Goal: Task Accomplishment & Management: Use online tool/utility

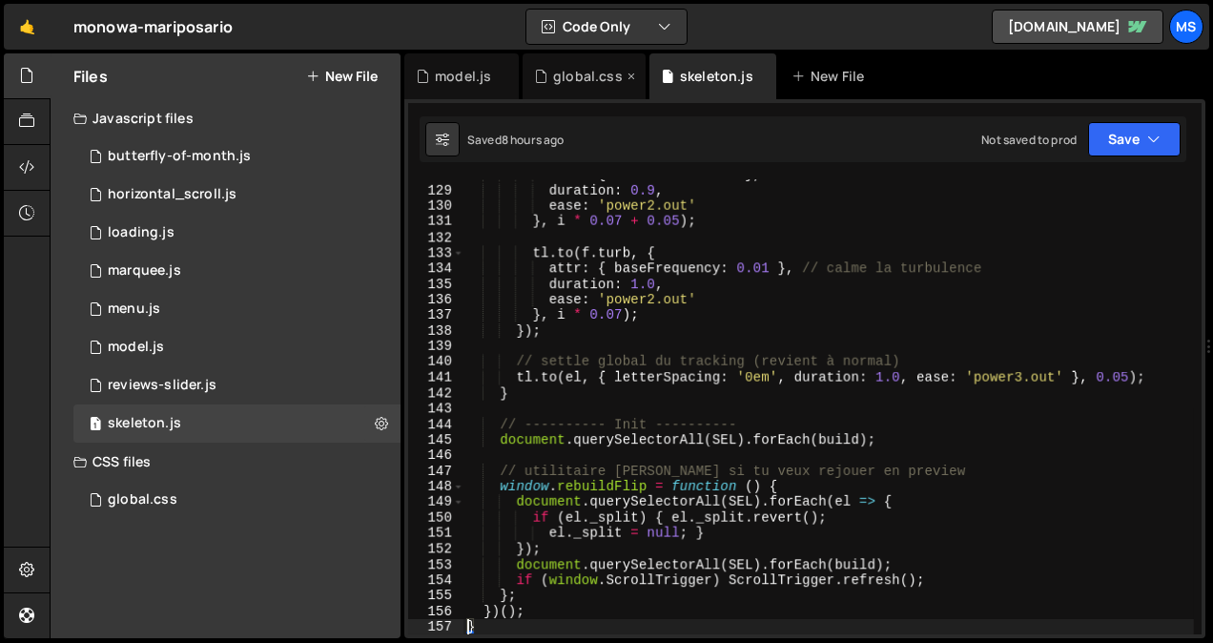
scroll to position [1989, 0]
click at [576, 59] on div "global.css" at bounding box center [583, 76] width 123 height 46
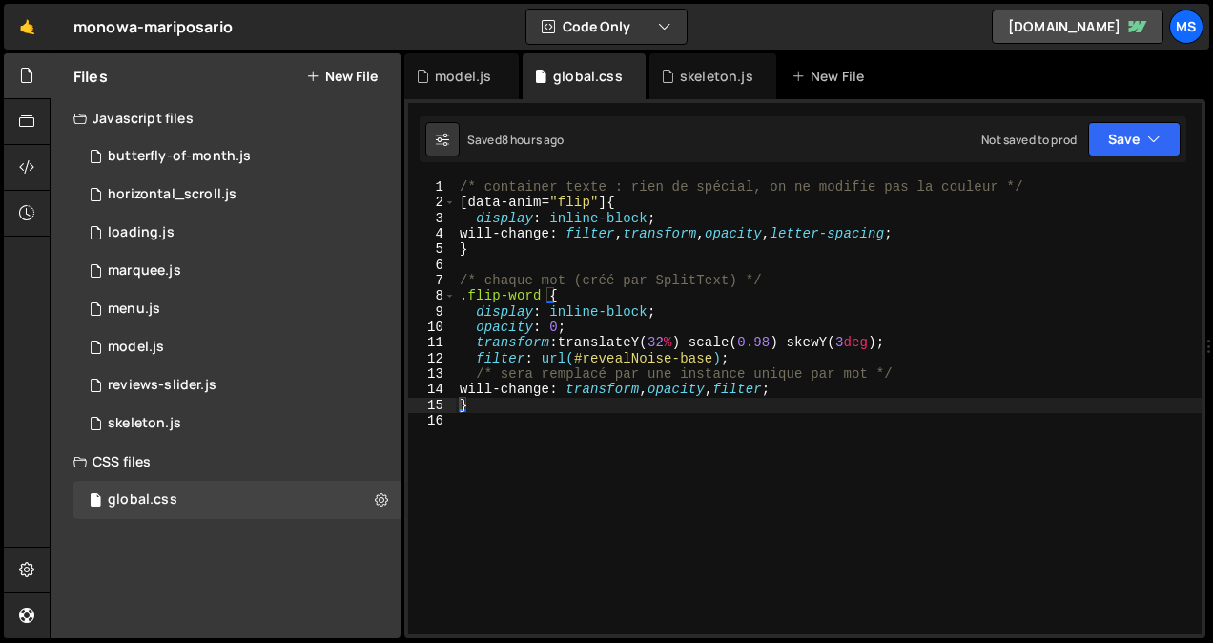
click at [570, 508] on div "/* container texte : rien de spécial, on ne modifie pas la couleur */ [ data-an…" at bounding box center [828, 422] width 745 height 486
type textarea "}"
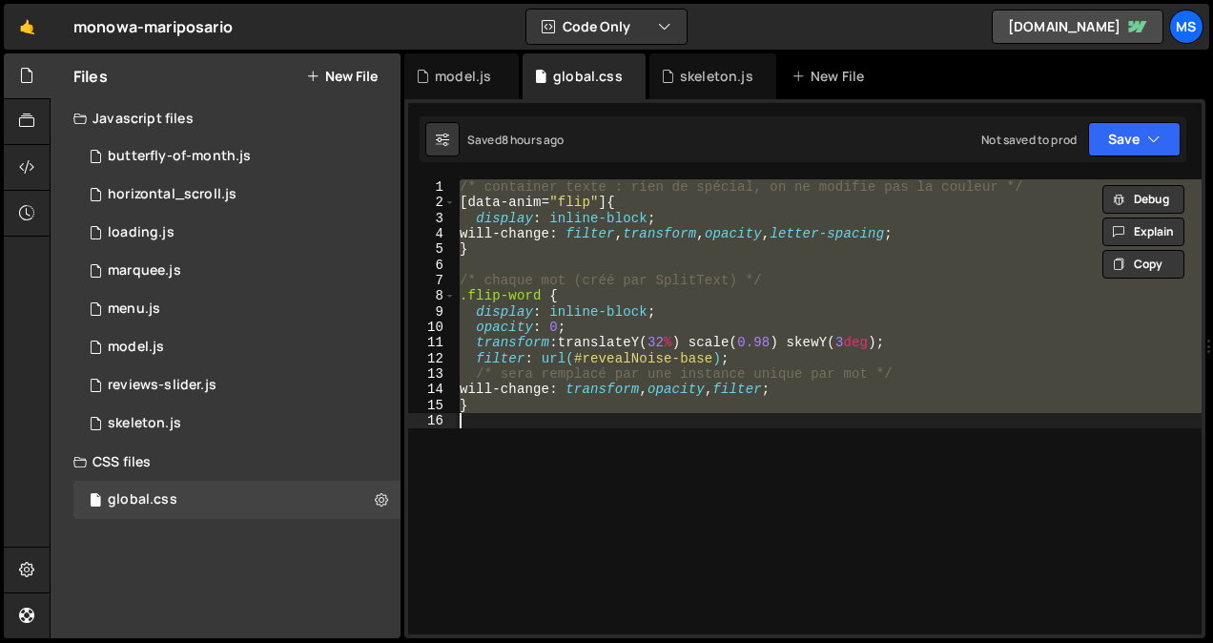
paste textarea
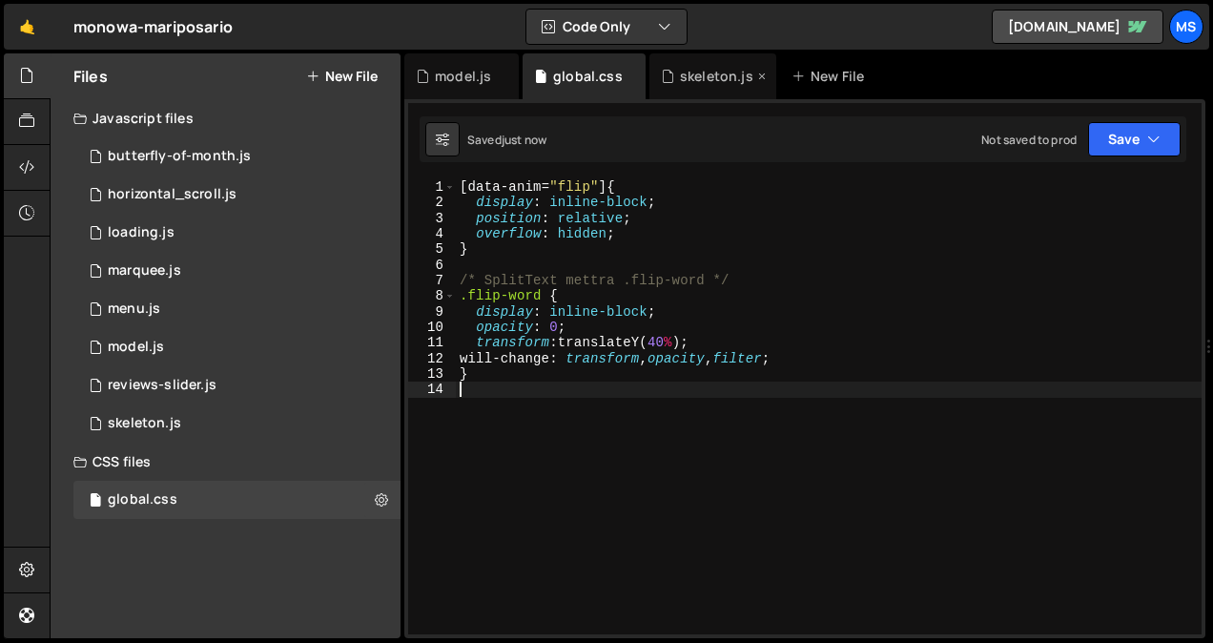
click at [697, 64] on div "skeleton.js" at bounding box center [712, 76] width 127 height 46
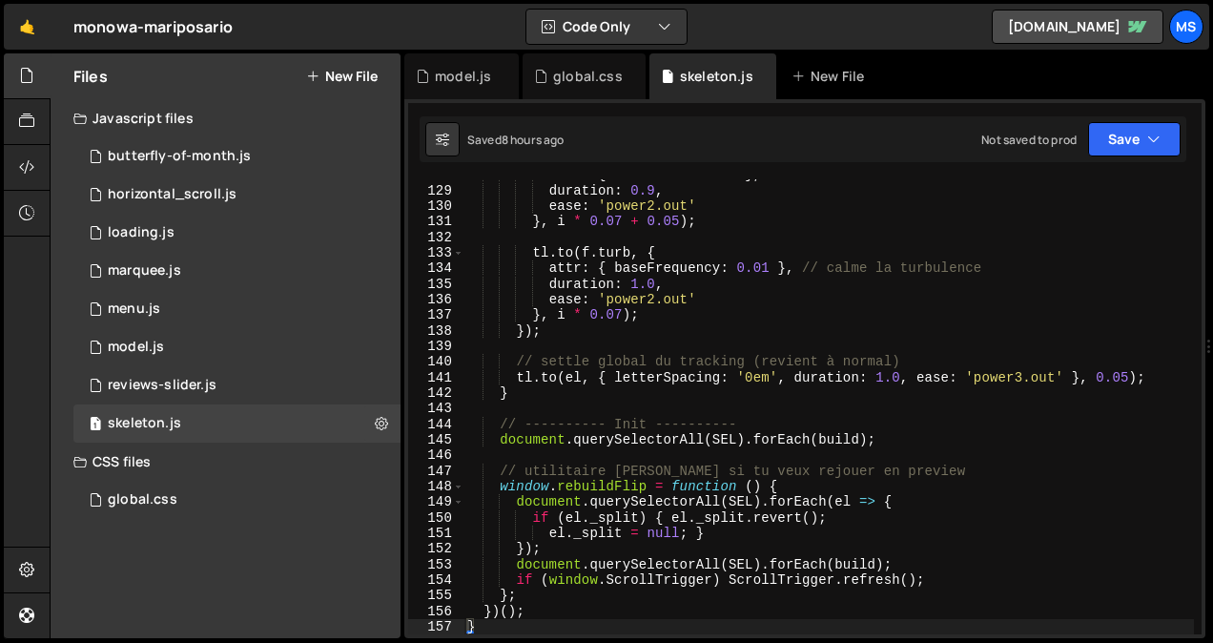
click at [658, 311] on div "attr : { stdDeviation : 0 } , // de 4 -> 0 duration : 0.9 , ease : 'power2.out'…" at bounding box center [828, 410] width 730 height 486
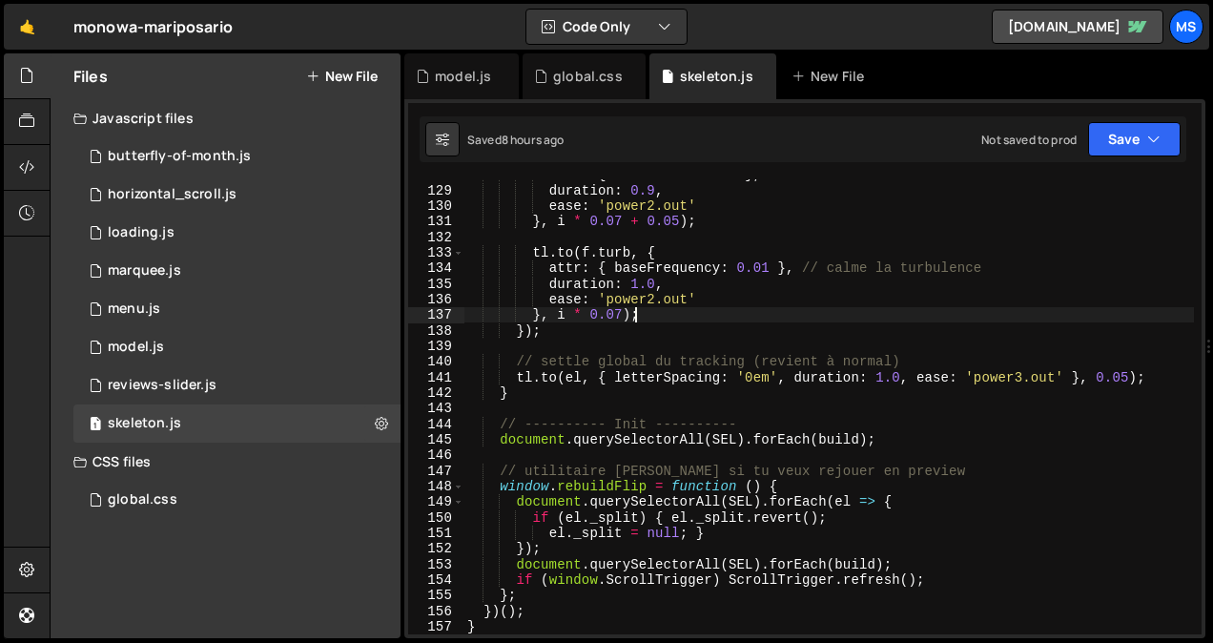
type textarea "}"
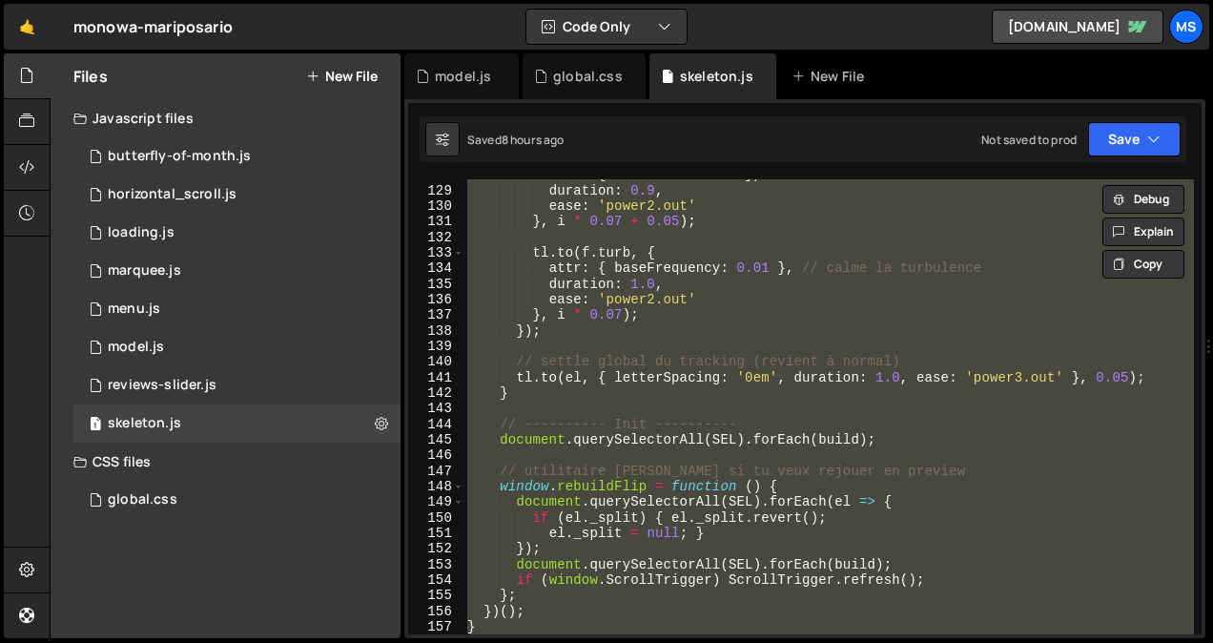
paste textarea
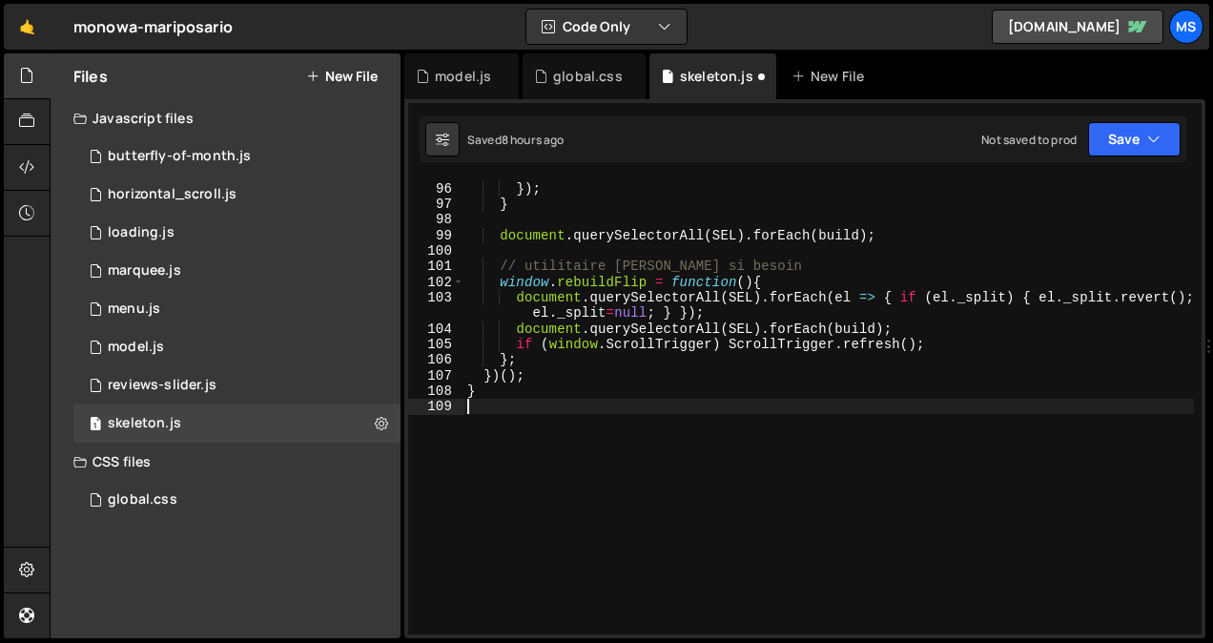
type textarea "}"
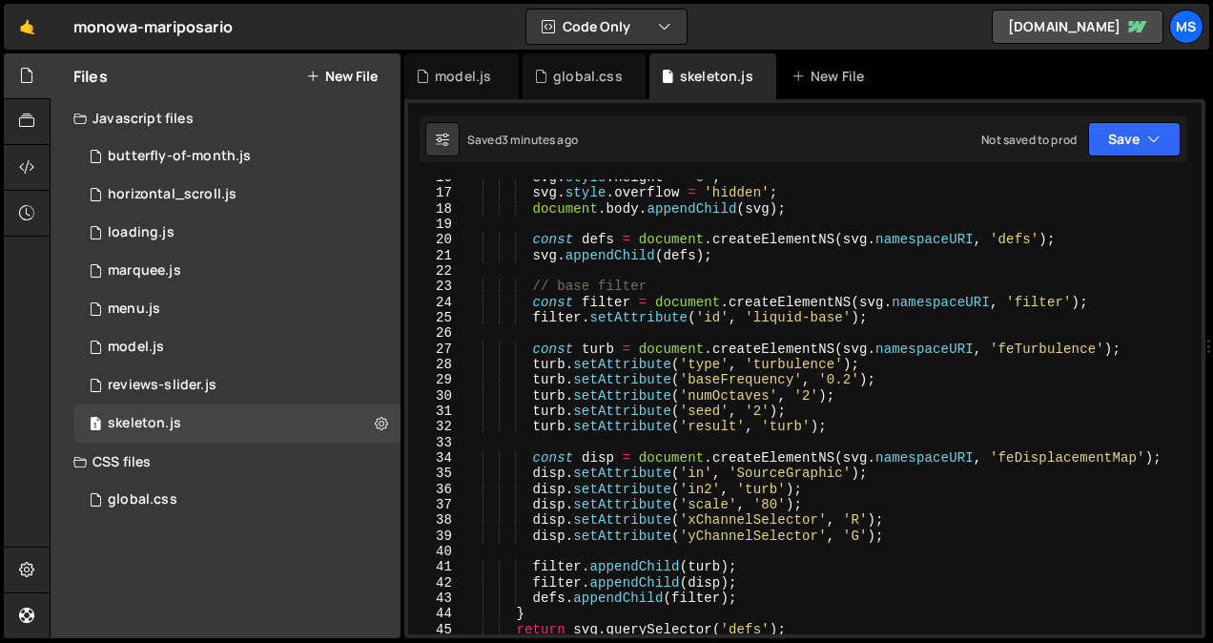
scroll to position [0, 0]
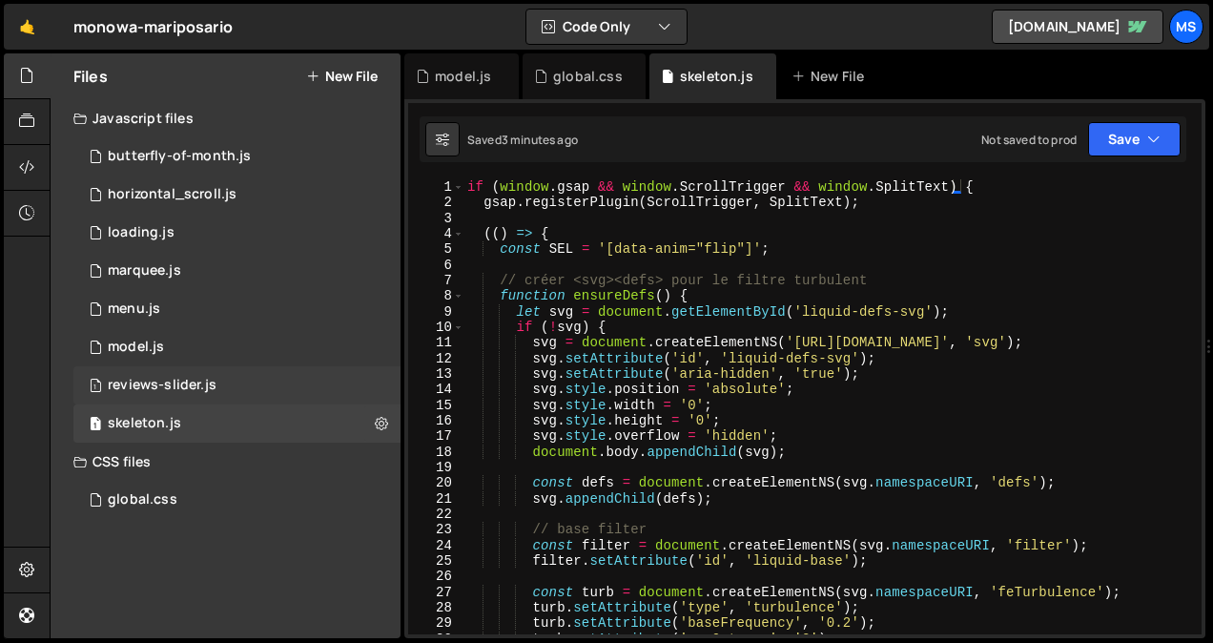
click at [195, 398] on div "1 reviews-slider.js 0" at bounding box center [236, 385] width 327 height 38
click at [207, 381] on div "reviews-slider.js" at bounding box center [162, 385] width 109 height 17
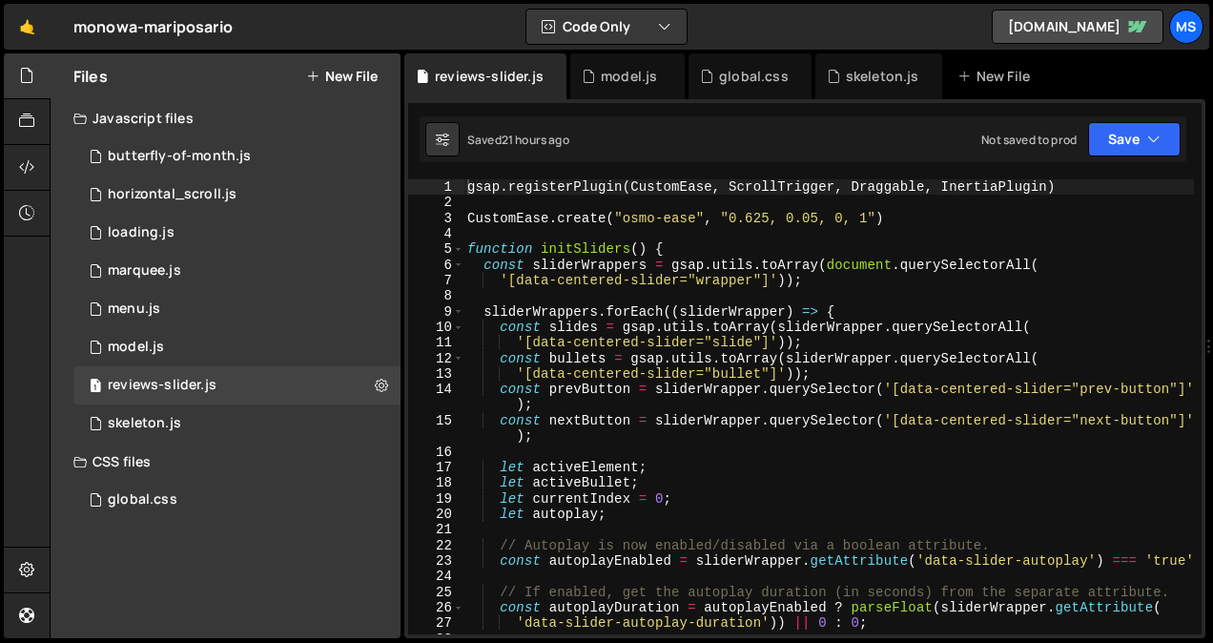
click at [752, 496] on div "gsap . registerPlugin ( CustomEase , ScrollTrigger , Draggable , InertiaPlugin …" at bounding box center [828, 422] width 730 height 486
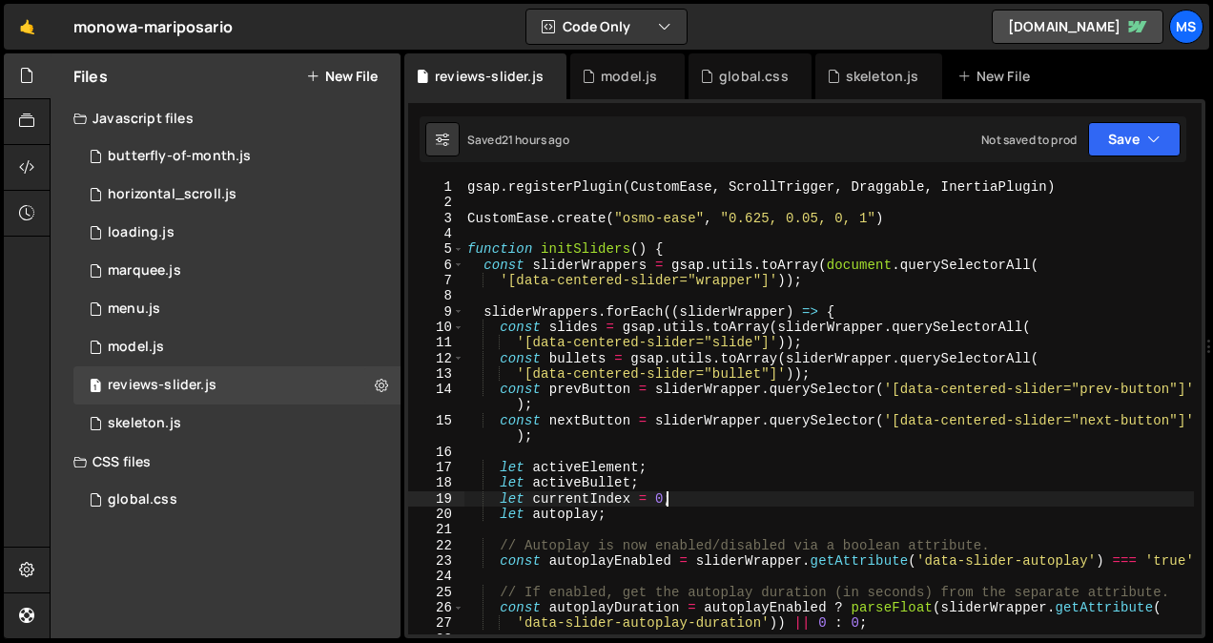
type textarea "}"
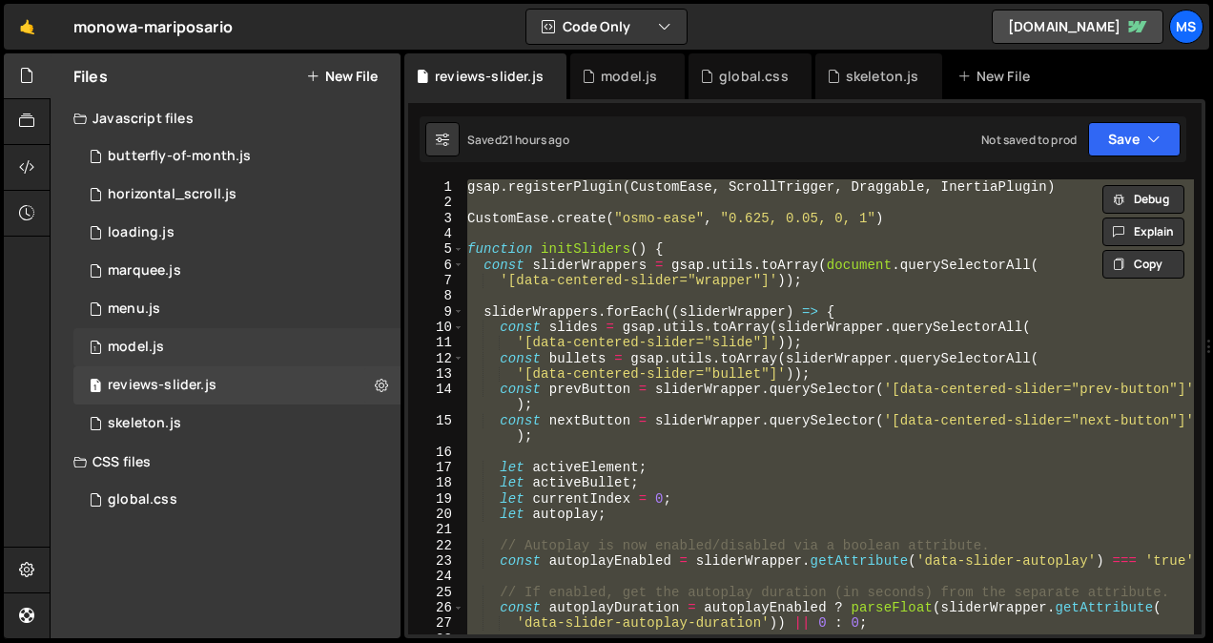
click at [187, 347] on div "1 model.js 0" at bounding box center [236, 347] width 327 height 38
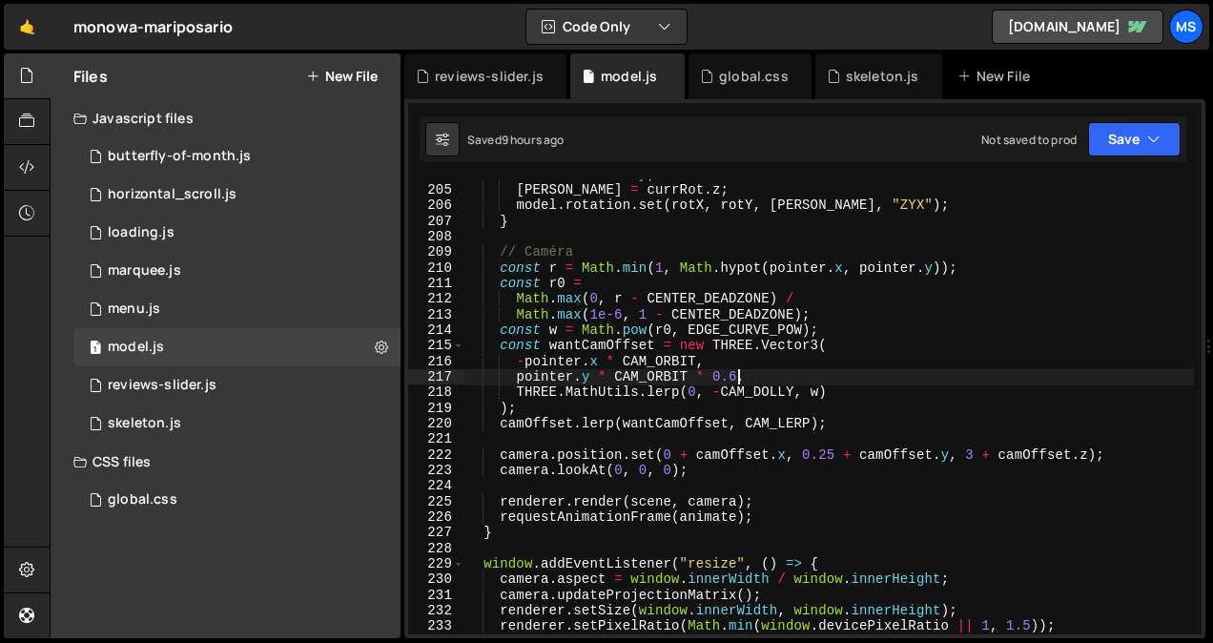
click at [898, 382] on div "rotY = currRot . y ; [PERSON_NAME] = currRot . z ; model . rotation . set ( rot…" at bounding box center [828, 410] width 730 height 486
type textarea "})();"
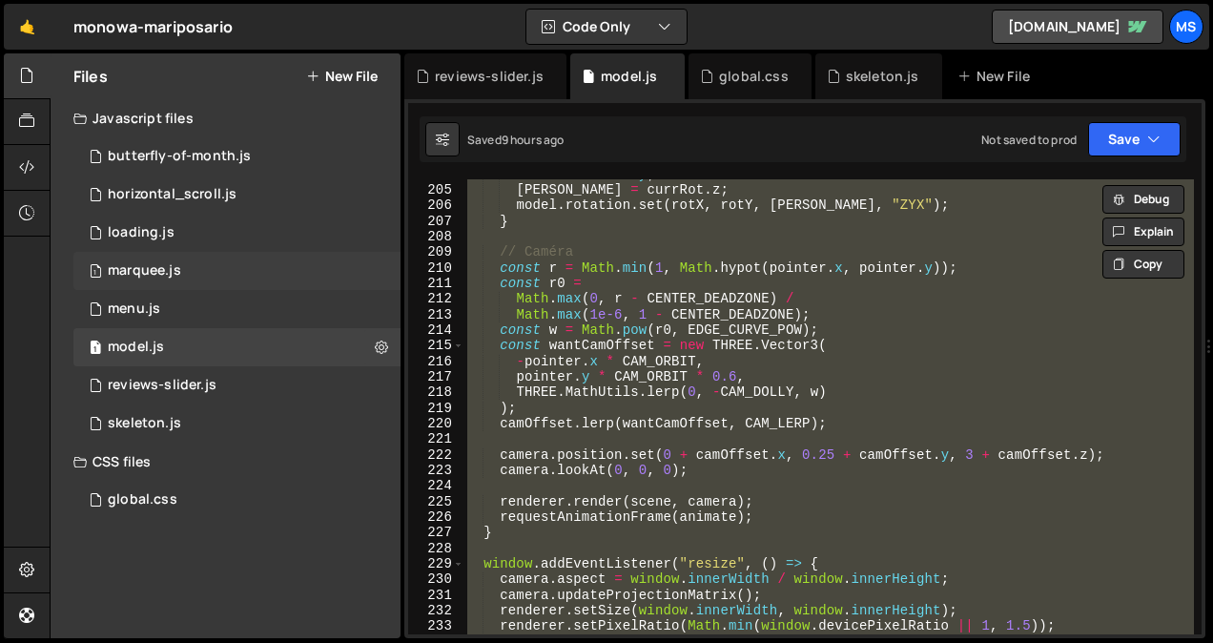
click at [168, 270] on div "marquee.js" at bounding box center [144, 270] width 73 height 17
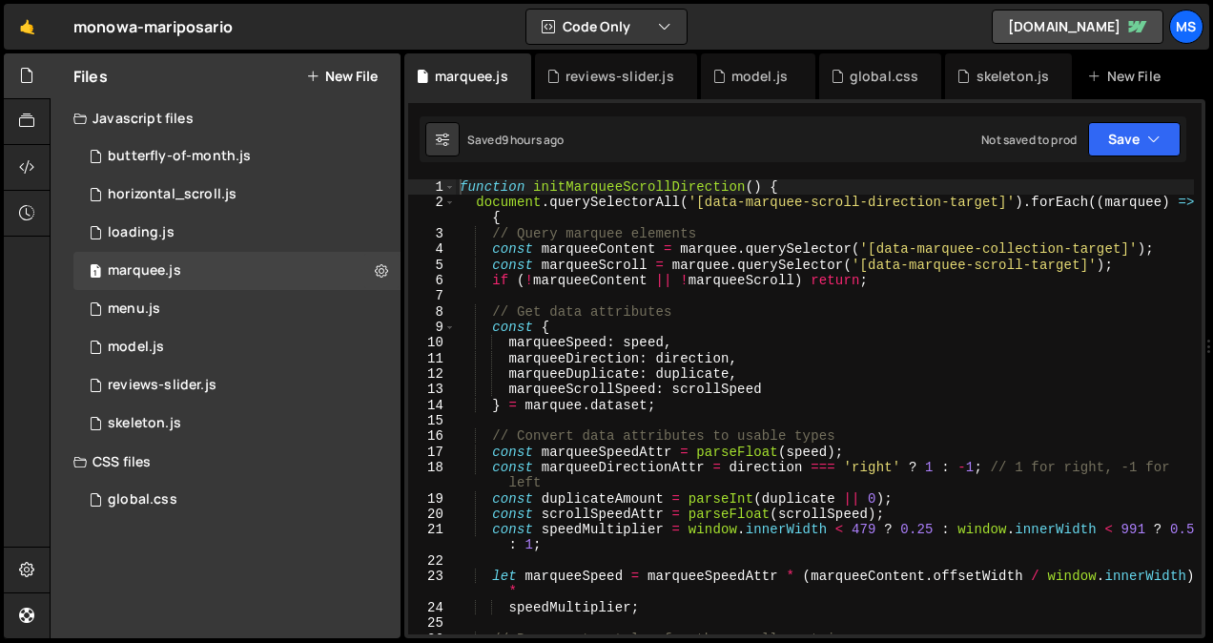
click at [723, 353] on div "function initMarqueeScrollDirection ( ) { document . querySelectorAll ( '[data-…" at bounding box center [825, 422] width 738 height 486
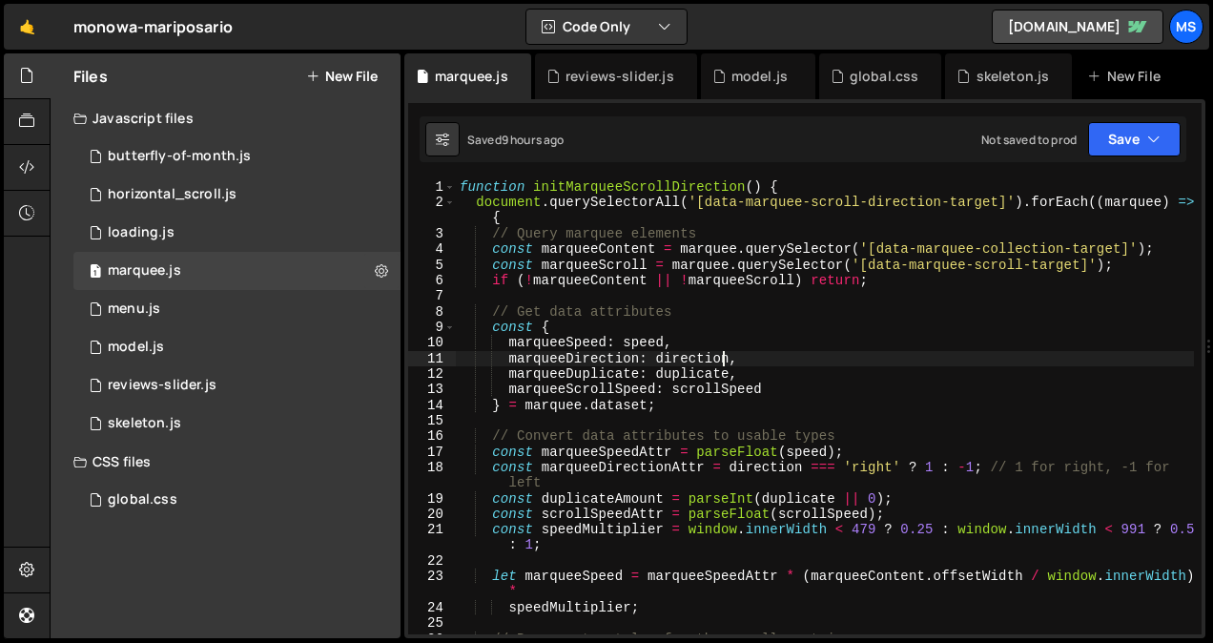
type textarea "initMarqueeScrollDirection();"
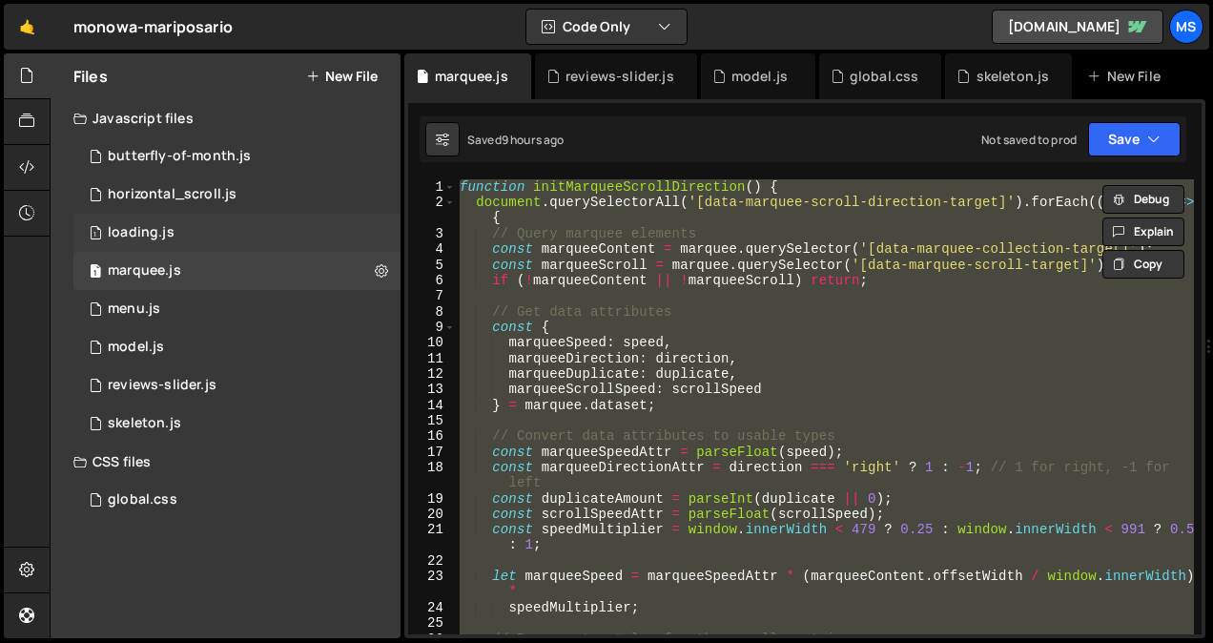
click at [191, 224] on div "1 loading.js 0" at bounding box center [236, 233] width 327 height 38
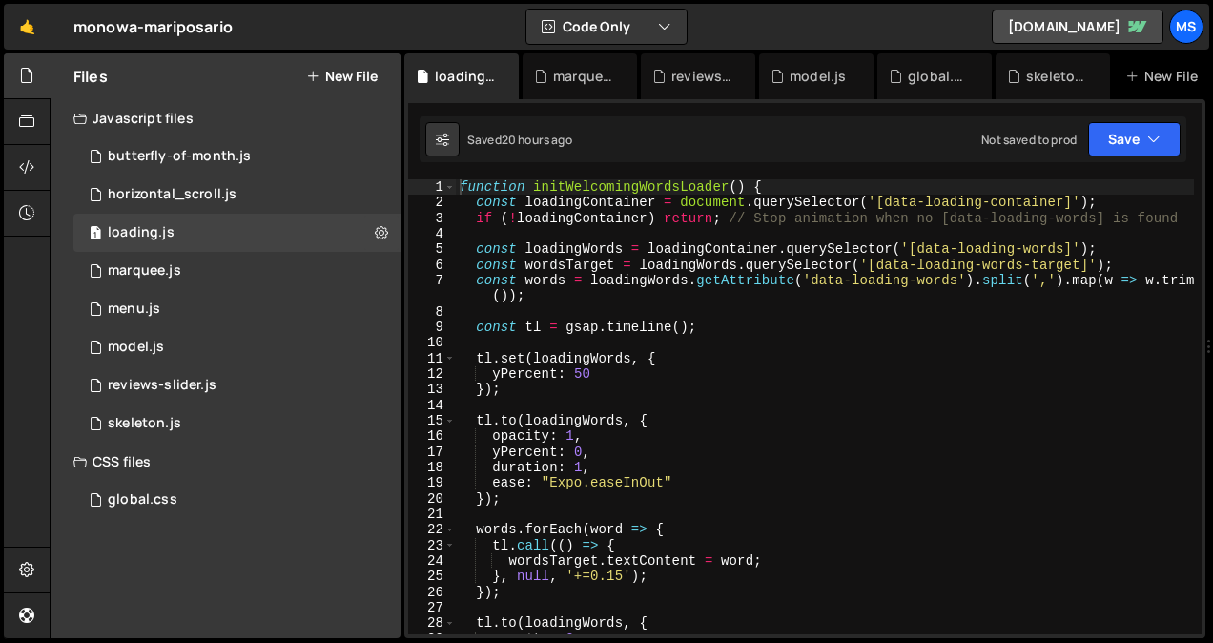
click at [782, 387] on div "function initWelcomingWordsLoader ( ) { const loadingContainer = document . que…" at bounding box center [825, 422] width 738 height 486
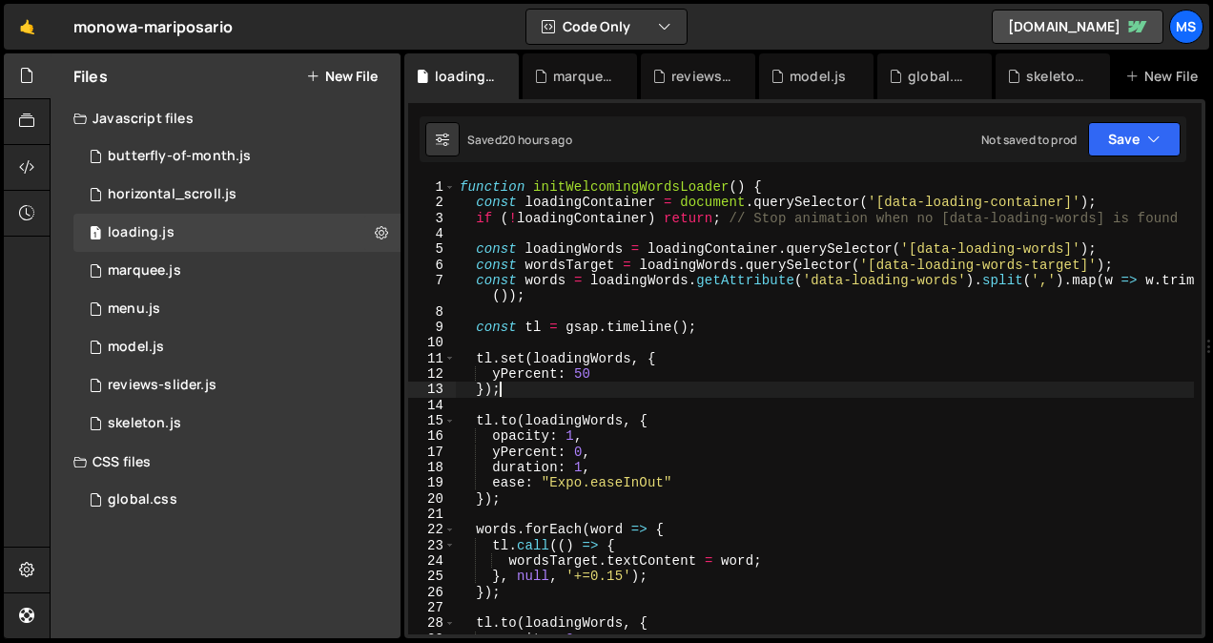
type textarea "initWelcomingWordsLoader();"
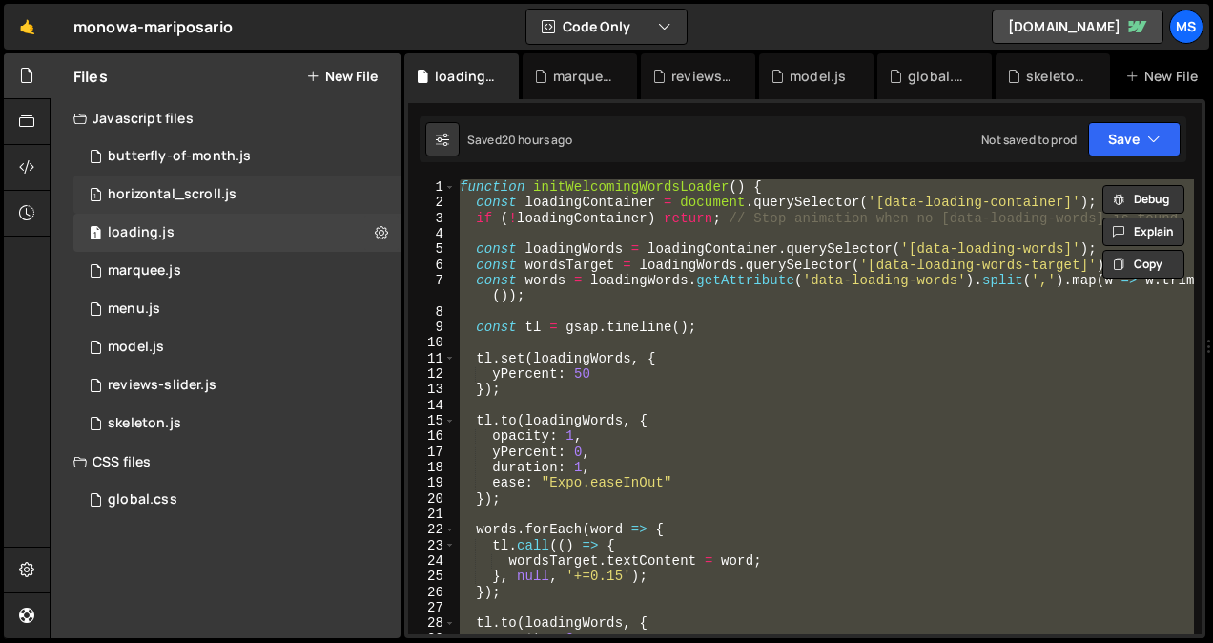
click at [189, 196] on div "horizontal_scroll.js" at bounding box center [172, 194] width 129 height 17
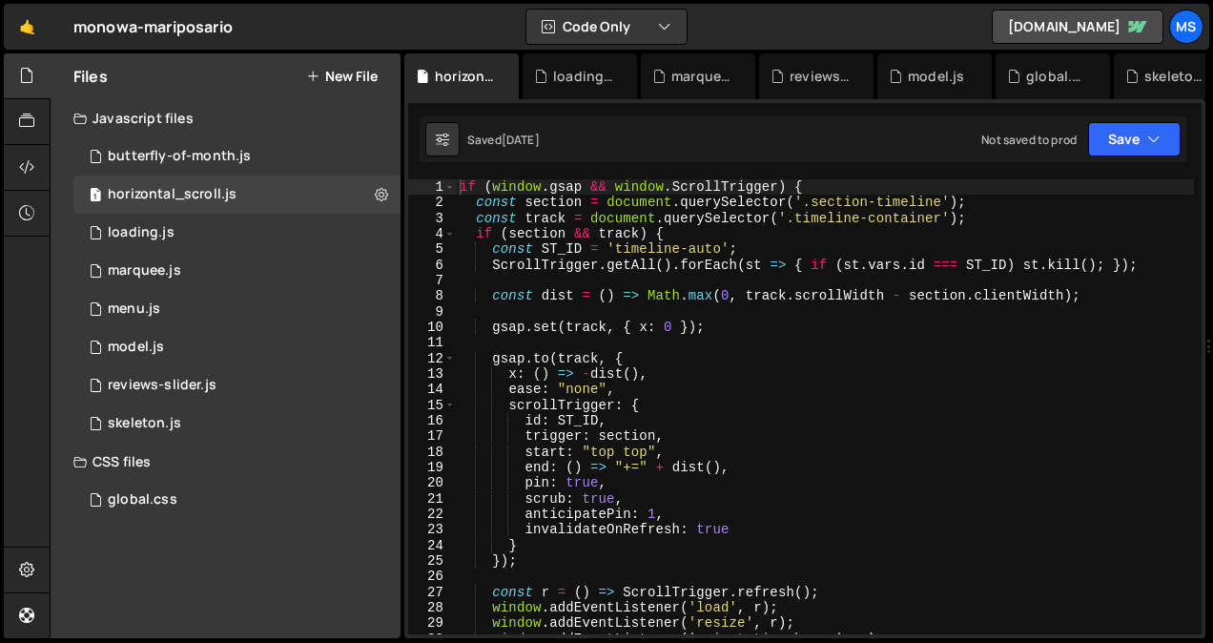
click at [747, 387] on div "if ( window . gsap && window . ScrollTrigger ) { const section = document . que…" at bounding box center [825, 422] width 738 height 486
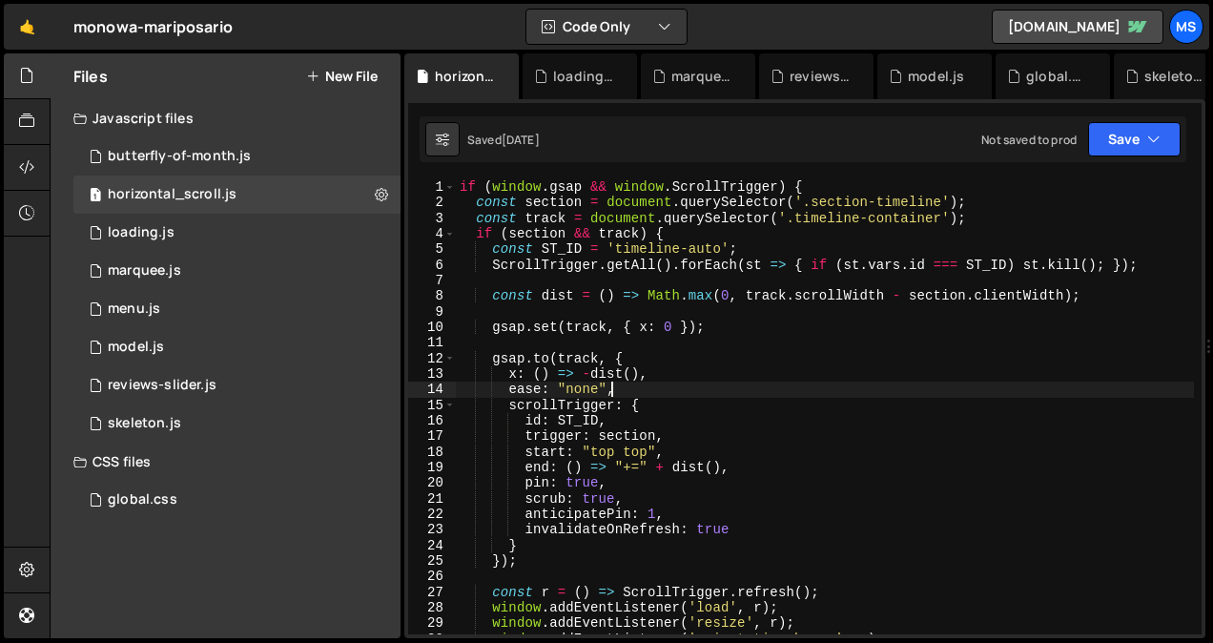
type textarea "}"
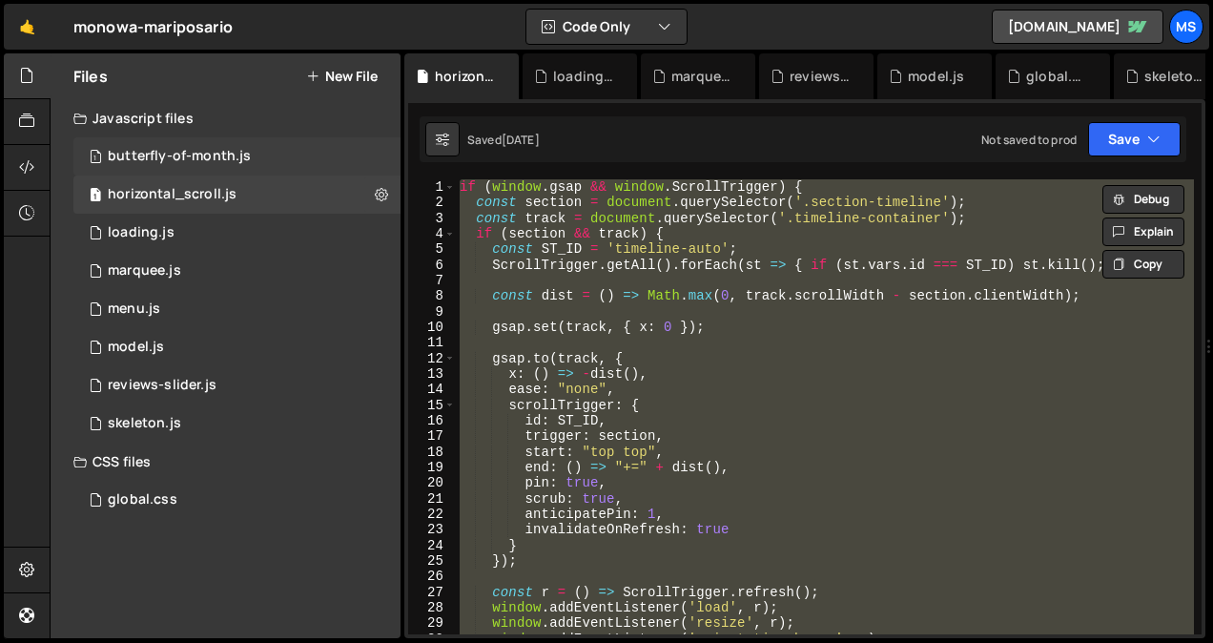
click at [208, 156] on div "butterfly-of-month.js" at bounding box center [179, 156] width 143 height 17
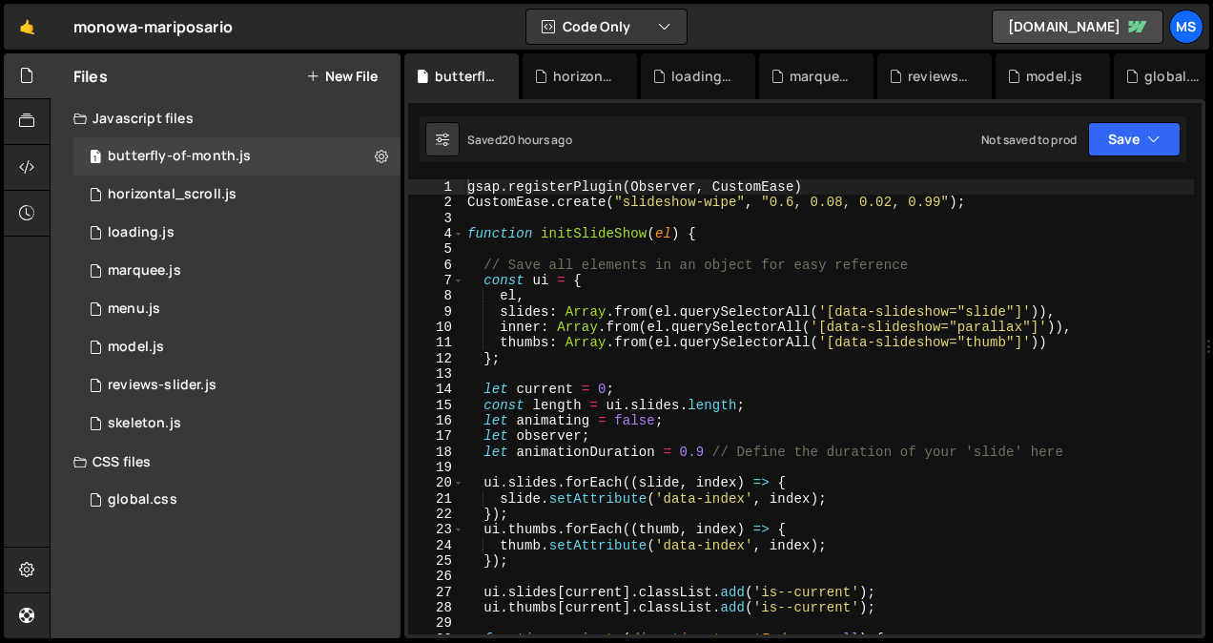
click at [763, 283] on div "gsap . registerPlugin ( Observer , CustomEase ) CustomEase . create ( "slidesho…" at bounding box center [828, 422] width 730 height 486
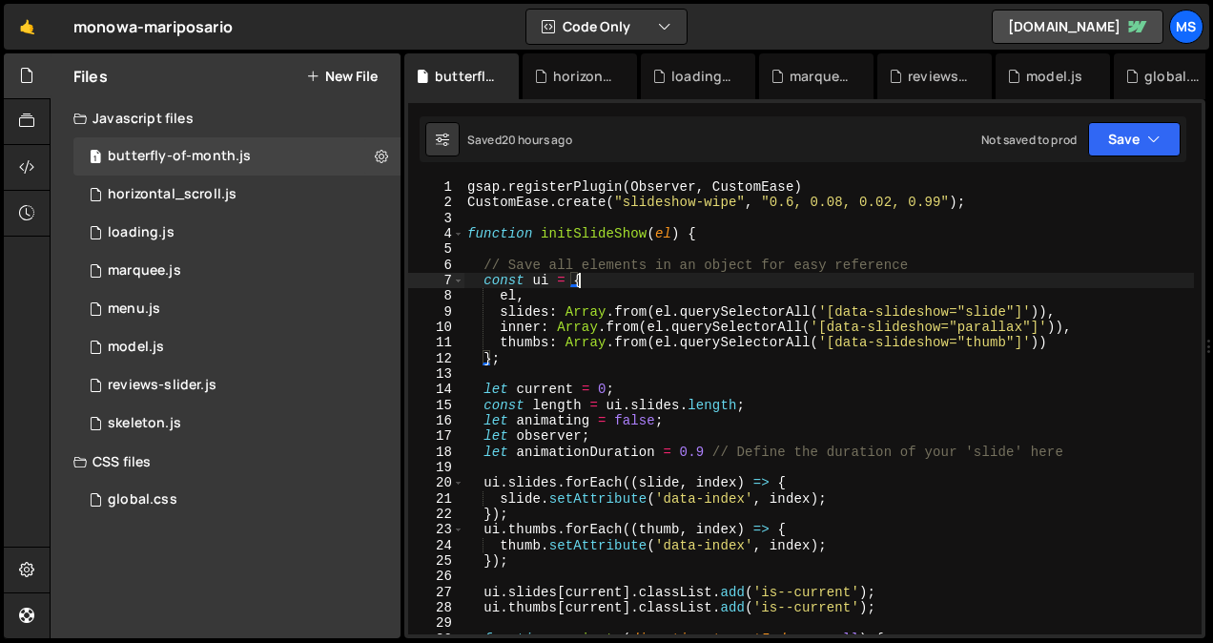
type textarea "initParallaxImageGalleryThumbnails();"
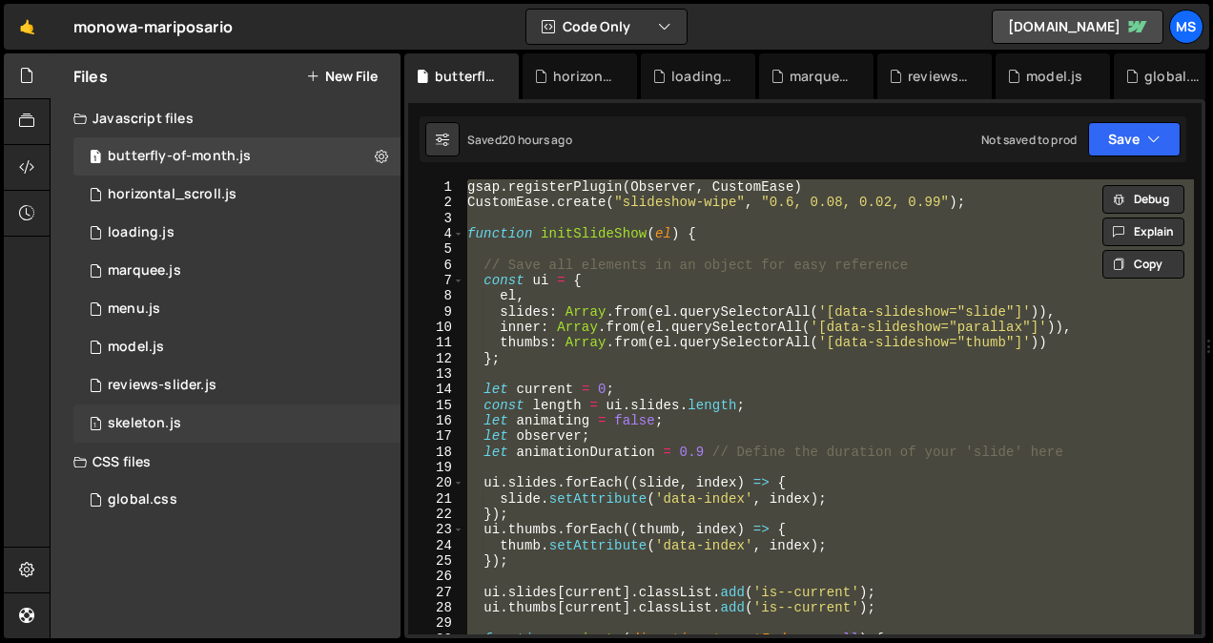
click at [138, 427] on div "skeleton.js" at bounding box center [144, 423] width 73 height 17
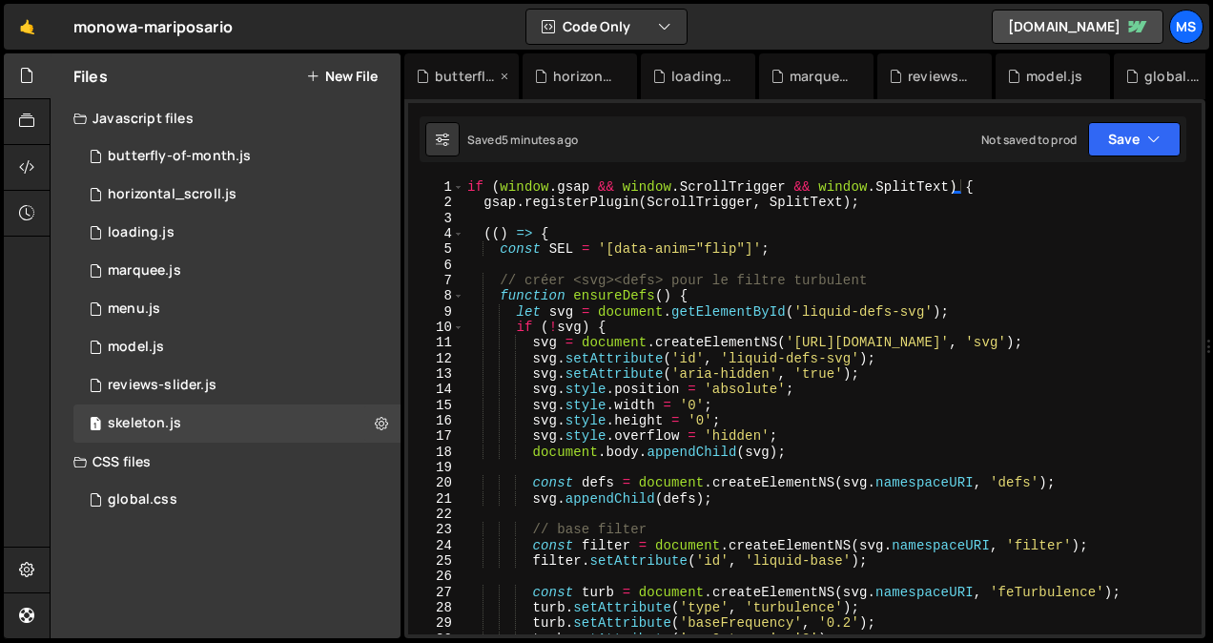
click at [505, 73] on icon at bounding box center [504, 76] width 13 height 19
click at [0, 0] on icon at bounding box center [0, 0] width 0 height 0
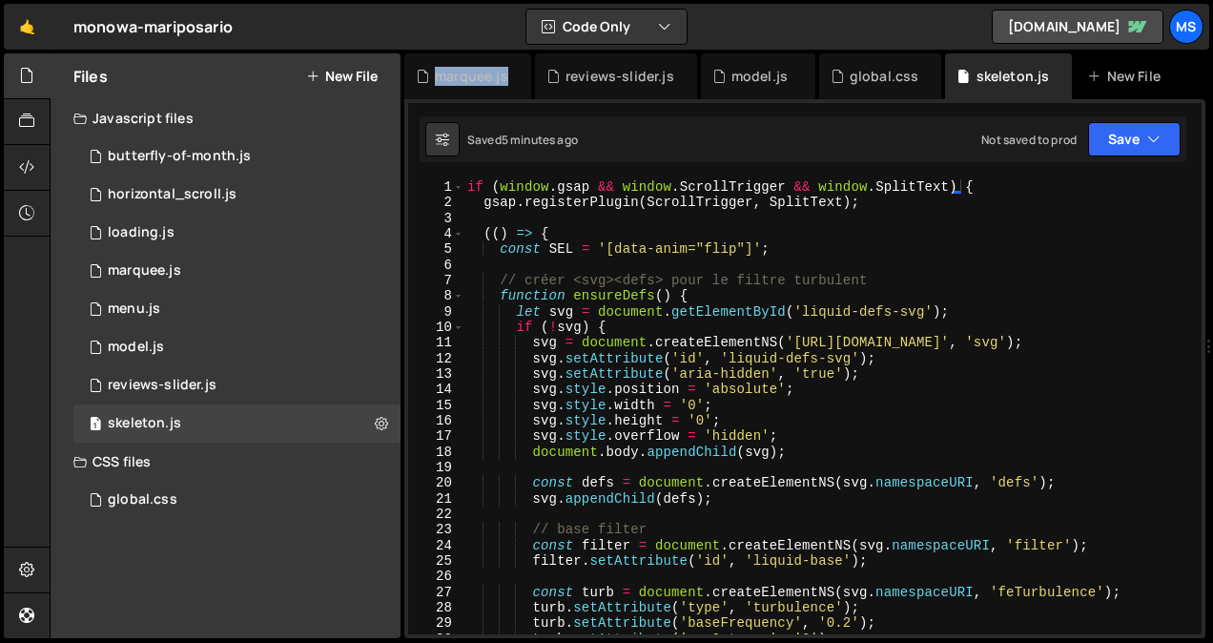
click at [505, 73] on div "marquee.js" at bounding box center [471, 76] width 73 height 19
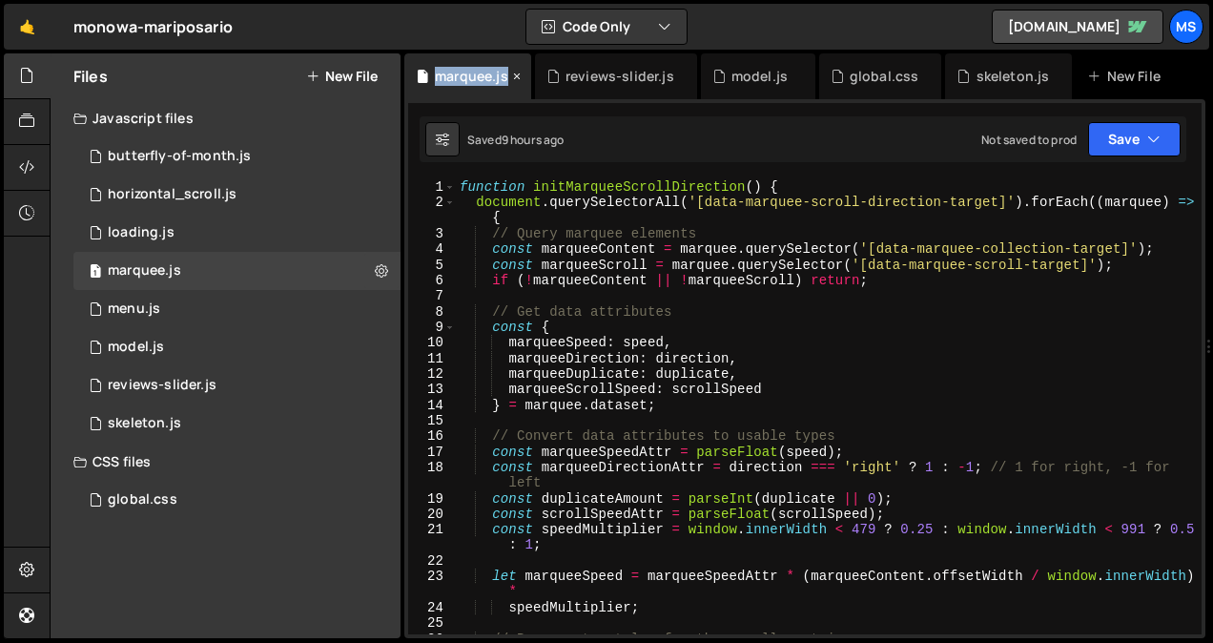
click at [505, 73] on div "marquee.js" at bounding box center [471, 76] width 73 height 19
click at [802, 72] on icon at bounding box center [800, 76] width 13 height 19
click at [677, 78] on icon at bounding box center [682, 76] width 13 height 19
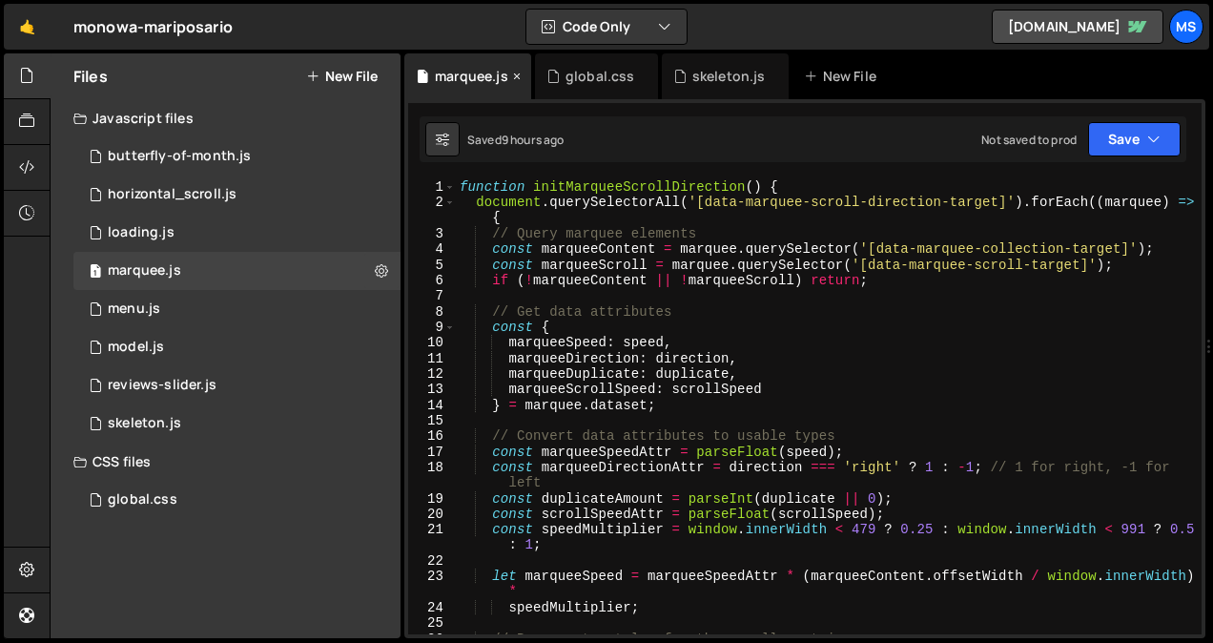
click at [515, 73] on icon at bounding box center [516, 76] width 13 height 19
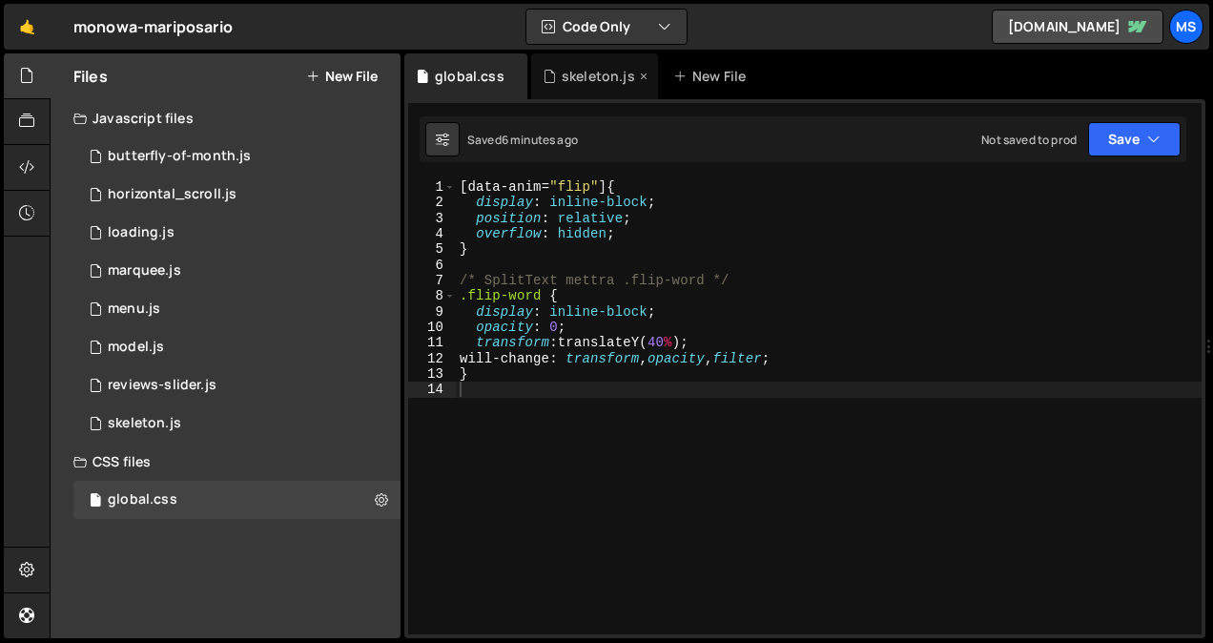
click at [599, 83] on div "skeleton.js" at bounding box center [597, 76] width 73 height 19
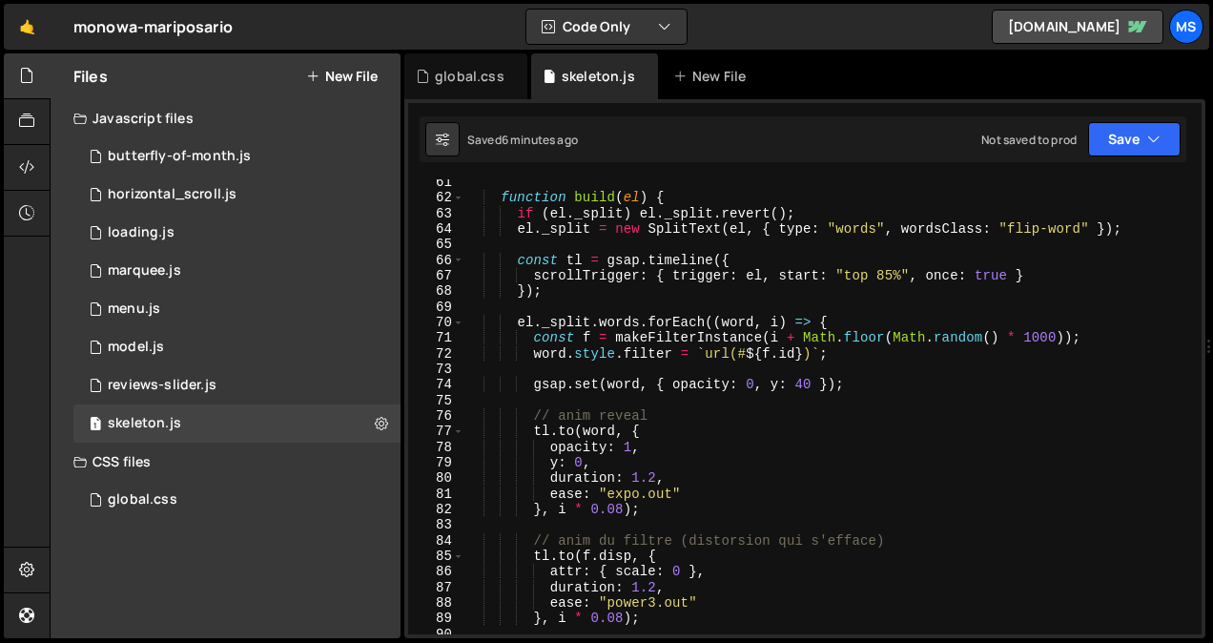
scroll to position [939, 0]
click at [33, 167] on icon at bounding box center [26, 166] width 15 height 21
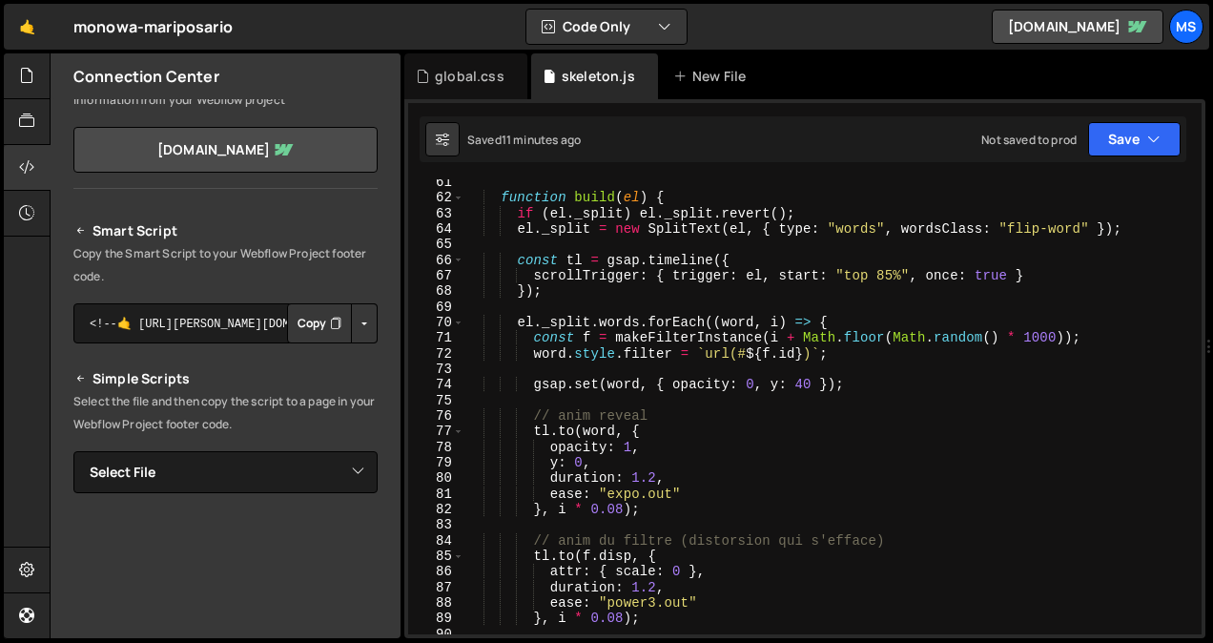
scroll to position [82, 0]
click at [308, 324] on button "Copy" at bounding box center [319, 320] width 65 height 40
click at [26, 89] on div at bounding box center [27, 76] width 47 height 46
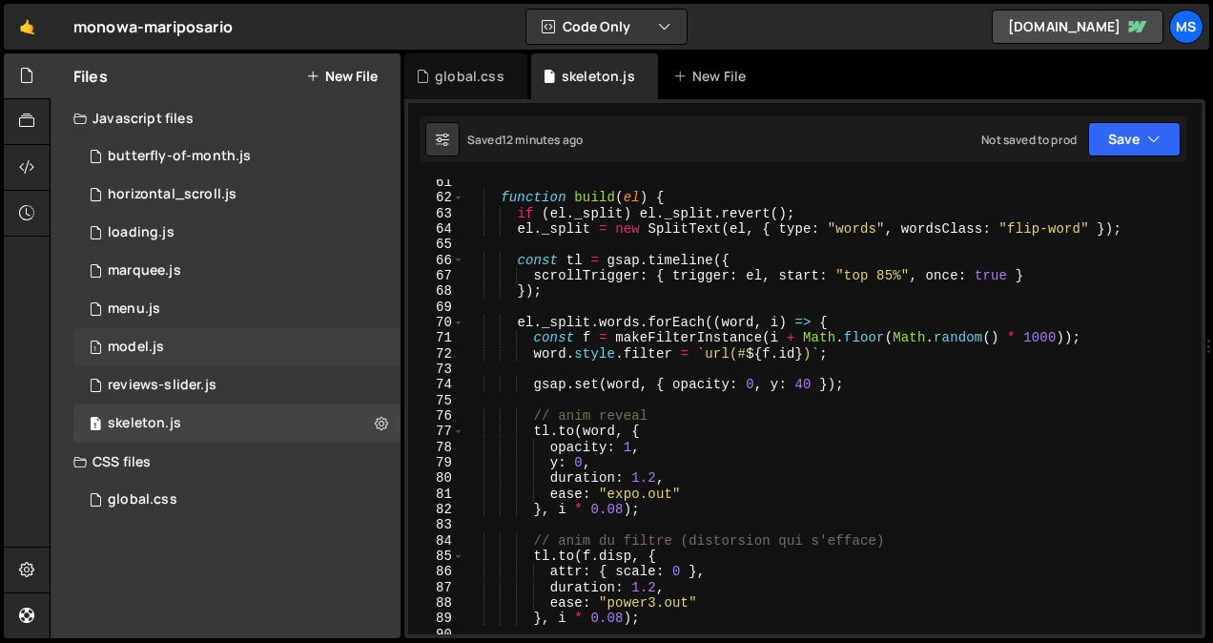
click at [189, 349] on div "1 model.js 0" at bounding box center [236, 347] width 327 height 38
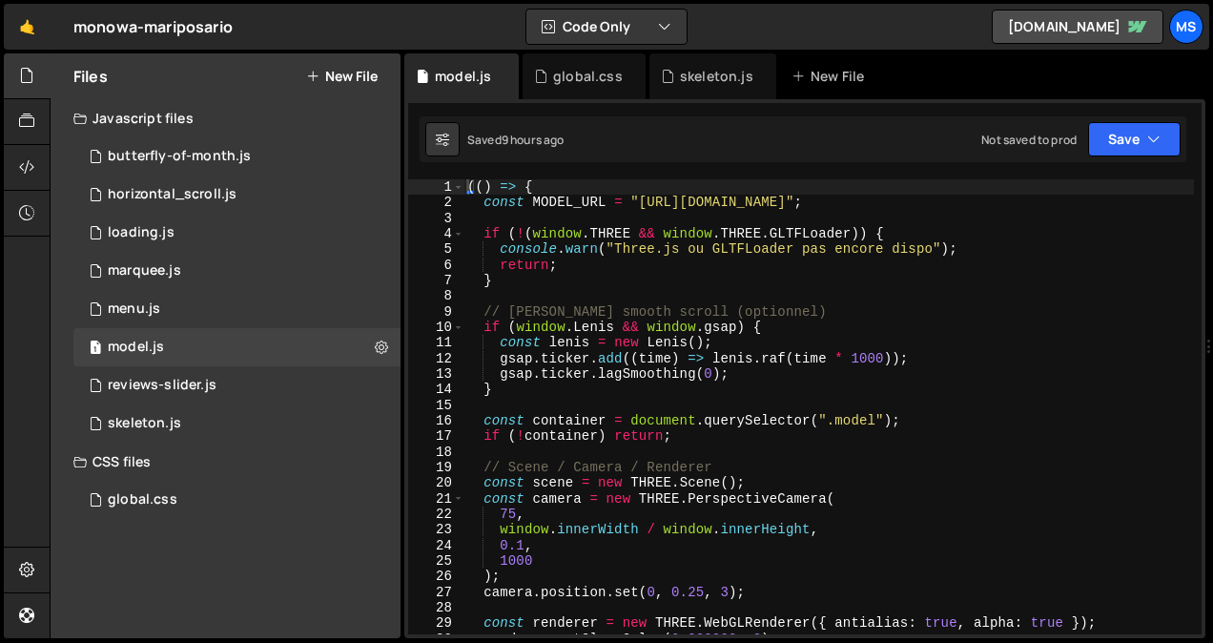
type textarea "}"
click at [651, 276] on div "(( ) => { const MODEL_URL = "[URL][DOMAIN_NAME]" ; if ( ! ( window . THREE && w…" at bounding box center [828, 422] width 730 height 486
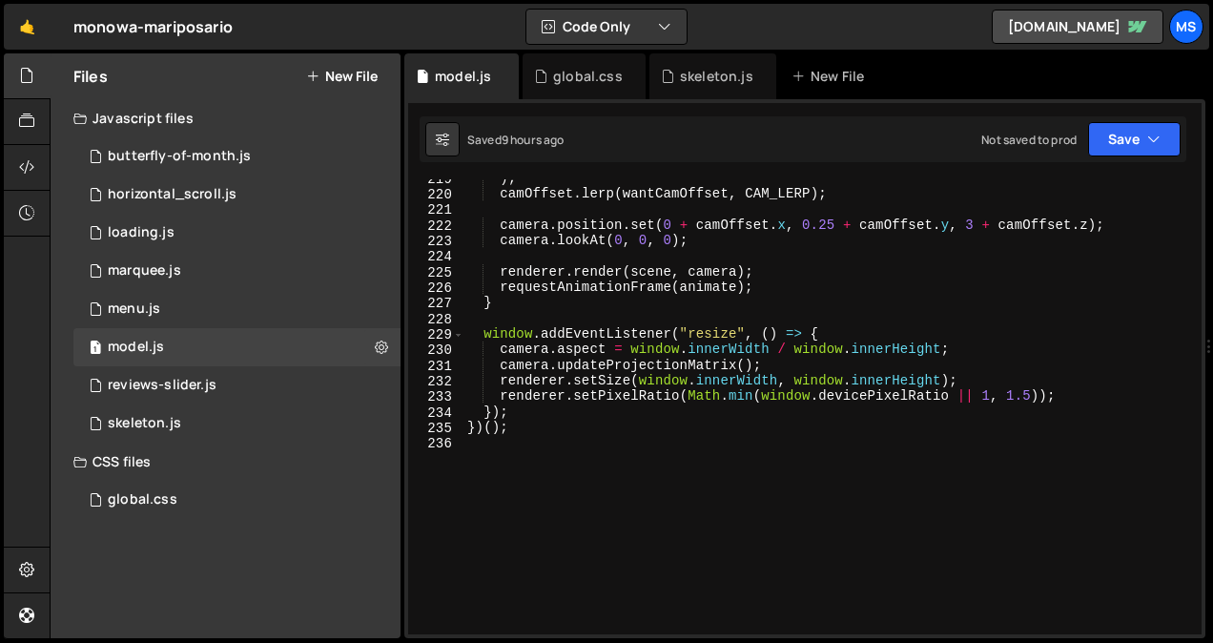
scroll to position [3439, 0]
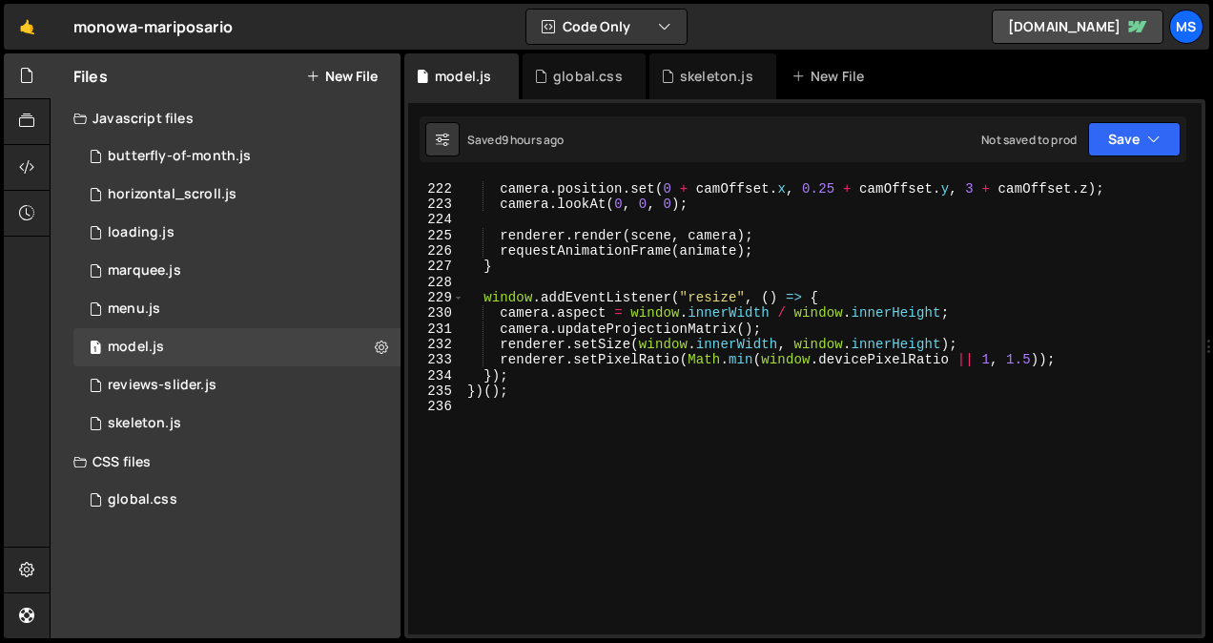
click at [647, 425] on div "camera . position . set ( 0 + camOffset . x , 0.25 + camOffset . y , 3 + camOff…" at bounding box center [828, 408] width 730 height 486
type textarea "})();"
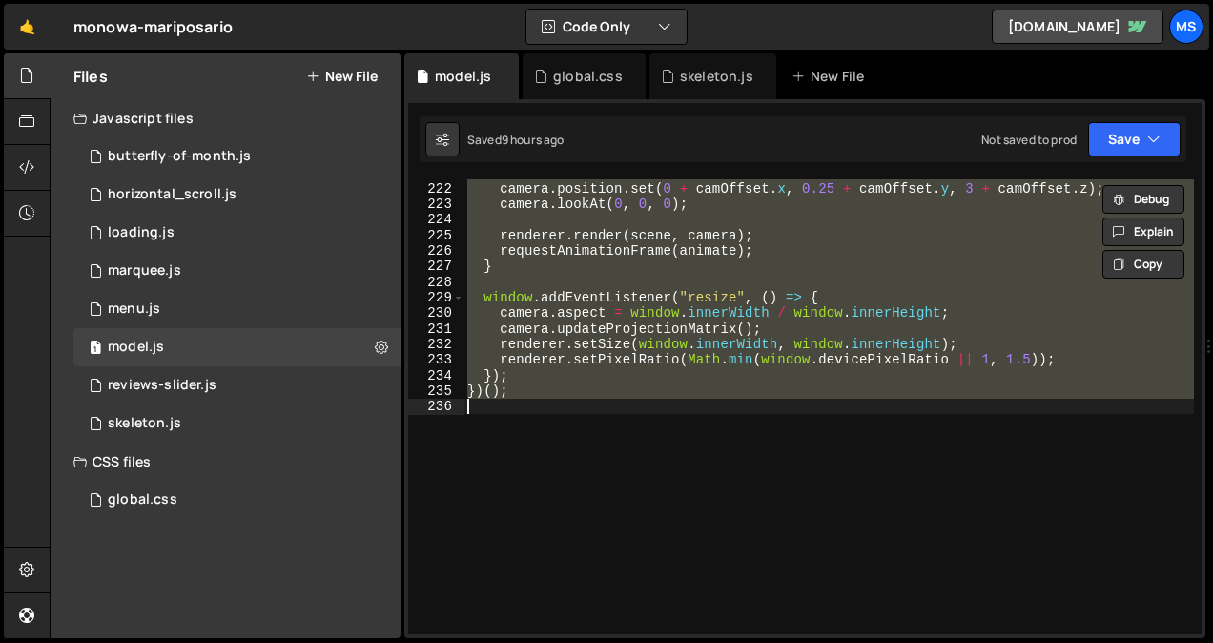
paste textarea
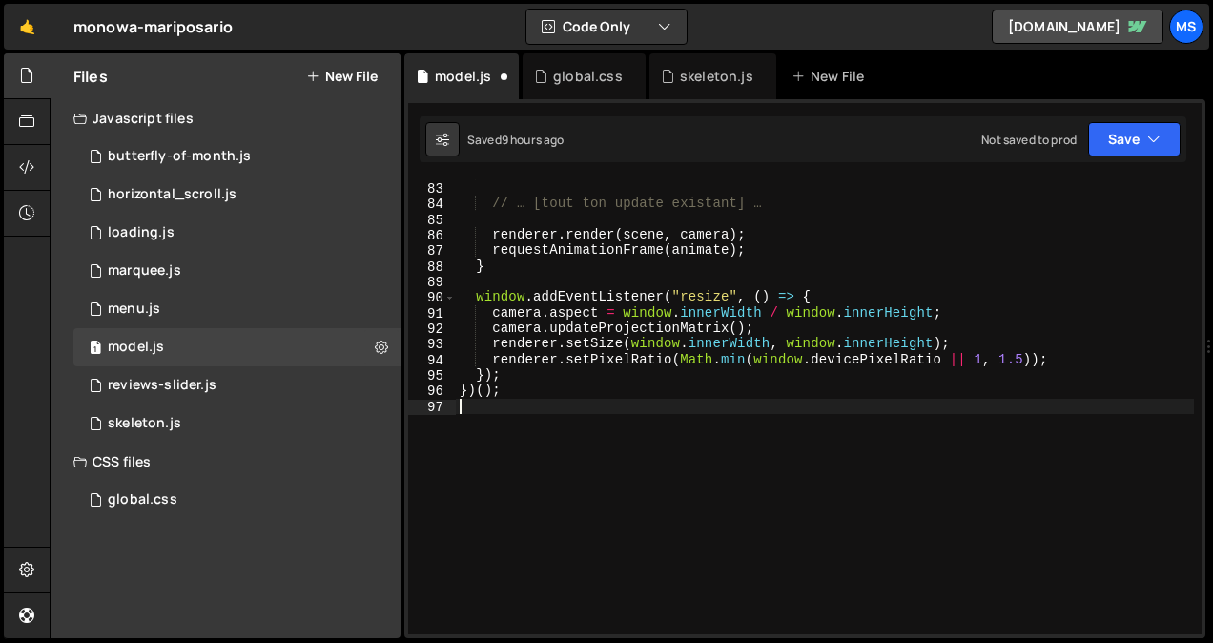
type textarea "})();"
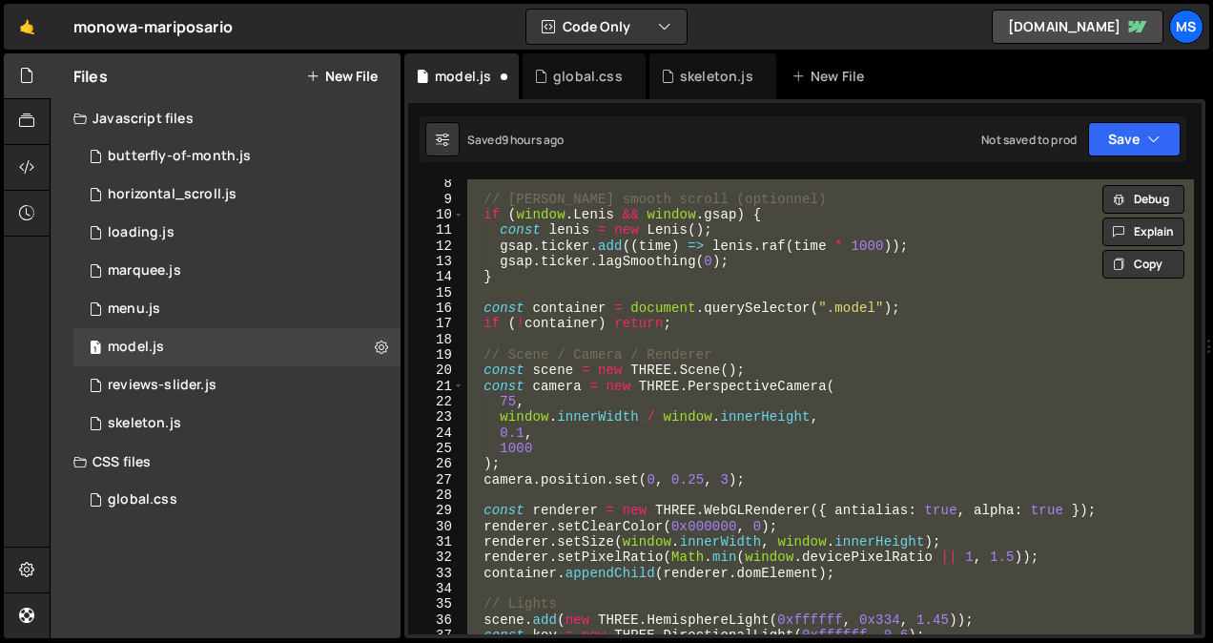
scroll to position [0, 0]
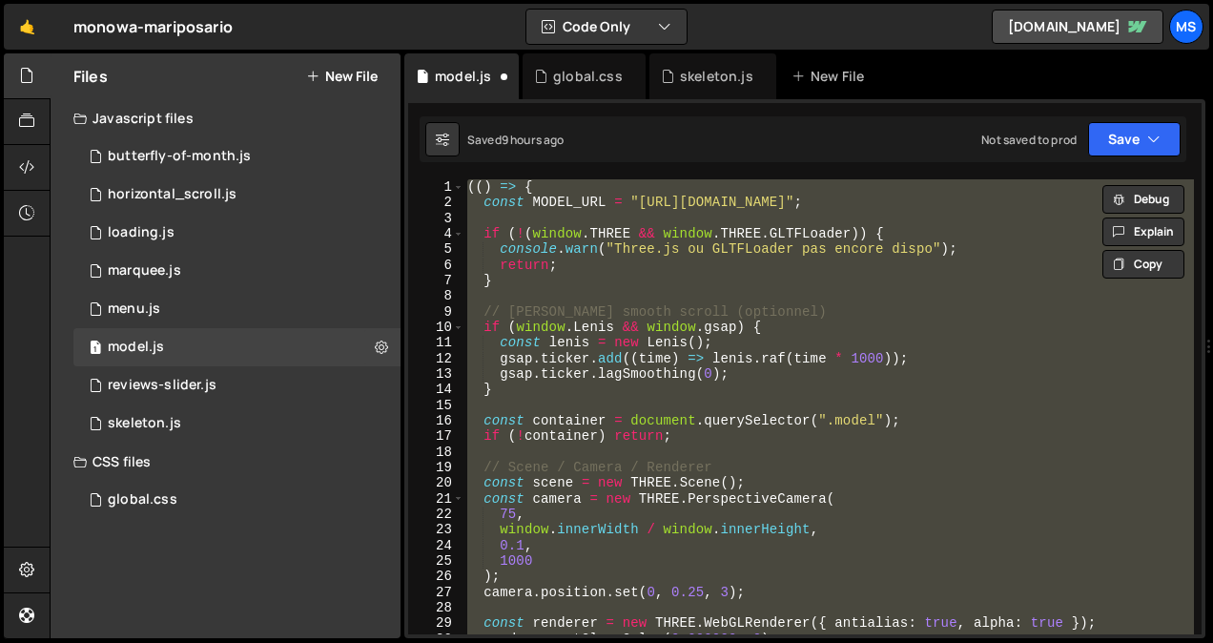
paste textarea
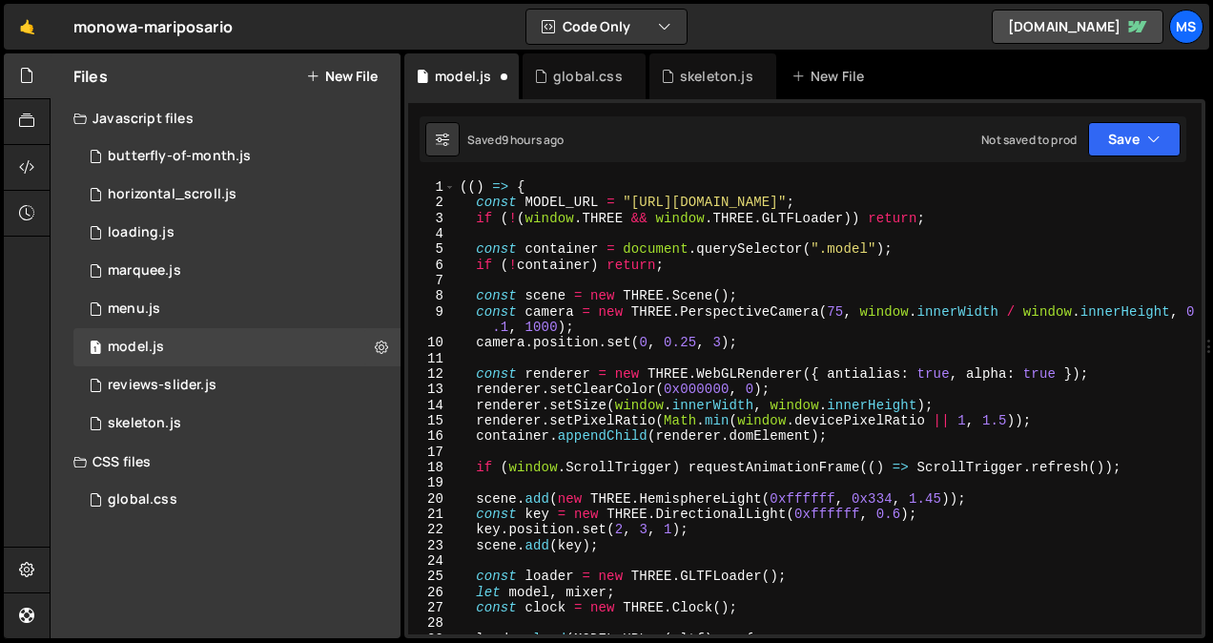
type textarea "})();"
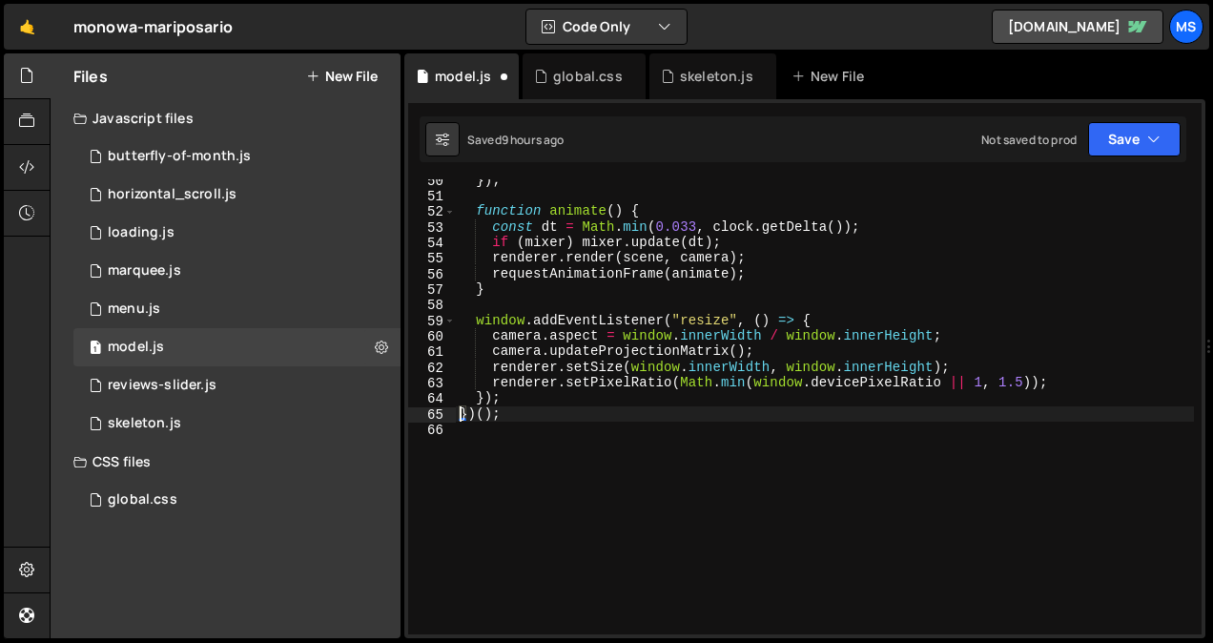
scroll to position [785, 0]
click at [693, 428] on div "}) ; function animate ( ) { const dt = Math . min ( 0.033 , clock . getDelta ( …" at bounding box center [825, 416] width 738 height 486
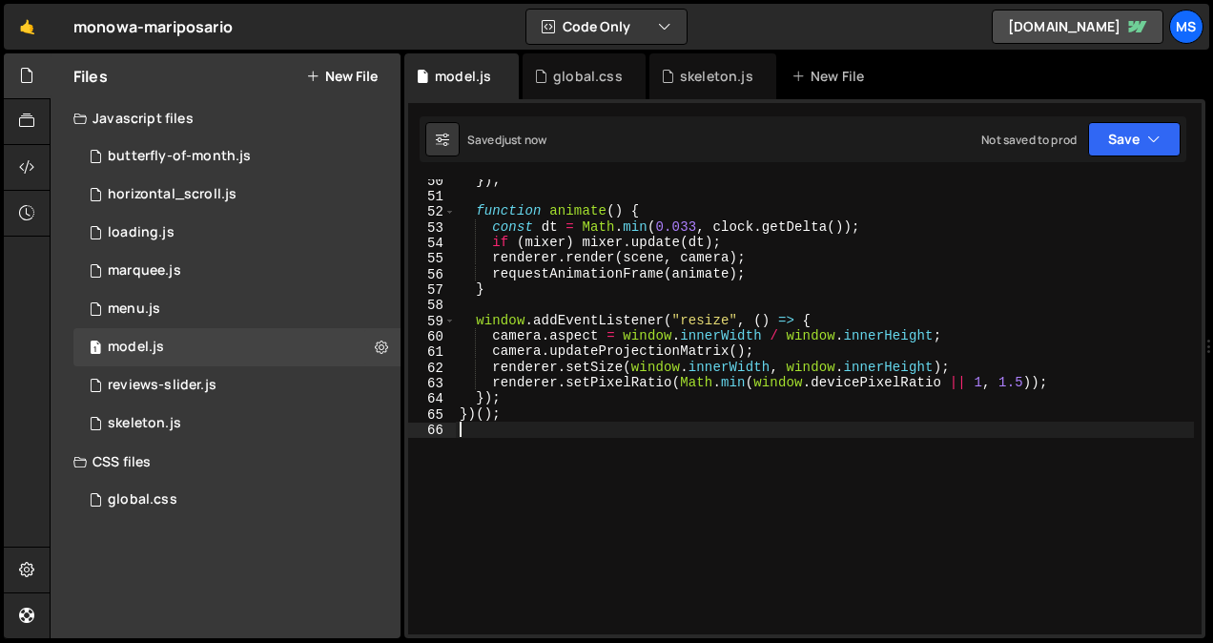
type textarea "})();"
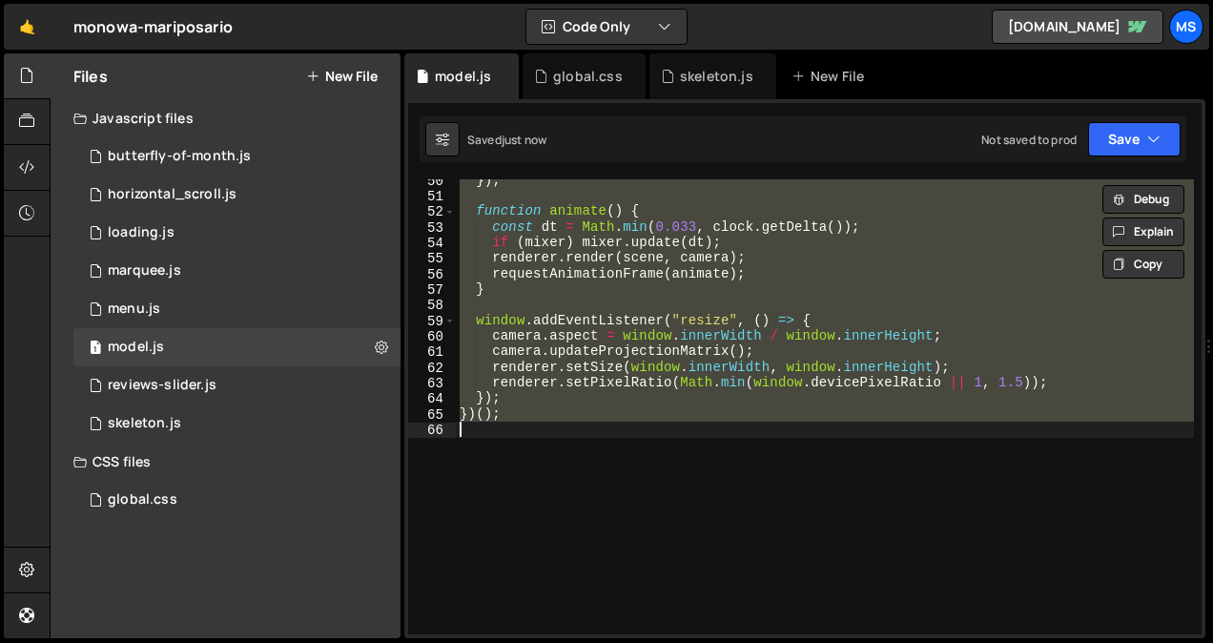
paste textarea
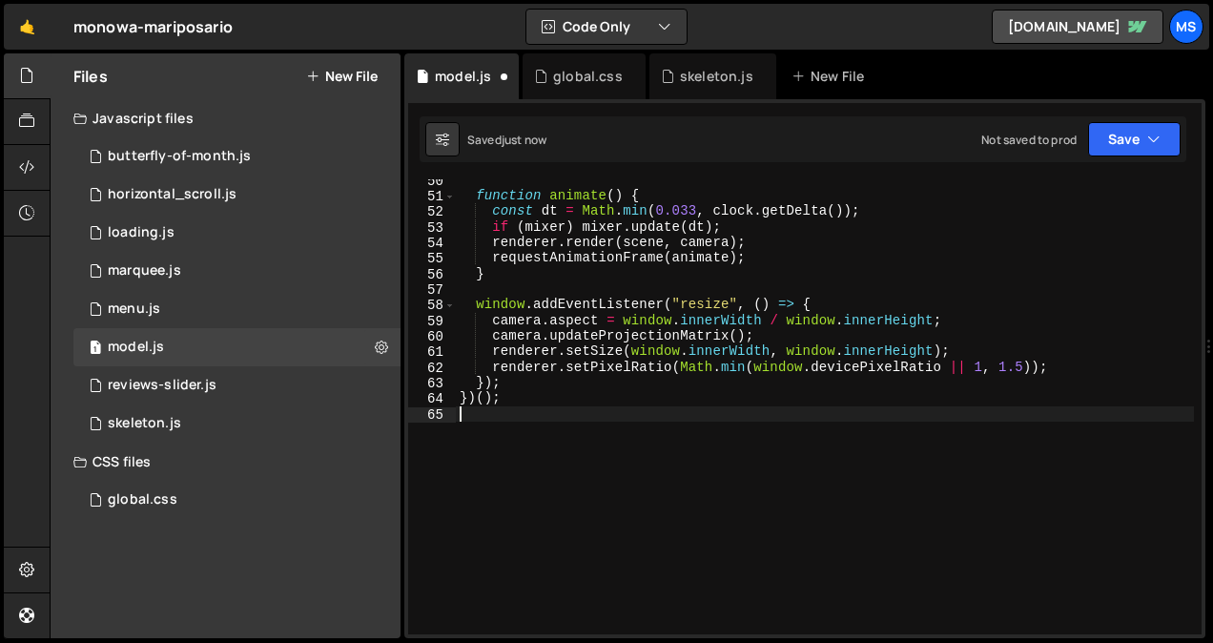
type textarea "})();"
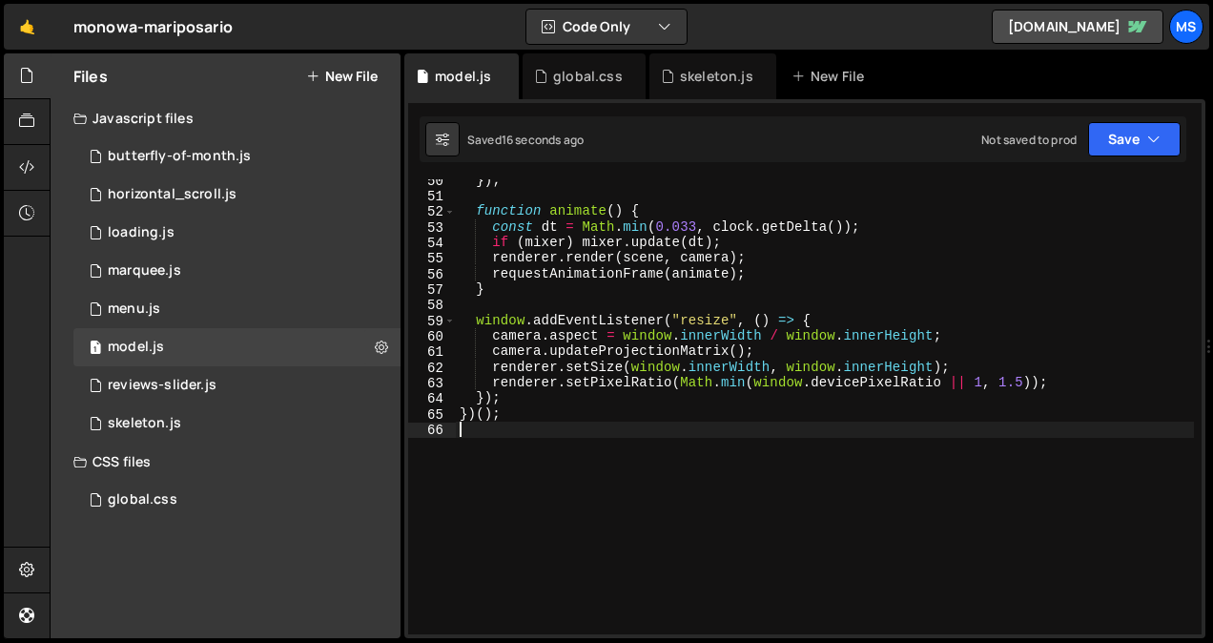
type textarea "})();"
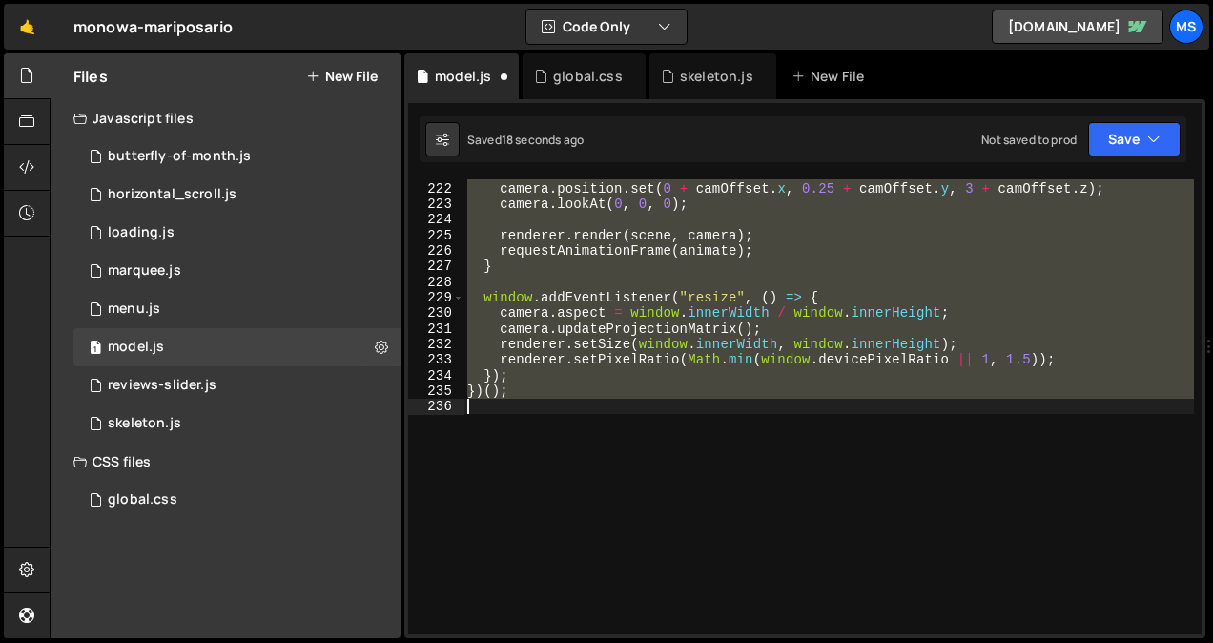
scroll to position [3439, 0]
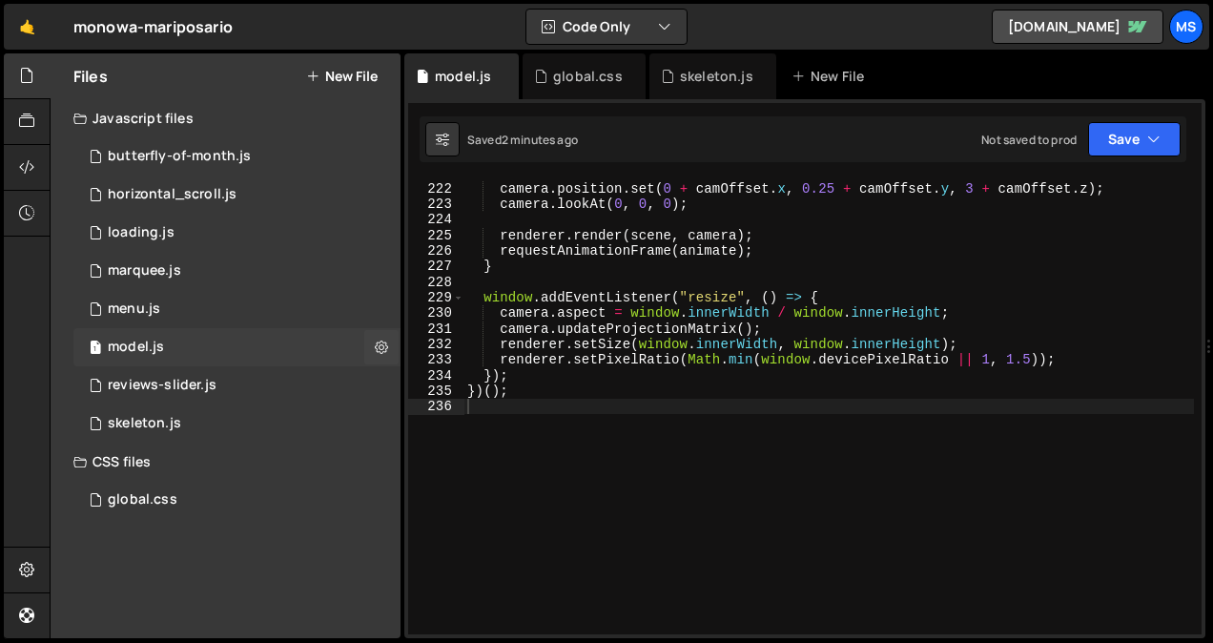
click at [177, 347] on div "1 model.js 0" at bounding box center [236, 347] width 327 height 38
click at [561, 429] on div "camera . position . set ( 0 + camOffset . x , 0.25 + camOffset . y , 3 + camOff…" at bounding box center [828, 408] width 730 height 486
type textarea "})();"
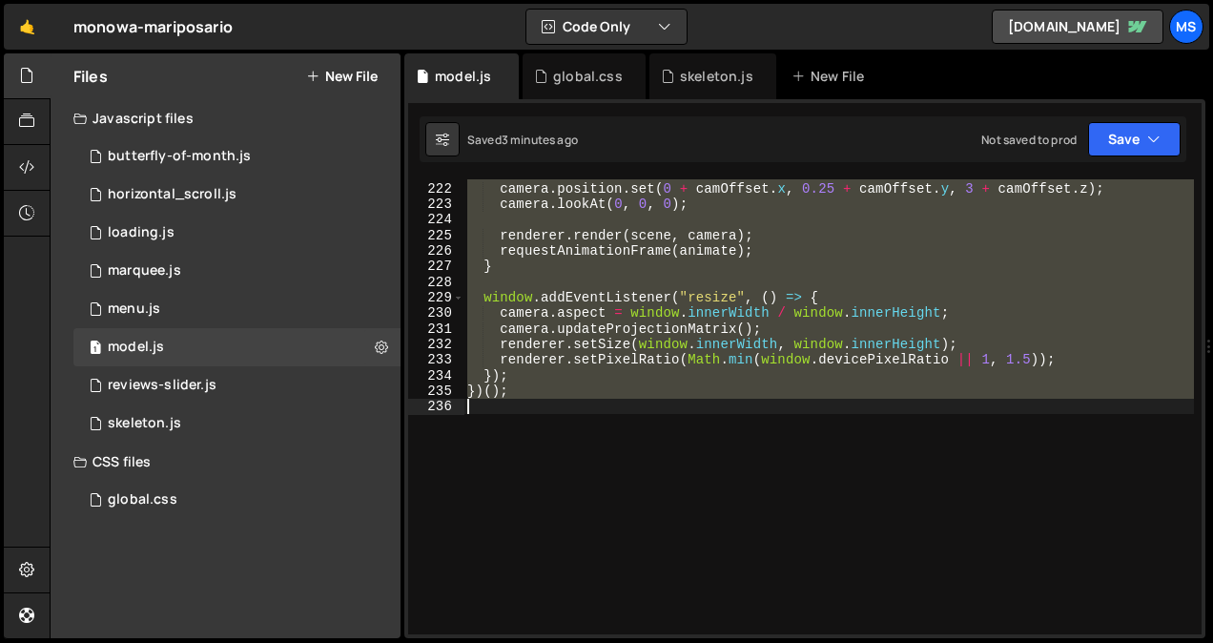
paste textarea
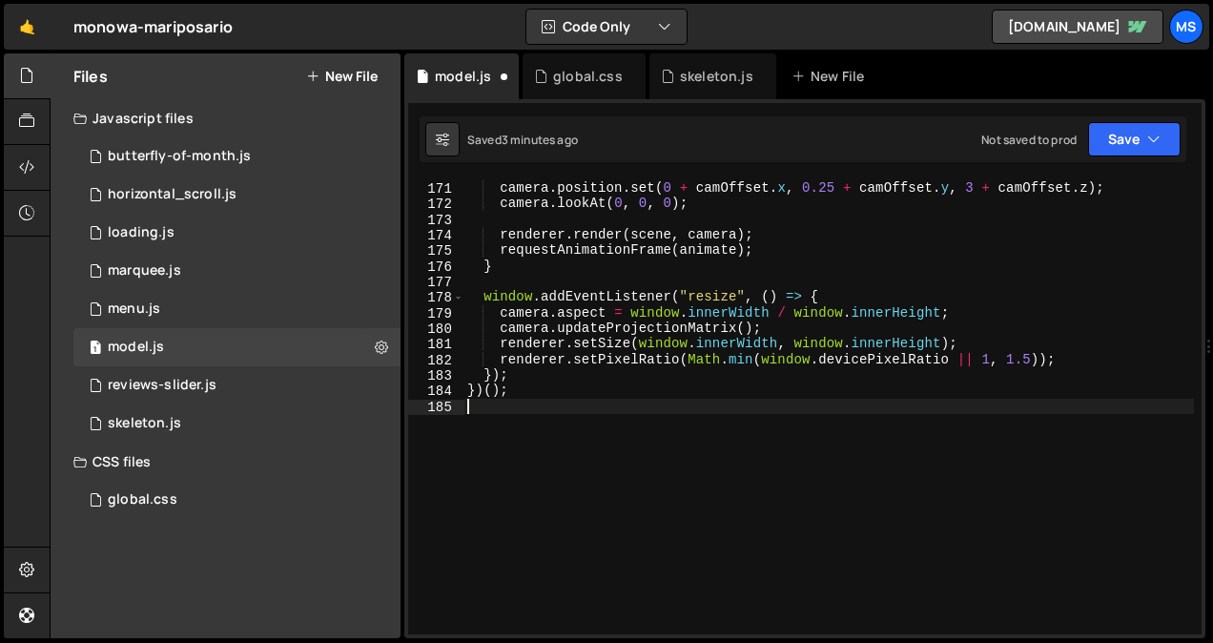
scroll to position [2707, 0]
type textarea "})();"
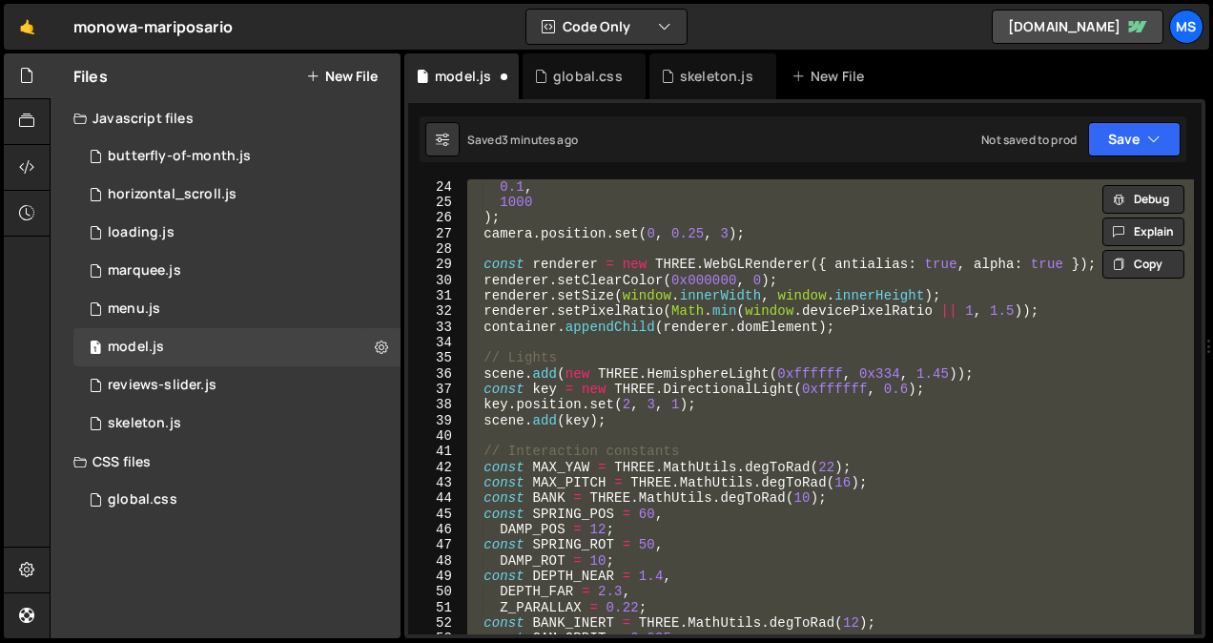
scroll to position [0, 0]
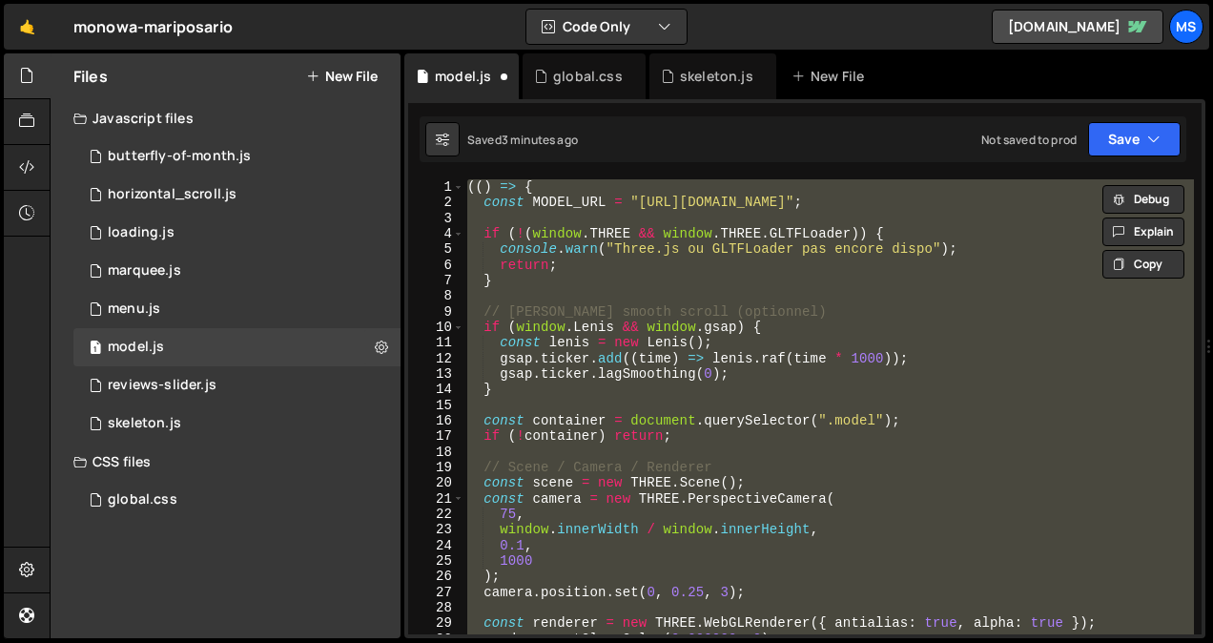
paste textarea
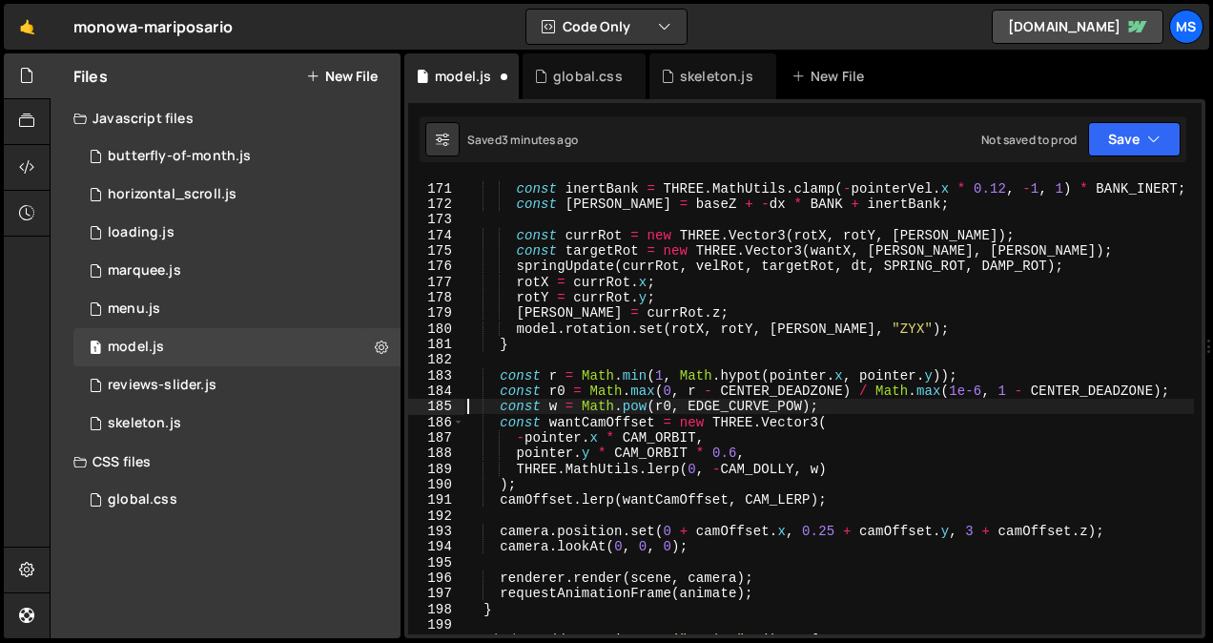
scroll to position [2692, 0]
click at [660, 416] on div "const [PERSON_NAME] = [PERSON_NAME] + dx * MAX_YAW ; const inertBank = THREE . …" at bounding box center [828, 408] width 730 height 486
type textarea "})();"
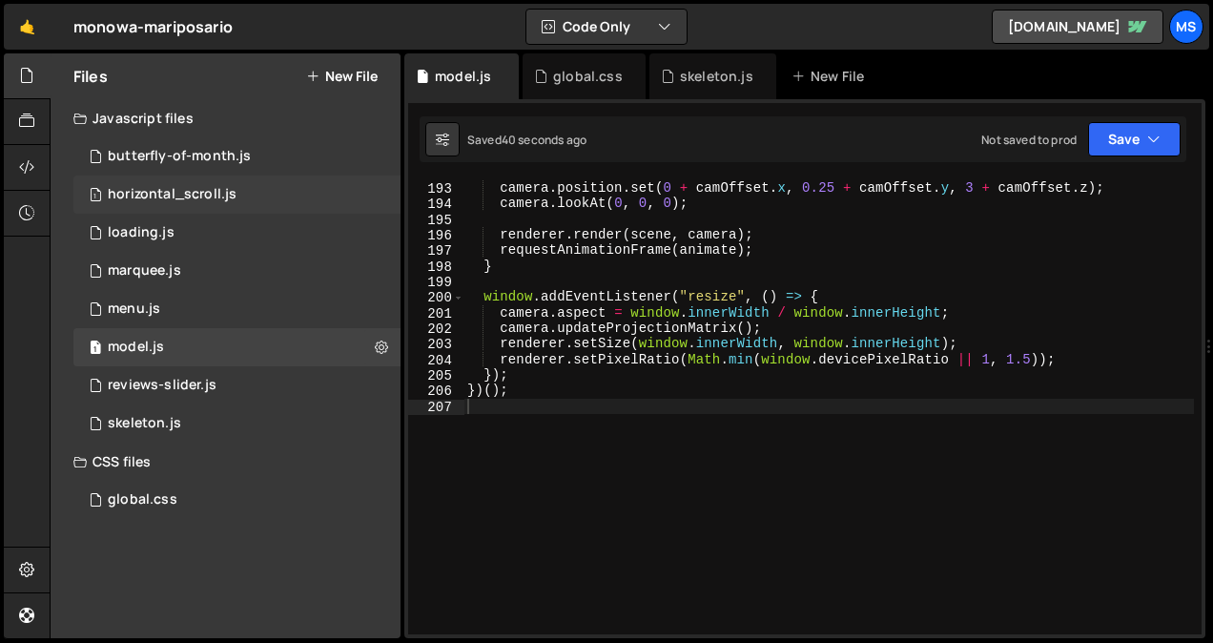
click at [249, 188] on div "1 horizontal_scroll.js 0" at bounding box center [236, 194] width 327 height 38
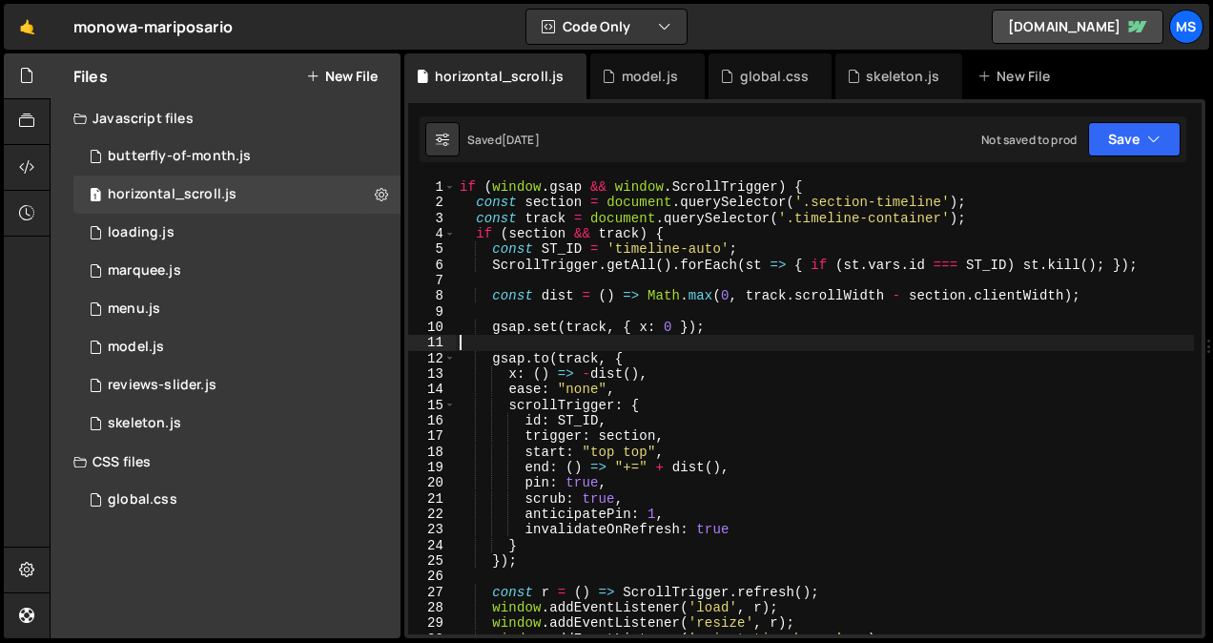
click at [703, 349] on div "if ( window . gsap && window . ScrollTrigger ) { const section = document . que…" at bounding box center [825, 422] width 738 height 486
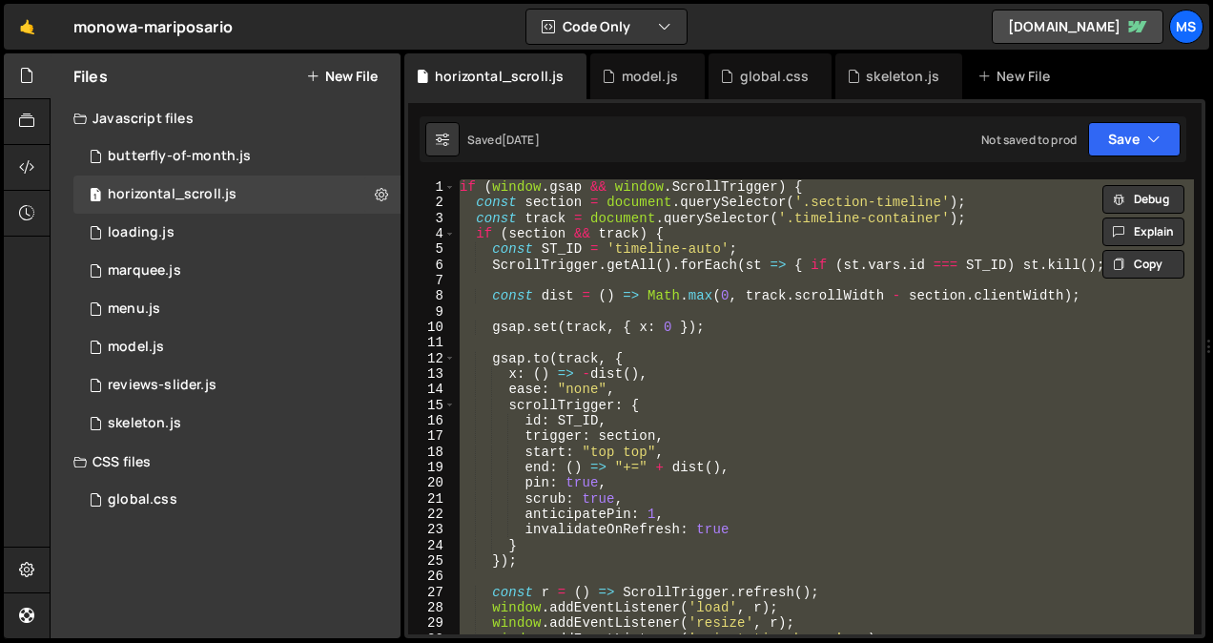
type textarea "// }"
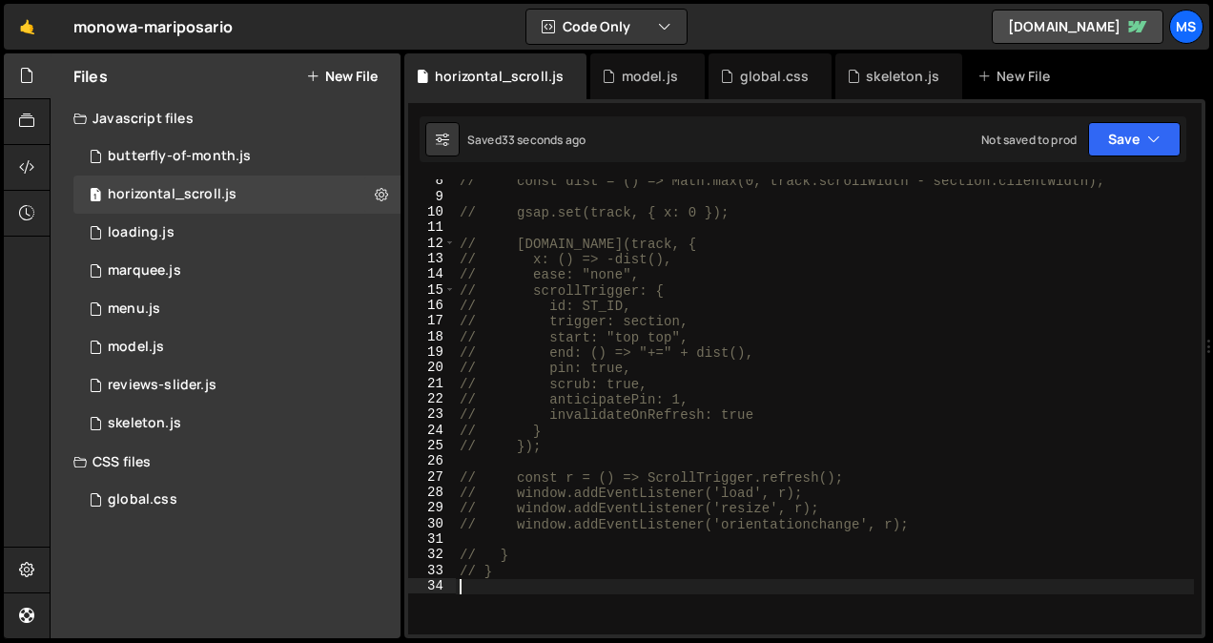
scroll to position [114, 0]
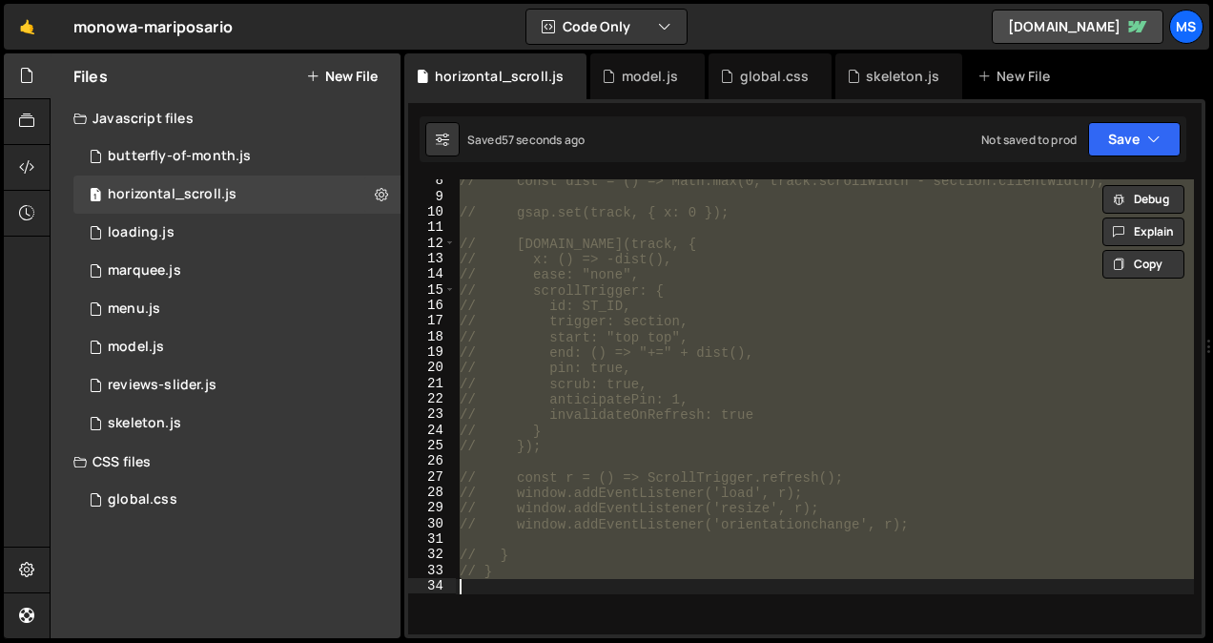
type textarea "}"
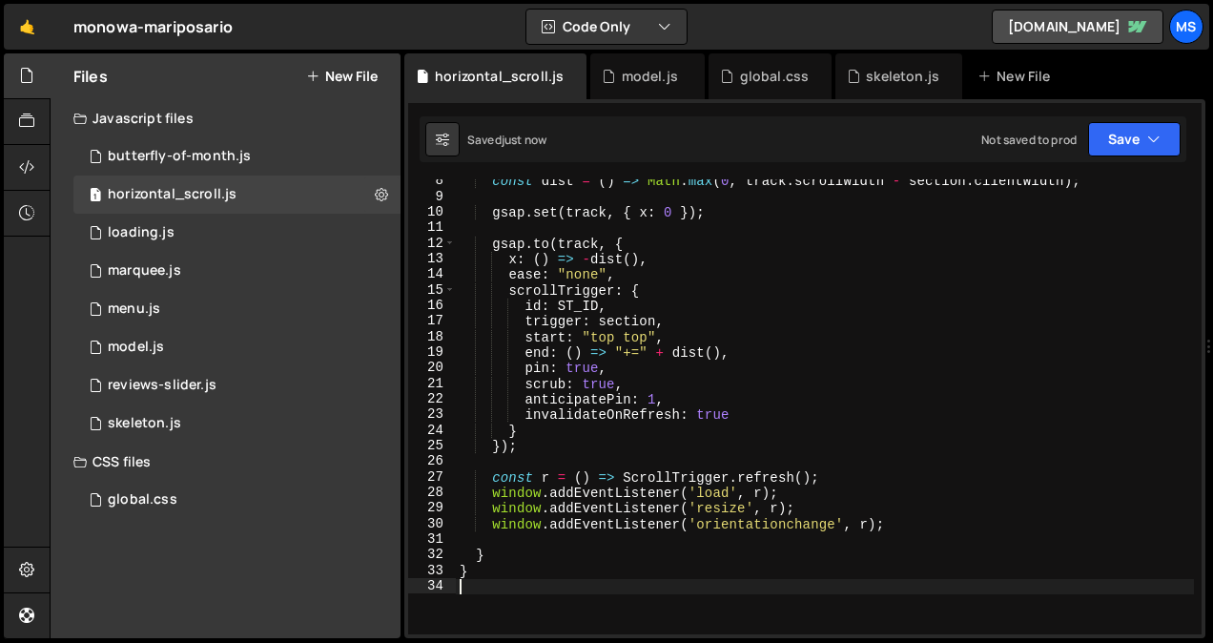
type textarea "}"
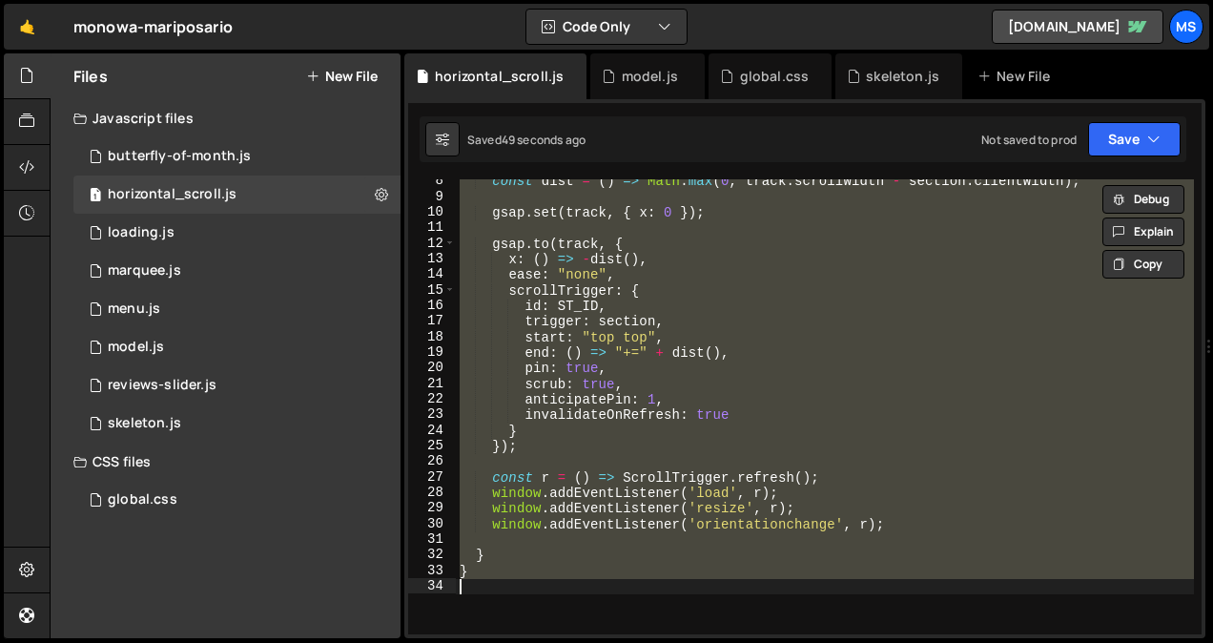
paste textarea
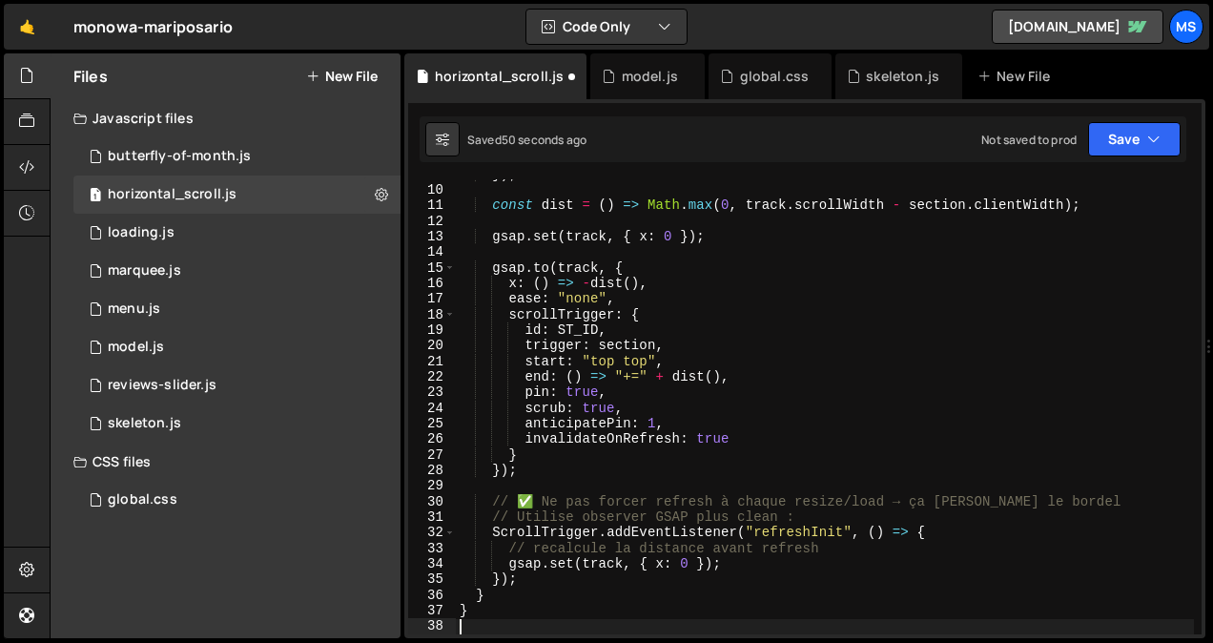
scroll to position [136, 0]
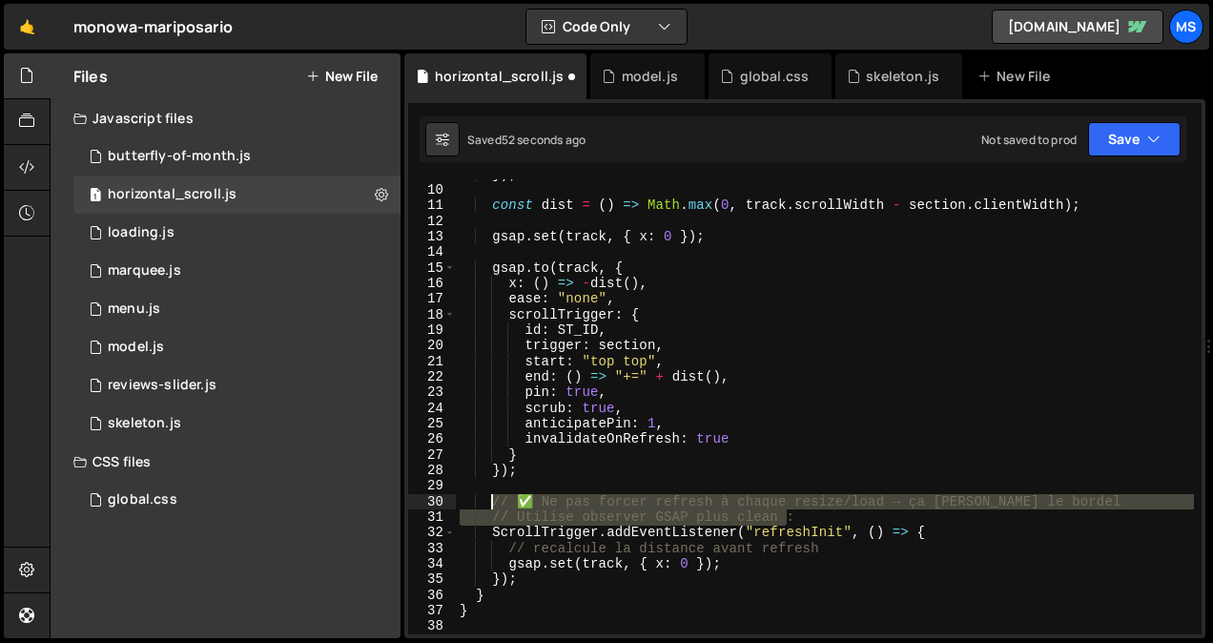
drag, startPoint x: 797, startPoint y: 517, endPoint x: 480, endPoint y: 499, distance: 317.0
click at [480, 499] on div "}) ; const dist = ( ) => Math . max ( 0 , track . scrollWidth - section . clien…" at bounding box center [825, 410] width 738 height 486
type textarea "// ✅ Ne pas forcer refresh à chaque resize/load → ça [PERSON_NAME] le bordel //…"
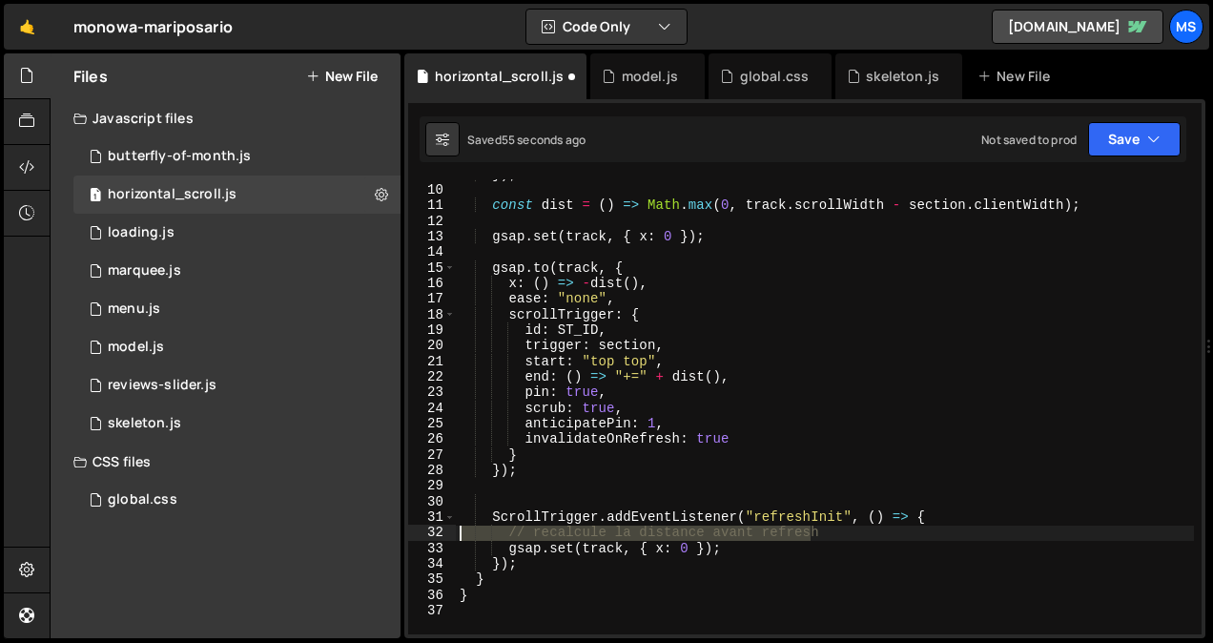
drag, startPoint x: 819, startPoint y: 535, endPoint x: 459, endPoint y: 535, distance: 360.3
click at [459, 535] on div "}) ; const dist = ( ) => Math . max ( 0 , track . scrollWidth - section . clien…" at bounding box center [825, 410] width 738 height 486
type textarea "// recalcule la distance avant refresh"
type textarea "gsap.set(track, { x: 0 });"
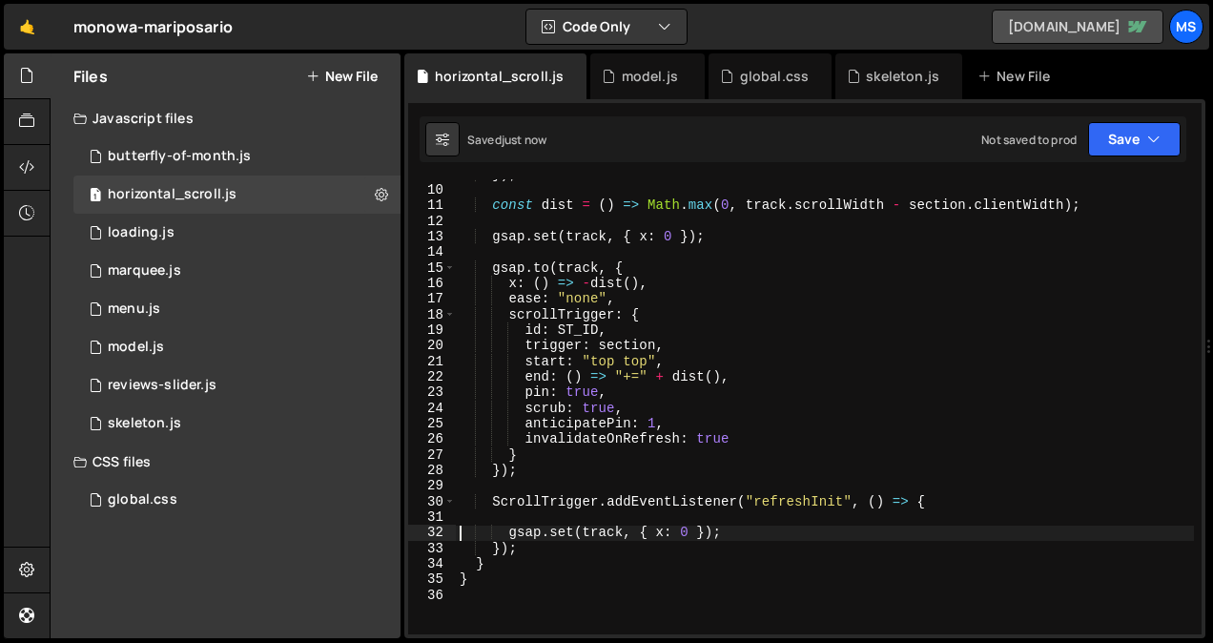
click at [1077, 19] on link "[DOMAIN_NAME]" at bounding box center [1077, 27] width 172 height 34
click at [1035, 29] on link "[DOMAIN_NAME]" at bounding box center [1077, 27] width 172 height 34
click at [1081, 31] on link "[DOMAIN_NAME]" at bounding box center [1077, 27] width 172 height 34
click at [189, 263] on div "1 marquee.js 0" at bounding box center [236, 271] width 327 height 38
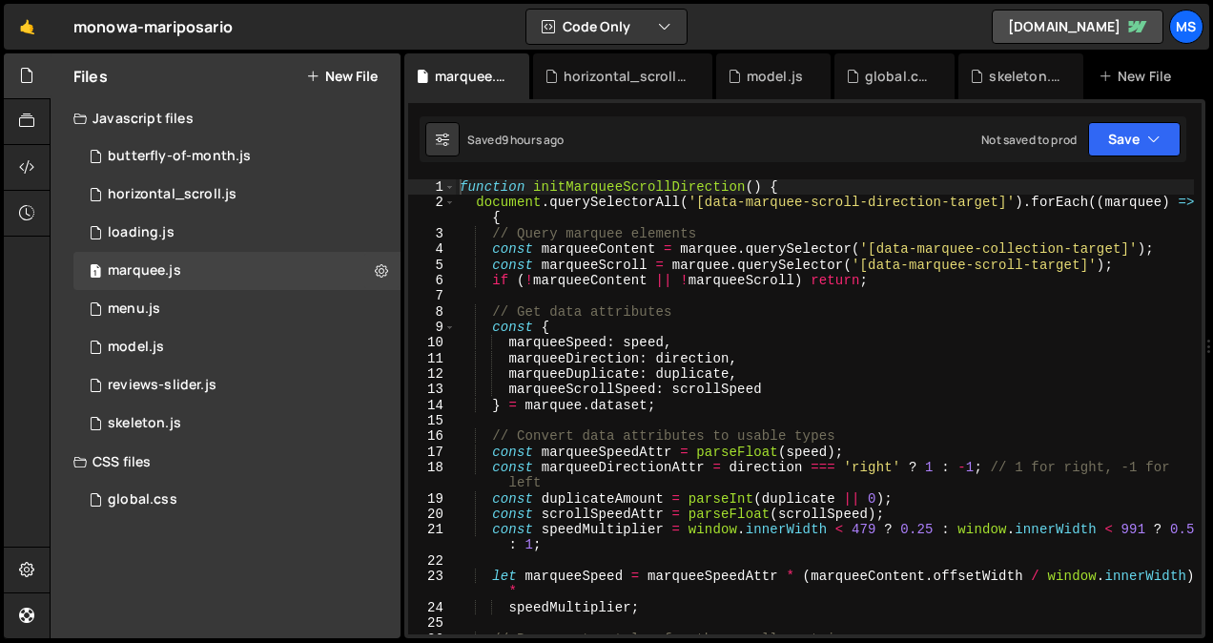
click at [948, 358] on div "function initMarqueeScrollDirection ( ) { document . querySelectorAll ( '[data-…" at bounding box center [825, 422] width 738 height 486
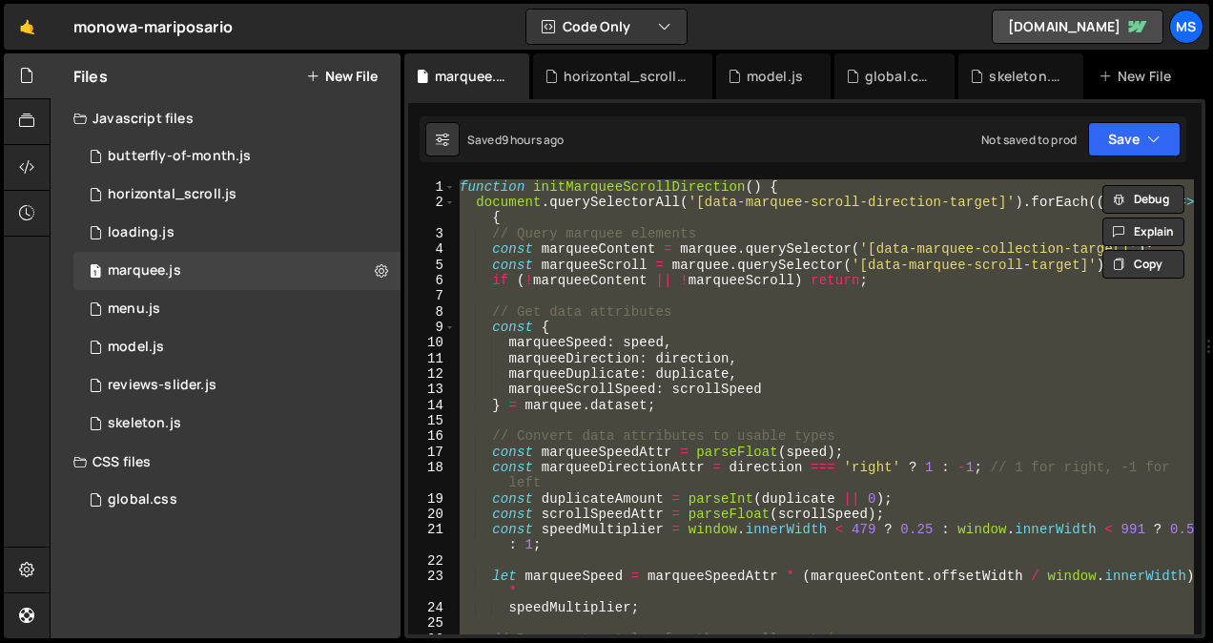
type textarea "// initMarqueeScrollDirection();"
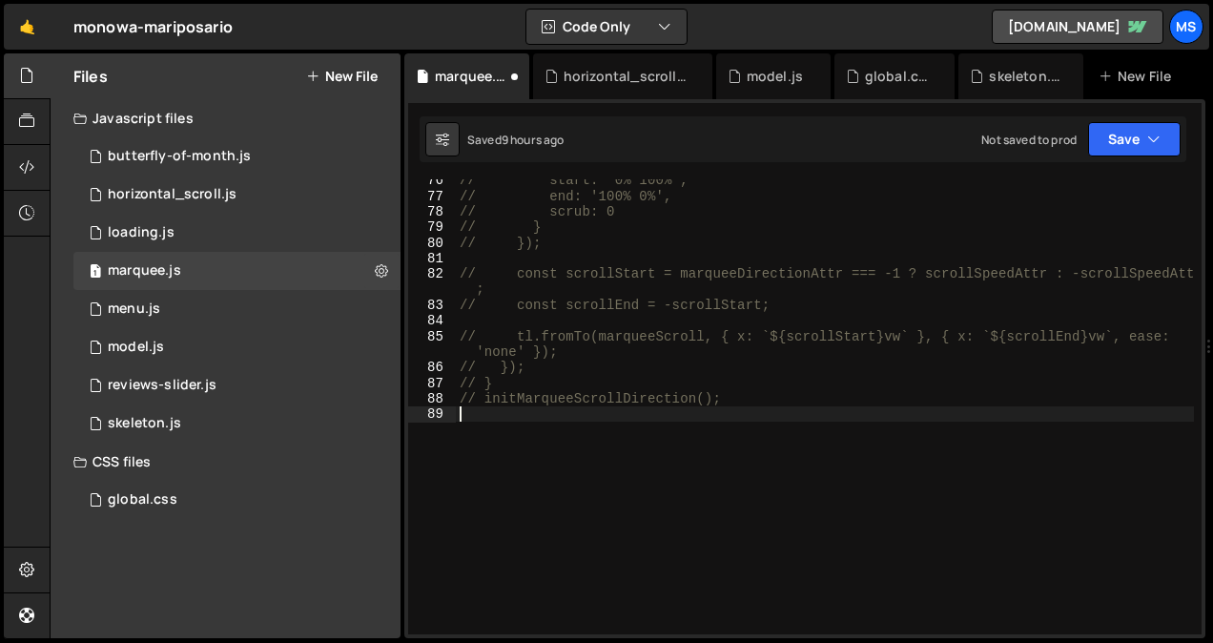
scroll to position [1236, 0]
click at [1074, 38] on link "[DOMAIN_NAME]" at bounding box center [1077, 27] width 172 height 34
click at [529, 449] on div "// start: '0% 100%', // end: '100% 0%', // scrub: 0 // } // }); // const scroll…" at bounding box center [825, 416] width 738 height 486
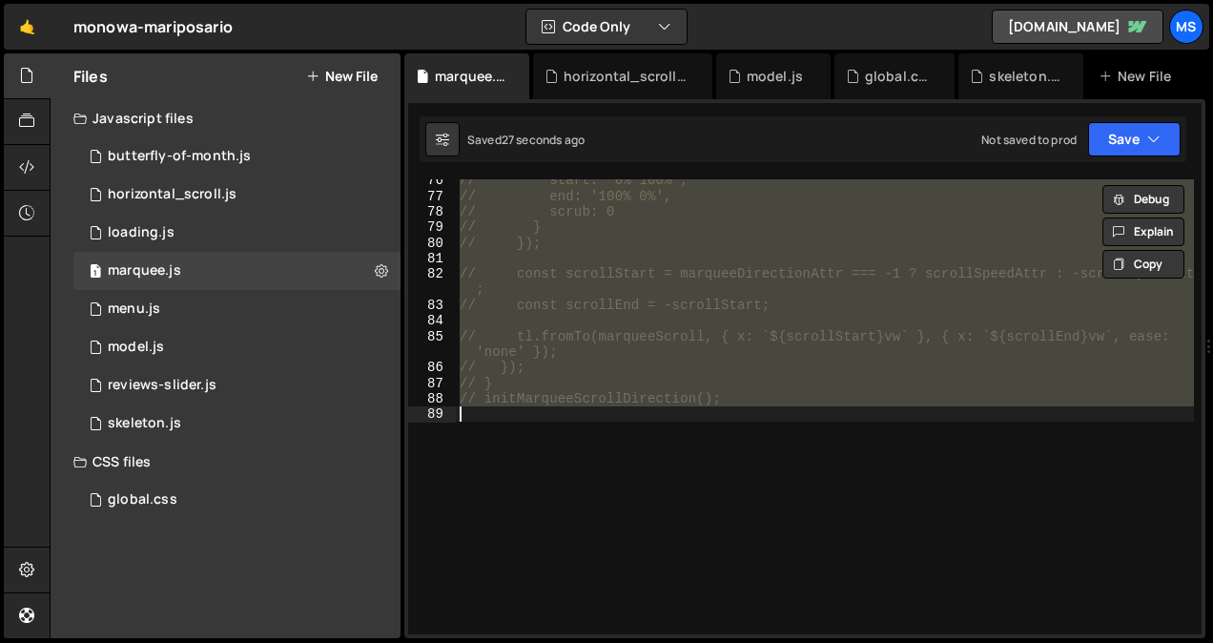
type textarea "initMarqueeScrollDirection();"
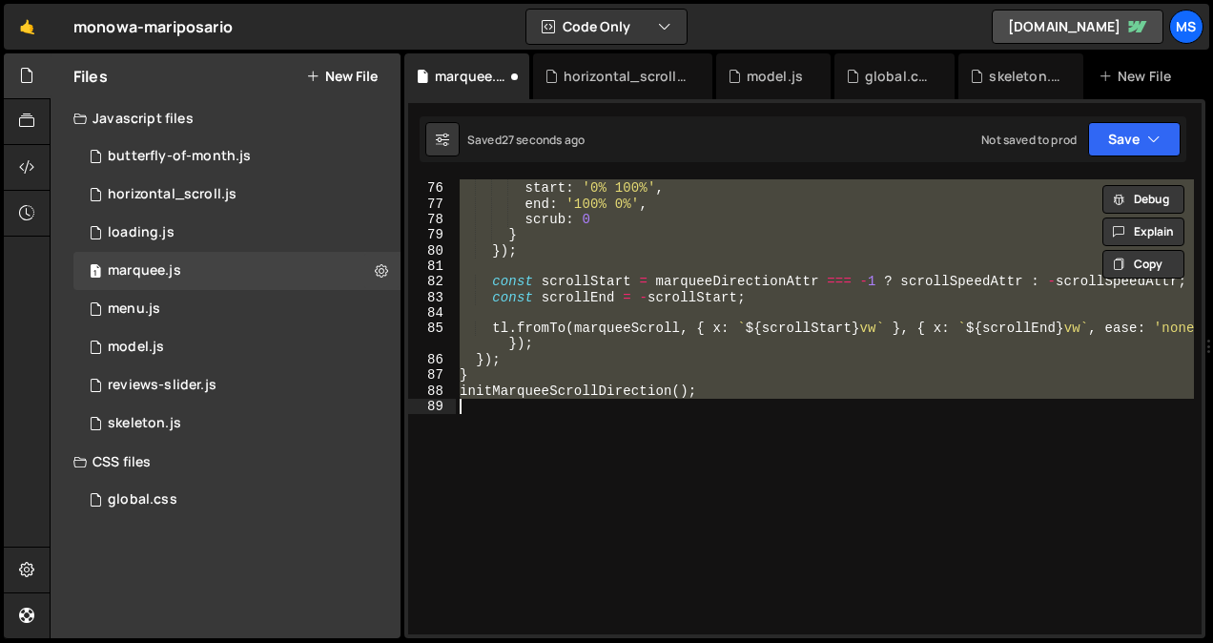
scroll to position [1228, 0]
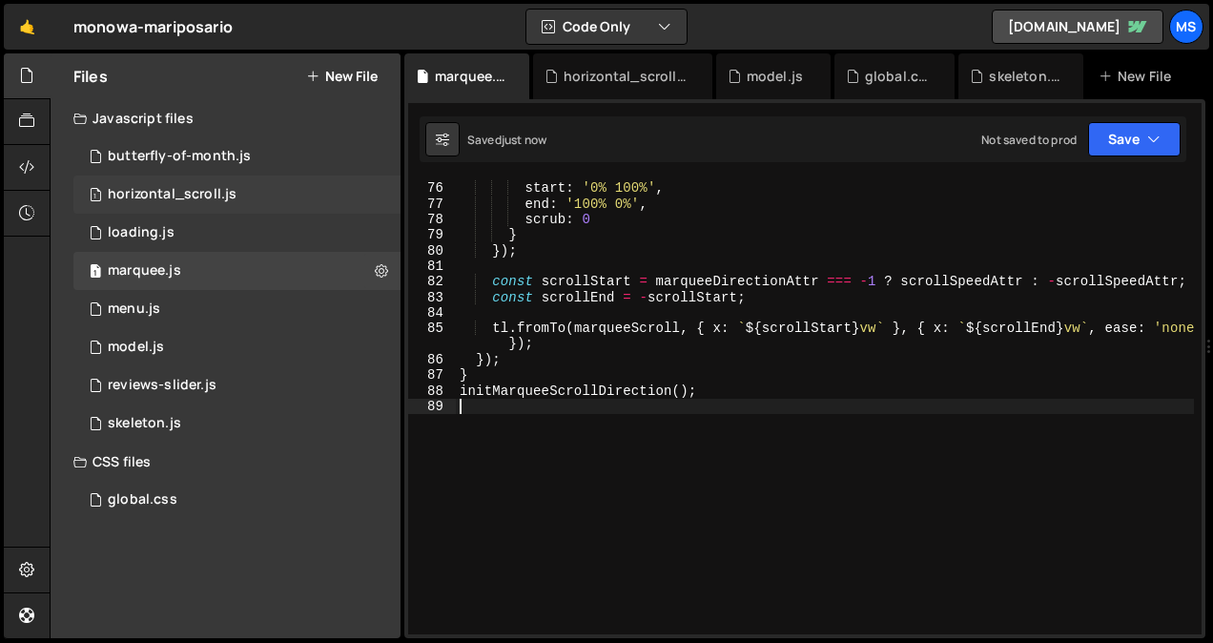
click at [255, 189] on div "1 horizontal_scroll.js 0" at bounding box center [236, 194] width 327 height 38
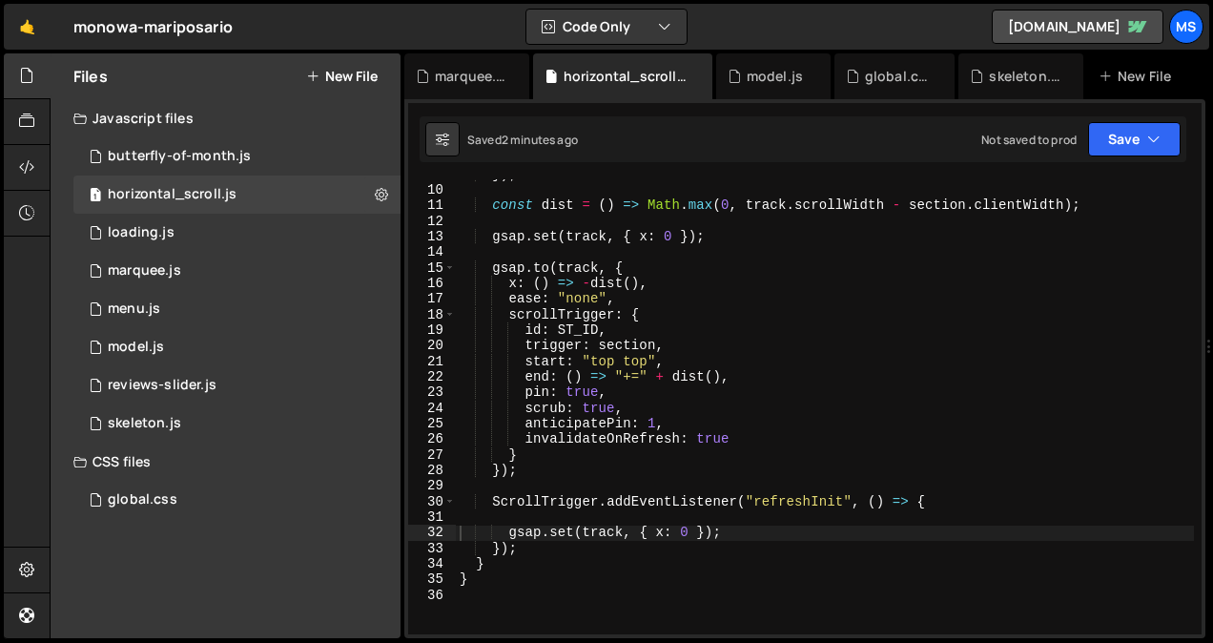
click at [620, 296] on div "}) ; const dist = ( ) => Math . max ( 0 , track . scrollWidth - section . clien…" at bounding box center [825, 410] width 738 height 486
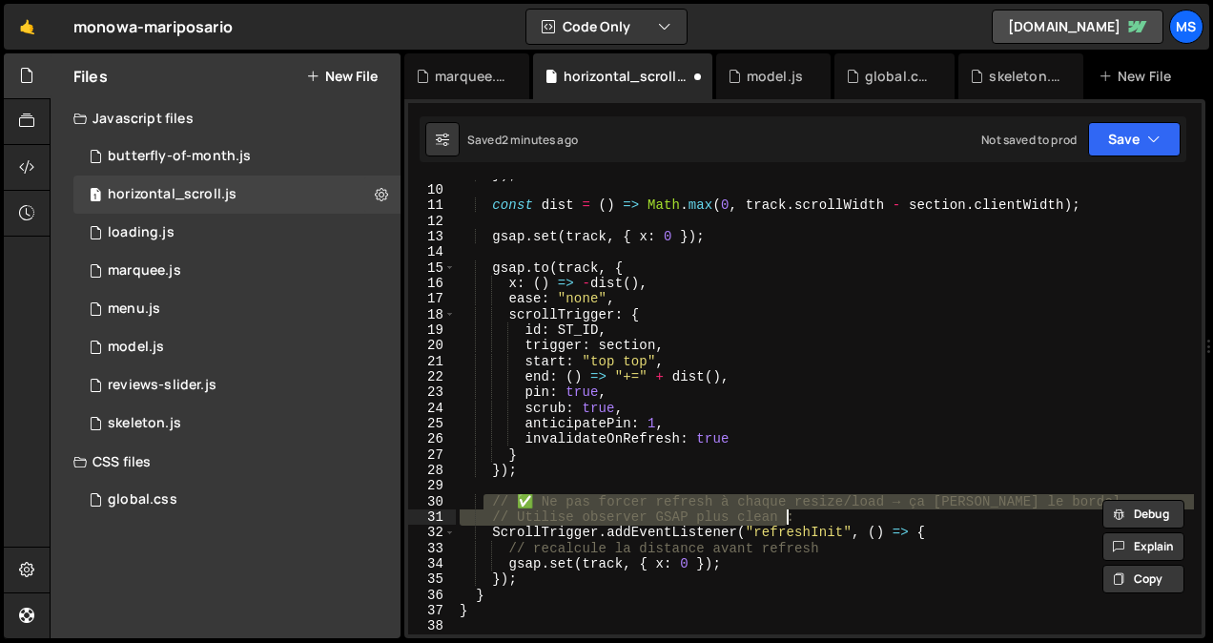
type textarea "}"
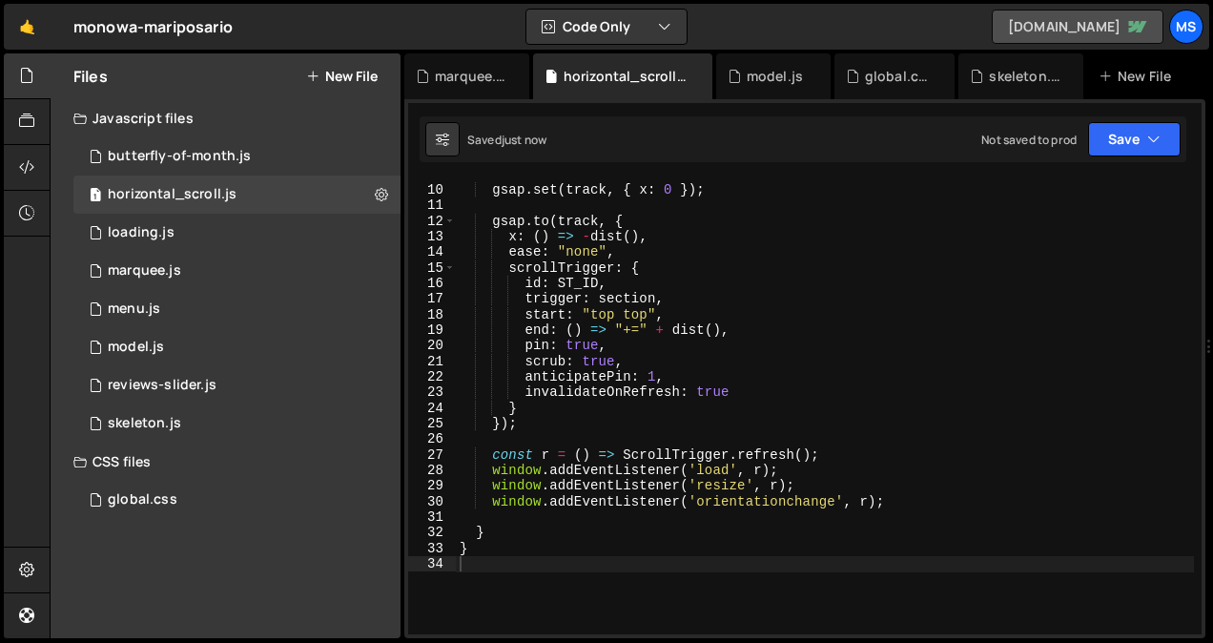
click at [1053, 18] on link "[DOMAIN_NAME]" at bounding box center [1077, 27] width 172 height 34
type textarea "window.addEventListener('resize', r);"
click at [743, 482] on div "gsap . set ( track , { x : 0 }) ; gsap . to ( track , { x : ( ) => - dist ( ) ,…" at bounding box center [825, 410] width 738 height 486
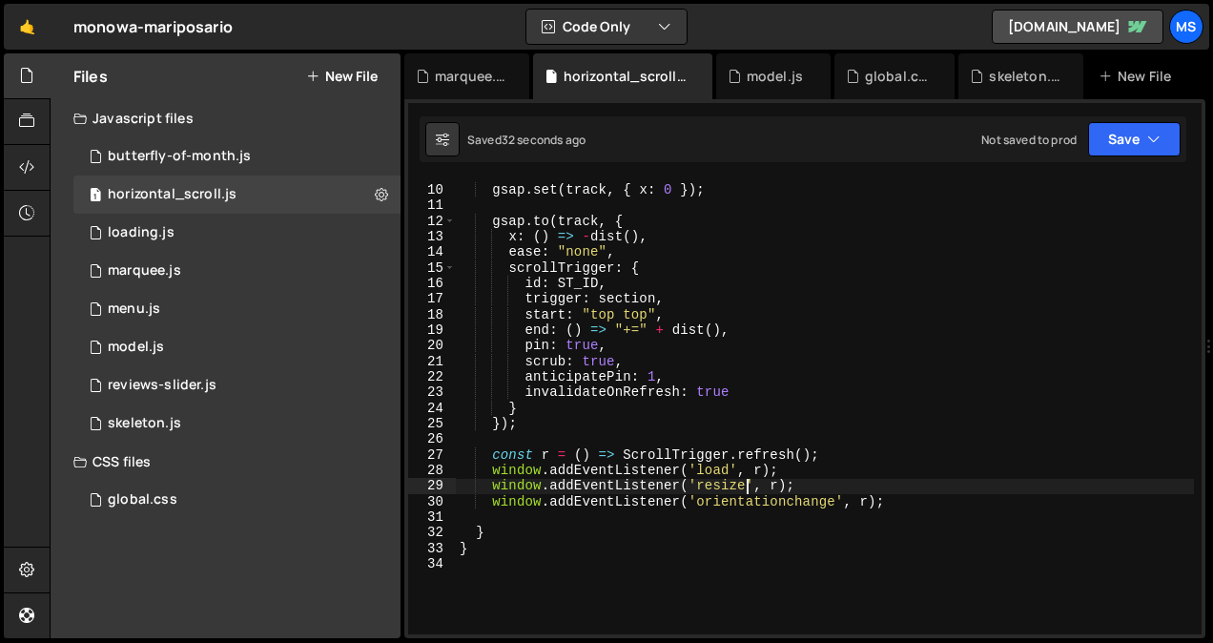
click at [645, 559] on div "gsap . set ( track , { x : 0 }) ; gsap . to ( track , { x : ( ) => - dist ( ) ,…" at bounding box center [825, 410] width 738 height 486
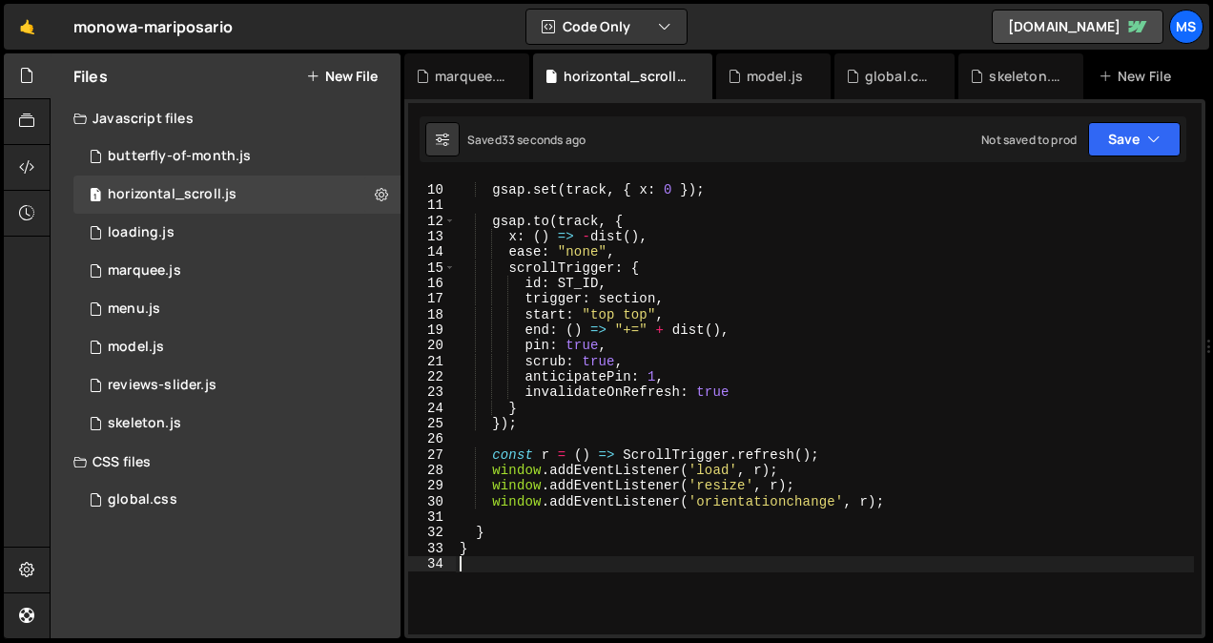
type textarea "}"
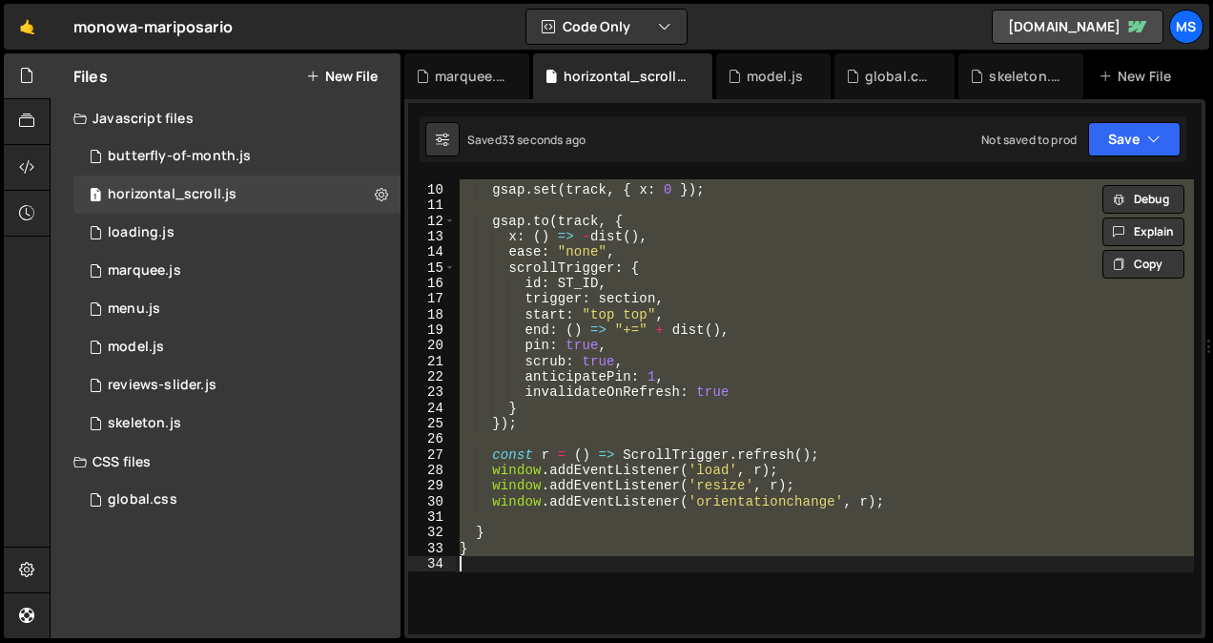
paste textarea
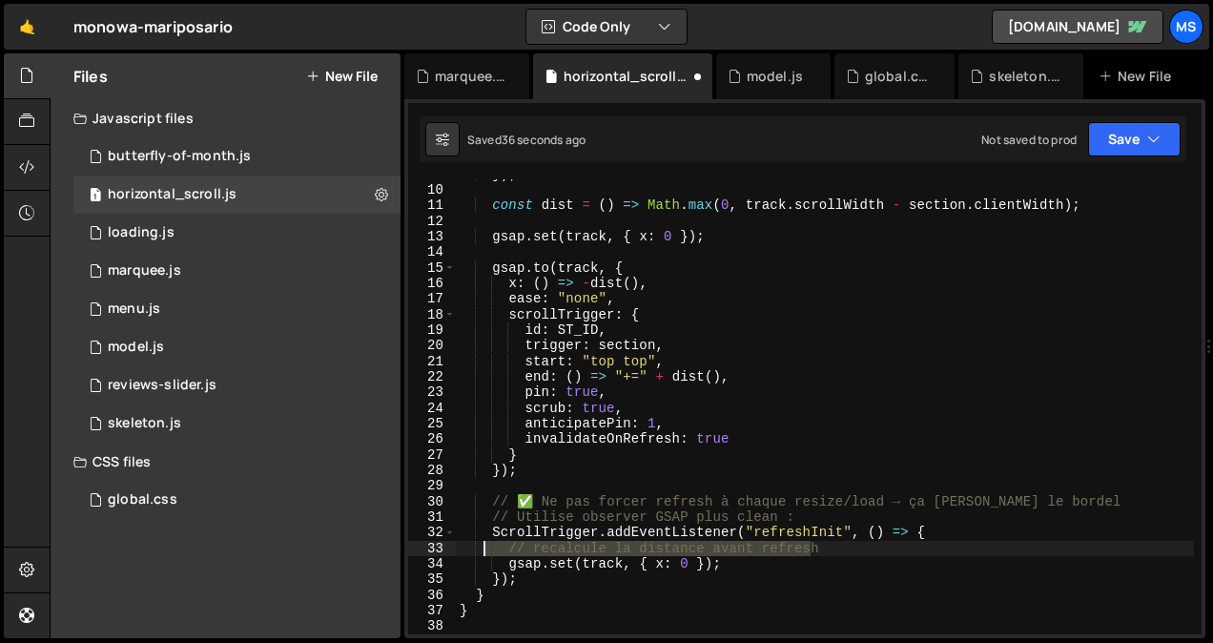
drag, startPoint x: 827, startPoint y: 550, endPoint x: 485, endPoint y: 554, distance: 342.2
click at [485, 554] on div "}) ; const dist = ( ) => Math . max ( 0 , track . scrollWidth - section . clien…" at bounding box center [825, 410] width 738 height 486
type textarea "// recalcule la distance avant refresh"
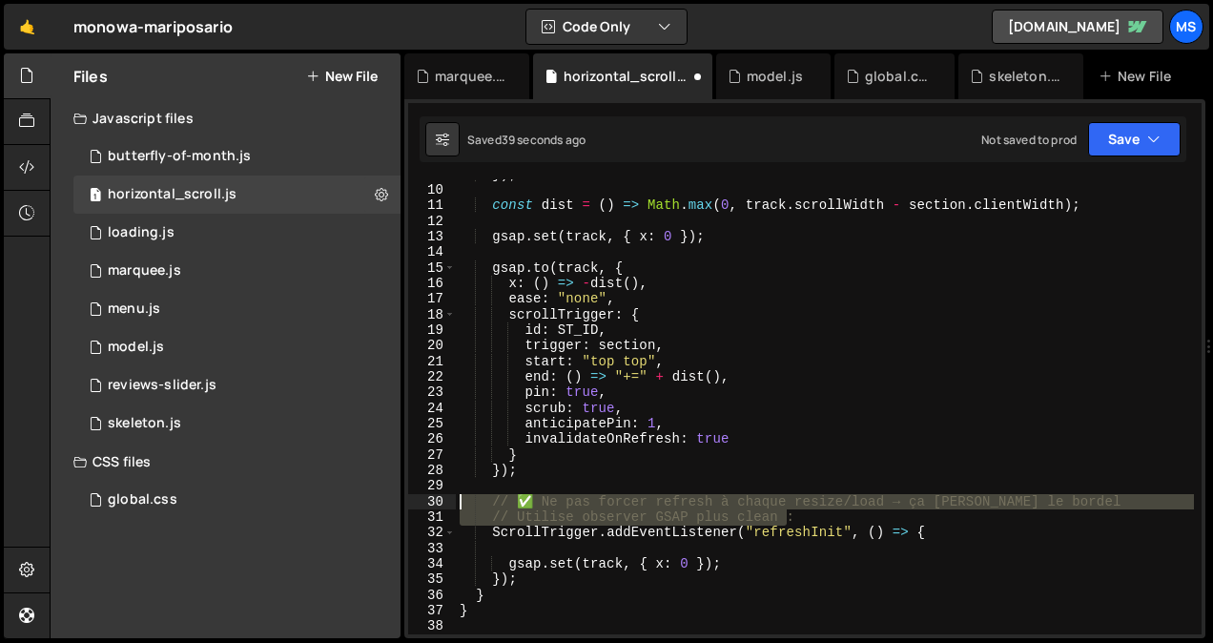
drag, startPoint x: 795, startPoint y: 514, endPoint x: 426, endPoint y: 494, distance: 369.5
click at [426, 494] on div "9 10 11 12 13 14 15 16 17 18 19 20 21 22 23 24 25 26 27 28 29 30 31 32 33 34 35…" at bounding box center [804, 406] width 793 height 455
type textarea "// ✅ Ne pas forcer refresh à chaque resize/load → ça [PERSON_NAME] le bordel //…"
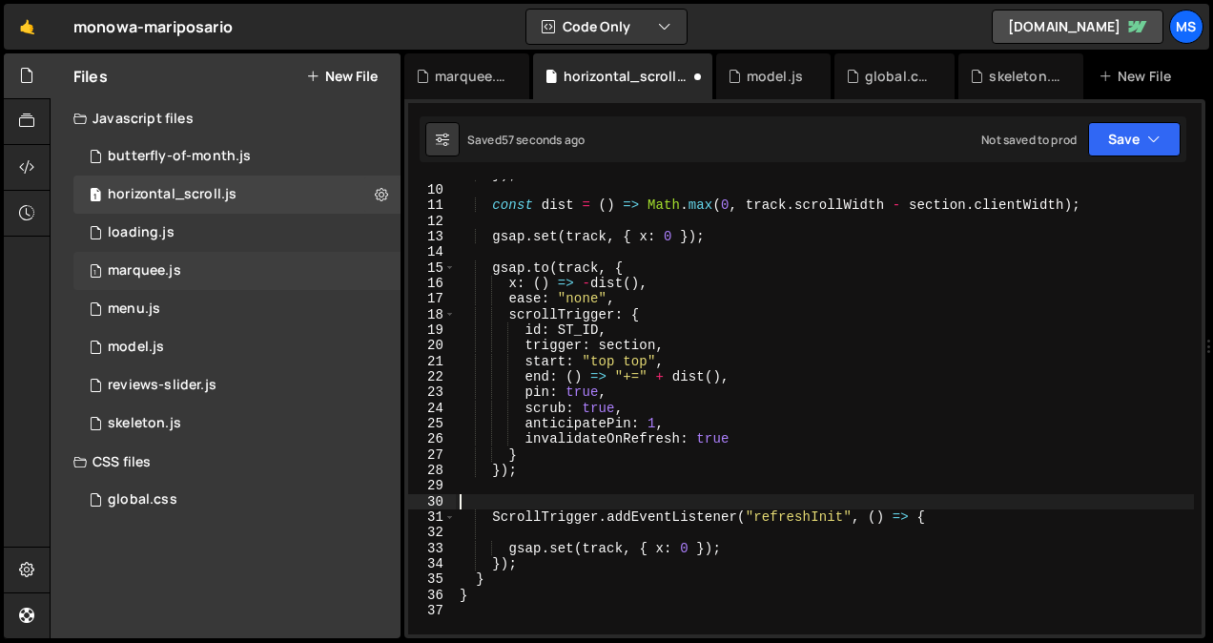
click at [120, 278] on div "marquee.js" at bounding box center [144, 270] width 73 height 17
click at [141, 257] on div "1 marquee.js 0" at bounding box center [236, 271] width 327 height 38
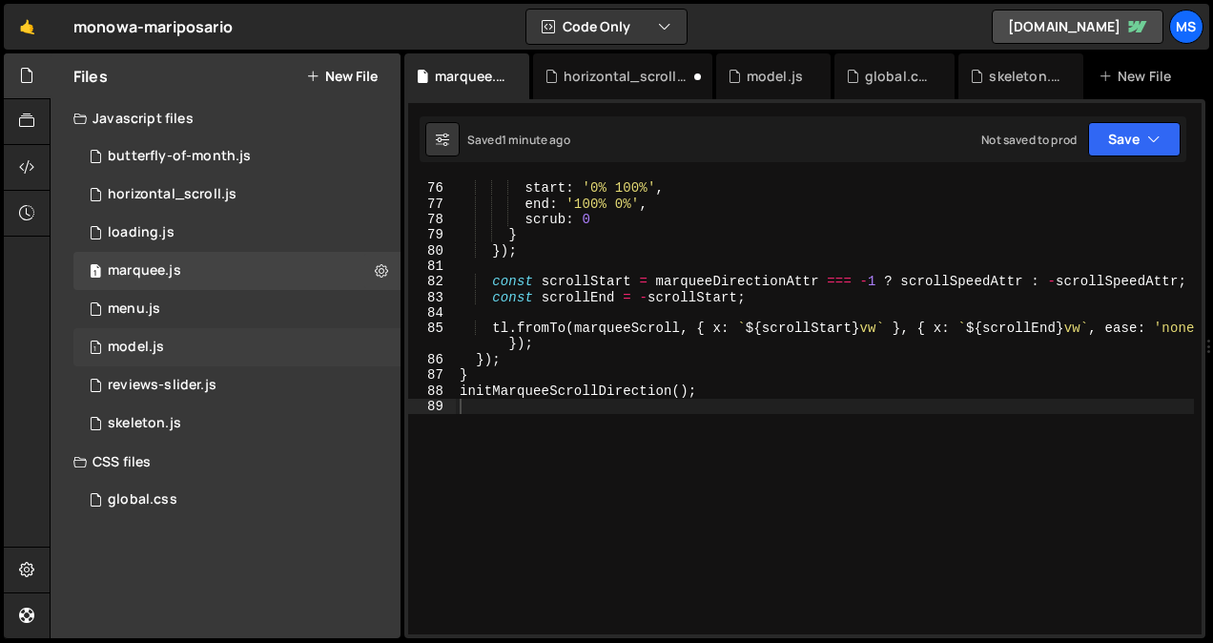
click at [143, 349] on div "model.js" at bounding box center [136, 346] width 56 height 17
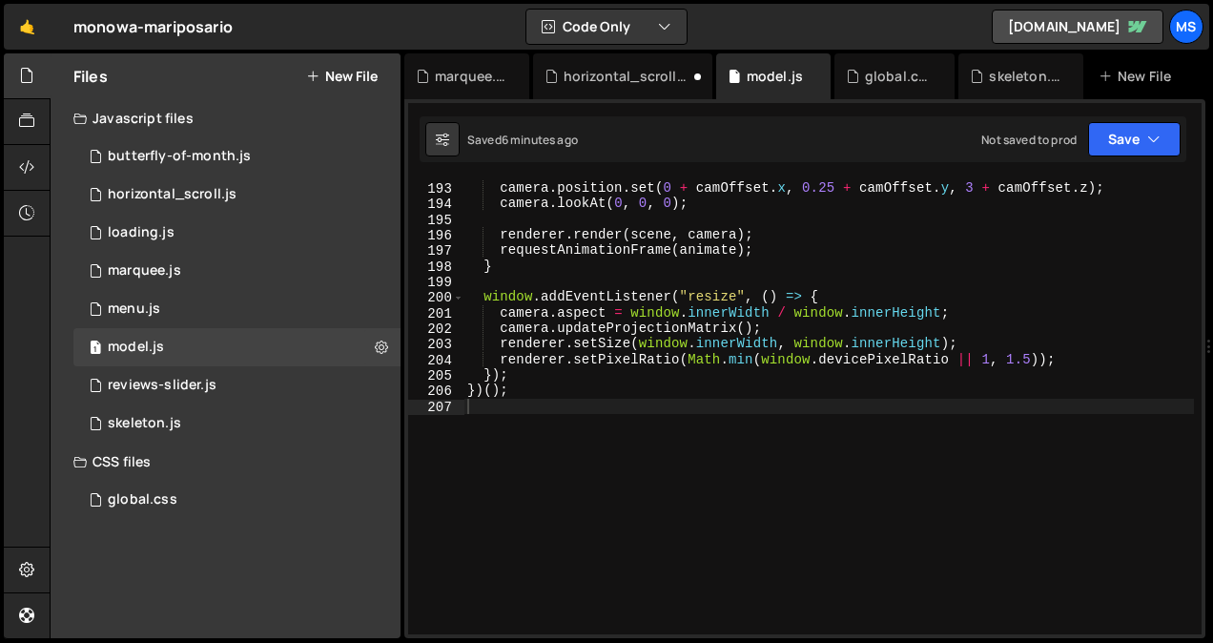
click at [538, 445] on div "camera . position . set ( 0 + camOffset . x , 0.25 + camOffset . y , 3 + camOff…" at bounding box center [828, 408] width 730 height 486
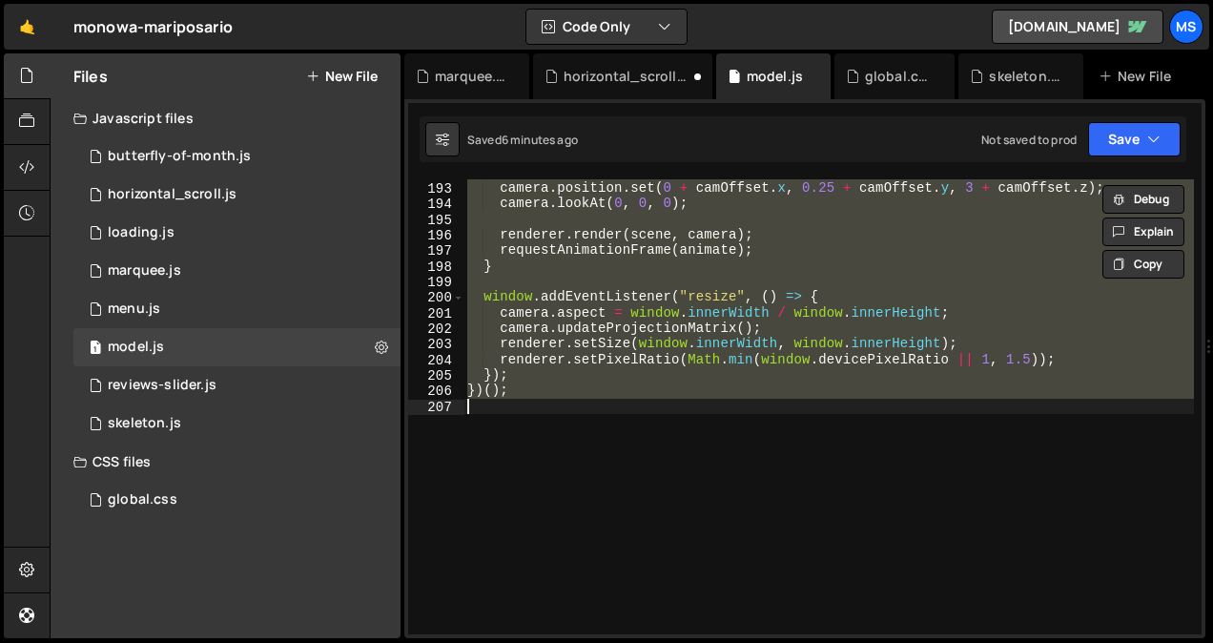
type textarea "// })();"
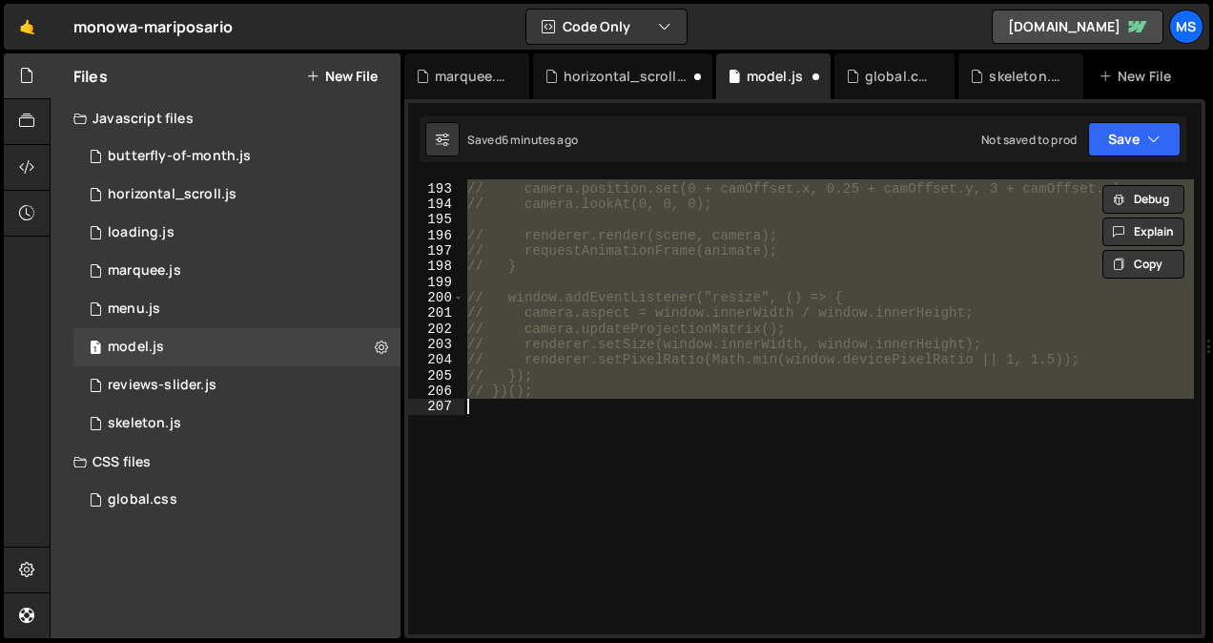
scroll to position [3066, 0]
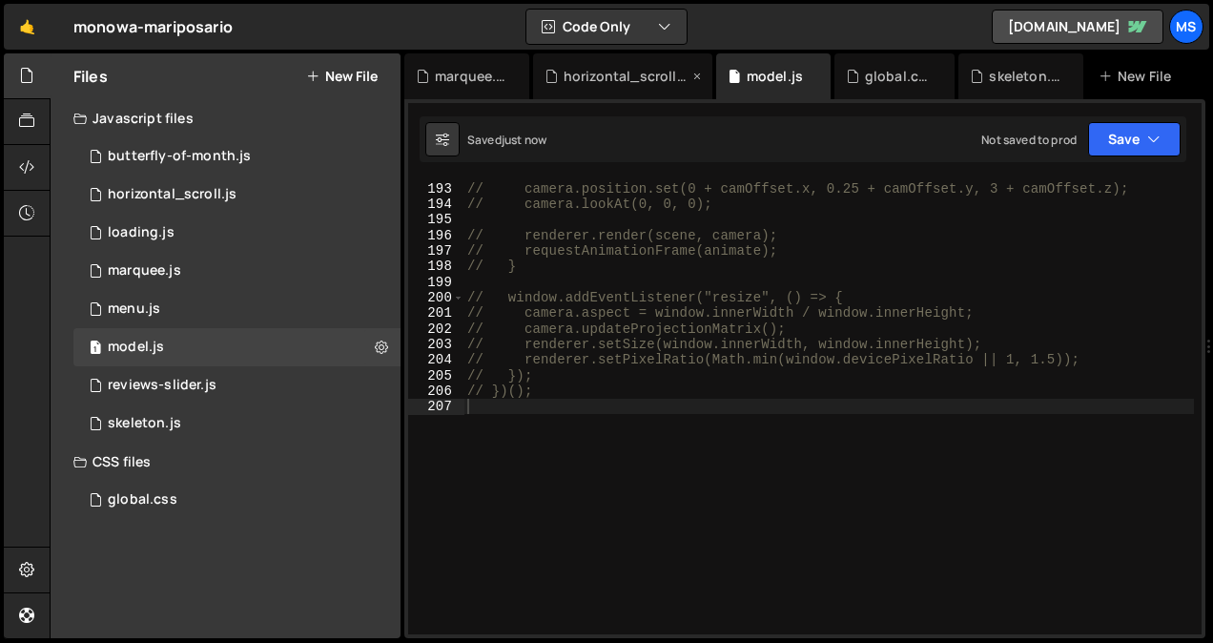
click at [653, 92] on div "horizontal_scroll.js" at bounding box center [622, 76] width 179 height 46
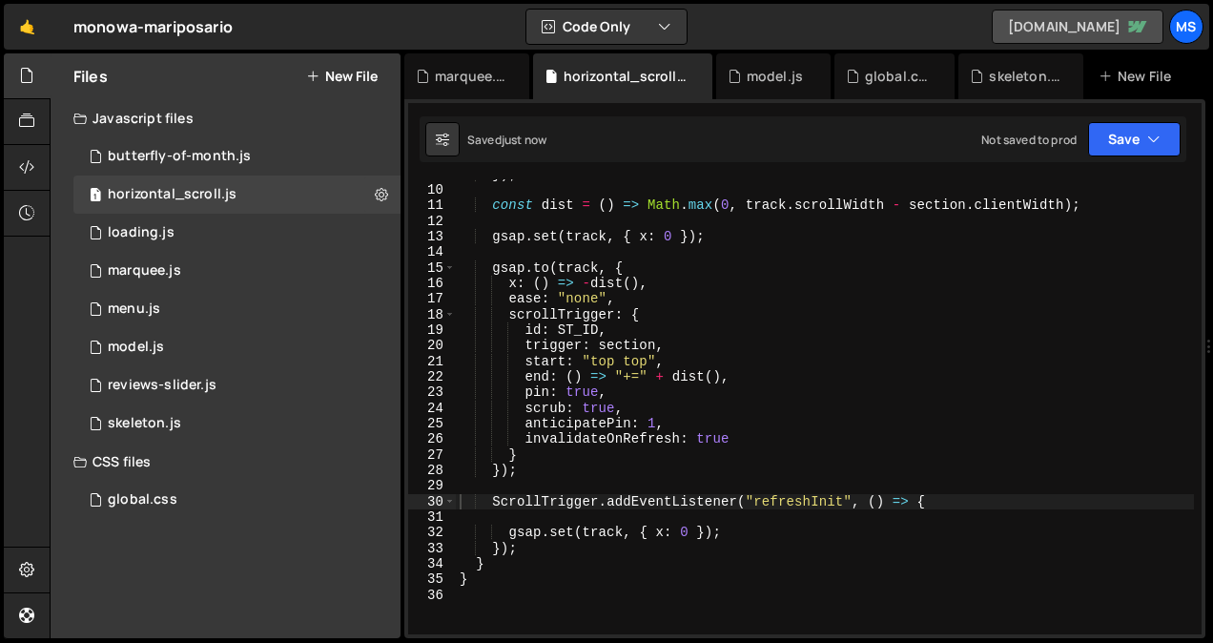
click at [1043, 23] on link "[DOMAIN_NAME]" at bounding box center [1077, 27] width 172 height 34
click at [674, 392] on div "}) ; const dist = ( ) => Math . max ( 0 , track . scrollWidth - section . clien…" at bounding box center [825, 410] width 738 height 486
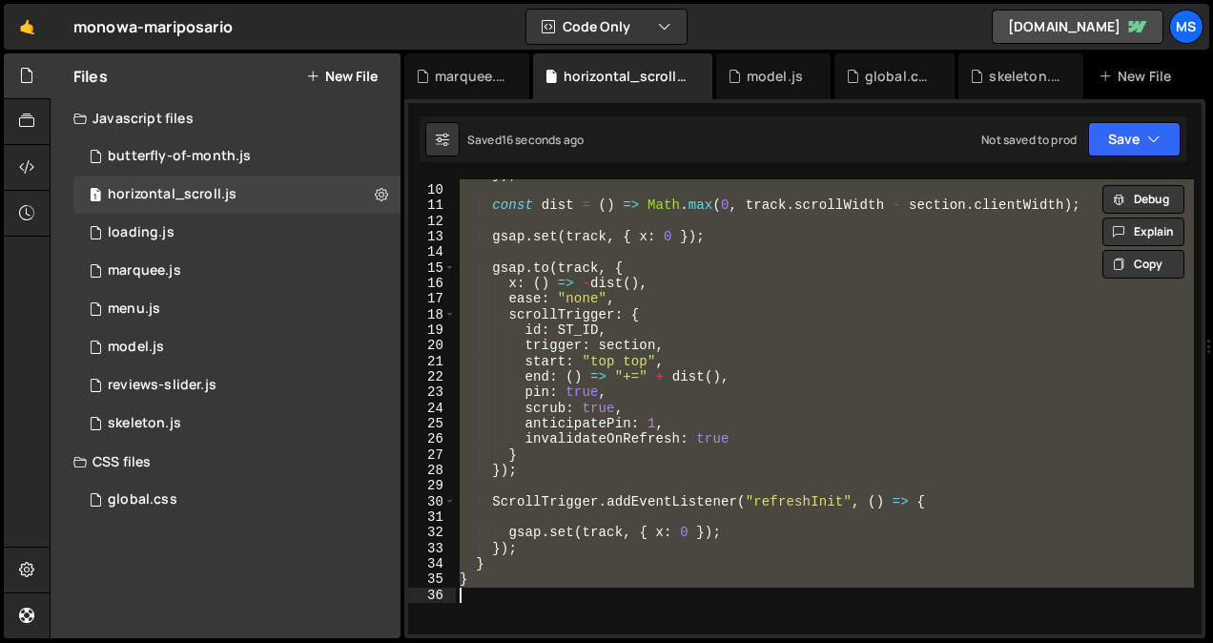
type textarea "// }"
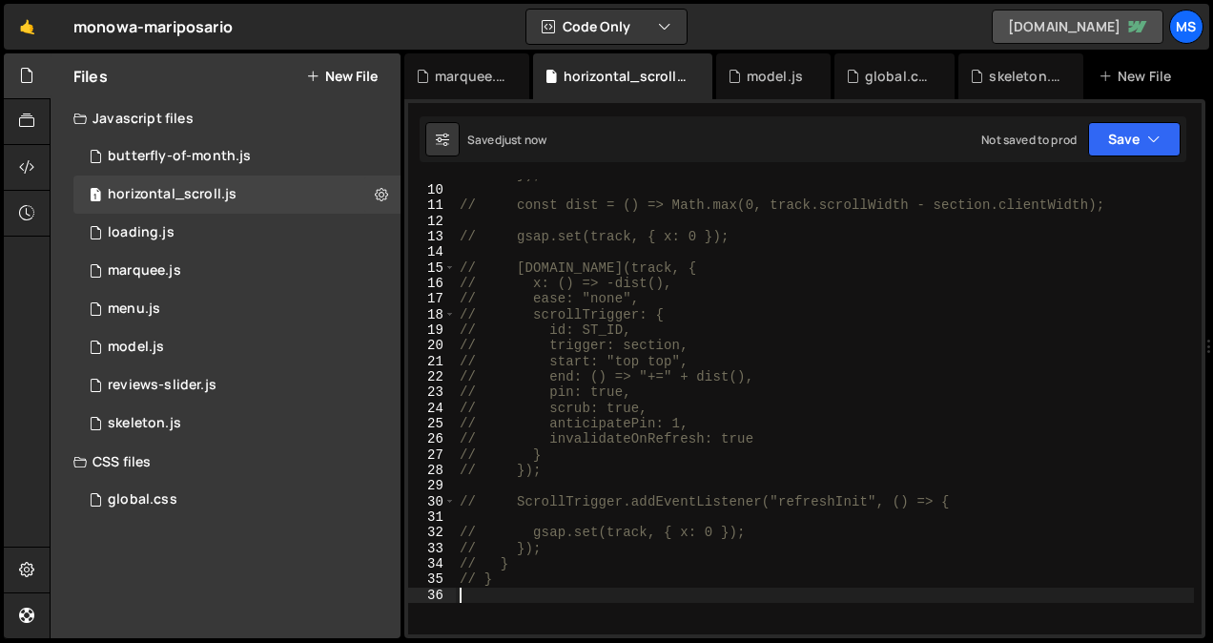
click at [1108, 25] on link "[DOMAIN_NAME]" at bounding box center [1077, 27] width 172 height 34
click at [1028, 20] on link "[DOMAIN_NAME]" at bounding box center [1077, 27] width 172 height 34
click at [197, 344] on div "1 model.js 0" at bounding box center [236, 347] width 327 height 38
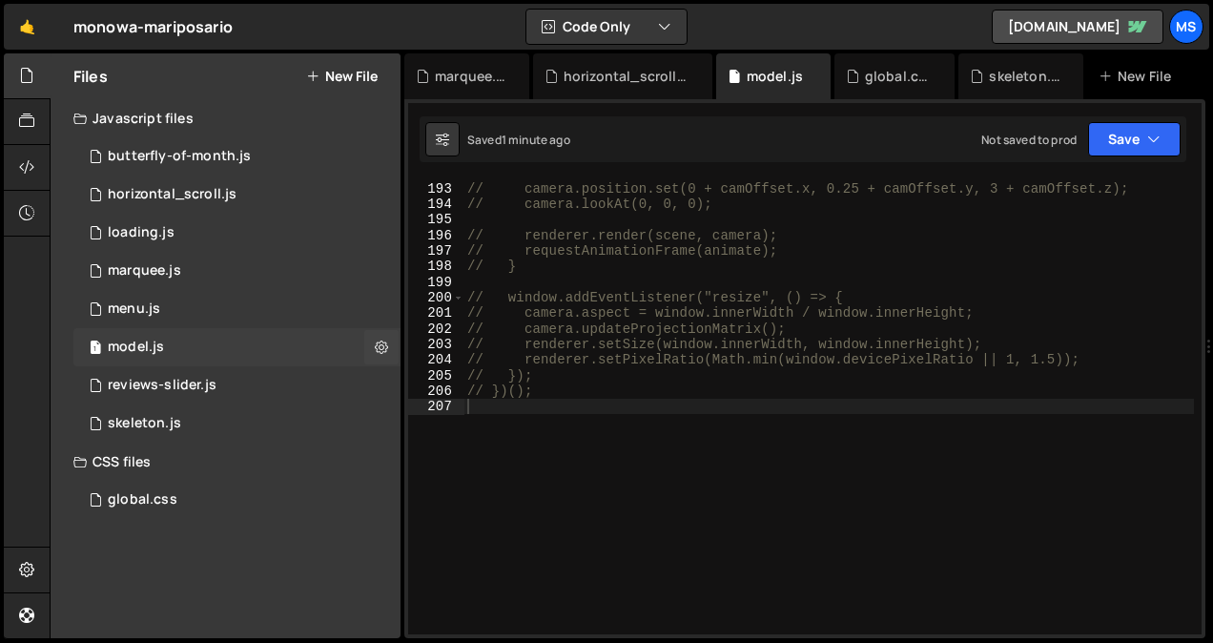
click at [250, 332] on div "1 model.js 0" at bounding box center [236, 347] width 327 height 38
click at [607, 451] on div "// camera.position.set(0 + camOffset.x, 0.25 + camOffset.y, 3 + camOffset.z); /…" at bounding box center [828, 408] width 730 height 486
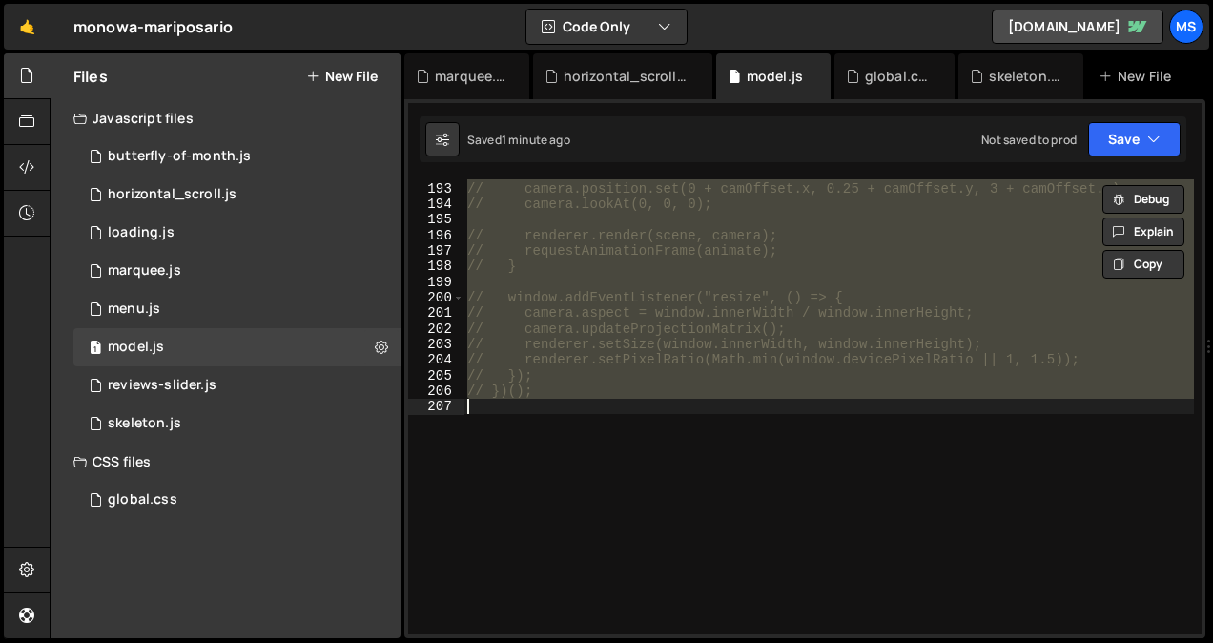
type textarea "})();"
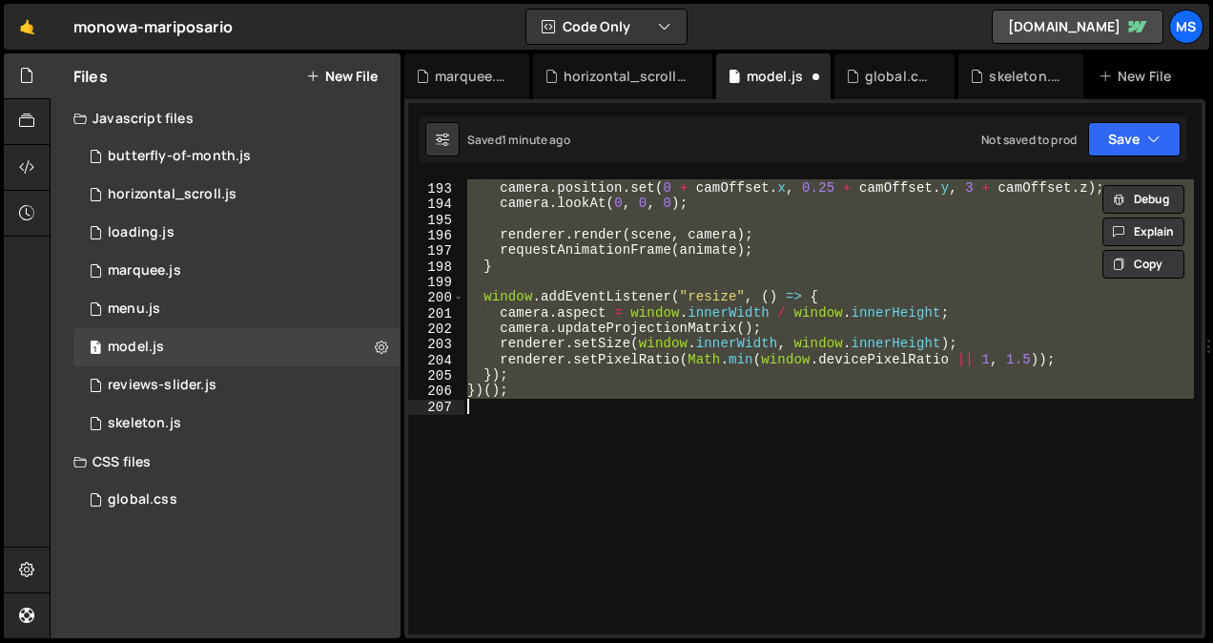
scroll to position [3034, 0]
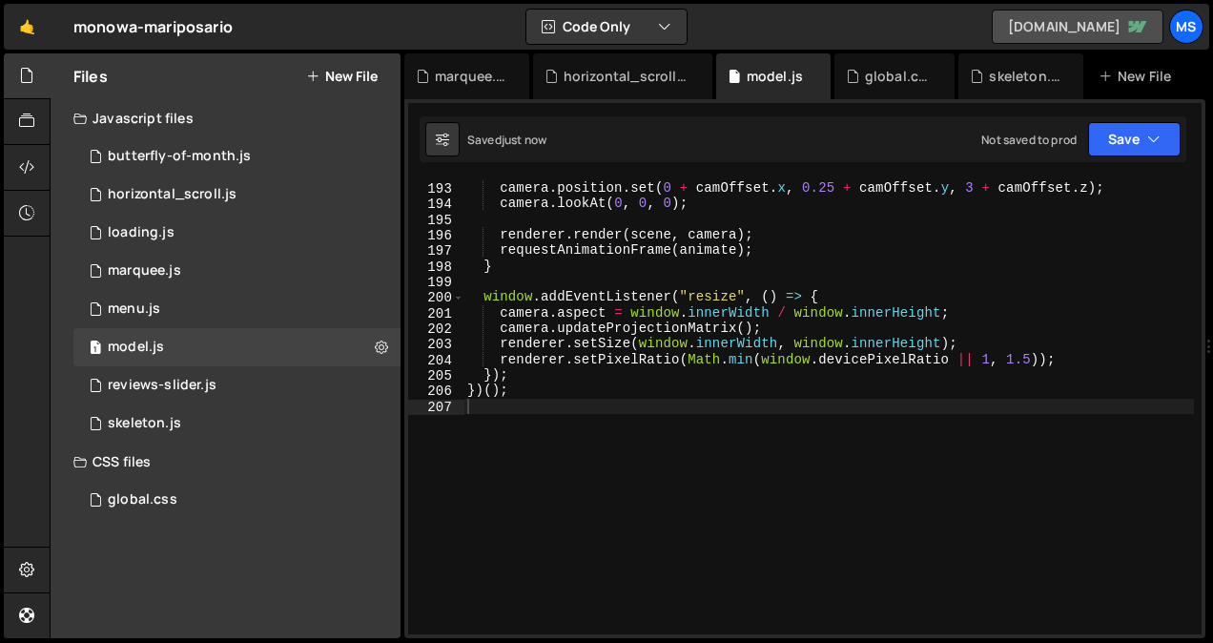
click at [1111, 25] on link "[DOMAIN_NAME]" at bounding box center [1077, 27] width 172 height 34
click at [1051, 14] on link "[DOMAIN_NAME]" at bounding box center [1077, 27] width 172 height 34
click at [1079, 22] on link "[DOMAIN_NAME]" at bounding box center [1077, 27] width 172 height 34
click at [246, 178] on div "1 horizontal_scroll.js 0" at bounding box center [236, 194] width 327 height 38
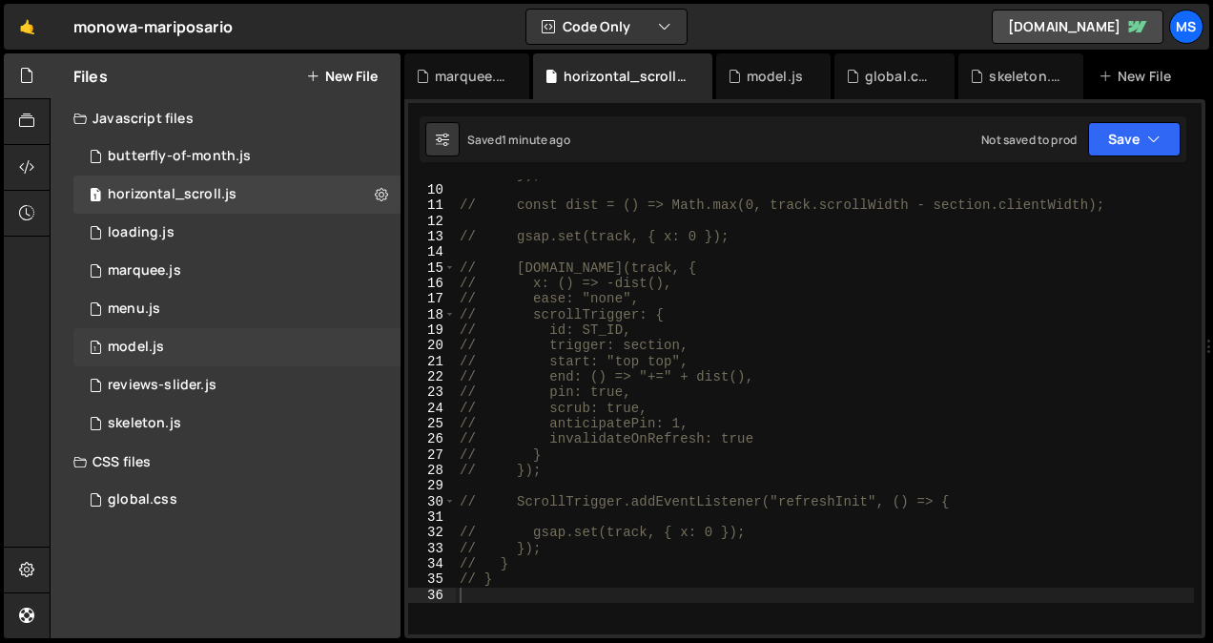
click at [201, 344] on div "1 model.js 0" at bounding box center [236, 347] width 327 height 38
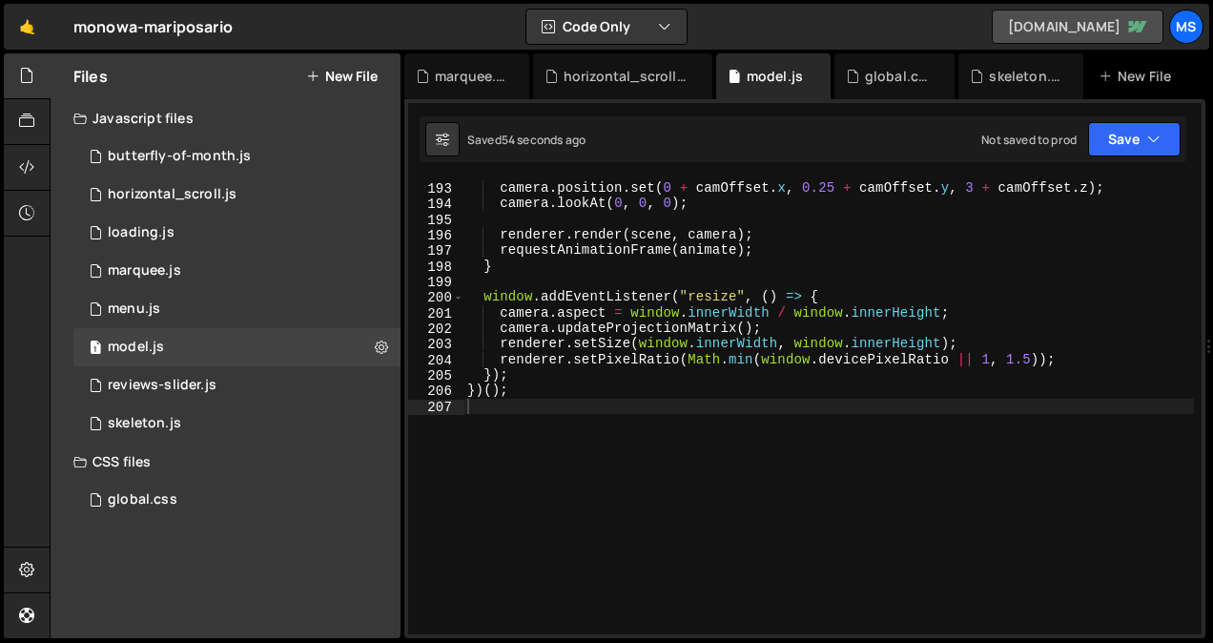
click at [1054, 34] on link "[DOMAIN_NAME]" at bounding box center [1077, 27] width 172 height 34
click at [234, 194] on div "horizontal_scroll.js" at bounding box center [172, 194] width 129 height 17
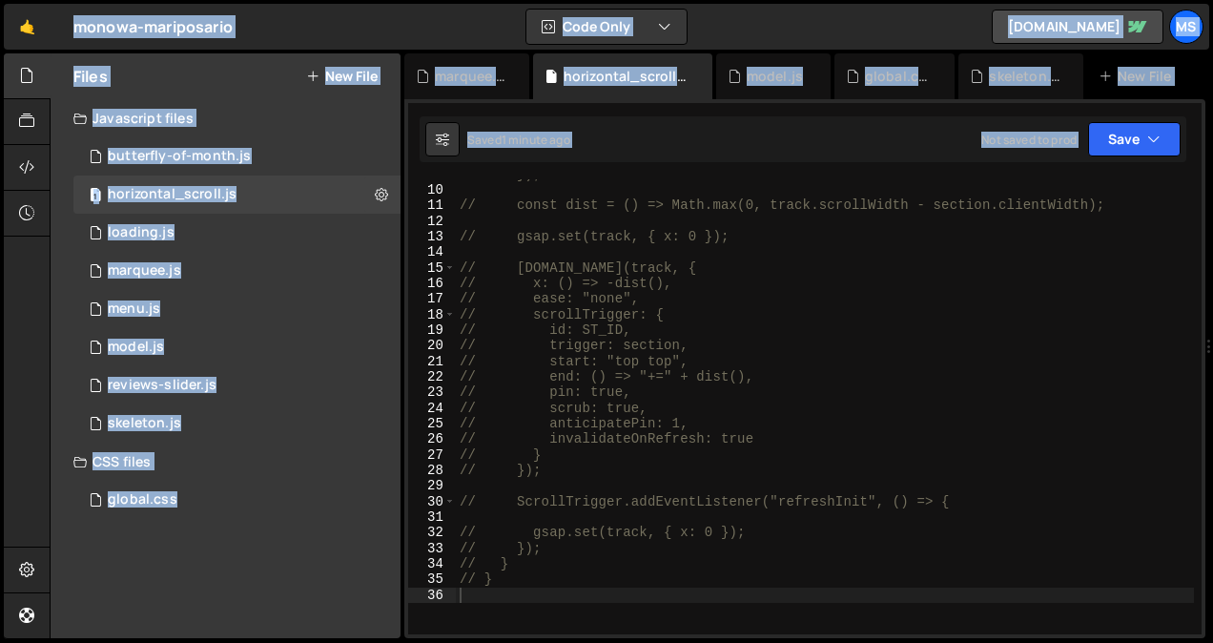
click at [757, 417] on div "// }); // const dist = () => Math.max(0, track.scrollWidth - section.clientWidt…" at bounding box center [825, 410] width 738 height 486
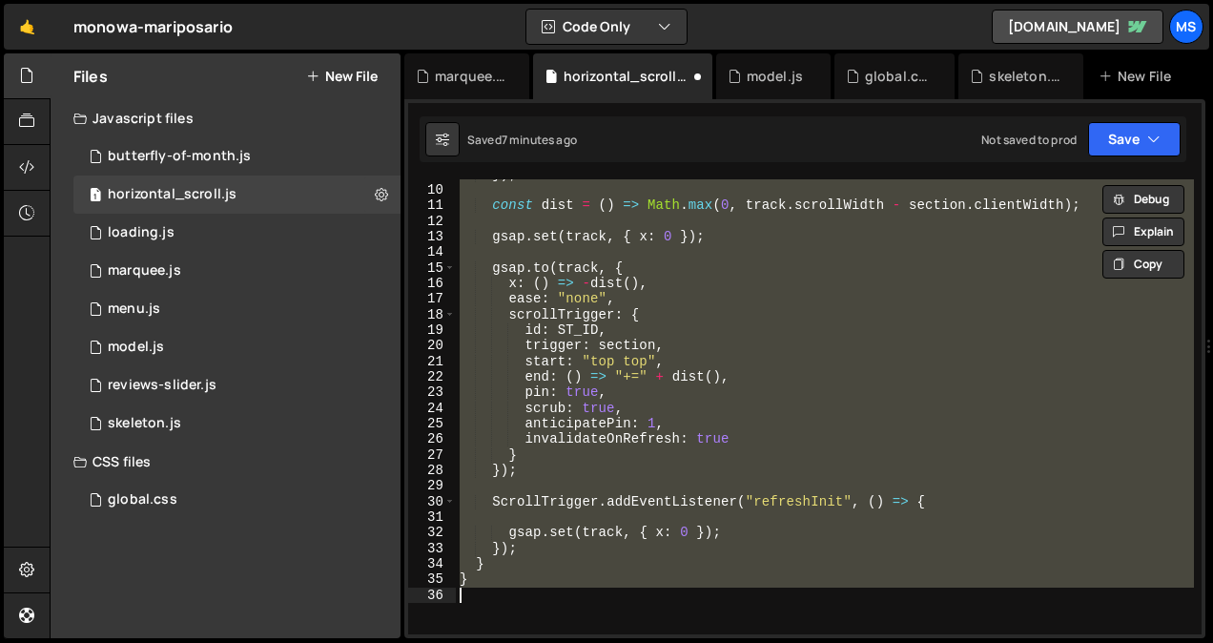
type textarea "// }"
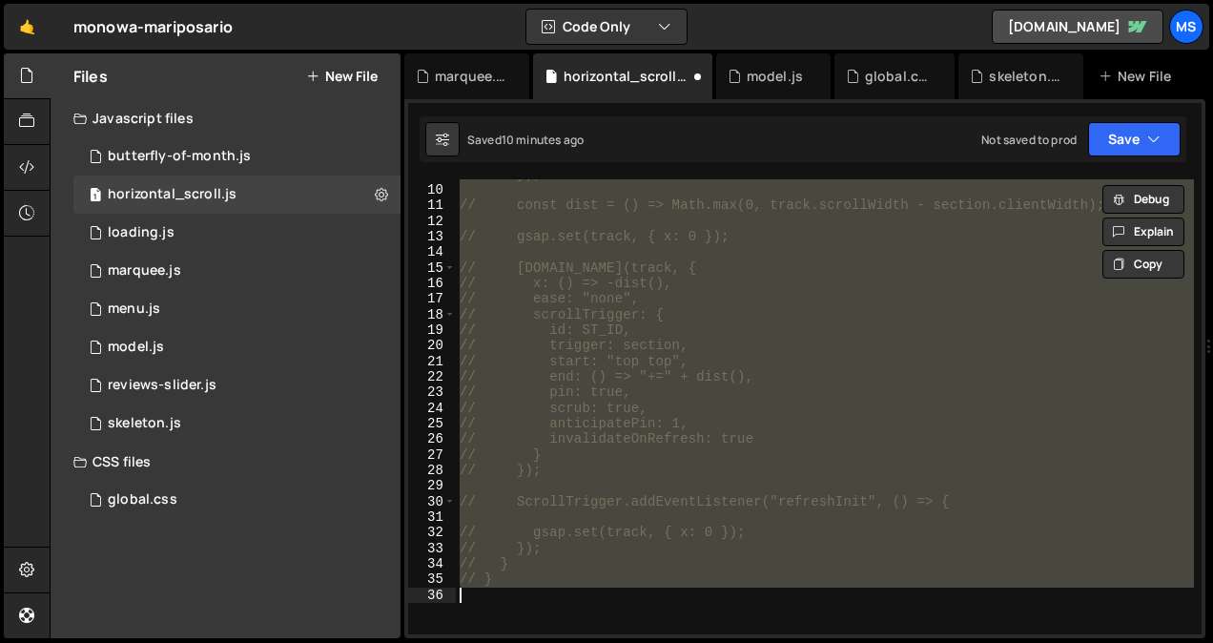
paste textarea
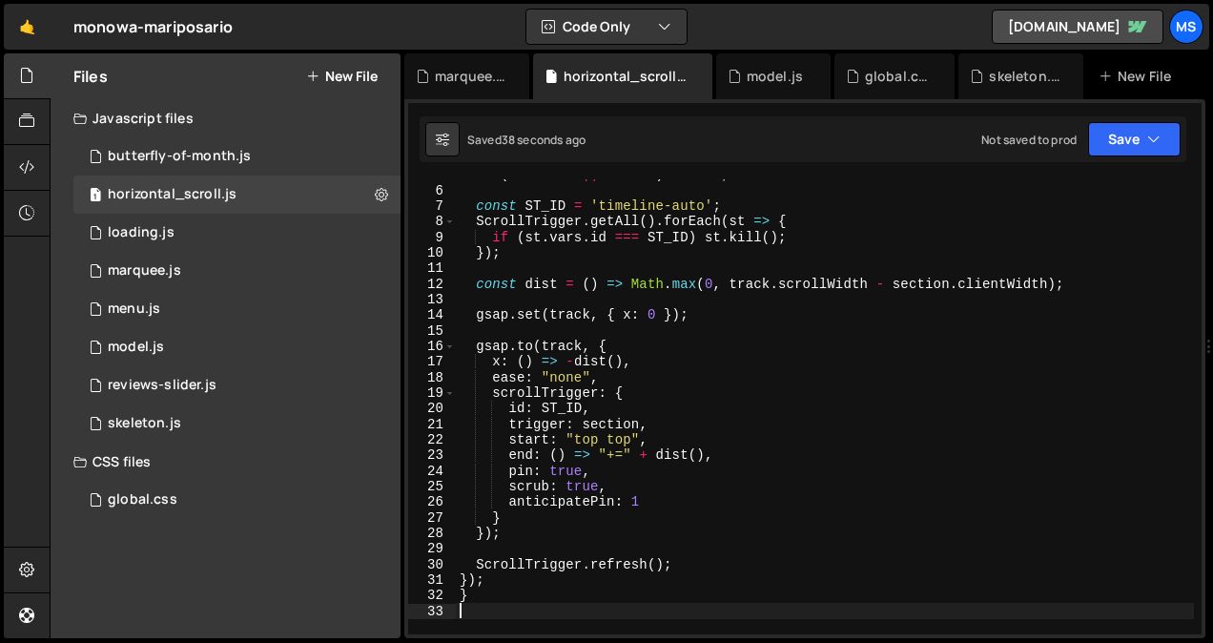
scroll to position [0, 0]
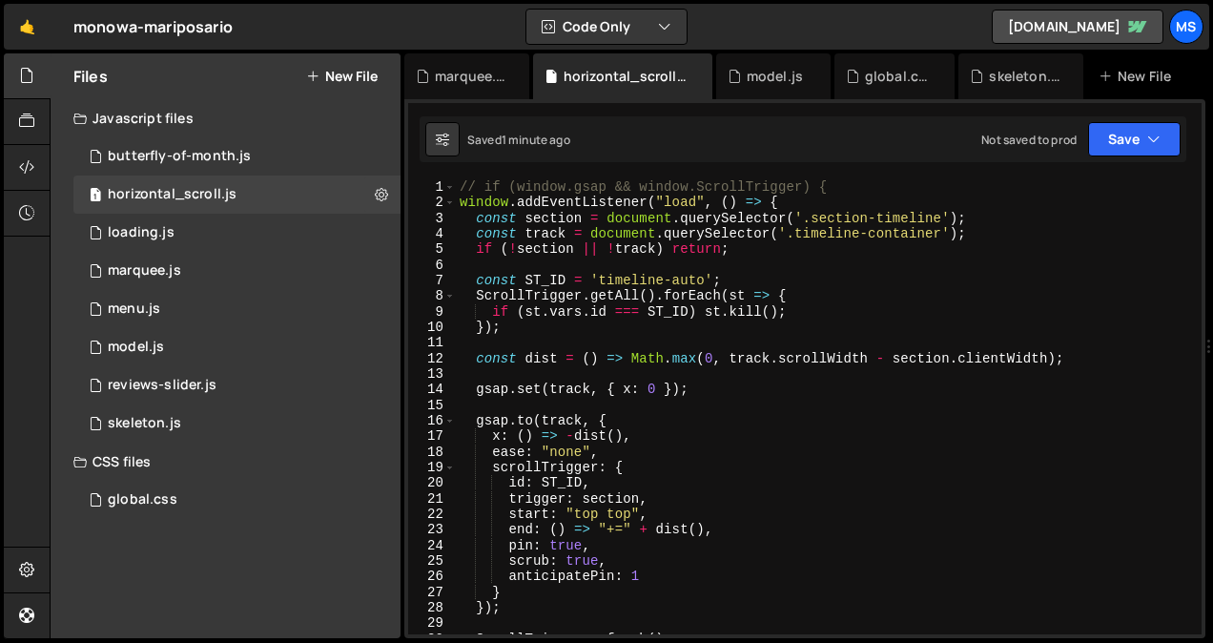
click at [822, 180] on div "// if (window.gsap && window.ScrollTrigger) { window . addEventListener ( "load…" at bounding box center [825, 422] width 738 height 486
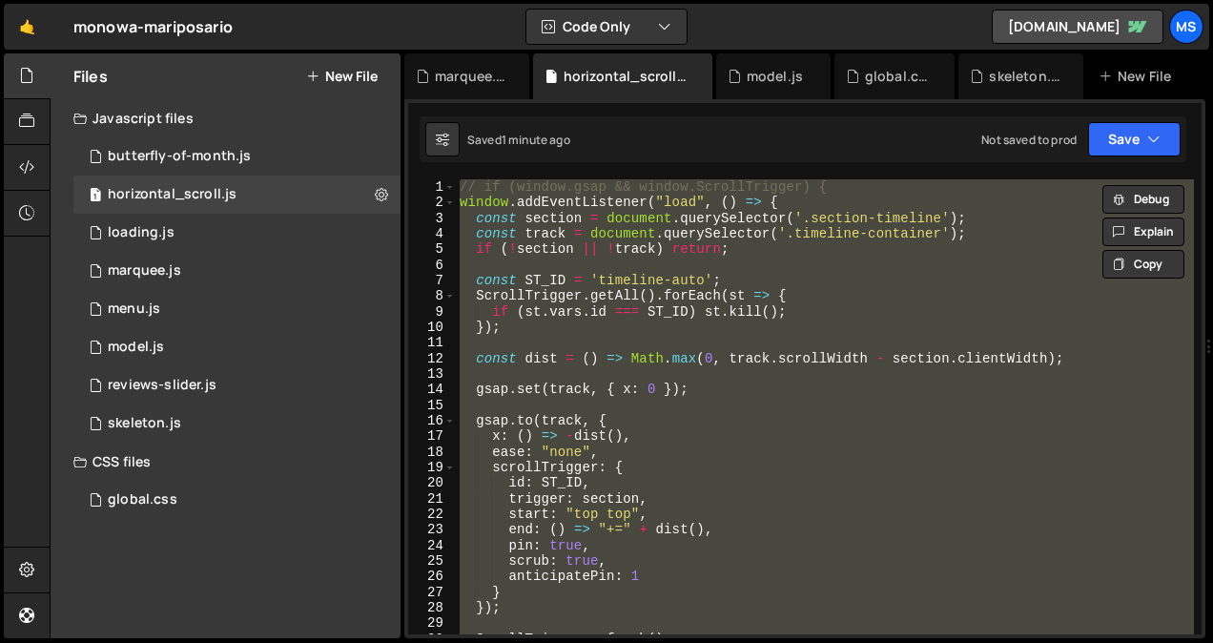
type textarea "// }"
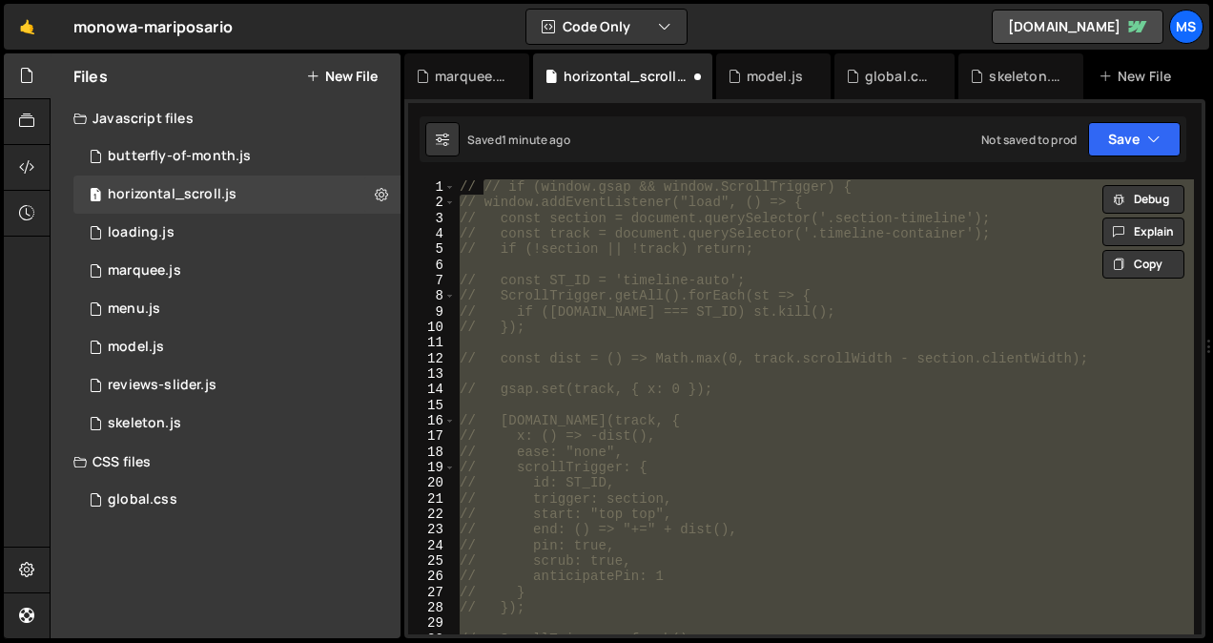
scroll to position [271, 0]
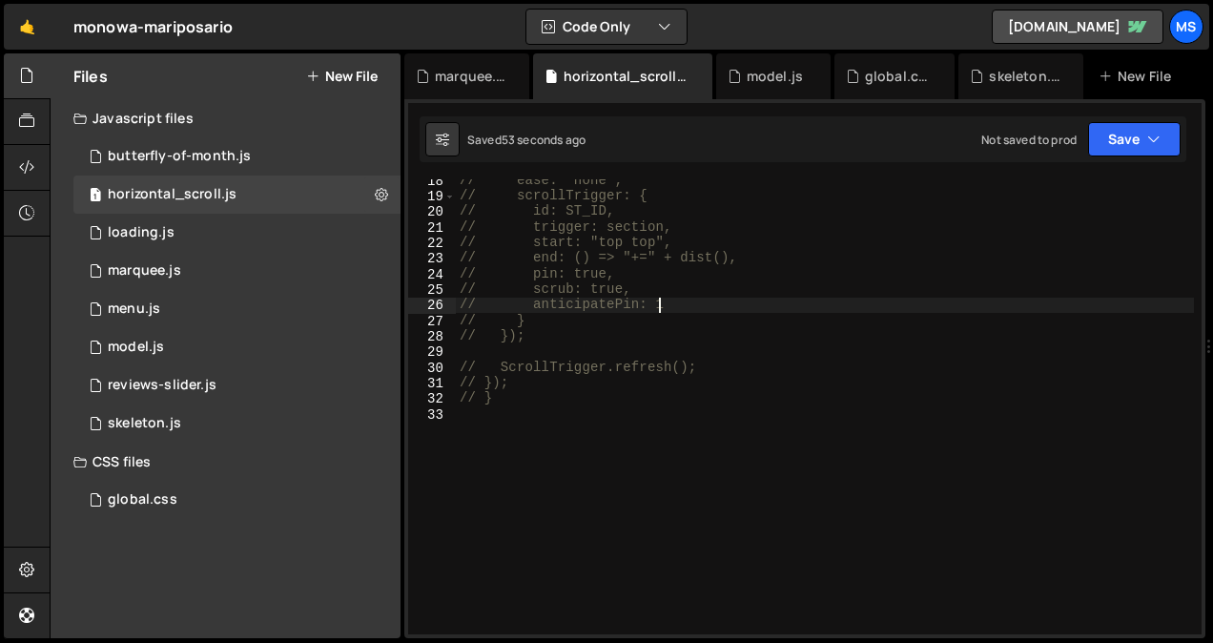
click at [695, 310] on div "// ease: "none", // scrollTrigger: { // id: ST_ID, // trigger: section, // star…" at bounding box center [825, 416] width 738 height 486
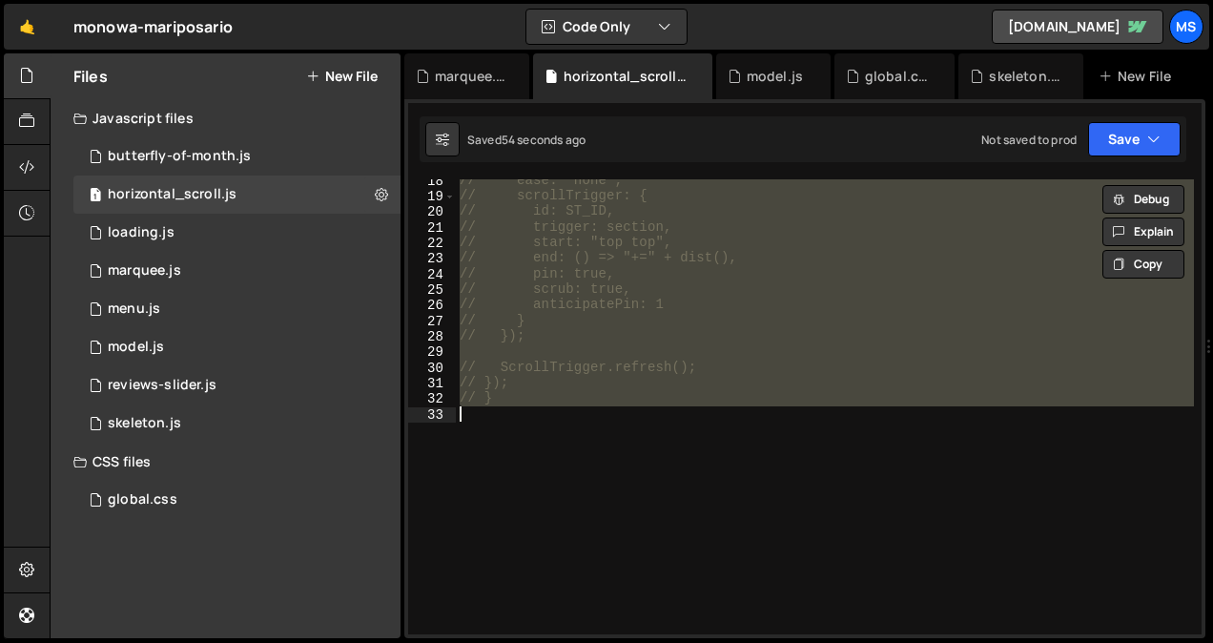
type textarea "}"
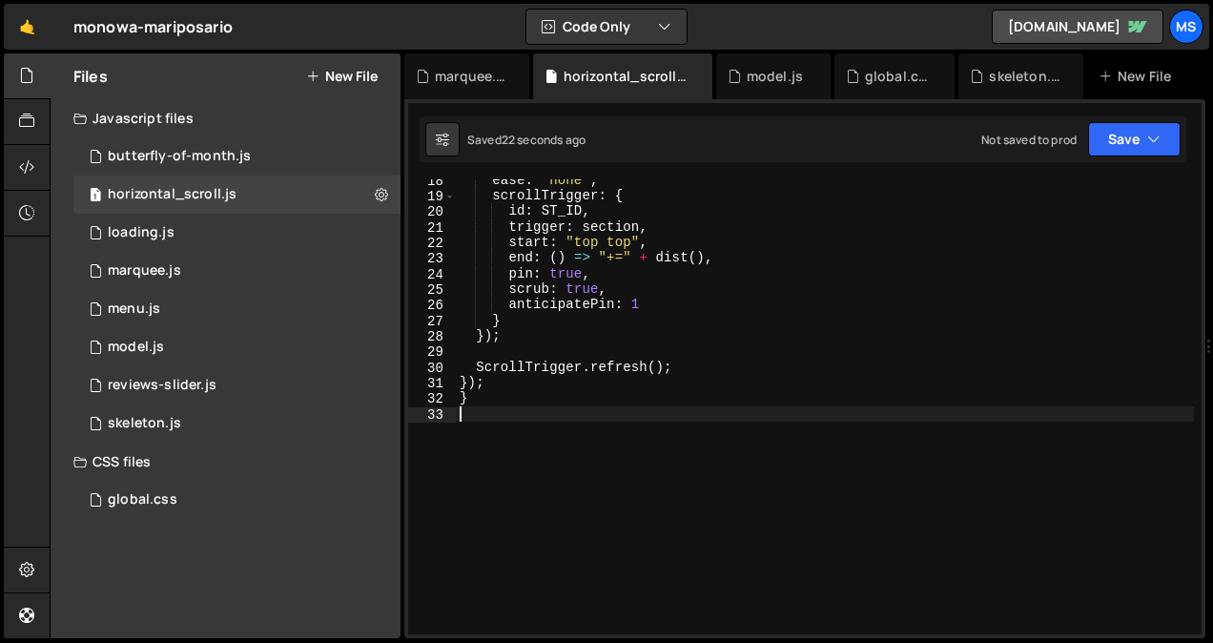
click at [540, 348] on div "ease : "none" , scrollTrigger : { id : ST_ID , trigger : section , start : "top…" at bounding box center [825, 416] width 738 height 486
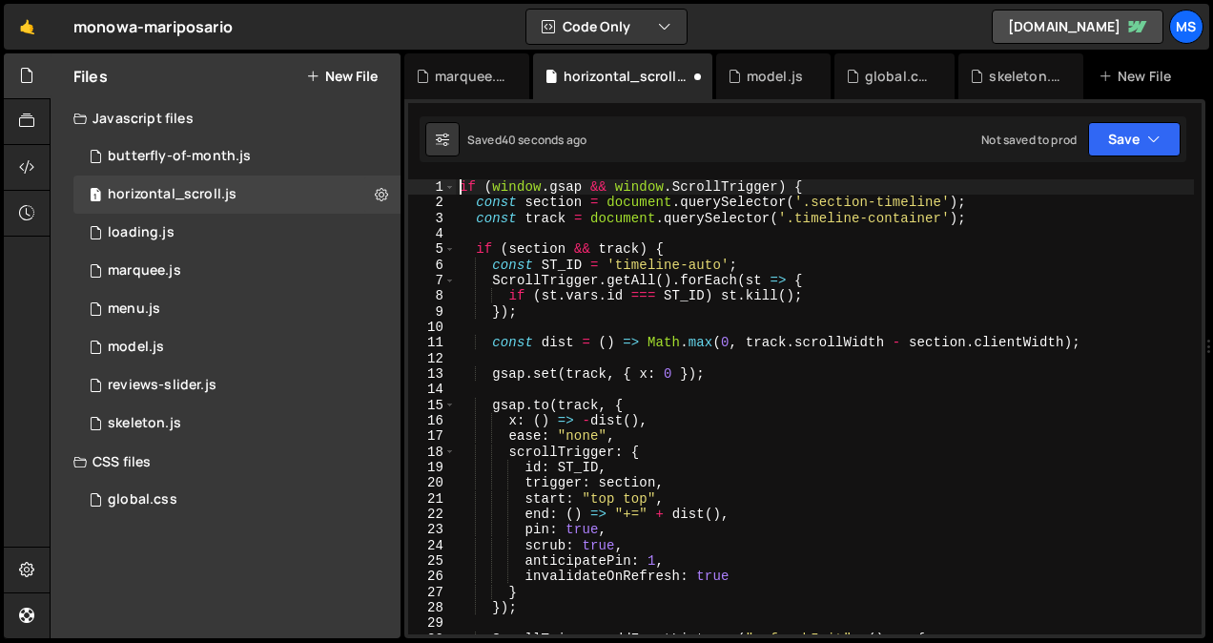
scroll to position [0, 0]
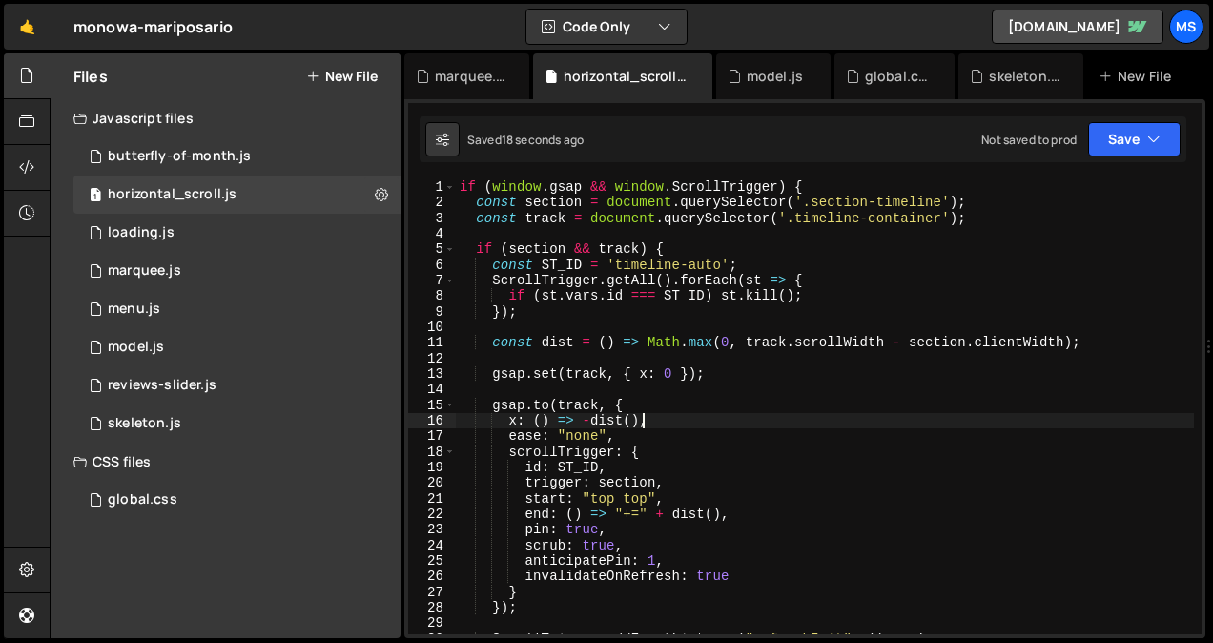
click at [740, 416] on div "if ( window . gsap && window . ScrollTrigger ) { const section = document . que…" at bounding box center [825, 422] width 738 height 486
type textarea "}"
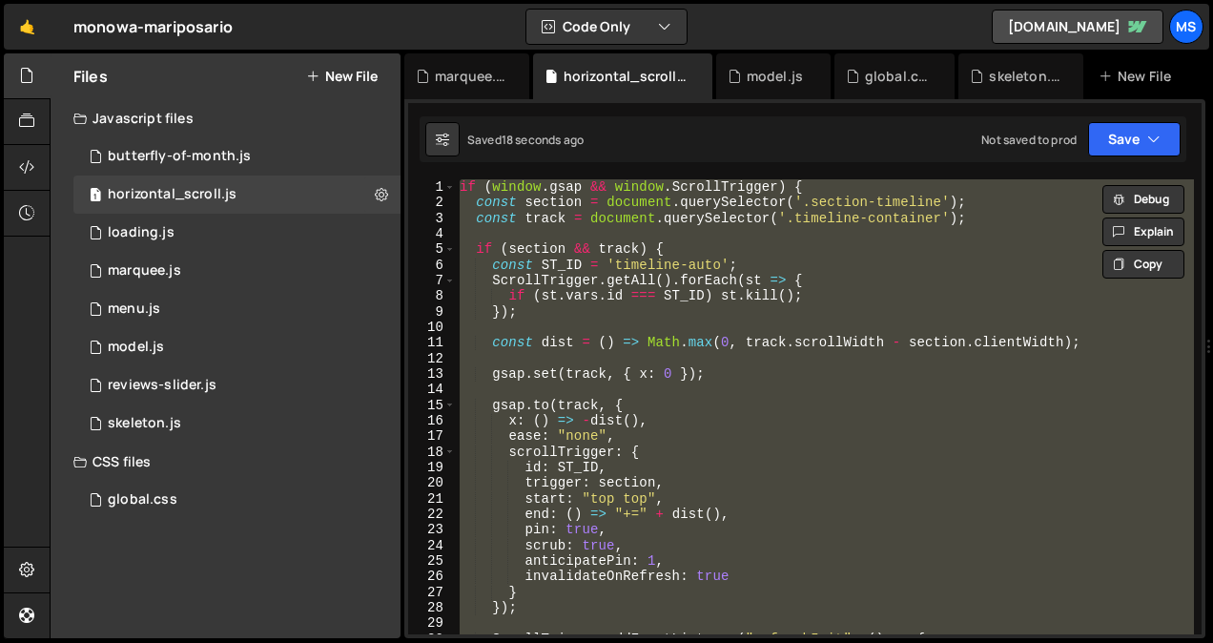
paste textarea
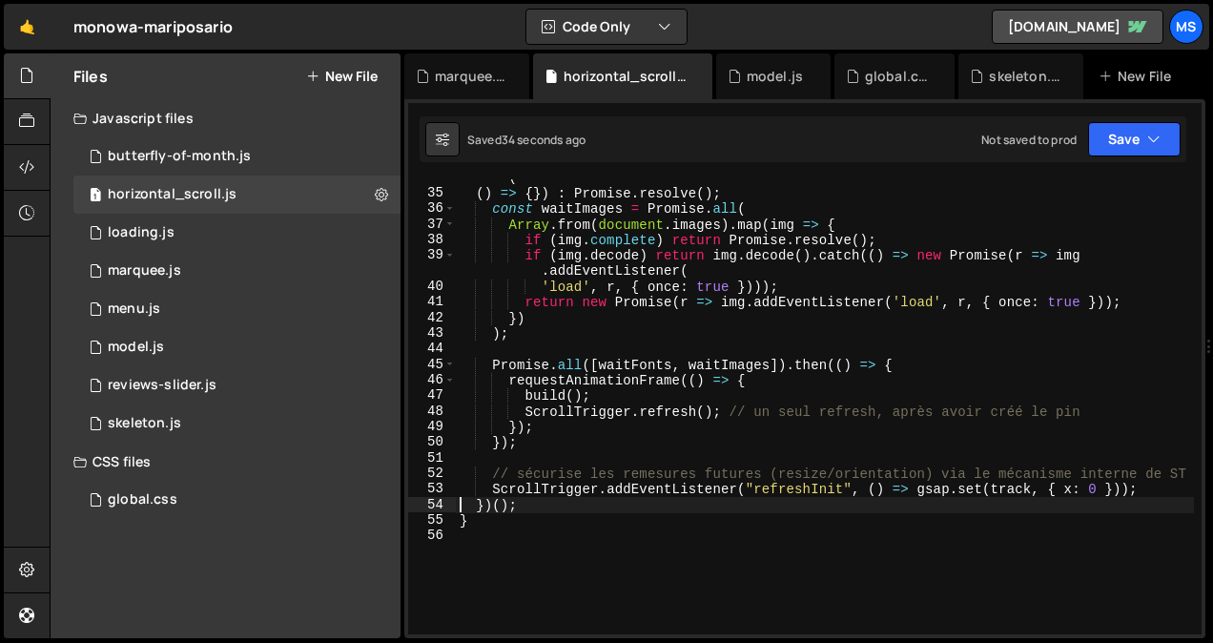
scroll to position [560, 0]
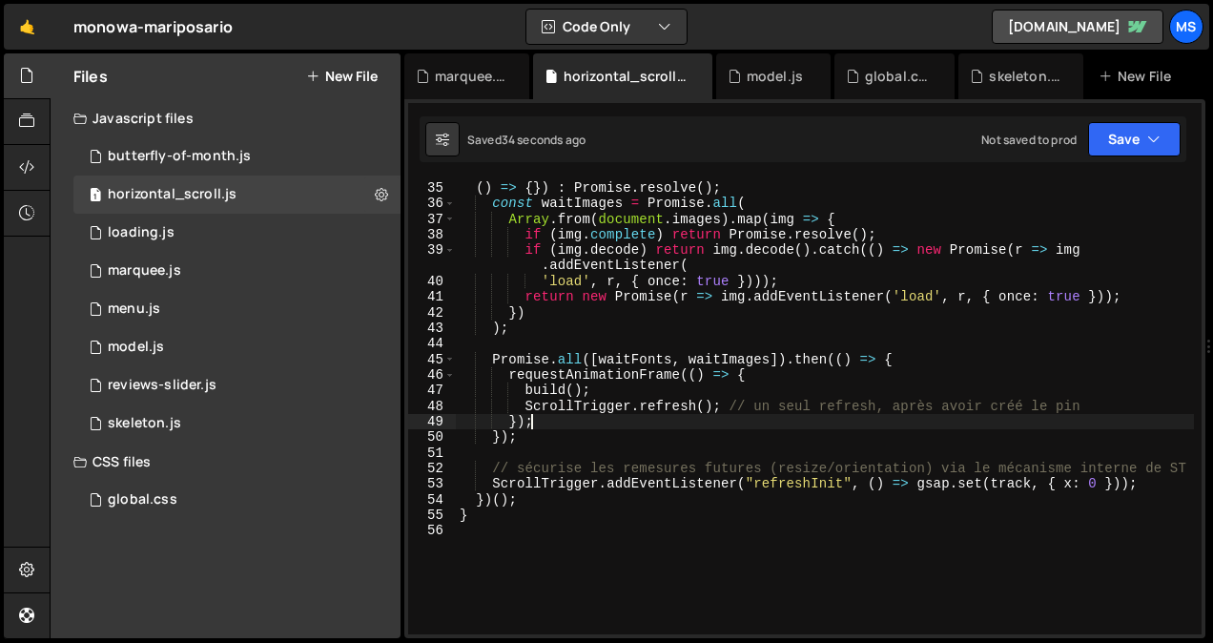
click at [778, 425] on div "const waitFonts = ( document . fonts && document . fonts . ready ) ? document .…" at bounding box center [825, 399] width 738 height 501
type textarea "});"
click at [612, 538] on div "const waitFonts = ( document . fonts && document . fonts . ready ) ? document .…" at bounding box center [825, 399] width 738 height 501
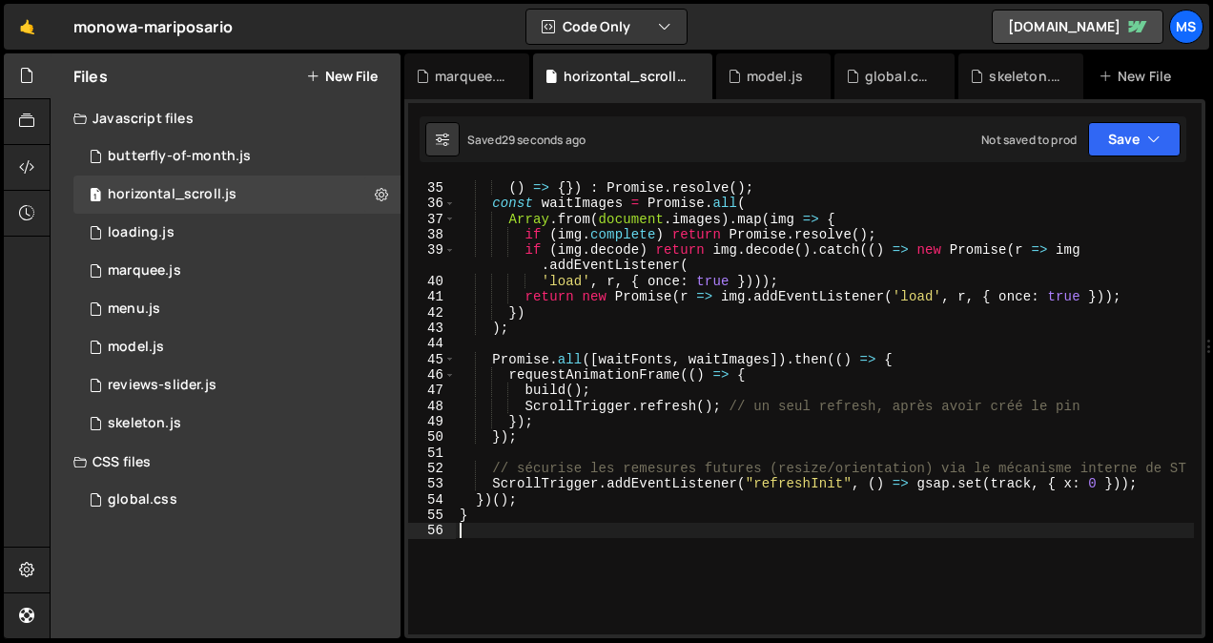
type textarea "}"
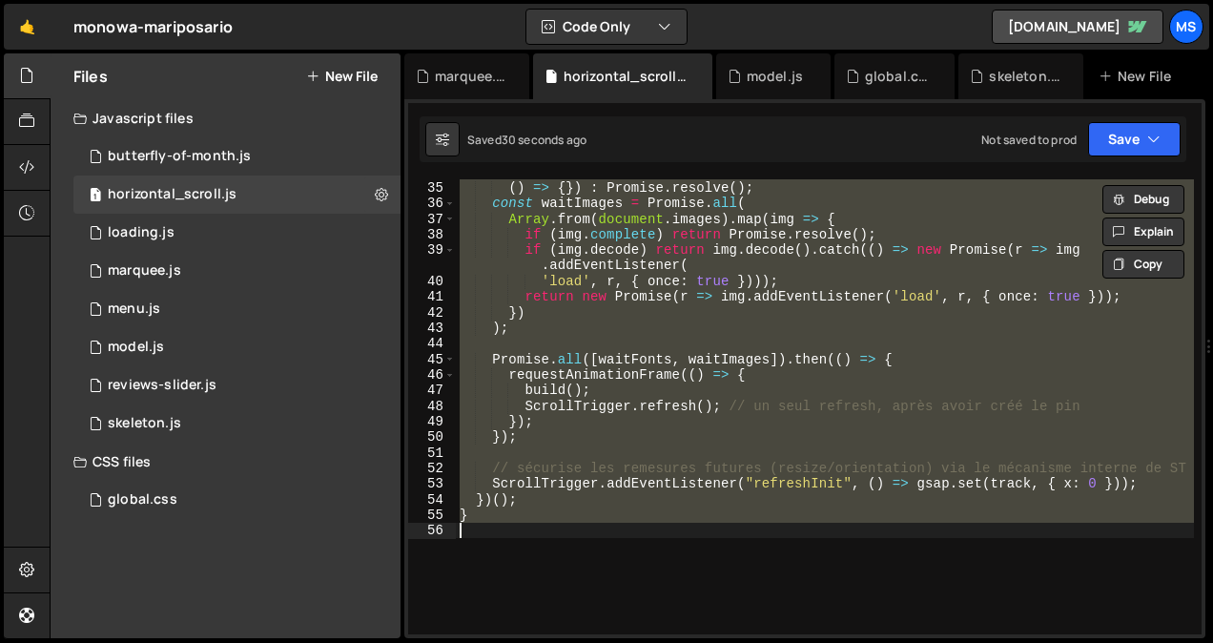
paste textarea
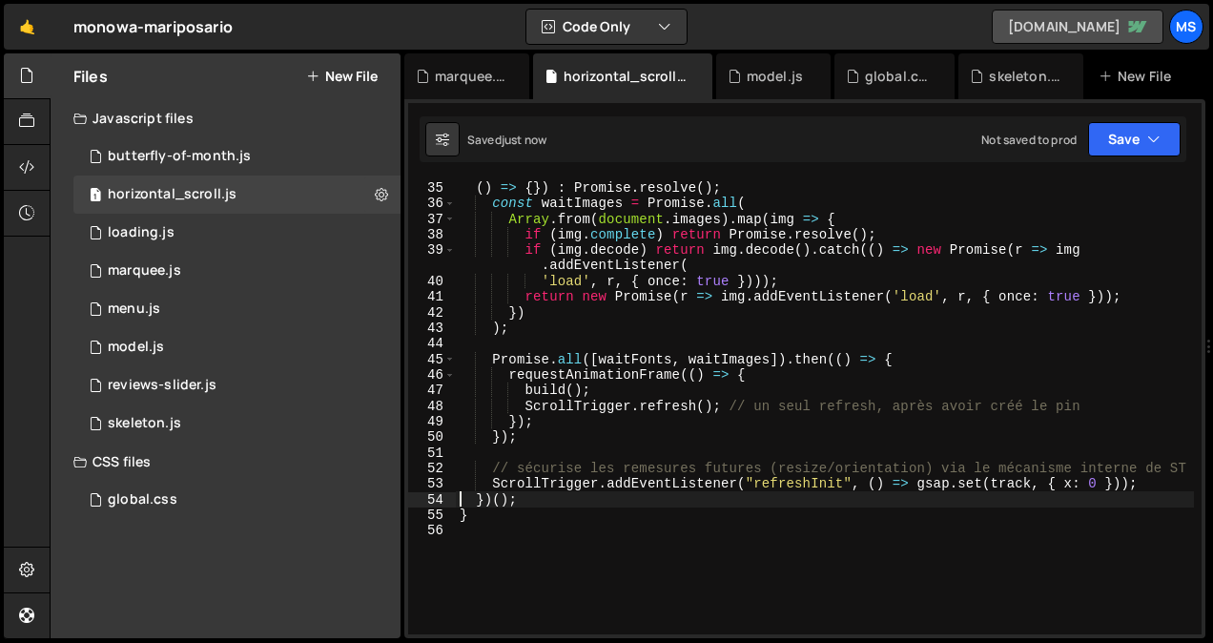
click at [1059, 32] on link "[DOMAIN_NAME]" at bounding box center [1077, 27] width 172 height 34
click at [579, 427] on div "const waitFonts = ( document . fonts && document . fonts . ready ) ? document .…" at bounding box center [825, 399] width 738 height 501
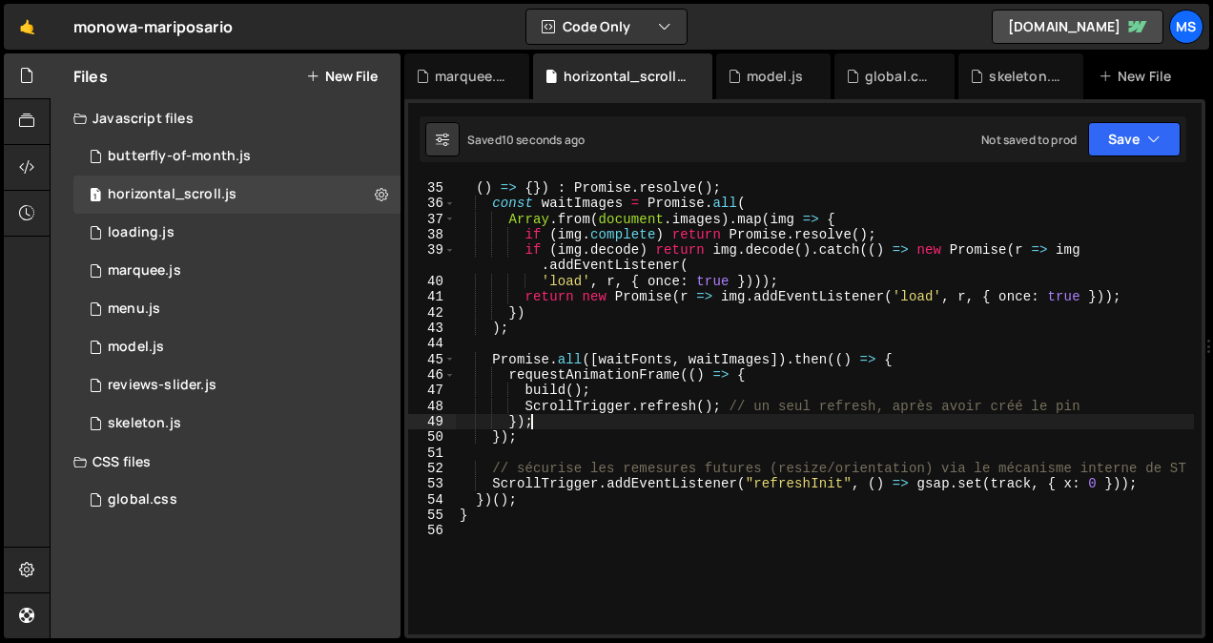
type textarea "}"
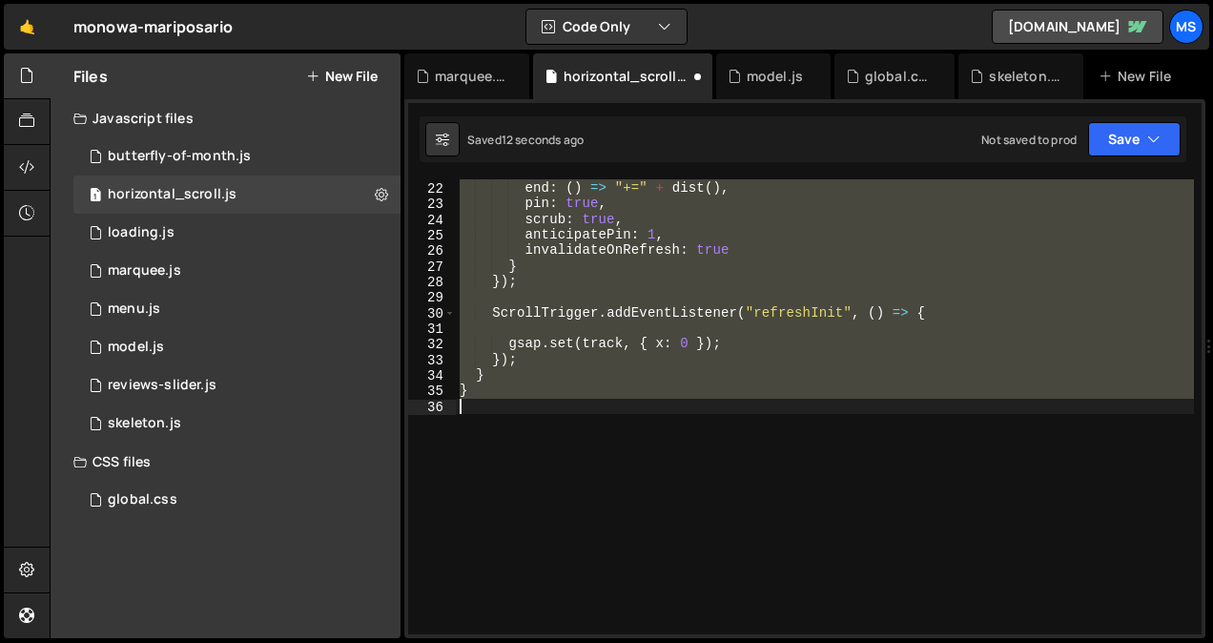
scroll to position [325, 0]
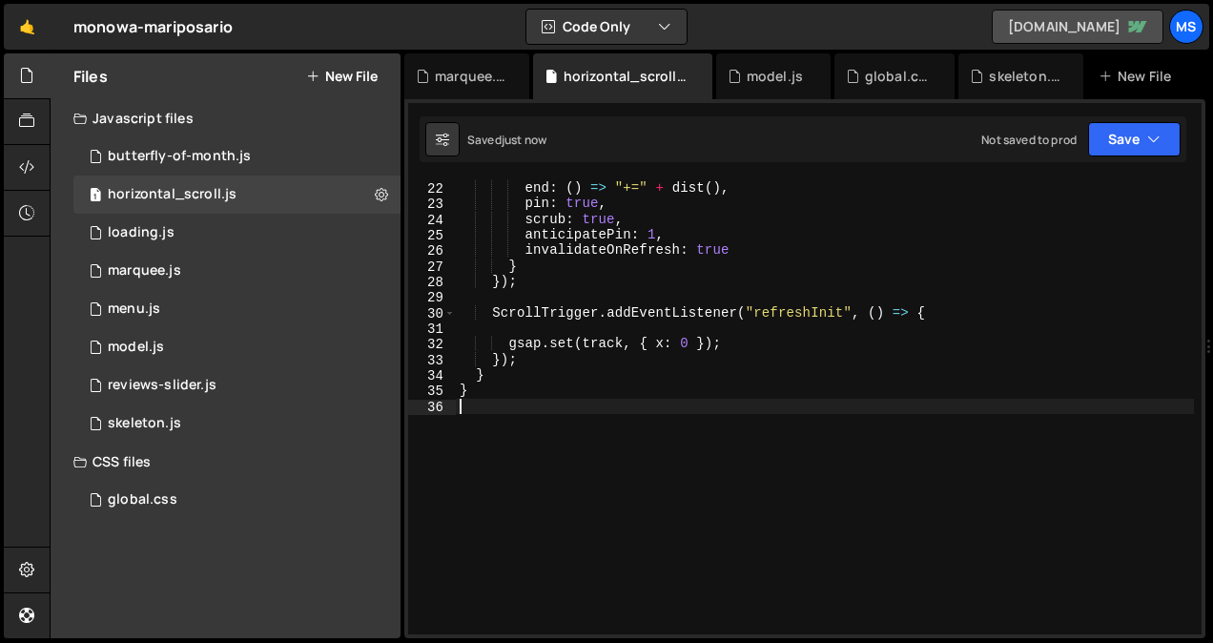
click at [1065, 29] on link "[DOMAIN_NAME]" at bounding box center [1077, 27] width 172 height 34
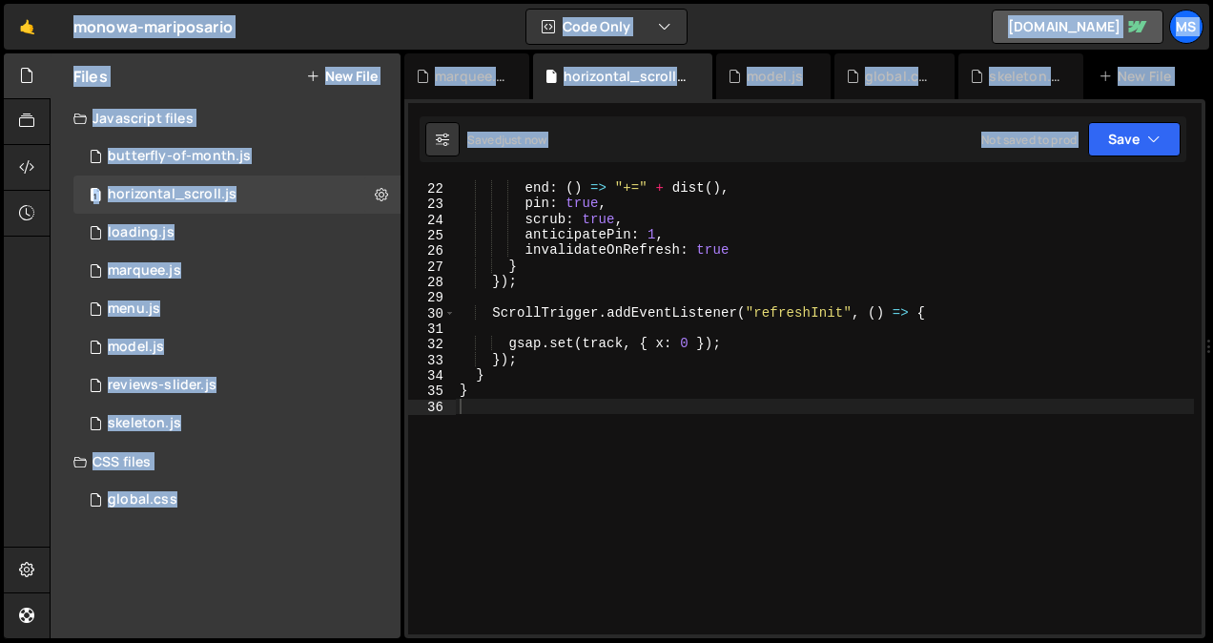
copy body "lo Ipsumdol Sita Conse Adipis elit seddoe Tempori Utlabor Etdolo Magn al e adm.…"
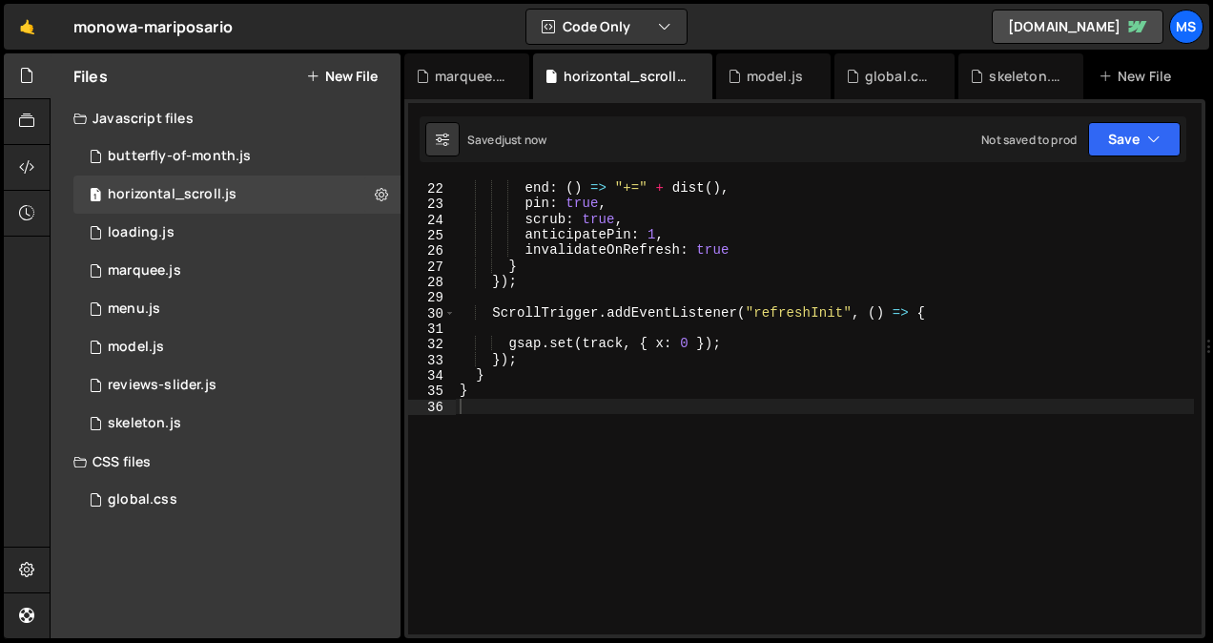
click at [609, 420] on div "start : "top top" , end : ( ) => "+=" + dist ( ) , pin : true , scrub : true , …" at bounding box center [825, 408] width 738 height 486
type textarea "}"
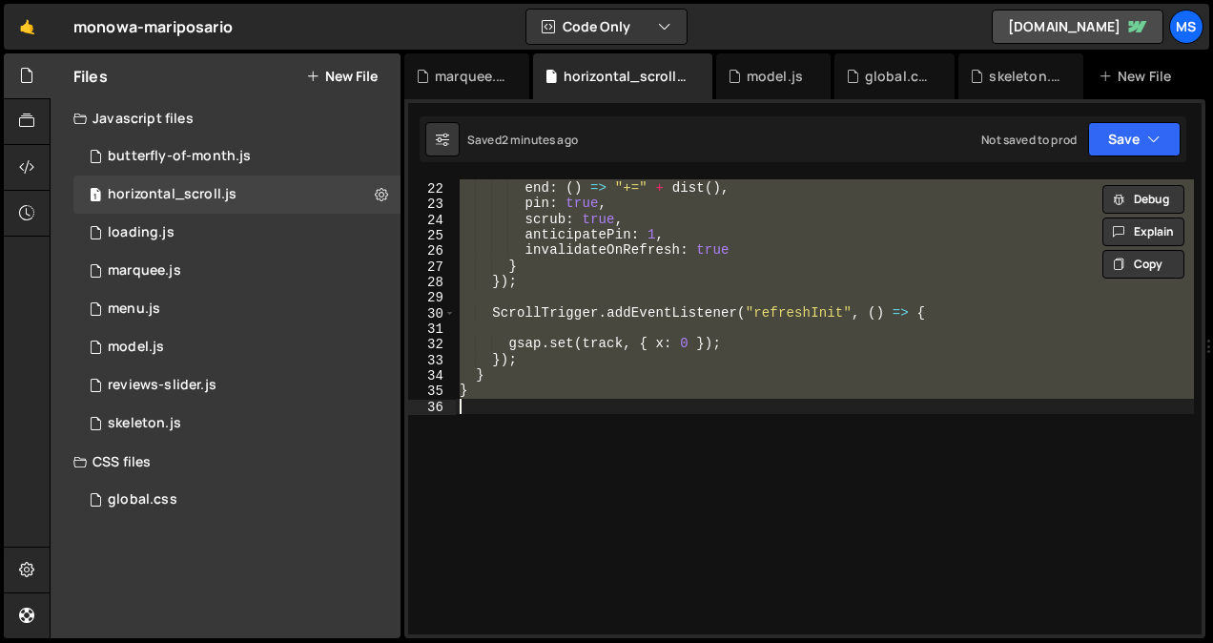
paste textarea
type textarea "// }"
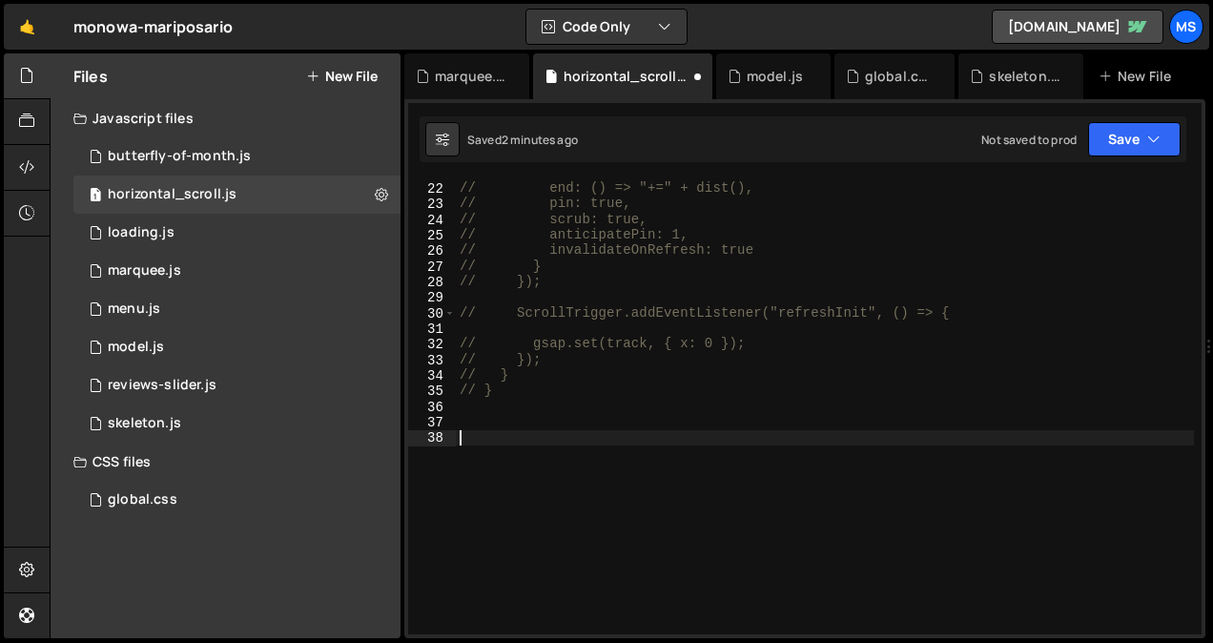
paste textarea "}"
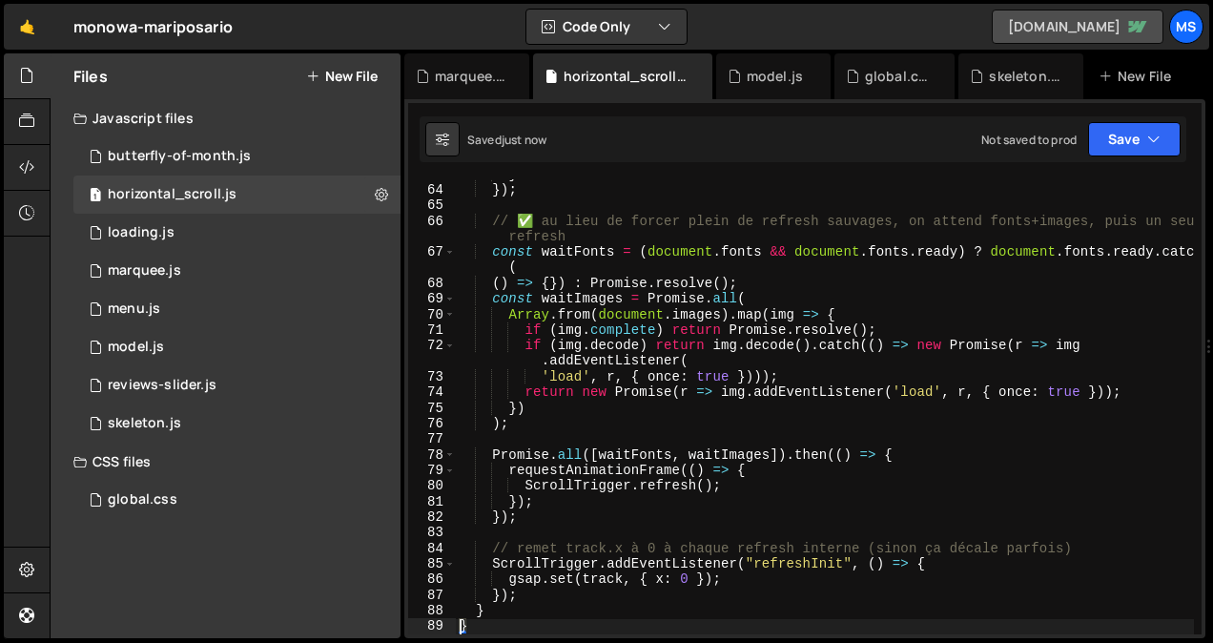
click at [1015, 22] on link "[DOMAIN_NAME]" at bounding box center [1077, 27] width 172 height 34
click at [1080, 16] on link "[DOMAIN_NAME]" at bounding box center [1077, 27] width 172 height 34
click at [437, 545] on div "84" at bounding box center [432, 548] width 48 height 15
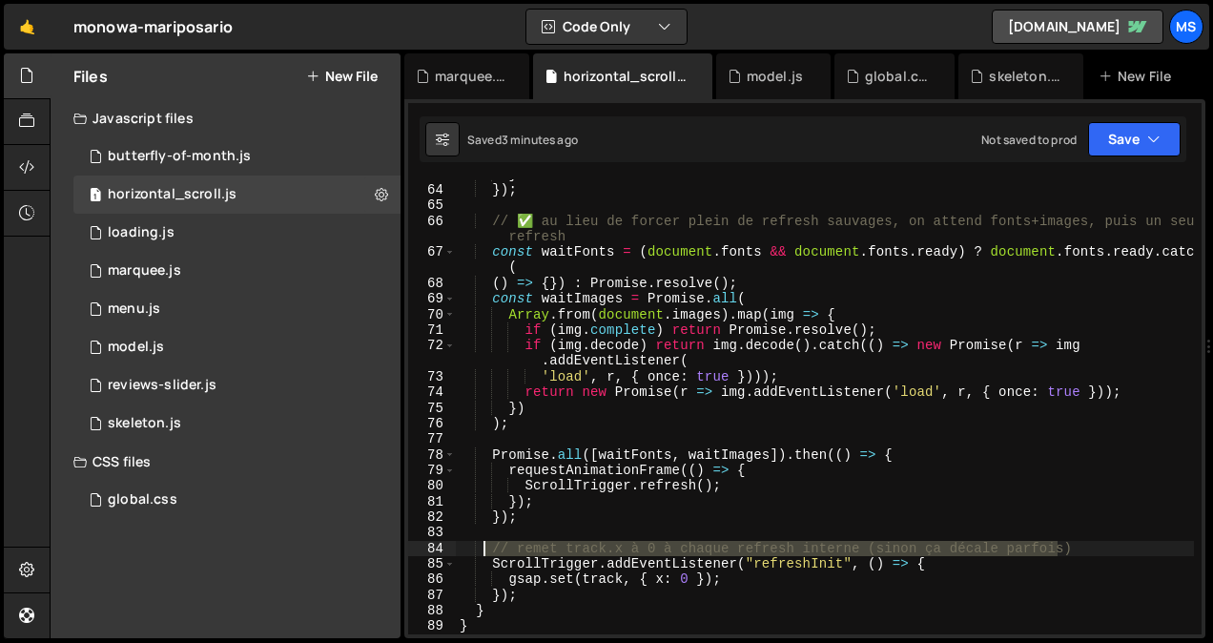
drag, startPoint x: 1092, startPoint y: 541, endPoint x: 479, endPoint y: 545, distance: 613.0
click at [479, 545] on div "} }) ; // ✅ au lieu de forcer plein de refresh sauvages, on attend fonts+images…" at bounding box center [825, 410] width 738 height 486
type textarea "// remet track.x à 0 à chaque refresh interne (sinon ça décale parfois)"
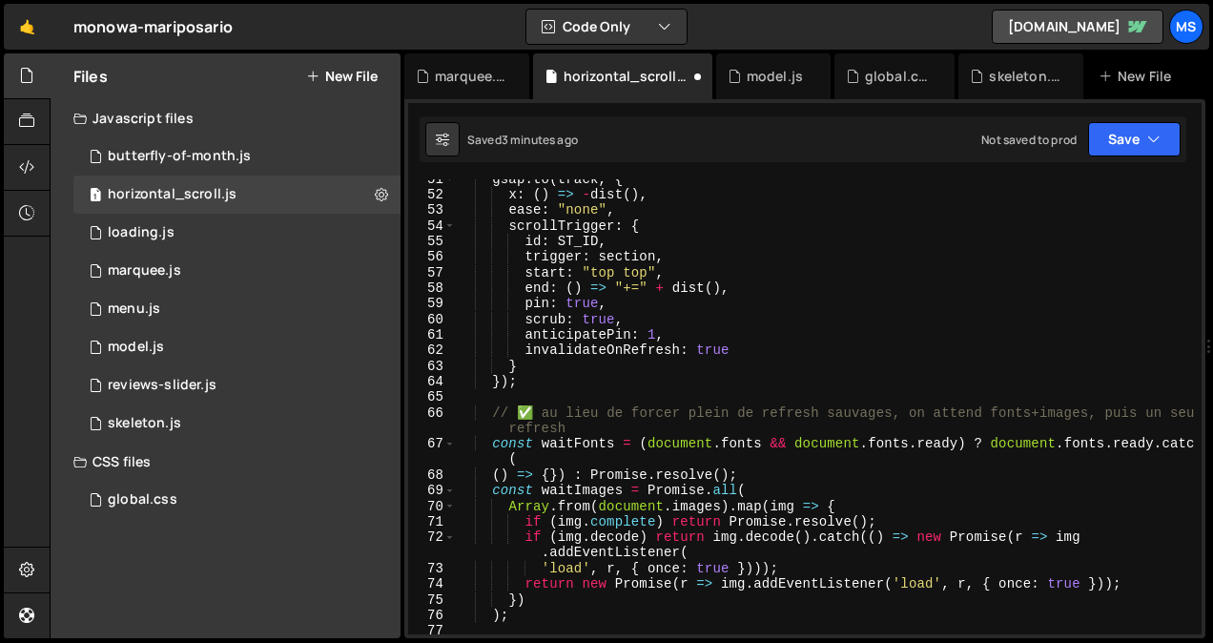
scroll to position [785, 0]
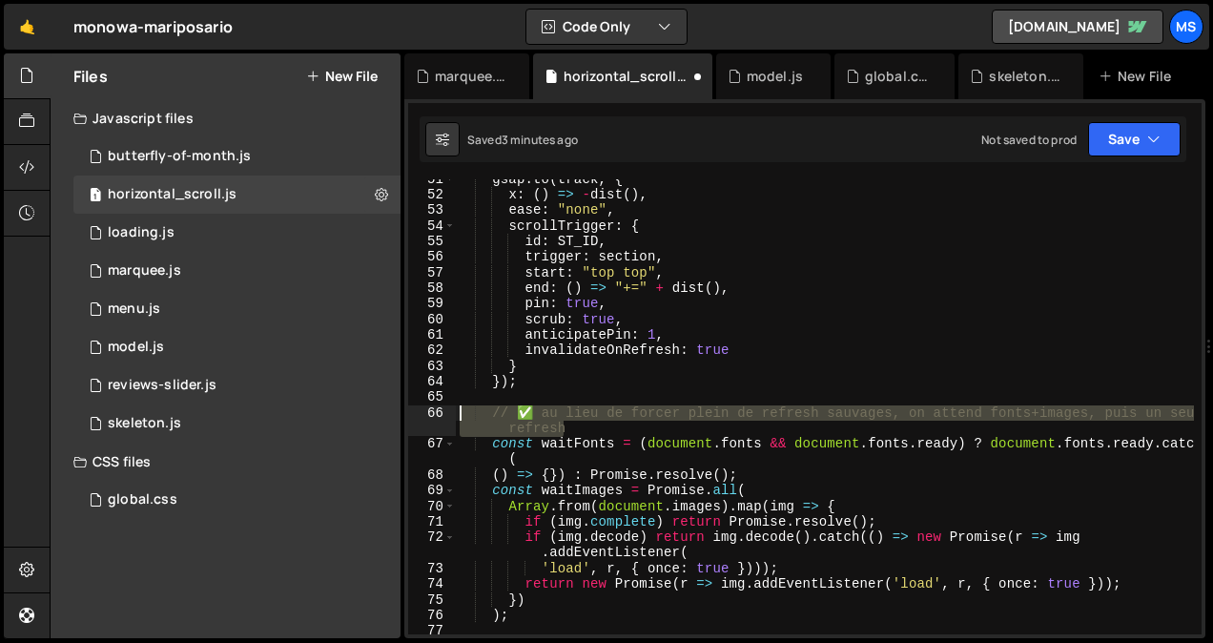
drag, startPoint x: 576, startPoint y: 423, endPoint x: 454, endPoint y: 418, distance: 122.2
click at [454, 418] on div "51 52 53 54 55 56 57 58 59 60 61 62 63 64 65 66 67 68 69 70 71 72 73 74 75 76 7…" at bounding box center [804, 406] width 793 height 455
type textarea "// ✅ au lieu de forcer plein de refresh sauvages, on attend fonts+images, puis …"
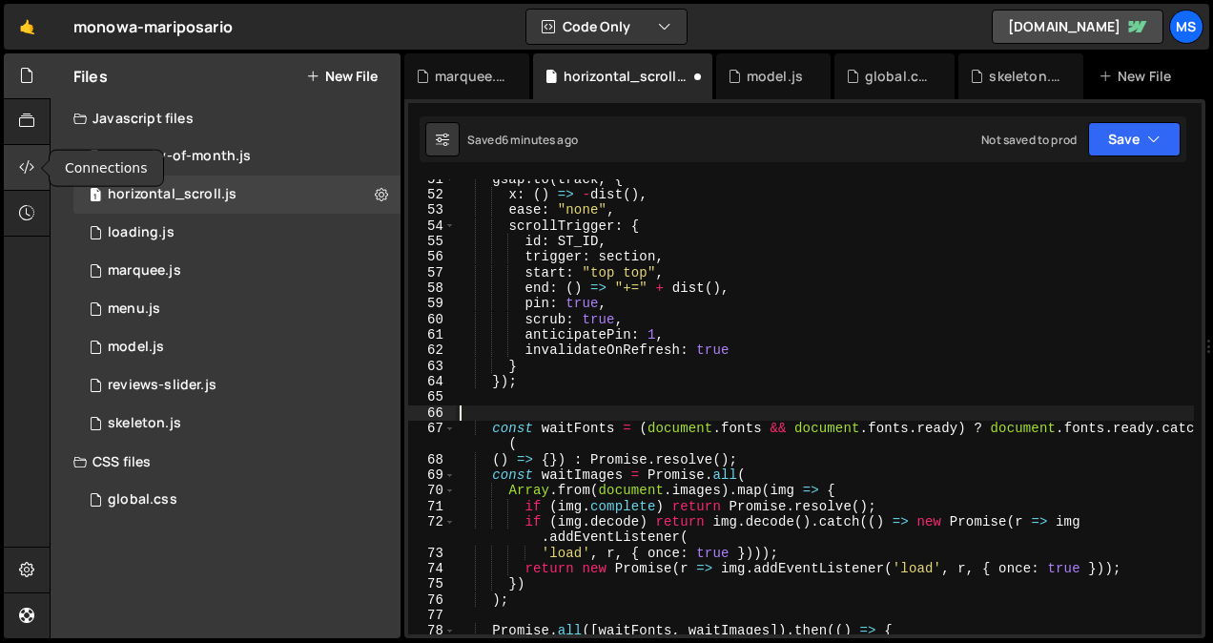
click at [28, 156] on icon at bounding box center [26, 166] width 15 height 21
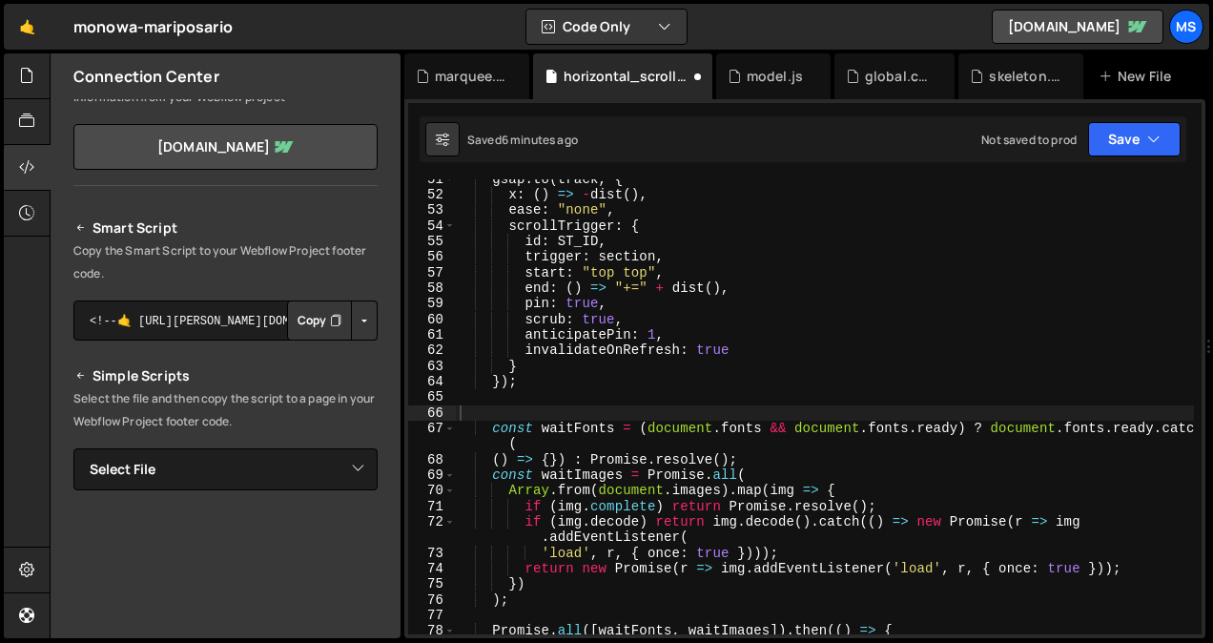
click at [330, 322] on icon "Button group with nested dropdown" at bounding box center [335, 320] width 11 height 19
click at [23, 73] on icon at bounding box center [26, 75] width 15 height 21
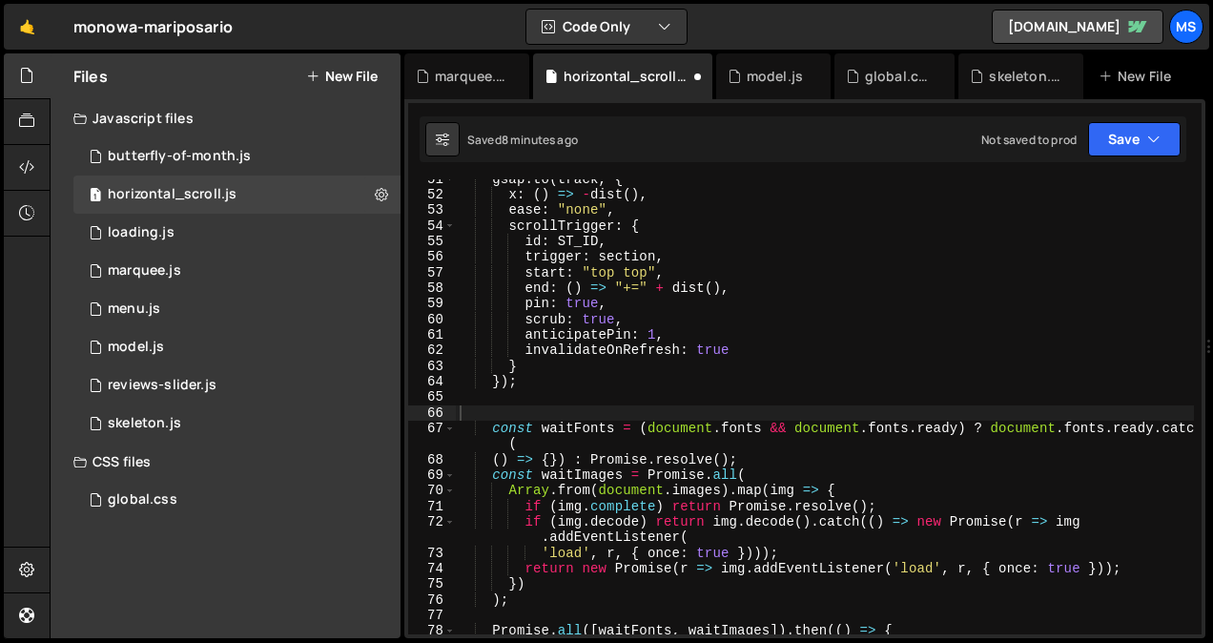
click at [351, 73] on button "New File" at bounding box center [341, 76] width 71 height 15
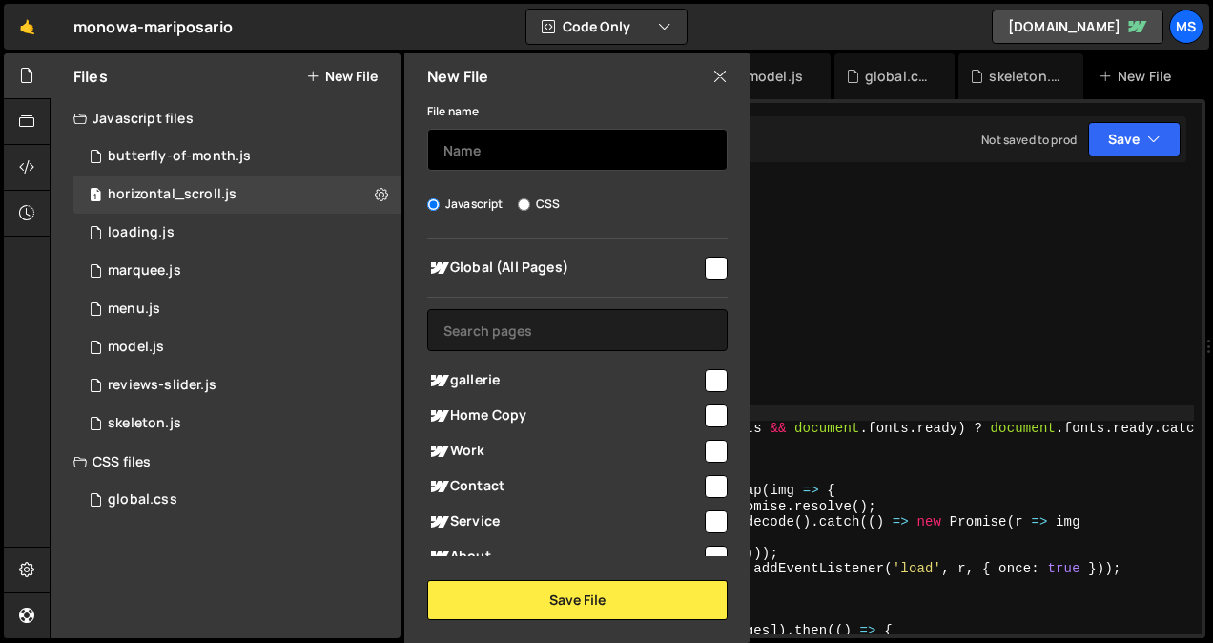
click at [472, 154] on input "text" at bounding box center [577, 150] width 300 height 42
type input "refresh-trigge"
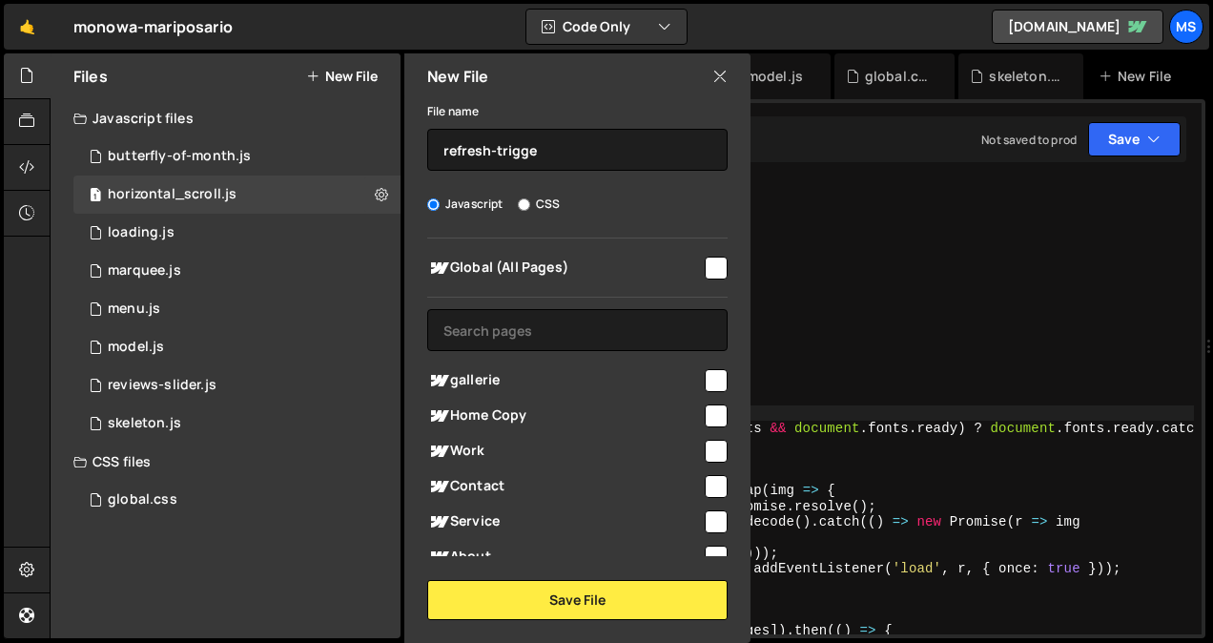
checkbox input "true"
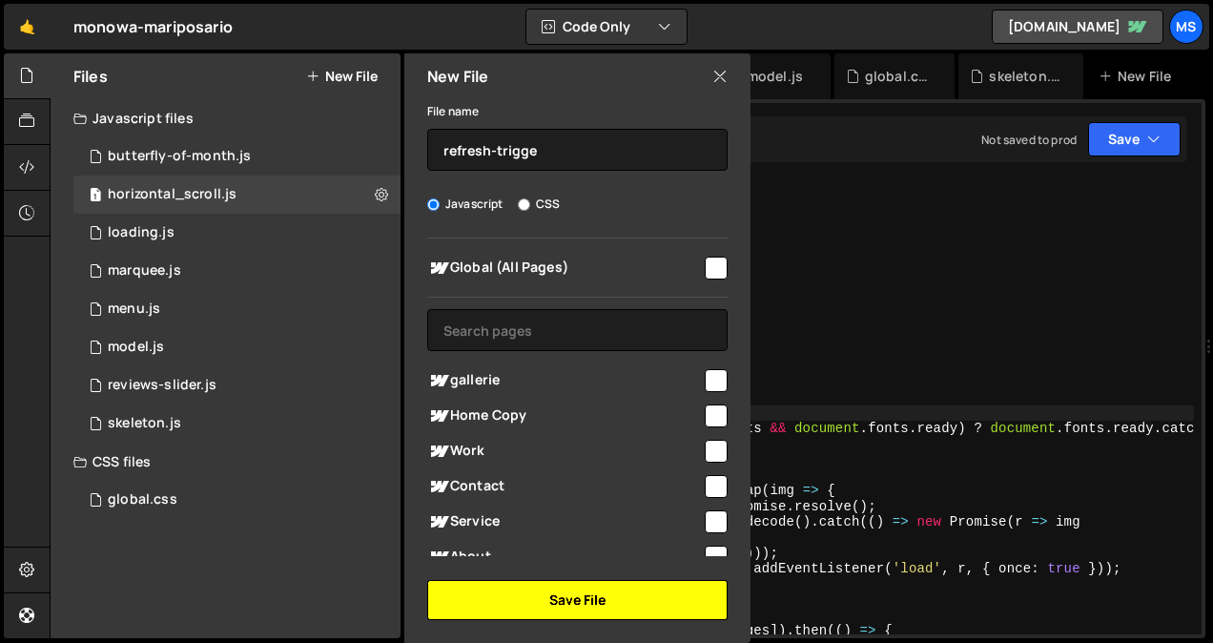
click at [625, 587] on button "Save File" at bounding box center [577, 600] width 300 height 40
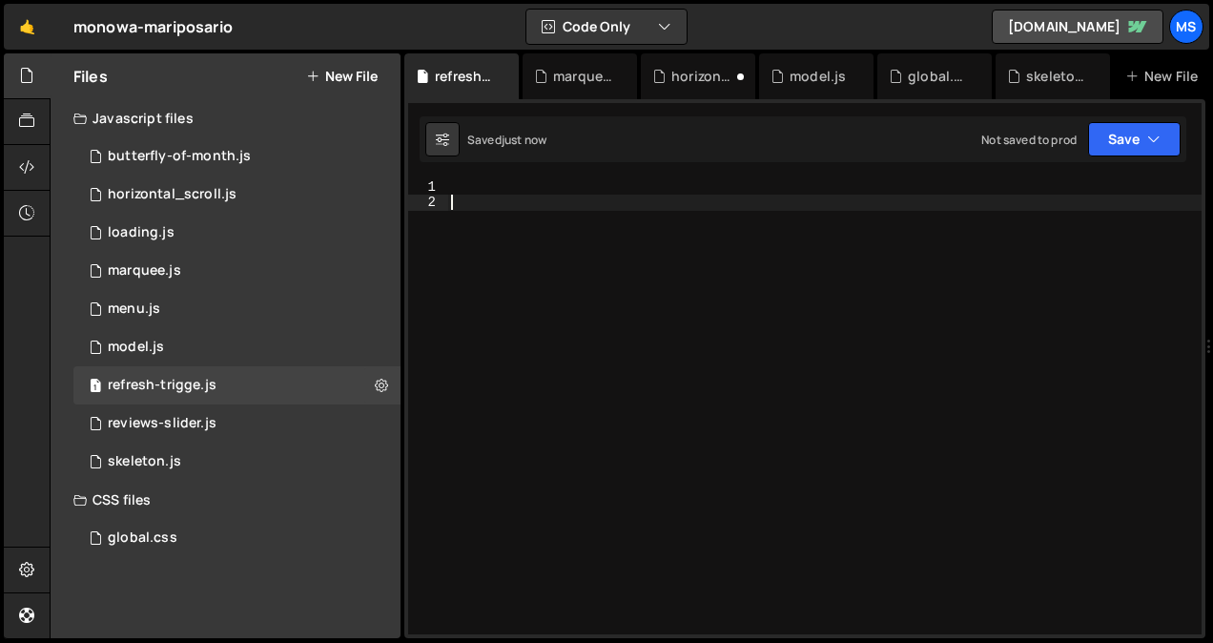
click at [613, 456] on div at bounding box center [824, 422] width 754 height 486
click at [381, 377] on icon at bounding box center [381, 385] width 13 height 18
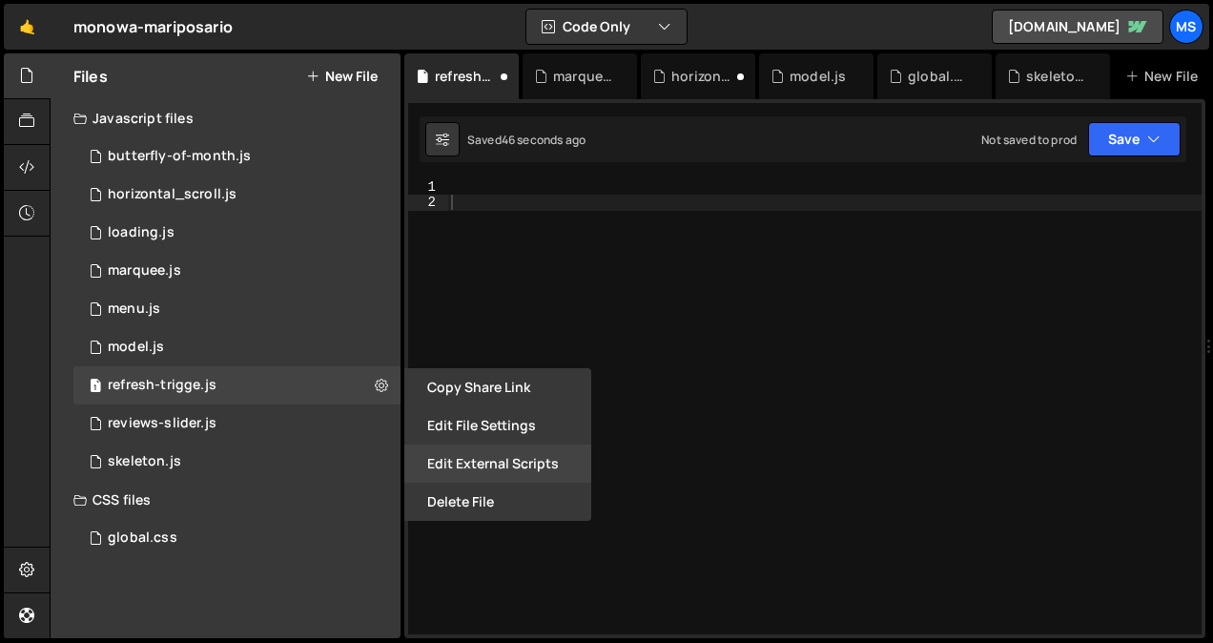
click at [469, 480] on button "Edit External Scripts" at bounding box center [497, 463] width 187 height 38
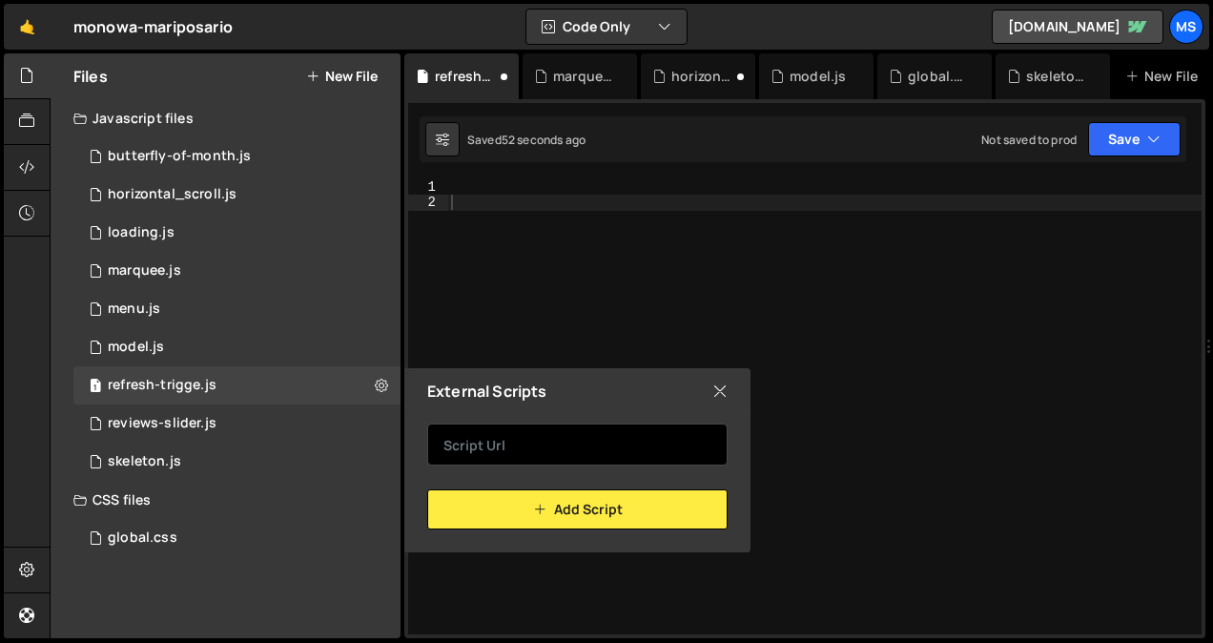
click at [477, 444] on input "text" at bounding box center [577, 444] width 300 height 42
paste input "<script src="[URL][DOMAIN_NAME]"></script> <script src="[URL][DOMAIN_NAME]"></s…"
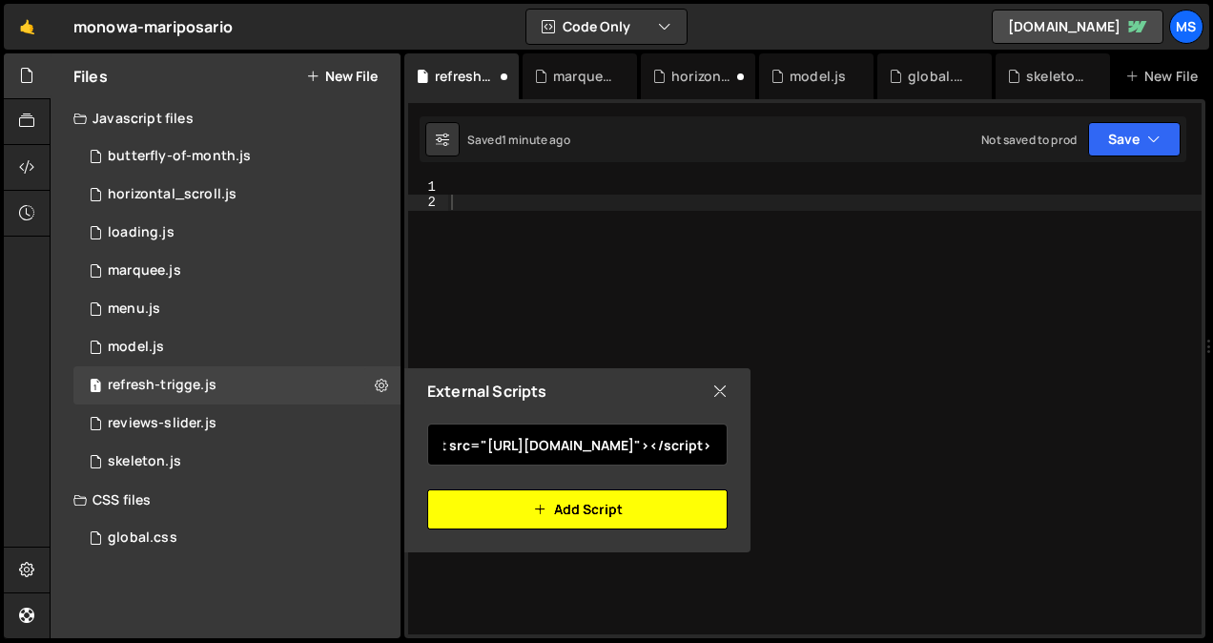
type input "<script src="[URL][DOMAIN_NAME]"></script> <script src="[URL][DOMAIN_NAME]"></s…"
click at [513, 520] on button "Add Script" at bounding box center [577, 509] width 300 height 40
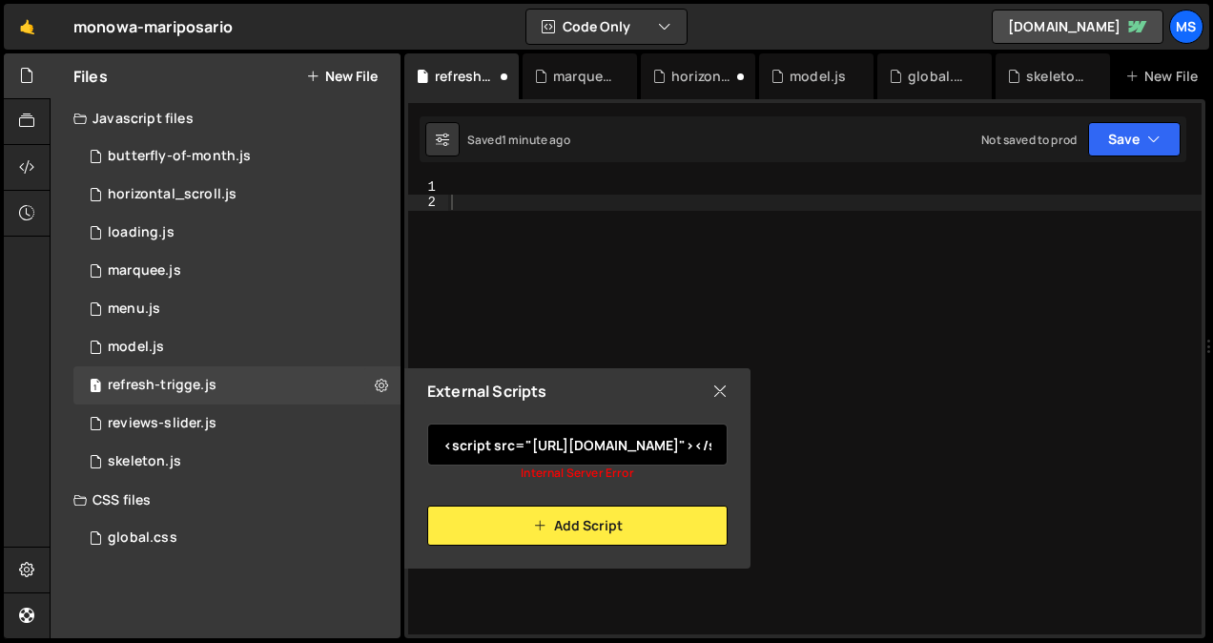
click at [536, 453] on input "<script src="[URL][DOMAIN_NAME]"></script> <script src="[URL][DOMAIN_NAME]"></s…" at bounding box center [577, 444] width 300 height 42
click at [721, 398] on icon at bounding box center [719, 390] width 15 height 21
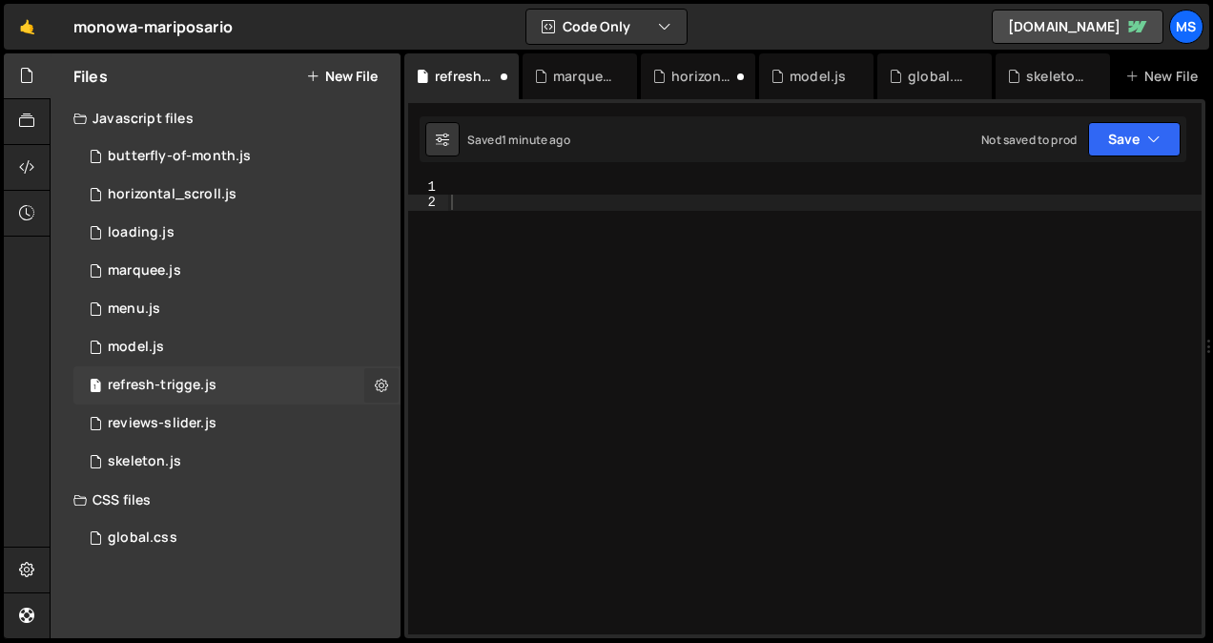
click at [387, 377] on icon at bounding box center [381, 385] width 13 height 18
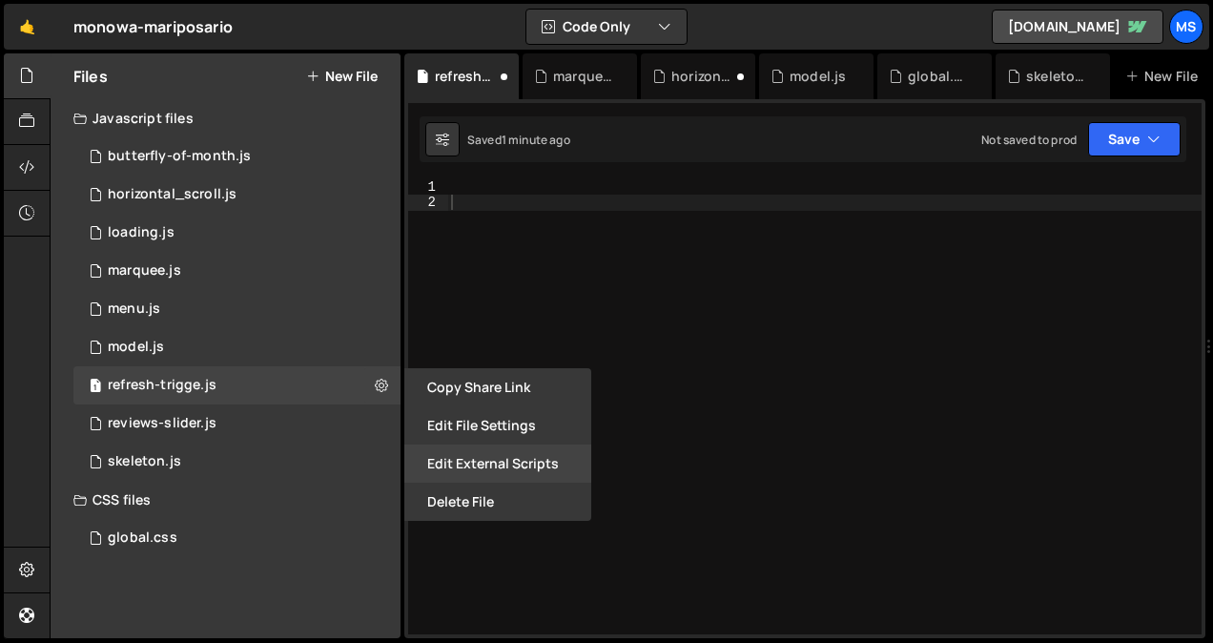
click at [528, 460] on button "Edit External Scripts" at bounding box center [497, 463] width 187 height 38
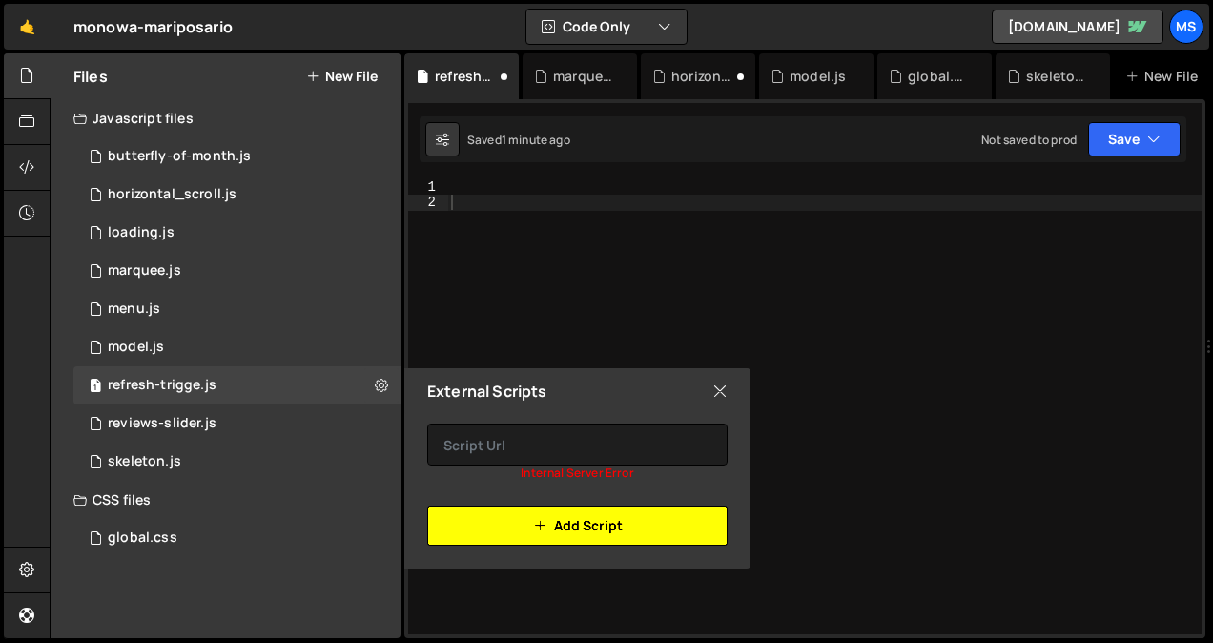
click at [569, 521] on button "Add Script" at bounding box center [577, 525] width 300 height 40
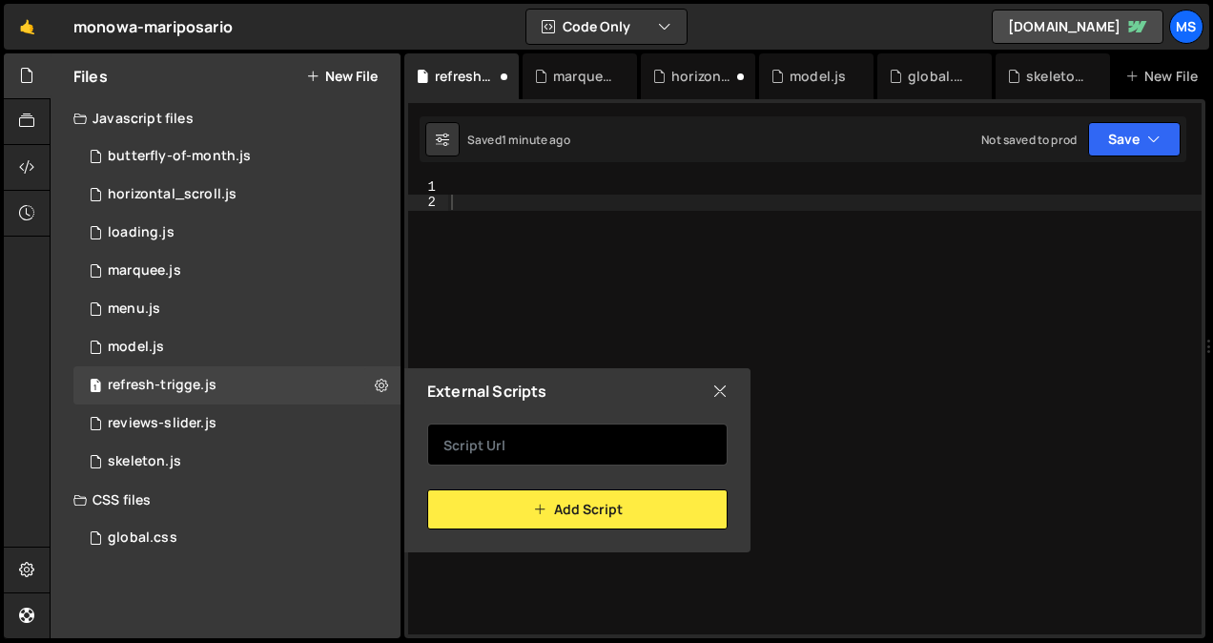
click at [559, 452] on input "text" at bounding box center [577, 444] width 300 height 42
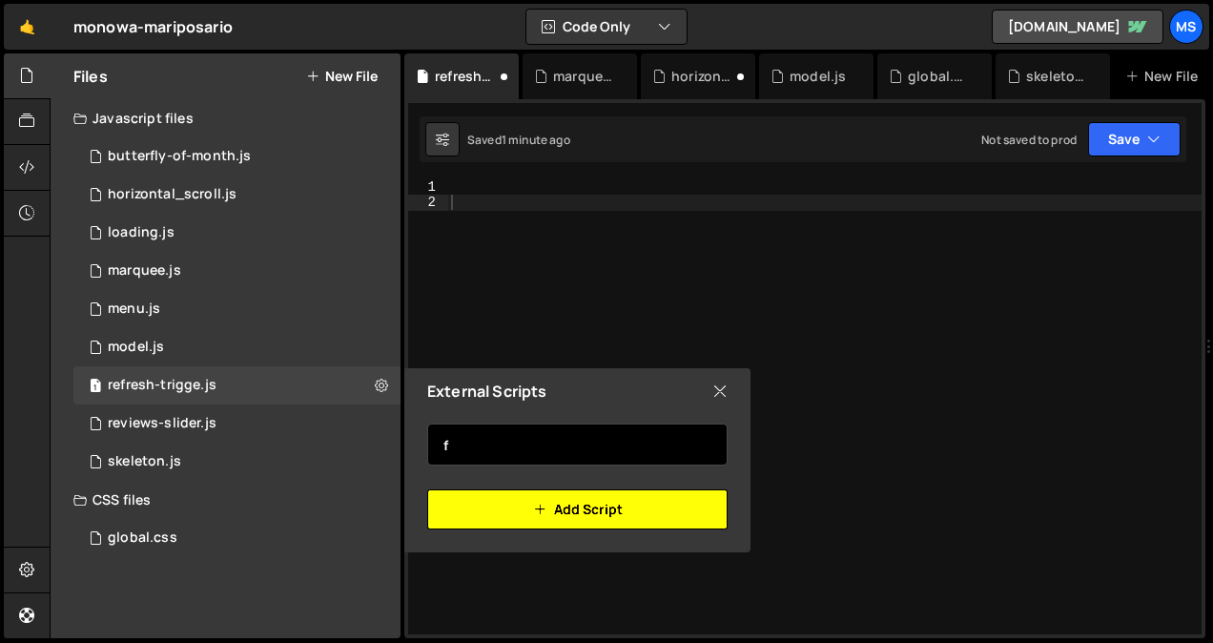
type input "f"
click at [538, 502] on icon "button" at bounding box center [539, 509] width 13 height 23
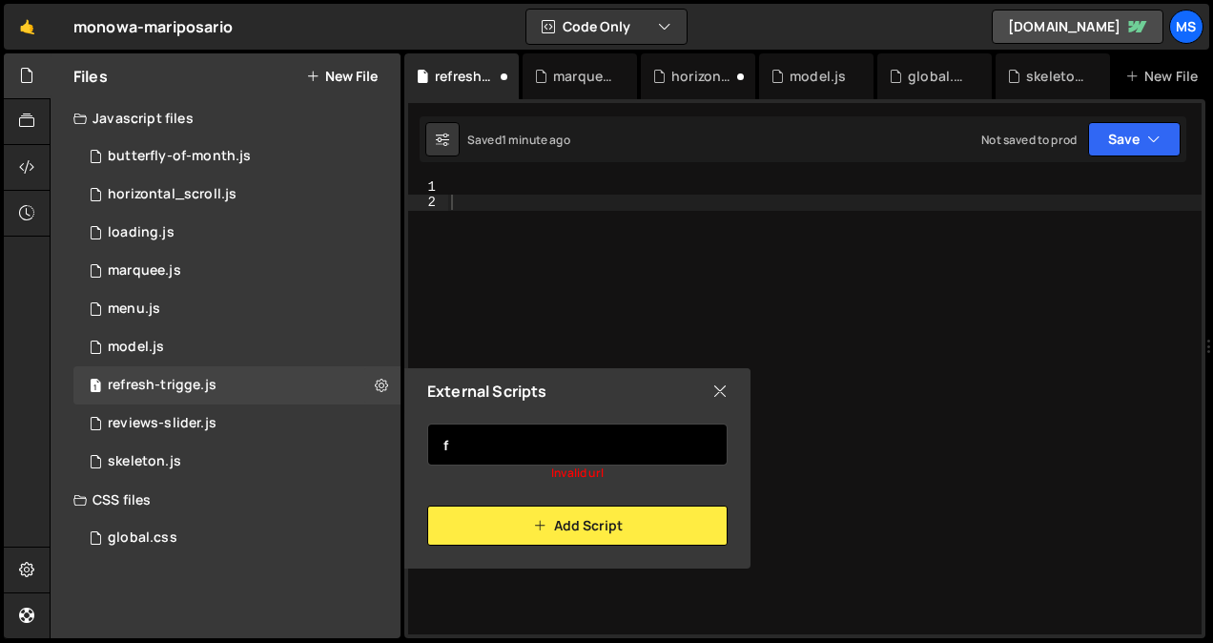
drag, startPoint x: 559, startPoint y: 437, endPoint x: 431, endPoint y: 432, distance: 127.8
click at [431, 432] on input "f" at bounding box center [577, 444] width 300 height 42
click at [725, 390] on icon at bounding box center [719, 390] width 15 height 21
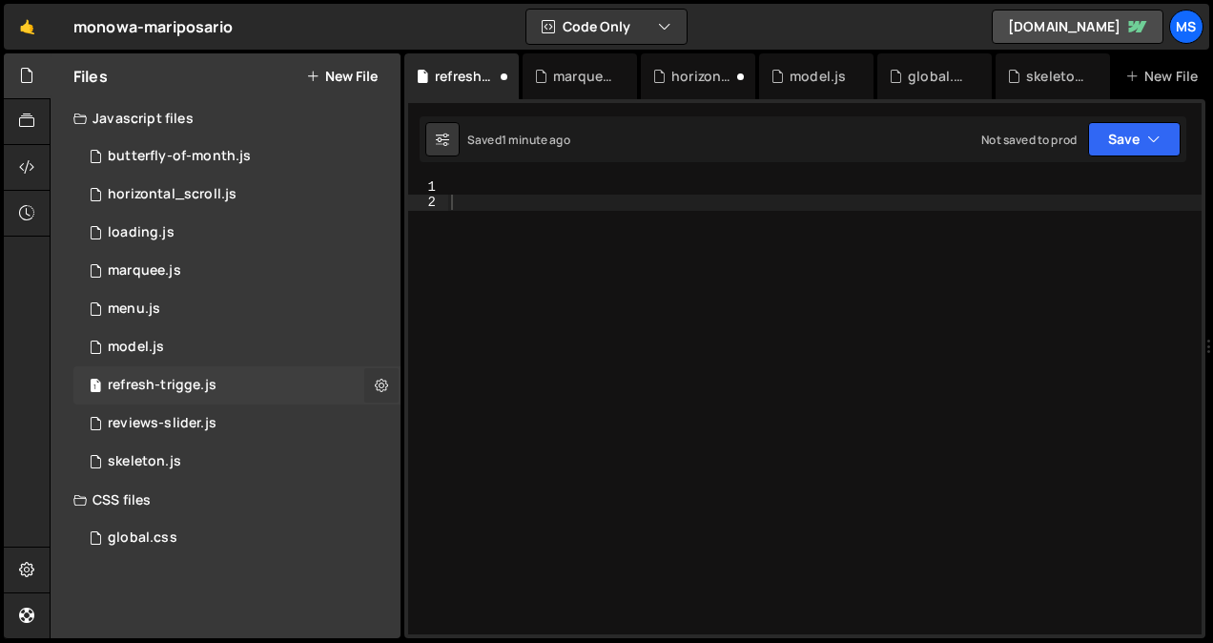
click at [385, 393] on icon at bounding box center [381, 385] width 13 height 18
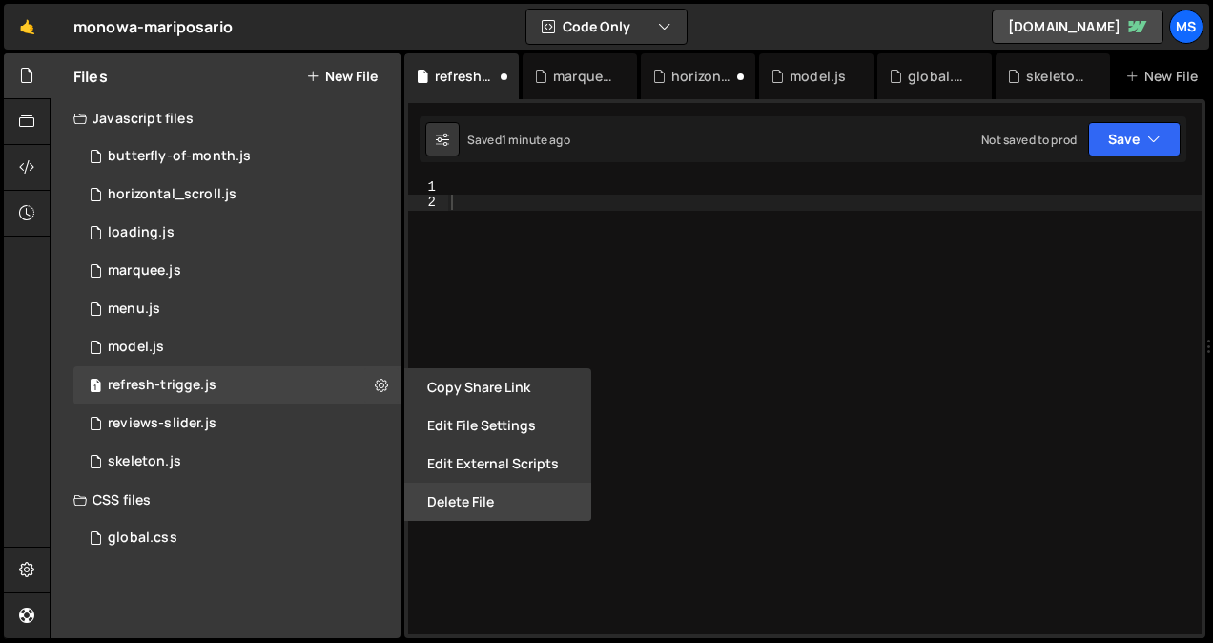
click at [478, 498] on button "Delete File" at bounding box center [497, 501] width 187 height 38
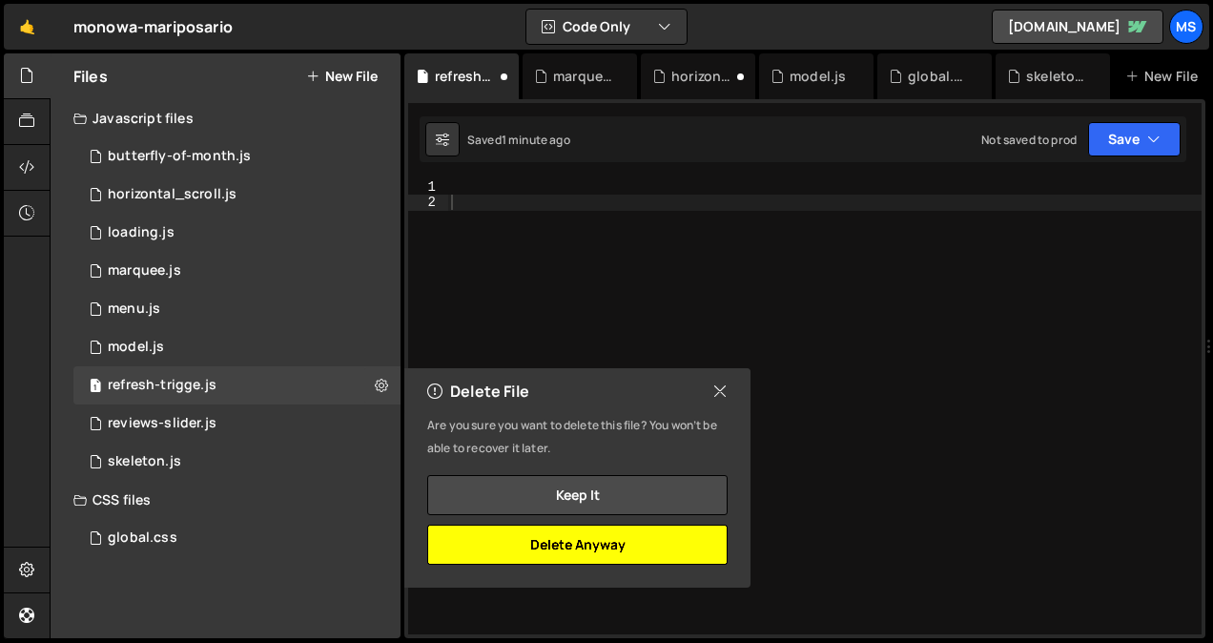
click at [491, 558] on button "Delete Anyway" at bounding box center [577, 544] width 300 height 40
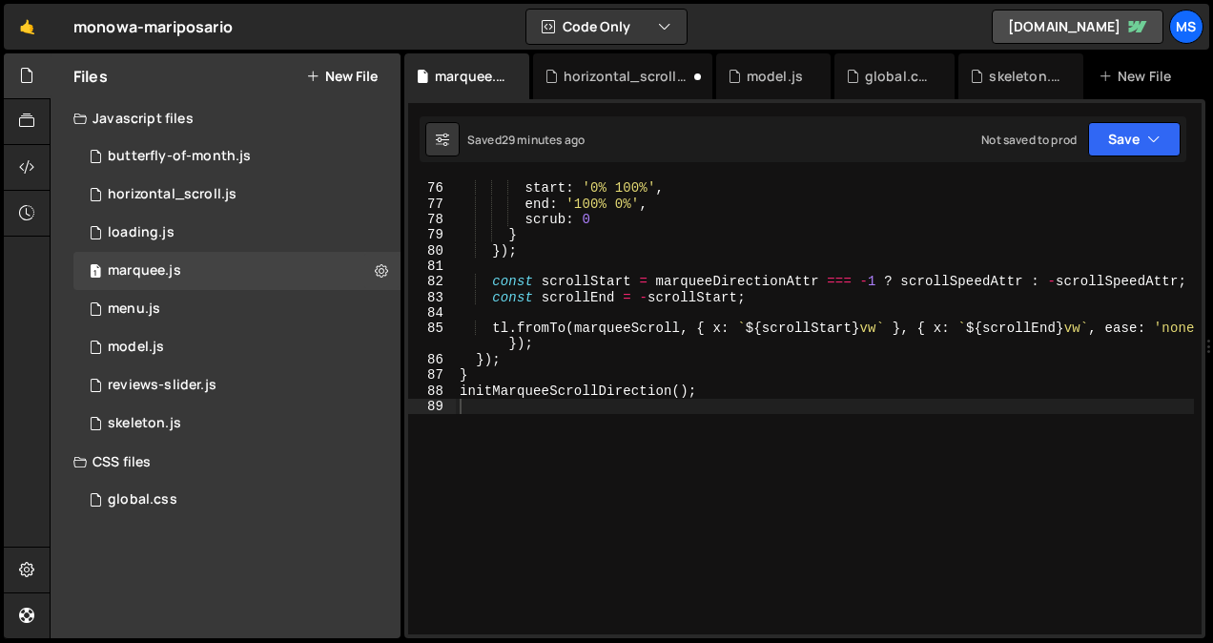
type textarea "initMarqueeScrollDirection();"
click at [558, 398] on div "trigger : marquee , start : '0% 100%' , end : '100% 0%' , scrub : 0 } }) ; cons…" at bounding box center [825, 408] width 738 height 486
click at [290, 184] on div "1 horizontal_scroll.js 0" at bounding box center [236, 194] width 327 height 38
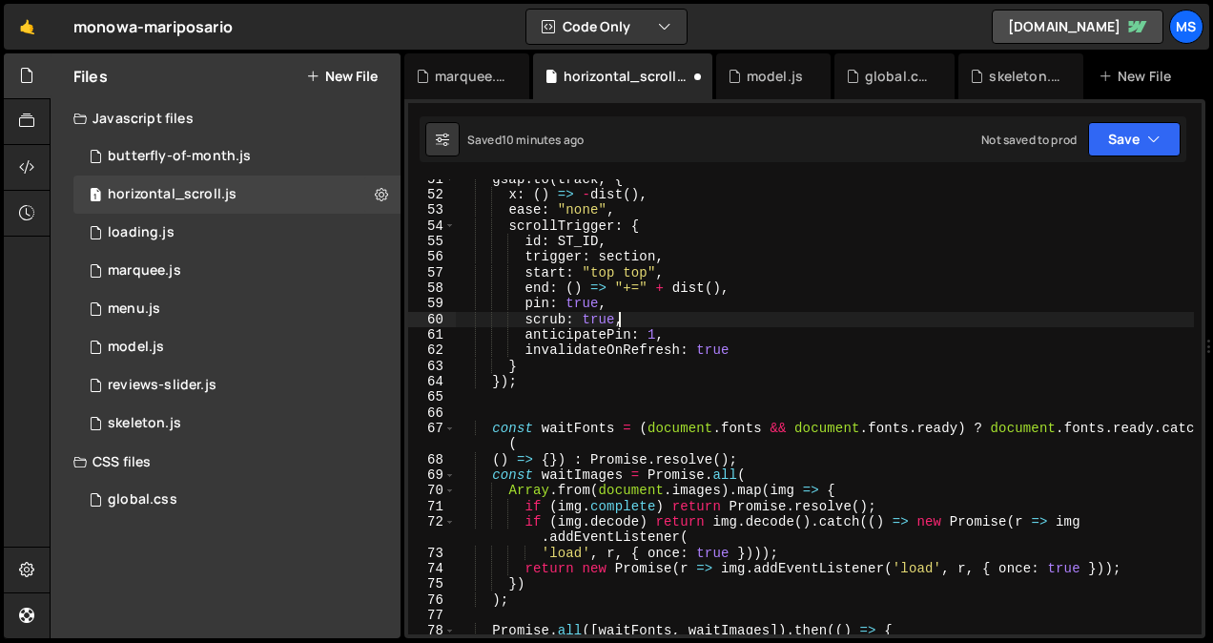
click at [738, 316] on div "gsap . to ( track , { x : ( ) => - dist ( ) , ease : "none" , scrollTrigger : {…" at bounding box center [825, 415] width 738 height 486
type textarea "// }"
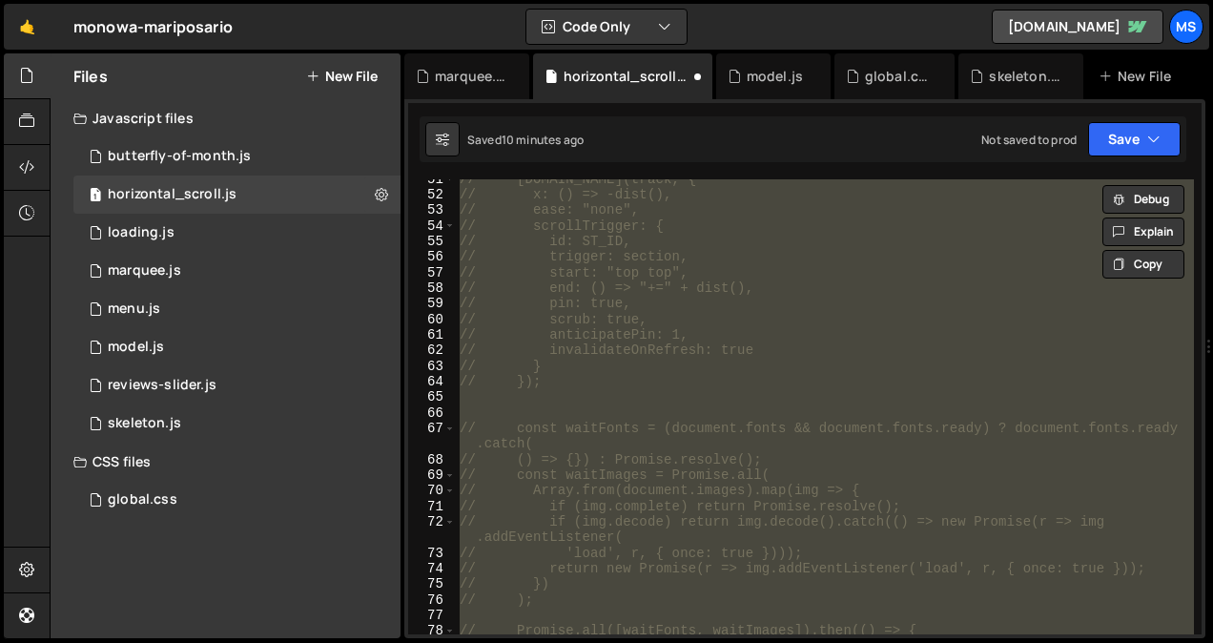
scroll to position [1158, 0]
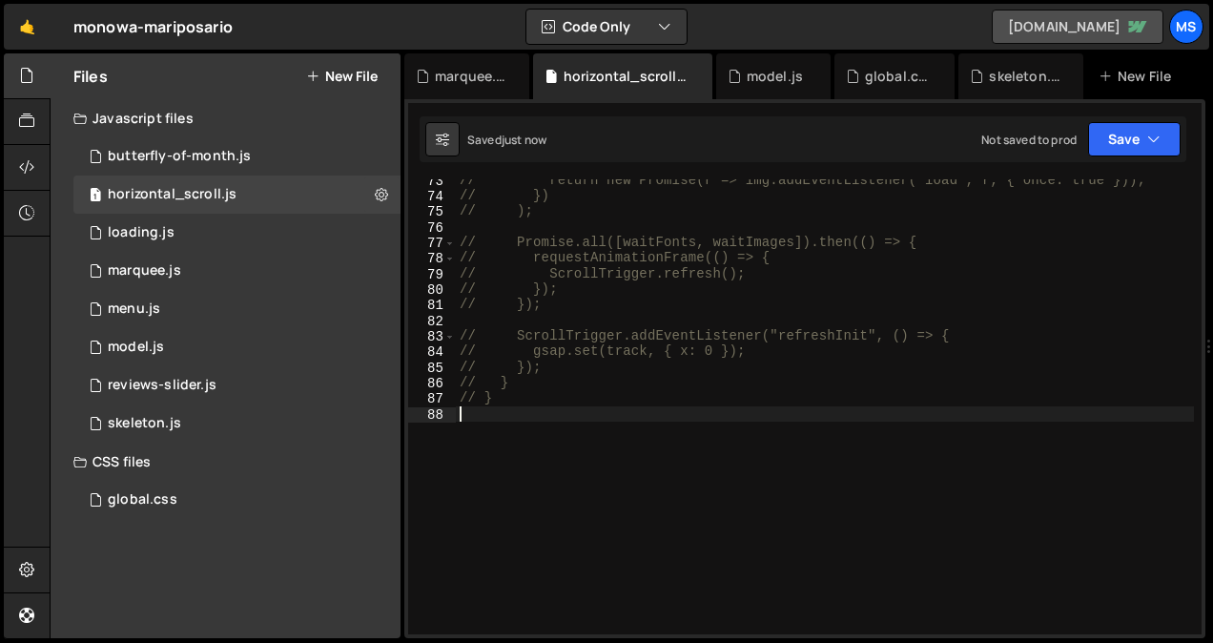
click at [1092, 20] on link "[DOMAIN_NAME]" at bounding box center [1077, 27] width 172 height 34
click at [537, 429] on div "// return new Promise(r => img.addEventListener('load', r, { once: true })); //…" at bounding box center [825, 416] width 738 height 486
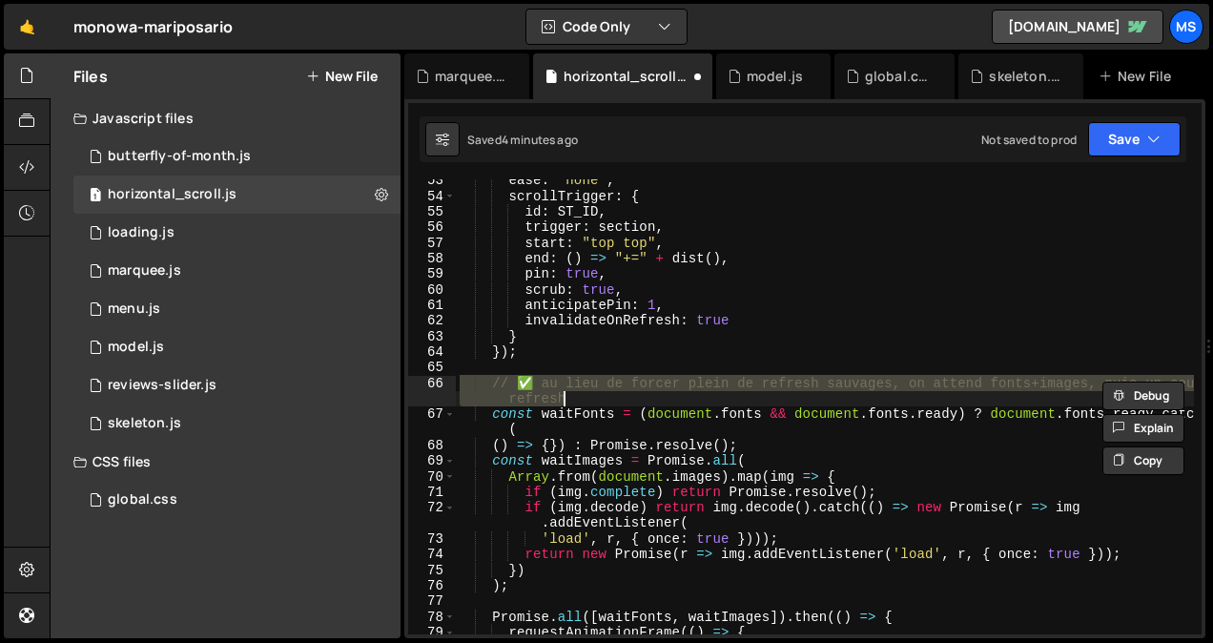
scroll to position [1127, 0]
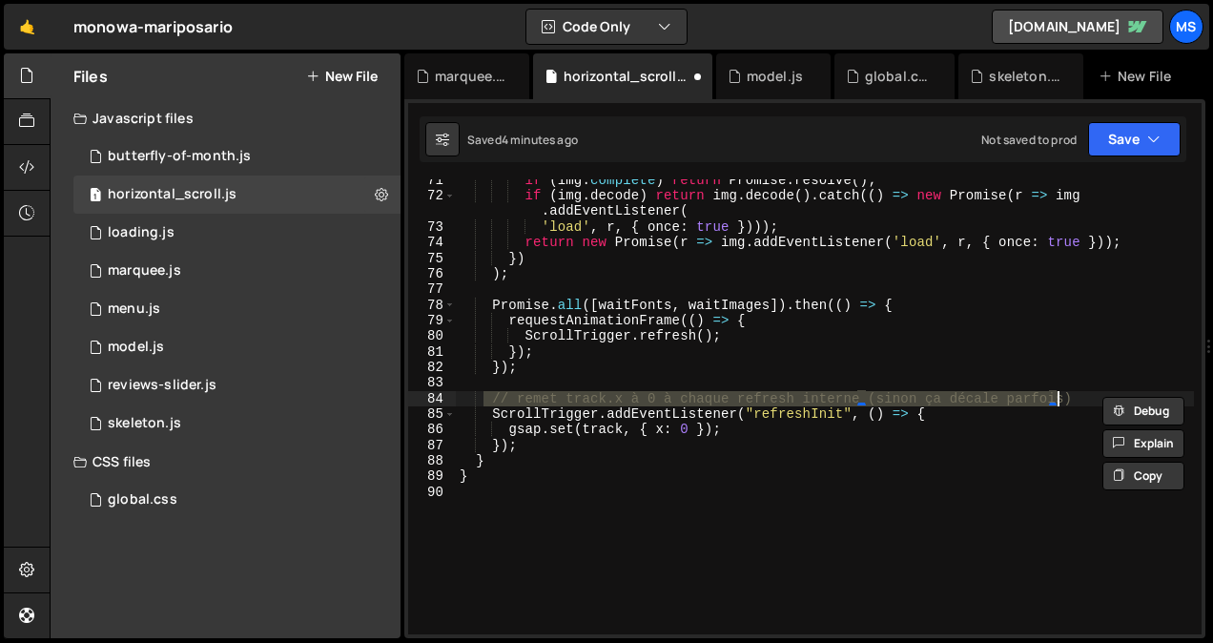
type textarea "}"
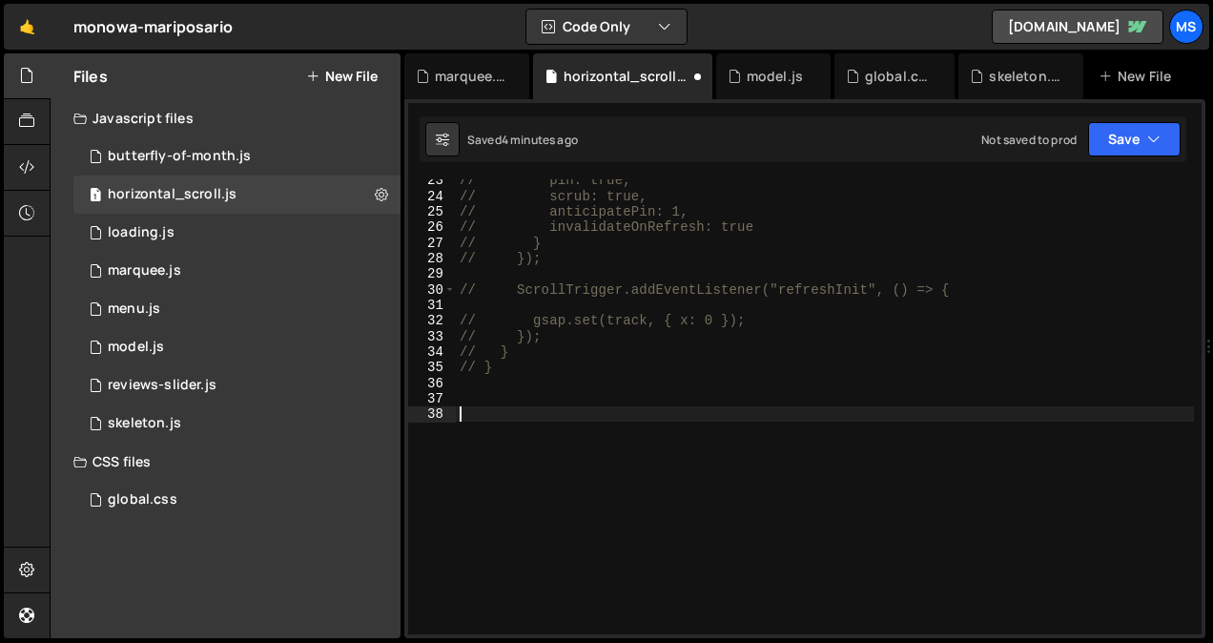
scroll to position [853, 0]
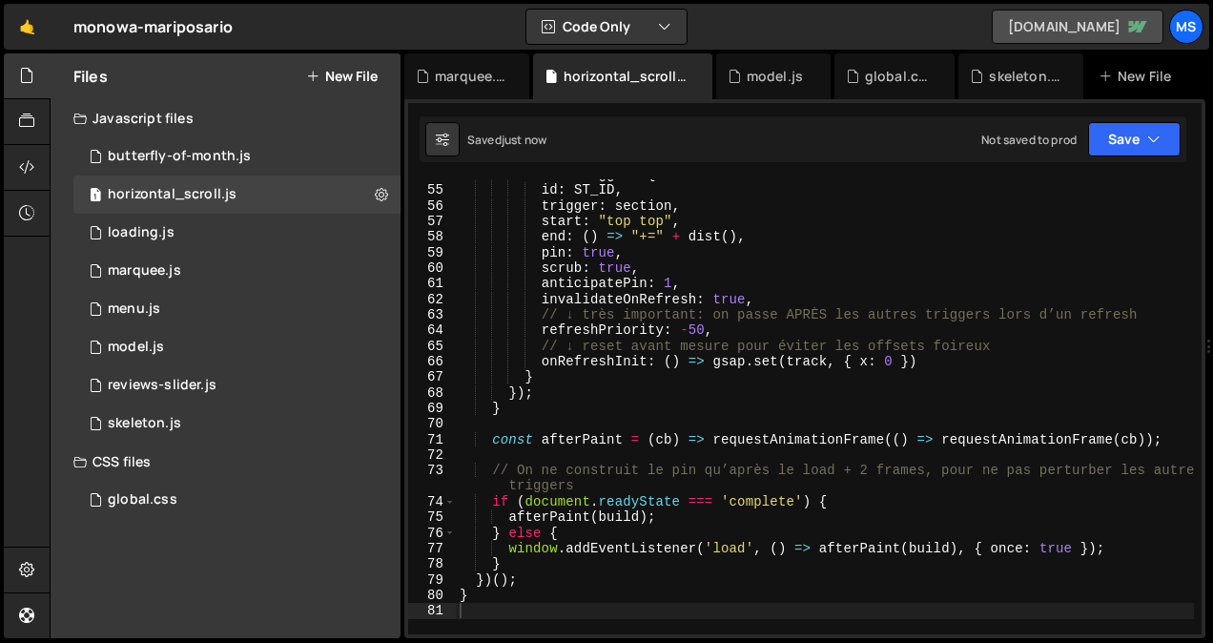
click at [1045, 26] on link "[DOMAIN_NAME]" at bounding box center [1077, 27] width 172 height 34
click at [193, 258] on div "1 marquee.js 0" at bounding box center [236, 271] width 327 height 38
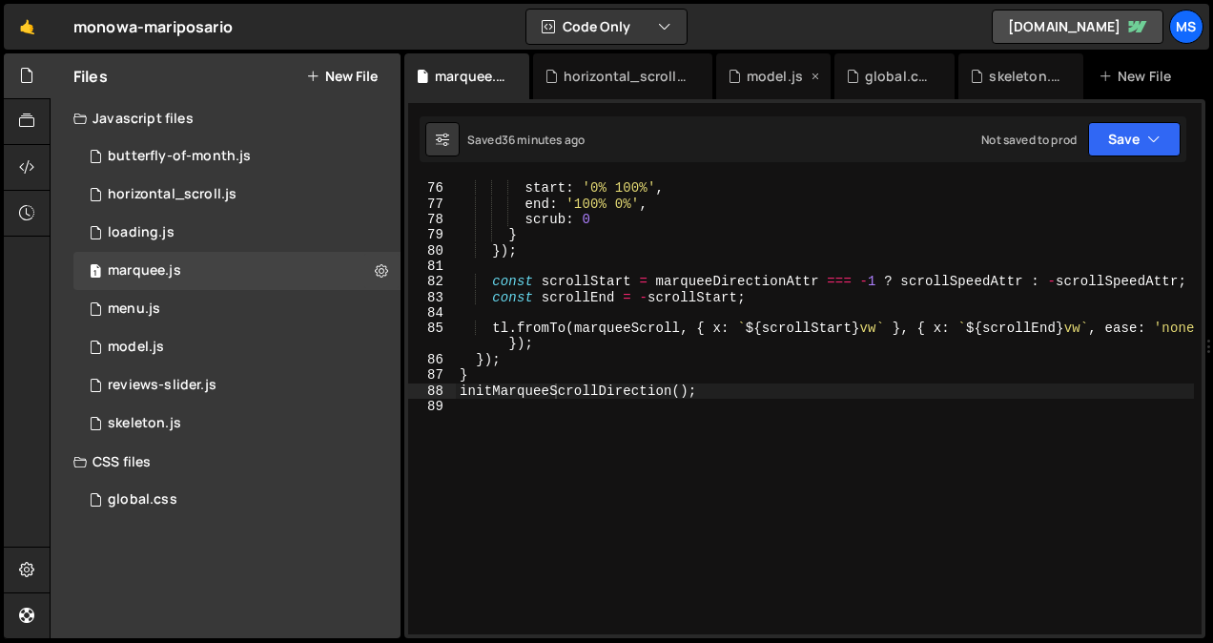
click at [818, 72] on icon at bounding box center [814, 76] width 13 height 19
click at [824, 75] on icon at bounding box center [829, 76] width 13 height 19
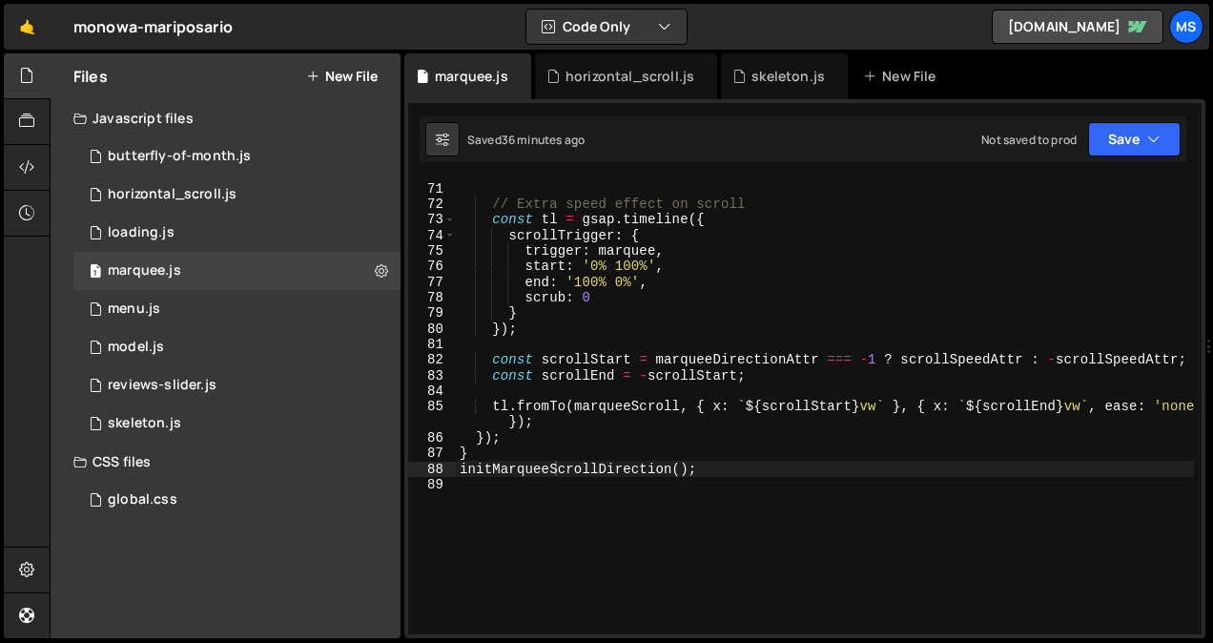
scroll to position [1151, 0]
click at [593, 97] on div "horizontal_scroll.js" at bounding box center [626, 76] width 182 height 46
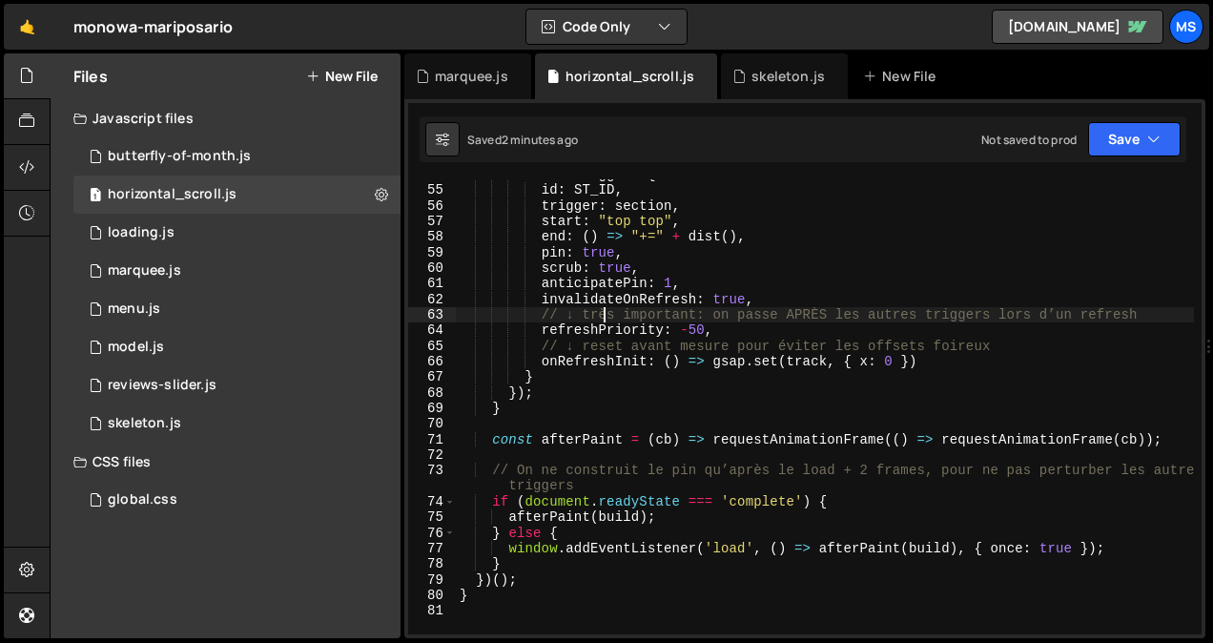
click at [605, 311] on div "scrollTrigger : { id : ST_ID , trigger : section , start : "top top" , end : ( …" at bounding box center [825, 410] width 738 height 486
type textarea "}"
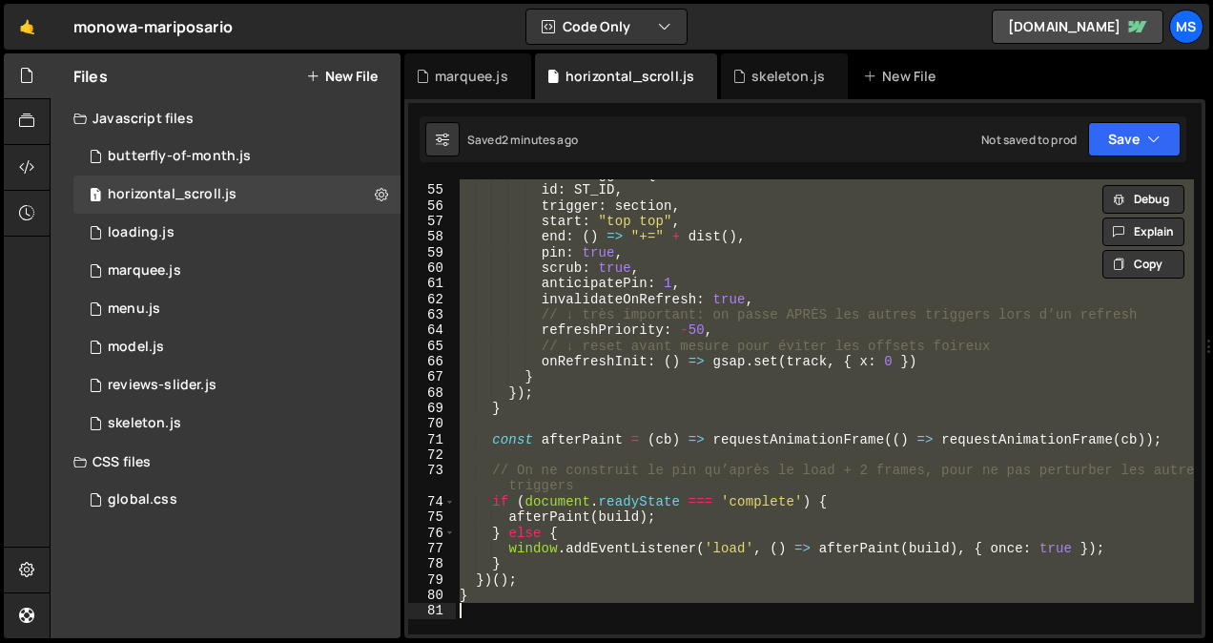
paste textarea
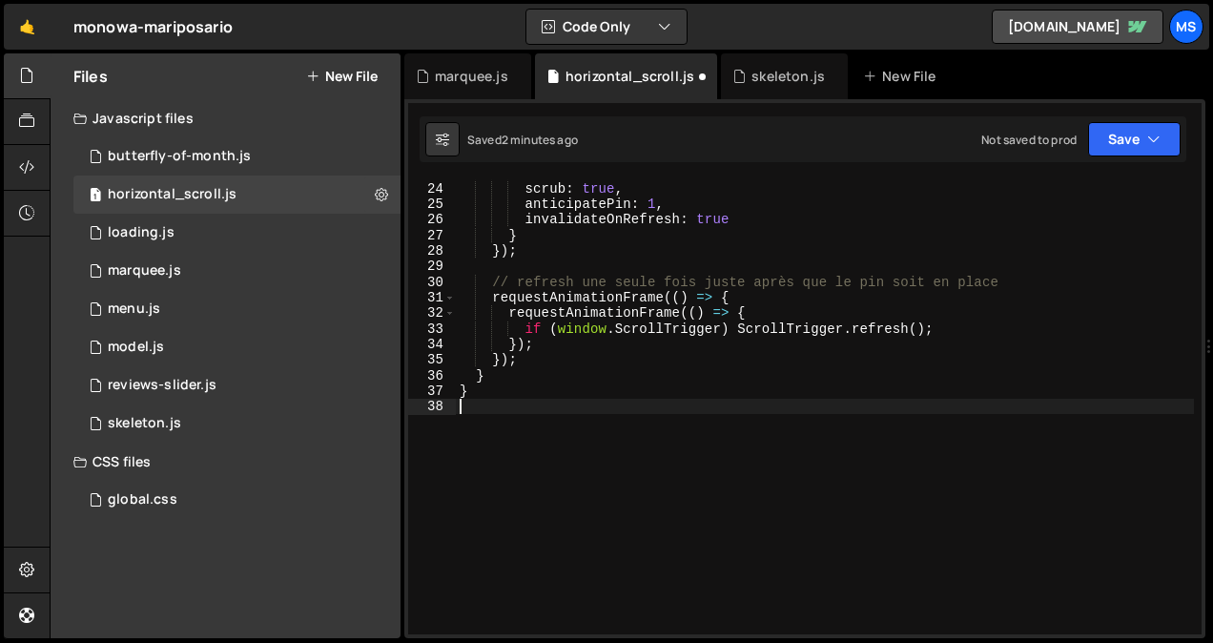
scroll to position [357, 0]
click at [1034, 25] on link "[DOMAIN_NAME]" at bounding box center [1077, 27] width 172 height 34
click at [746, 70] on div "skeleton.js" at bounding box center [778, 76] width 92 height 19
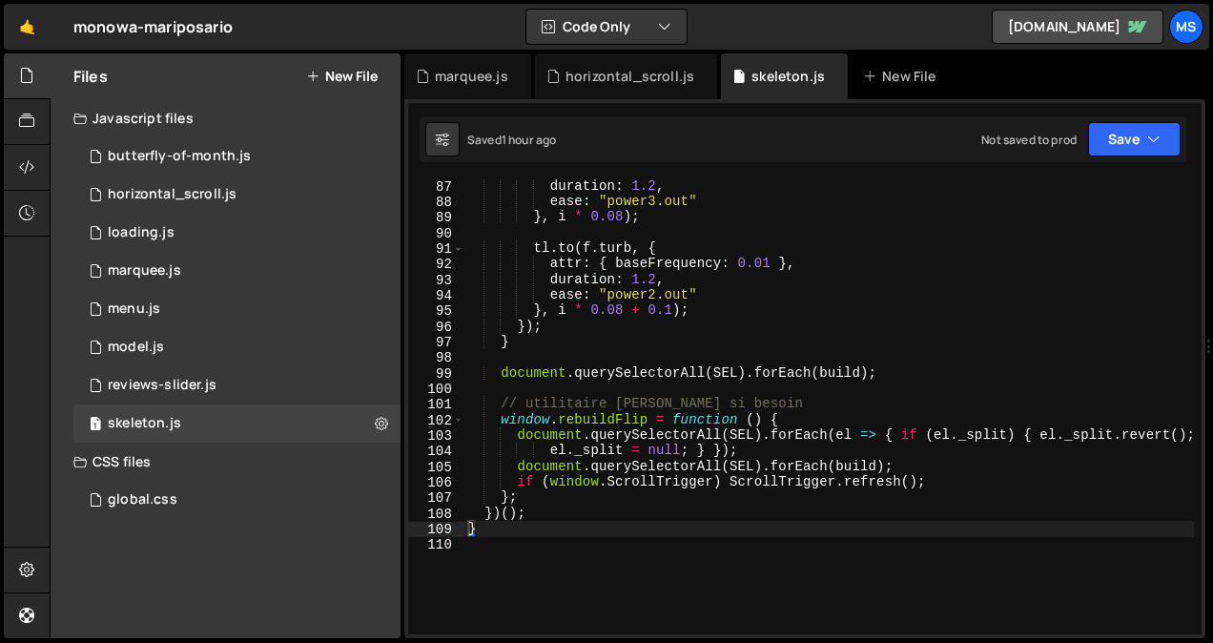
scroll to position [1339, 0]
type textarea "if (window.ScrollTrigger) ScrollTrigger.refresh();"
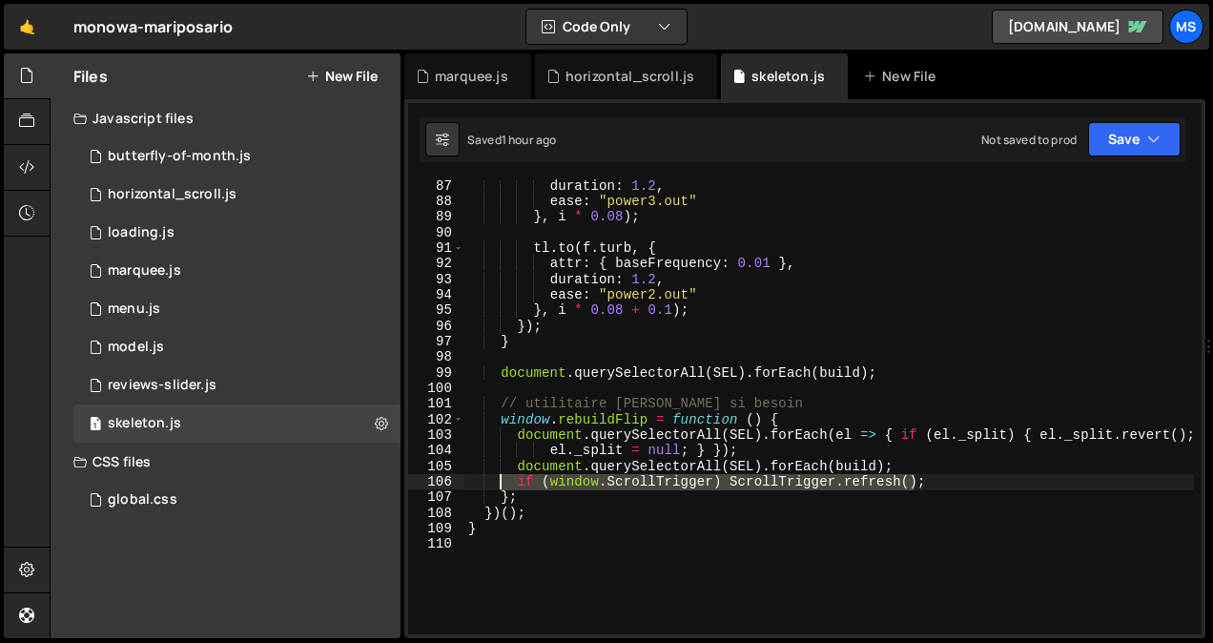
drag, startPoint x: 926, startPoint y: 483, endPoint x: 502, endPoint y: 477, distance: 423.3
click at [502, 477] on div "duration : 1.2 , ease : "power3.out" } , i * 0.08 ) ; tl . to ( f . turb , { at…" at bounding box center [828, 421] width 729 height 486
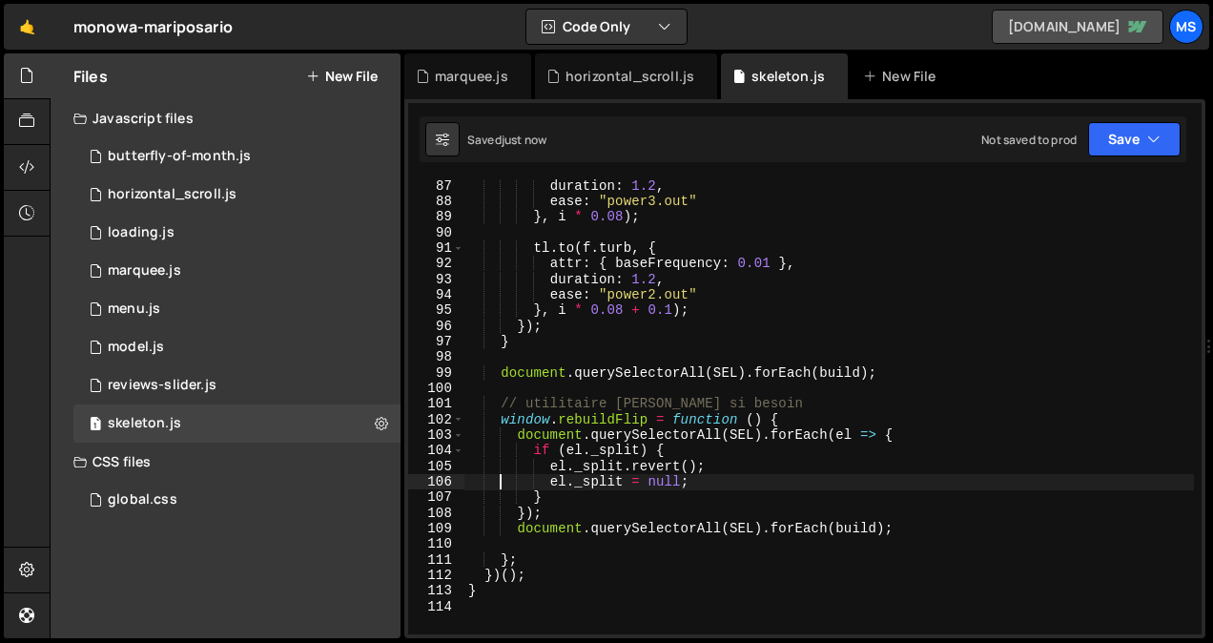
click at [1031, 25] on link "[DOMAIN_NAME]" at bounding box center [1077, 27] width 172 height 34
click at [719, 500] on div "duration : 1.2 , ease : "power3.out" } , i * 0.08 ) ; tl . to ( f . turb , { at…" at bounding box center [828, 421] width 729 height 486
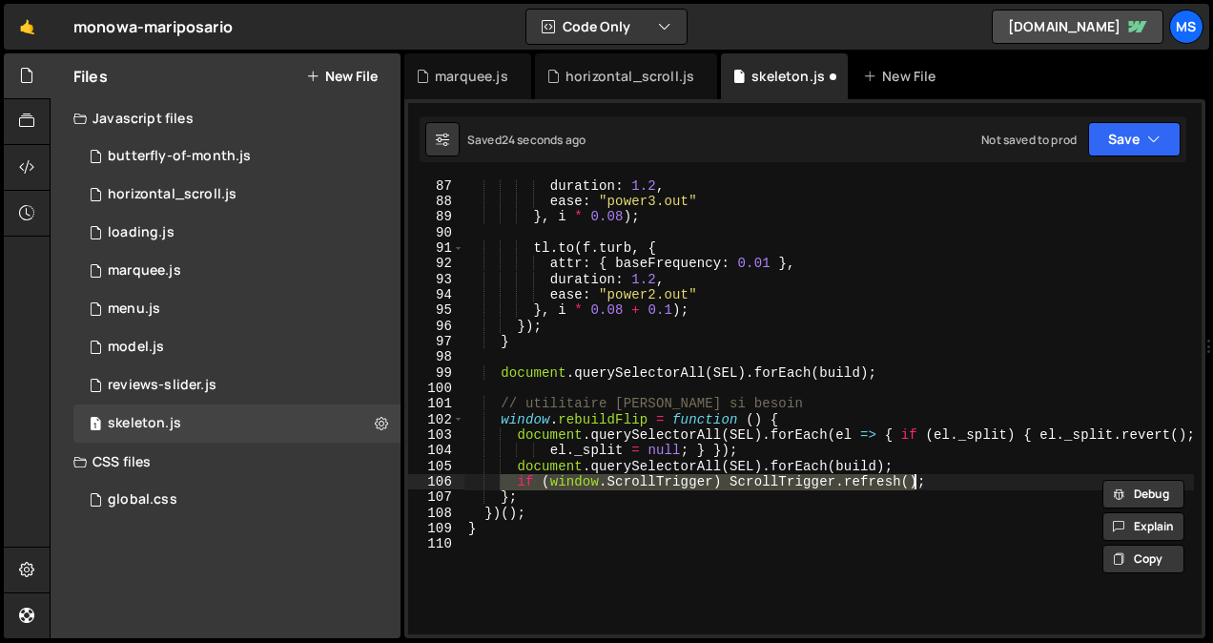
type textarea "el._split = null;"
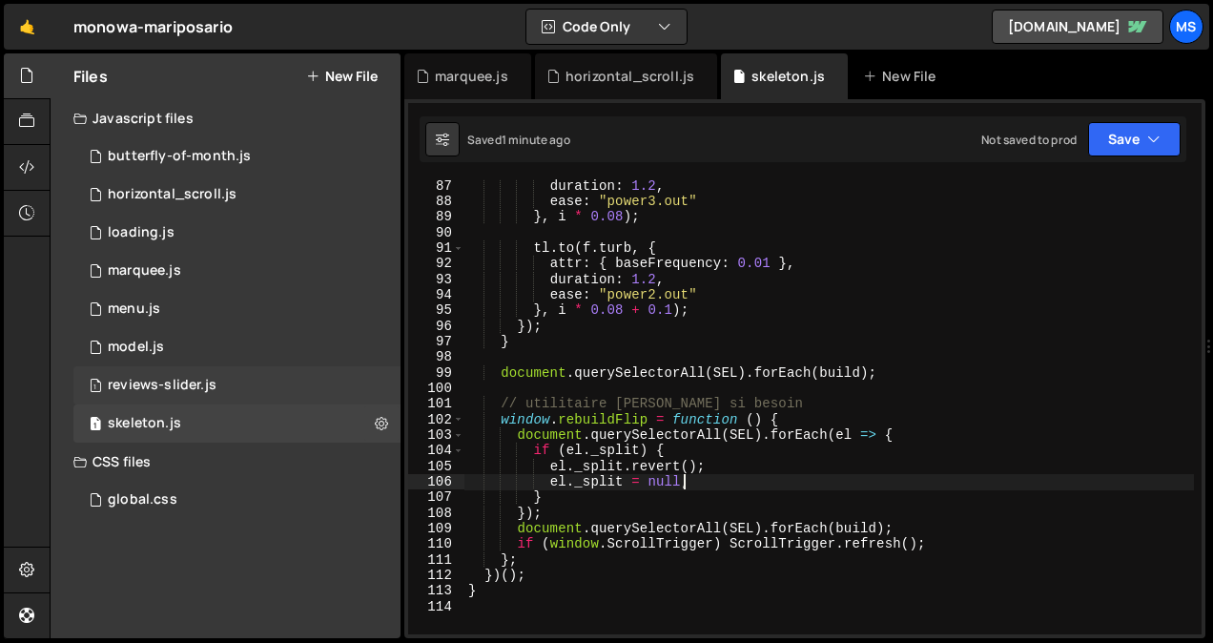
click at [268, 372] on div "1 reviews-slider.js 0" at bounding box center [236, 385] width 327 height 38
click at [319, 392] on div "1 reviews-slider.js 0" at bounding box center [236, 385] width 327 height 38
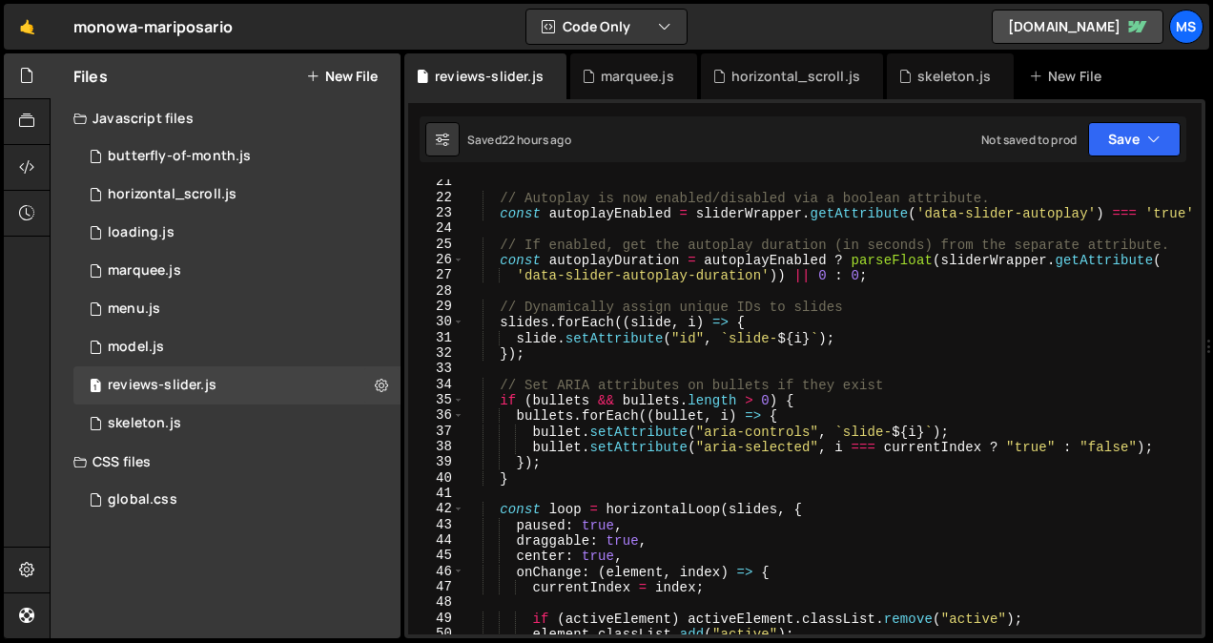
scroll to position [348, 0]
click at [1155, 214] on div "// Autoplay is now enabled/disabled via a boolean attribute. const autoplayEnab…" at bounding box center [828, 416] width 730 height 486
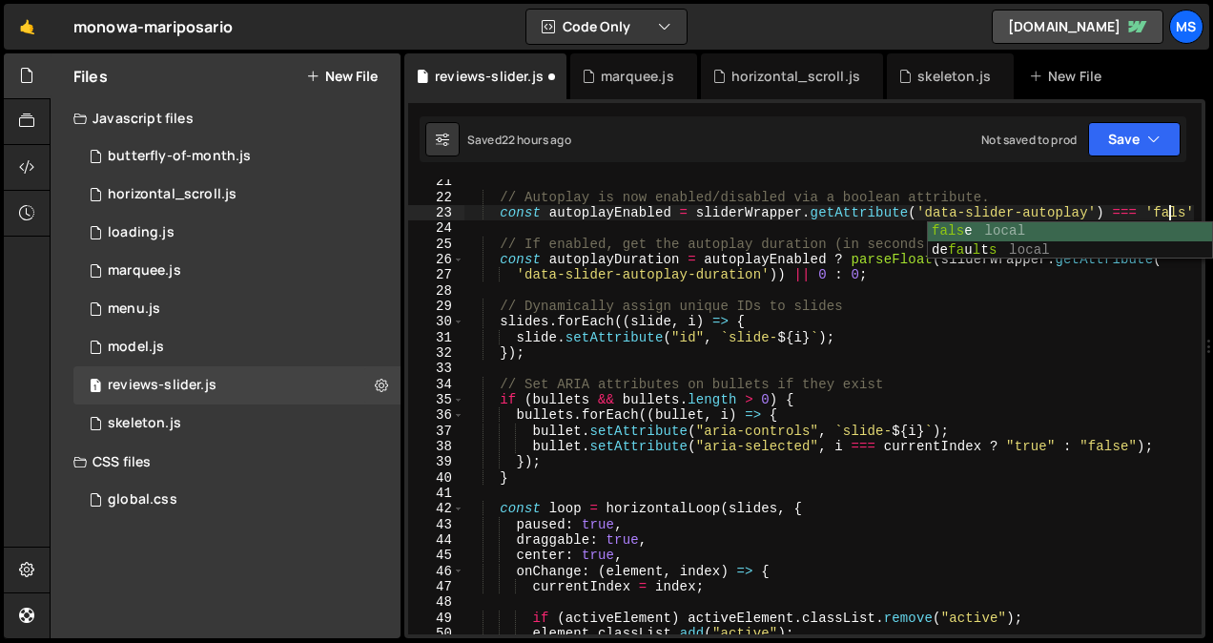
scroll to position [0, 49]
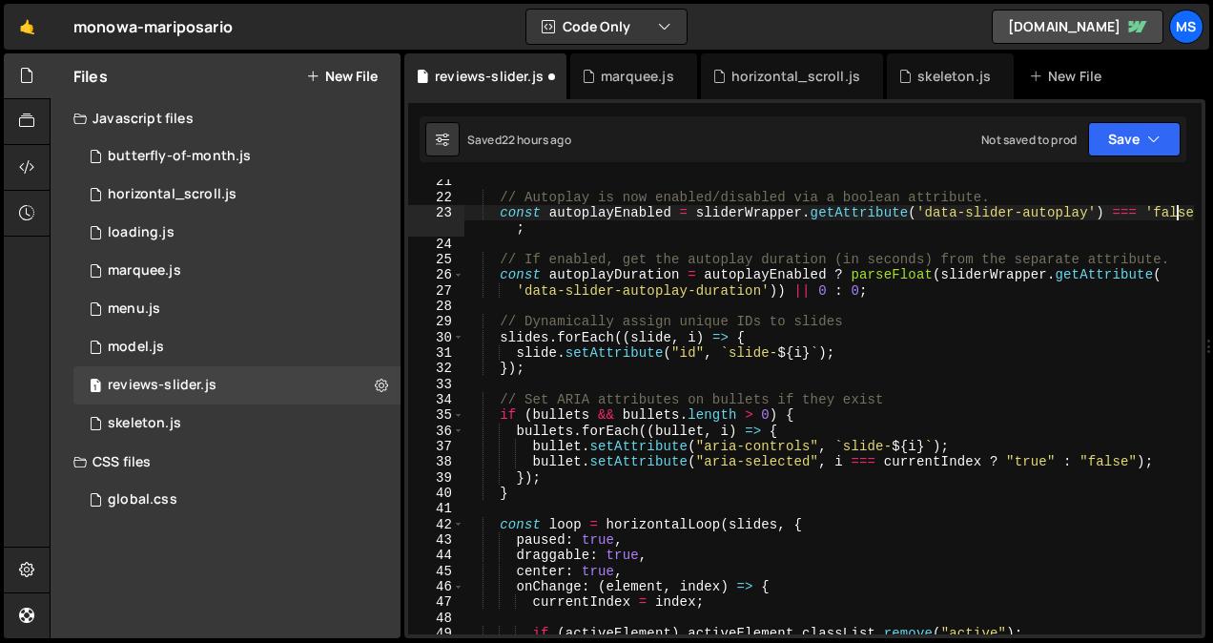
click at [1064, 331] on div "// Autoplay is now enabled/disabled via a boolean attribute. const autoplayEnab…" at bounding box center [828, 416] width 730 height 486
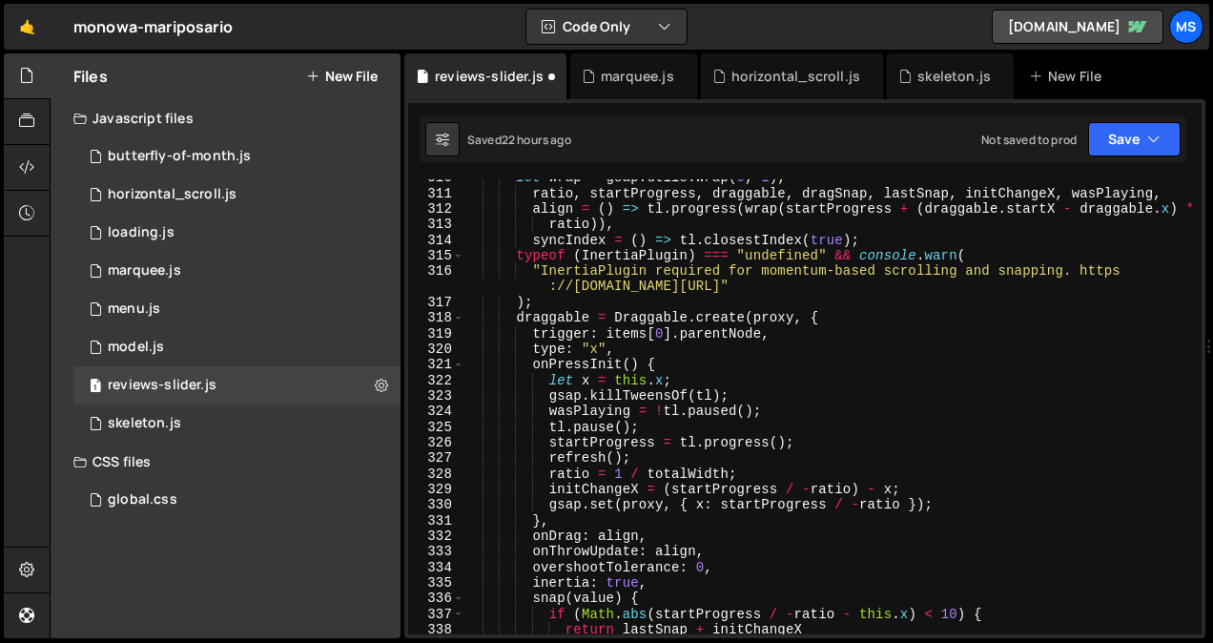
scroll to position [4928, 0]
type textarea "slides.forEach((slide, i) => {"
click at [255, 263] on div "1 marquee.js 0" at bounding box center [236, 271] width 327 height 38
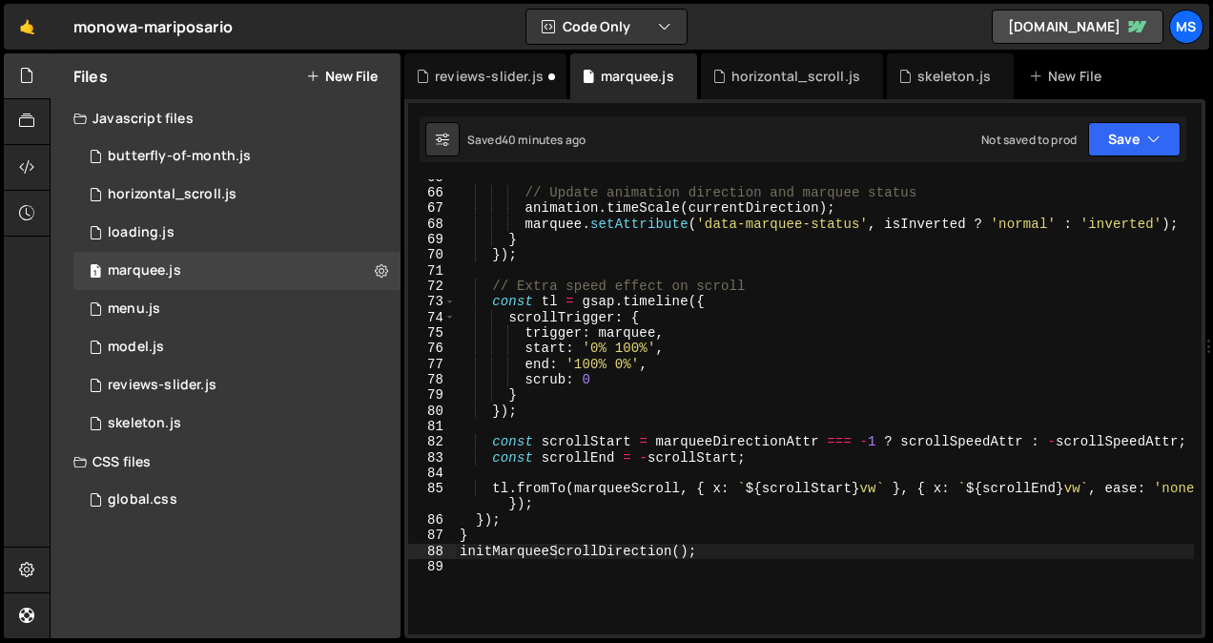
scroll to position [1068, 0]
click at [744, 82] on div "horizontal_scroll.js" at bounding box center [795, 76] width 129 height 19
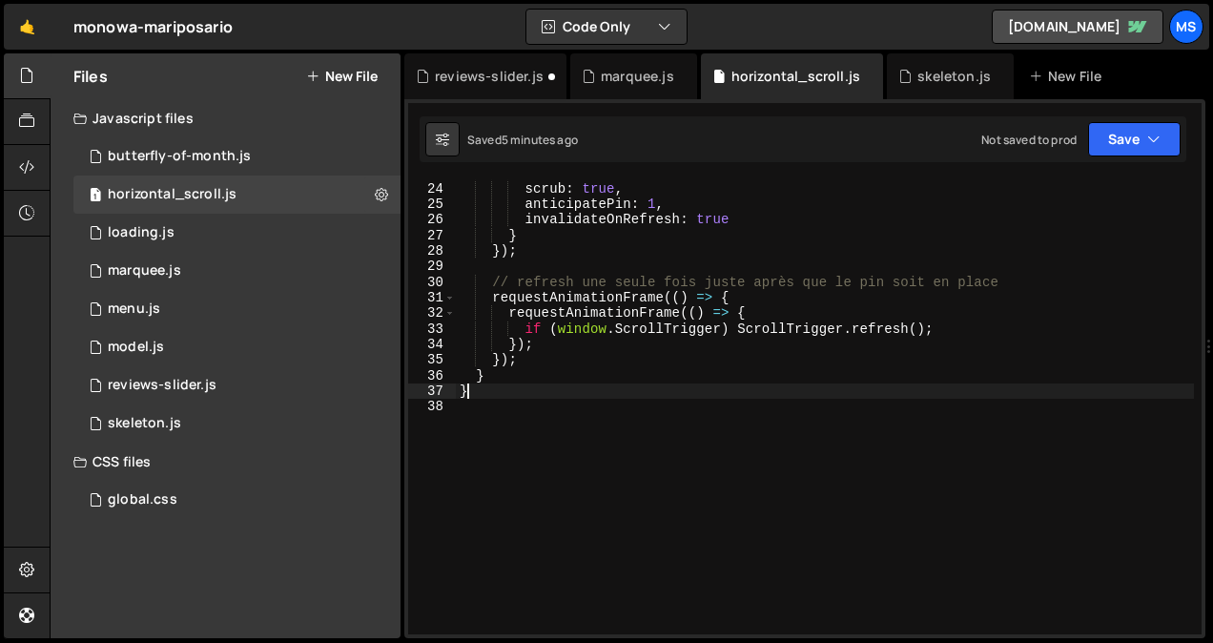
click at [668, 398] on div "pin : true , scrub : true , anticipatePin : 1 , invalidateOnRefresh : true } })…" at bounding box center [825, 408] width 738 height 486
type textarea "}"
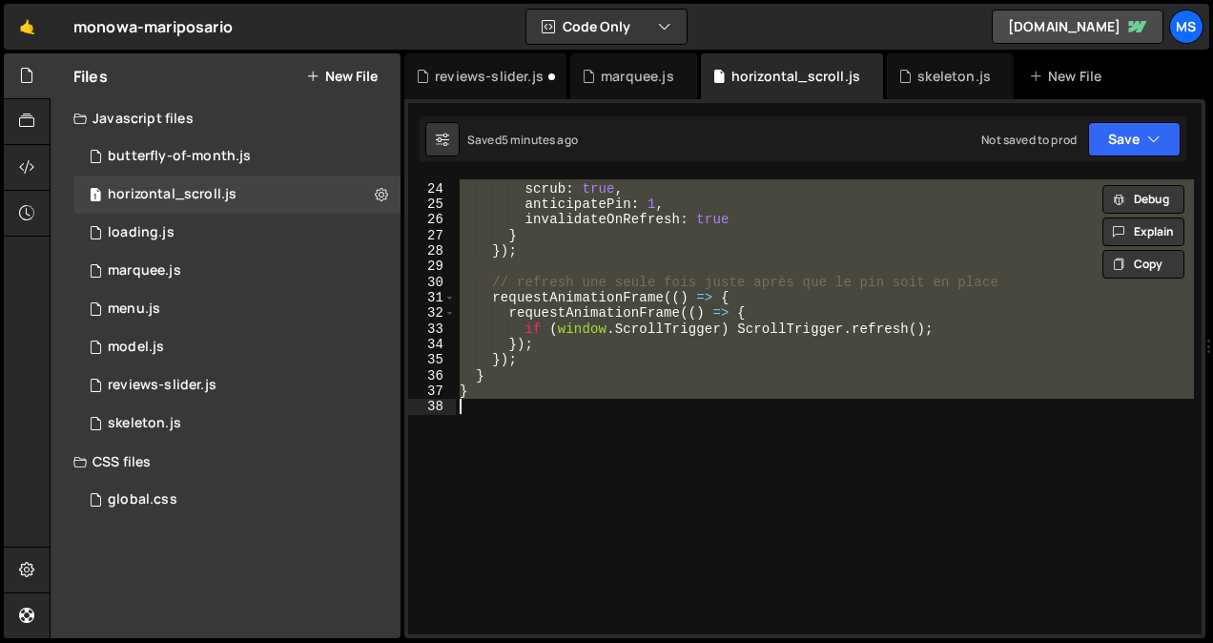
paste textarea
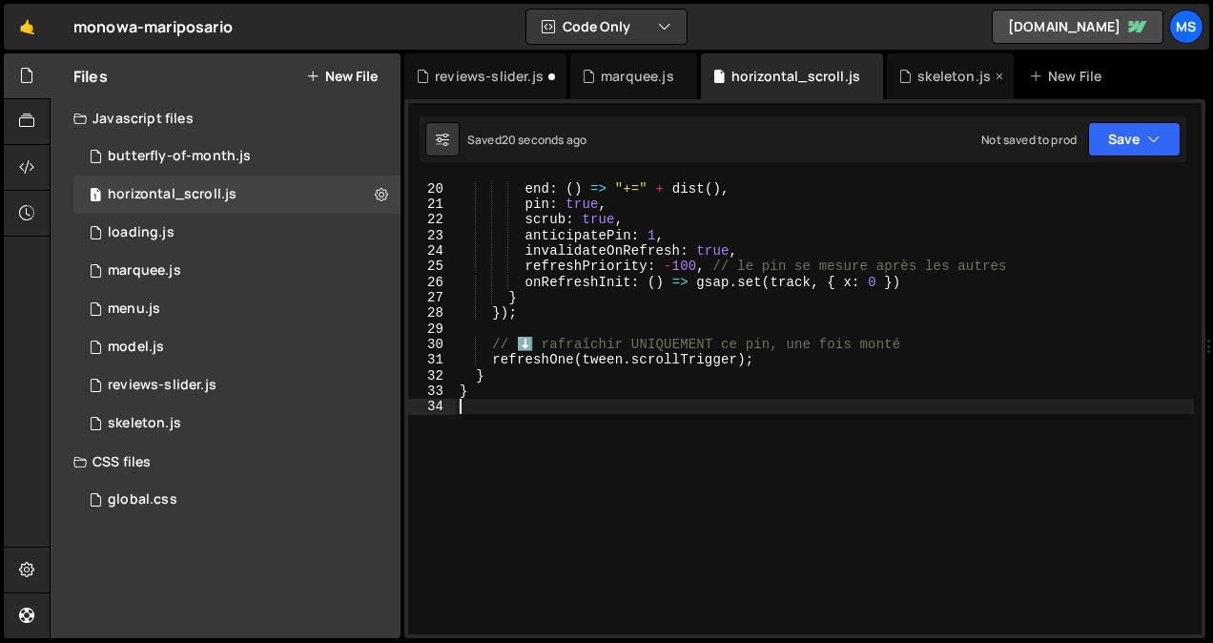
click at [942, 72] on div "skeleton.js" at bounding box center [953, 76] width 73 height 19
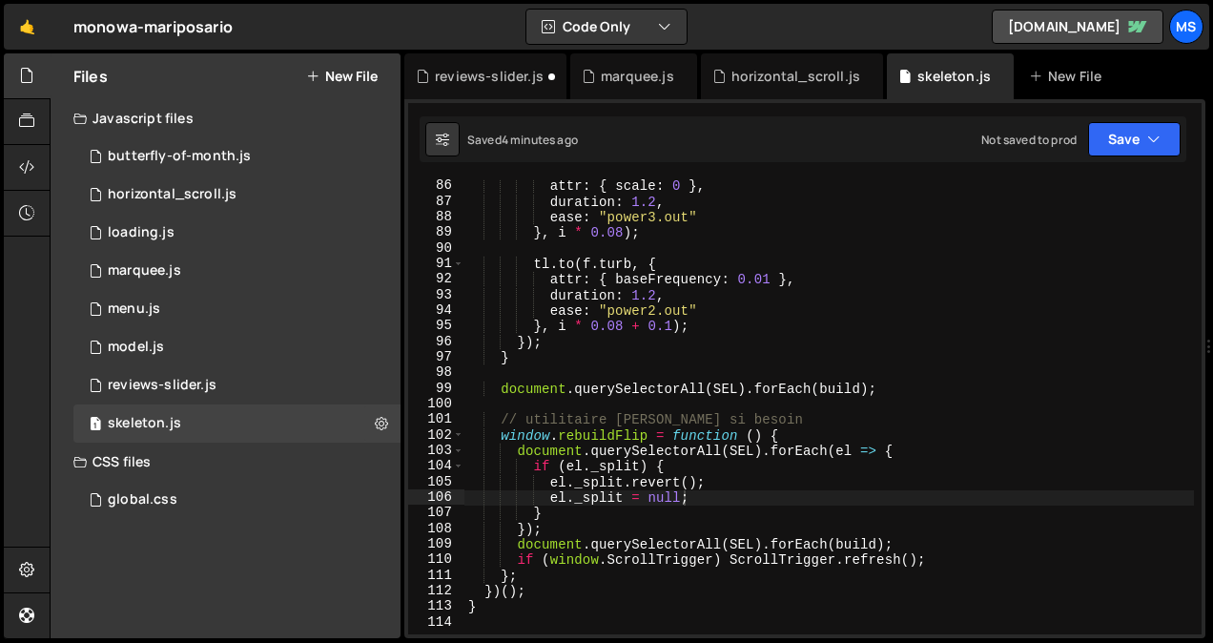
scroll to position [1350, 0]
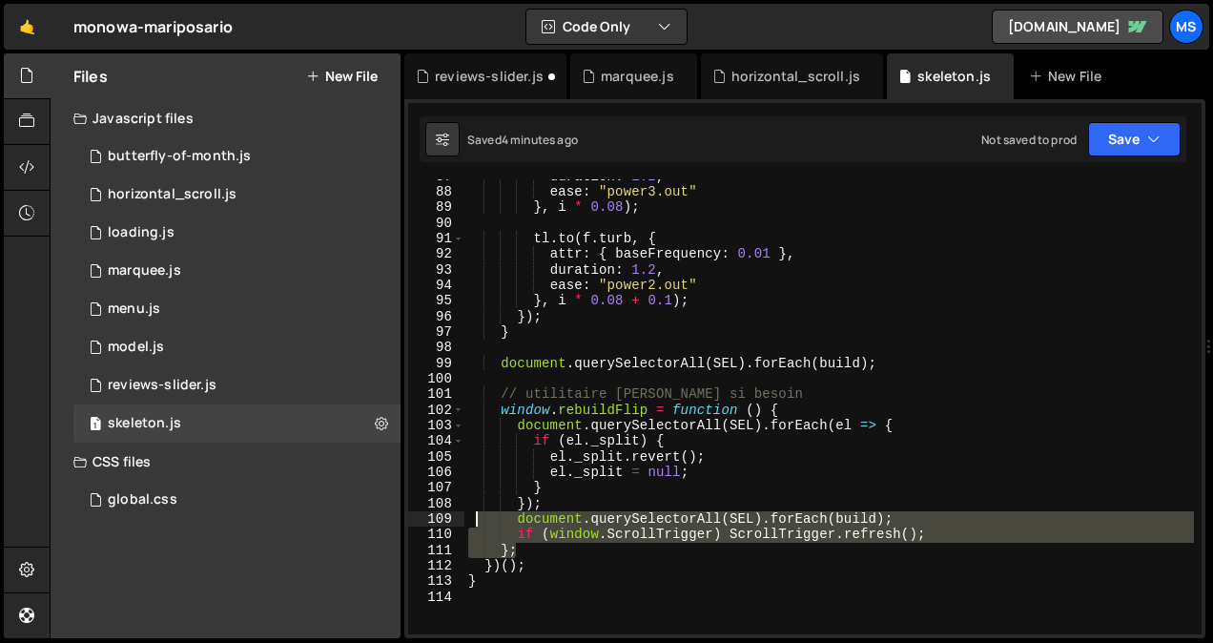
drag, startPoint x: 540, startPoint y: 551, endPoint x: 477, endPoint y: 525, distance: 68.0
click at [477, 525] on div "duration : 1.2 , ease : "power3.out" } , i * 0.08 ) ; tl . to ( f . turb , { at…" at bounding box center [828, 412] width 729 height 486
paste textarea "refreshOne(tl.scrollTrigger"
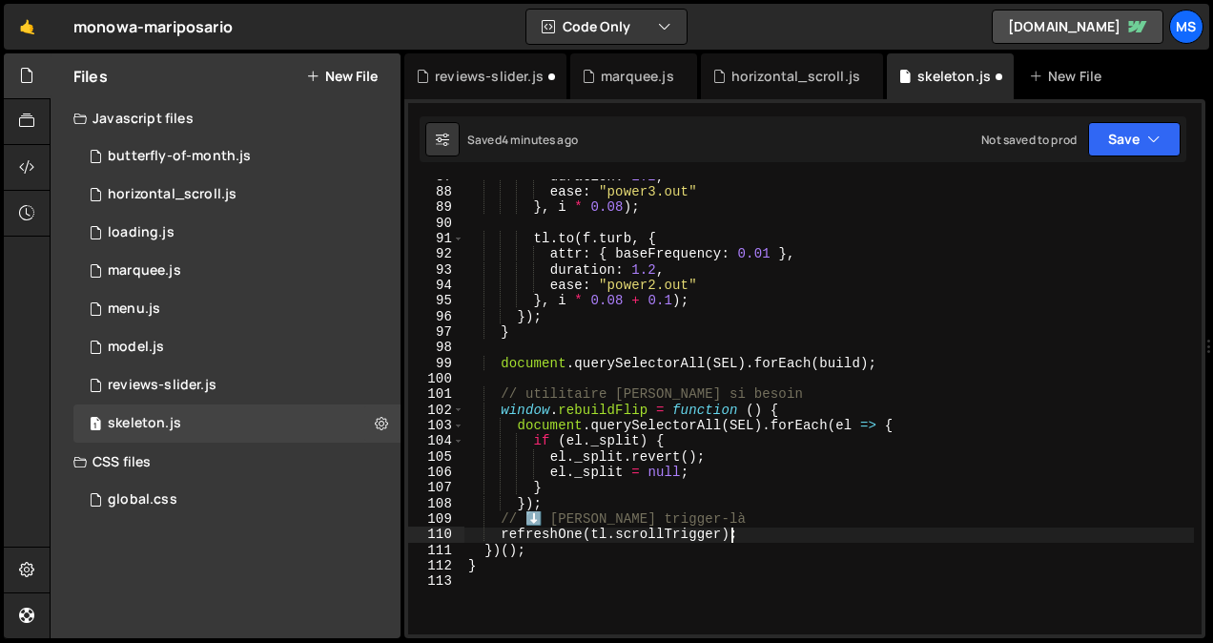
type textarea "if (window.ScrollTrigger) ScrollTrigger.refresh(); };"
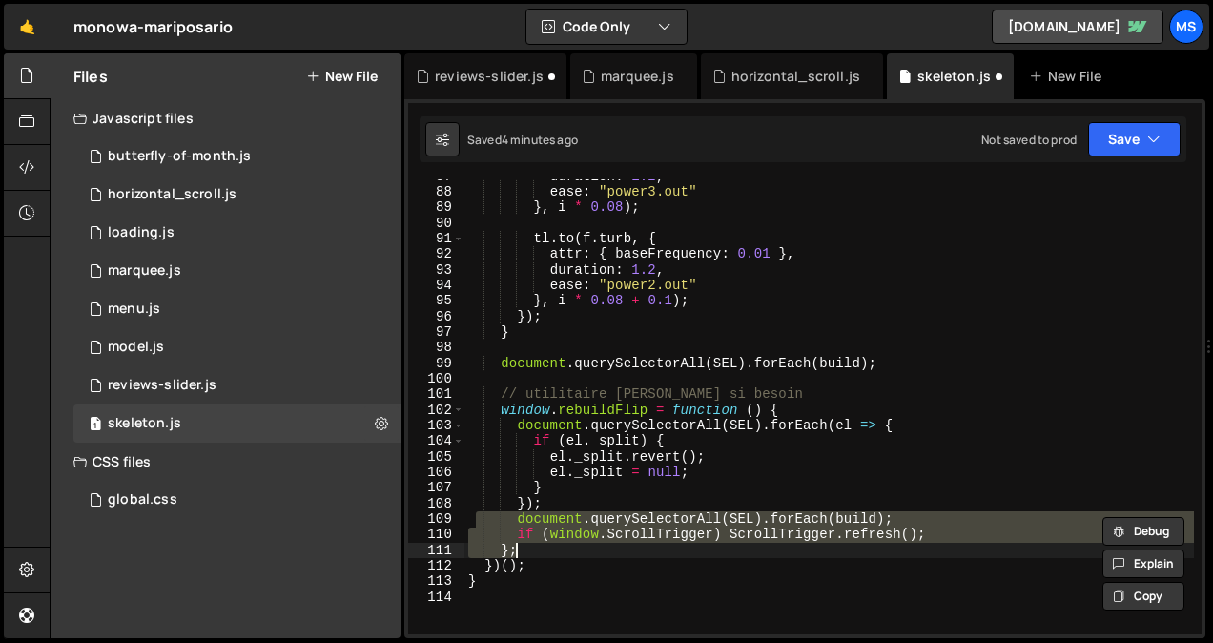
click at [522, 592] on div "duration : 1.2 , ease : "power3.out" } , i * 0.08 ) ; tl . to ( f . turb , { at…" at bounding box center [828, 412] width 729 height 486
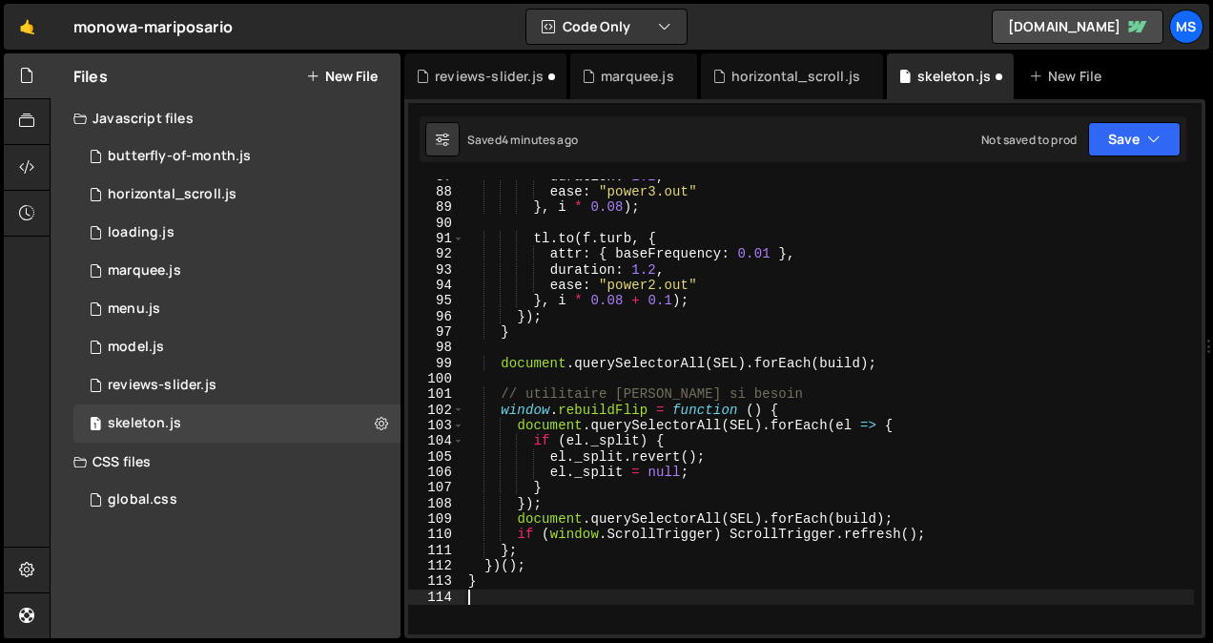
paste textarea "refreshOne(tl.scrollTrigger);"
drag, startPoint x: 711, startPoint y: 590, endPoint x: 470, endPoint y: 597, distance: 241.3
click at [470, 597] on div "duration : 1.2 , ease : "power3.out" } , i * 0.08 ) ; tl . to ( f . turb , { at…" at bounding box center [828, 412] width 729 height 486
type textarea "// ⬇️ [PERSON_NAME] trigger-là"
type textarea "refreshOne(tl.scrollTrigger);"
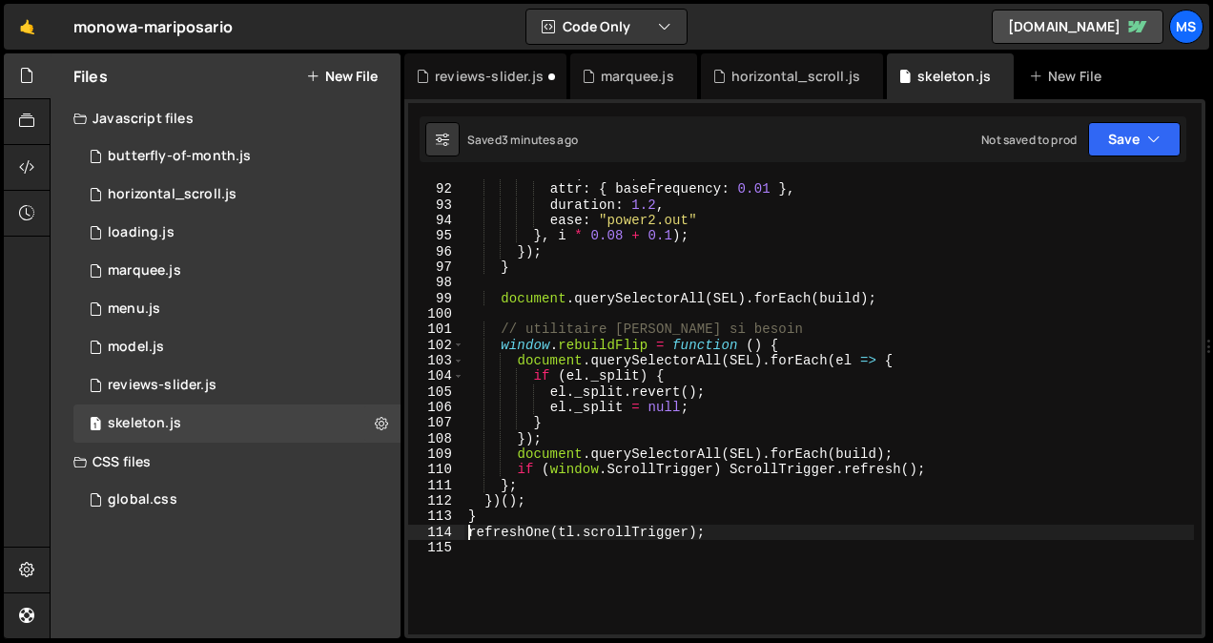
scroll to position [1416, 0]
drag, startPoint x: 724, startPoint y: 529, endPoint x: 462, endPoint y: 532, distance: 261.2
click at [462, 532] on div "refreshOne(tl.scrollTrigger); 91 92 93 94 95 96 97 98 99 100 101 102 103 104 10…" at bounding box center [804, 406] width 793 height 455
paste textarea "})();"
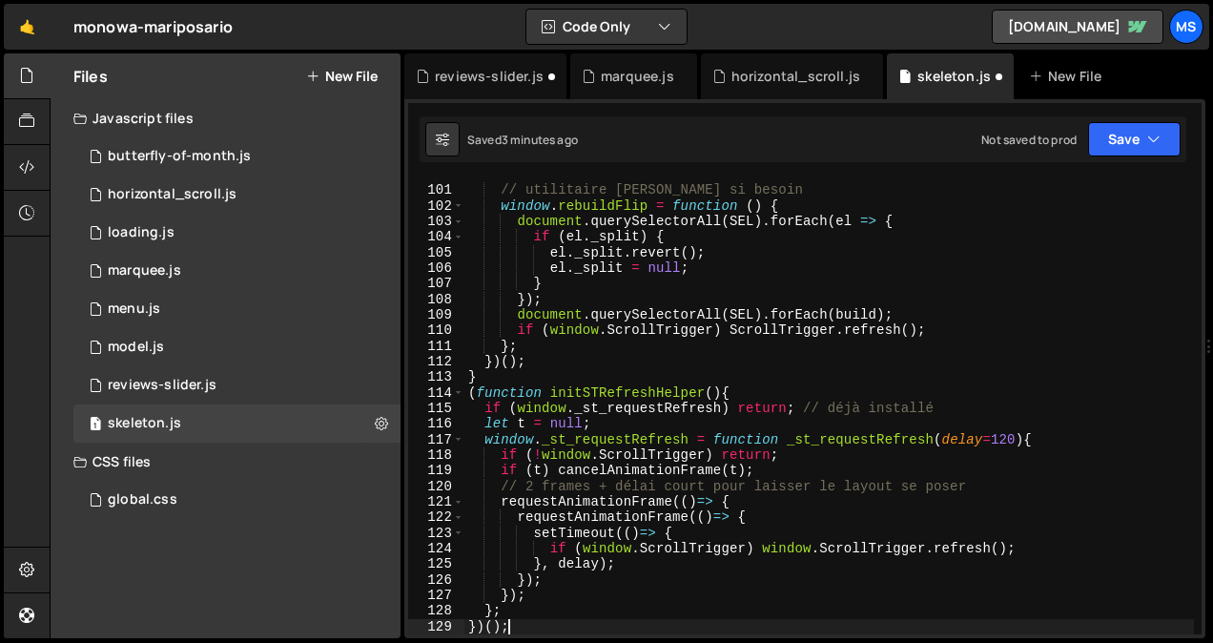
scroll to position [1554, 0]
type textarea "})();"
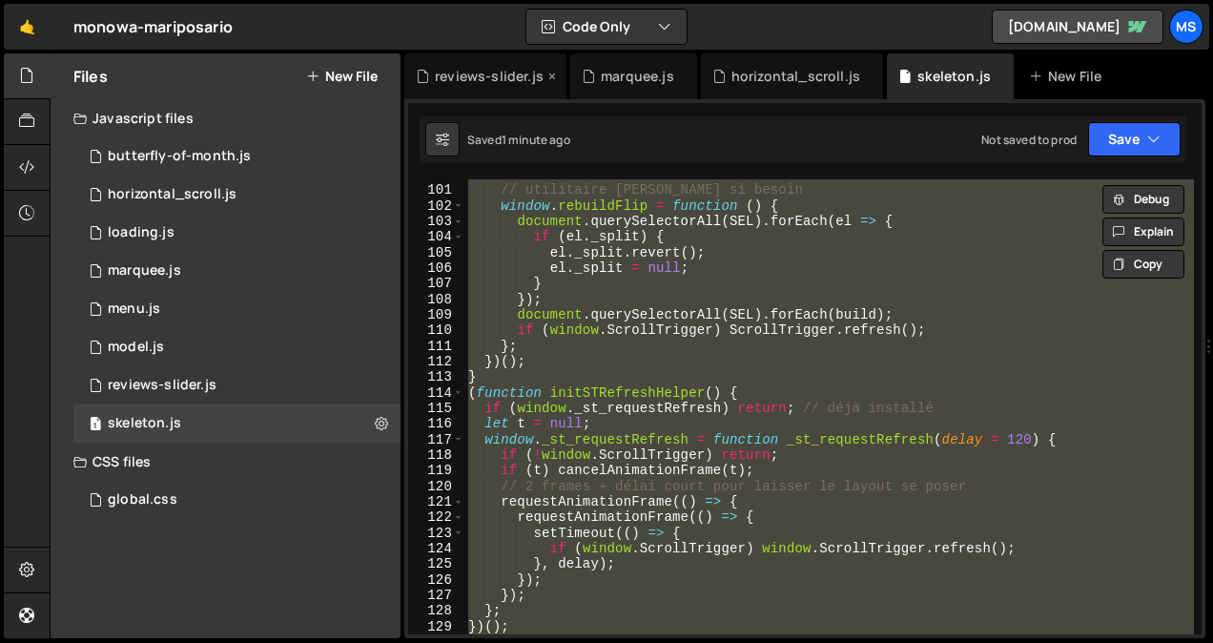
click at [515, 71] on div "reviews-slider.js" at bounding box center [489, 76] width 109 height 19
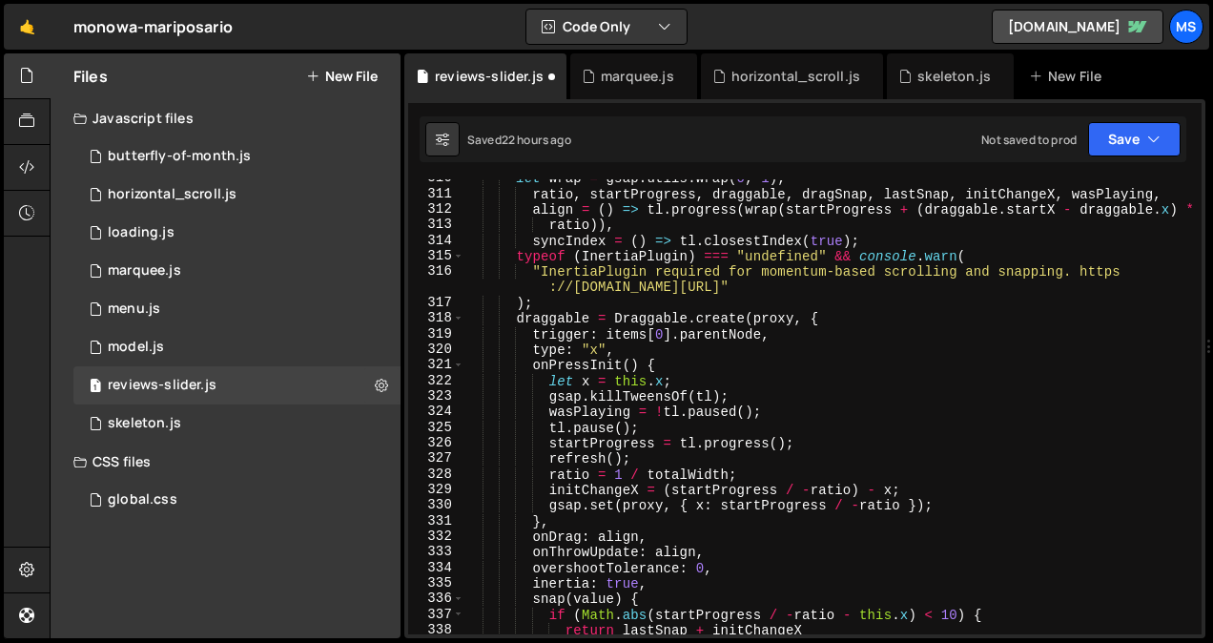
type textarea "trigger: items[0].parentNode,"
click at [631, 330] on div "let wrap = gsap . utils . wrap ( 0 , 1 ) , ratio , startProgress , draggable , …" at bounding box center [828, 414] width 730 height 486
click at [1077, 17] on link "[DOMAIN_NAME]" at bounding box center [1077, 27] width 172 height 34
click at [927, 67] on div "skeleton.js" at bounding box center [953, 76] width 73 height 19
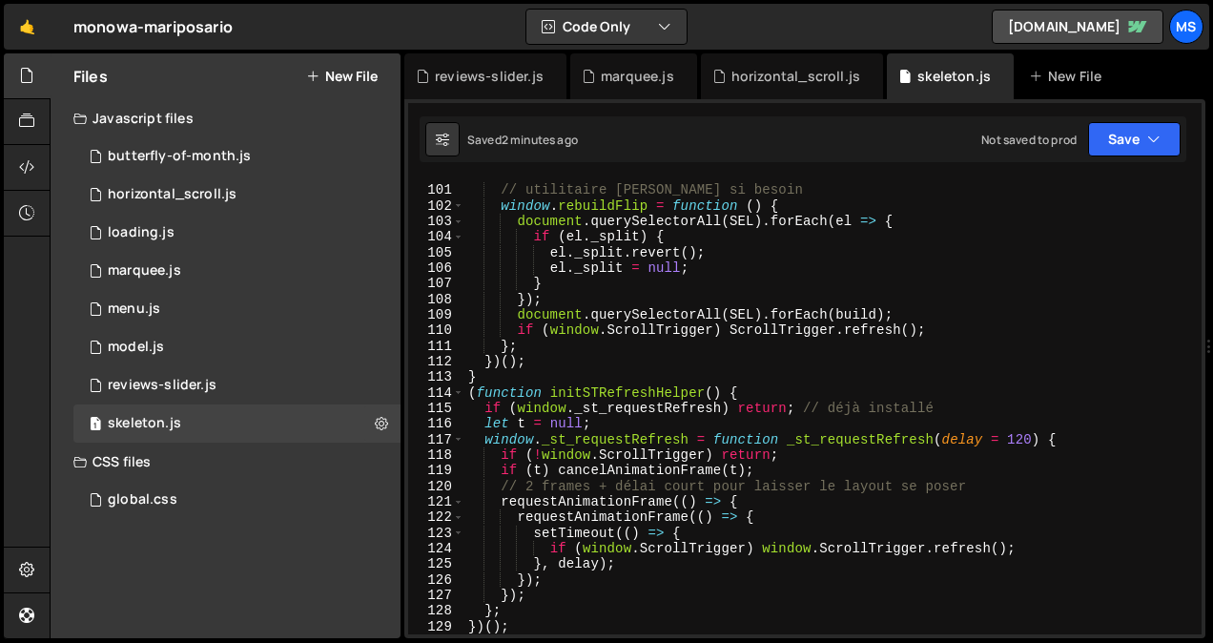
type textarea "}"
click at [541, 383] on div "// utilitaire [PERSON_NAME] si besoin window . rebuildFlip = function ( ) { doc…" at bounding box center [828, 410] width 729 height 486
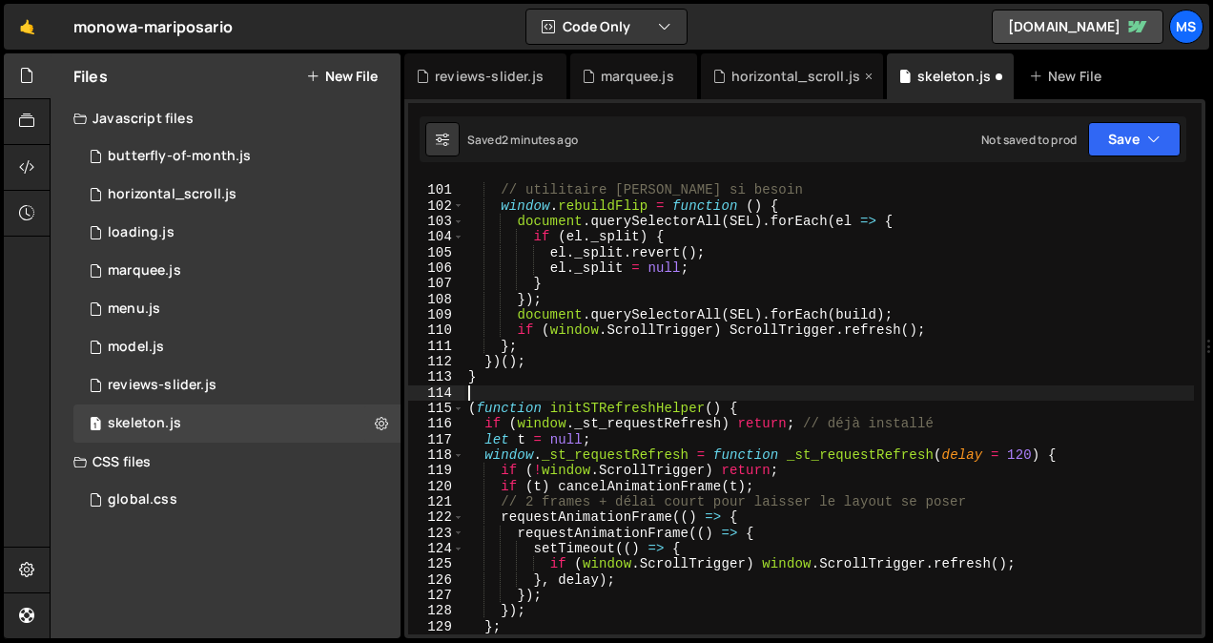
click at [757, 61] on div "horizontal_scroll.js" at bounding box center [792, 76] width 182 height 46
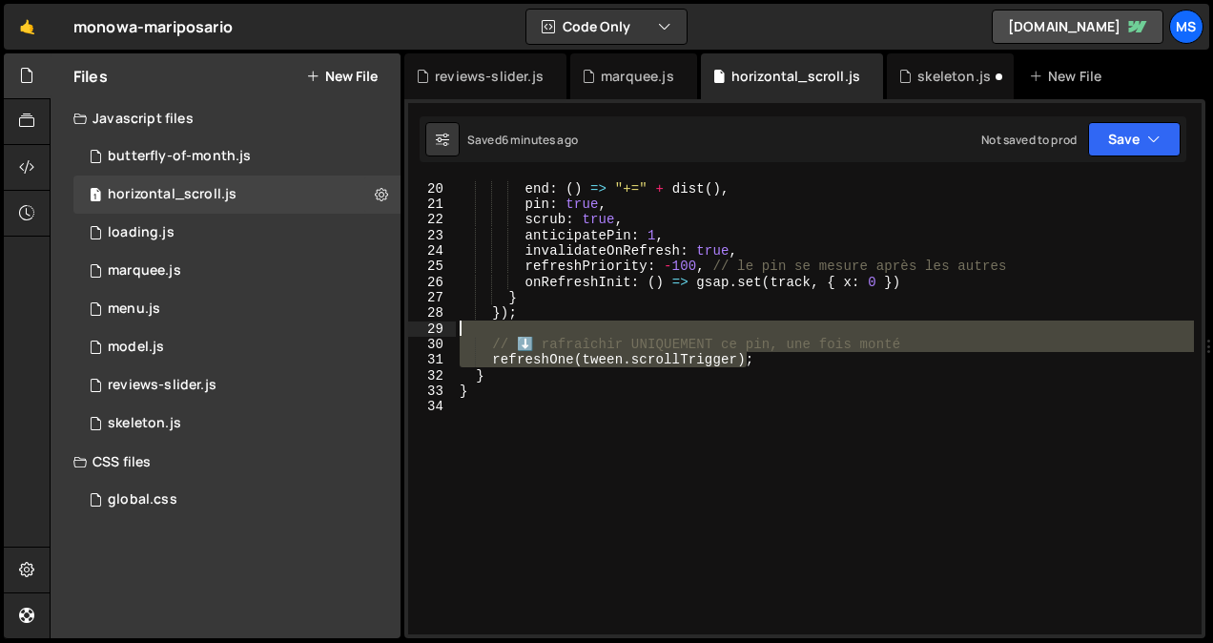
drag, startPoint x: 769, startPoint y: 358, endPoint x: 469, endPoint y: 333, distance: 301.4
click at [469, 333] on div "start : "top top" , end : ( ) => "+=" + dist ( ) , pin : true , scrub : true , …" at bounding box center [825, 408] width 738 height 486
type textarea "// ⬇️ rafraîchir UNIQUEMENT ce pin, une fois monté"
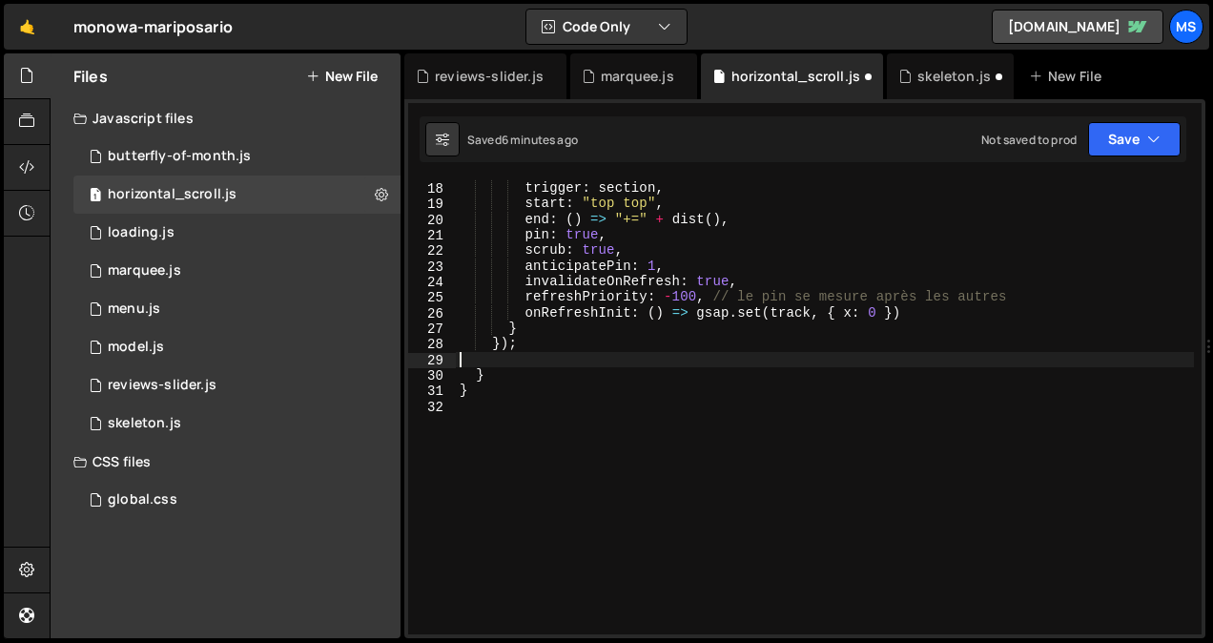
scroll to position [278, 0]
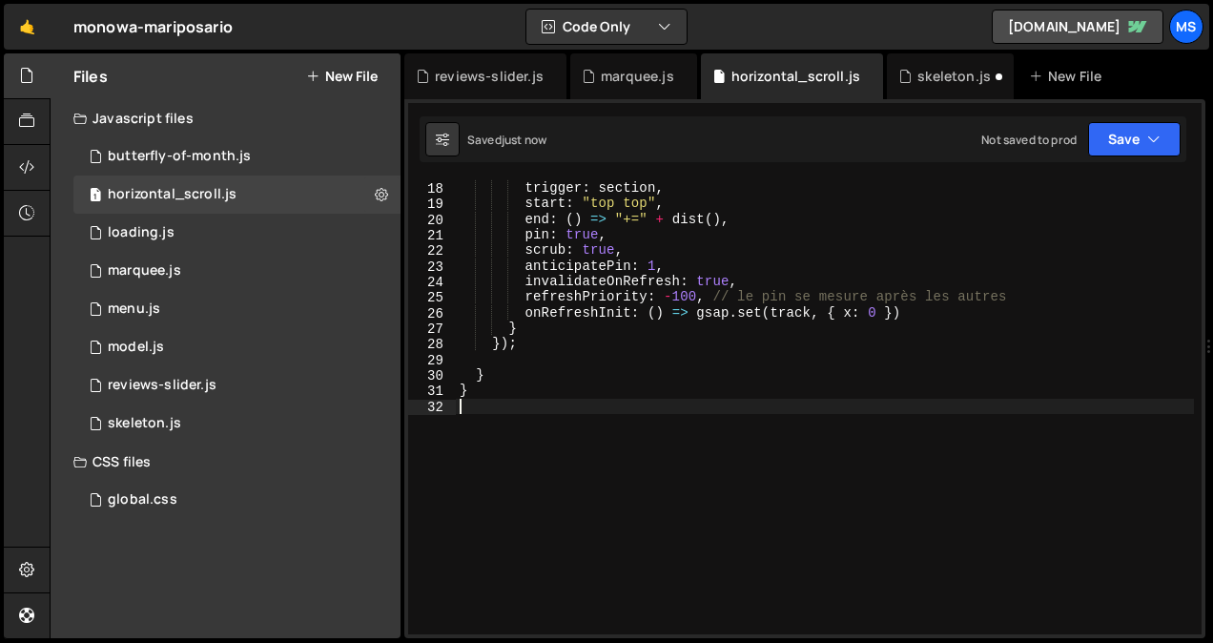
click at [474, 444] on div "id : ST_ID , trigger : section , start : "top top" , end : ( ) => "+=" + dist (…" at bounding box center [825, 408] width 738 height 486
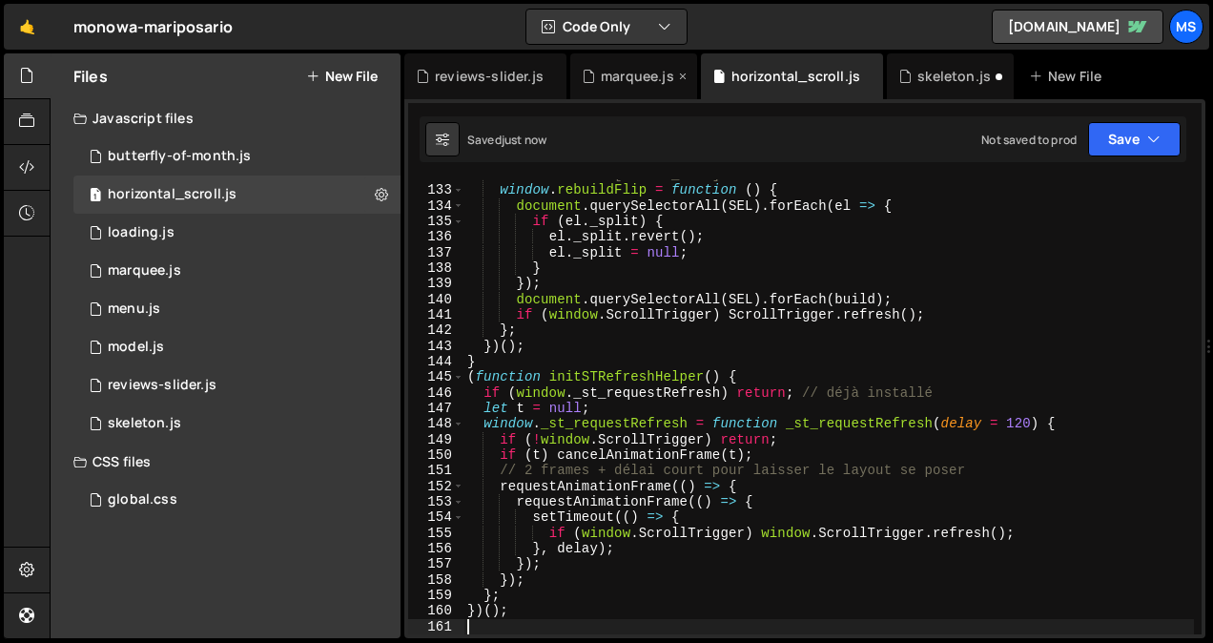
click at [626, 74] on div "marquee.js" at bounding box center [637, 76] width 73 height 19
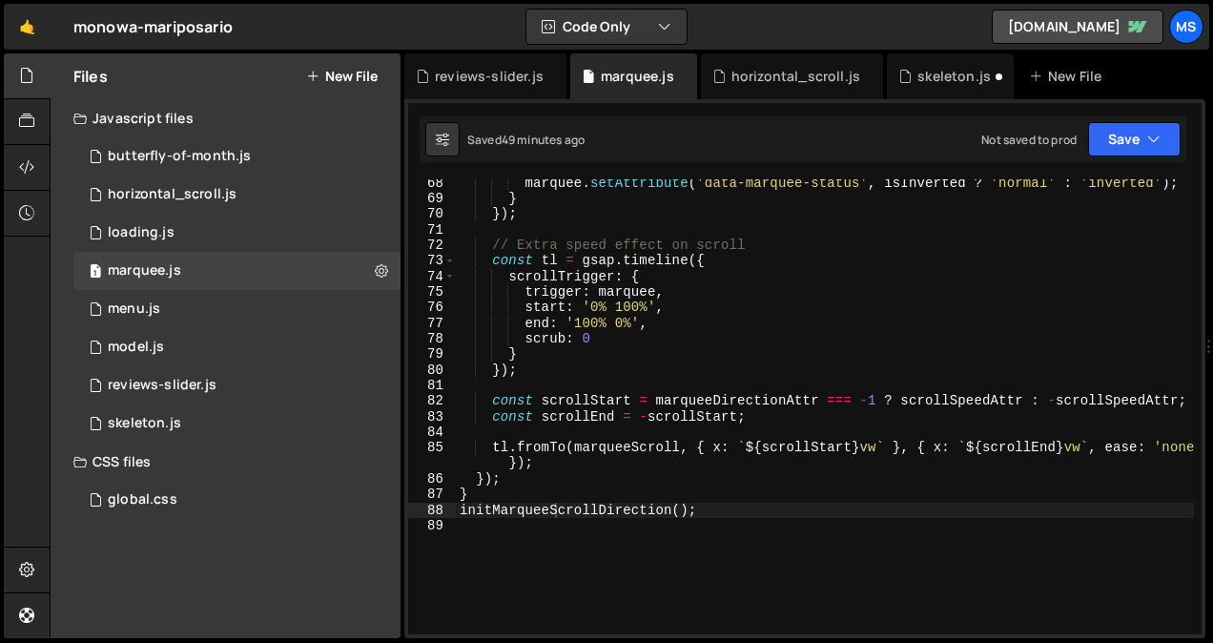
scroll to position [1125, 0]
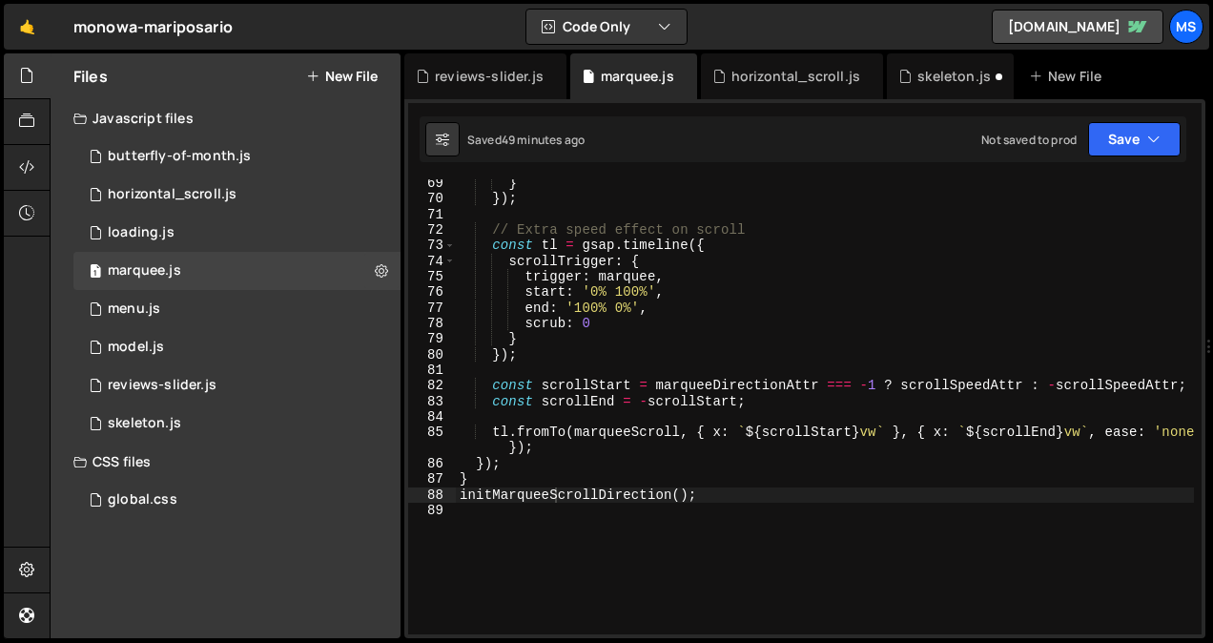
click at [481, 518] on div "} }) ; // Extra speed effect on scroll const tl = gsap . timeline ({ scrollTrig…" at bounding box center [825, 418] width 738 height 486
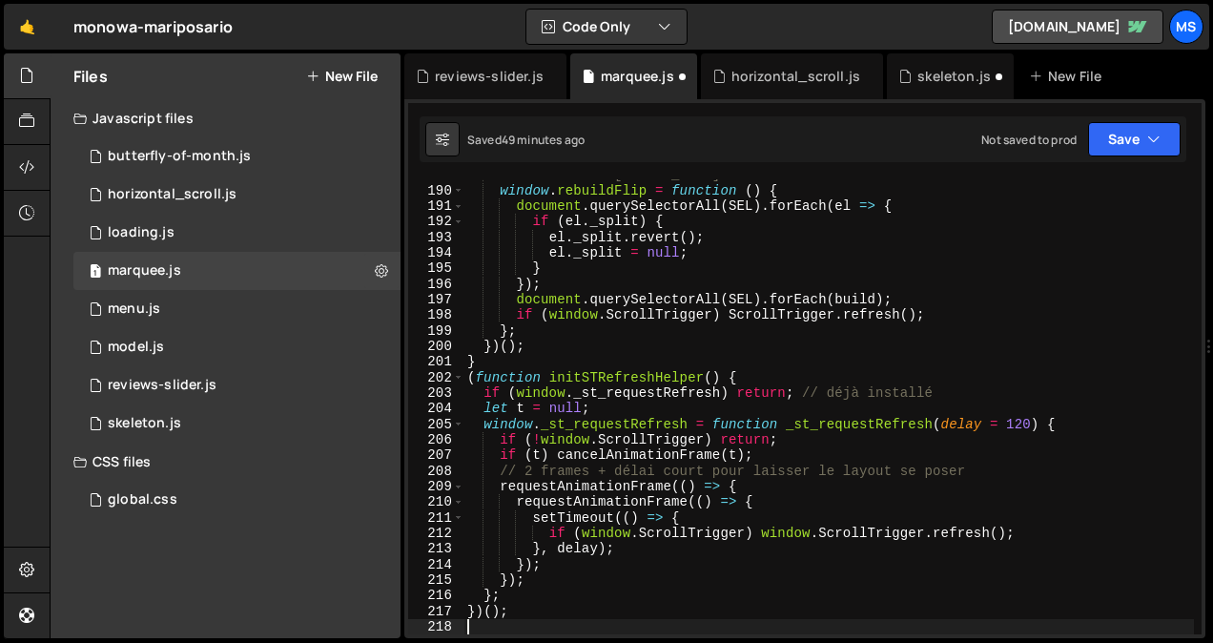
scroll to position [3017, 0]
click at [928, 71] on div "skeleton.js" at bounding box center [953, 76] width 73 height 19
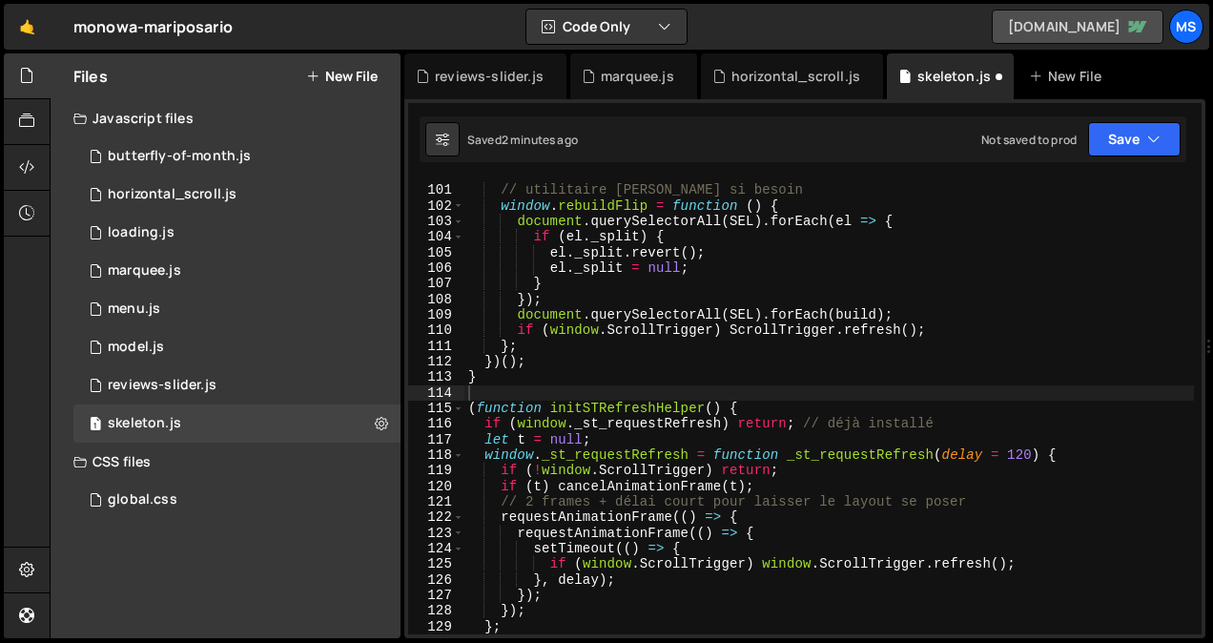
click at [1031, 18] on link "[DOMAIN_NAME]" at bounding box center [1077, 27] width 172 height 34
click at [863, 210] on div "// utilitaire [PERSON_NAME] si besoin window . rebuildFlip = function ( ) { doc…" at bounding box center [828, 410] width 729 height 486
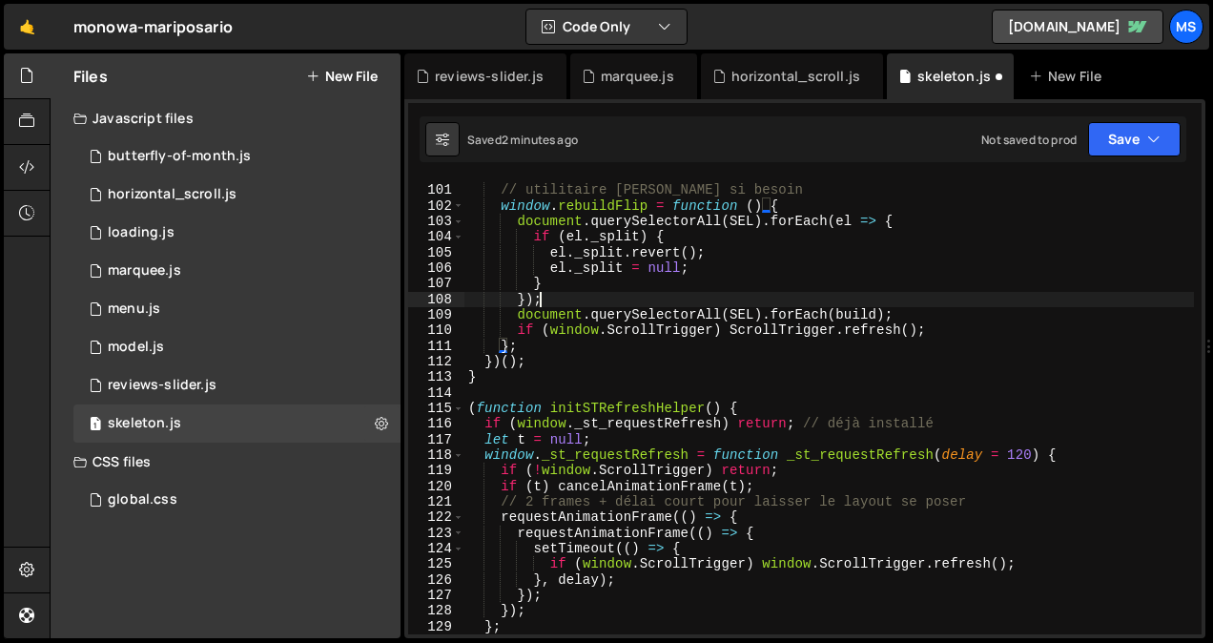
click at [899, 299] on div "// utilitaire [PERSON_NAME] si besoin window . rebuildFlip = function ( ) { doc…" at bounding box center [828, 410] width 729 height 486
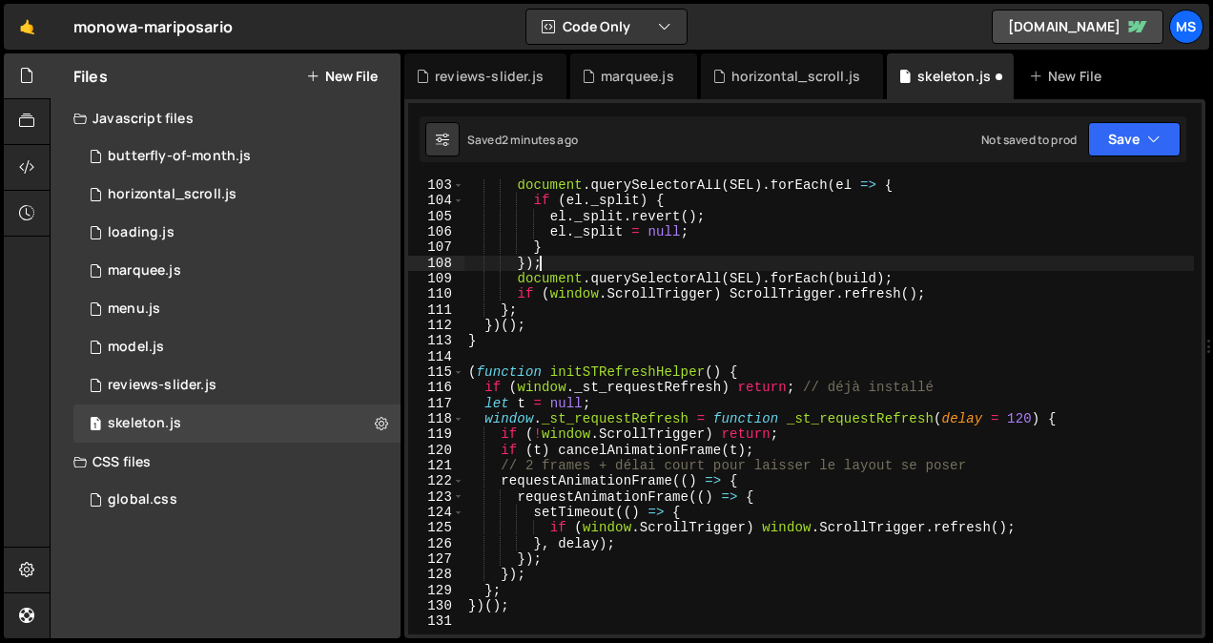
scroll to position [1590, 0]
click at [861, 321] on div "document . querySelectorAll ( SEL ) . forEach ( el => { if ( el . _split ) { el…" at bounding box center [828, 420] width 729 height 486
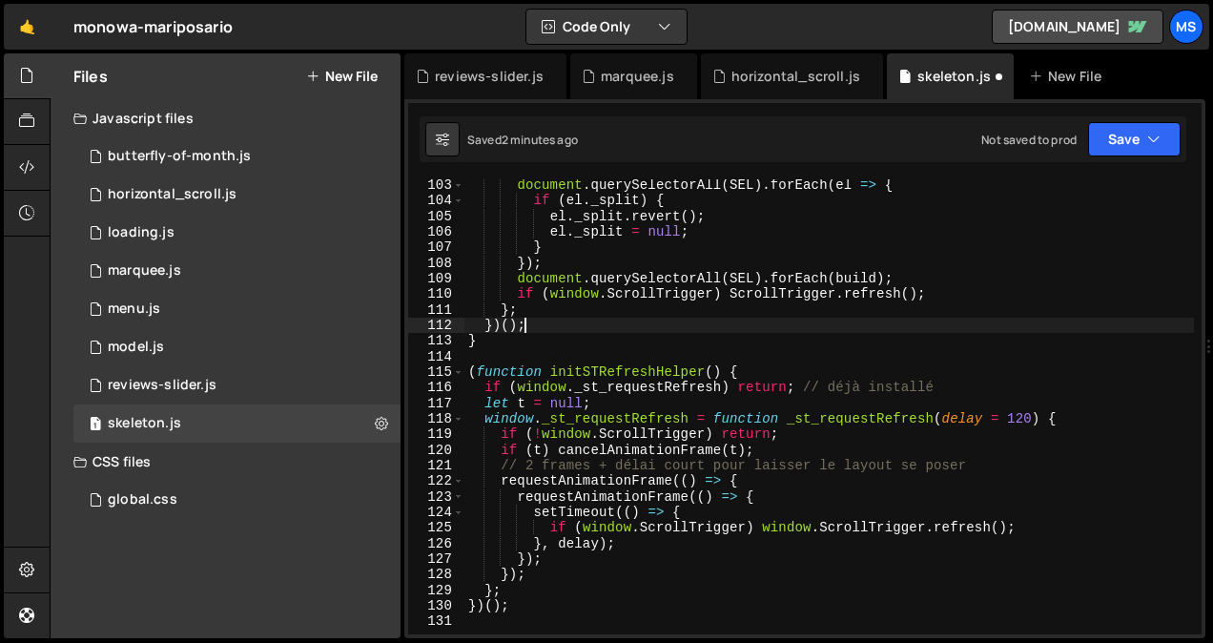
type textarea "})();"
click at [1091, 25] on link "[DOMAIN_NAME]" at bounding box center [1077, 27] width 172 height 34
click at [1125, 31] on link "[DOMAIN_NAME]" at bounding box center [1077, 27] width 172 height 34
click at [1105, 34] on link "[DOMAIN_NAME]" at bounding box center [1077, 27] width 172 height 34
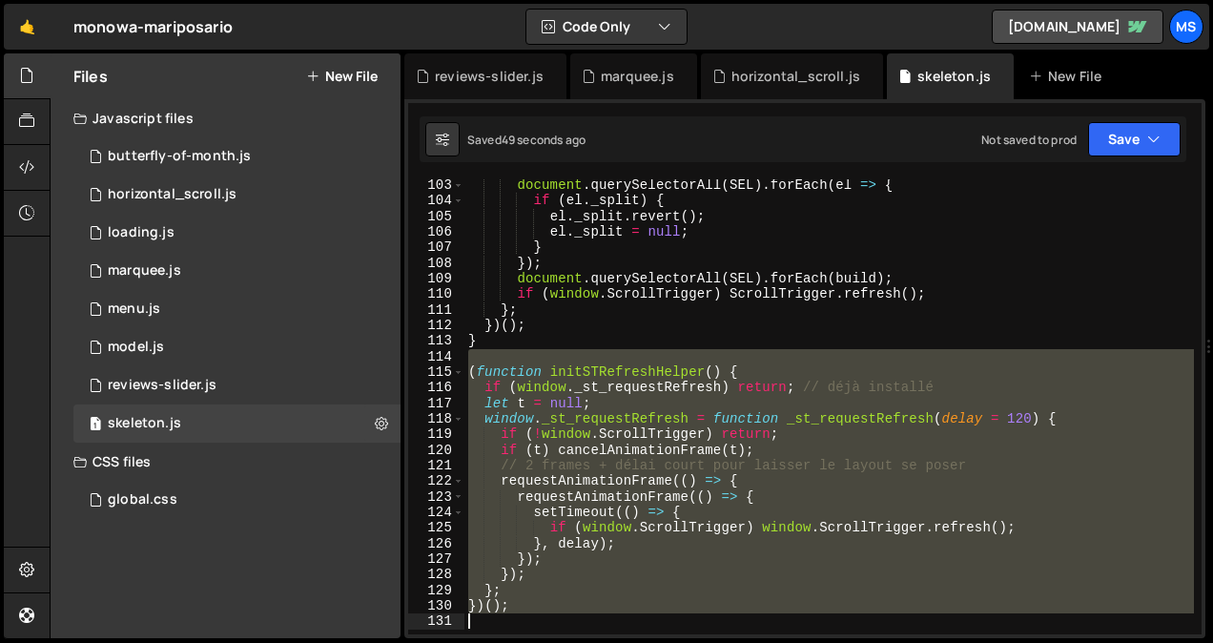
drag, startPoint x: 592, startPoint y: 355, endPoint x: 606, endPoint y: 664, distance: 310.1
click at [606, 642] on html "Projects [GEOGRAPHIC_DATA] Blog ms Projects Your Teams Invite team member Accou…" at bounding box center [606, 321] width 1213 height 643
type textarea "})();"
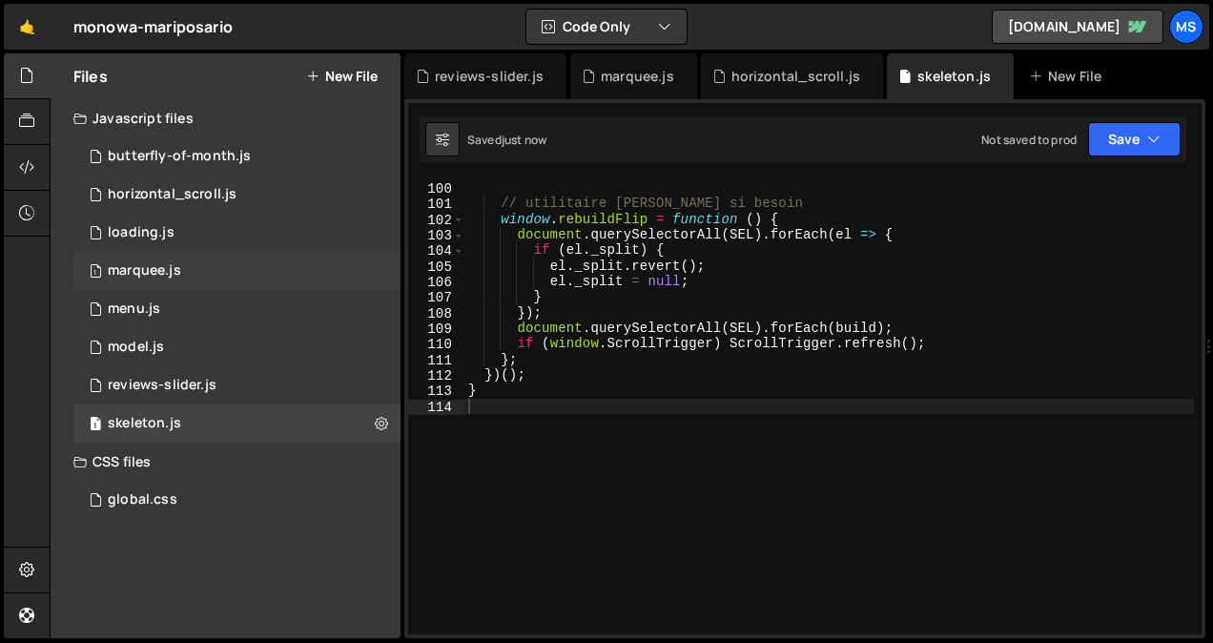
click at [255, 258] on div "1 marquee.js 0" at bounding box center [236, 271] width 327 height 38
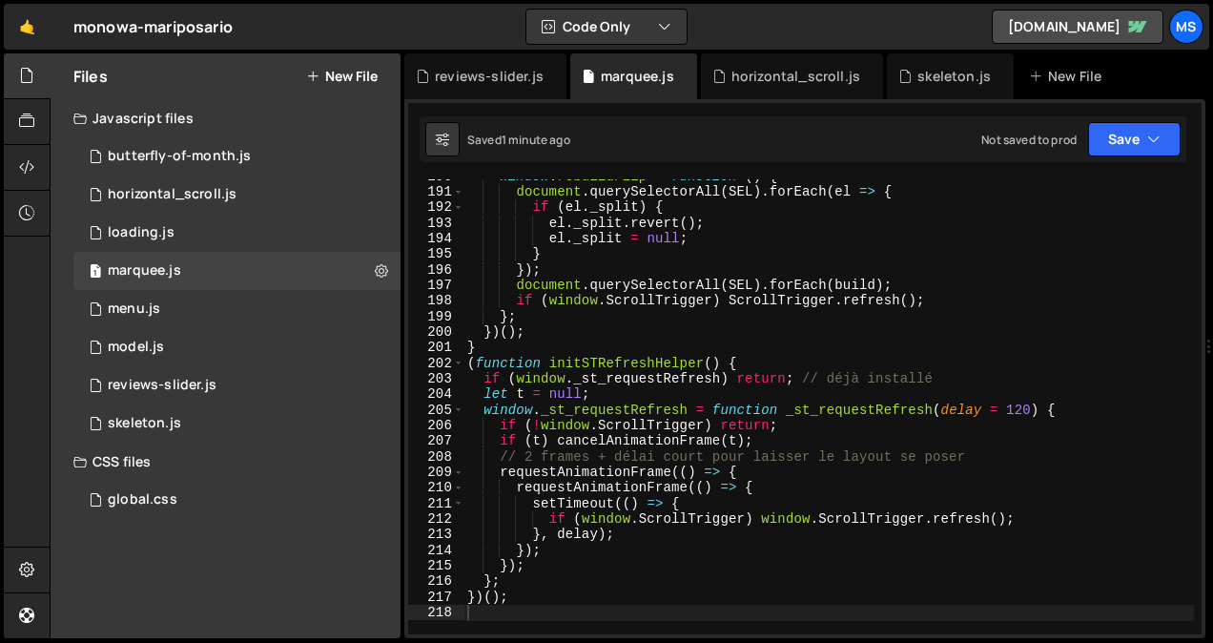
scroll to position [3030, 0]
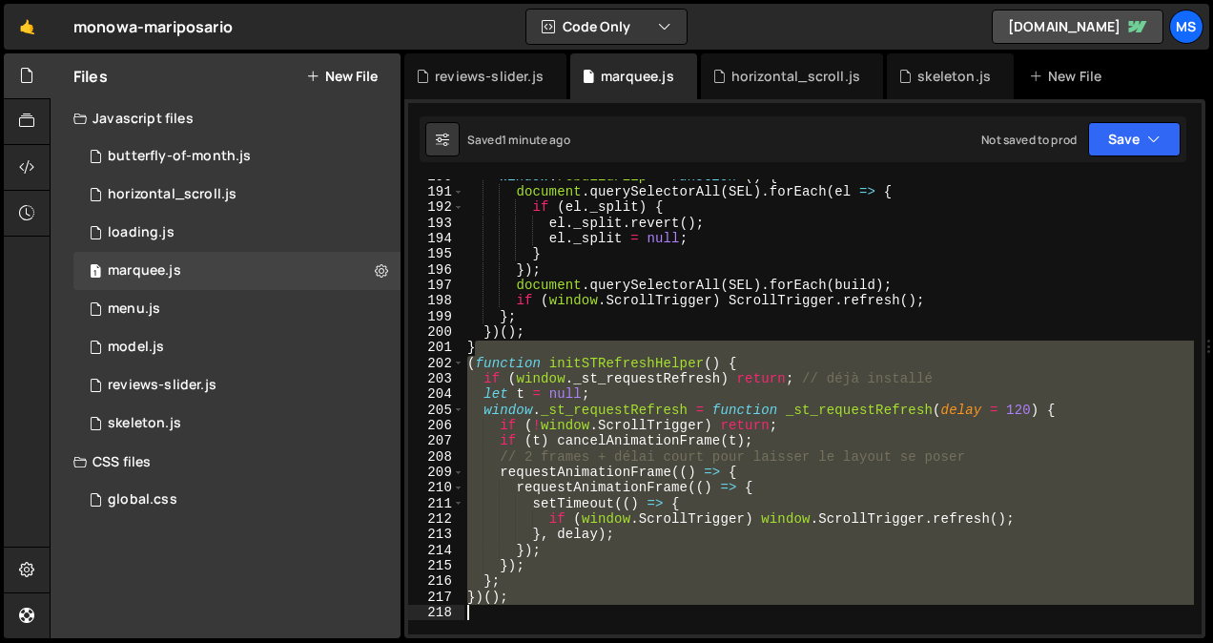
drag, startPoint x: 568, startPoint y: 348, endPoint x: 561, endPoint y: 626, distance: 278.4
click at [561, 626] on div "window . rebuildFlip = function ( ) { document . querySelectorAll ( SEL ) . for…" at bounding box center [828, 412] width 730 height 486
type textarea "}"
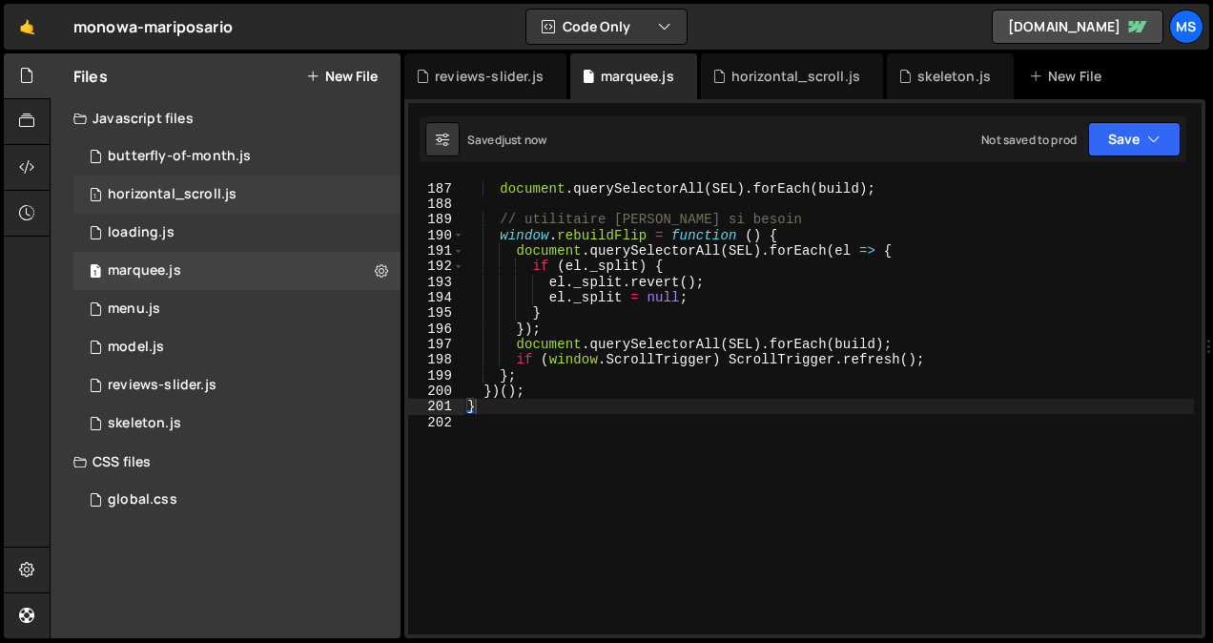
click at [233, 189] on div "horizontal_scroll.js" at bounding box center [172, 194] width 129 height 17
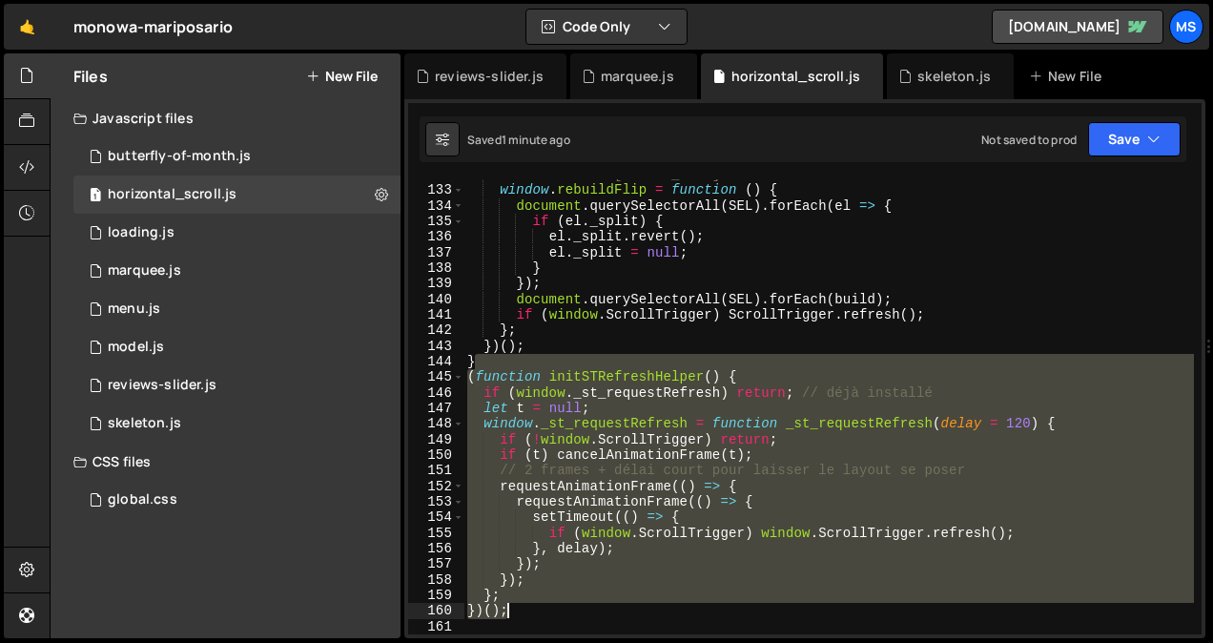
drag, startPoint x: 517, startPoint y: 367, endPoint x: 541, endPoint y: 617, distance: 250.9
click at [541, 617] on div "// utilitaire [PERSON_NAME] si besoin window . rebuildFlip = function ( ) { doc…" at bounding box center [828, 410] width 730 height 486
type textarea "}"
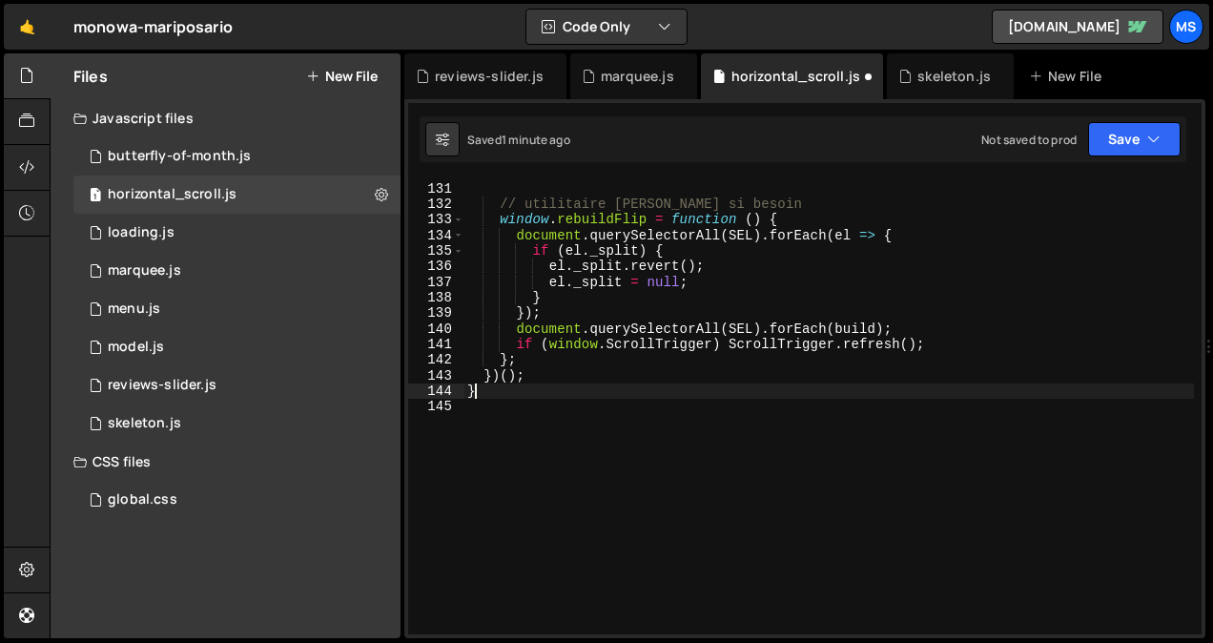
scroll to position [2038, 0]
click at [560, 539] on div "document . querySelectorAll ( SEL ) . forEach ( build ) ; // utilitaire [PERSON…" at bounding box center [828, 408] width 730 height 486
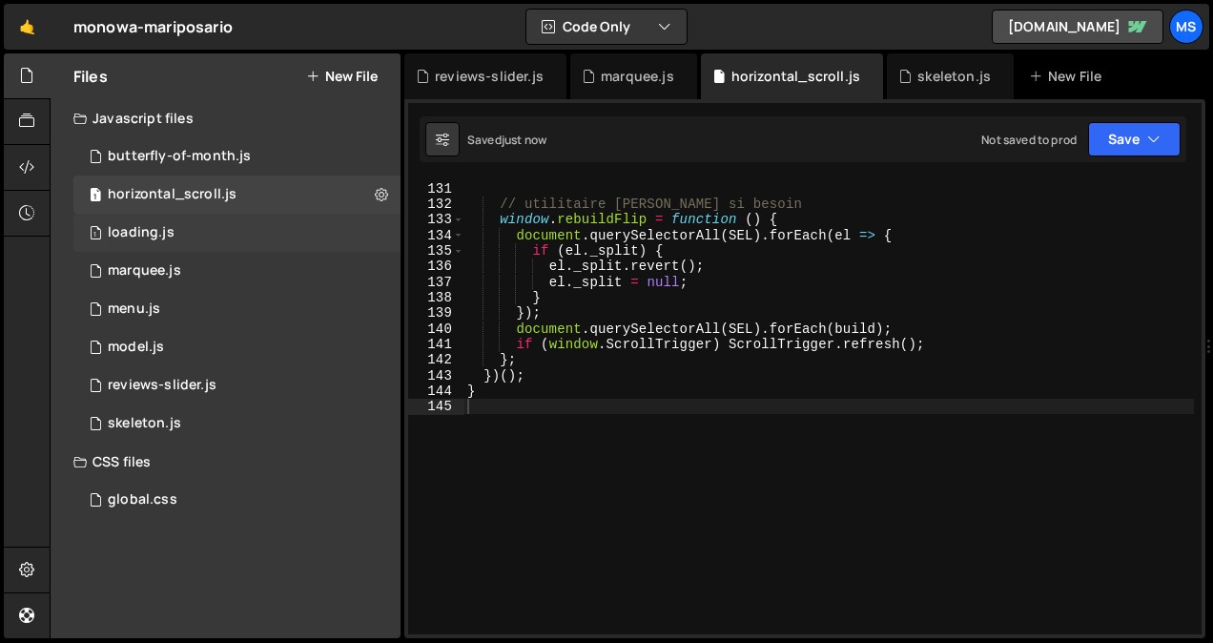
click at [211, 237] on div "1 loading.js 0" at bounding box center [236, 233] width 327 height 38
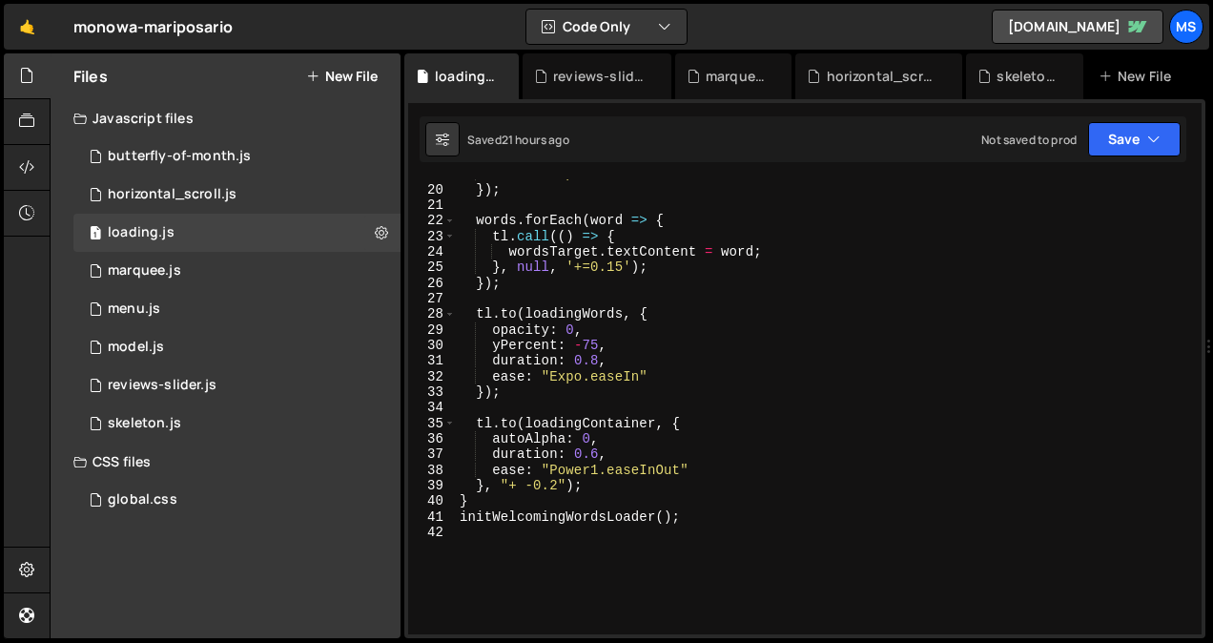
scroll to position [434, 0]
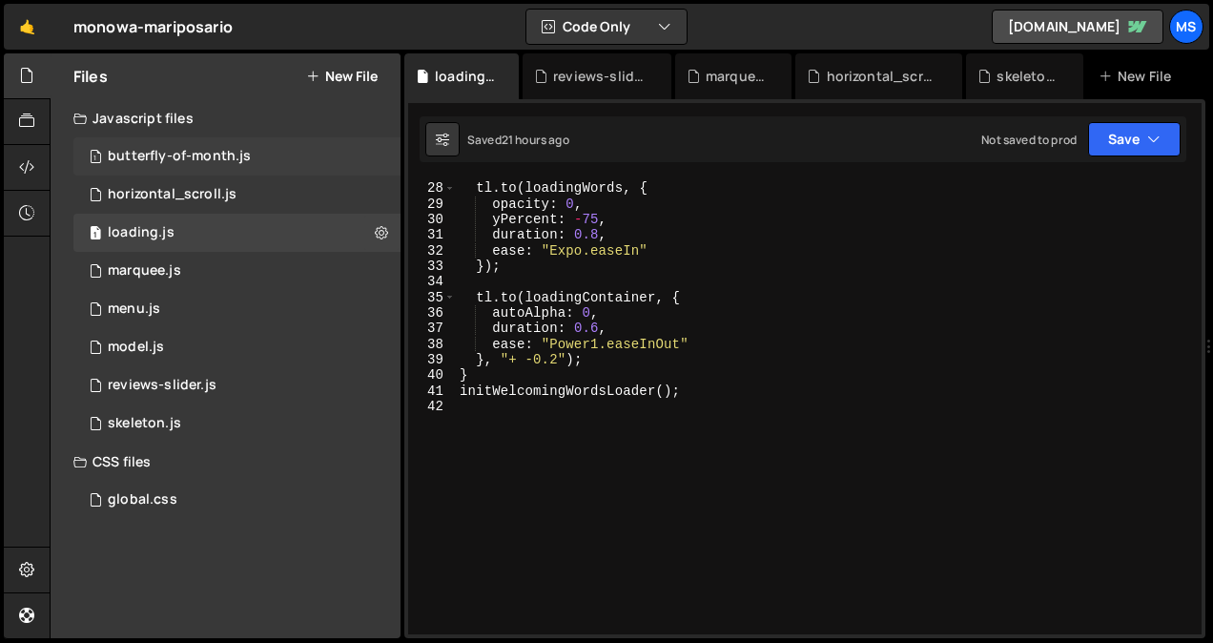
click at [214, 158] on div "butterfly-of-month.js" at bounding box center [179, 156] width 143 height 17
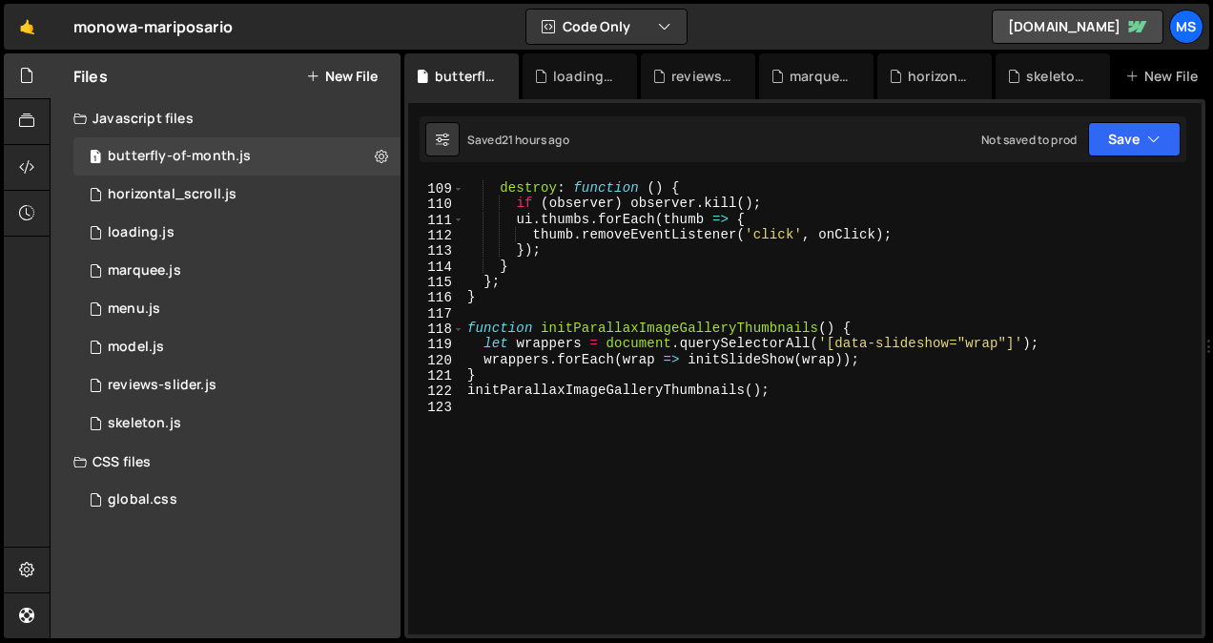
scroll to position [1680, 0]
click at [194, 393] on div "reviews-slider.js" at bounding box center [162, 385] width 109 height 17
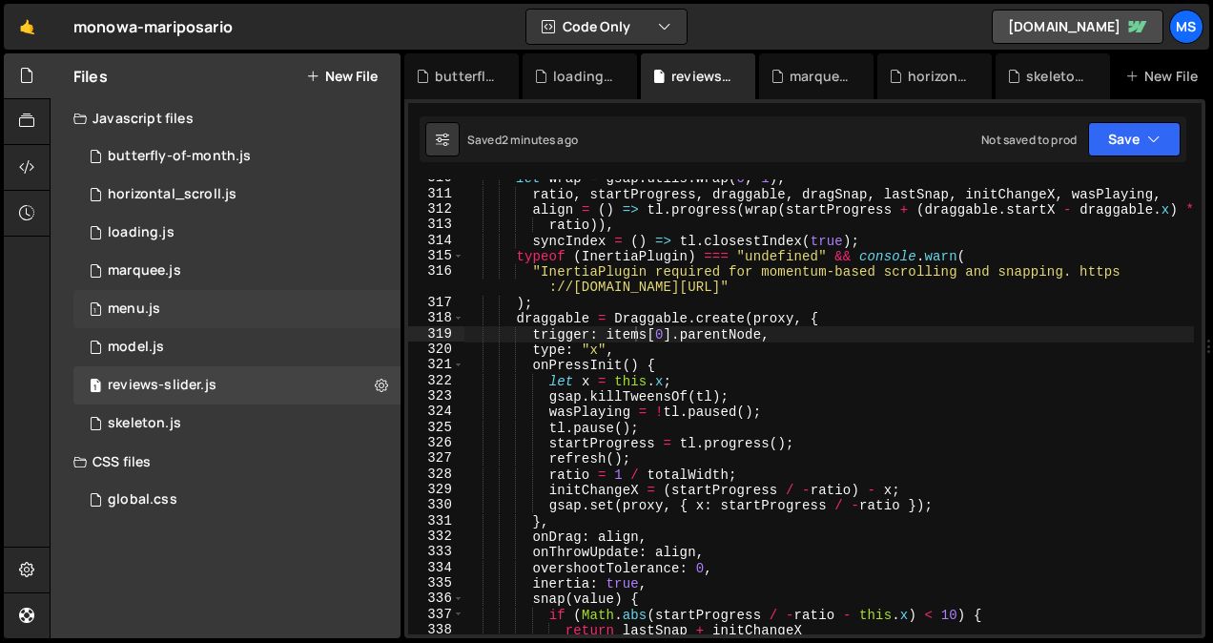
click at [217, 301] on div "1 menu.js 0" at bounding box center [236, 309] width 327 height 38
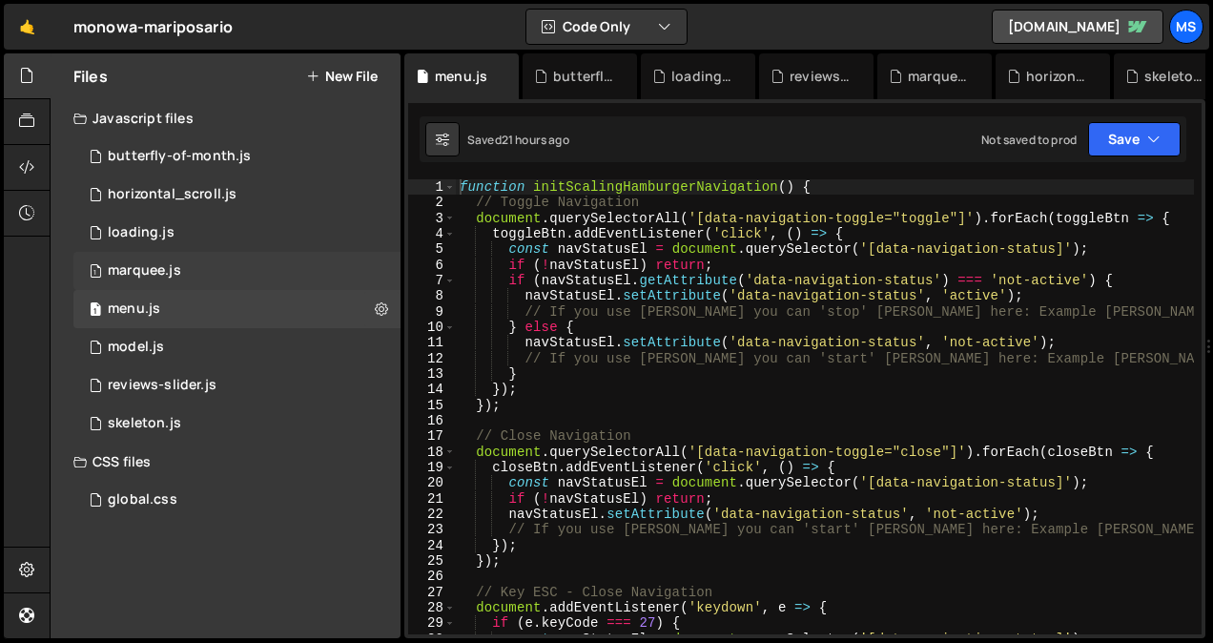
click at [227, 264] on div "1 marquee.js 0" at bounding box center [236, 271] width 327 height 38
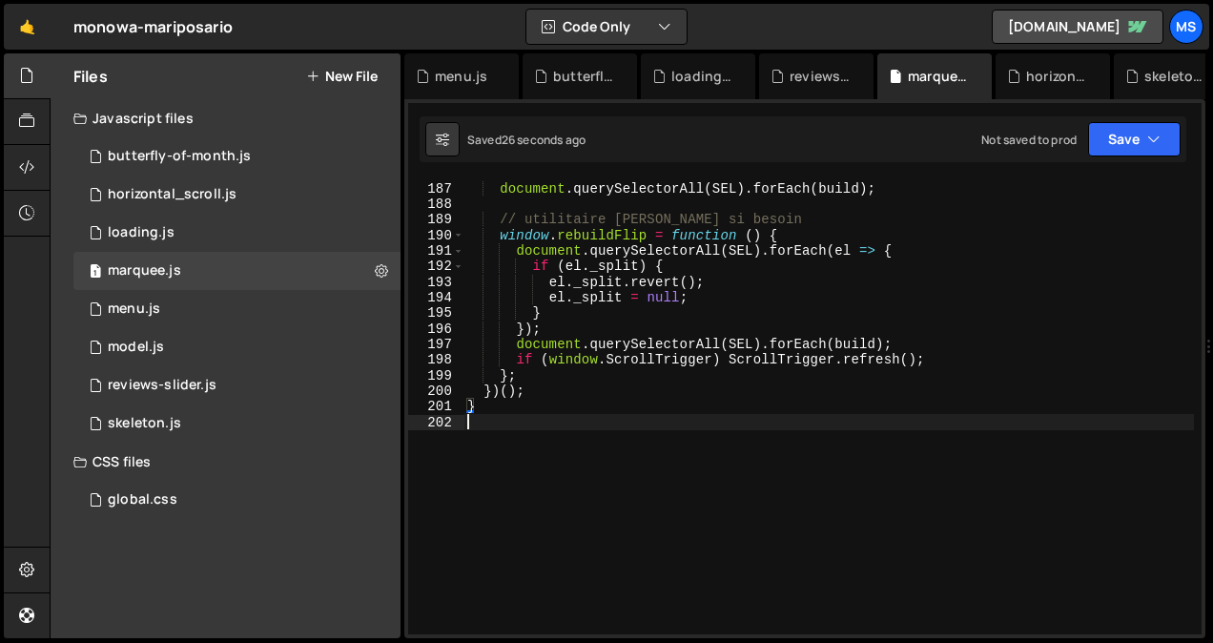
click at [598, 452] on div "document . querySelectorAll ( SEL ) . forEach ( build ) ; // utilitaire [PERSON…" at bounding box center [828, 408] width 730 height 486
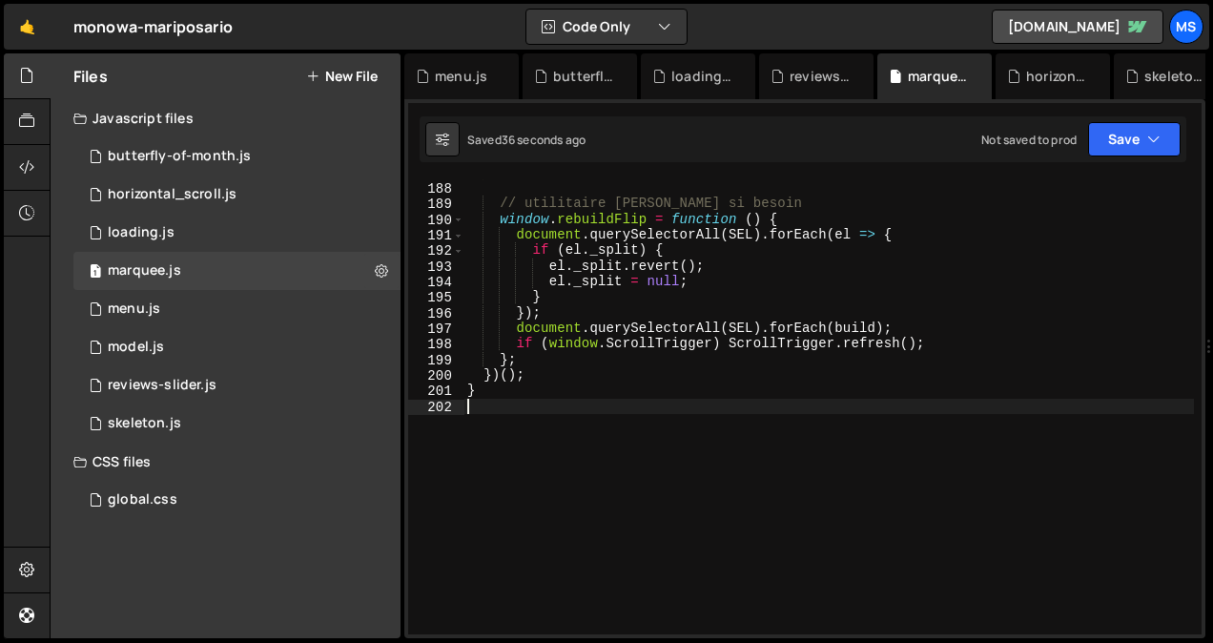
scroll to position [2988, 0]
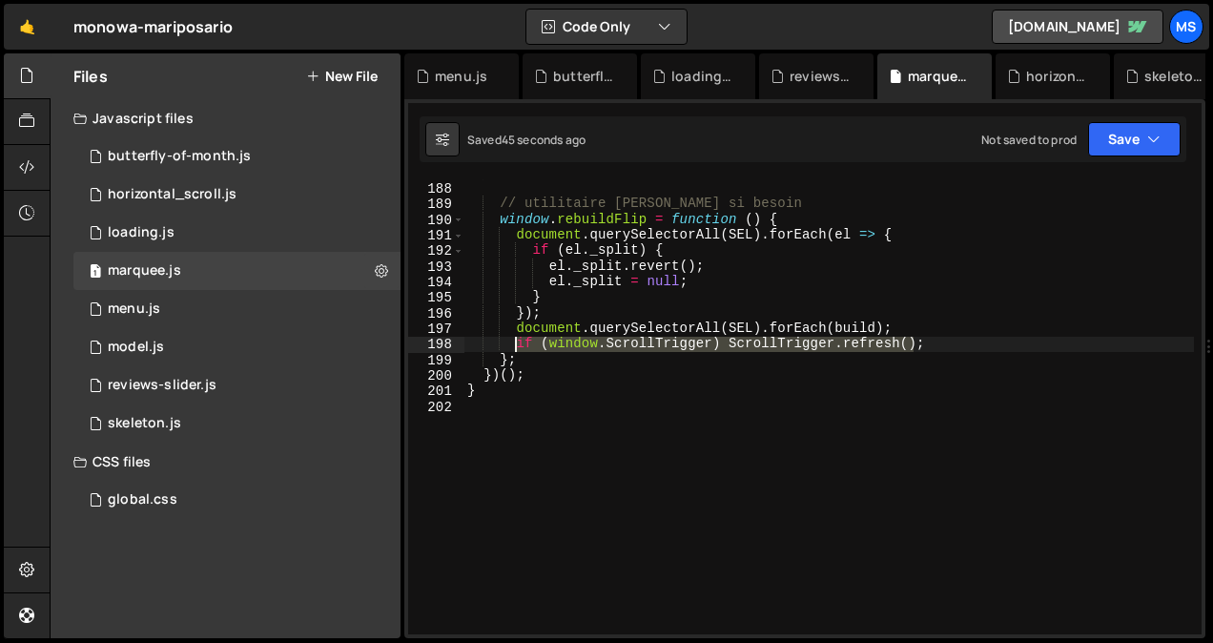
drag, startPoint x: 931, startPoint y: 345, endPoint x: 517, endPoint y: 347, distance: 414.7
click at [517, 347] on div "document . querySelectorAll ( SEL ) . forEach ( build ) ; // utilitaire [PERSON…" at bounding box center [828, 408] width 730 height 486
type textarea "if (window.ScrollTrigger) ScrollTrigger.refresh();"
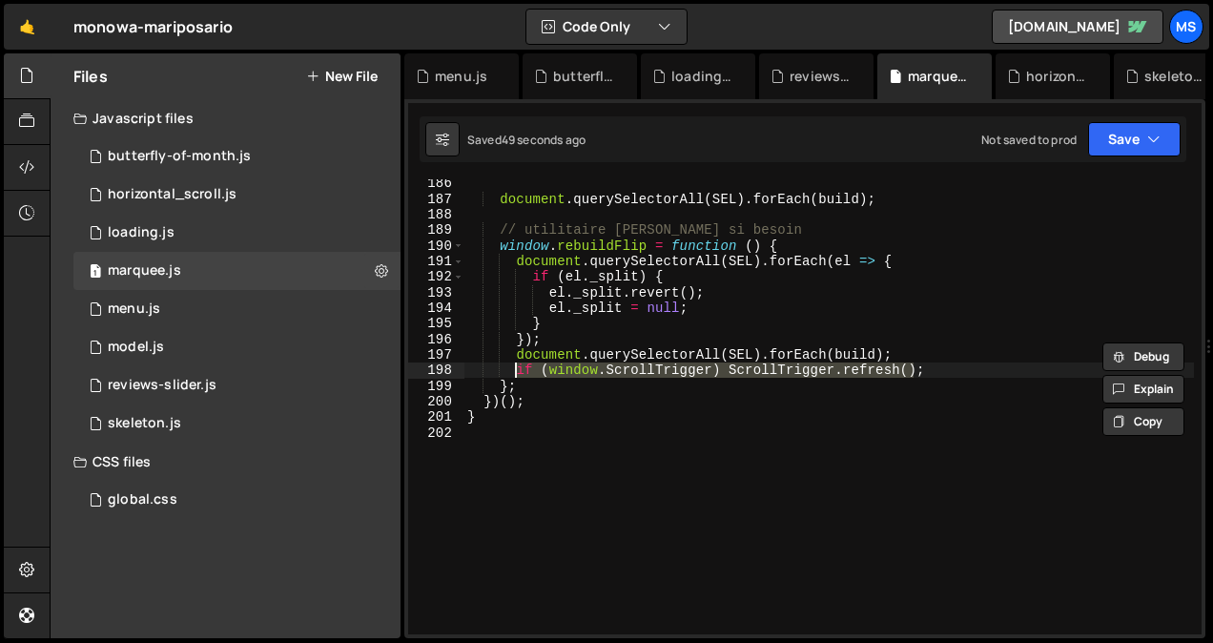
scroll to position [2961, 0]
click at [590, 435] on div "document . querySelectorAll ( SEL ) . forEach ( build ) ; // utilitaire [PERSON…" at bounding box center [828, 419] width 730 height 486
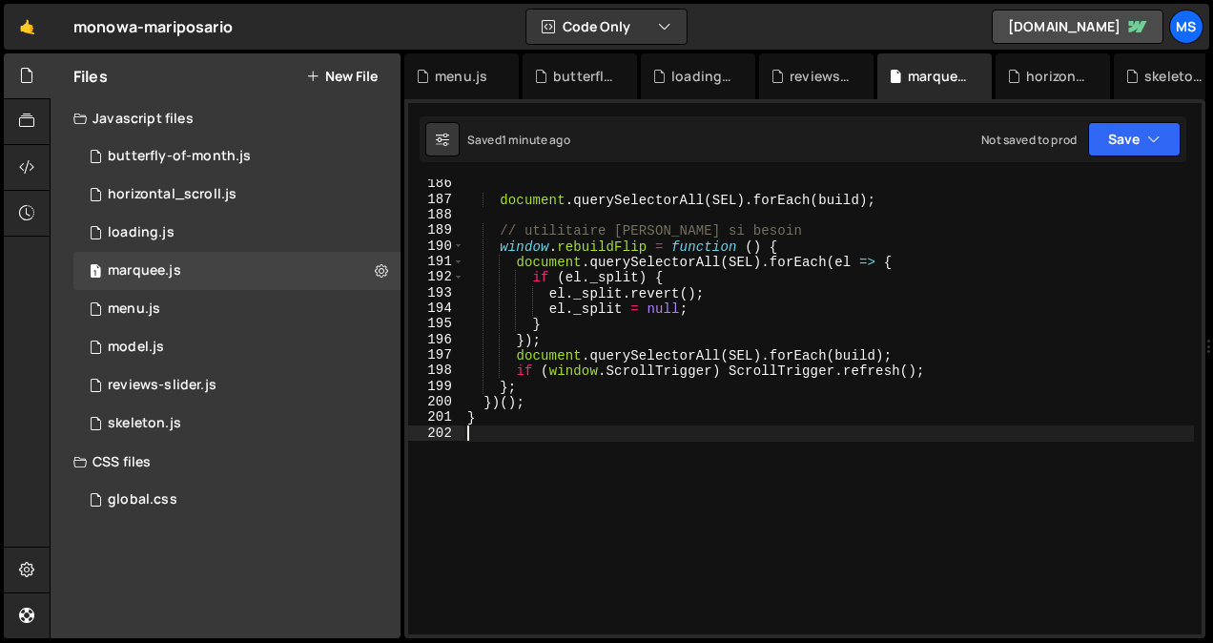
click at [512, 436] on div "document . querySelectorAll ( SEL ) . forEach ( build ) ; // utilitaire [PERSON…" at bounding box center [828, 419] width 730 height 486
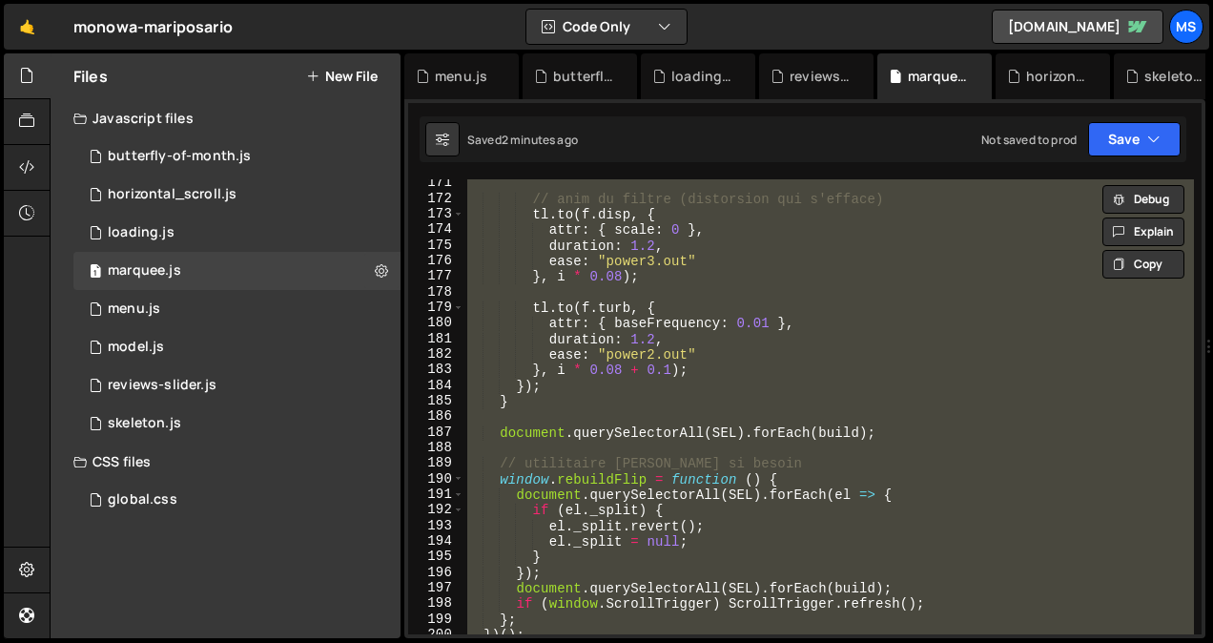
click at [810, 255] on div "// anim du filtre (distorsion qui s'efface) tl . to ( f . disp , { attr : { sca…" at bounding box center [828, 406] width 730 height 455
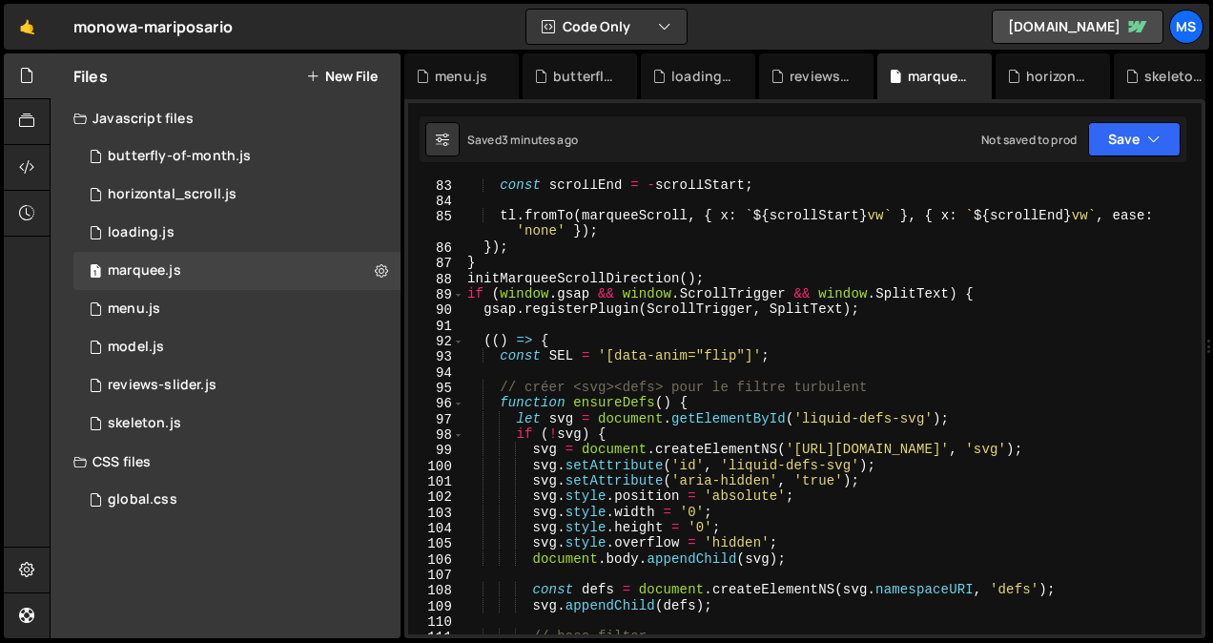
scroll to position [1328, 0]
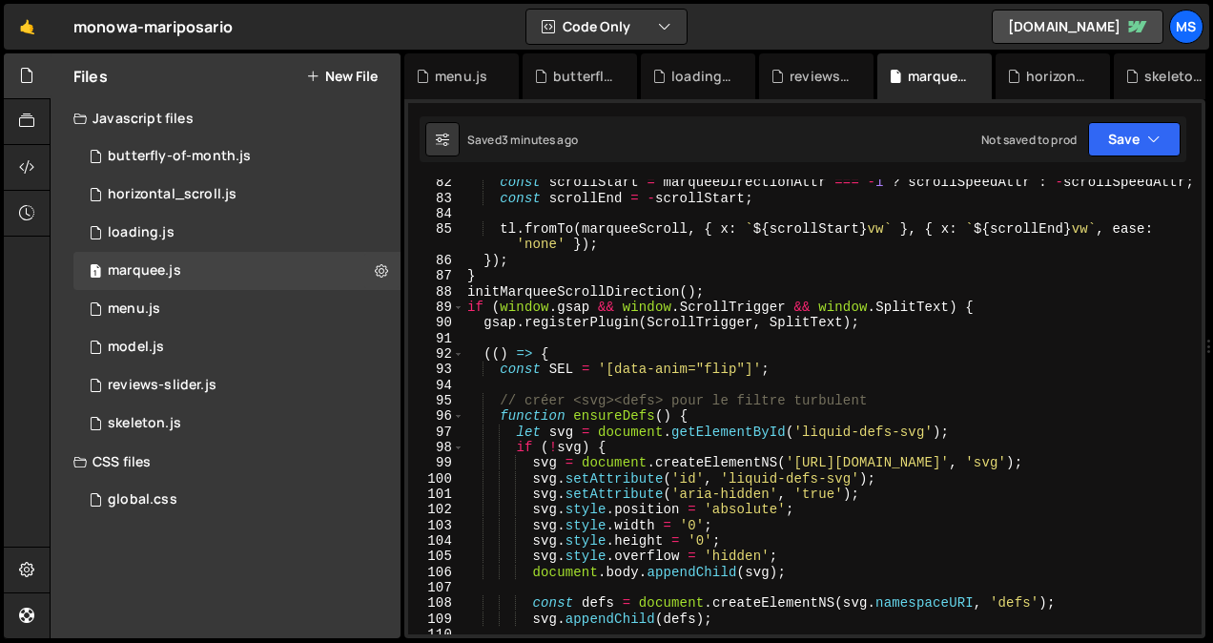
click at [575, 269] on div "const scrollStart = marqueeDirectionAttr === - 1 ? scrollSpeedAttr : - scrollSp…" at bounding box center [828, 417] width 730 height 486
type textarea "}"
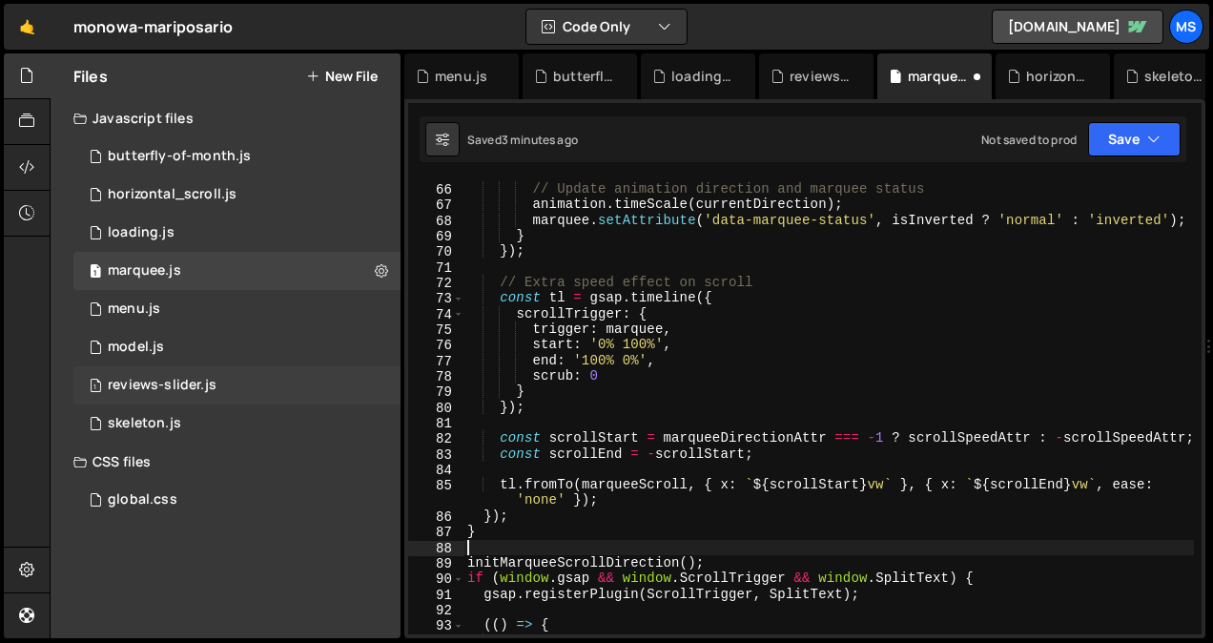
scroll to position [1071, 0]
click at [192, 409] on div "1 skeleton.js 0" at bounding box center [236, 423] width 327 height 38
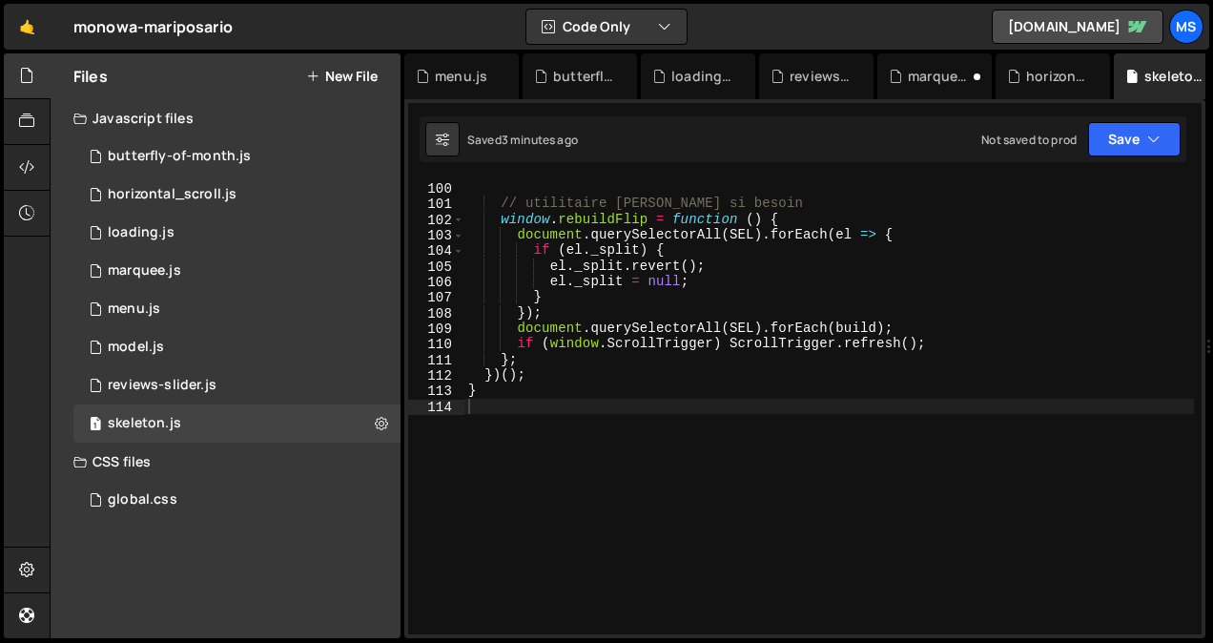
click at [602, 441] on div "document . querySelectorAll ( SEL ) . forEach ( build ) ; // utilitaire [PERSON…" at bounding box center [828, 408] width 729 height 486
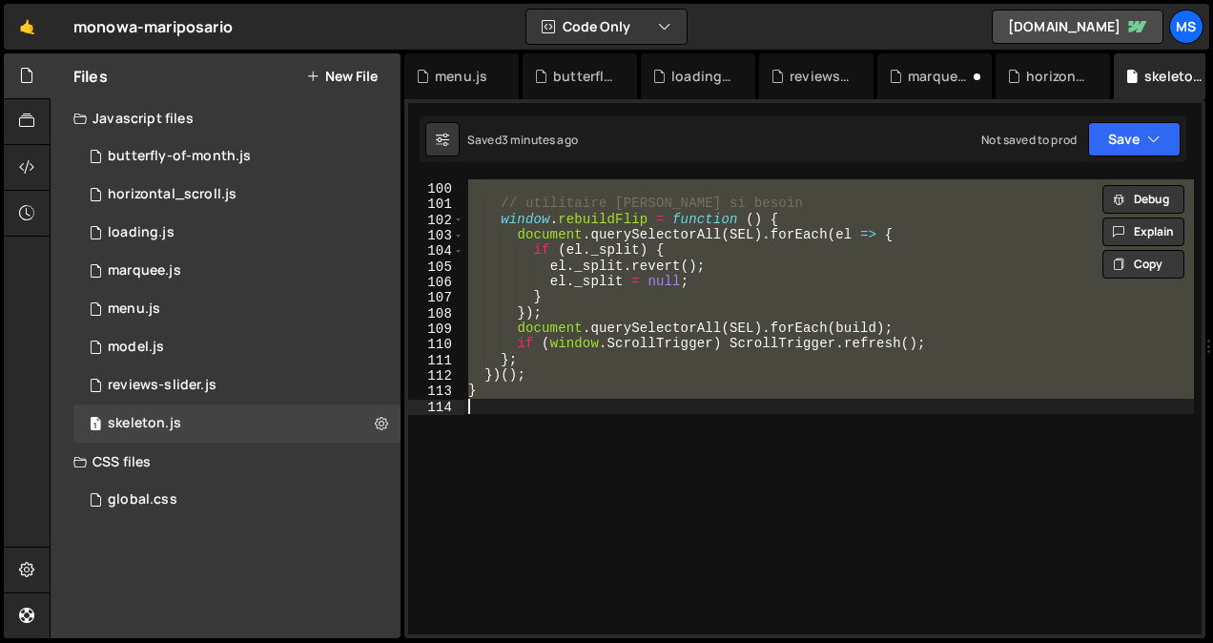
type textarea "// }"
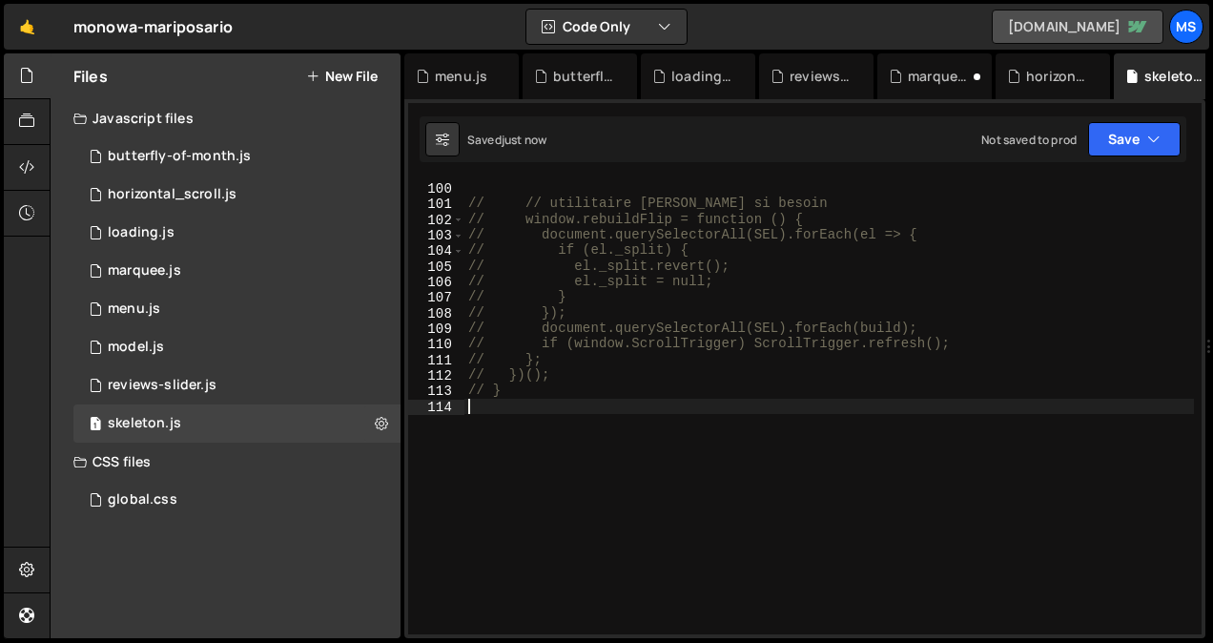
click at [1066, 19] on link "[DOMAIN_NAME]" at bounding box center [1077, 27] width 172 height 34
click at [924, 87] on div "marquee.js" at bounding box center [934, 76] width 114 height 46
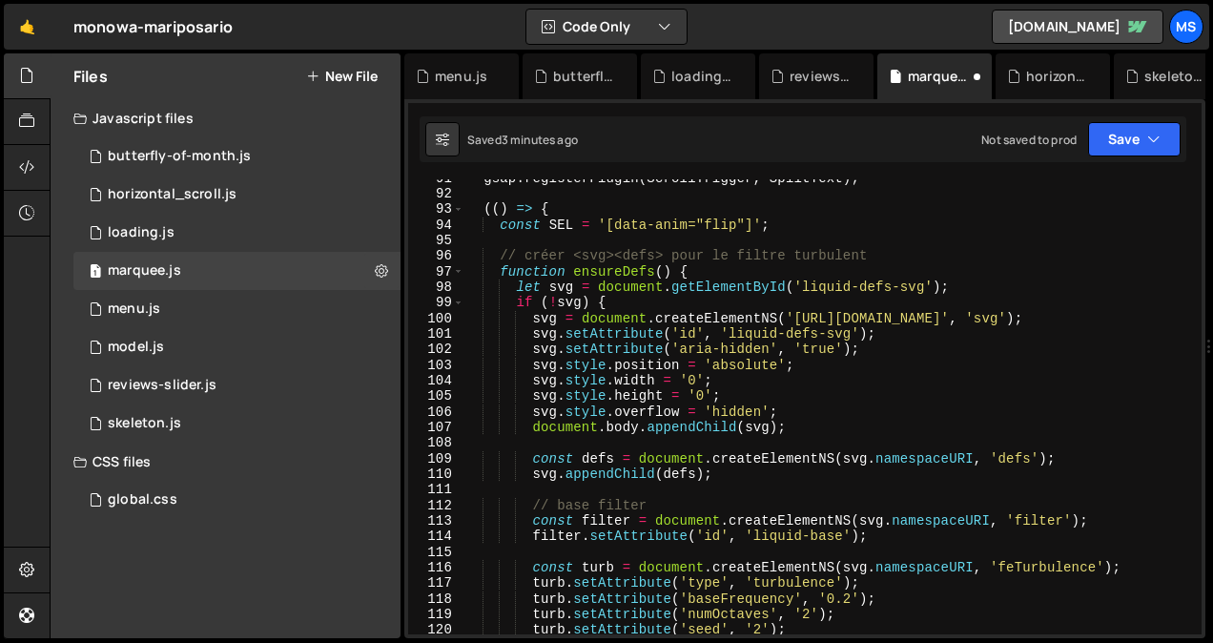
scroll to position [1487, 0]
click at [226, 421] on div "1 skeleton.js 0" at bounding box center [236, 423] width 327 height 38
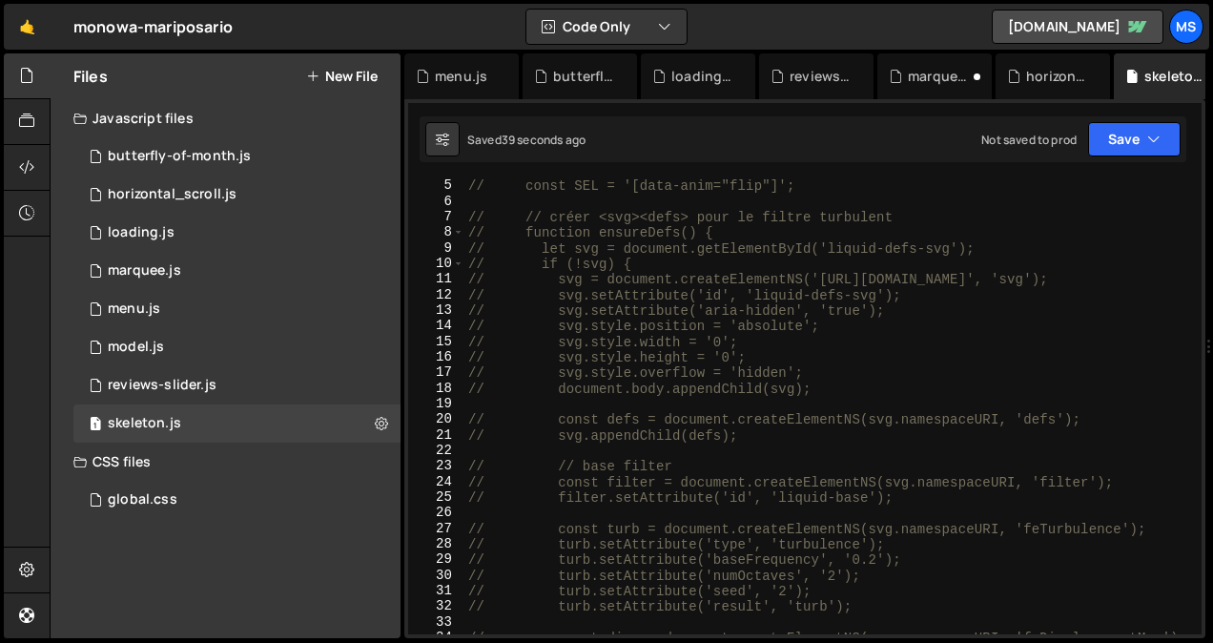
scroll to position [0, 0]
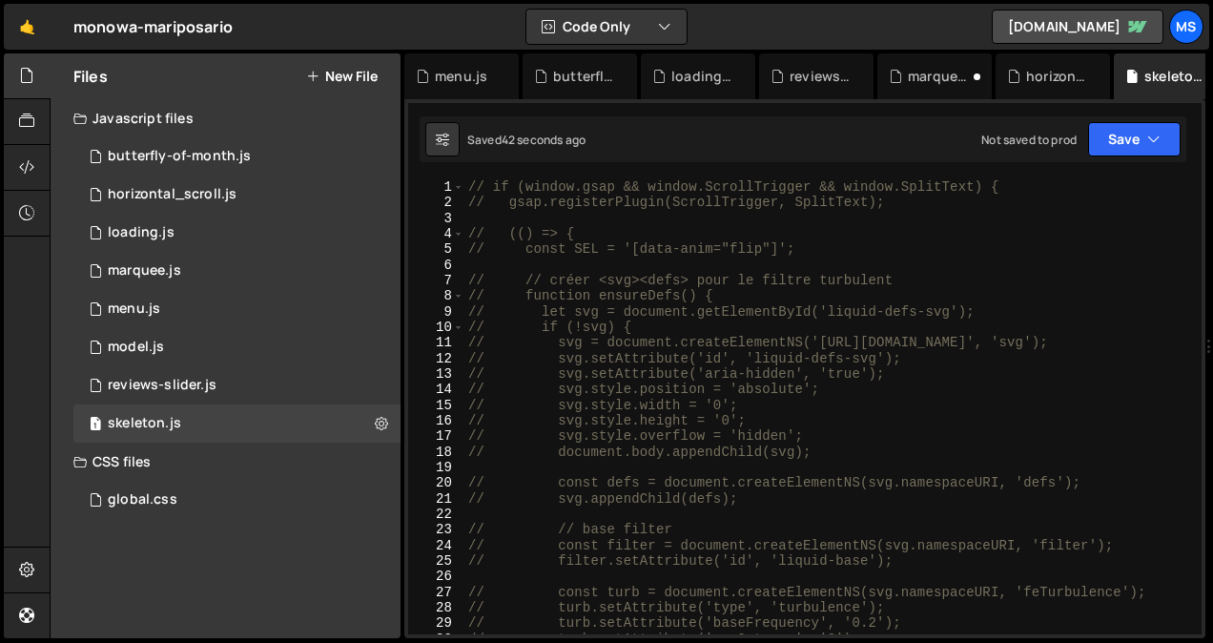
click at [712, 331] on div "// if (window.gsap && window.ScrollTrigger && window.SplitText) { // gsap.regis…" at bounding box center [828, 422] width 729 height 486
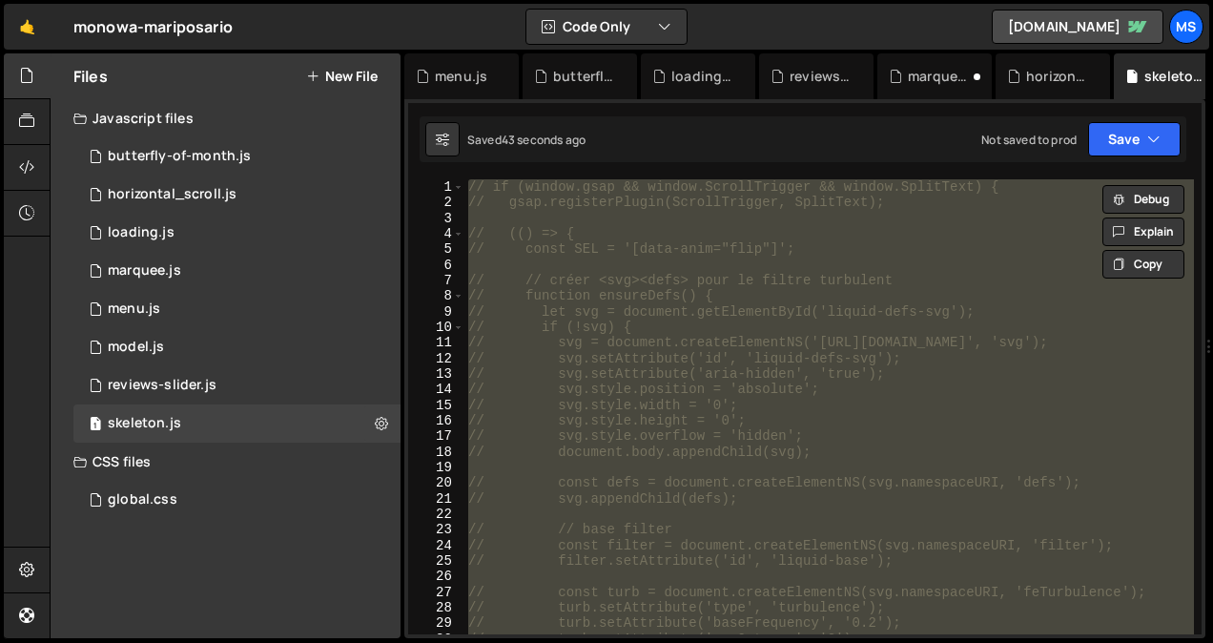
type textarea "}"
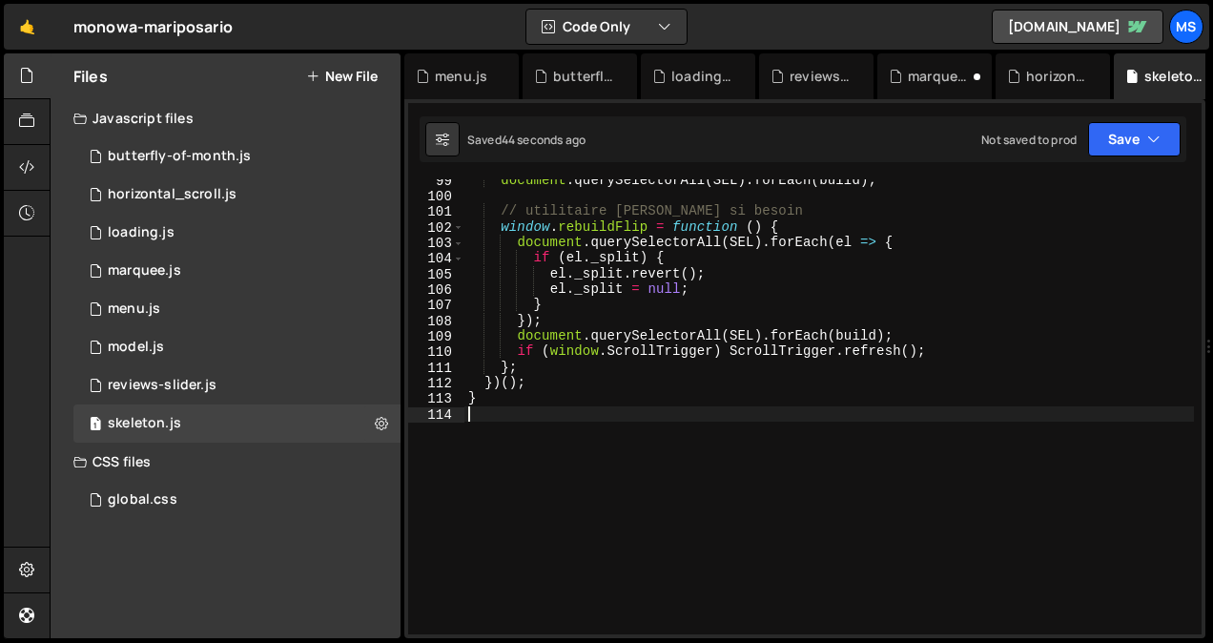
scroll to position [1532, 0]
click at [240, 268] on div "1 marquee.js 0" at bounding box center [236, 271] width 327 height 38
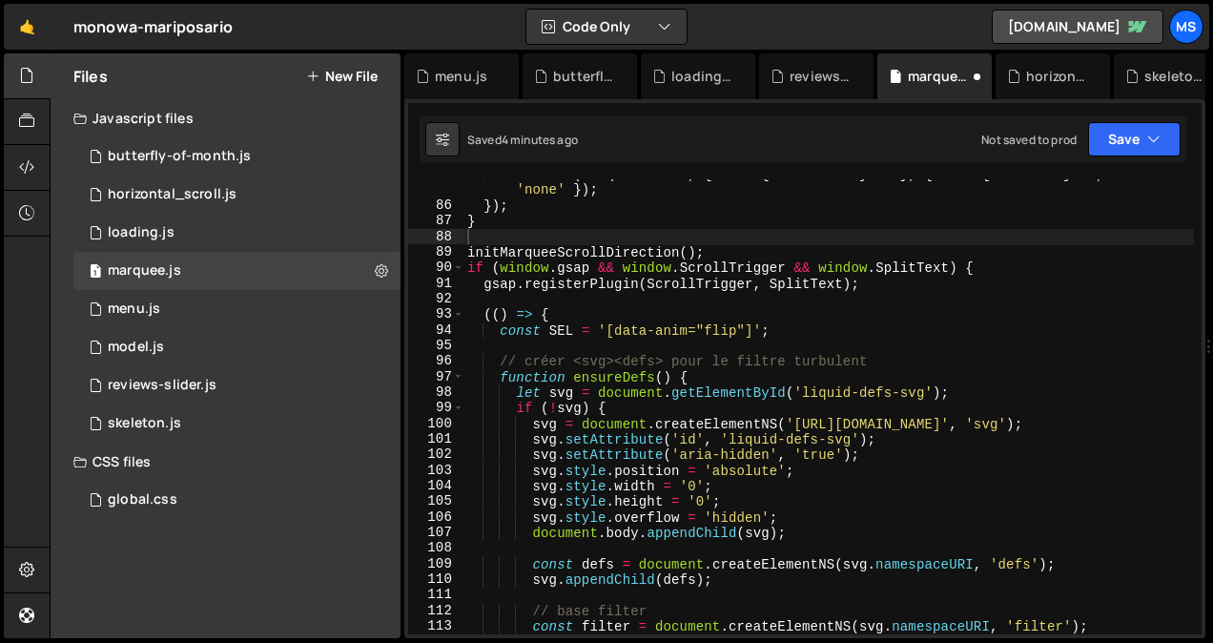
scroll to position [1382, 0]
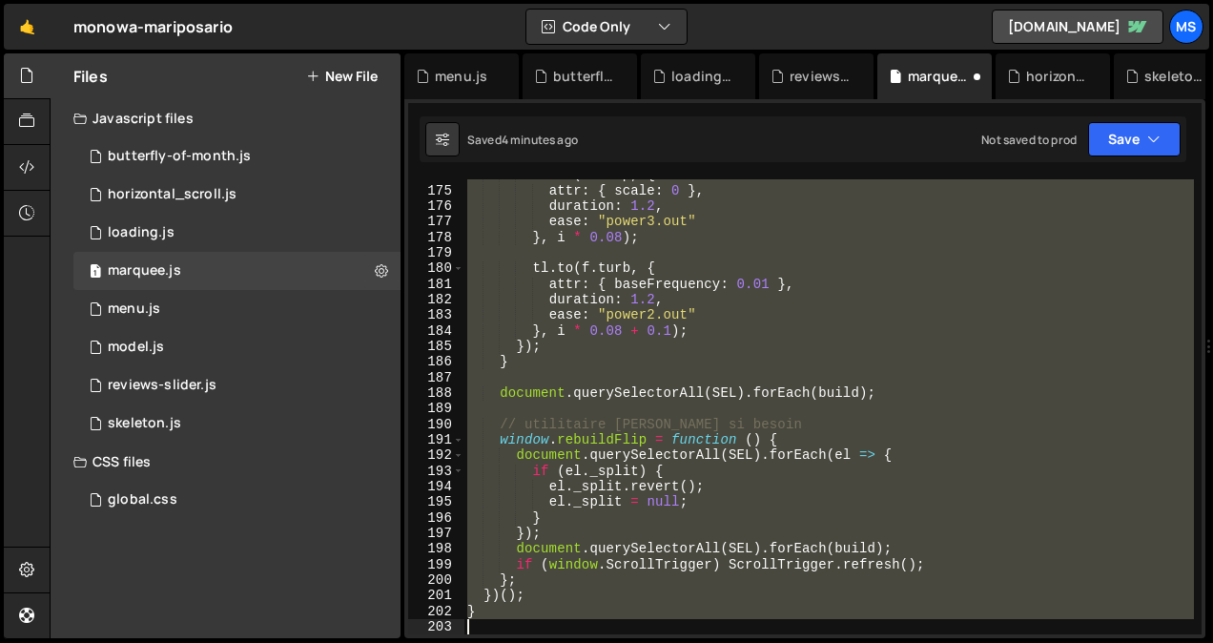
drag, startPoint x: 724, startPoint y: 255, endPoint x: 696, endPoint y: 691, distance: 437.5
click at [696, 642] on html "Projects [GEOGRAPHIC_DATA] Blog ms Projects Your Teams Invite team member Accou…" at bounding box center [606, 321] width 1213 height 643
type textarea "initMarqueeScrollDirection();"
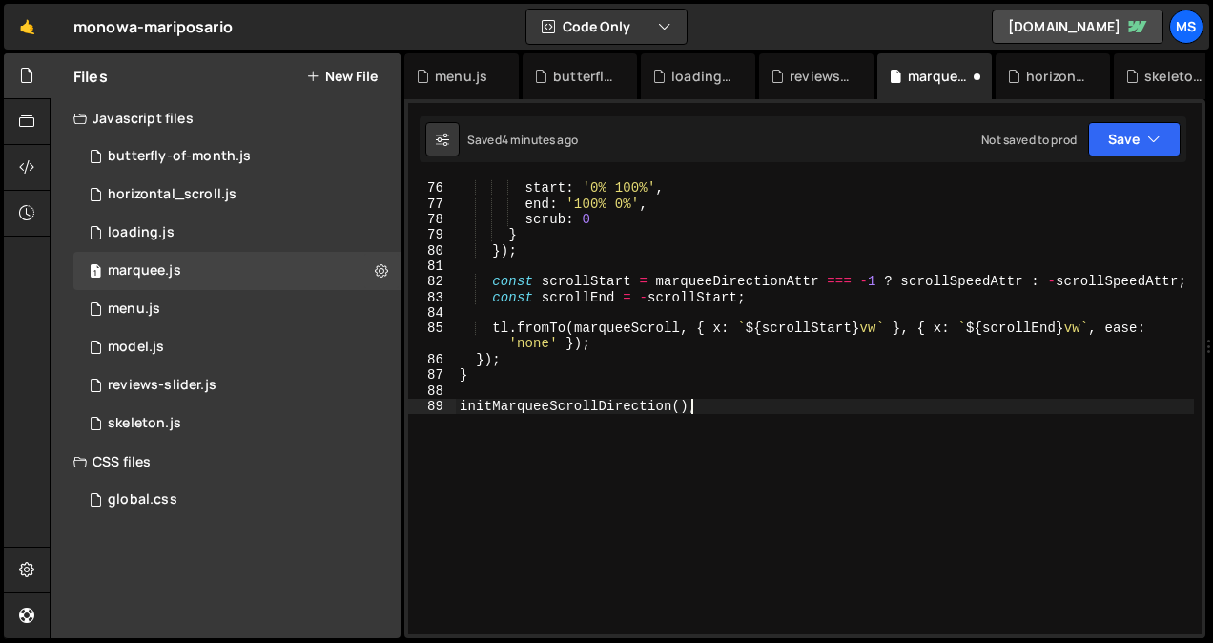
scroll to position [1228, 0]
click at [1059, 21] on link "[DOMAIN_NAME]" at bounding box center [1077, 27] width 172 height 34
click at [159, 417] on div "skeleton.js" at bounding box center [144, 423] width 73 height 17
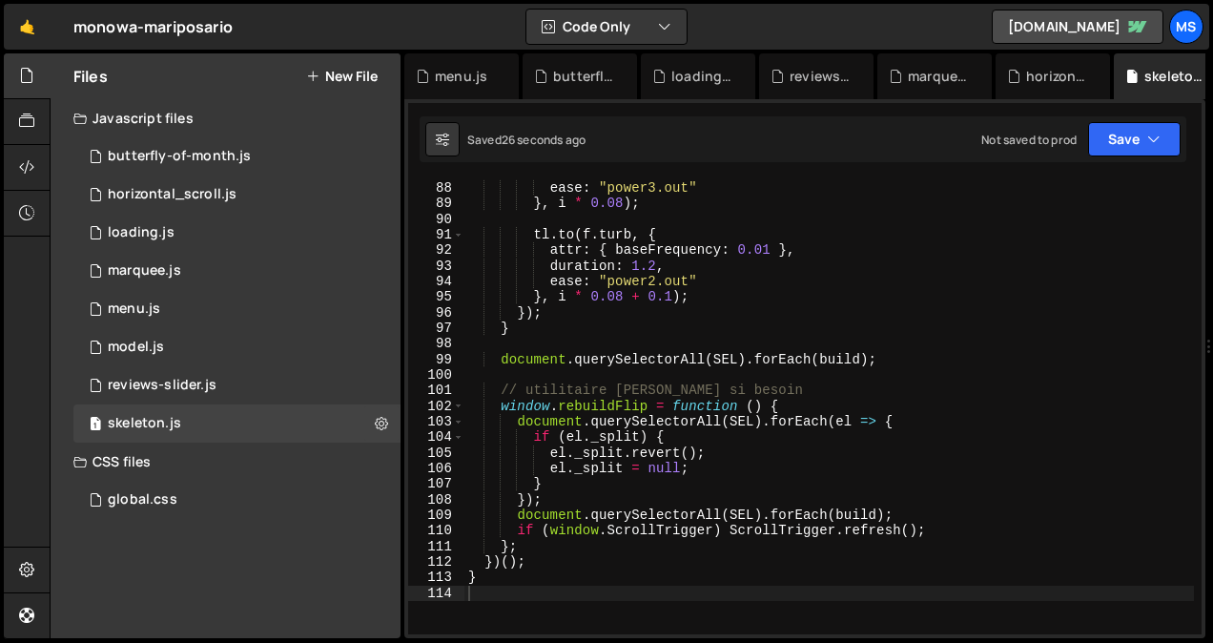
scroll to position [1352, 0]
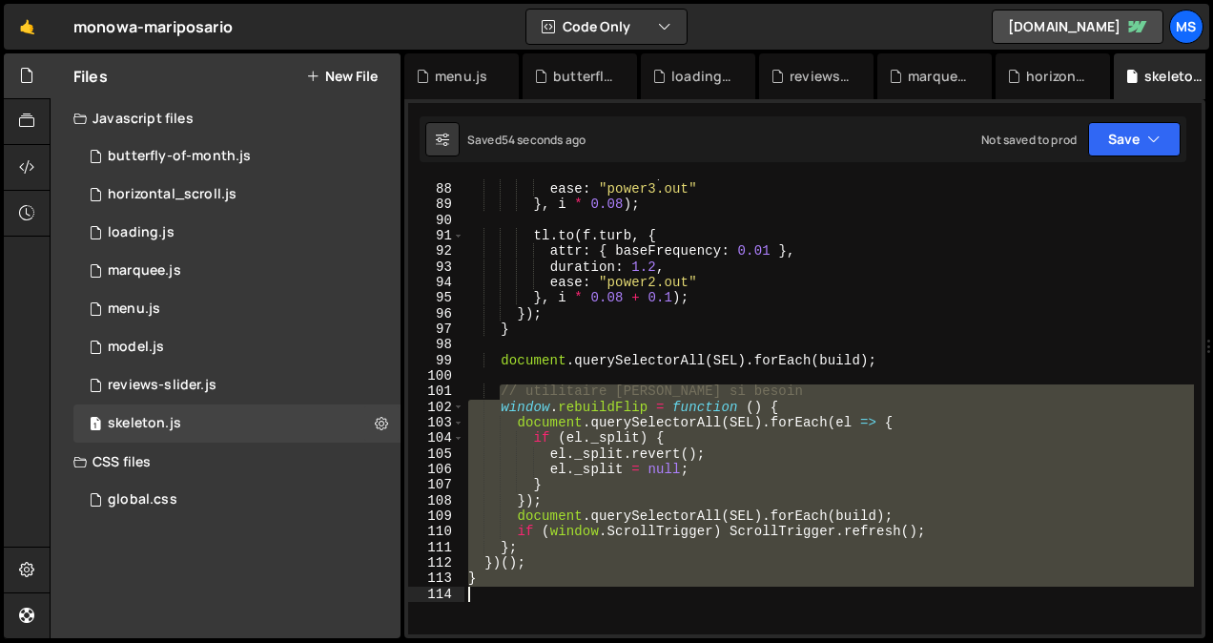
drag, startPoint x: 502, startPoint y: 388, endPoint x: 589, endPoint y: 598, distance: 227.0
click at [589, 598] on div "duration : 1.2 , ease : "power3.out" } , i * 0.08 ) ; tl . to ( f . turb , { at…" at bounding box center [828, 409] width 729 height 486
paste textarea ";"
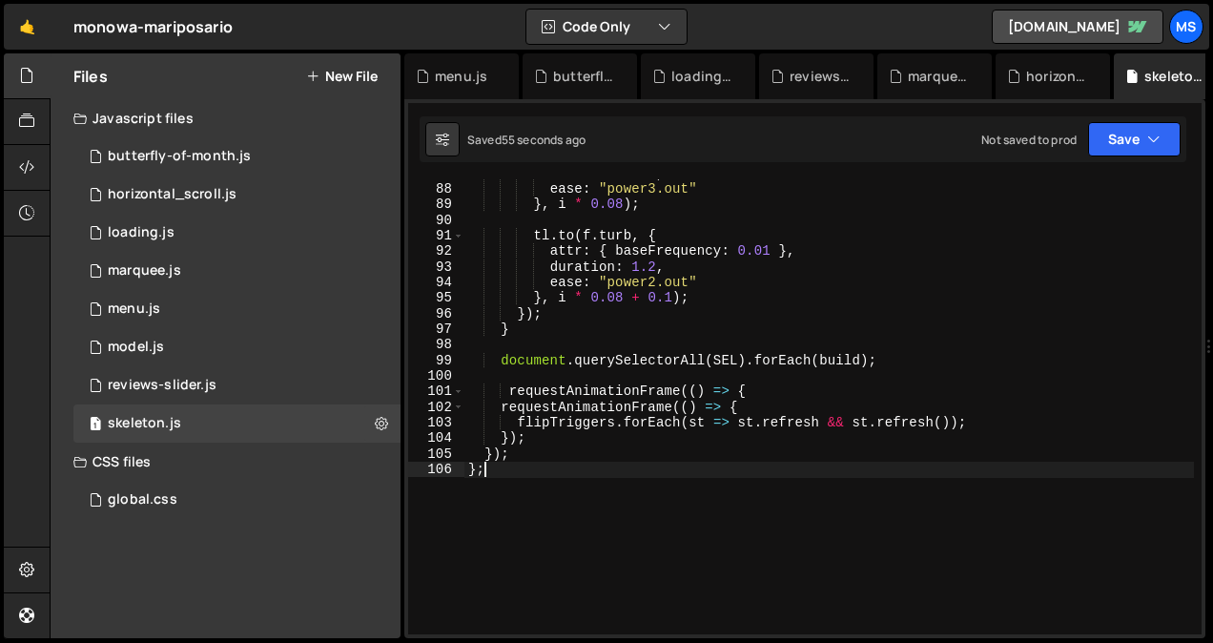
type textarea "};"
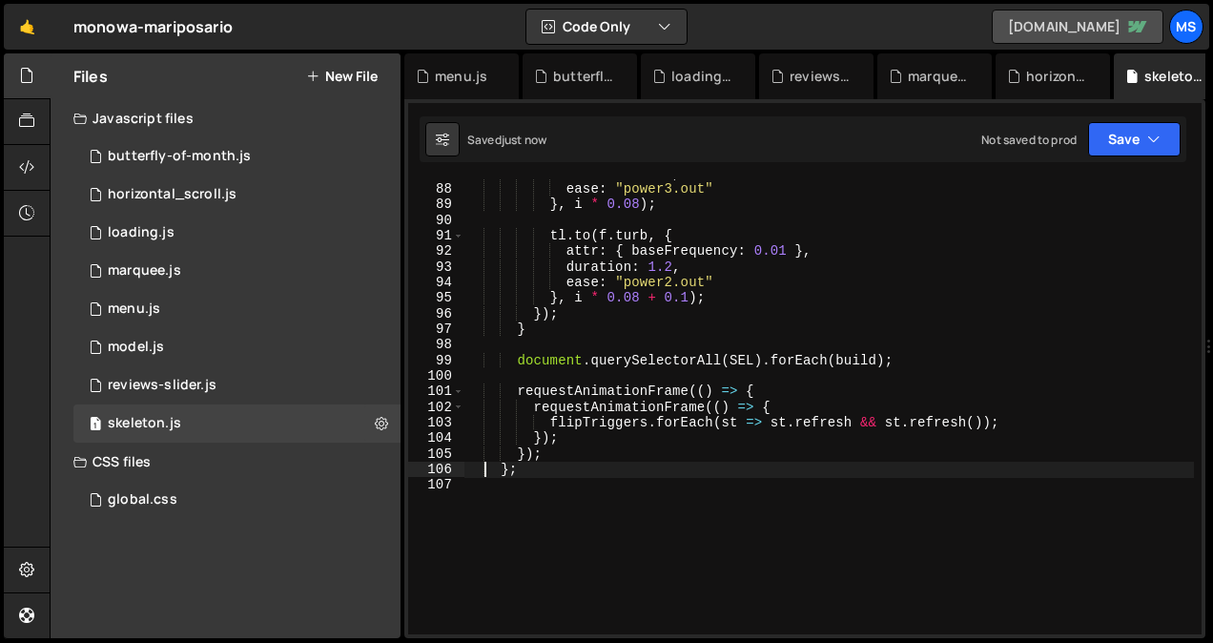
click at [1091, 23] on link "[DOMAIN_NAME]" at bounding box center [1077, 27] width 172 height 34
click at [232, 194] on div "horizontal_scroll.js" at bounding box center [172, 194] width 129 height 17
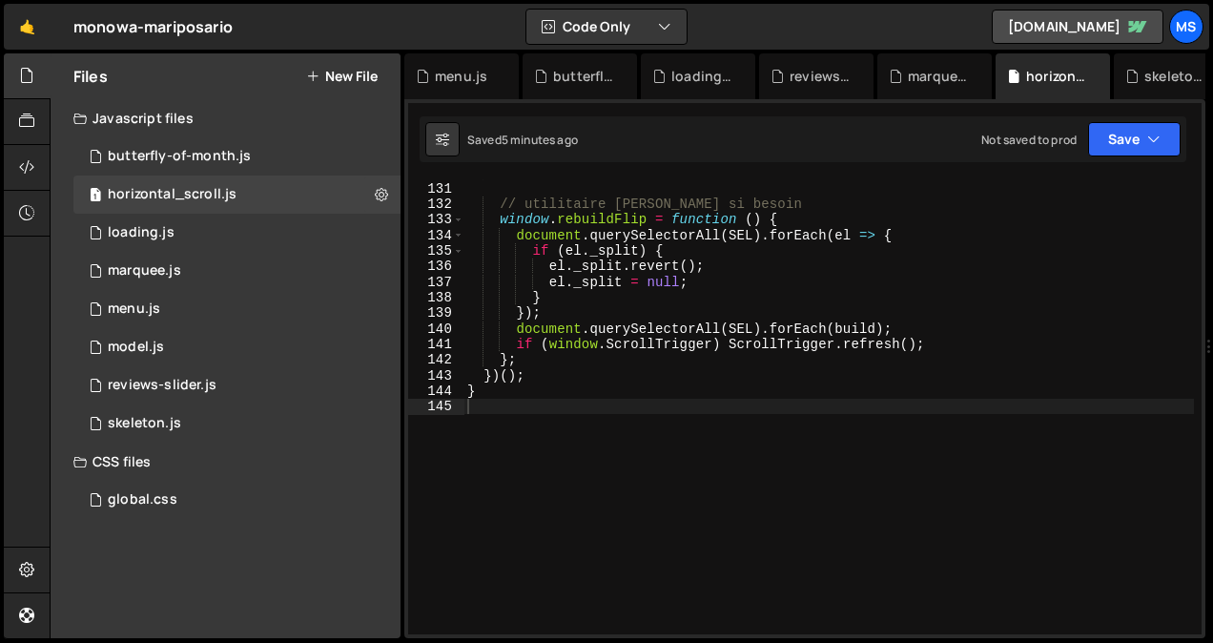
click at [585, 406] on div "document . querySelectorAll ( SEL ) . forEach ( build ) ; // utilitaire [PERSON…" at bounding box center [828, 408] width 730 height 486
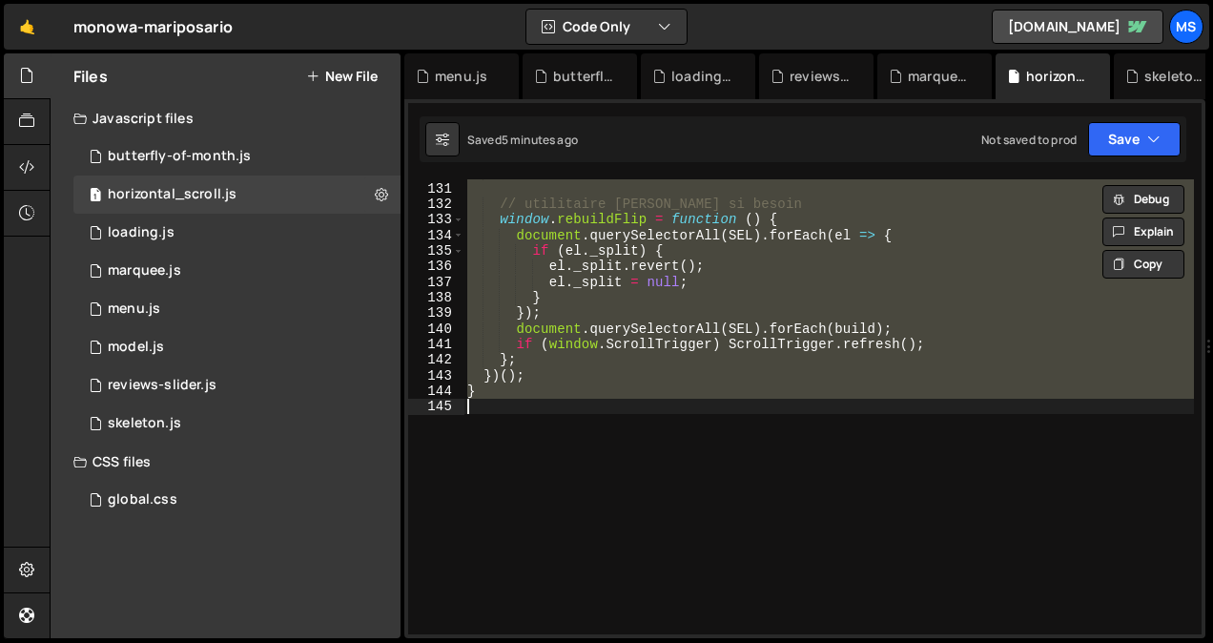
type textarea "// }"
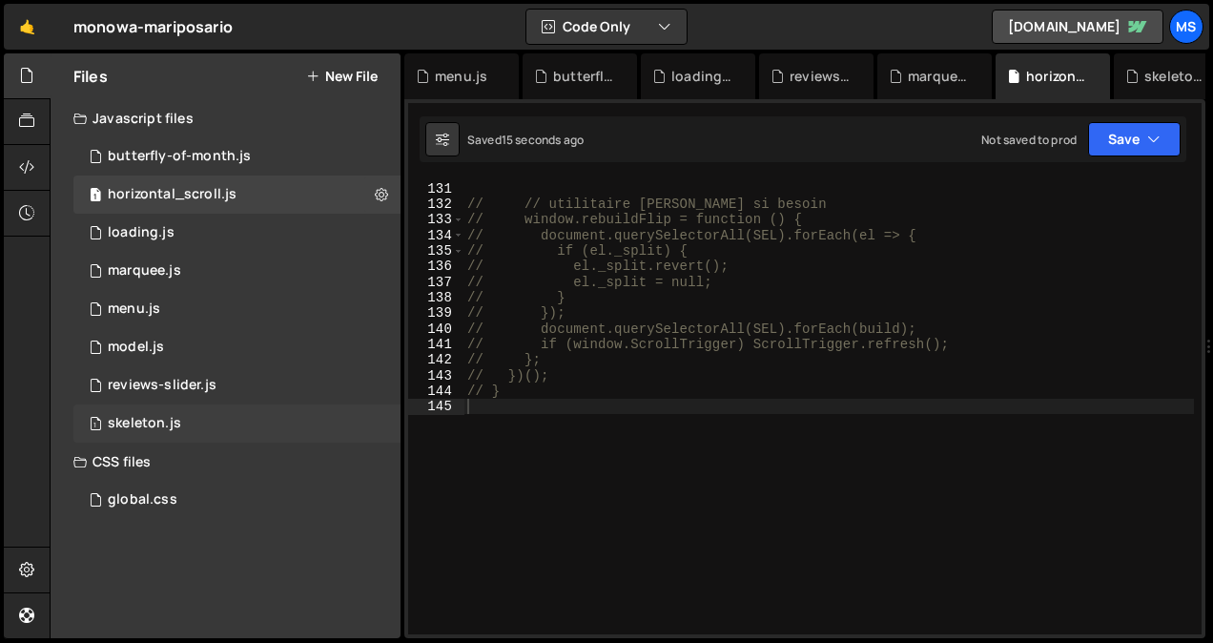
click at [187, 422] on div "1 skeleton.js 0" at bounding box center [236, 423] width 327 height 38
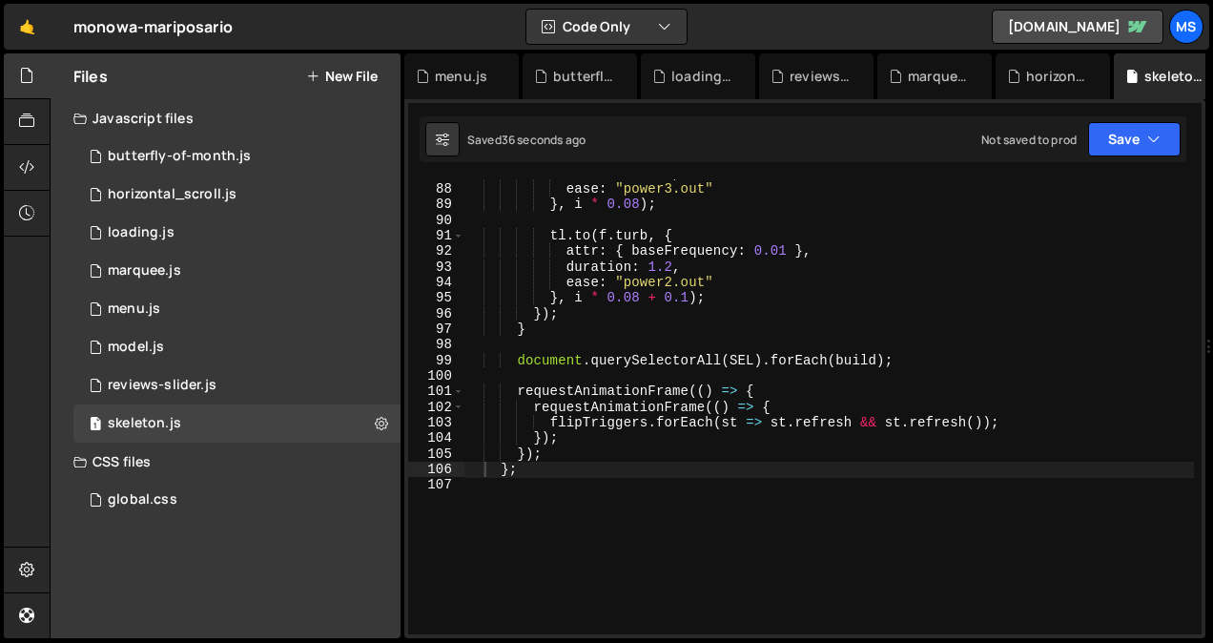
type textarea "document.querySelectorAll(SEL).forEach(build);"
click at [866, 353] on div "duration : 1.2 , ease : "power3.out" } , i * 0.08 ) ; tl . to ( f . turb , { at…" at bounding box center [828, 409] width 729 height 486
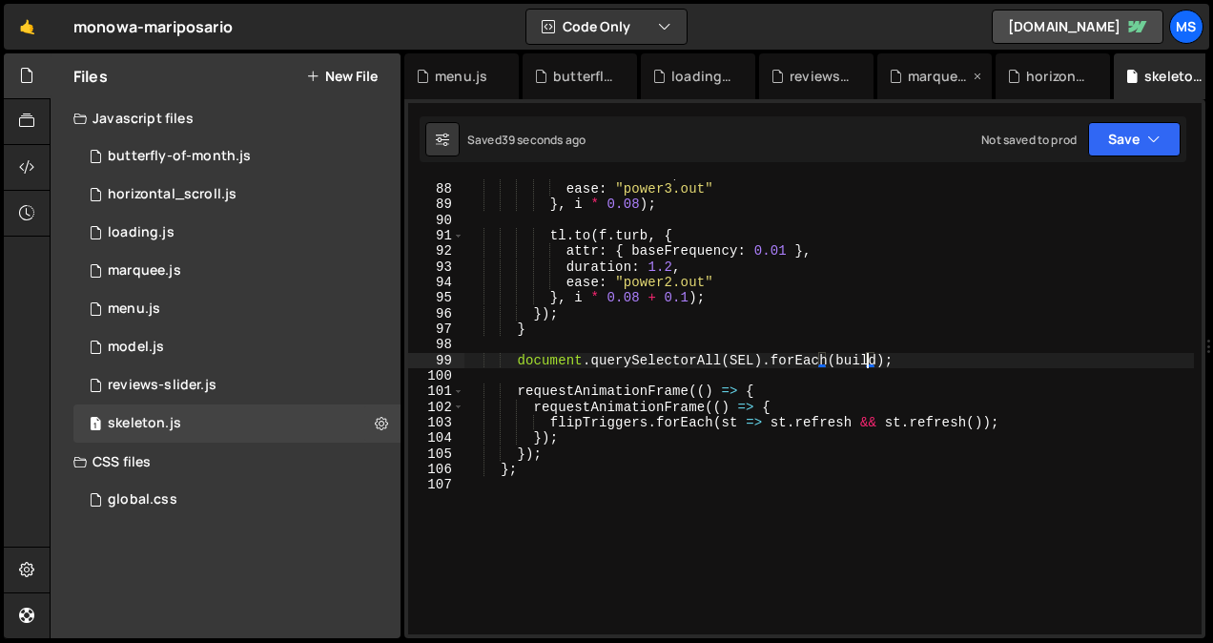
click at [943, 75] on div "marquee.js" at bounding box center [938, 76] width 61 height 19
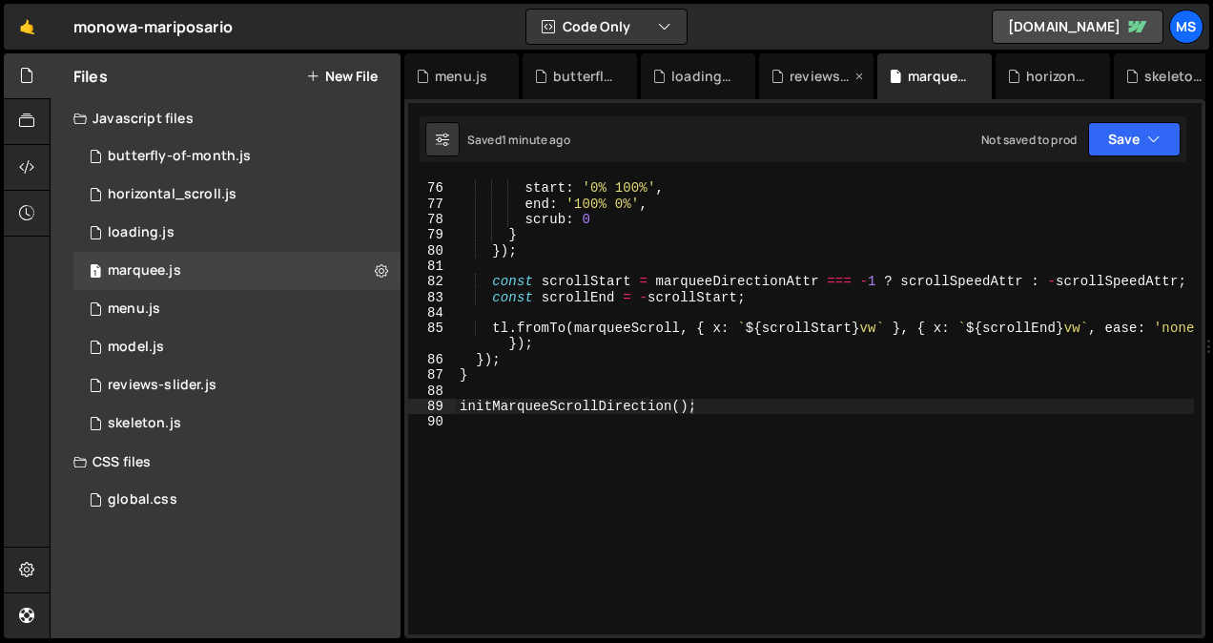
click at [858, 73] on icon at bounding box center [858, 76] width 13 height 19
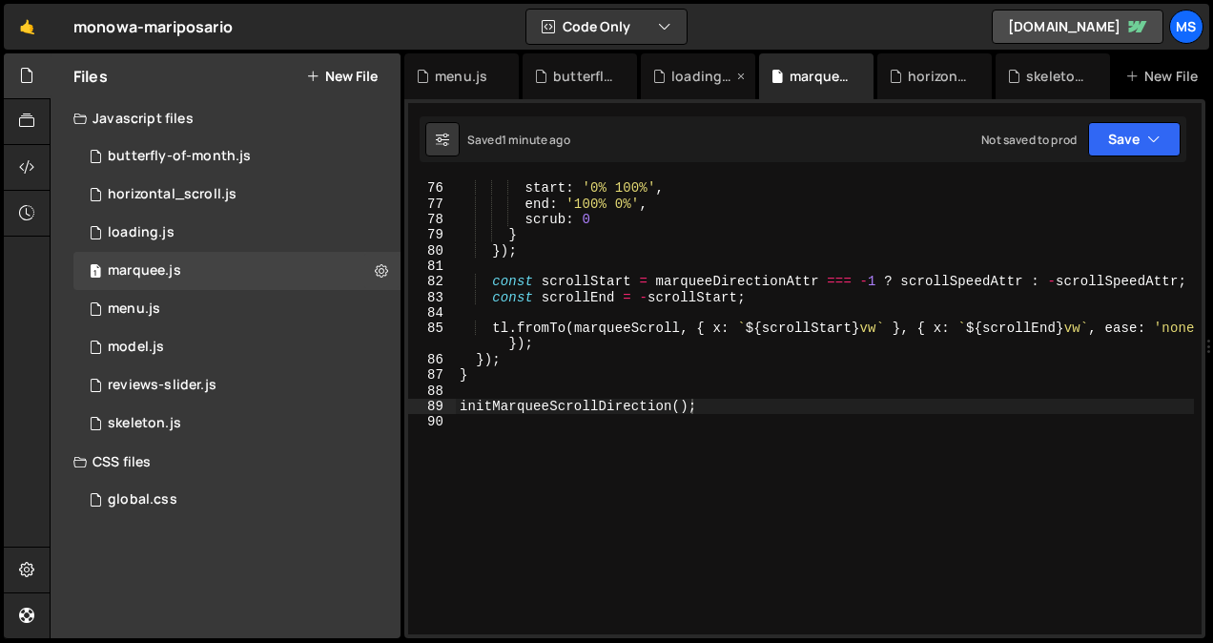
click at [742, 74] on icon at bounding box center [740, 76] width 13 height 19
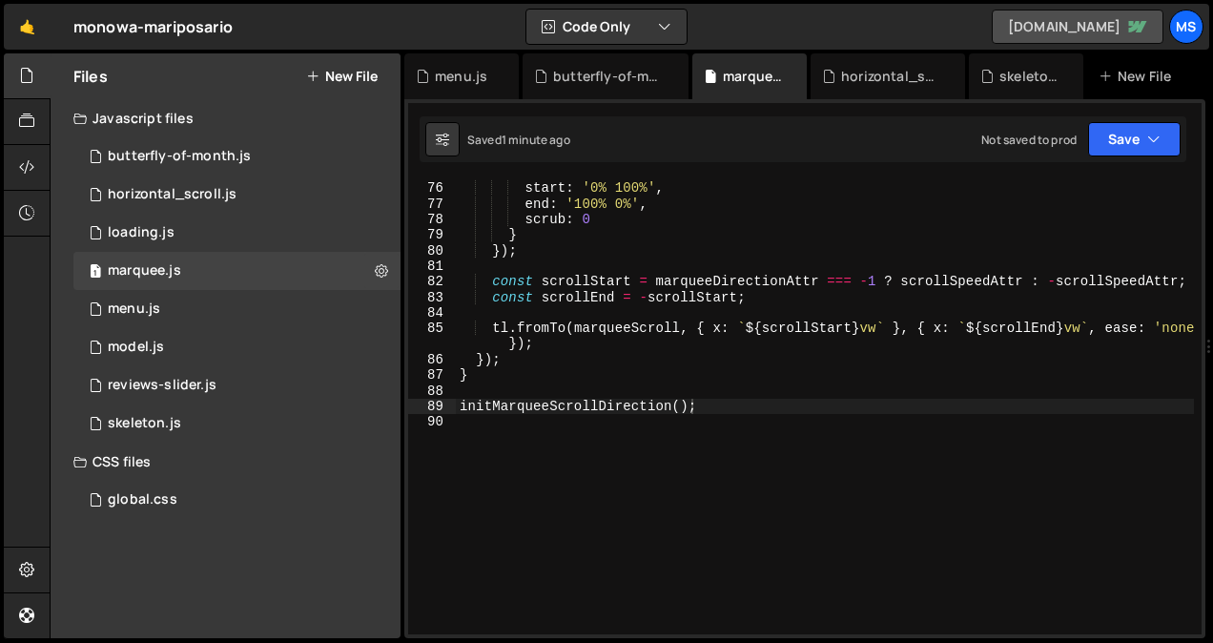
click at [1047, 34] on link "[DOMAIN_NAME]" at bounding box center [1077, 27] width 172 height 34
click at [1009, 78] on div "skeleton.js" at bounding box center [1029, 76] width 61 height 19
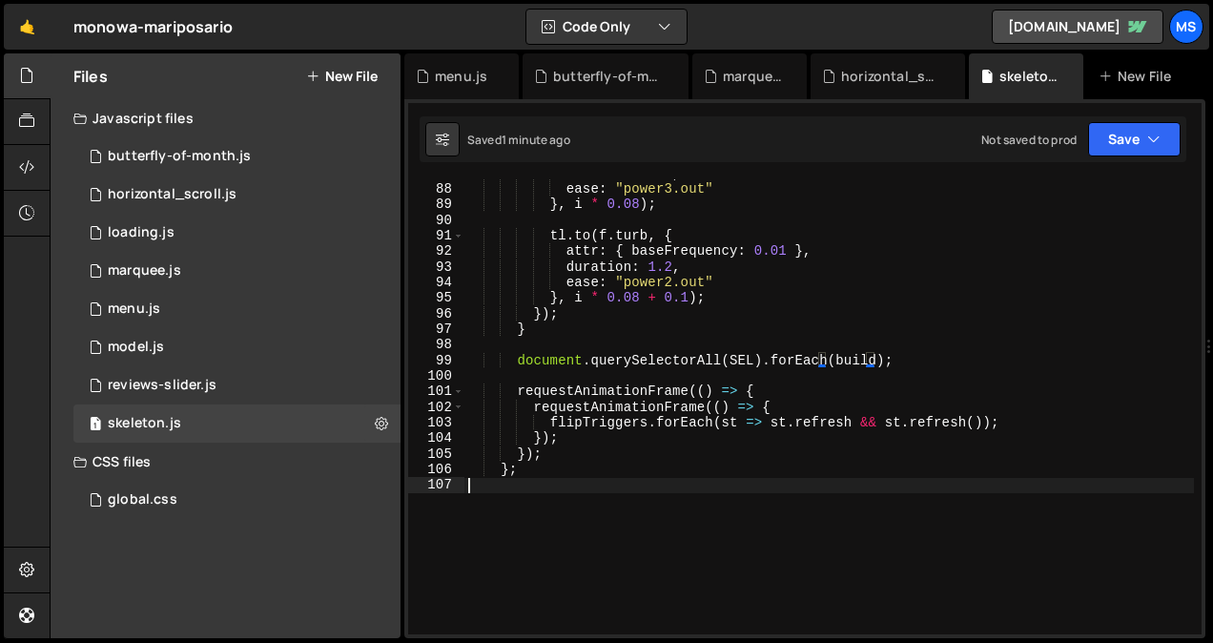
click at [643, 523] on div "duration : 1.2 , ease : "power3.out" } , i * 0.08 ) ; tl . to ( f . turb , { at…" at bounding box center [828, 409] width 729 height 486
type textarea "};"
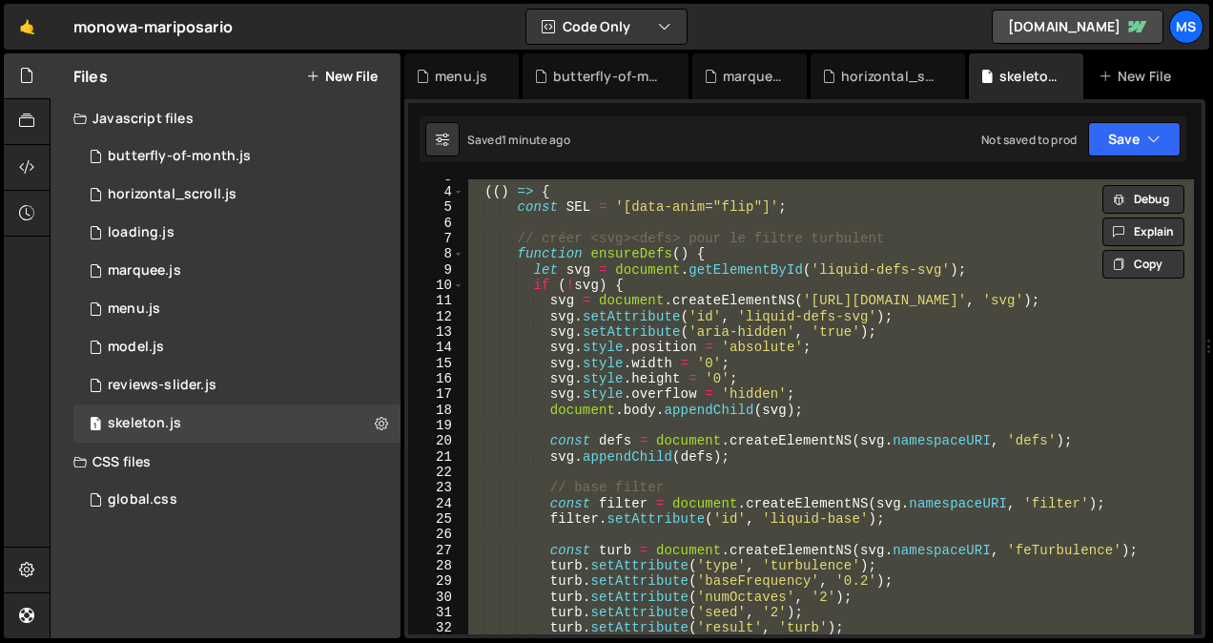
scroll to position [0, 0]
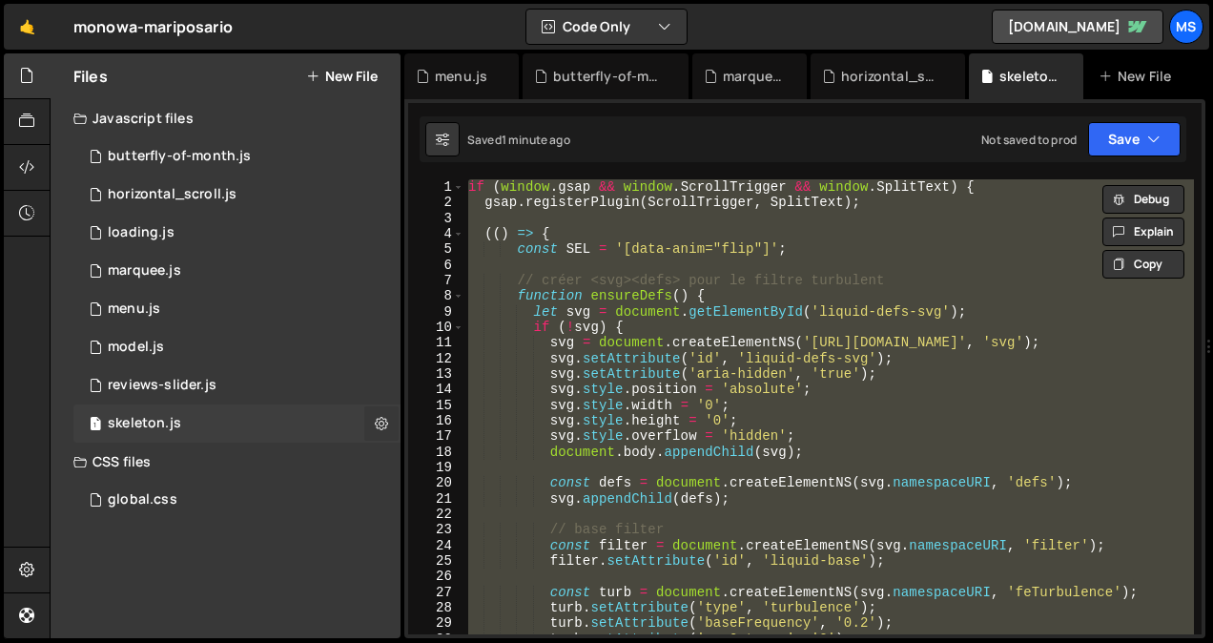
click at [386, 421] on icon at bounding box center [381, 423] width 13 height 18
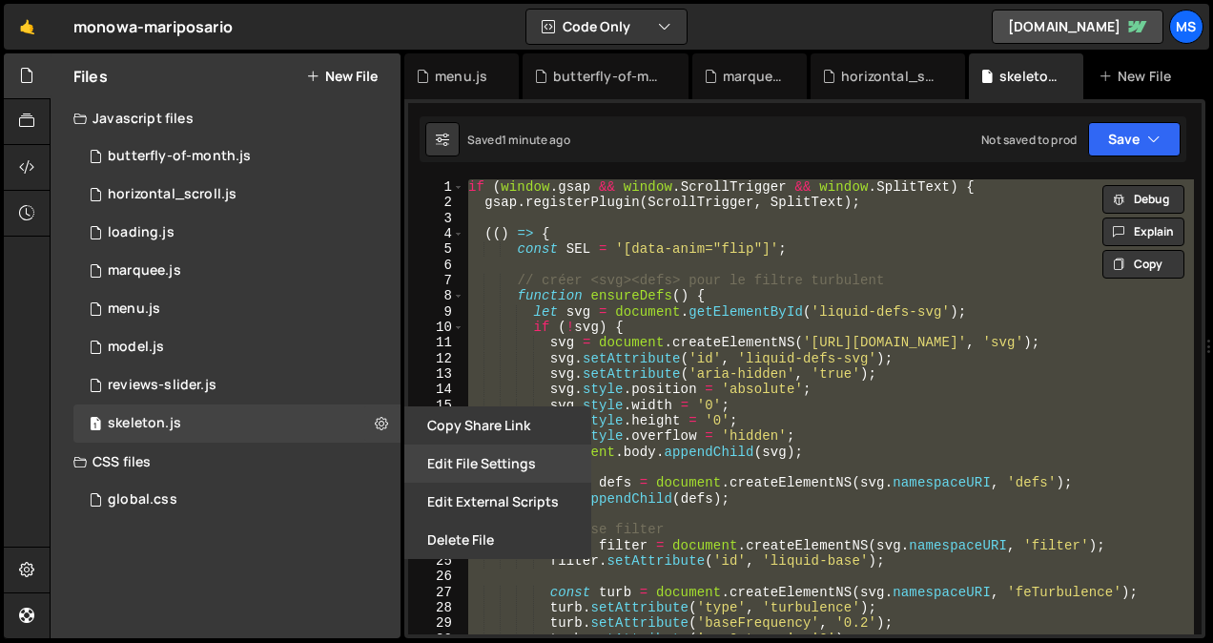
click at [494, 459] on button "Edit File Settings" at bounding box center [497, 463] width 187 height 38
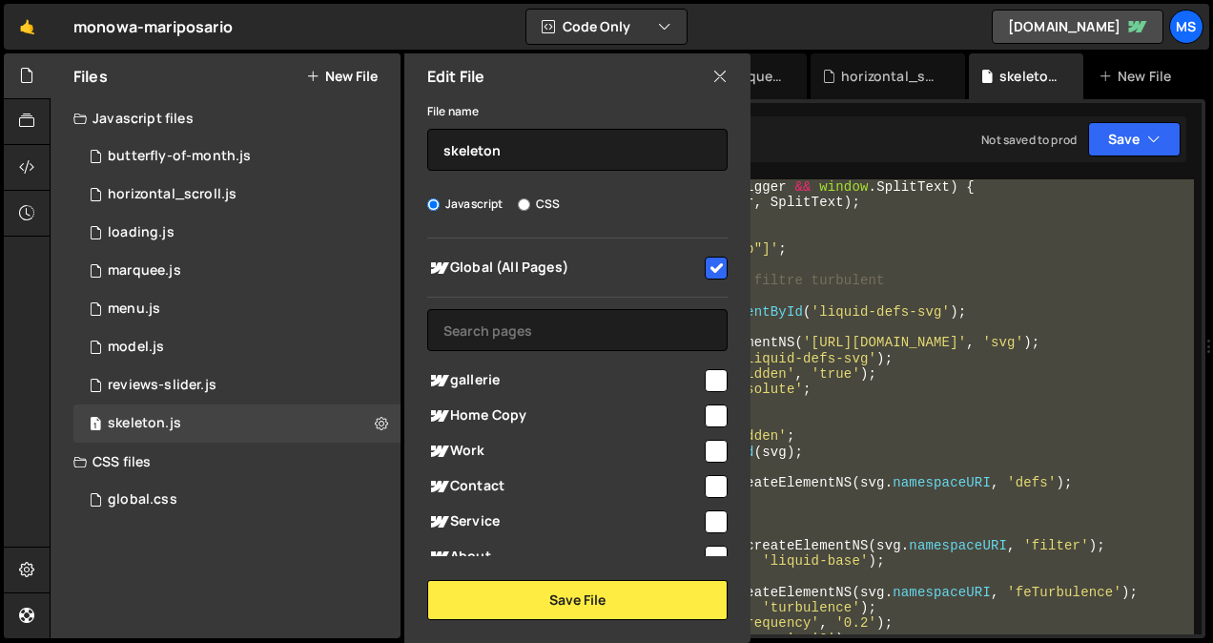
scroll to position [292, 0]
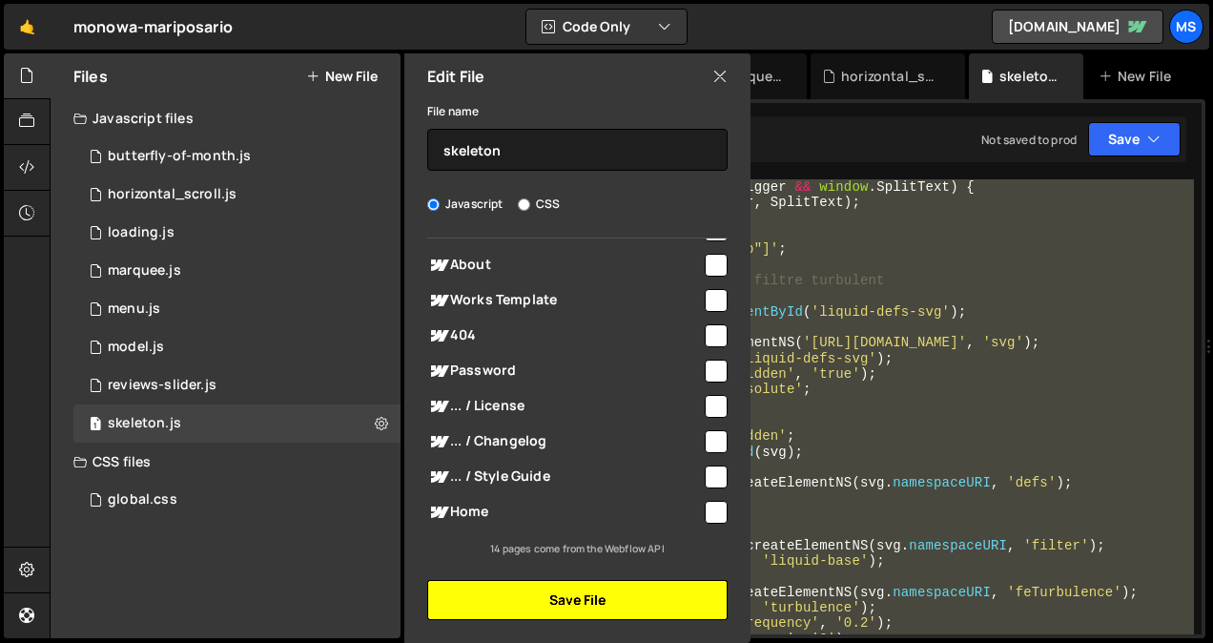
click at [562, 605] on button "Save File" at bounding box center [577, 600] width 300 height 40
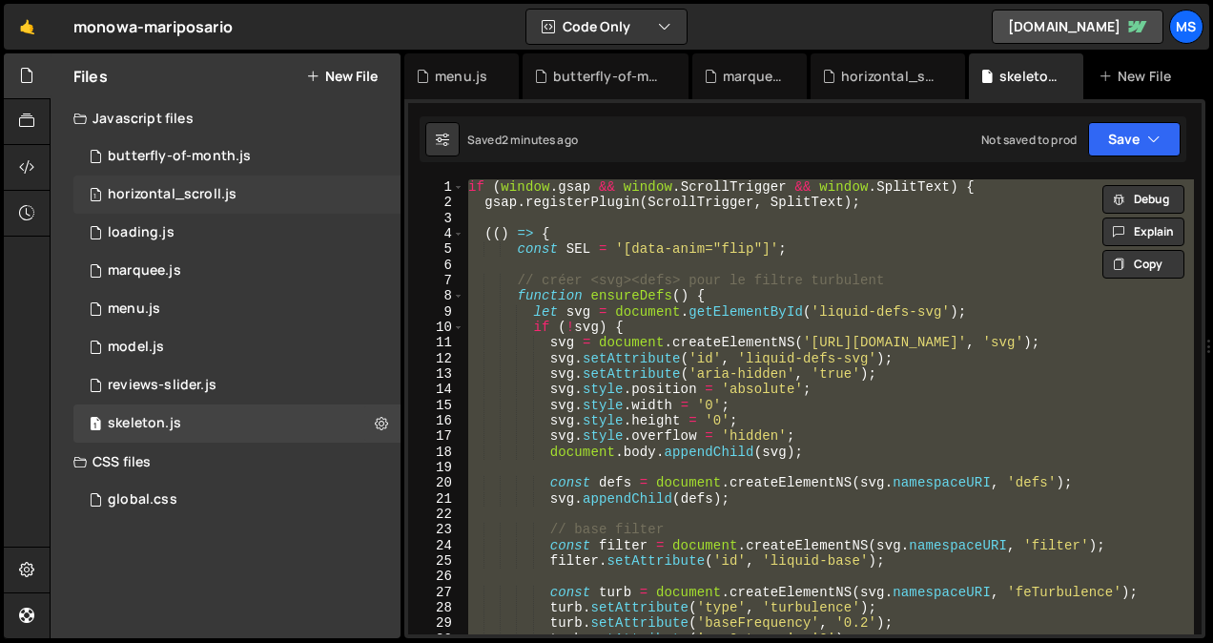
click at [204, 186] on div "horizontal_scroll.js" at bounding box center [172, 194] width 129 height 17
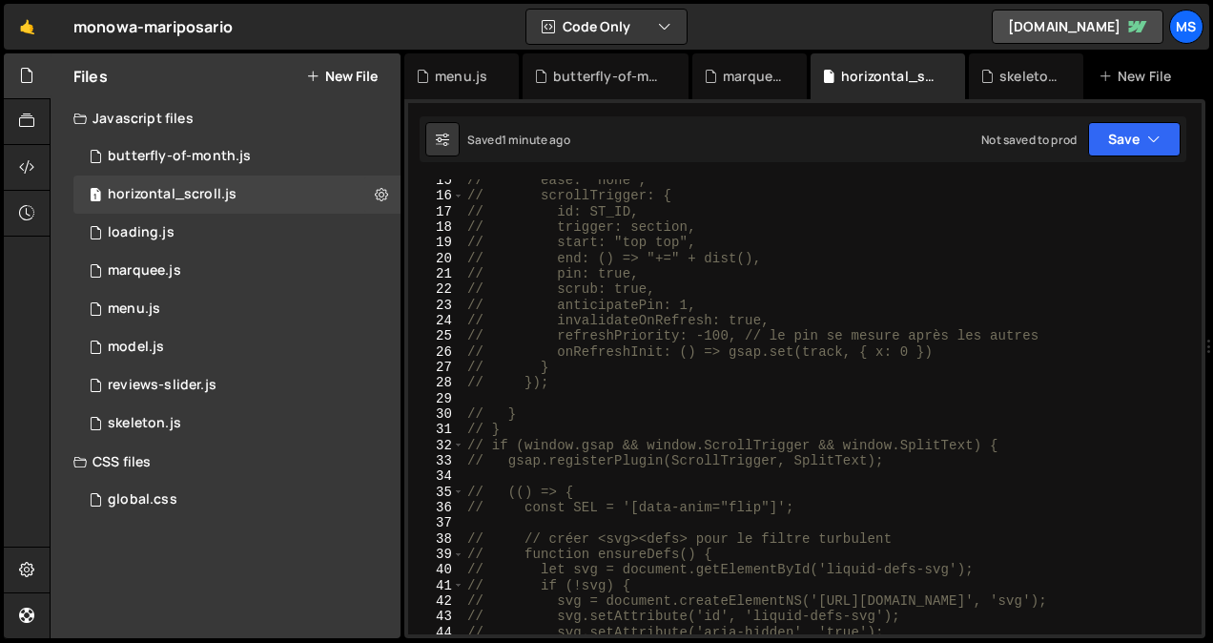
scroll to position [0, 0]
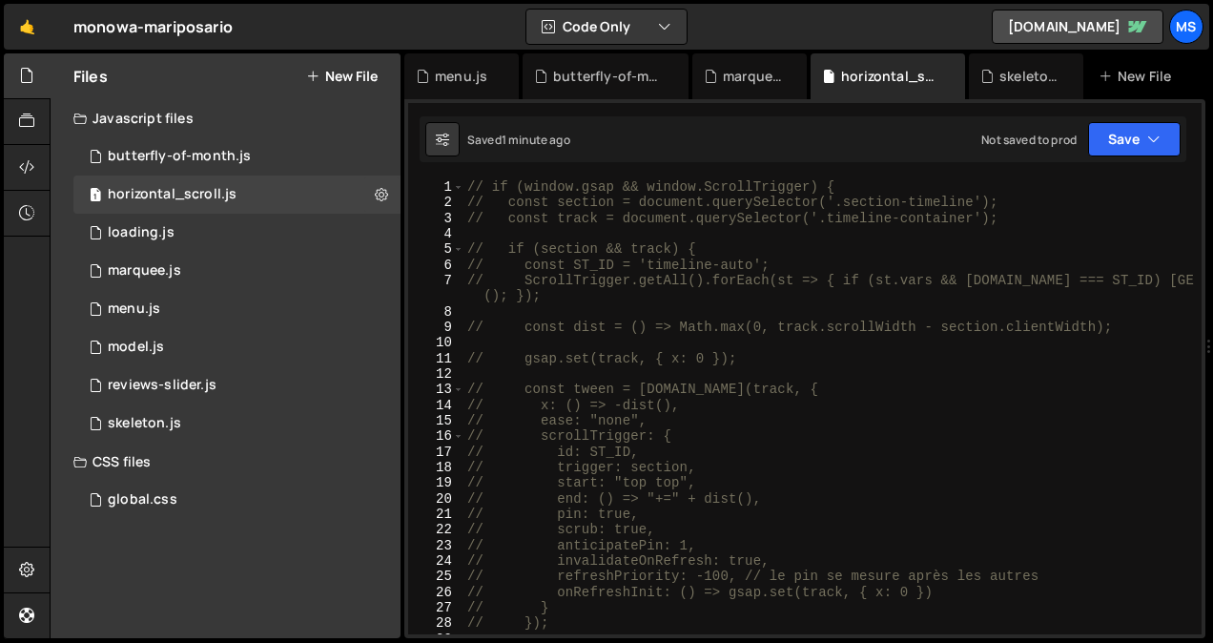
click at [860, 412] on div "// if (window.gsap && window.ScrollTrigger) { // const section = document.query…" at bounding box center [828, 422] width 730 height 486
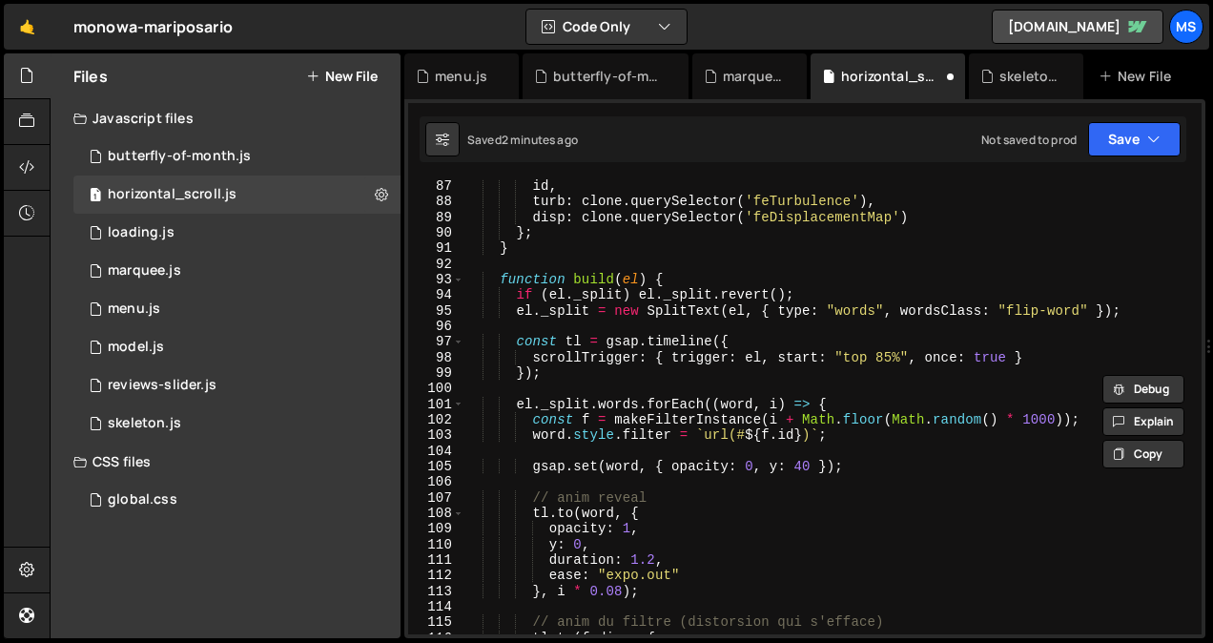
type textarea "})();"
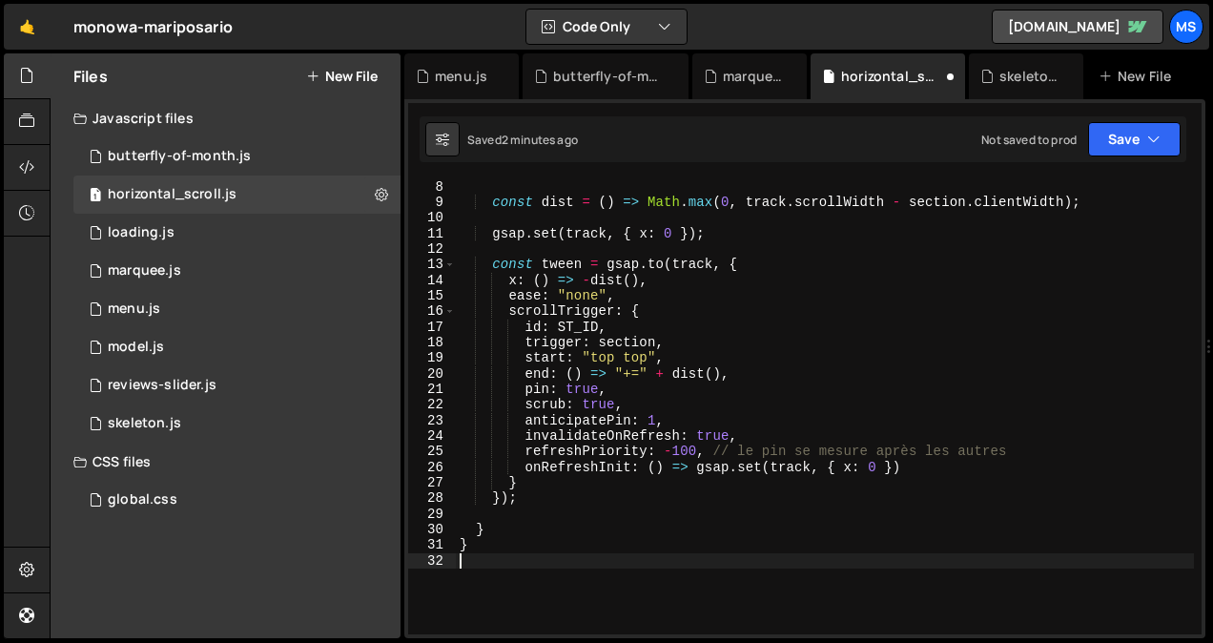
scroll to position [124, 0]
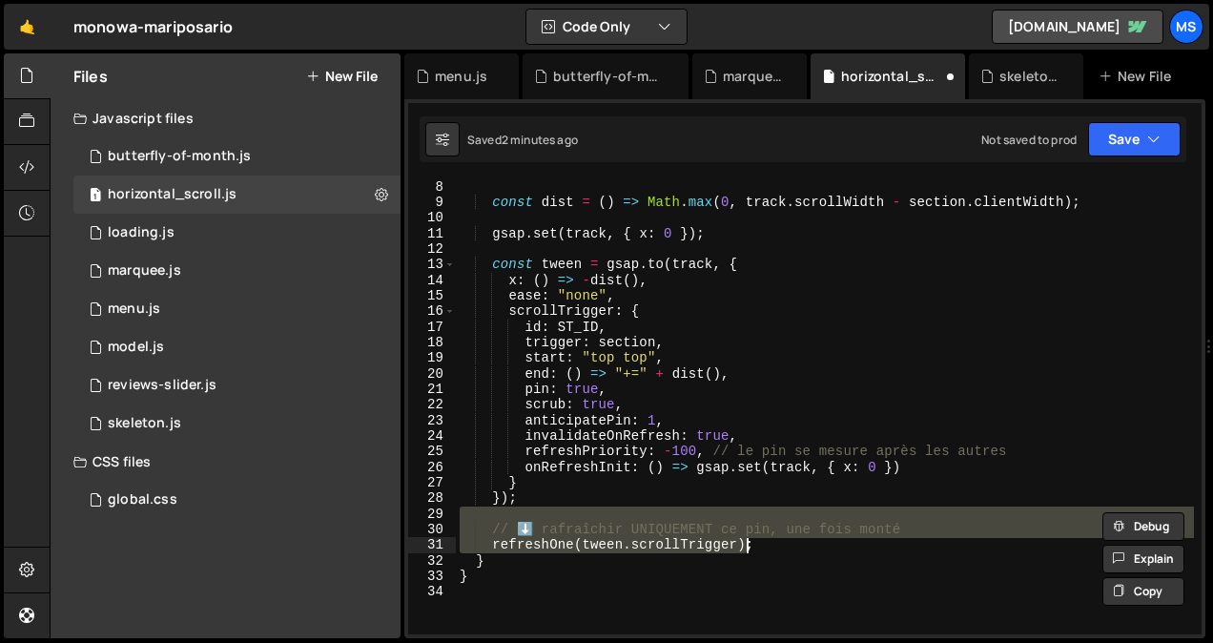
type textarea "}"
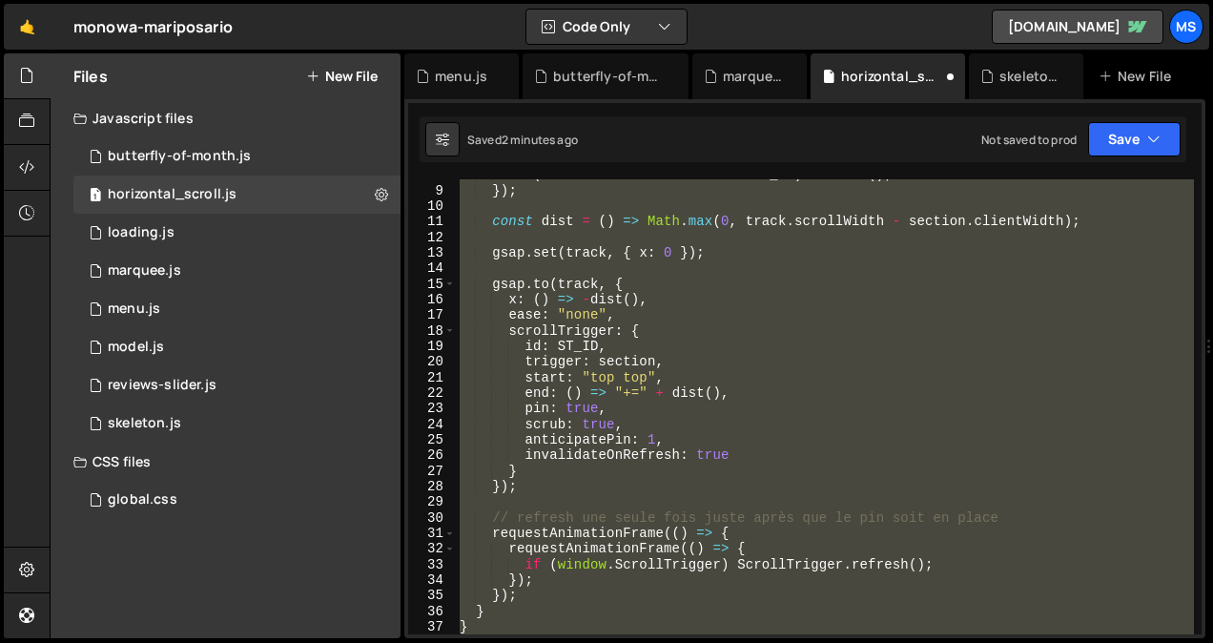
scroll to position [349, 0]
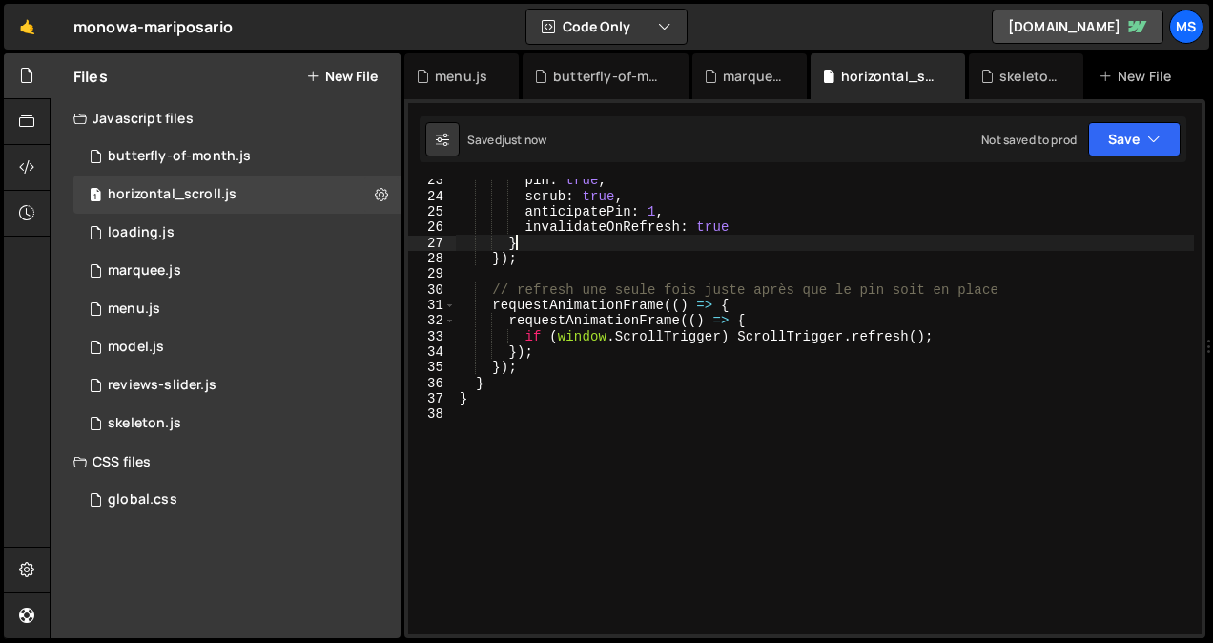
click at [872, 236] on div "pin : true , scrub : true , anticipatePin : 1 , invalidateOnRefresh : true } })…" at bounding box center [825, 416] width 738 height 486
type textarea "}"
click at [1019, 31] on link "[DOMAIN_NAME]" at bounding box center [1077, 27] width 172 height 34
click at [207, 228] on div "1 loading.js 0" at bounding box center [236, 233] width 327 height 38
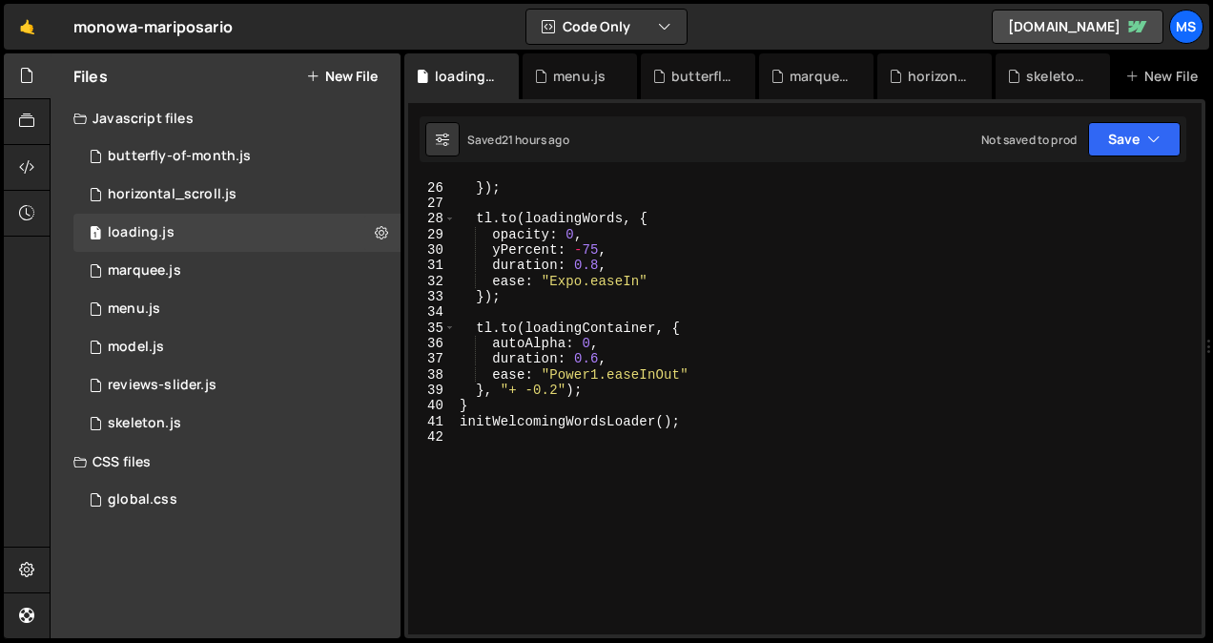
scroll to position [434, 0]
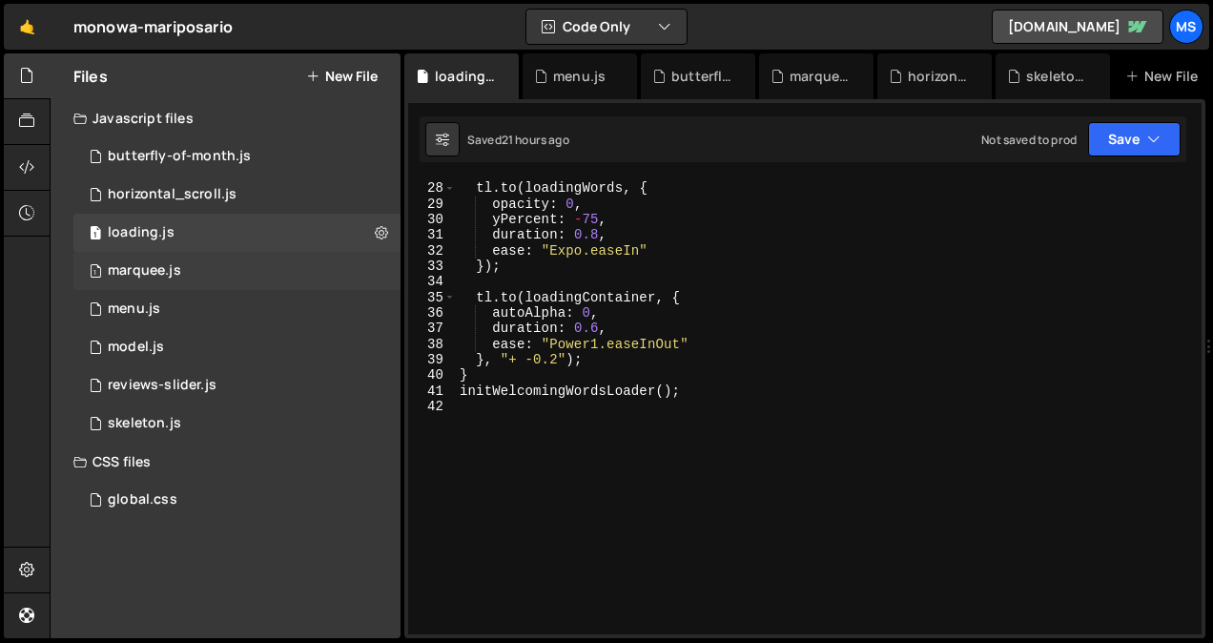
click at [163, 275] on div "marquee.js" at bounding box center [144, 270] width 73 height 17
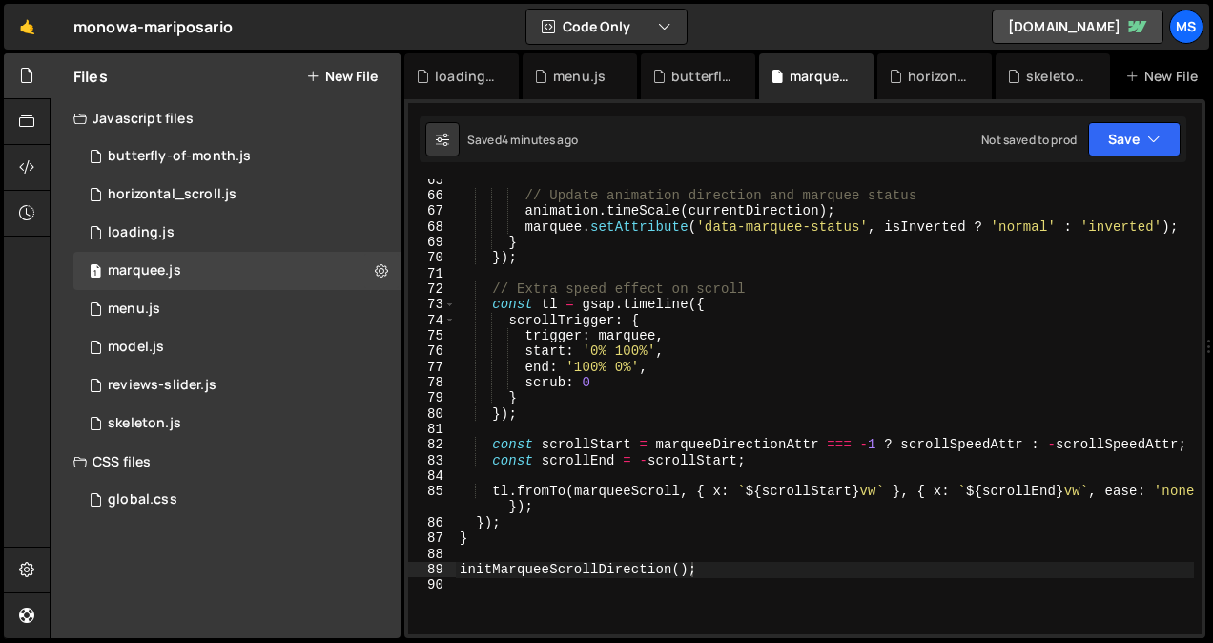
scroll to position [1087, 0]
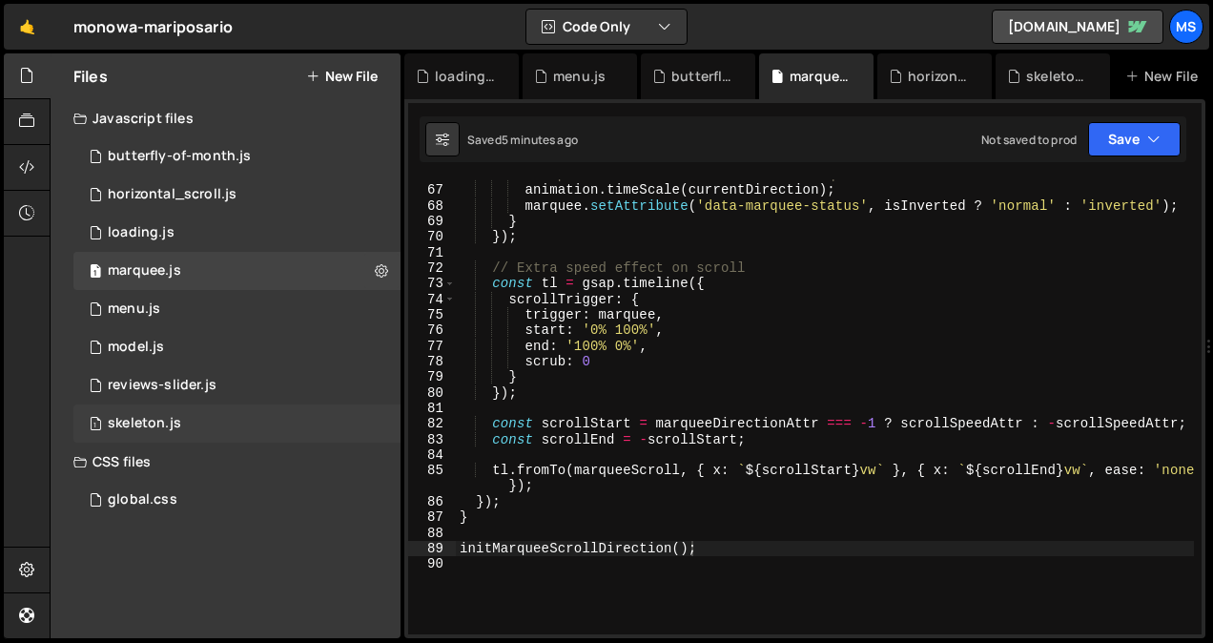
click at [202, 415] on div "1 skeleton.js 0" at bounding box center [236, 423] width 327 height 38
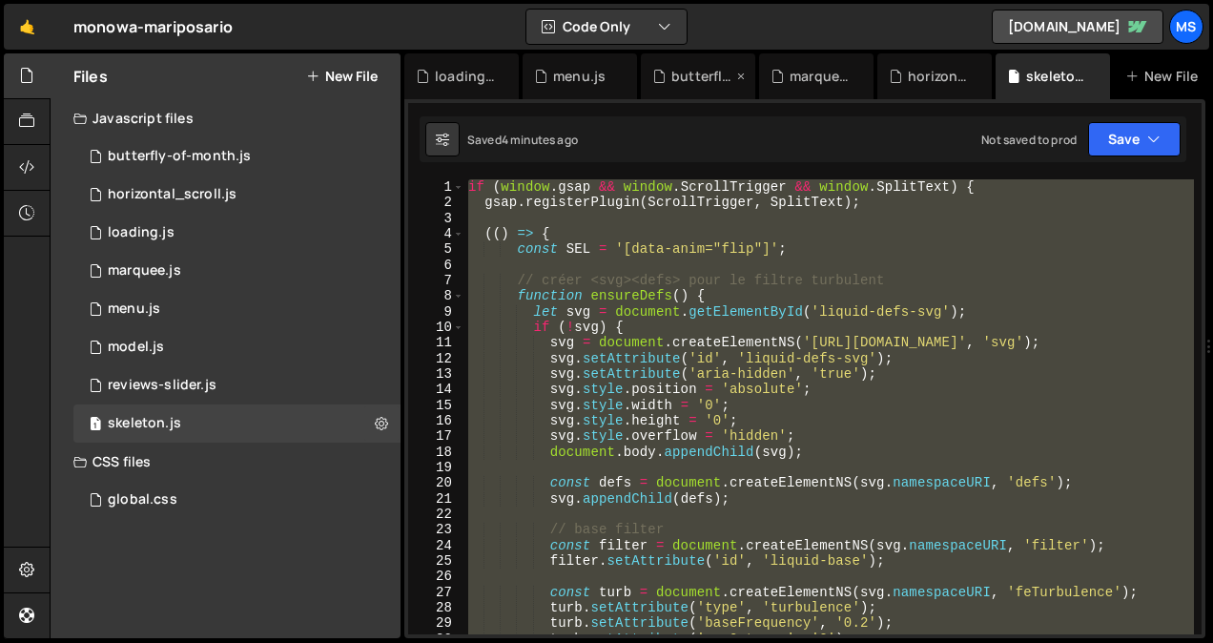
click at [737, 73] on icon at bounding box center [740, 76] width 13 height 19
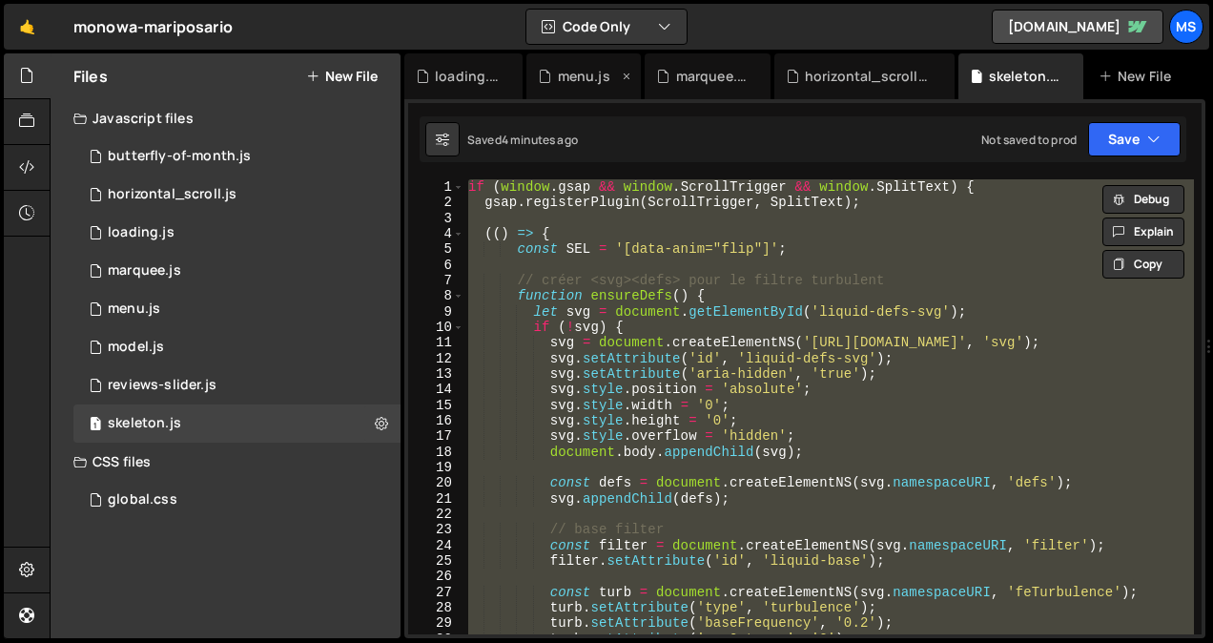
click at [627, 72] on icon at bounding box center [626, 76] width 13 height 19
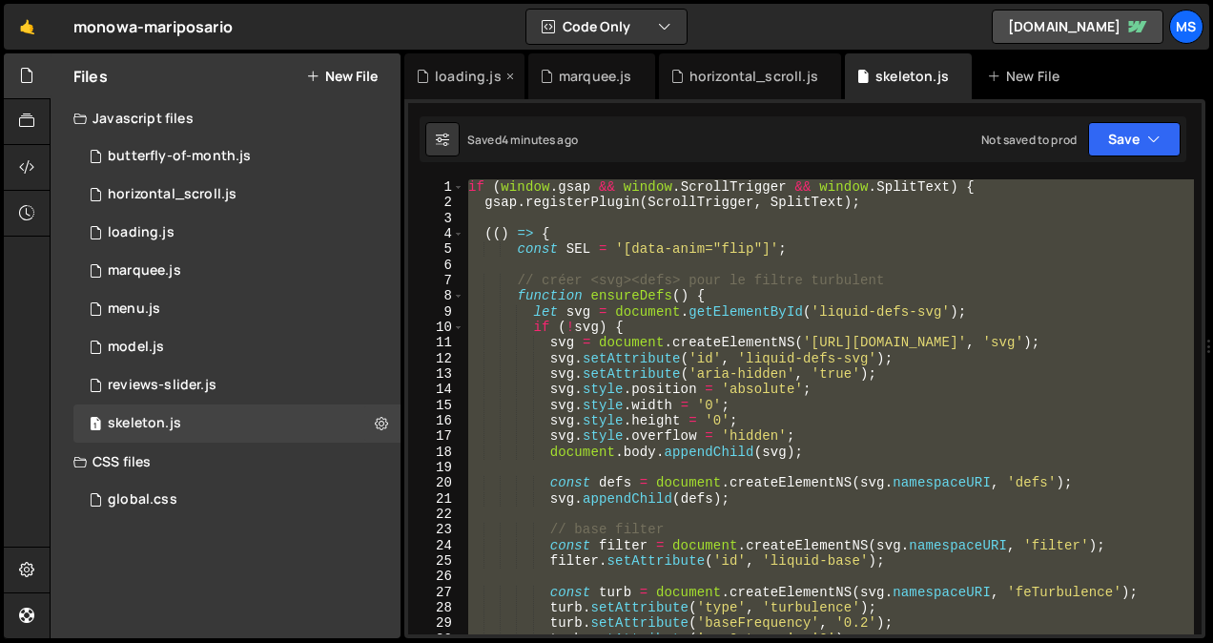
click at [510, 74] on icon at bounding box center [509, 76] width 13 height 19
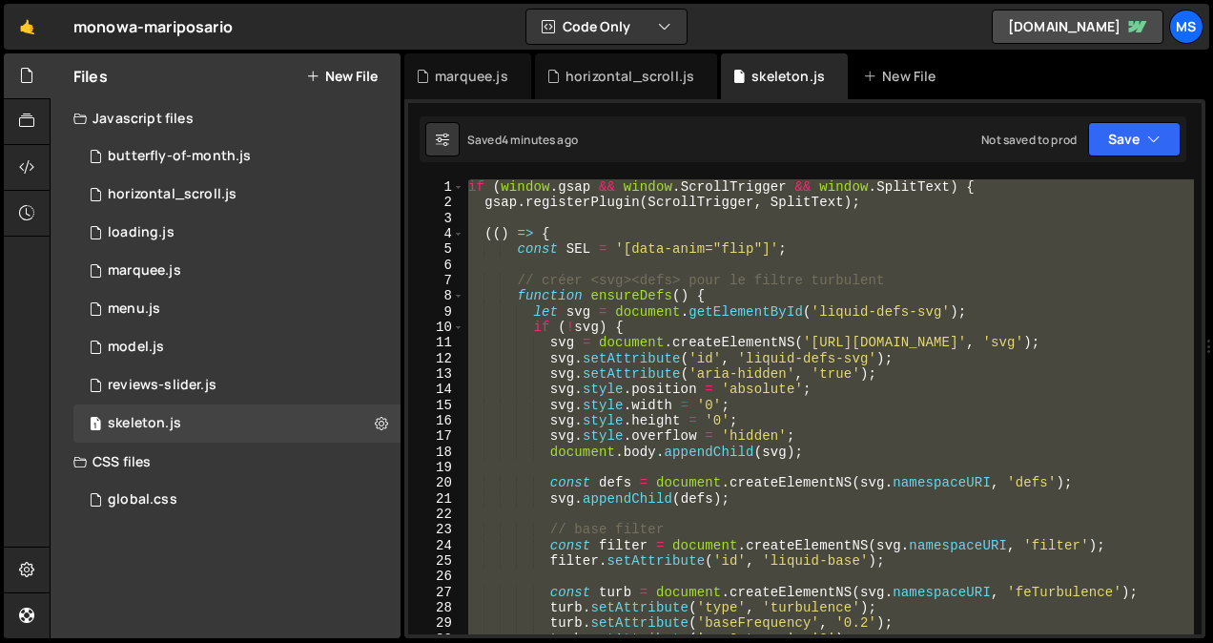
click at [611, 237] on div "if ( window . gsap && window . ScrollTrigger && window . SplitText ) { gsap . r…" at bounding box center [828, 406] width 729 height 455
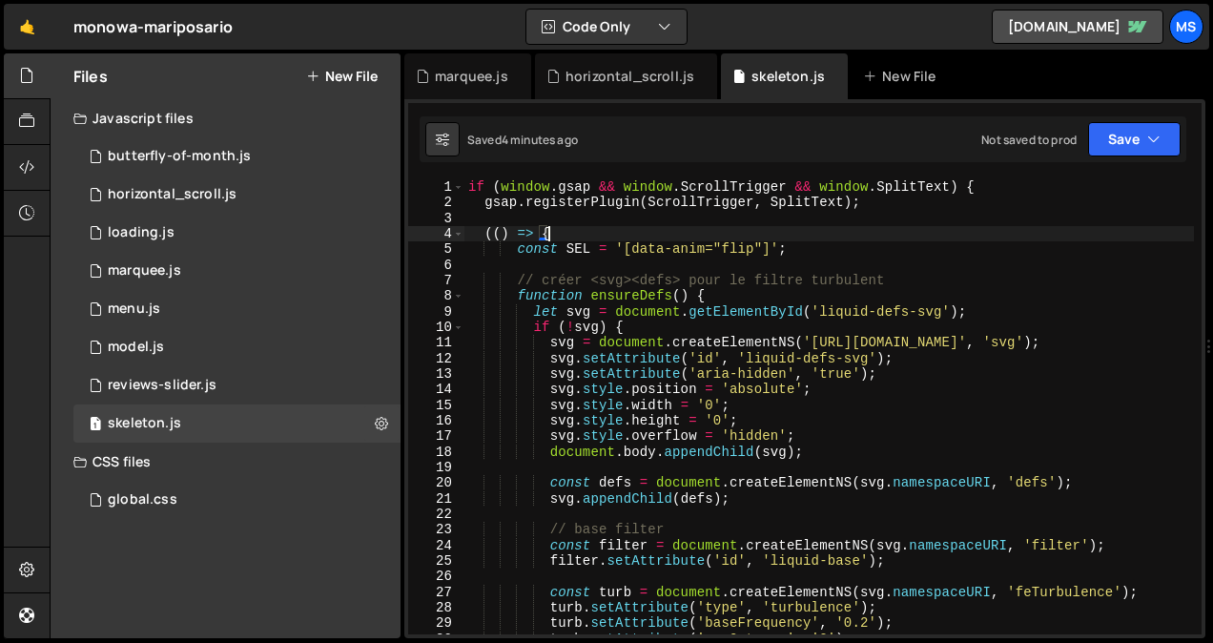
type textarea "};"
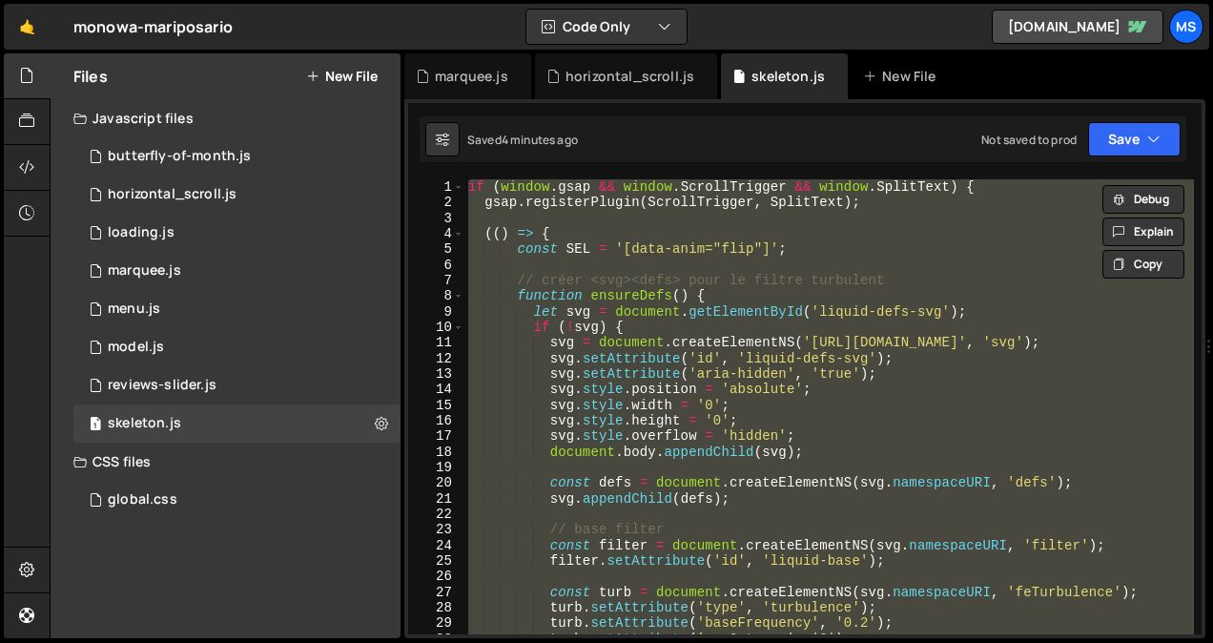
paste textarea
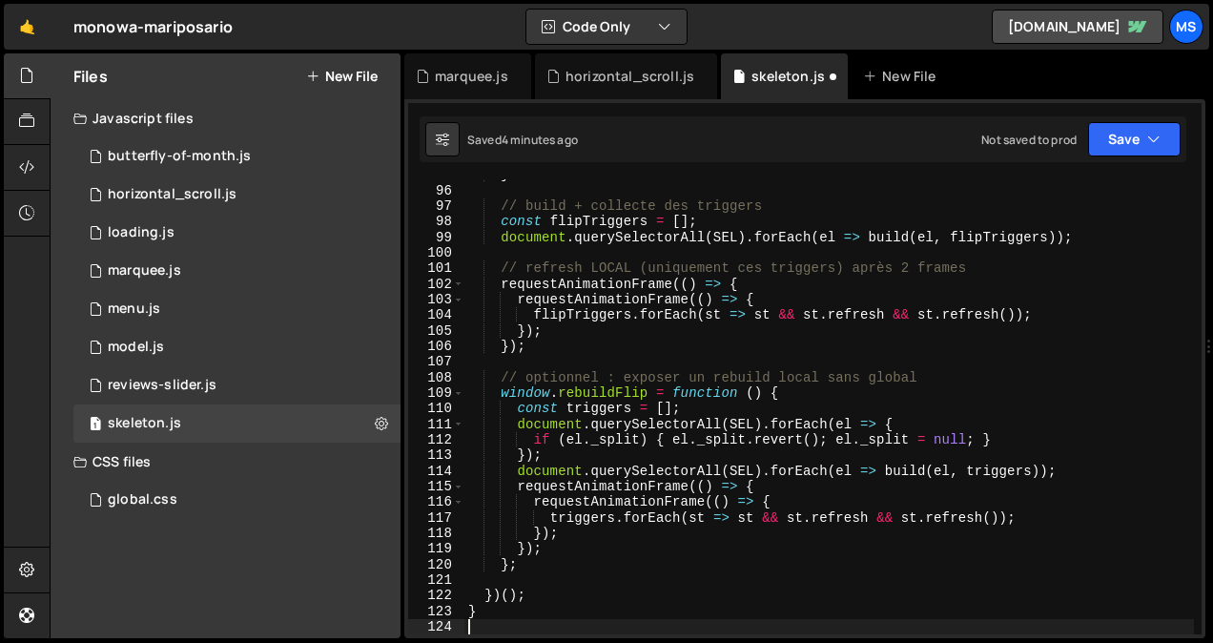
scroll to position [1476, 0]
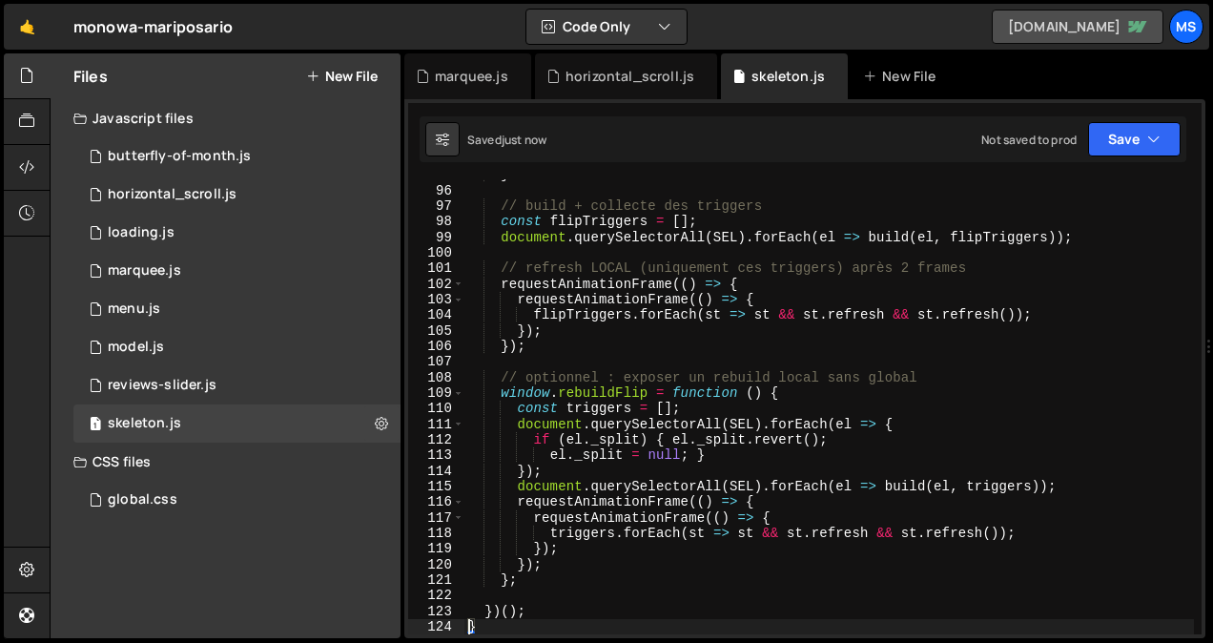
click at [1085, 24] on link "[DOMAIN_NAME]" at bounding box center [1077, 27] width 172 height 34
click at [1071, 32] on link "[DOMAIN_NAME]" at bounding box center [1077, 27] width 172 height 34
click at [652, 624] on div "} // build + collecte des triggers const flipTriggers = [ ] ; document . queryS…" at bounding box center [828, 410] width 729 height 486
type textarea "}"
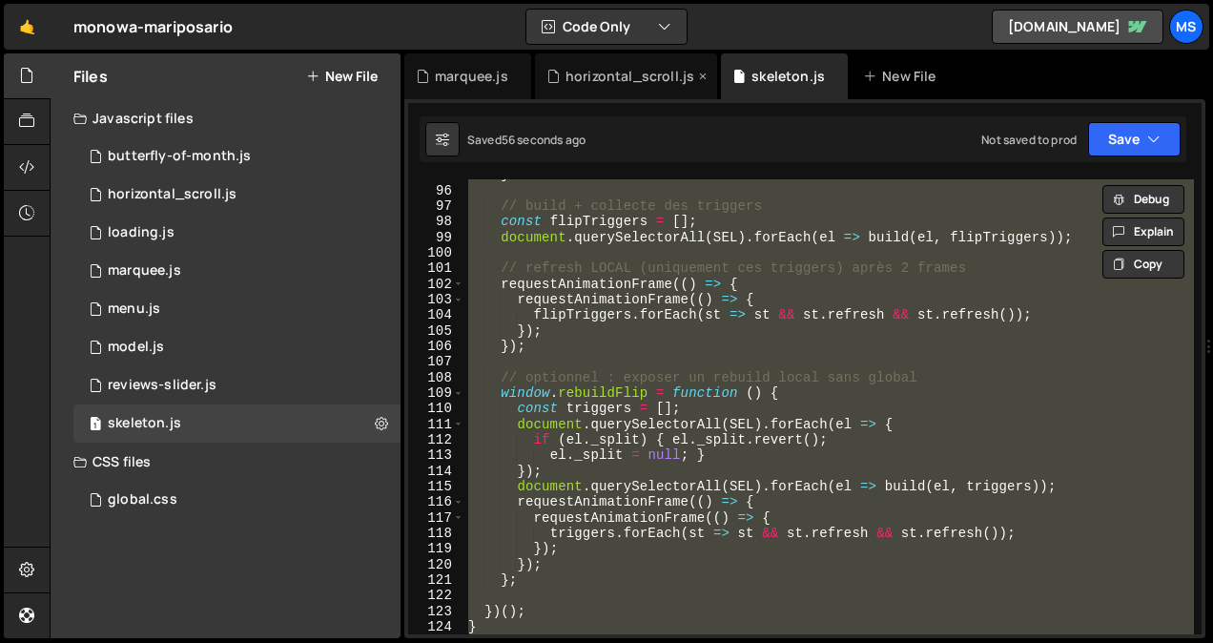
click at [613, 68] on div "horizontal_scroll.js" at bounding box center [629, 76] width 129 height 19
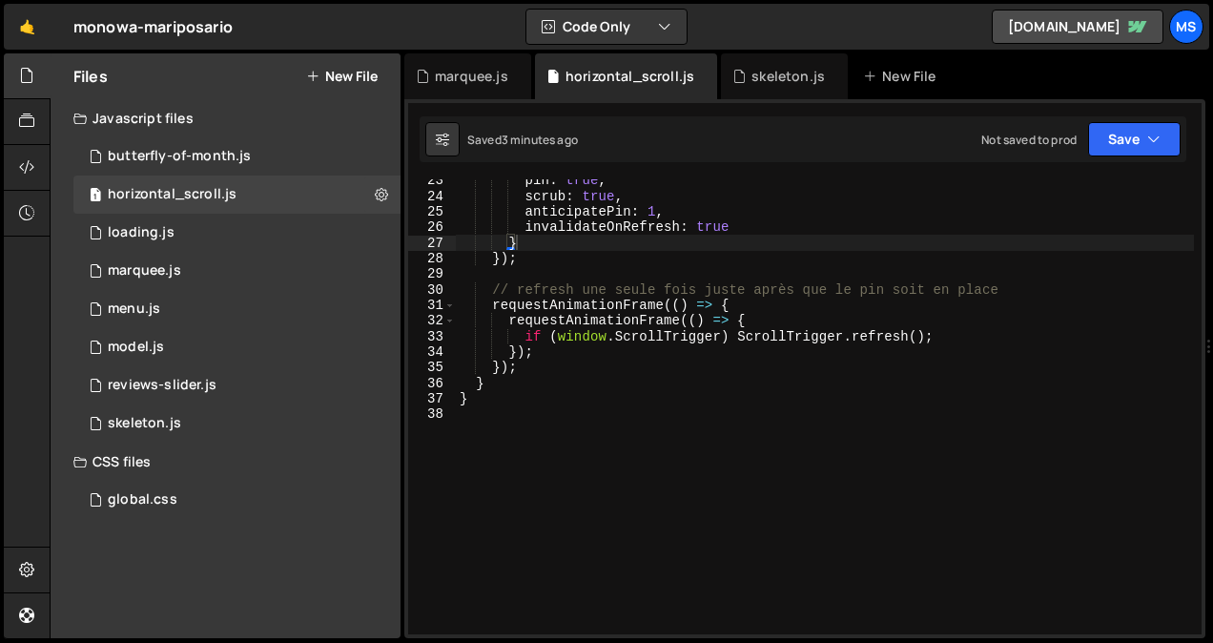
click at [606, 389] on div "pin : true , scrub : true , anticipatePin : 1 , invalidateOnRefresh : true } })…" at bounding box center [825, 416] width 738 height 486
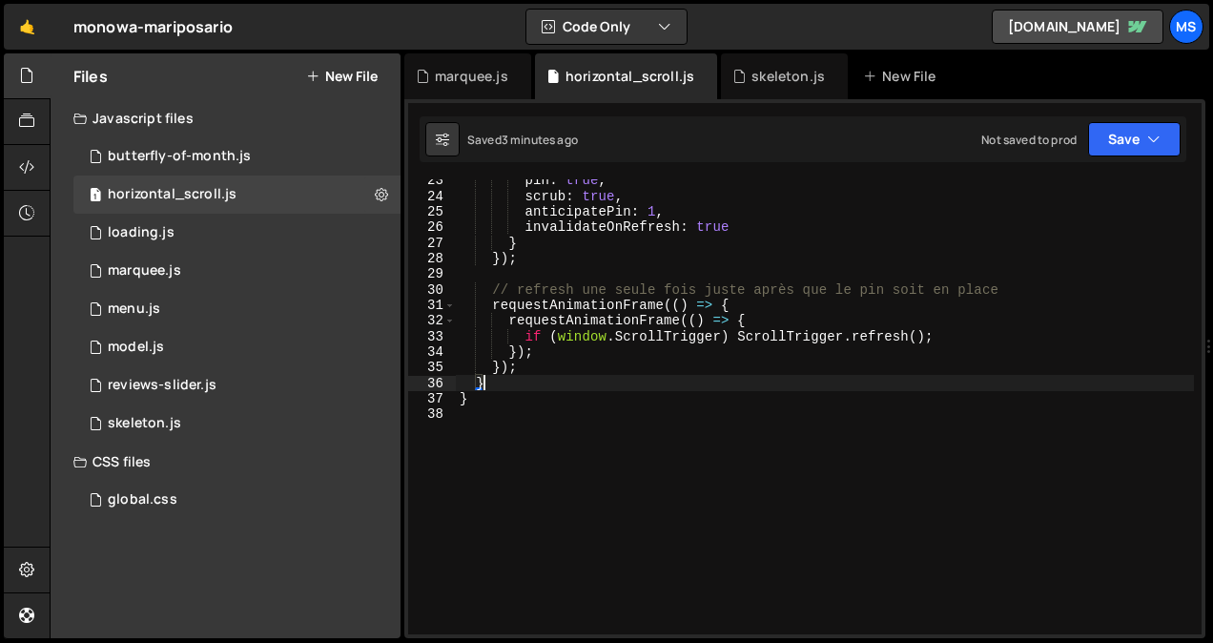
type textarea "}"
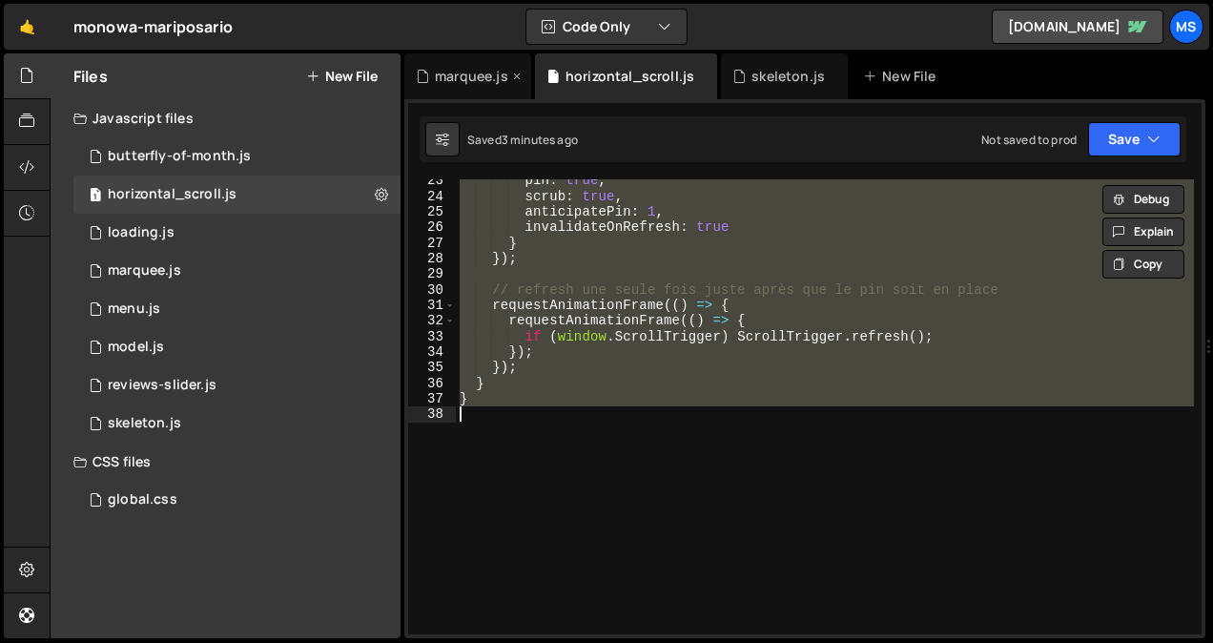
click at [462, 71] on div "marquee.js" at bounding box center [471, 76] width 73 height 19
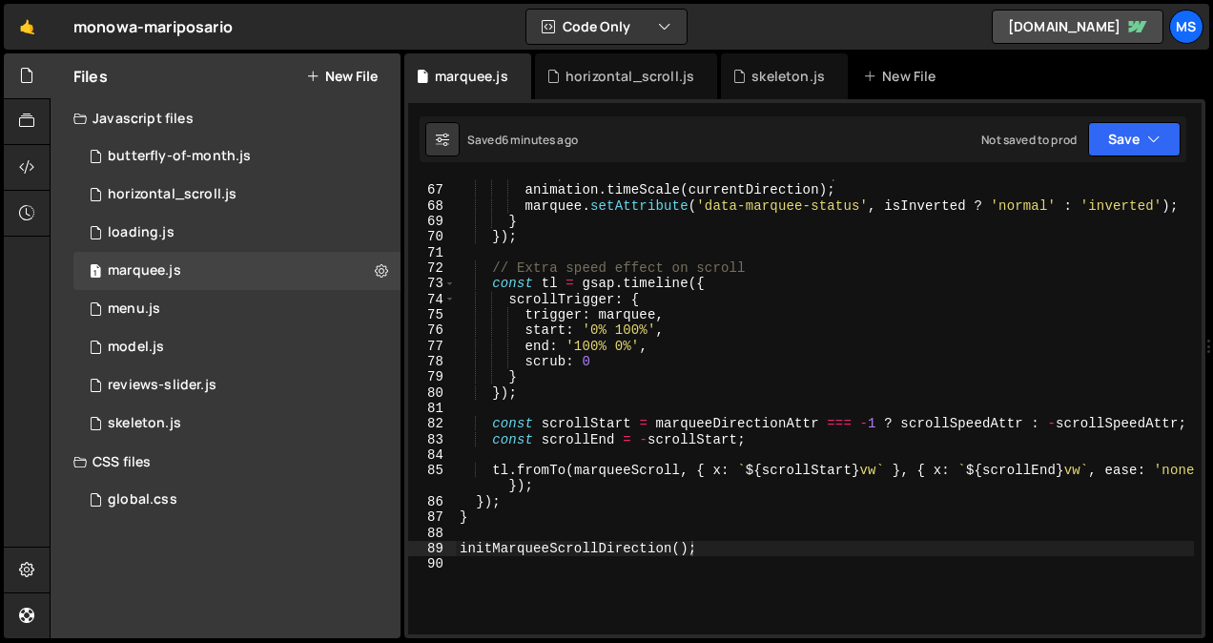
click at [561, 604] on div "// Update animation direction and marquee status animation . timeScale ( curren…" at bounding box center [825, 410] width 738 height 486
type textarea "initMarqueeScrollDirection();"
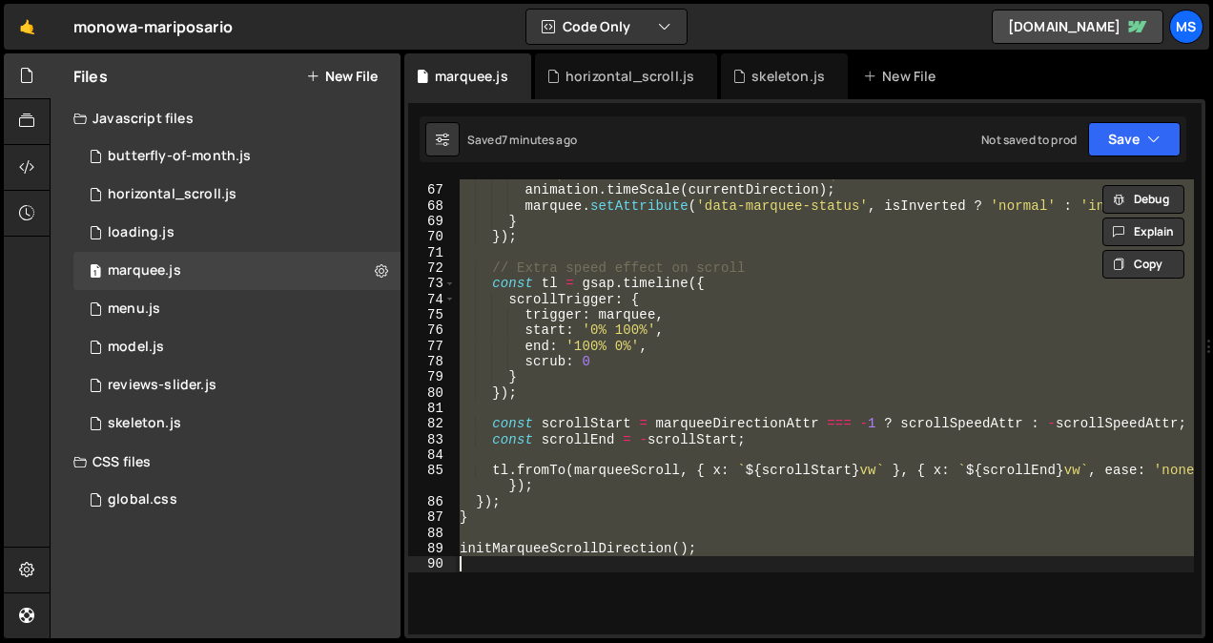
click at [718, 602] on div "// Update animation direction and marquee status animation . timeScale ( curren…" at bounding box center [825, 406] width 738 height 455
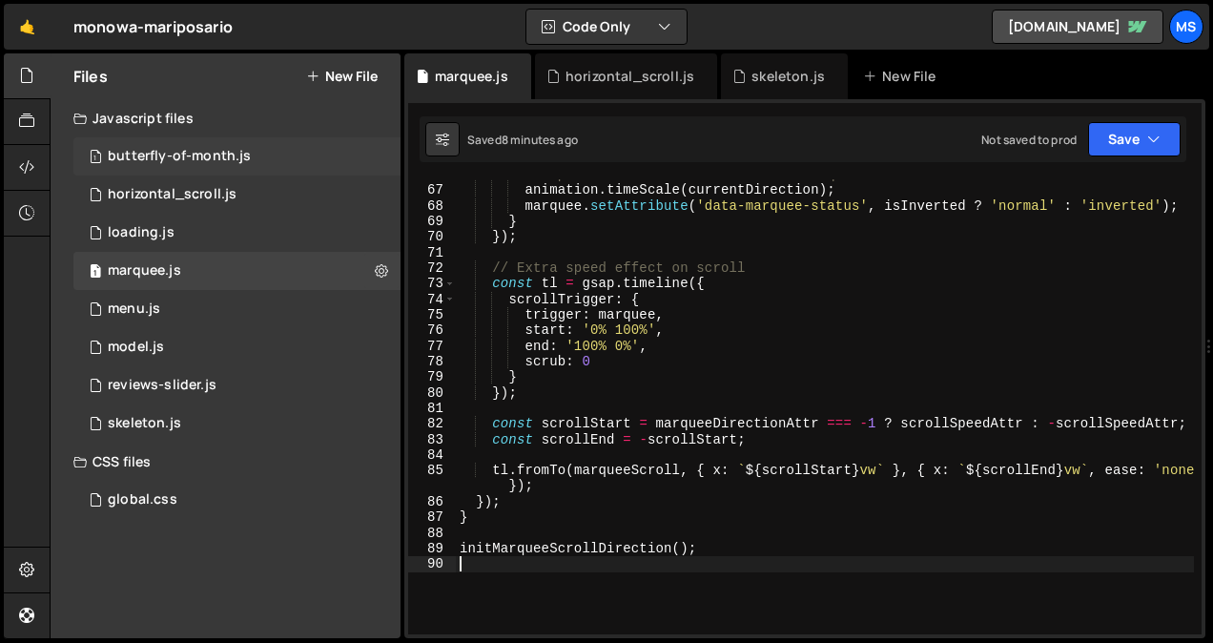
click at [181, 164] on div "butterfly-of-month.js" at bounding box center [179, 156] width 143 height 17
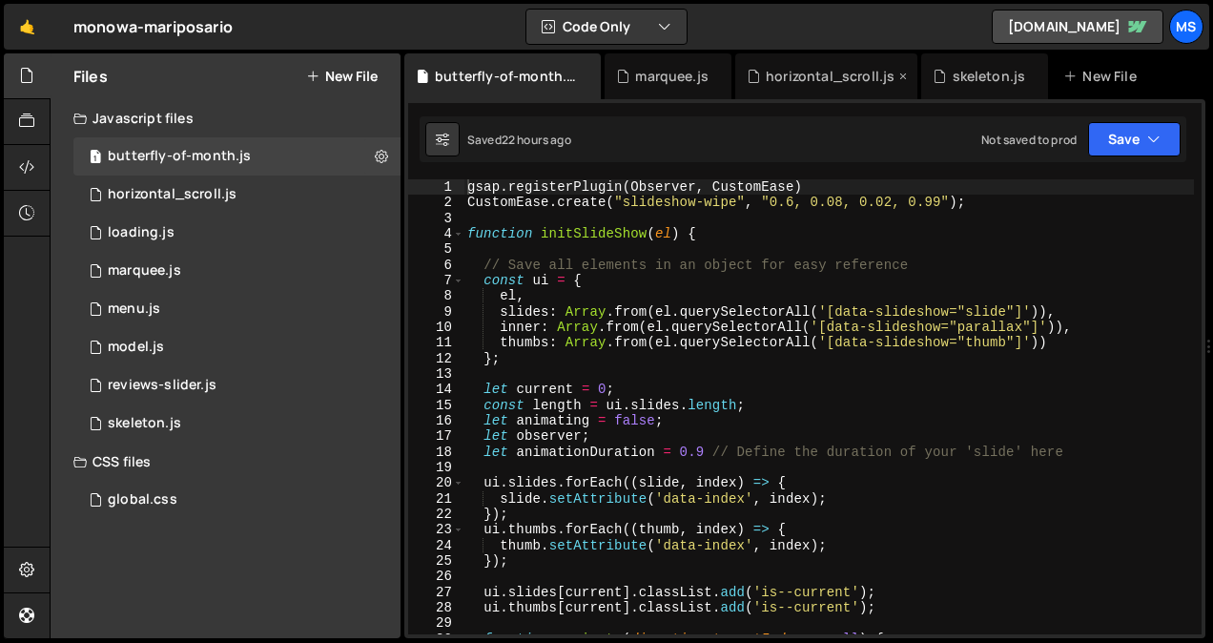
drag, startPoint x: 838, startPoint y: 74, endPoint x: 797, endPoint y: 71, distance: 41.2
click at [797, 71] on div "horizontal_scroll.js" at bounding box center [829, 76] width 129 height 19
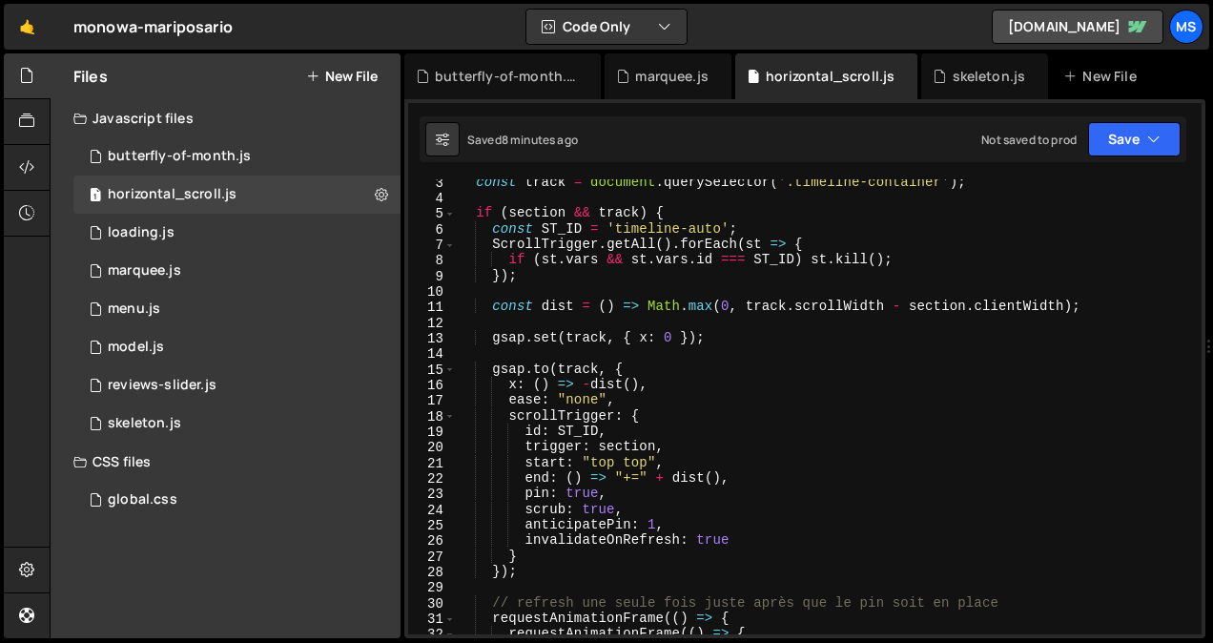
scroll to position [36, 0]
type textarea "invalidateOnRefresh: true"
click at [741, 536] on div "const track = document . querySelector ( '.timeline-container' ) ; if ( section…" at bounding box center [825, 416] width 738 height 486
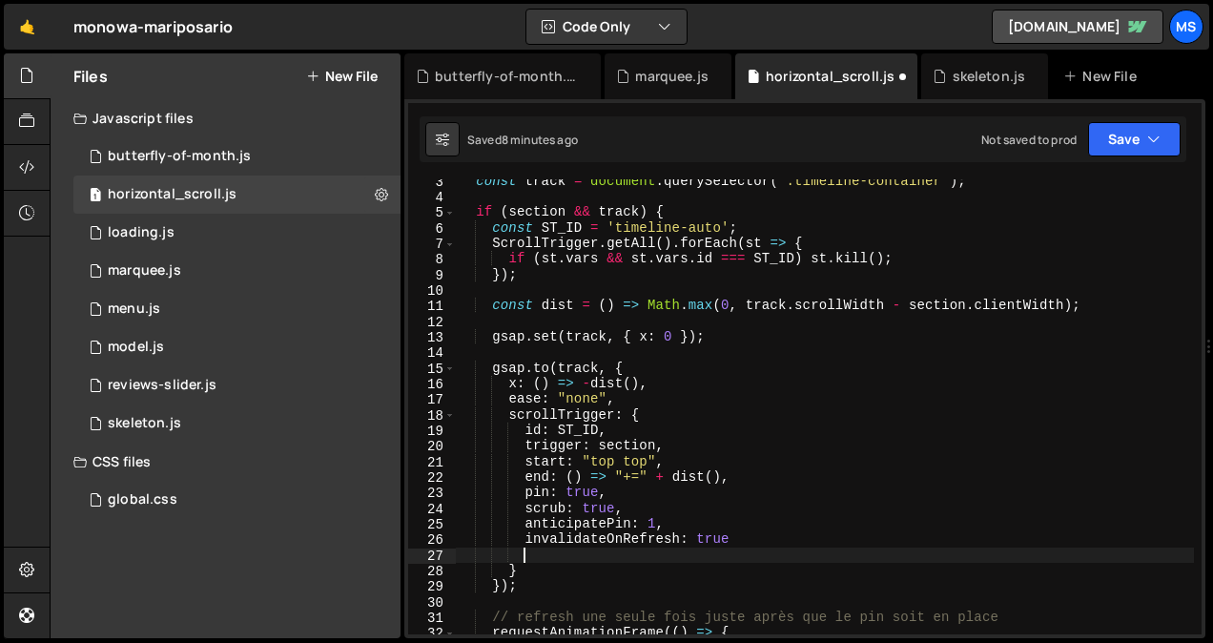
scroll to position [0, 3]
paste textarea "onRefreshInit: () => gsap.set(track, { x: 0 })"
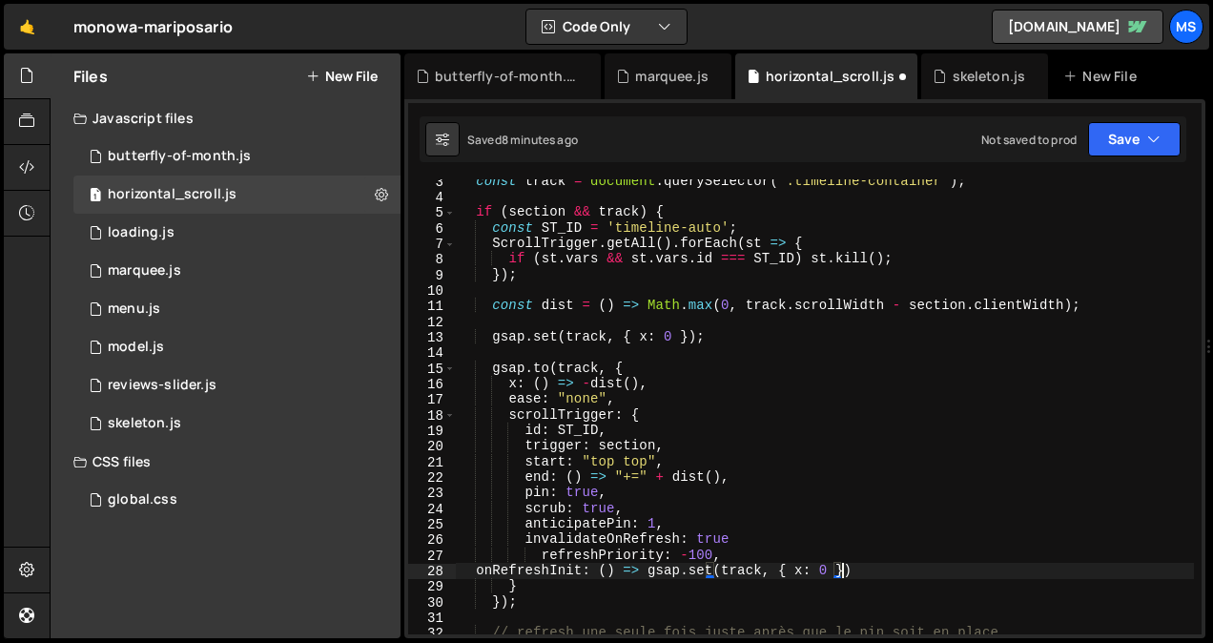
click at [533, 558] on div "const track = document . querySelector ( '.timeline-container' ) ; if ( section…" at bounding box center [825, 416] width 738 height 486
click at [475, 572] on div "const track = document . querySelector ( '.timeline-container' ) ; if ( section…" at bounding box center [825, 416] width 738 height 486
click at [531, 552] on div "const track = document . querySelector ( '.timeline-container' ) ; if ( section…" at bounding box center [825, 416] width 738 height 486
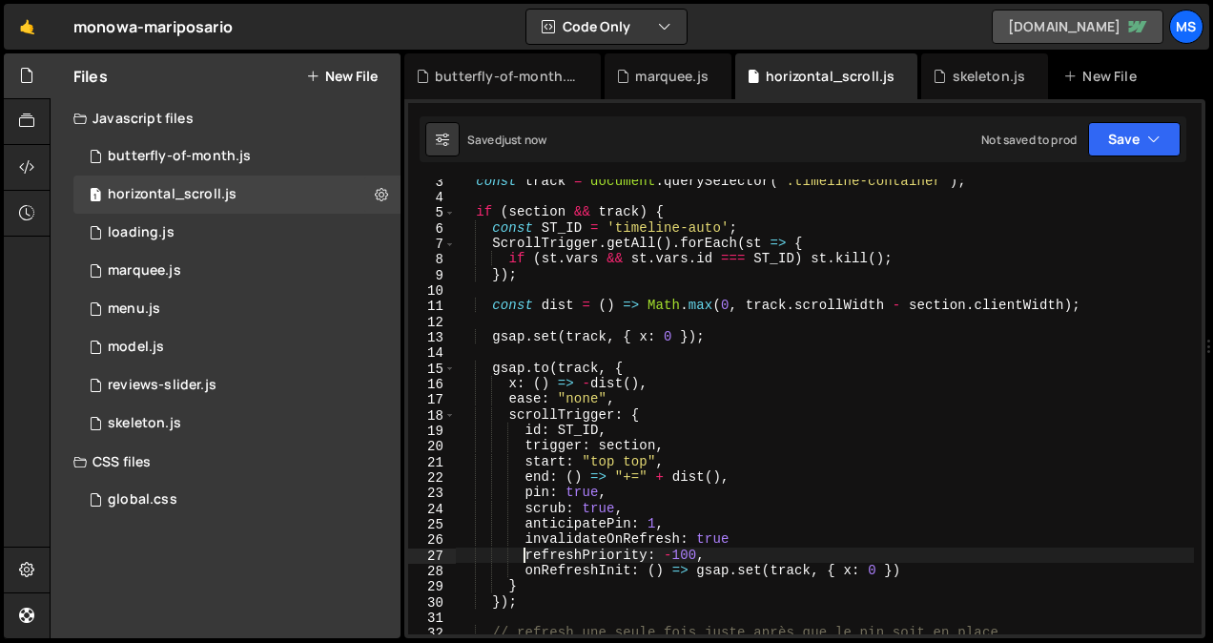
click at [1085, 30] on link "[DOMAIN_NAME]" at bounding box center [1077, 27] width 172 height 34
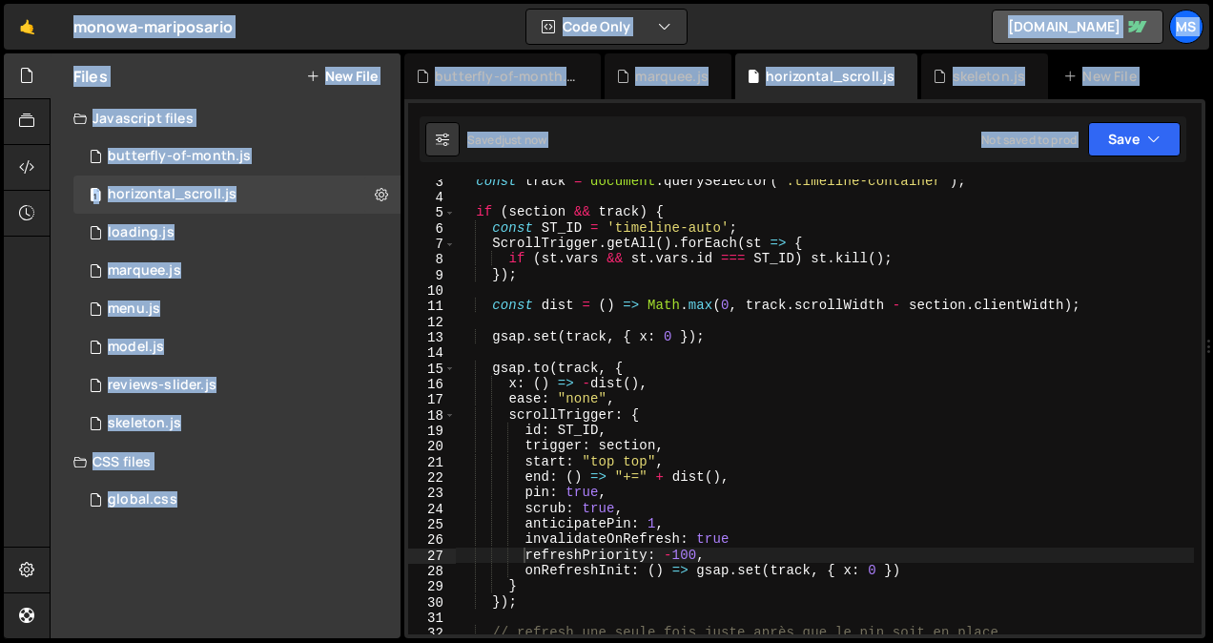
copy body "lo Ipsumdol Sita Conse Adipis elit seddoe Tempori Utlabor Etdolo Magn al e adm.…"
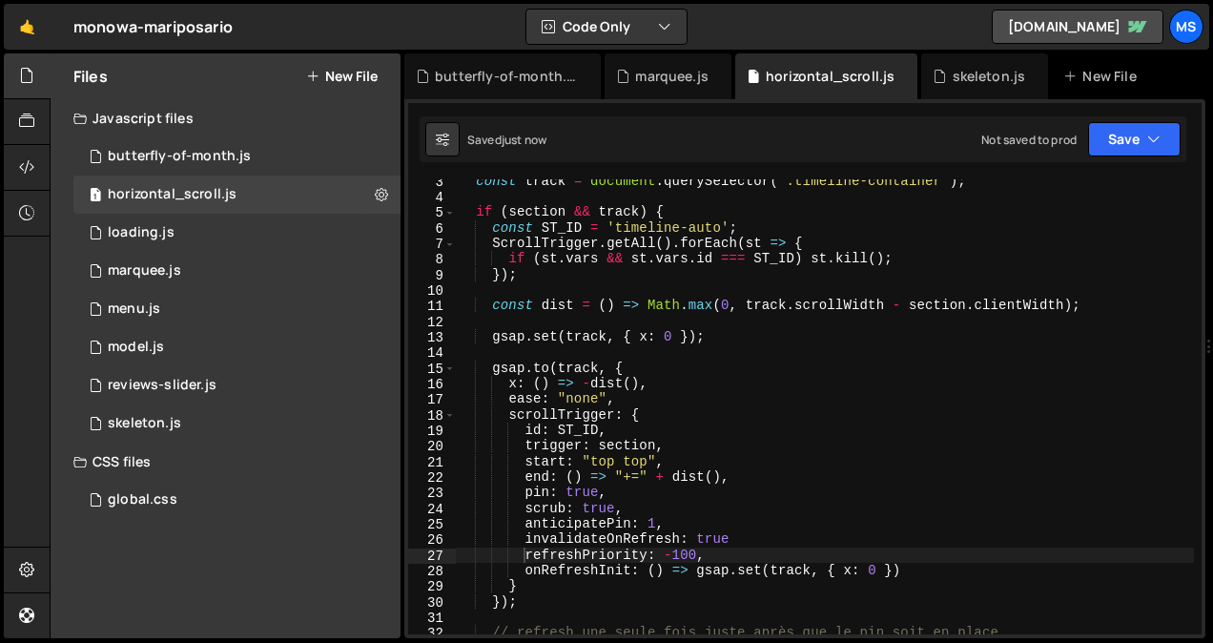
click at [740, 369] on div "const track = document . querySelector ( '.timeline-container' ) ; if ( section…" at bounding box center [825, 416] width 738 height 486
type textarea "}"
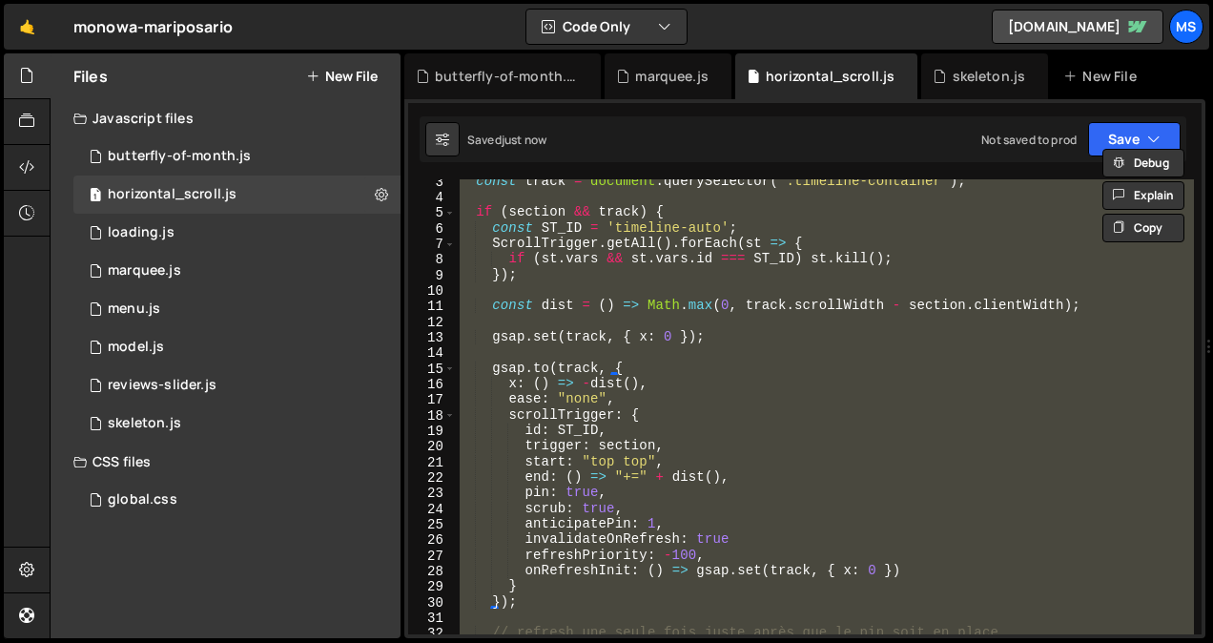
scroll to position [0, 0]
paste textarea
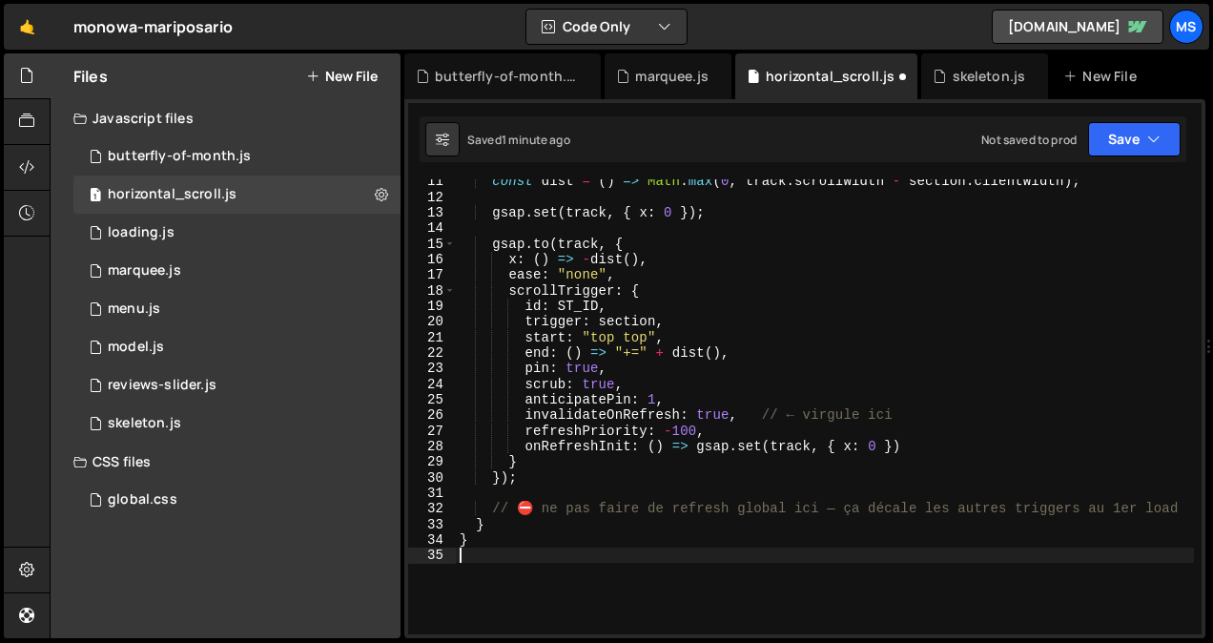
scroll to position [161, 0]
click at [432, 507] on div "32" at bounding box center [432, 507] width 48 height 15
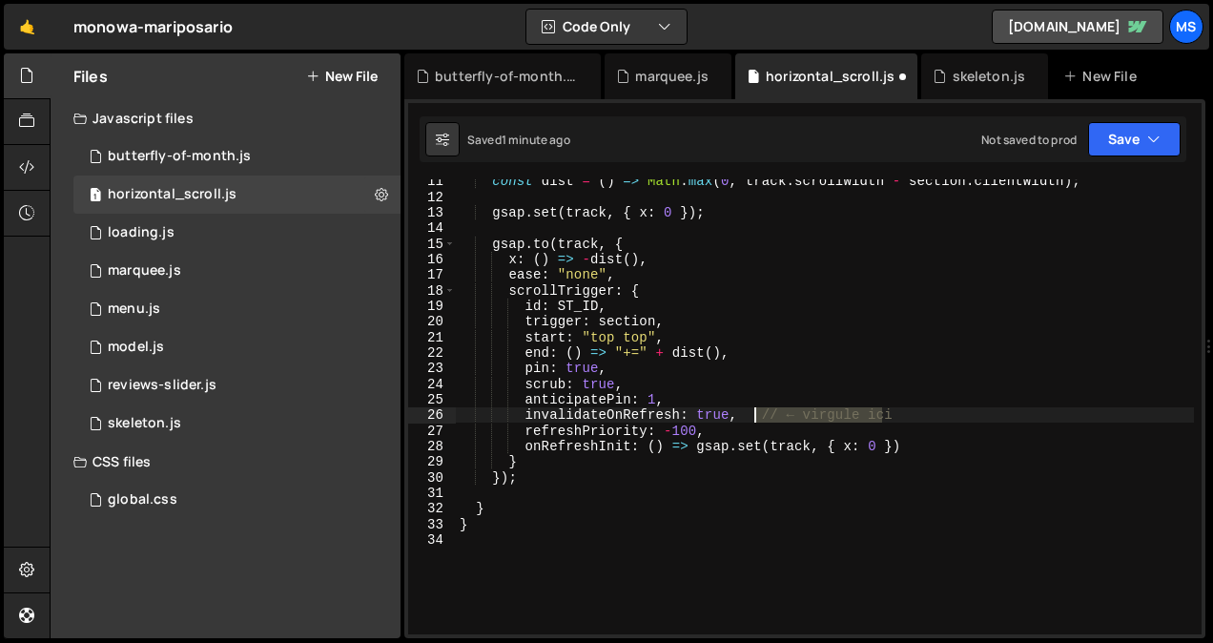
drag, startPoint x: 894, startPoint y: 409, endPoint x: 757, endPoint y: 411, distance: 137.3
click at [757, 411] on div "const dist = ( ) => Math . max ( 0 , track . scrollWidth - section . clientWidt…" at bounding box center [825, 416] width 738 height 486
click at [859, 298] on div "const dist = ( ) => Math . max ( 0 , track . scrollWidth - section . clientWidt…" at bounding box center [825, 416] width 738 height 486
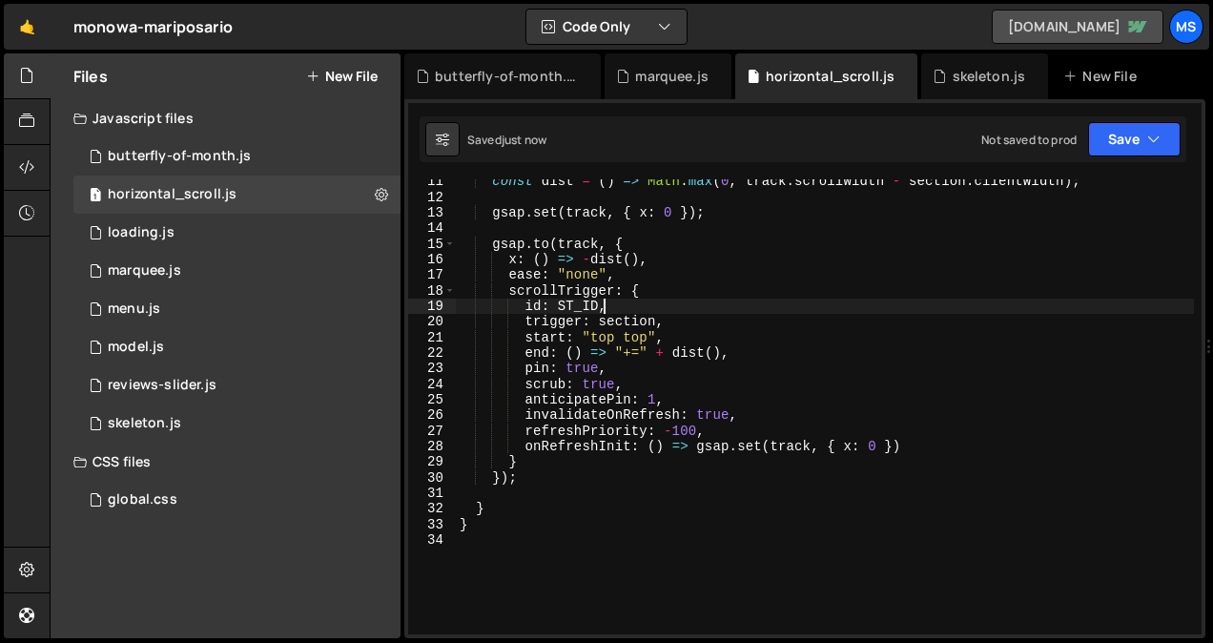
click at [1070, 31] on link "[DOMAIN_NAME]" at bounding box center [1077, 27] width 172 height 34
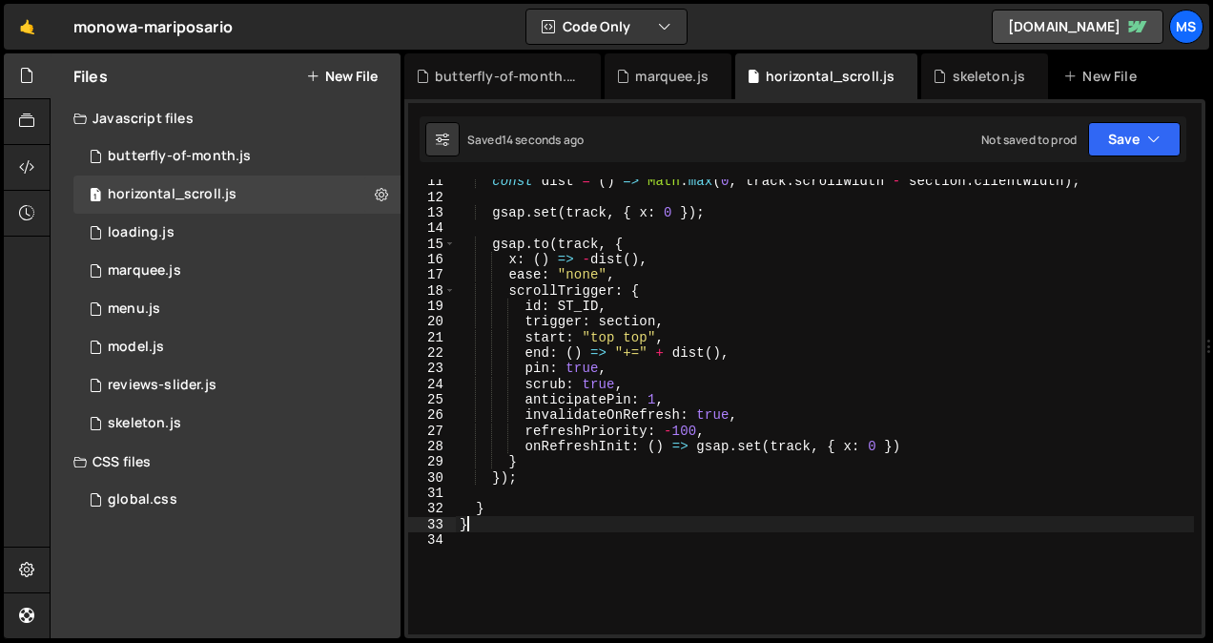
click at [582, 517] on div "const dist = ( ) => Math . max ( 0 , track . scrollWidth - section . clientWidt…" at bounding box center [825, 416] width 738 height 486
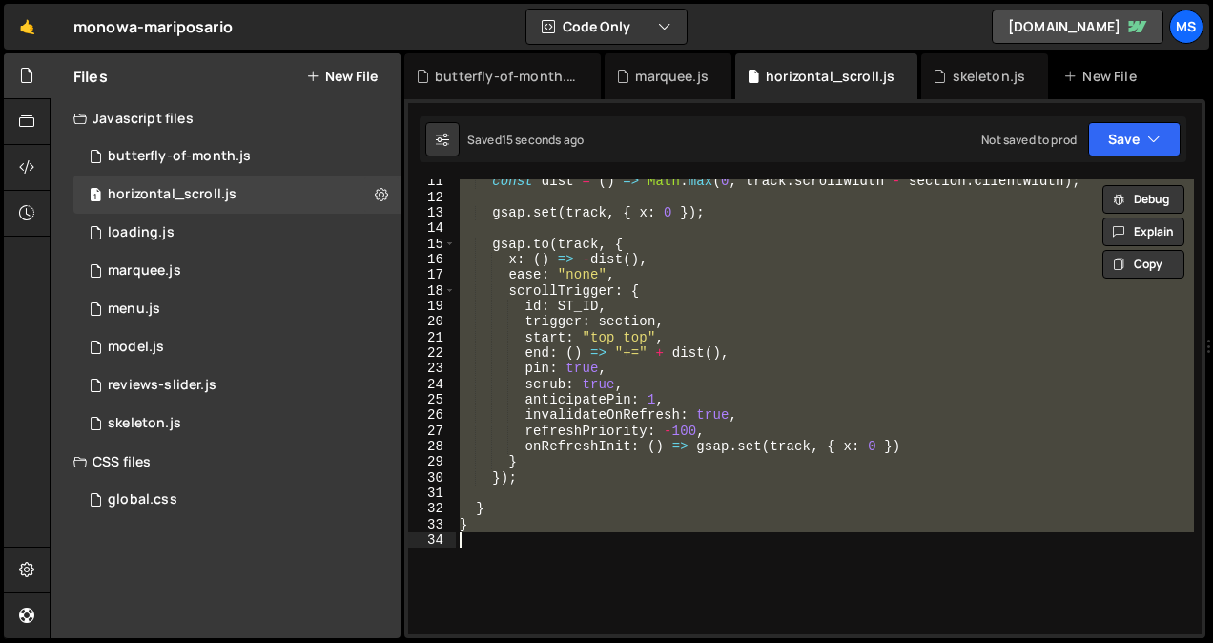
type textarea "// }"
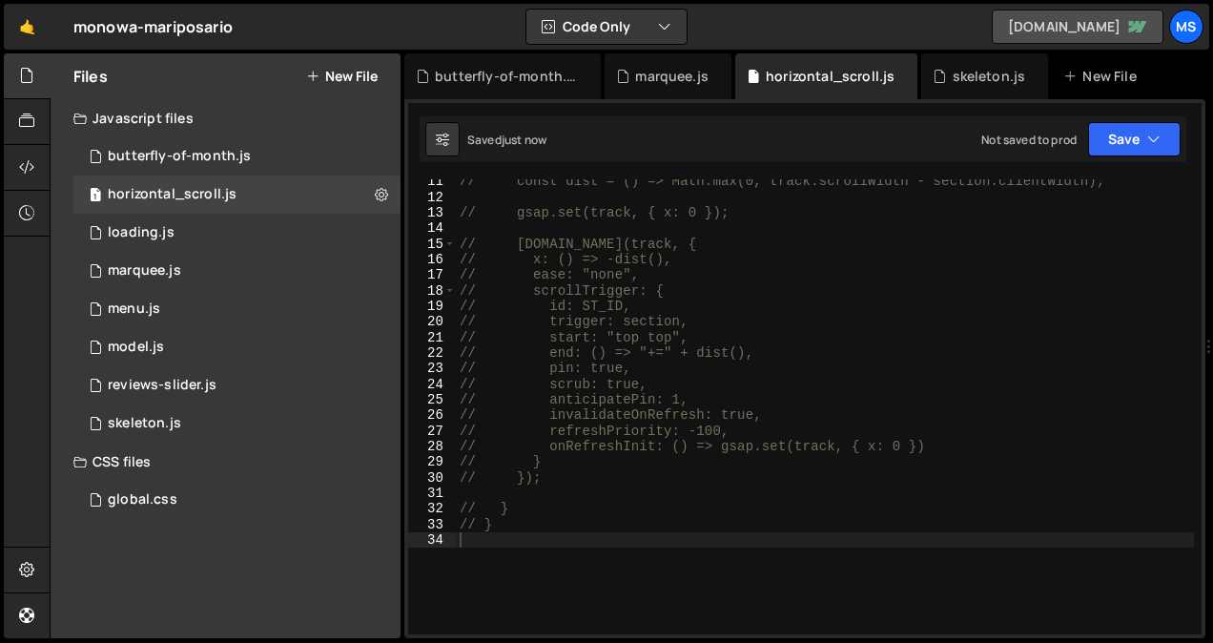
click at [1056, 19] on link "[DOMAIN_NAME]" at bounding box center [1077, 27] width 172 height 34
click at [1064, 33] on link "[DOMAIN_NAME]" at bounding box center [1077, 27] width 172 height 34
click at [1083, 30] on link "[DOMAIN_NAME]" at bounding box center [1077, 27] width 172 height 34
click at [674, 279] on div "// const dist = () => Math.max(0, track.scrollWidth - section.clientWidth); // …" at bounding box center [825, 416] width 738 height 486
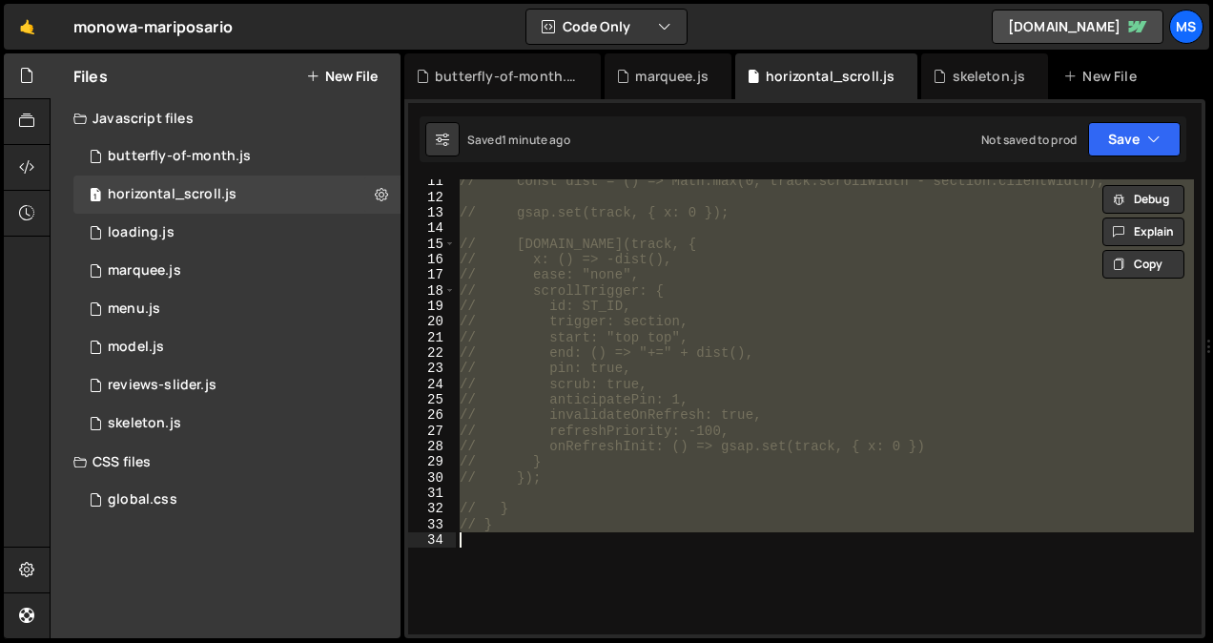
type textarea "}"
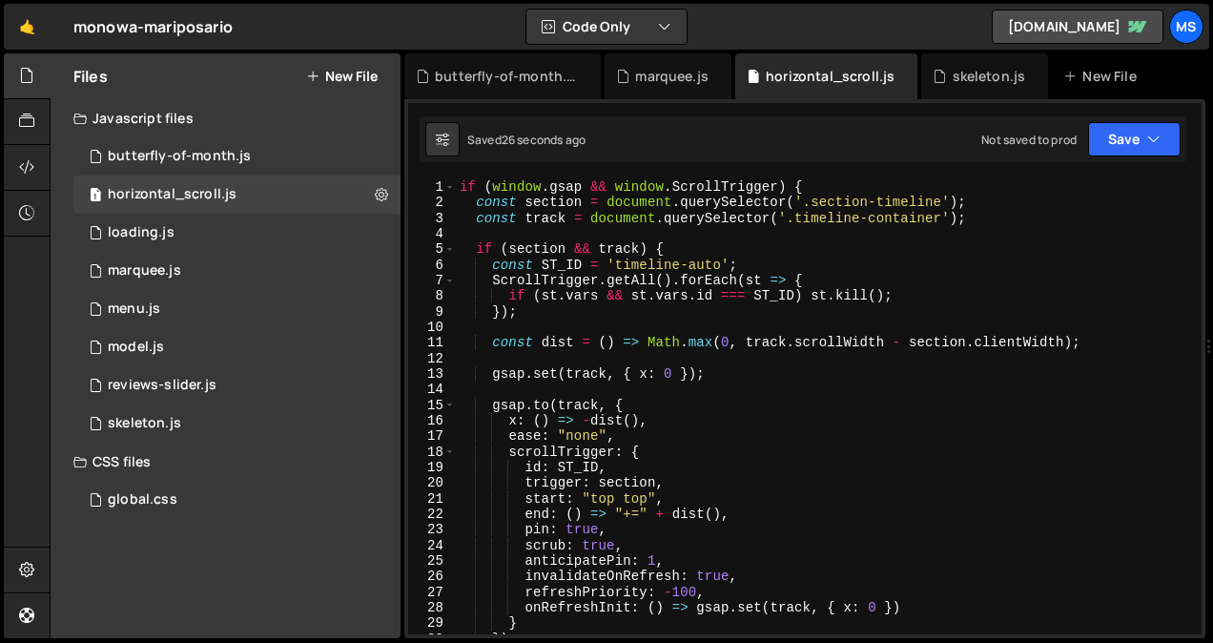
scroll to position [0, 0]
click at [659, 522] on div "if ( window . gsap && window . ScrollTrigger ) { const section = document . que…" at bounding box center [825, 422] width 738 height 486
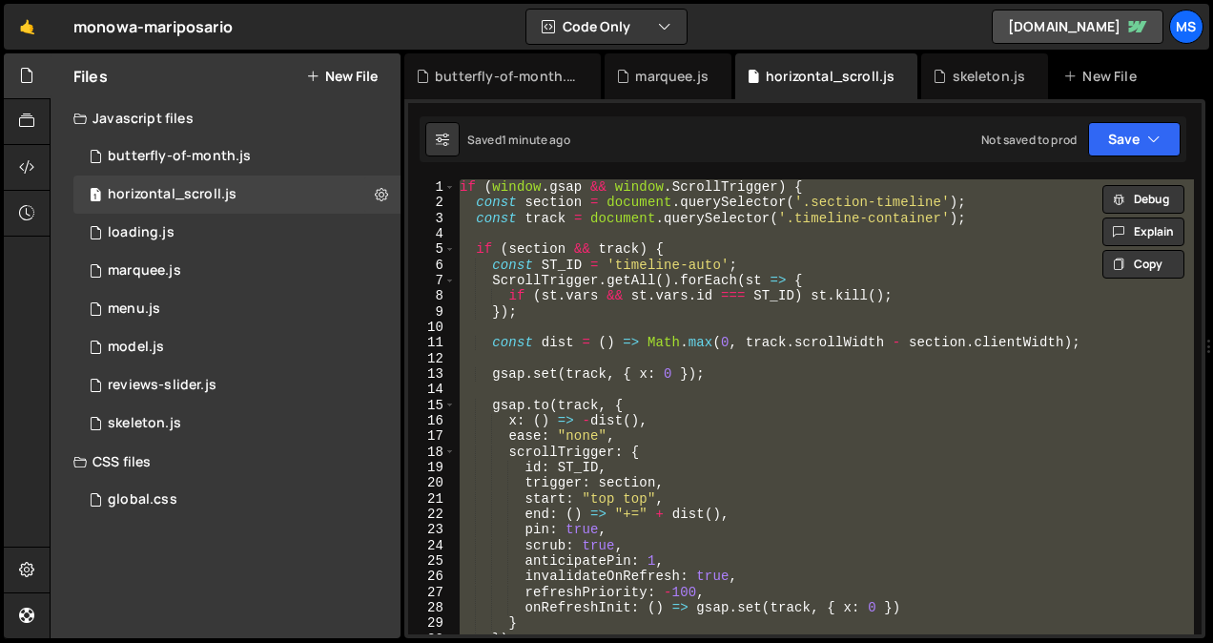
type textarea "// }"
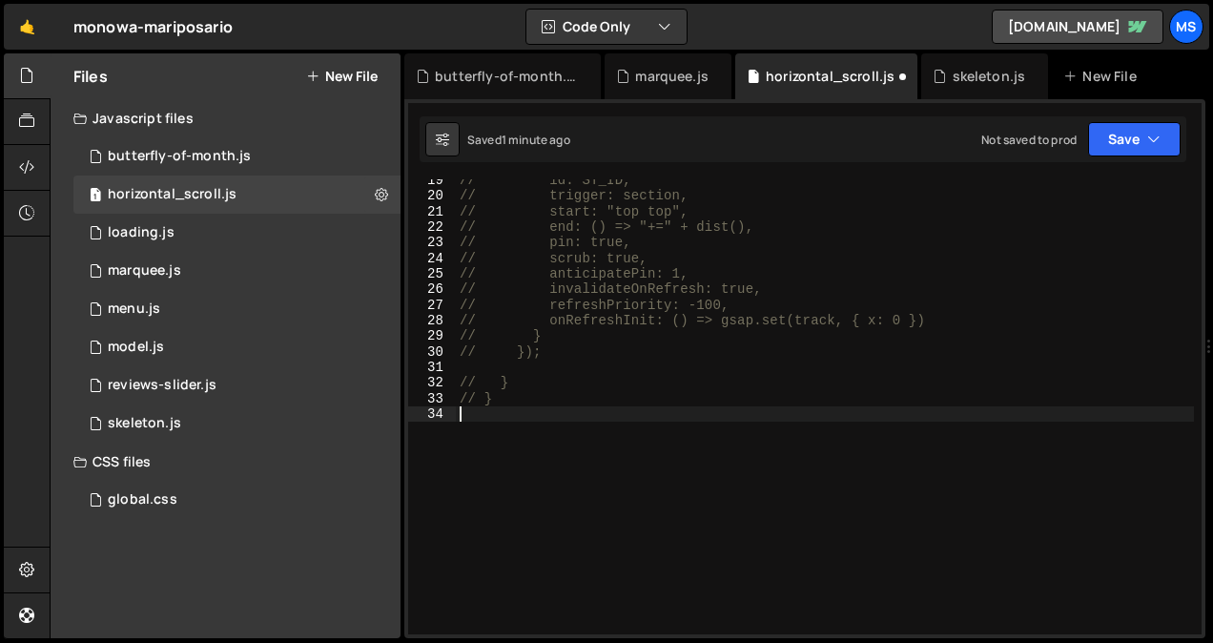
scroll to position [286, 0]
click at [556, 432] on div "// id: ST_ID, // trigger: section, // start: "top top", // end: () => "+=" + di…" at bounding box center [825, 416] width 738 height 486
type textarea "// }"
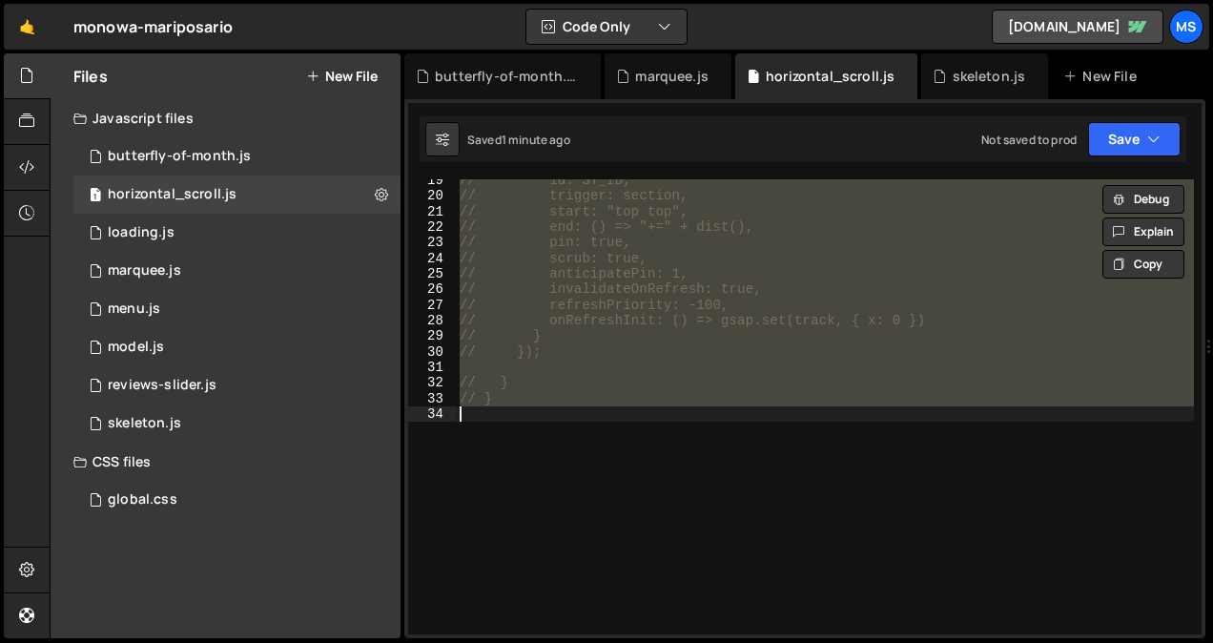
paste textarea
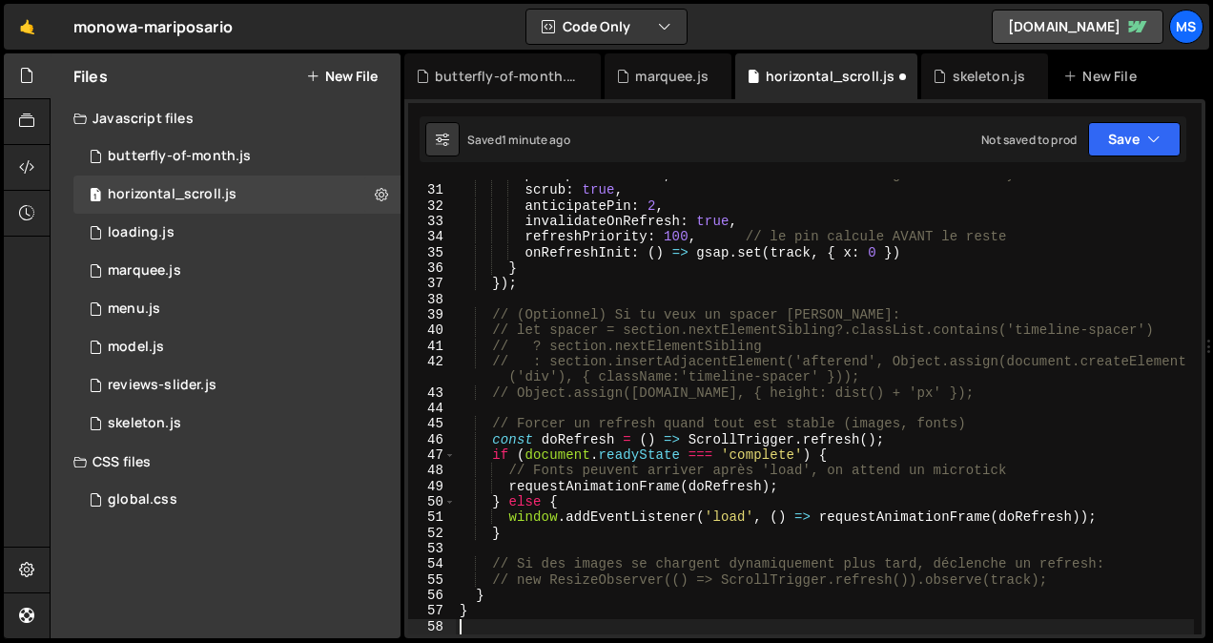
scroll to position [479, 0]
click at [1024, 37] on link "[DOMAIN_NAME]" at bounding box center [1077, 27] width 172 height 34
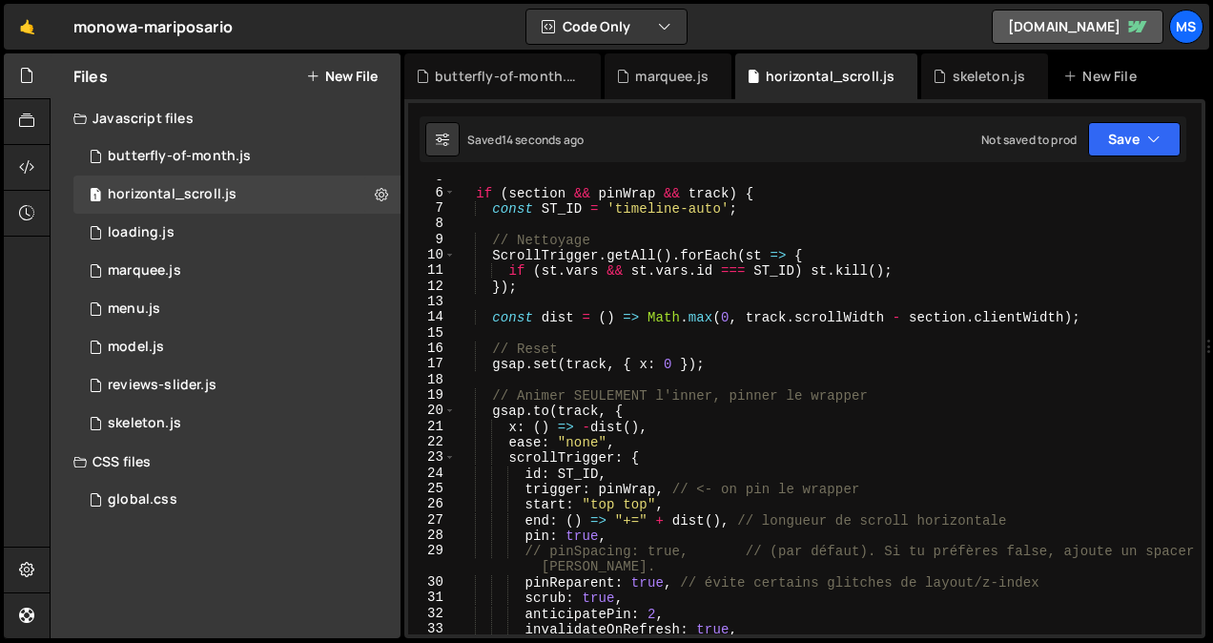
scroll to position [0, 0]
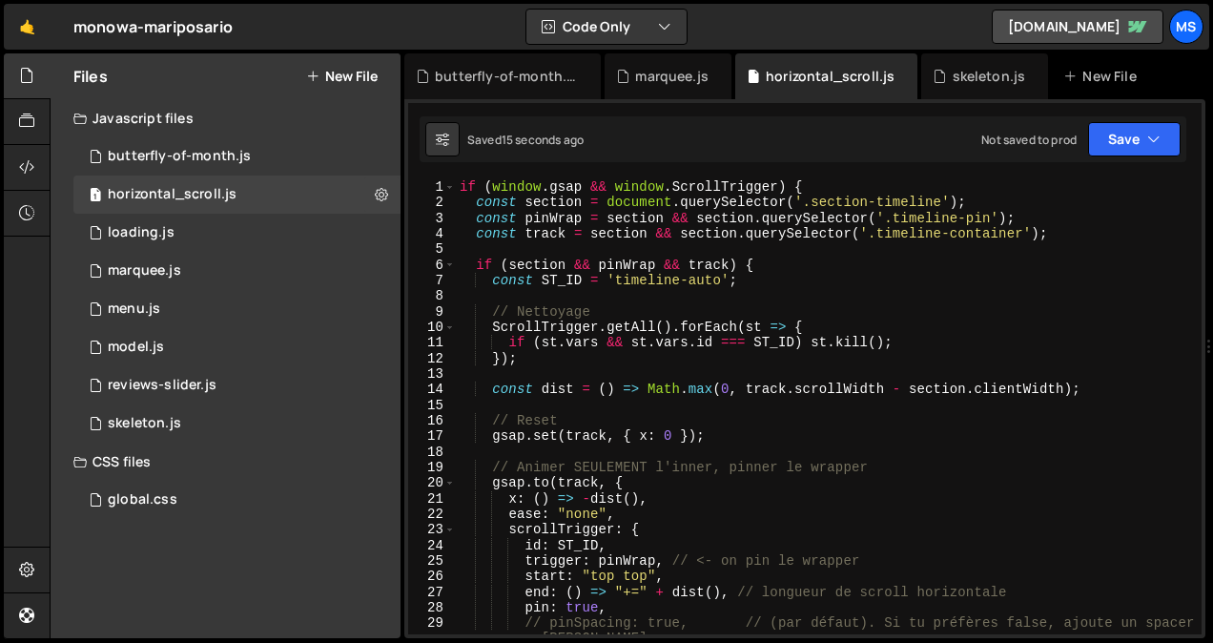
click at [776, 352] on div "if ( window . gsap && window . ScrollTrigger ) { const section = document . que…" at bounding box center [825, 422] width 738 height 486
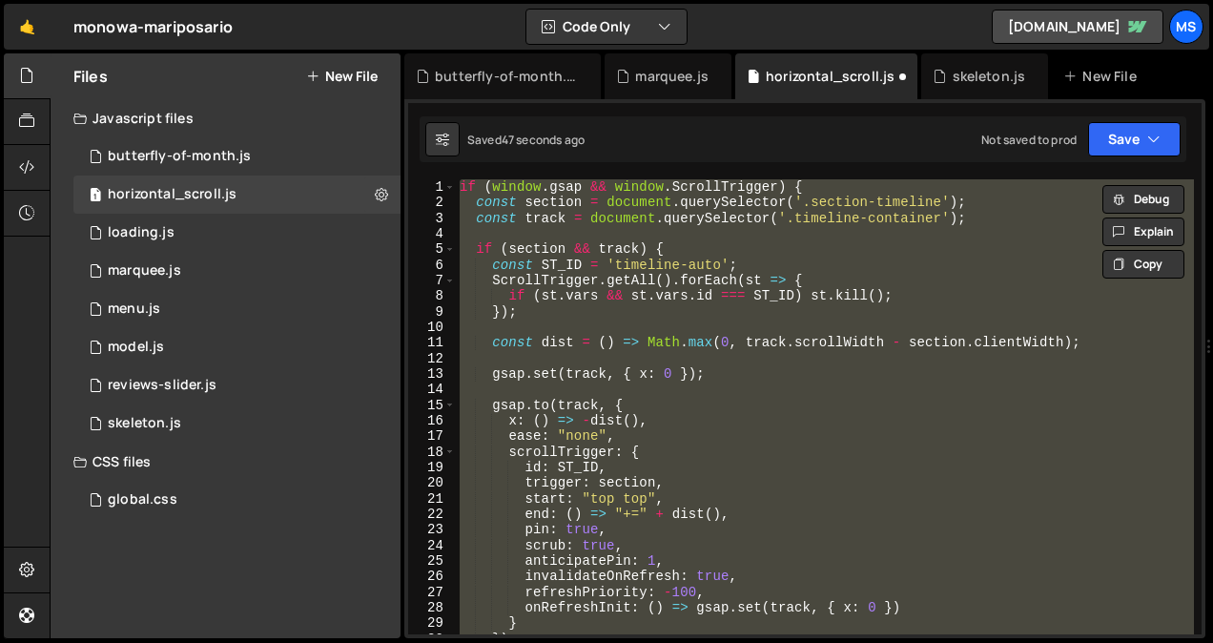
click at [593, 298] on div "if ( window . gsap && window . ScrollTrigger ) { const section = document . que…" at bounding box center [825, 406] width 738 height 455
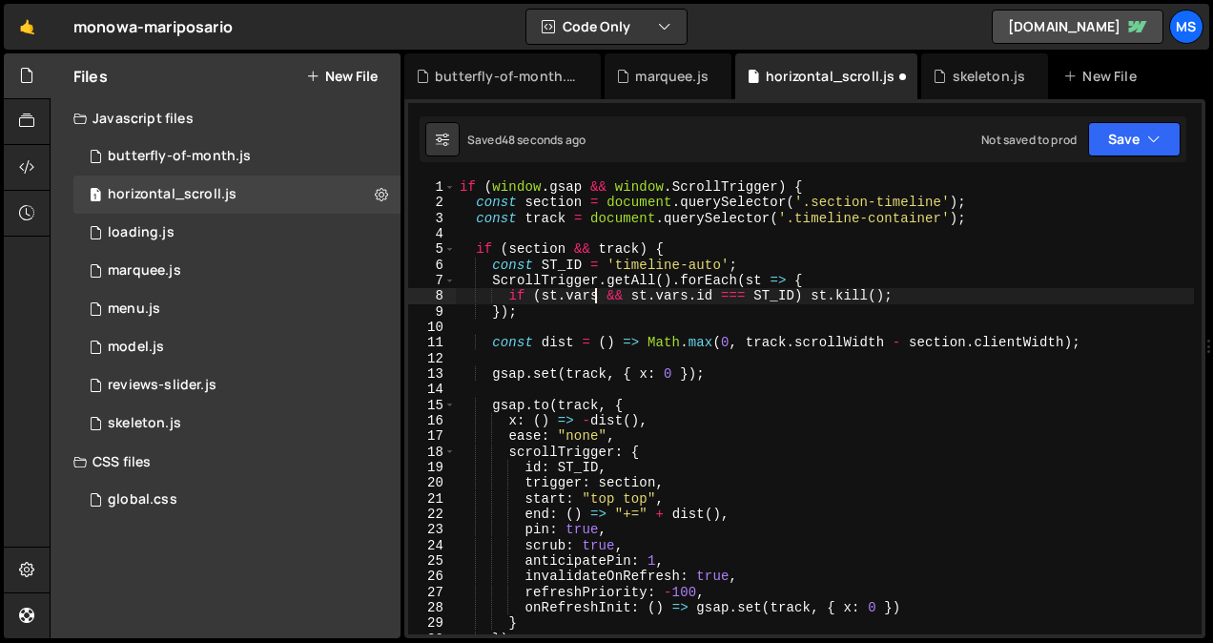
click at [672, 589] on div "if ( window . gsap && window . ScrollTrigger ) { const section = document . que…" at bounding box center [825, 422] width 738 height 486
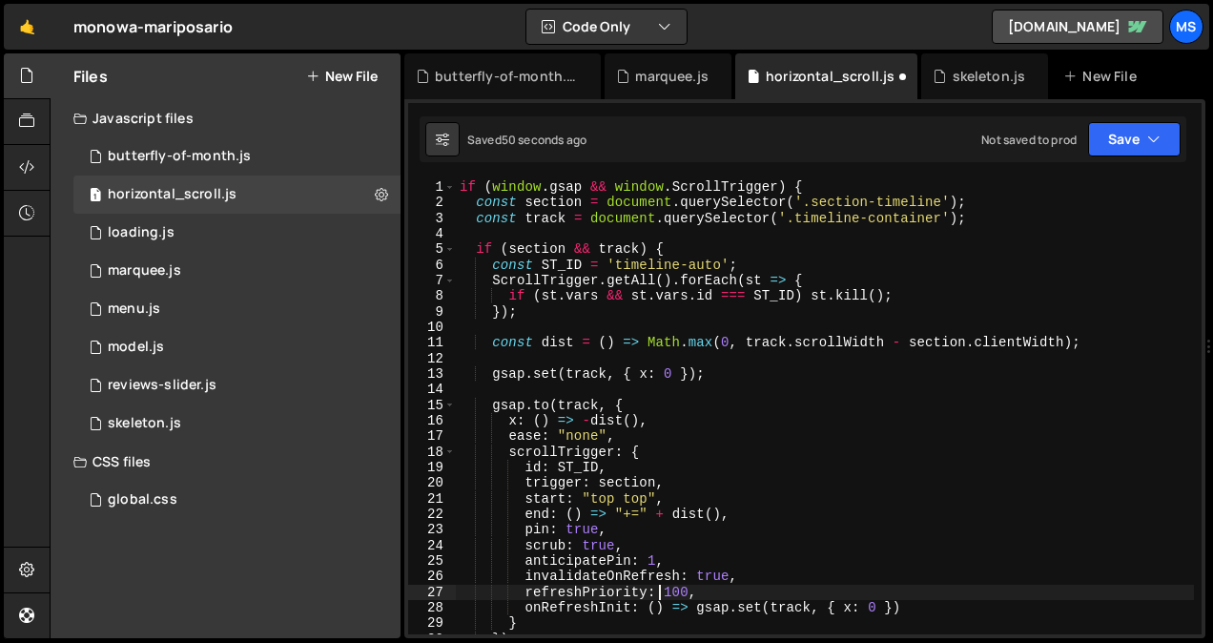
scroll to position [0, 13]
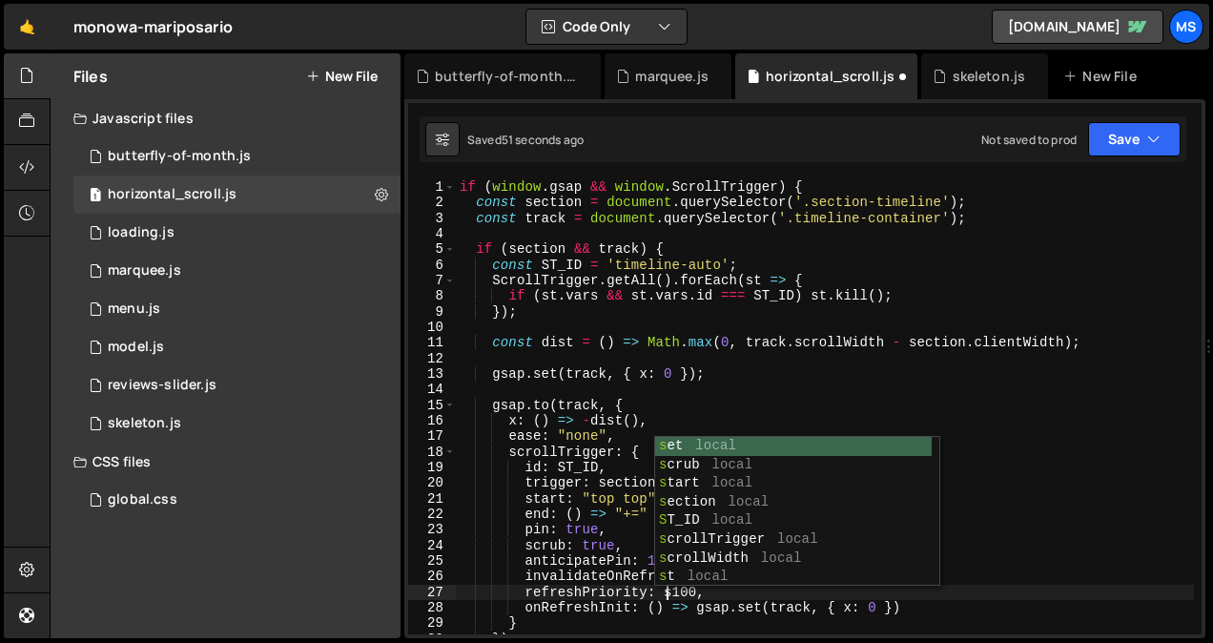
click at [867, 420] on div "if ( window . gsap && window . ScrollTrigger ) { const section = document . que…" at bounding box center [825, 422] width 738 height 486
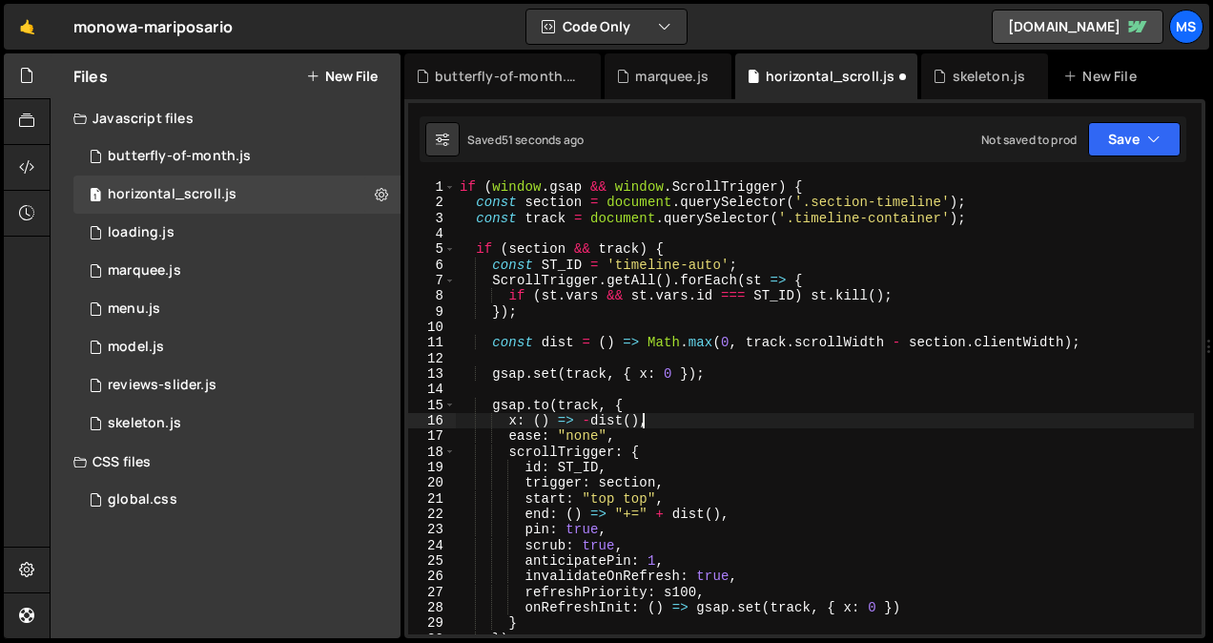
scroll to position [0, 11]
click at [1126, 136] on button "Save" at bounding box center [1134, 139] width 92 height 34
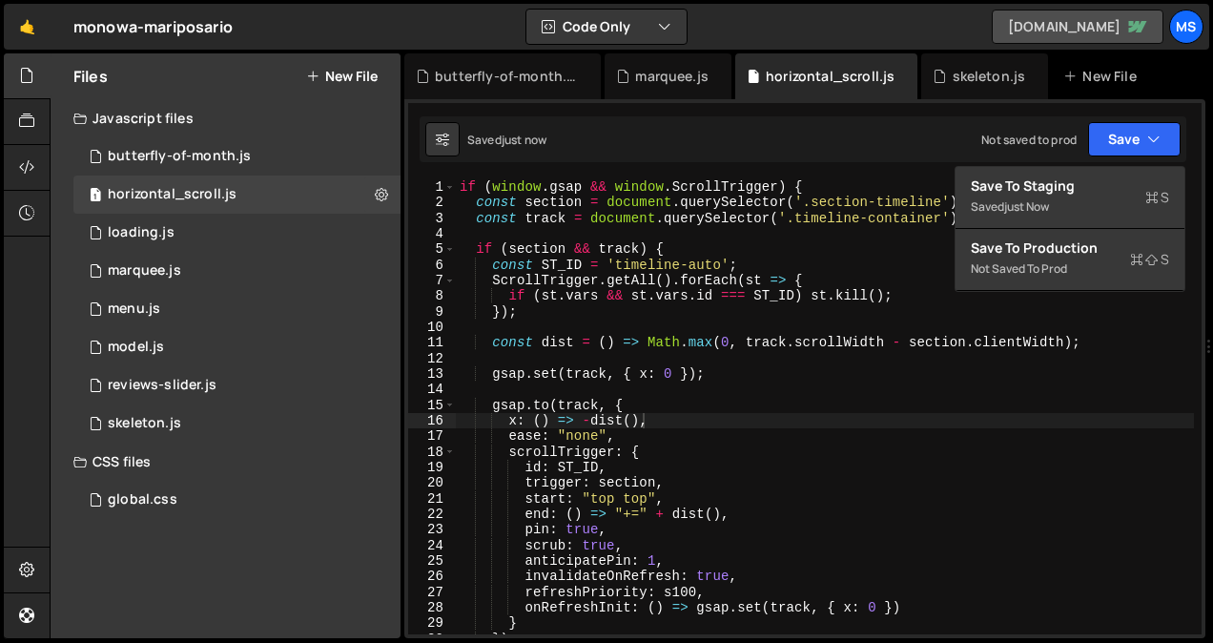
click at [1107, 27] on link "[DOMAIN_NAME]" at bounding box center [1077, 27] width 172 height 34
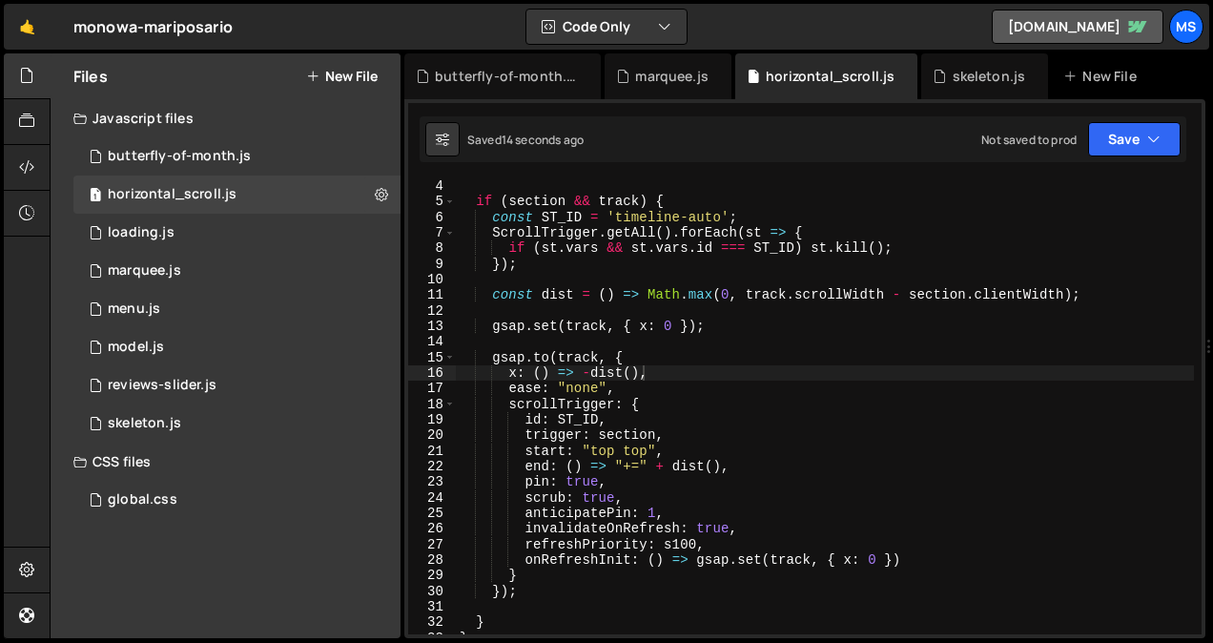
scroll to position [49, 0]
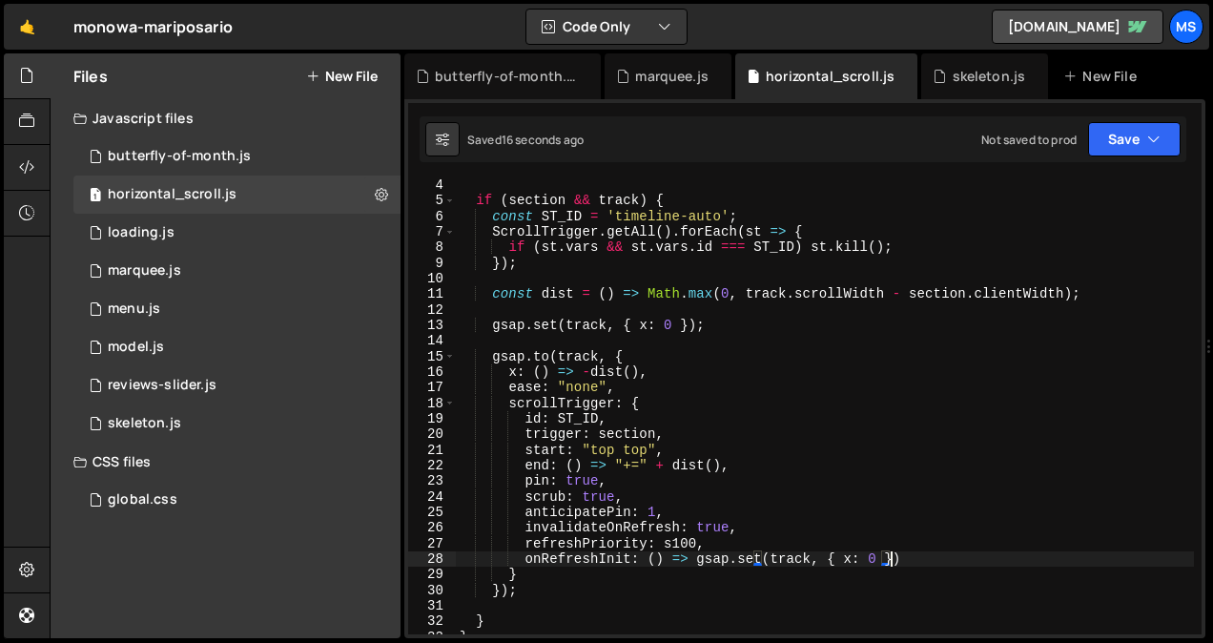
drag, startPoint x: 918, startPoint y: 565, endPoint x: 900, endPoint y: 566, distance: 18.1
click at [900, 566] on div "if ( section && track ) { const ST_ID = 'timeline-auto' ; ScrollTrigger . getAl…" at bounding box center [825, 420] width 738 height 486
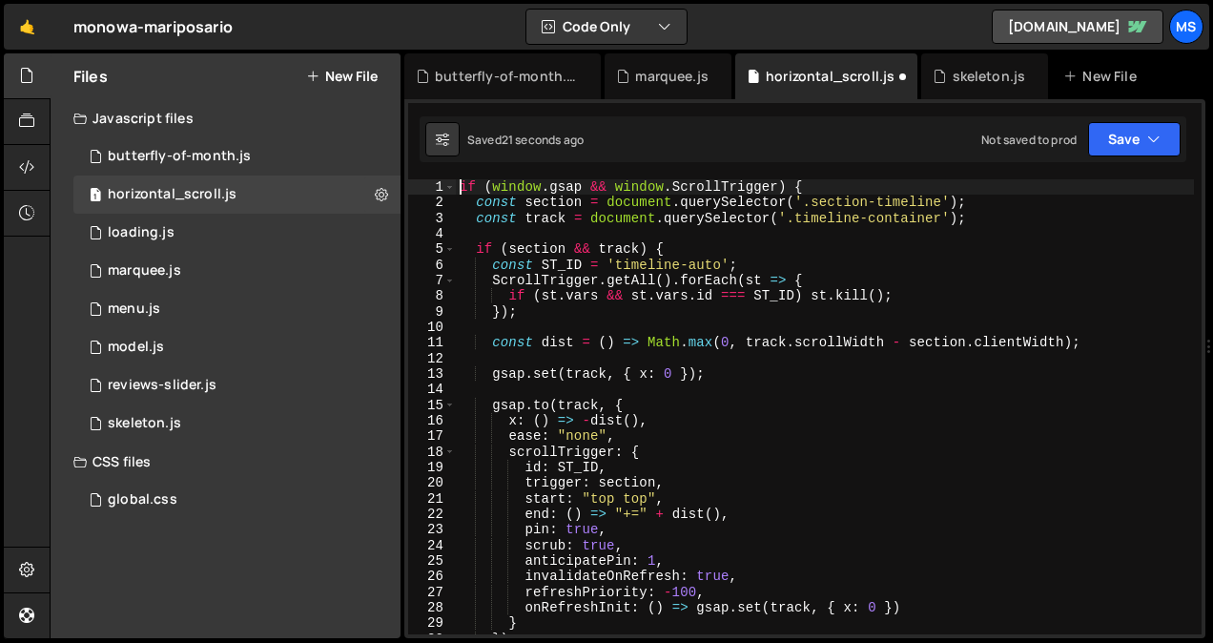
scroll to position [294, 0]
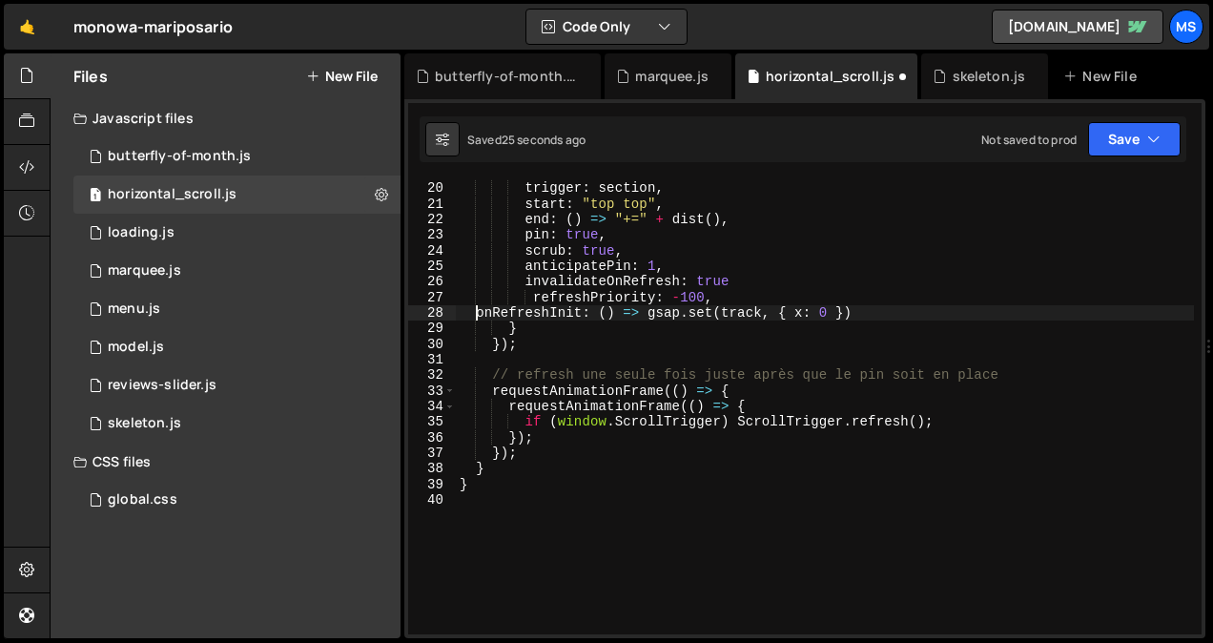
type textarea "refreshPriority: -100,"
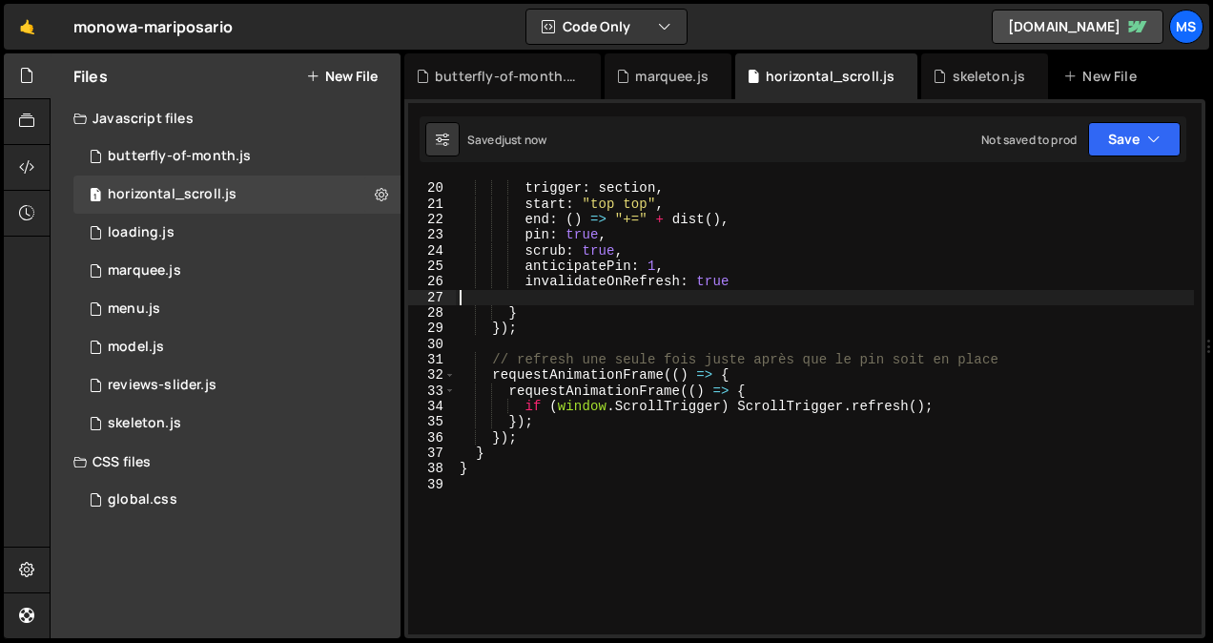
click at [678, 467] on div "id : ST_ID , trigger : section , start : "top top" , end : ( ) => "+=" + dist (…" at bounding box center [825, 408] width 738 height 486
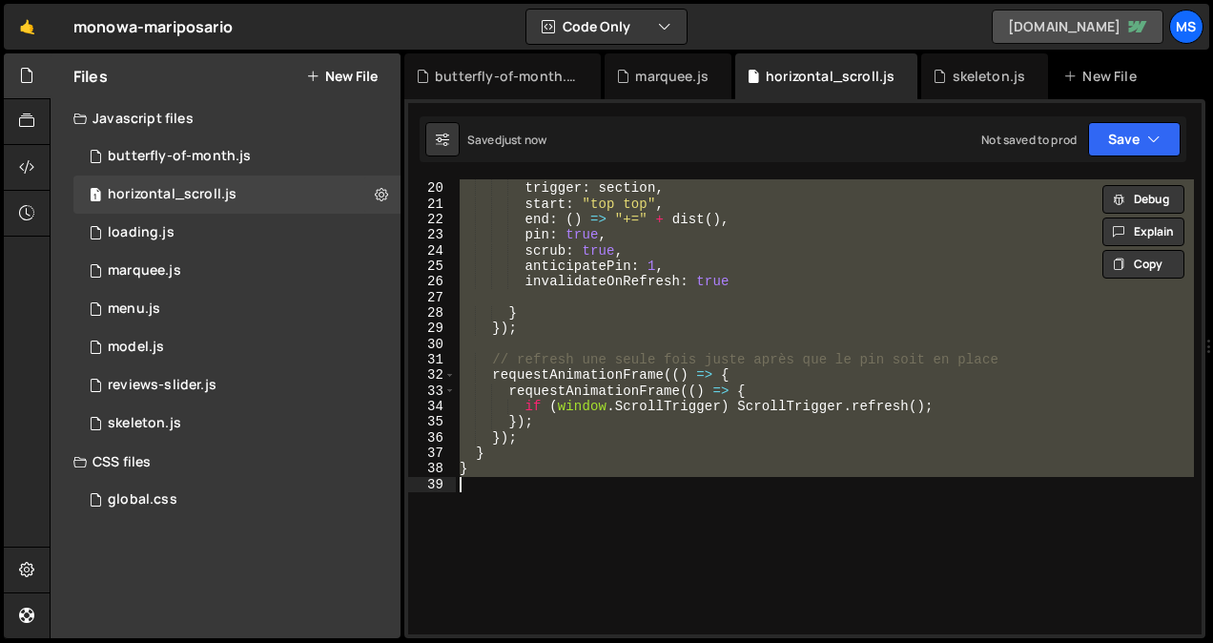
click at [1064, 34] on link "[DOMAIN_NAME]" at bounding box center [1077, 27] width 172 height 34
click at [563, 475] on div "id : ST_ID , trigger : section , start : "top top" , end : ( ) => "+=" + dist (…" at bounding box center [825, 408] width 738 height 486
type textarea "// }"
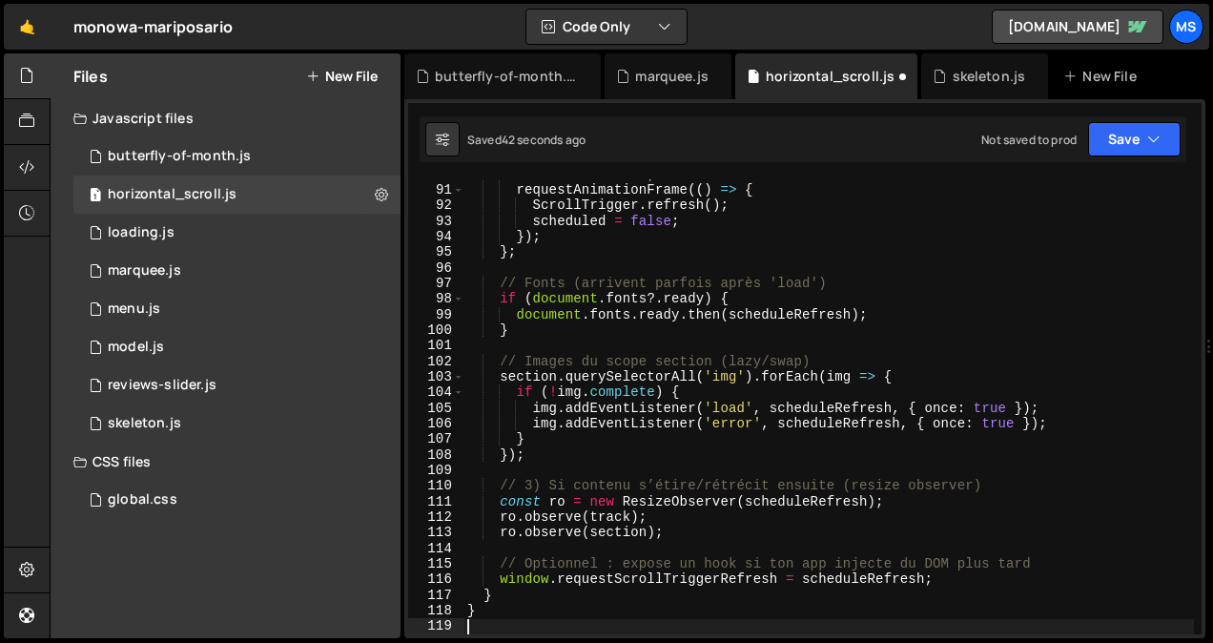
scroll to position [1397, 0]
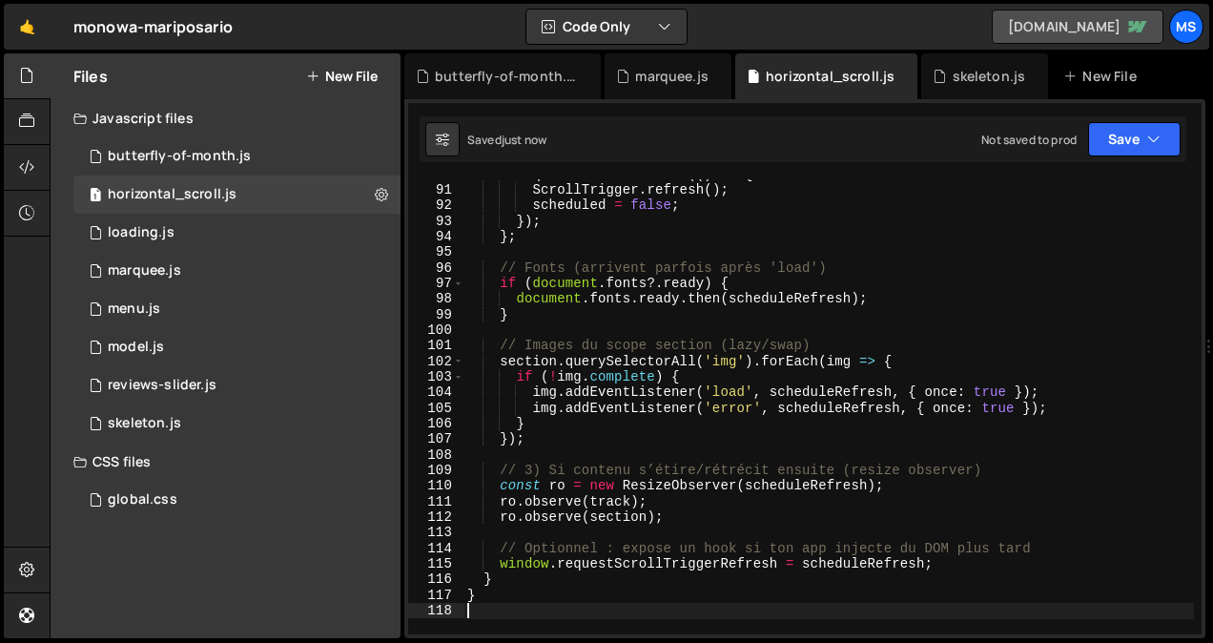
click at [1068, 39] on link "[DOMAIN_NAME]" at bounding box center [1077, 27] width 172 height 34
click at [1118, 29] on link "[DOMAIN_NAME]" at bounding box center [1077, 27] width 172 height 34
click at [1123, 20] on link "[DOMAIN_NAME]" at bounding box center [1077, 27] width 172 height 34
click at [1059, 19] on link "[DOMAIN_NAME]" at bounding box center [1077, 27] width 172 height 34
type textarea "// 3) Si contenu s’étire/rétrécit ensuite (resize observer)"
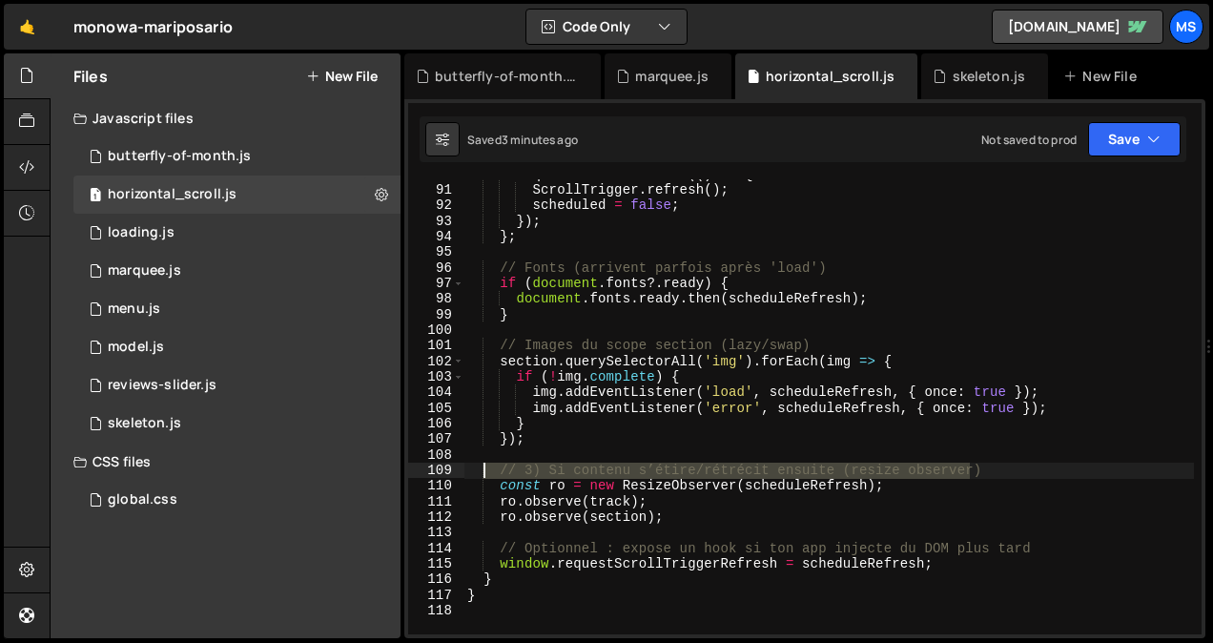
drag, startPoint x: 980, startPoint y: 464, endPoint x: 484, endPoint y: 476, distance: 495.8
click at [484, 476] on div "requestAnimationFrame (( ) => { ScrollTrigger . refresh ( ) ; scheduled = false…" at bounding box center [828, 410] width 730 height 486
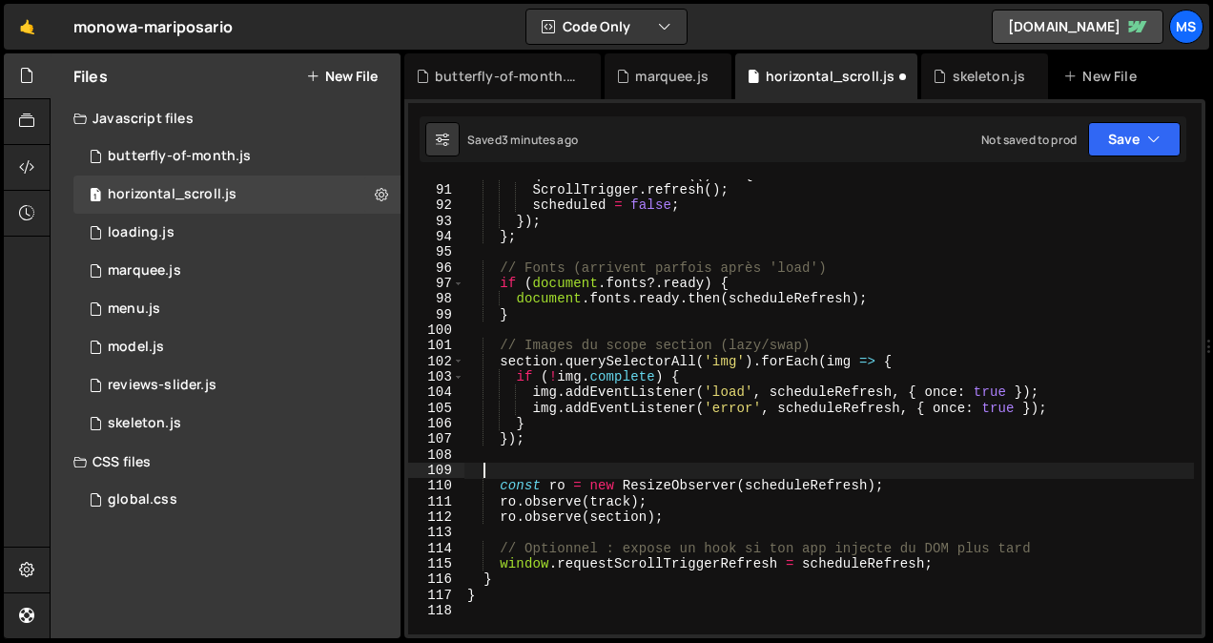
click at [439, 554] on div "114" at bounding box center [436, 548] width 56 height 15
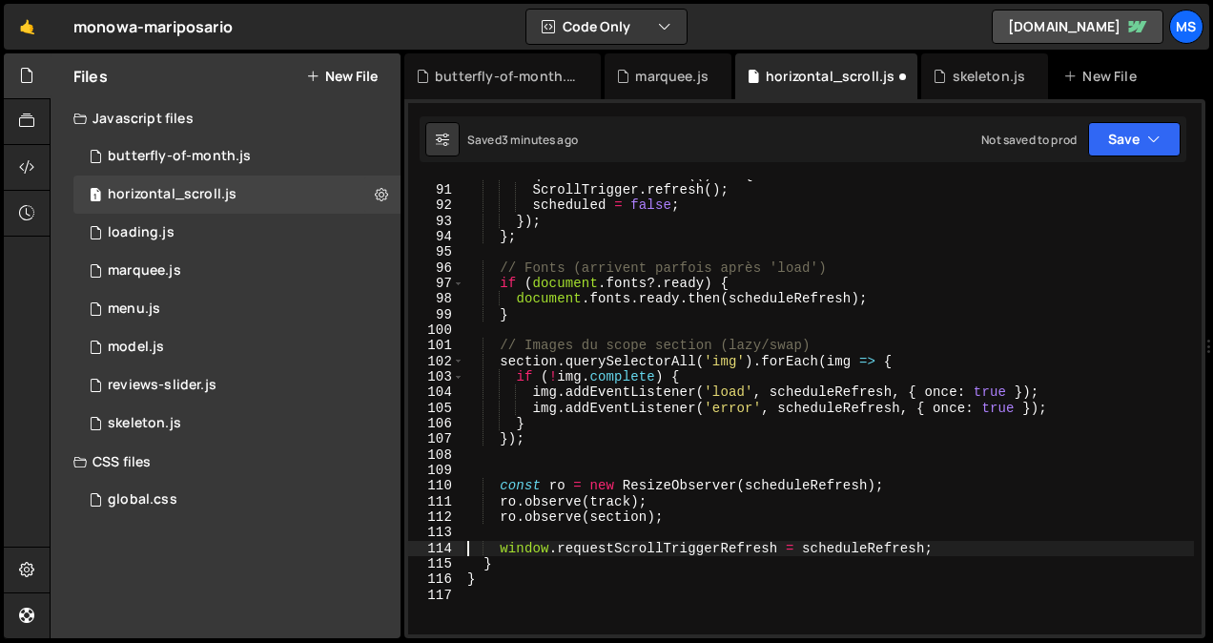
click at [443, 343] on div "101" at bounding box center [436, 344] width 56 height 15
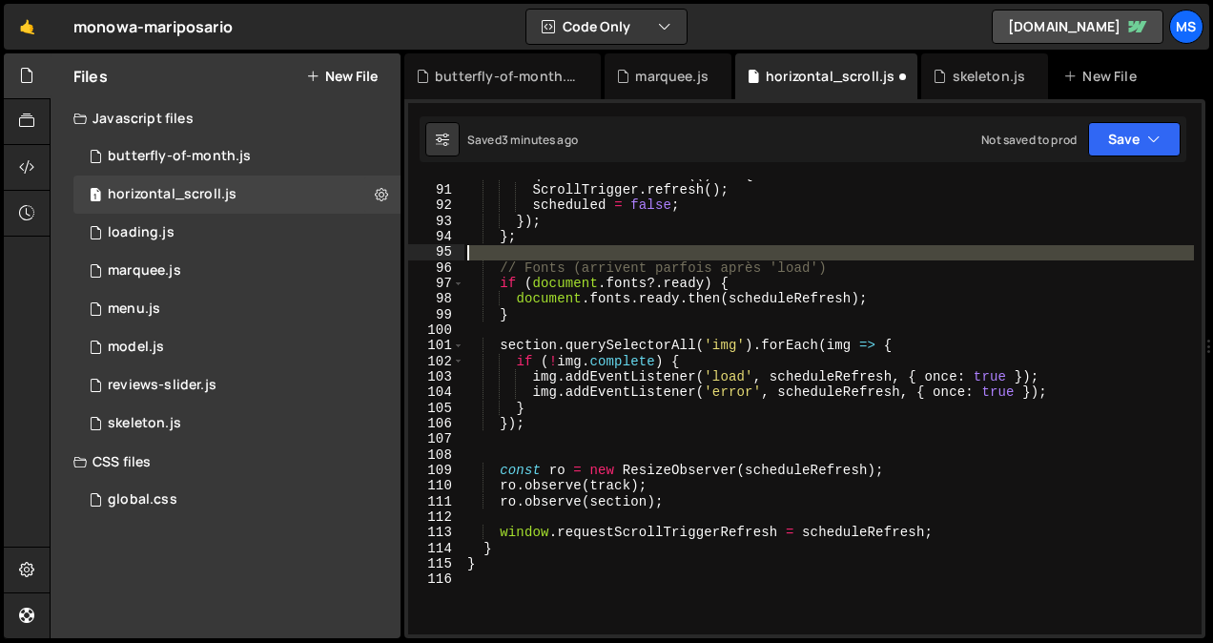
click at [442, 254] on div "95" at bounding box center [436, 251] width 56 height 15
click at [443, 260] on div "96" at bounding box center [436, 267] width 56 height 15
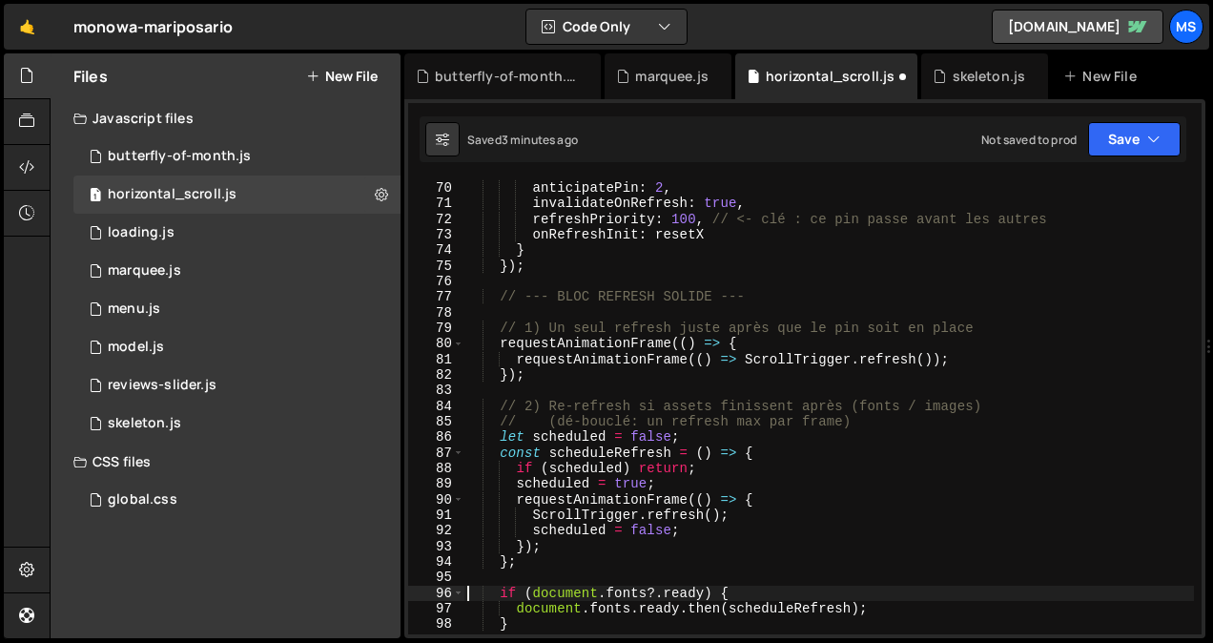
scroll to position [1073, 0]
click at [447, 406] on div "84" at bounding box center [436, 405] width 56 height 15
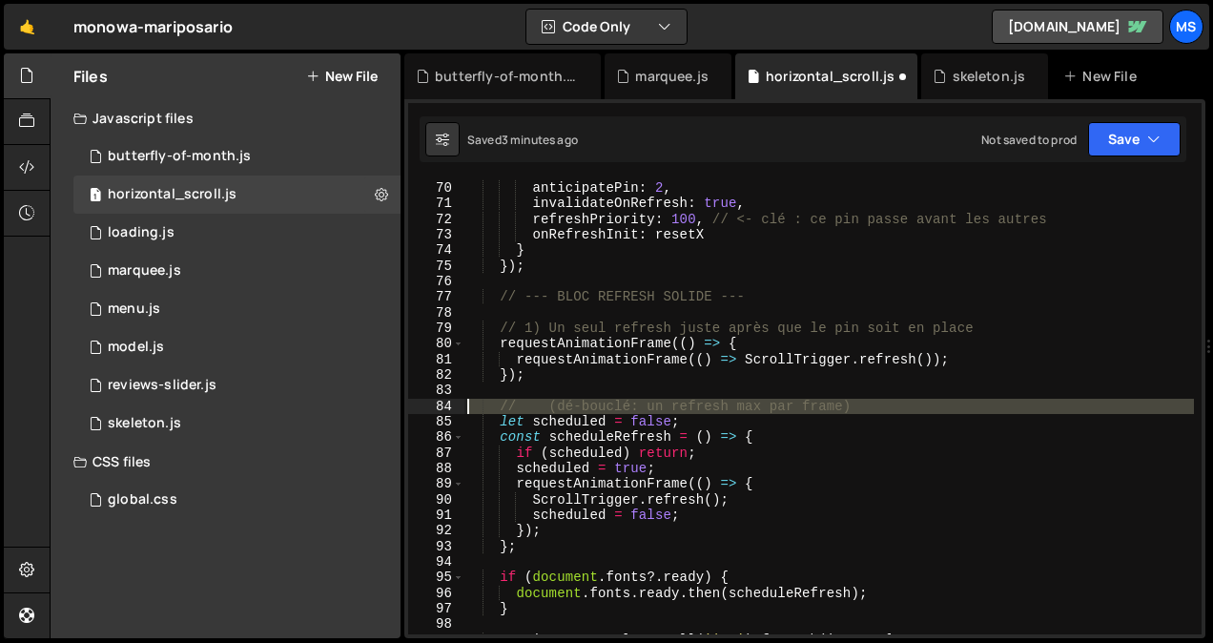
click at [447, 407] on div "84" at bounding box center [436, 405] width 56 height 15
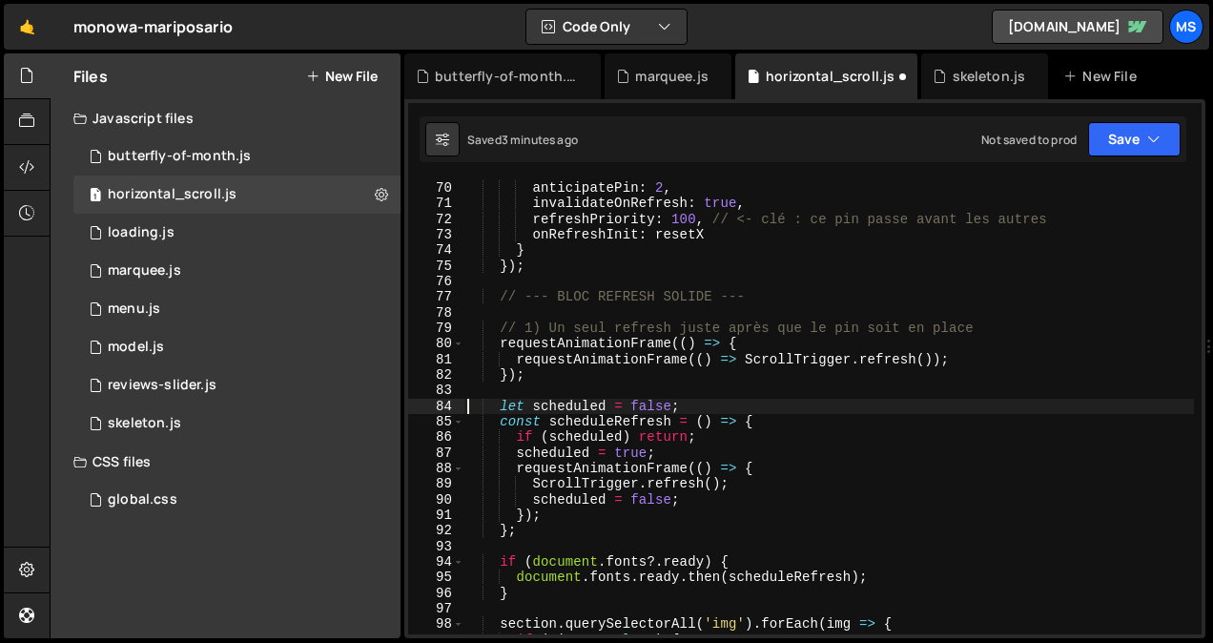
click at [441, 292] on div "77" at bounding box center [436, 296] width 56 height 15
type textarea "// --- BLOC REFRESH SOLIDE ---"
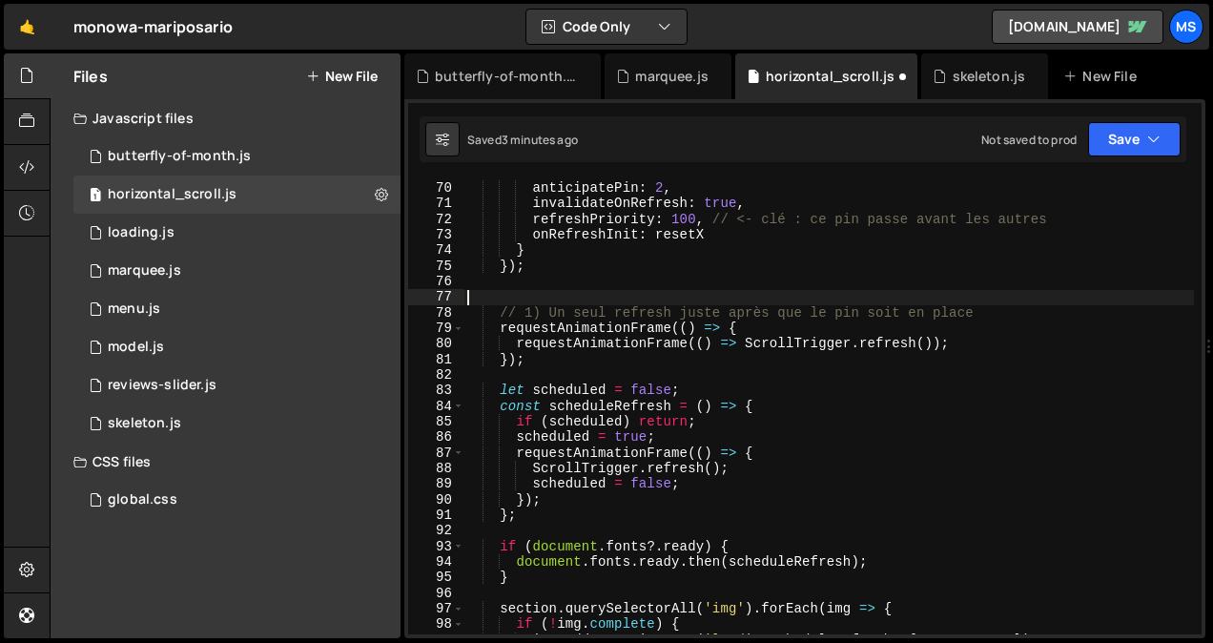
click at [442, 314] on div "78" at bounding box center [436, 312] width 56 height 15
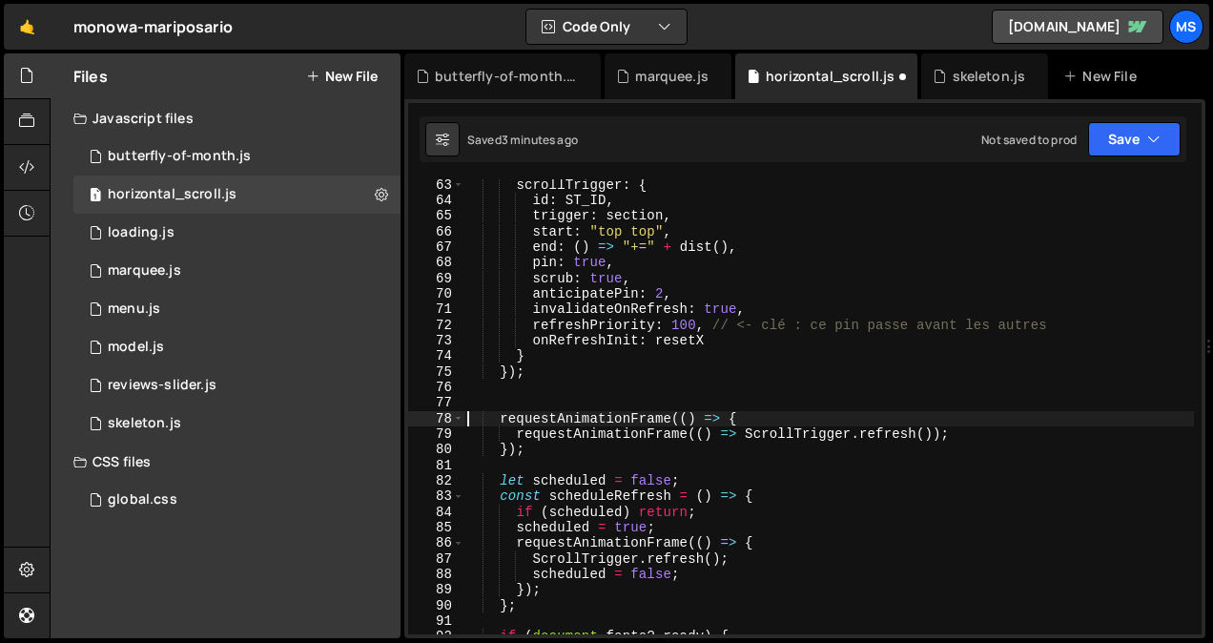
scroll to position [966, 0]
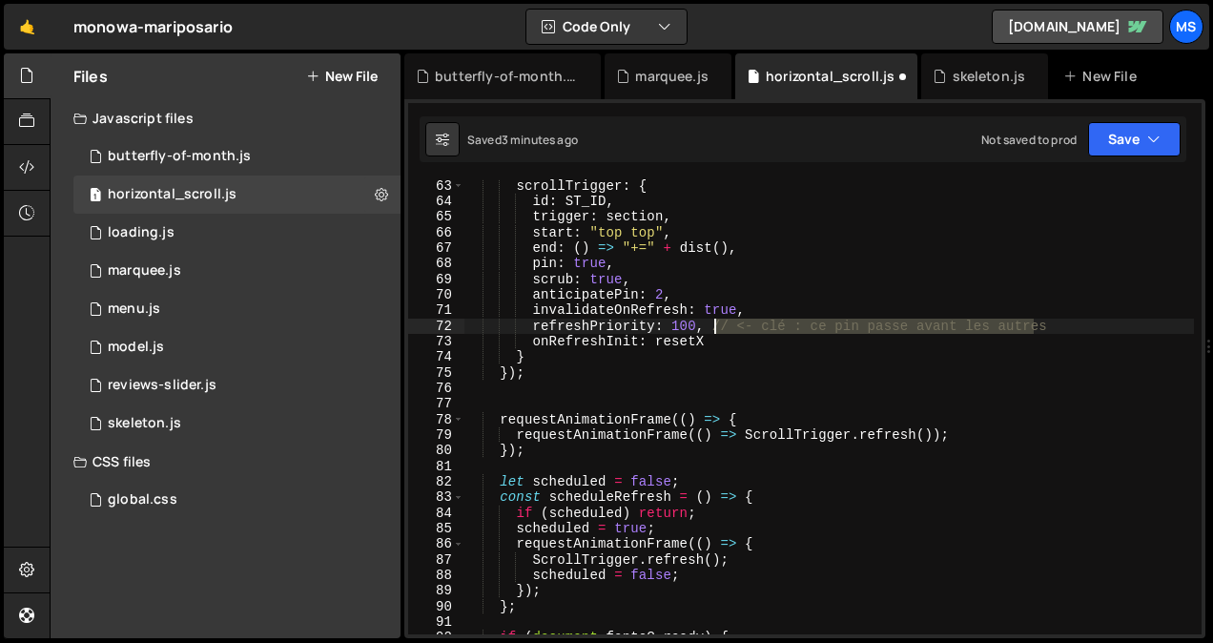
drag, startPoint x: 1073, startPoint y: 331, endPoint x: 710, endPoint y: 323, distance: 363.3
click at [710, 323] on div "scrollTrigger : { id : ST_ID , trigger : section , start : "top top" , end : ( …" at bounding box center [828, 421] width 730 height 486
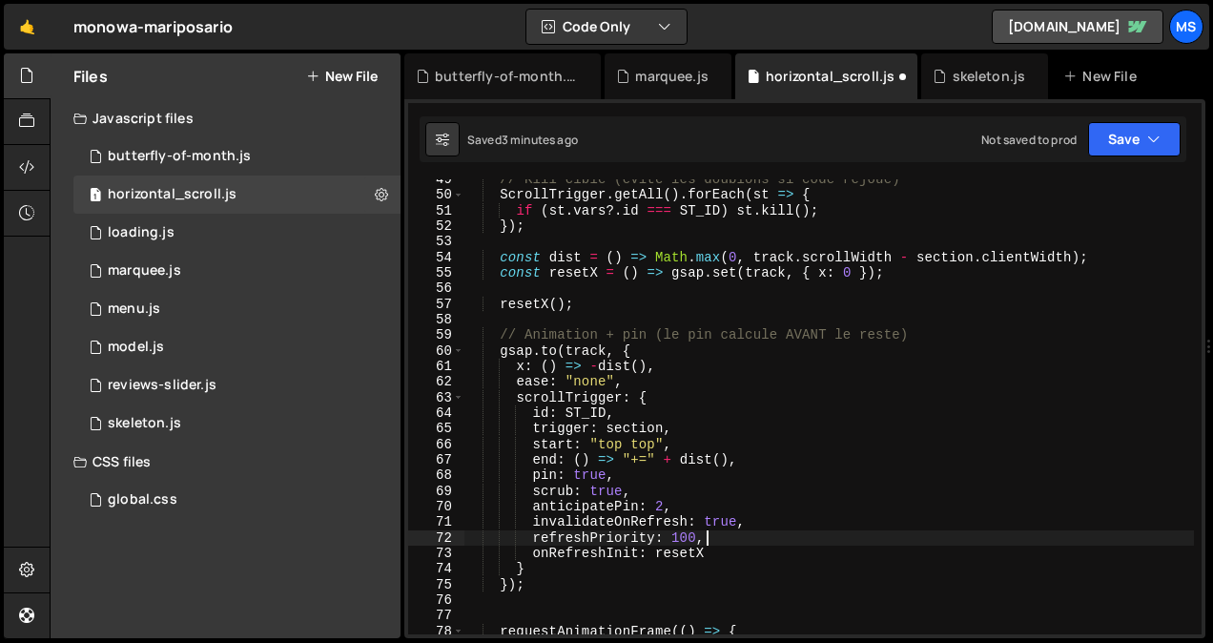
scroll to position [753, 0]
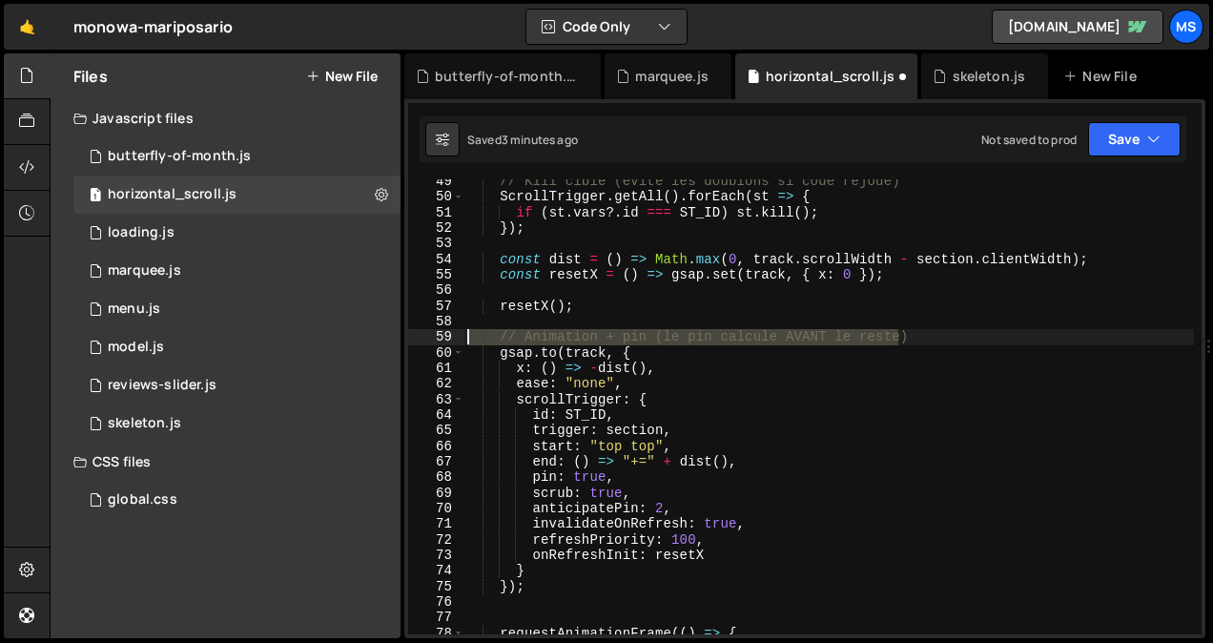
drag, startPoint x: 931, startPoint y: 343, endPoint x: 460, endPoint y: 342, distance: 470.9
click at [460, 342] on div "refreshPriority: 100, 49 50 51 52 53 54 55 56 57 58 59 60 61 62 63 64 65 66 67 …" at bounding box center [804, 406] width 793 height 455
type textarea "// Animation + pin (le pin calcule AVANT le reste)"
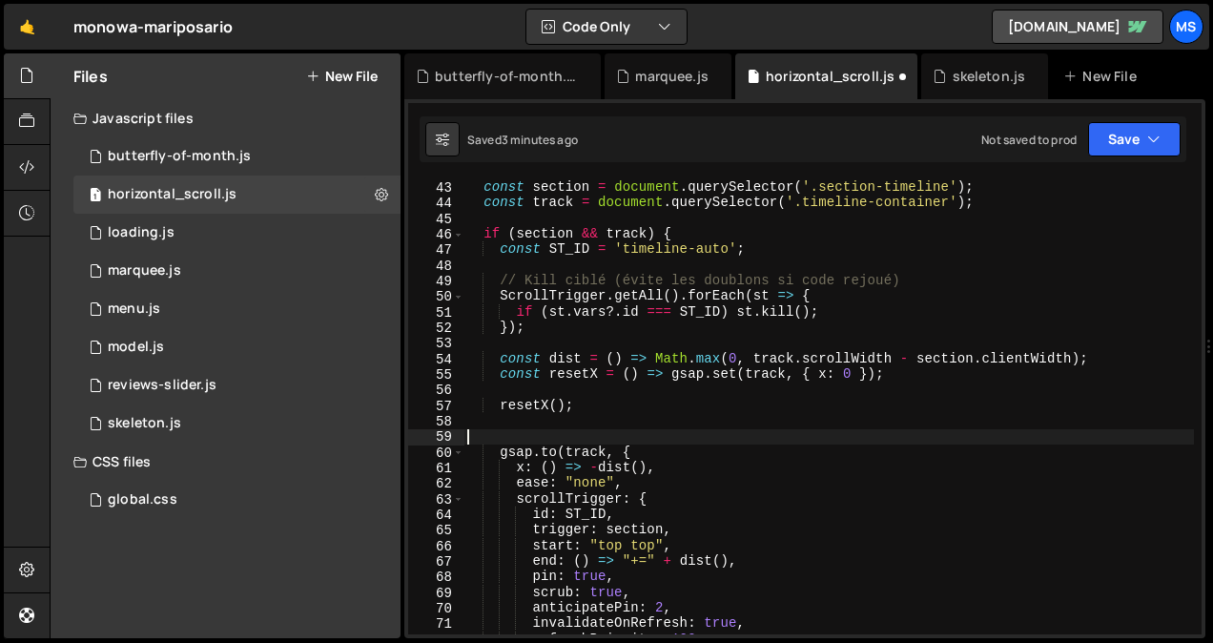
scroll to position [653, 0]
click at [441, 279] on div "49" at bounding box center [436, 281] width 56 height 15
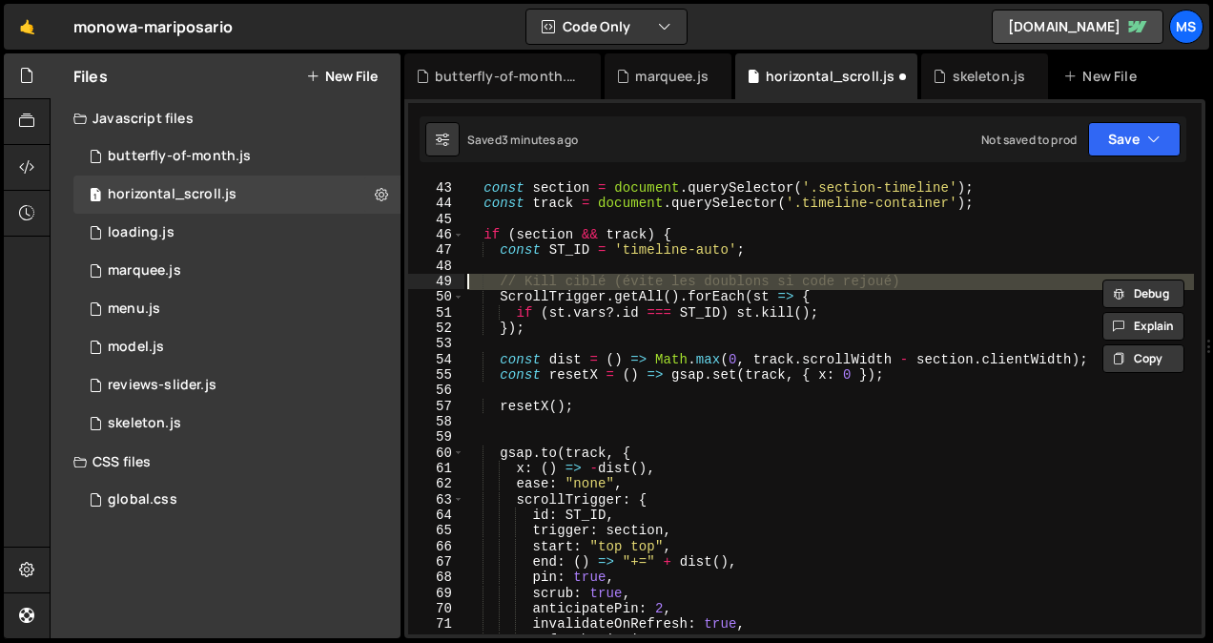
type textarea "ScrollTrigger.getAll().forEach(st => {"
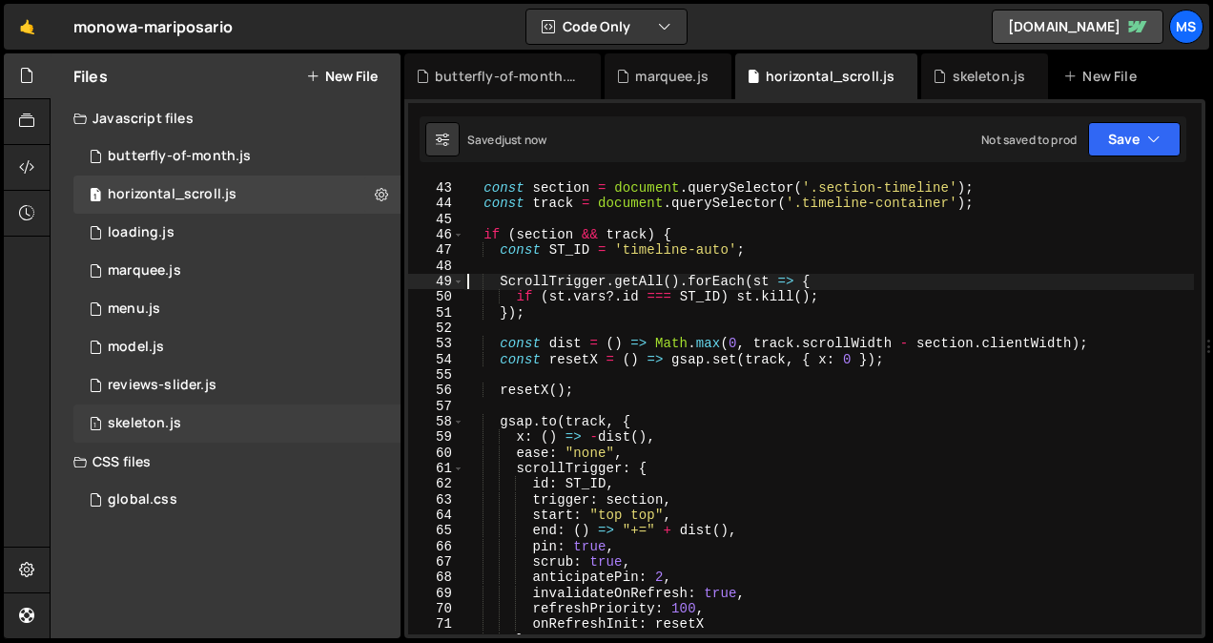
click at [139, 414] on div "1 skeleton.js 0" at bounding box center [236, 423] width 327 height 38
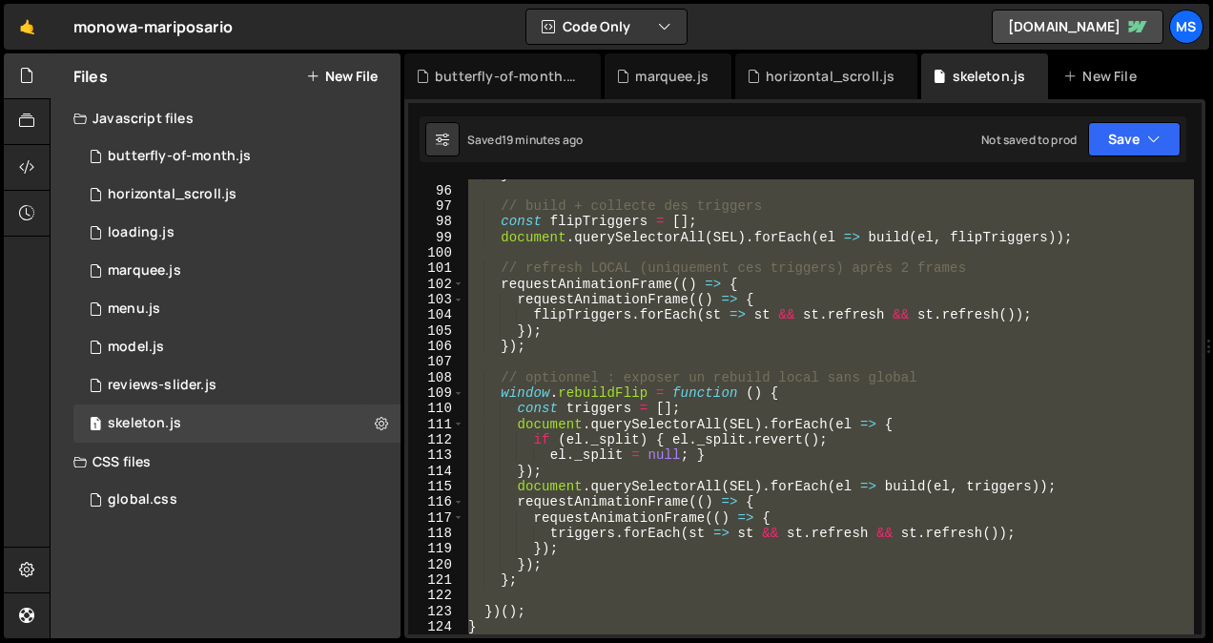
click at [711, 357] on div "} // build + collecte des triggers const flipTriggers = [ ] ; document . queryS…" at bounding box center [828, 406] width 729 height 455
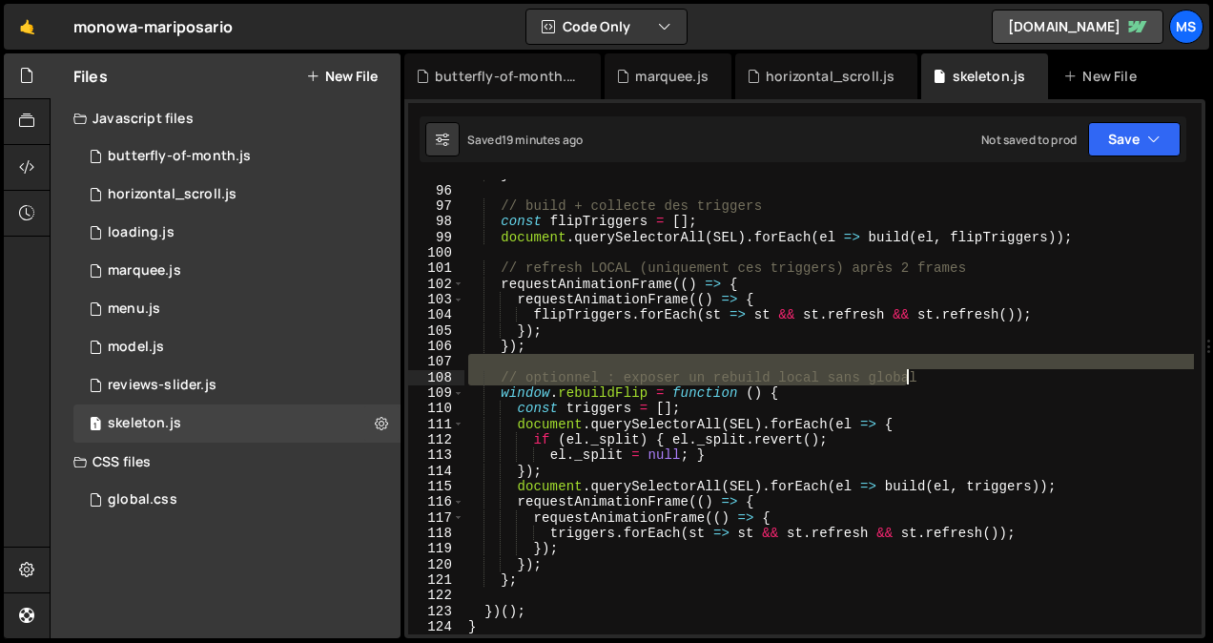
drag, startPoint x: 924, startPoint y: 368, endPoint x: 939, endPoint y: 375, distance: 16.6
click at [939, 375] on div "} // build + collecte des triggers const flipTriggers = [ ] ; document . queryS…" at bounding box center [828, 410] width 729 height 486
type textarea "// optionnel : exposer un rebuild local sans global"
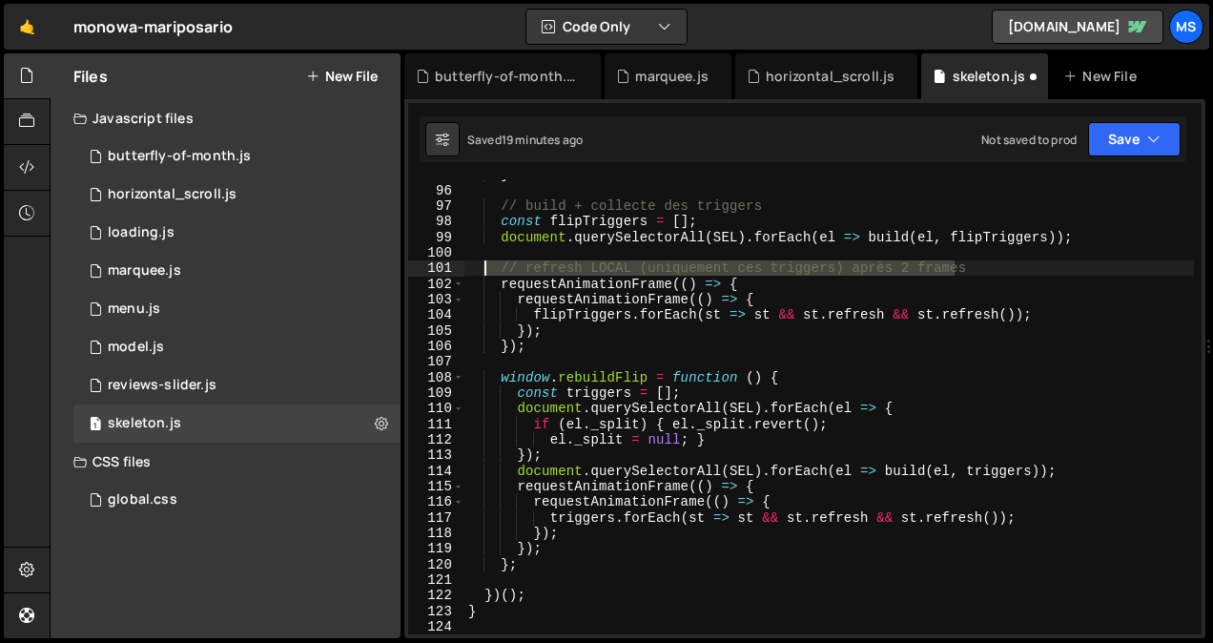
drag, startPoint x: 966, startPoint y: 270, endPoint x: 482, endPoint y: 269, distance: 483.3
click at [482, 269] on div "} // build + collecte des triggers const flipTriggers = [ ] ; document . queryS…" at bounding box center [828, 410] width 729 height 486
type textarea "// refresh LOCAL (uniquement ces triggers) après 2 frames"
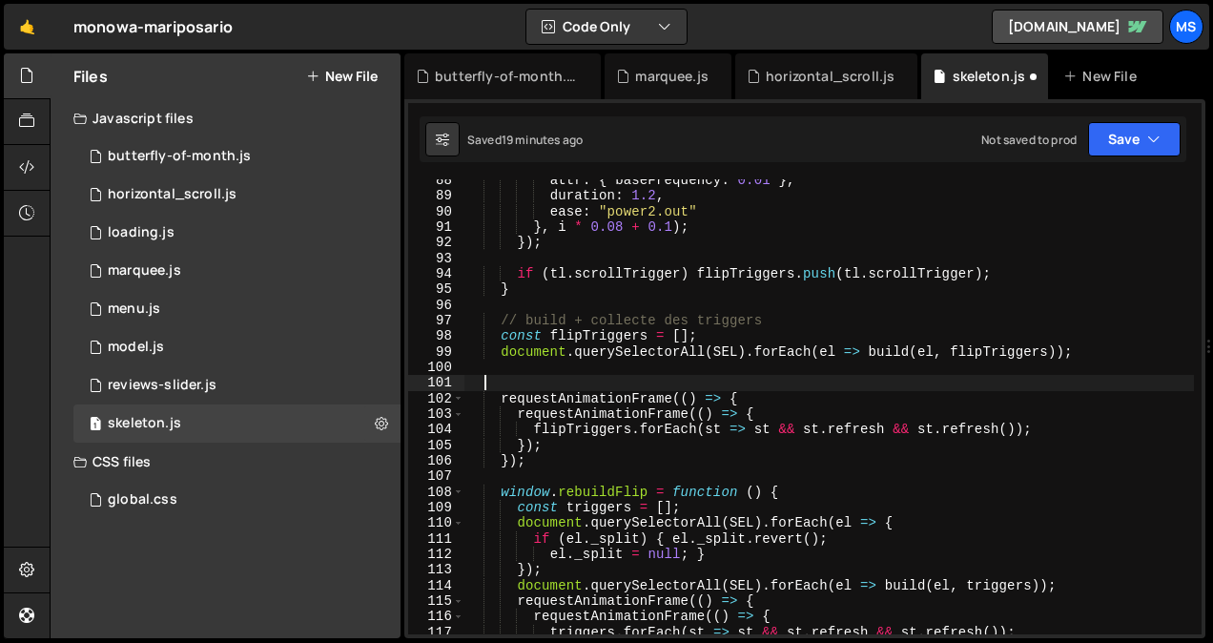
scroll to position [1361, 0]
click at [444, 320] on div "97" at bounding box center [436, 320] width 56 height 15
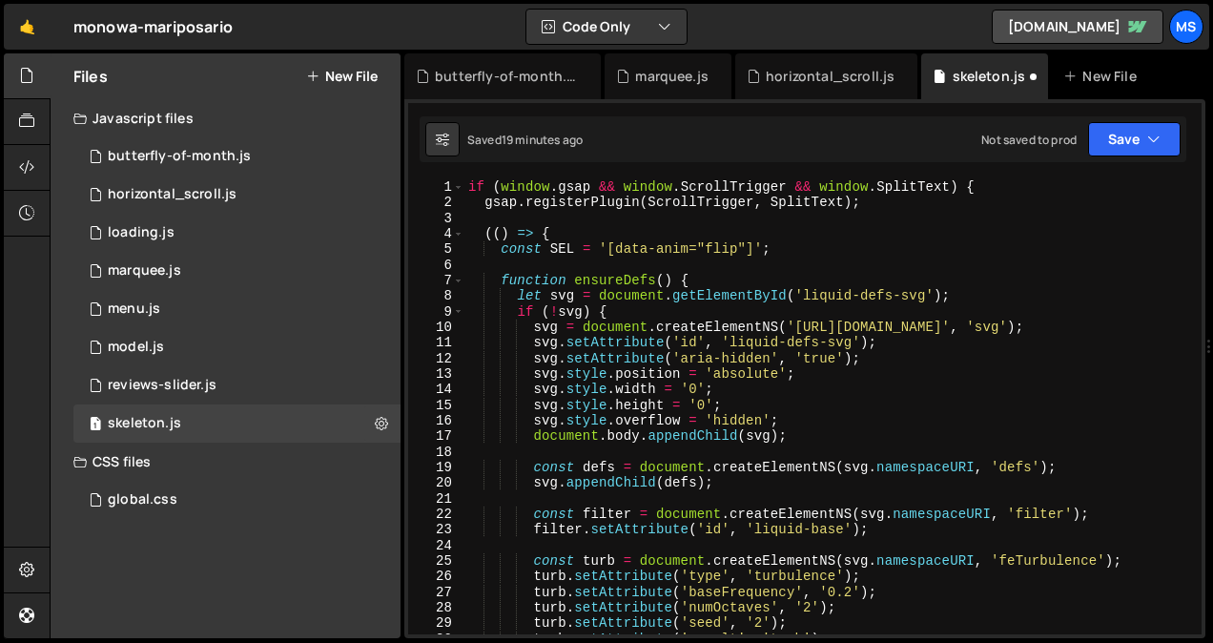
scroll to position [0, 0]
click at [878, 232] on div "if ( window . gsap && window . ScrollTrigger && window . SplitText ) { gsap . r…" at bounding box center [828, 422] width 729 height 486
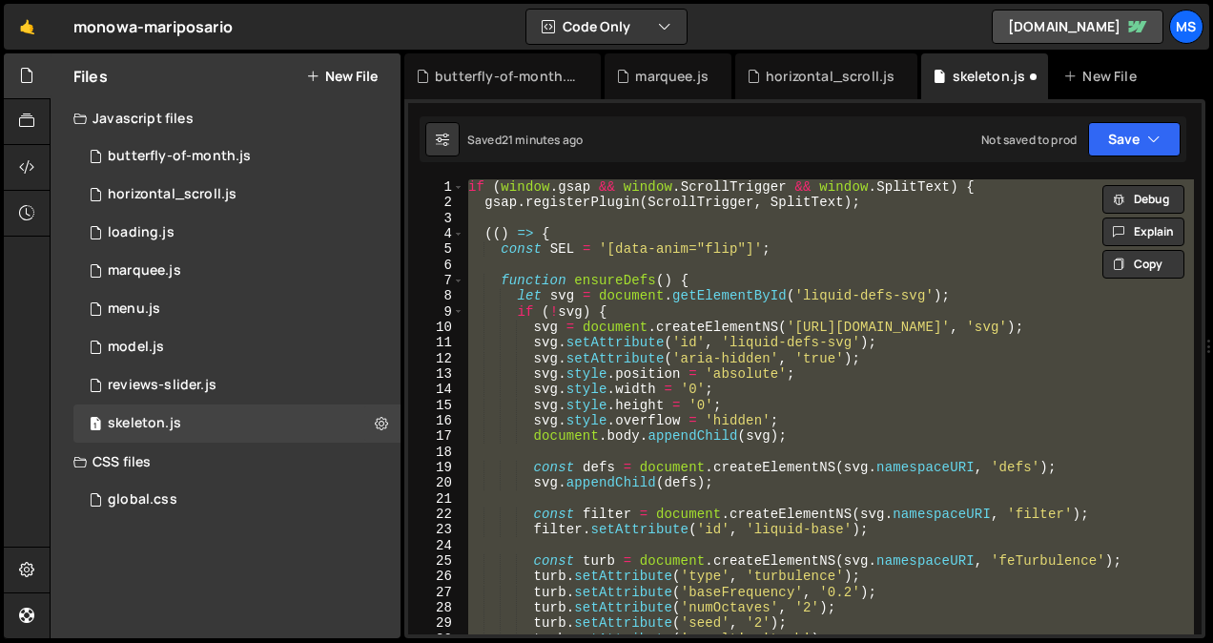
click at [629, 324] on div "if ( window . gsap && window . ScrollTrigger && window . SplitText ) { gsap . r…" at bounding box center [828, 406] width 729 height 455
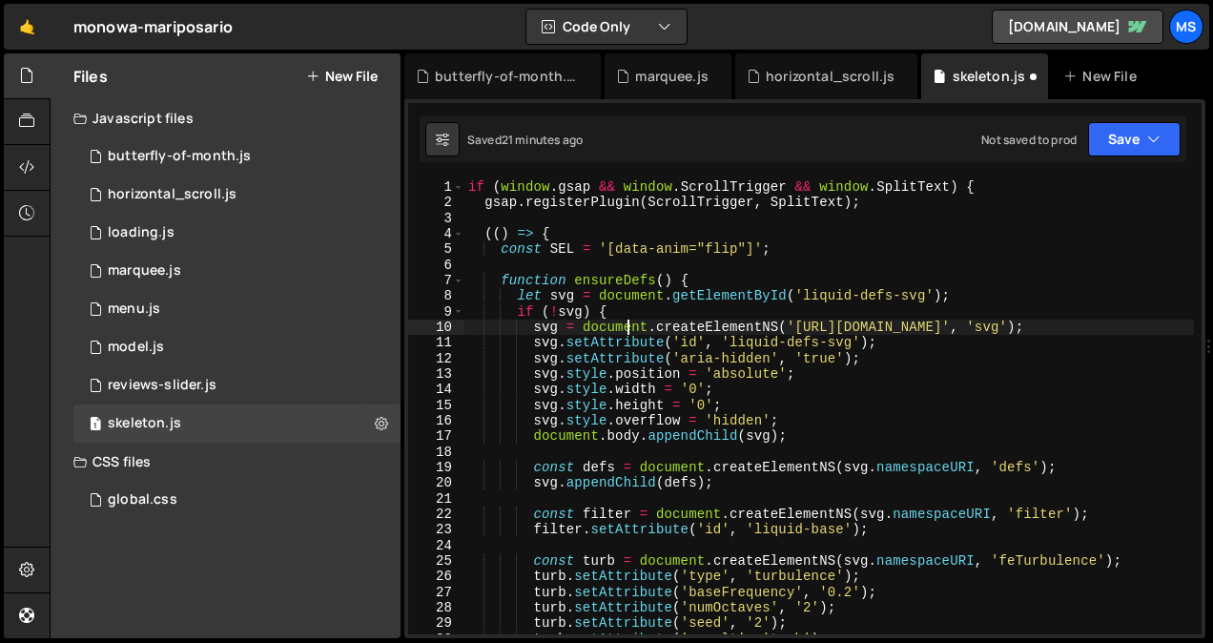
type textarea "}"
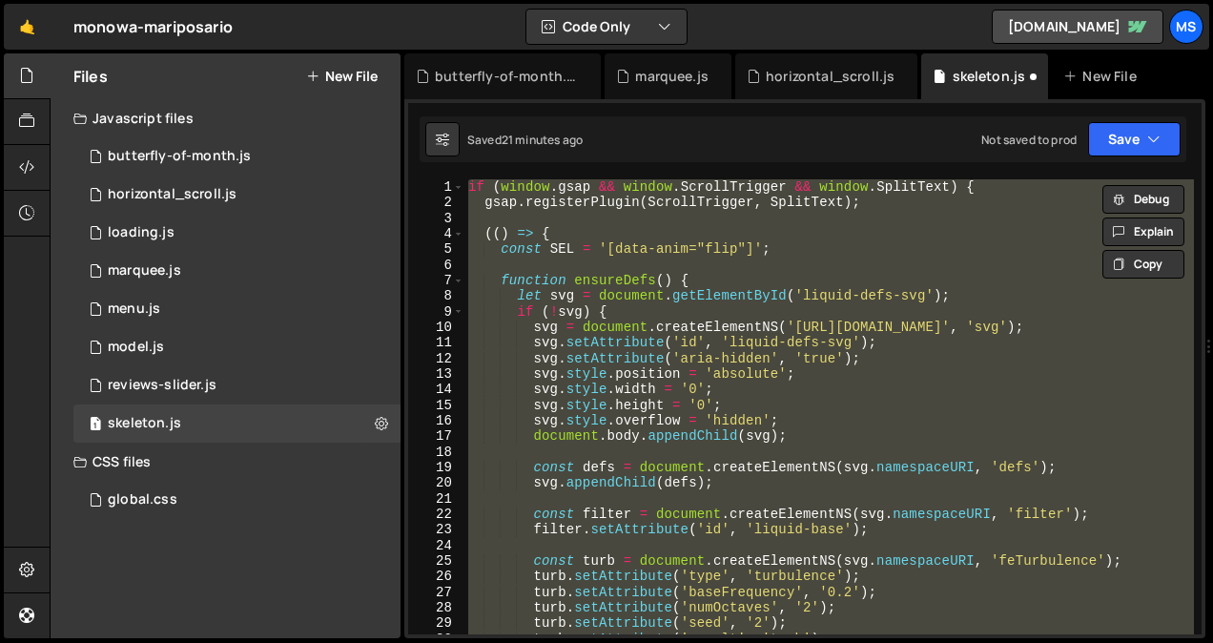
paste textarea
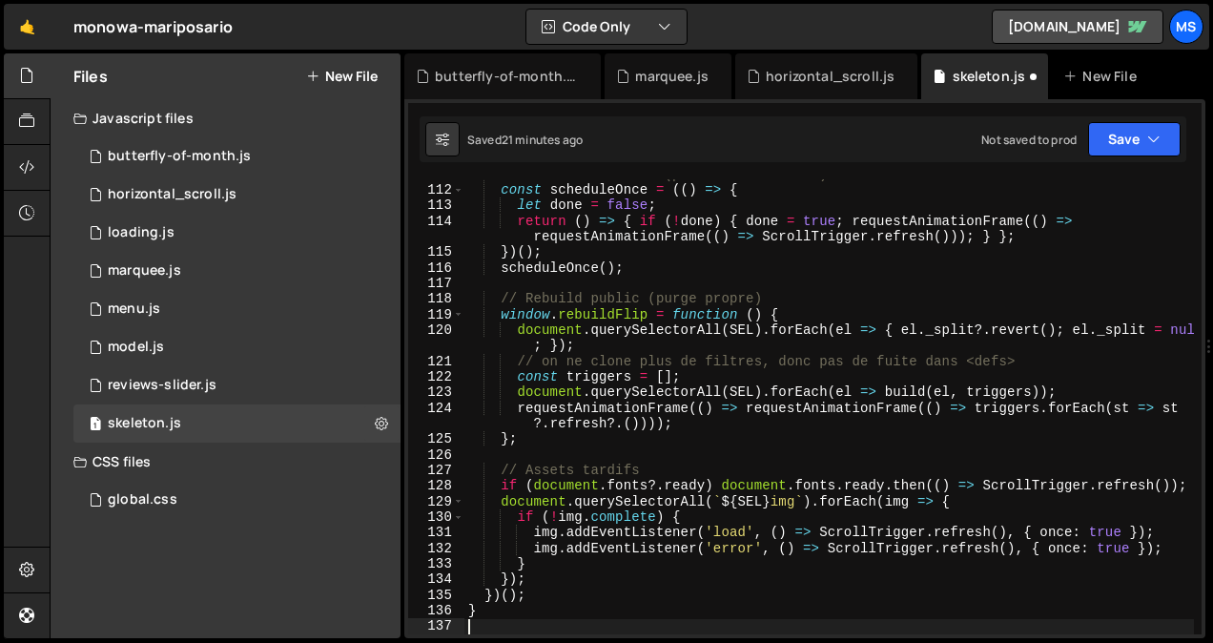
type textarea "document.querySelectorAll(`${SEL} img`).forEach(img => {"
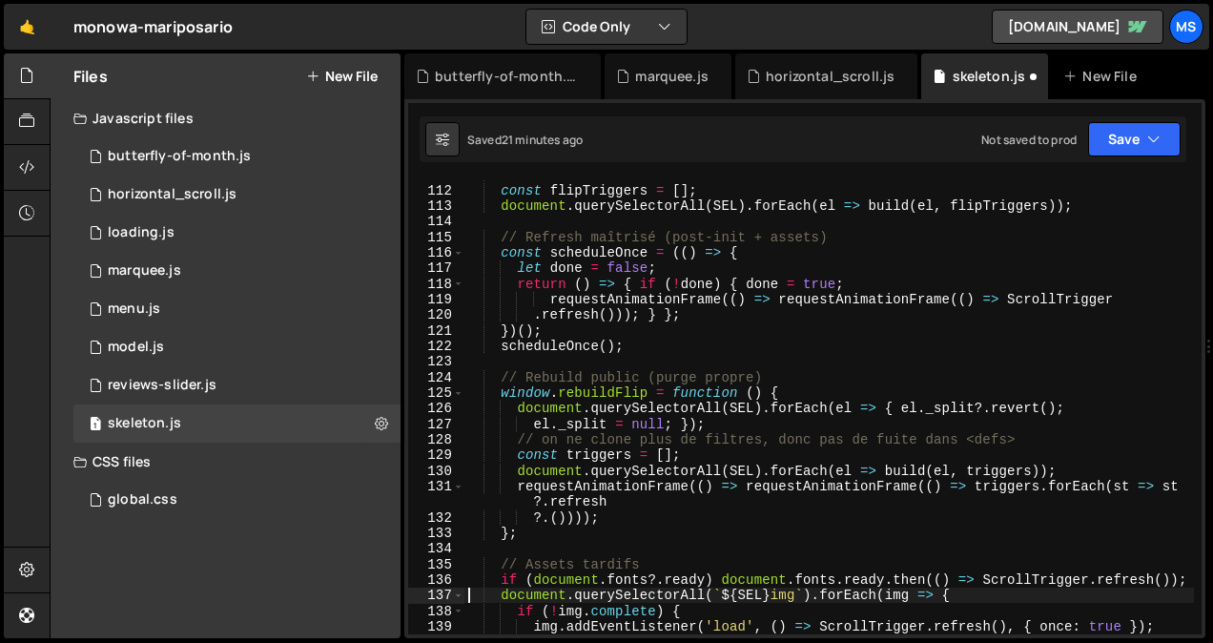
scroll to position [1756, 0]
click at [1020, 21] on link "[DOMAIN_NAME]" at bounding box center [1077, 27] width 172 height 34
click at [667, 357] on div "// Init const flipTriggers = [ ] ; document . querySelectorAll ( SEL ) . forEac…" at bounding box center [828, 410] width 729 height 486
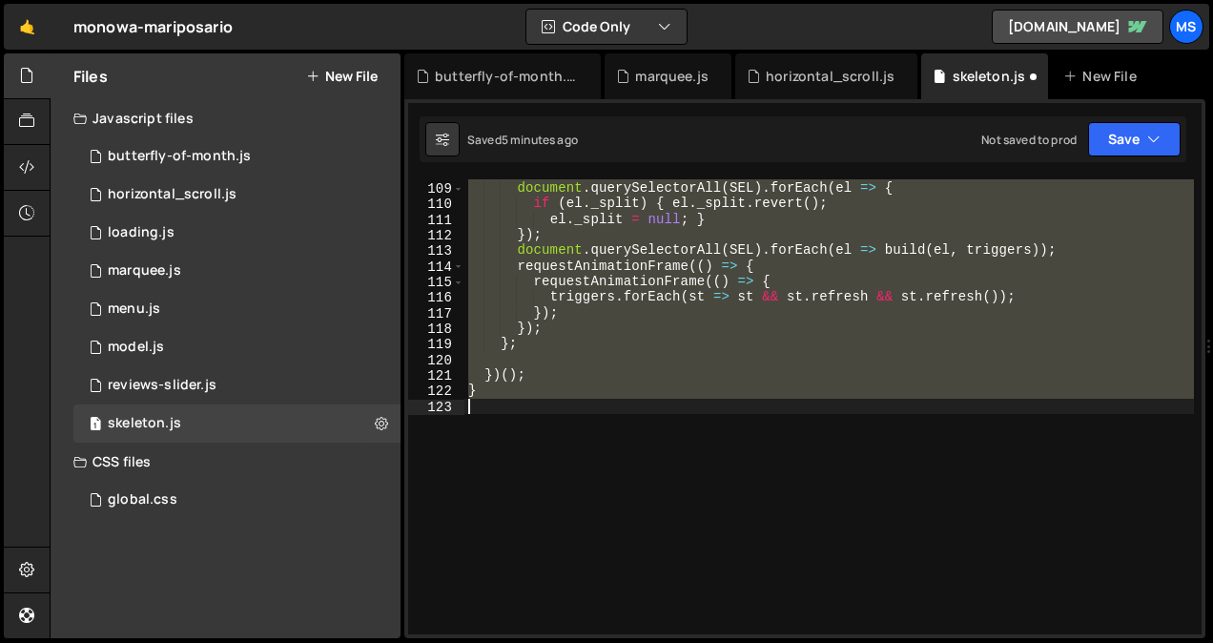
scroll to position [1680, 0]
type textarea "// }"
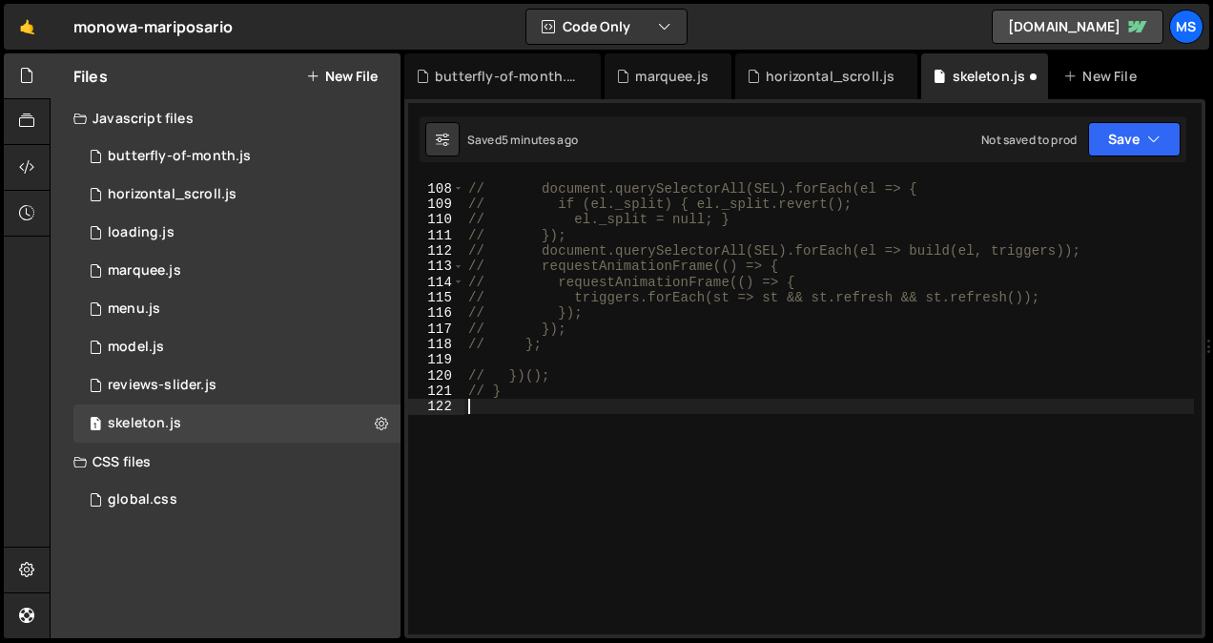
scroll to position [1664, 0]
click at [581, 76] on icon at bounding box center [586, 76] width 13 height 19
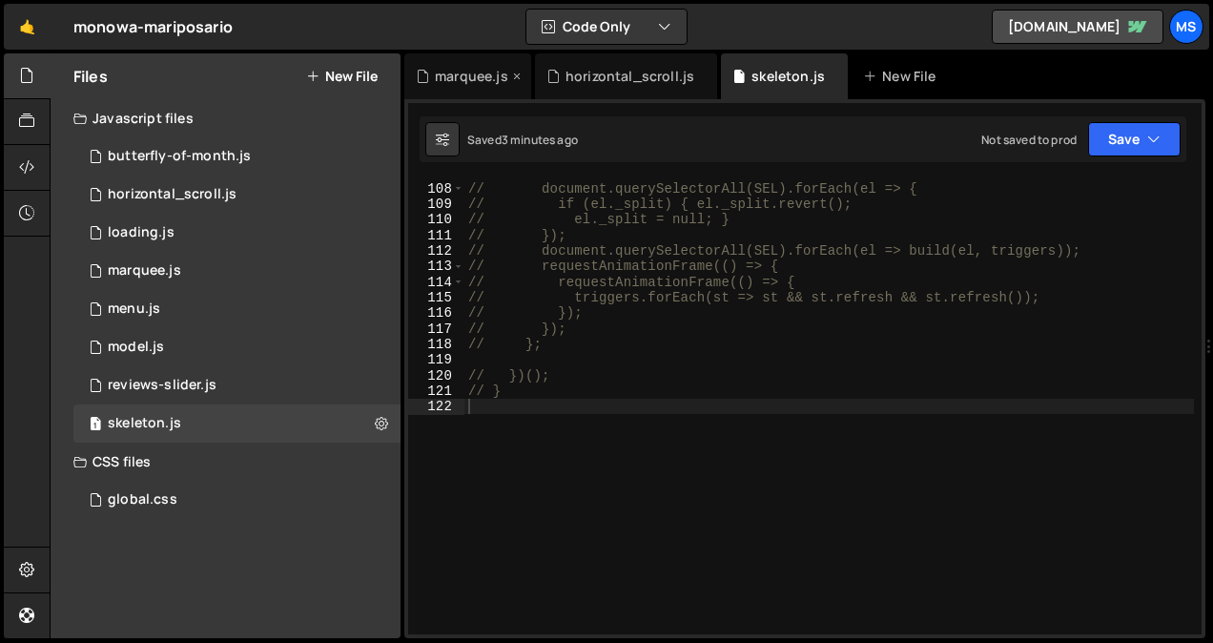
click at [511, 74] on icon at bounding box center [516, 76] width 13 height 19
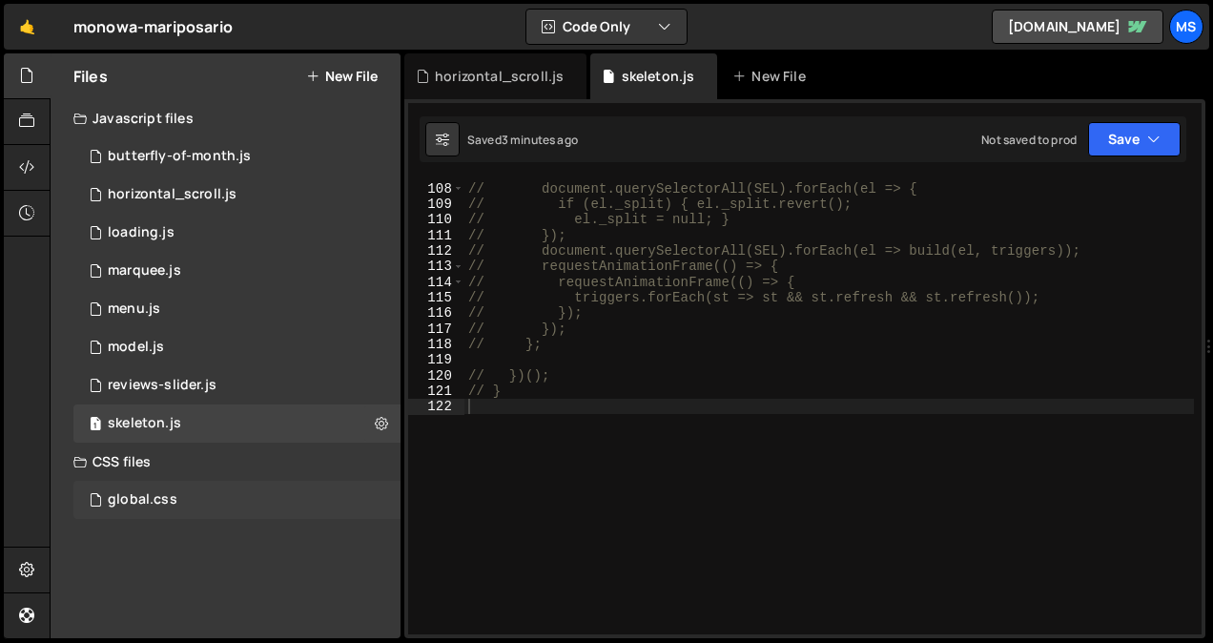
click at [182, 496] on div "global.css 0" at bounding box center [236, 499] width 327 height 38
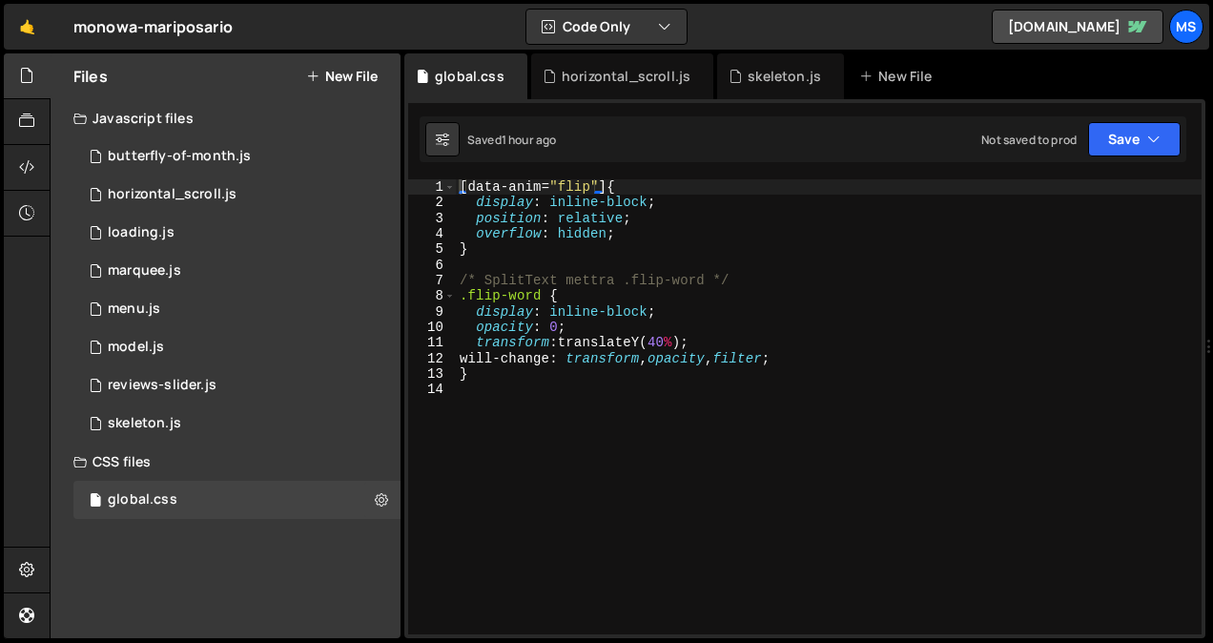
click at [561, 453] on div "[ data-anim = " flip " ] { display : inline-block ; position : relative ; overf…" at bounding box center [828, 422] width 745 height 486
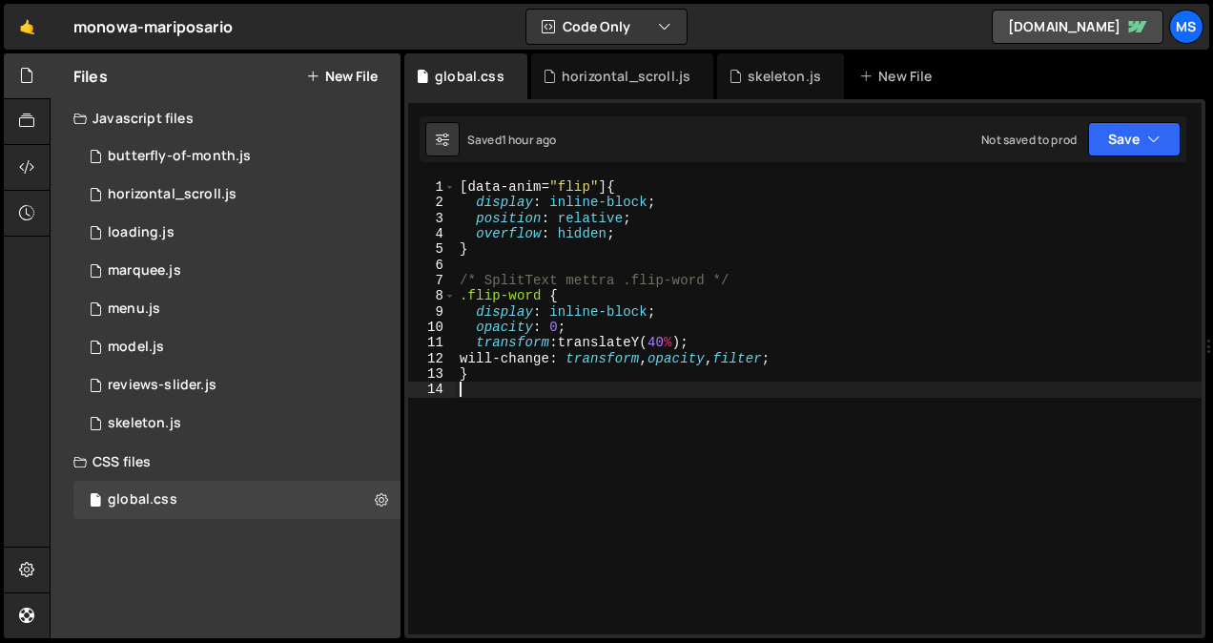
type textarea "}"
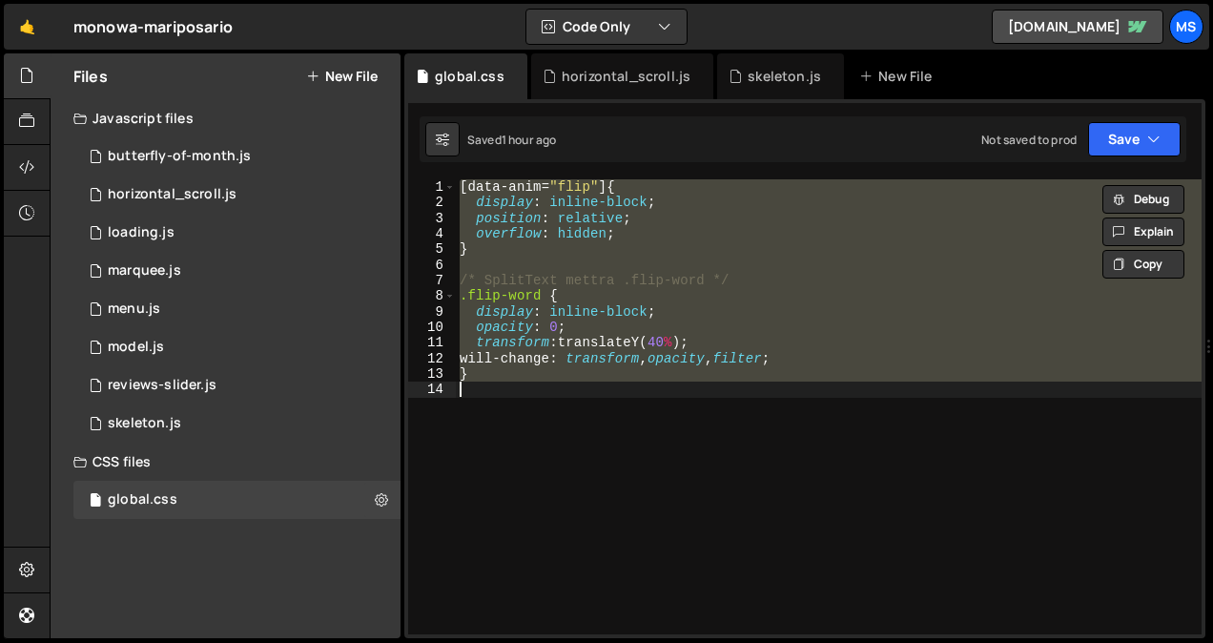
paste textarea
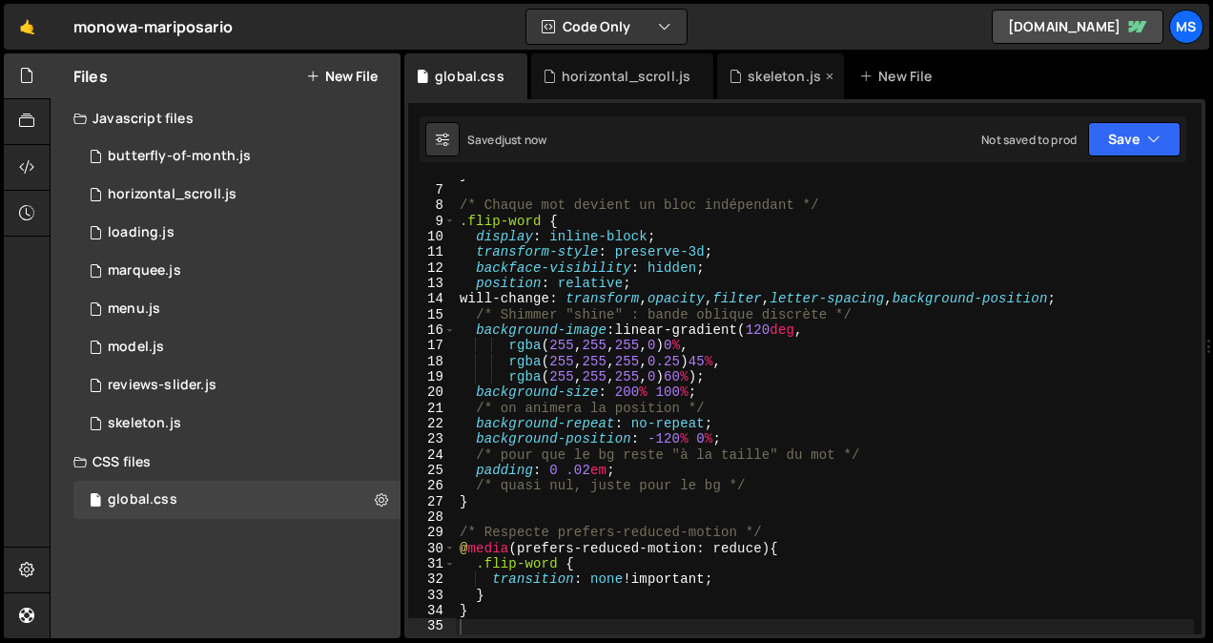
click at [757, 73] on div "skeleton.js" at bounding box center [783, 76] width 73 height 19
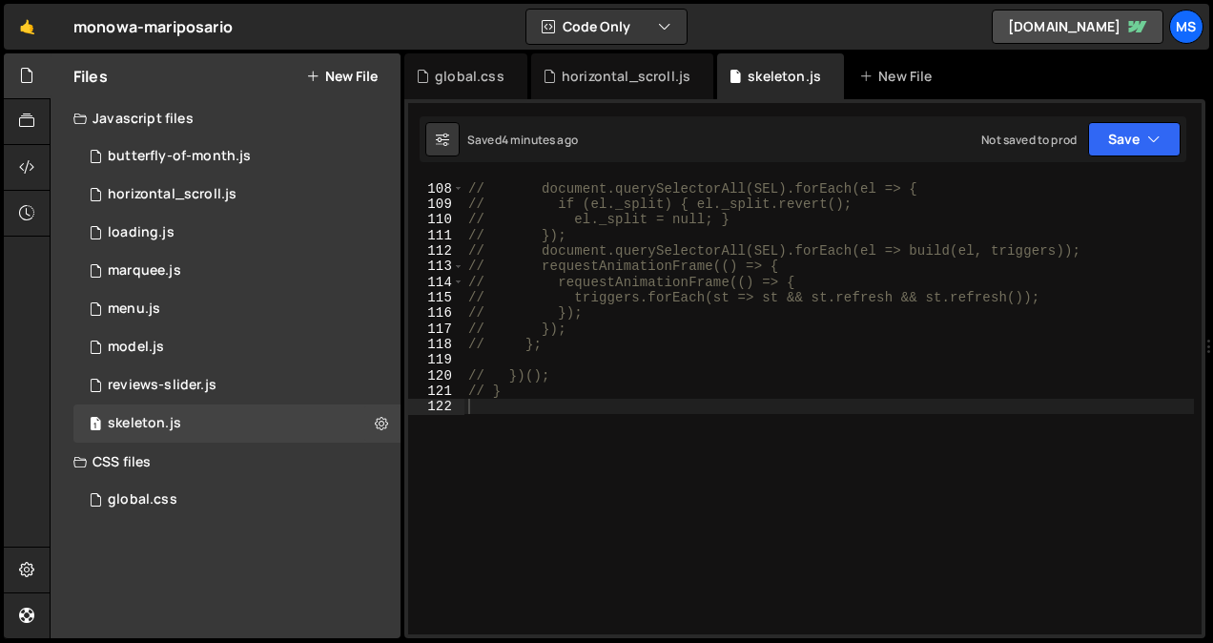
click at [627, 442] on div "// const triggers = []; // document.querySelectorAll(SEL).forEach(el => { // if…" at bounding box center [828, 408] width 729 height 486
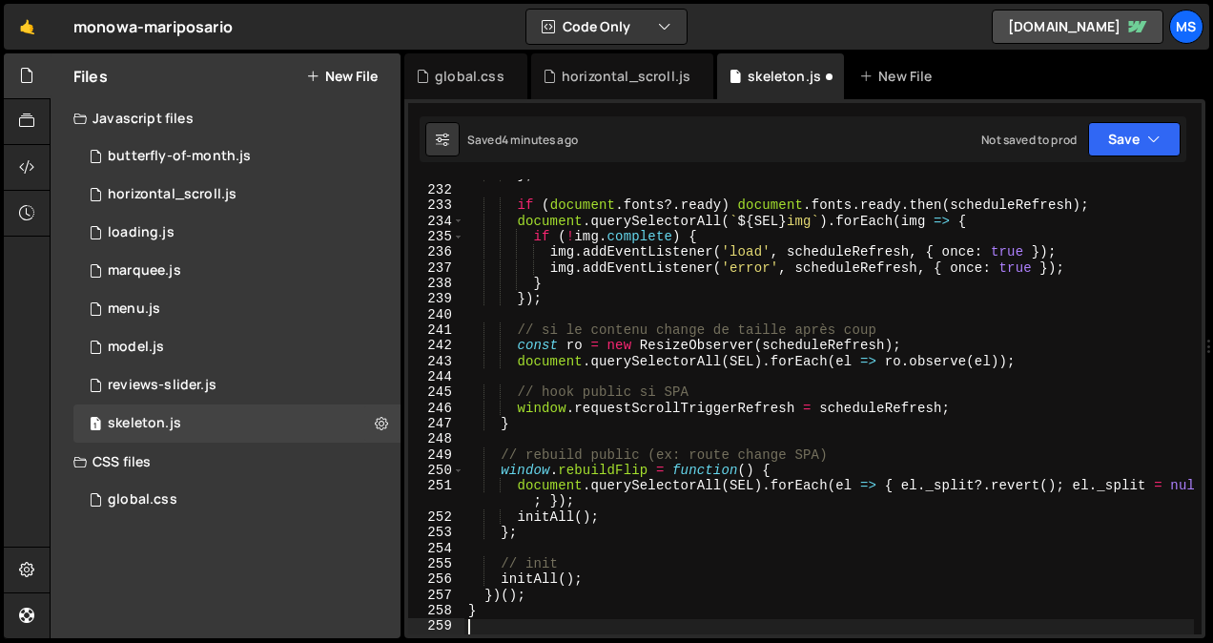
scroll to position [3593, 0]
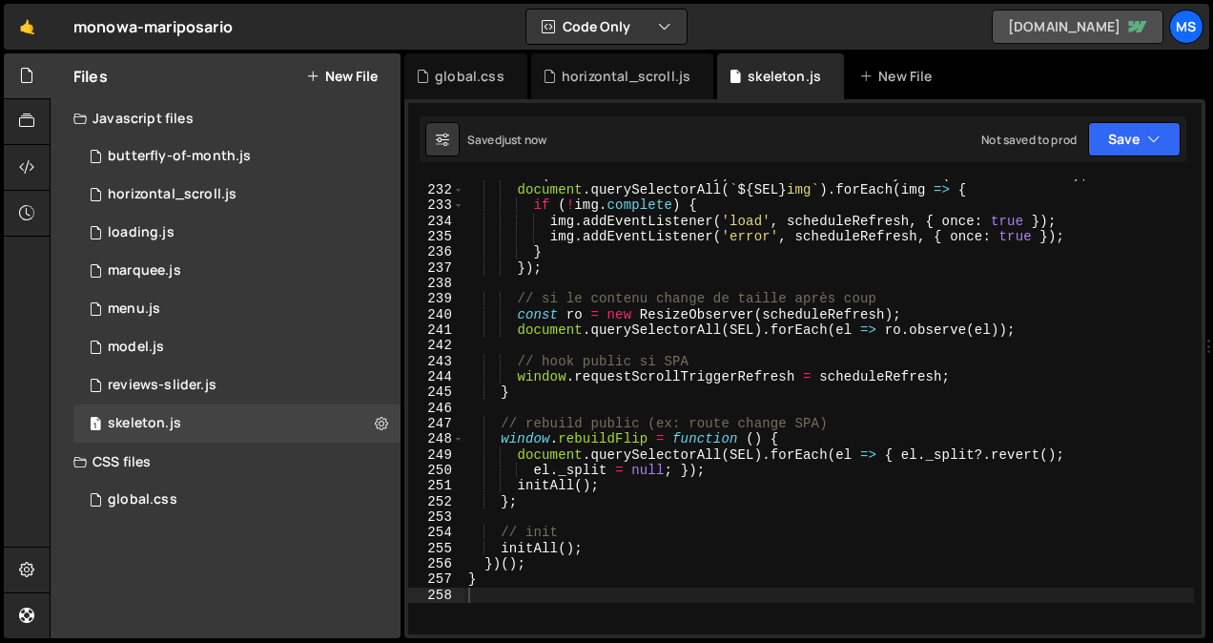
click at [1063, 33] on link "[DOMAIN_NAME]" at bounding box center [1077, 27] width 172 height 34
click at [476, 79] on div "global.css" at bounding box center [470, 76] width 70 height 19
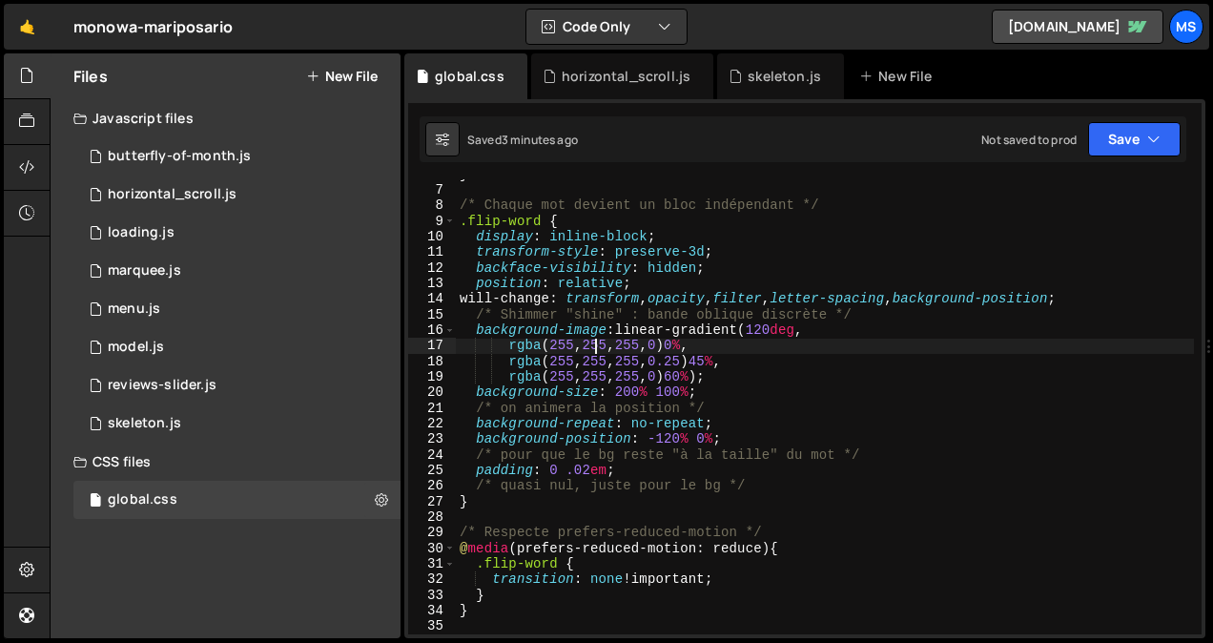
click at [591, 338] on div "} /* Chaque mot devient un bloc indépendant */ .flip-word { display : inline-bl…" at bounding box center [825, 410] width 738 height 486
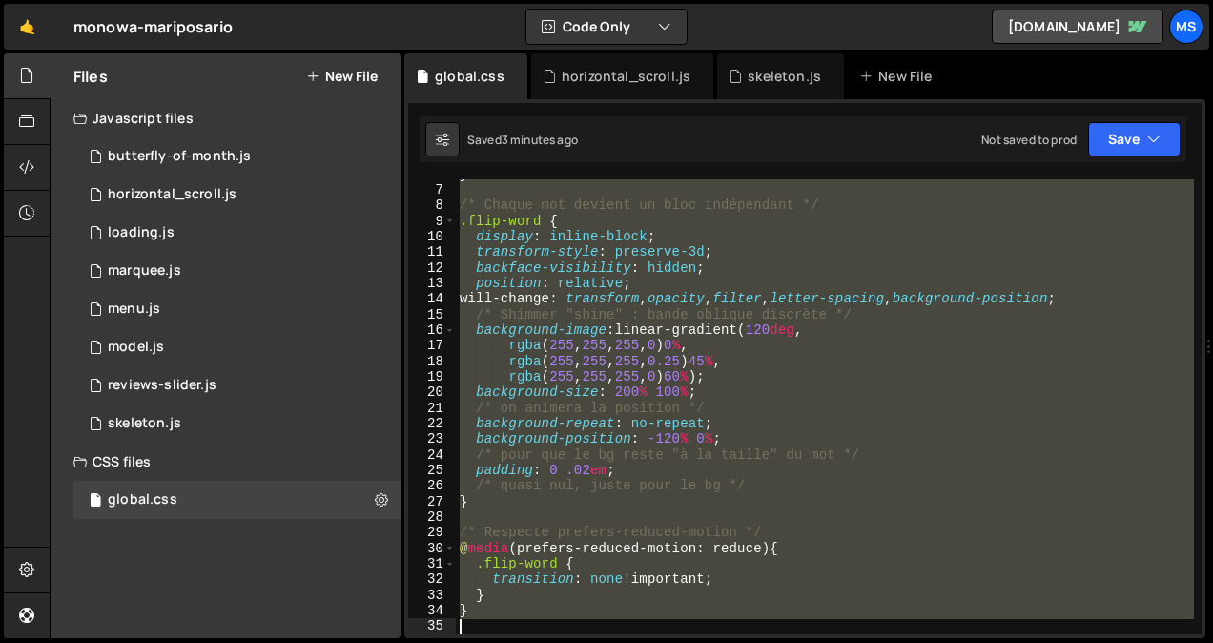
type textarea "}"
paste textarea
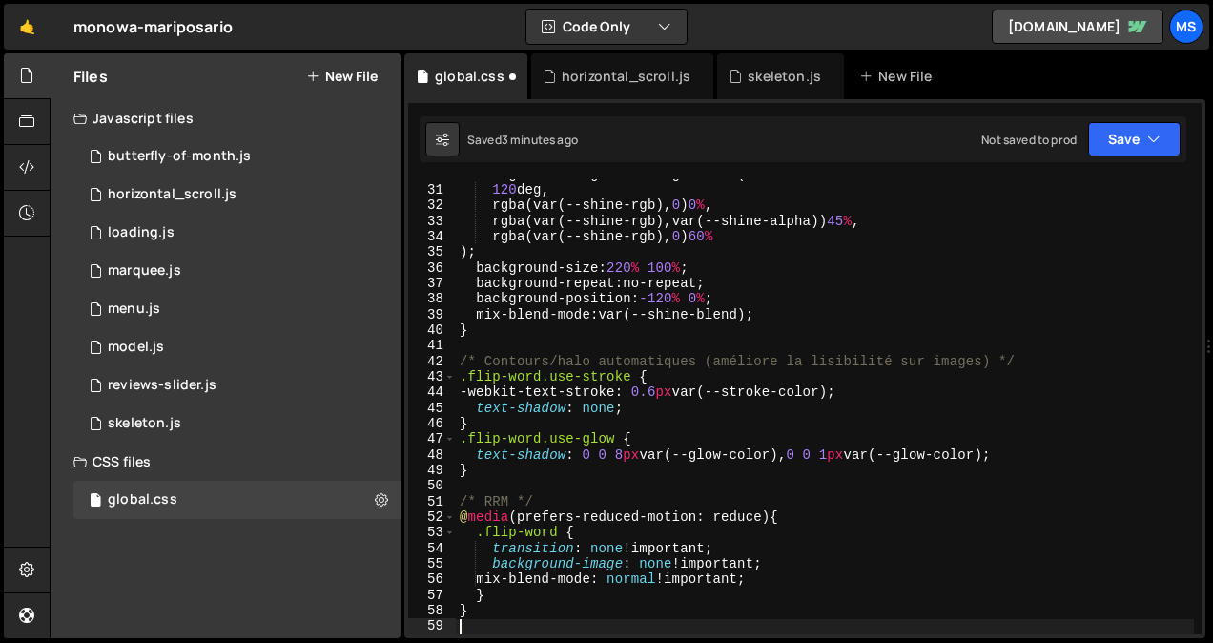
scroll to position [463, 0]
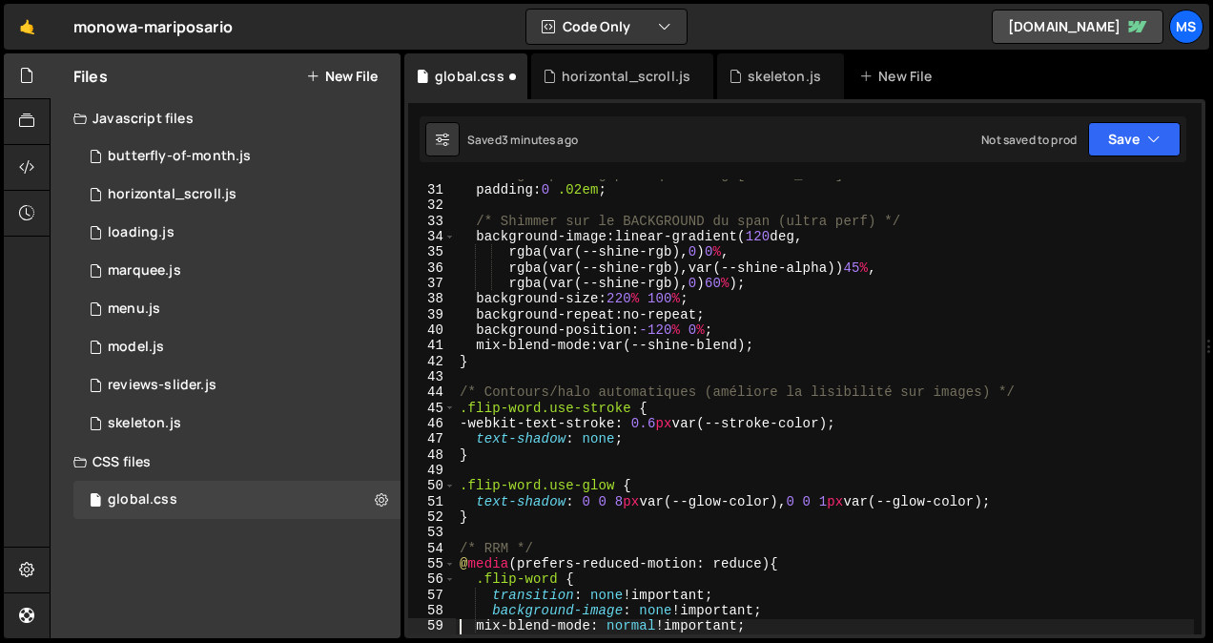
type textarea "mix-blend-mode: normal !important;"
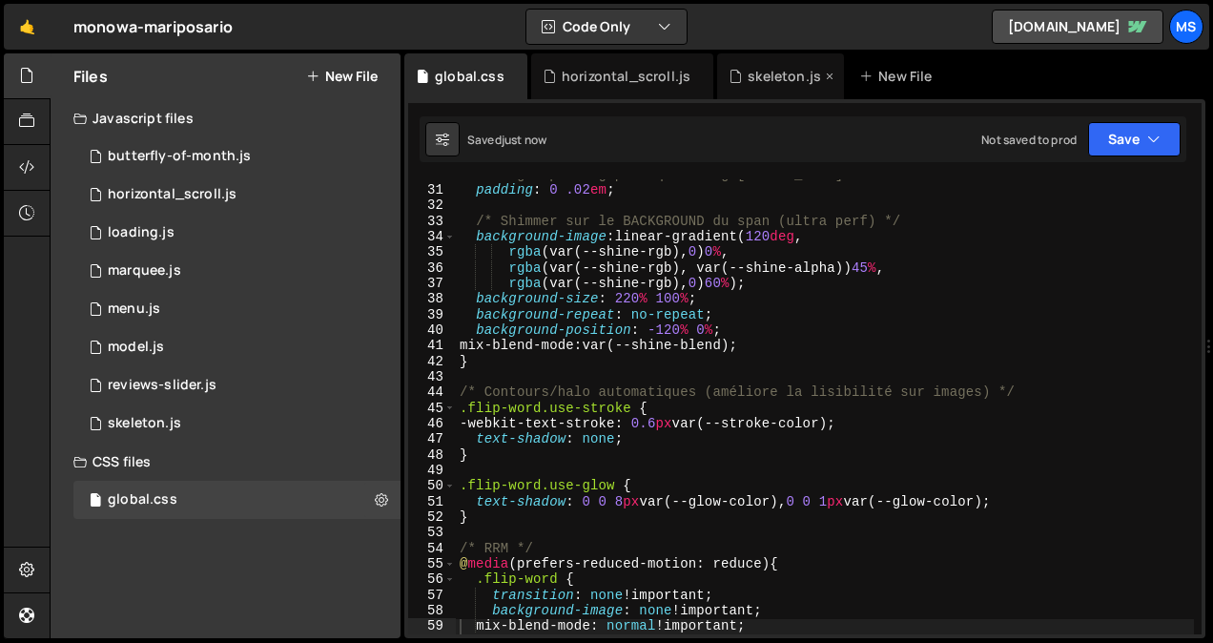
click at [784, 77] on div "skeleton.js" at bounding box center [783, 76] width 73 height 19
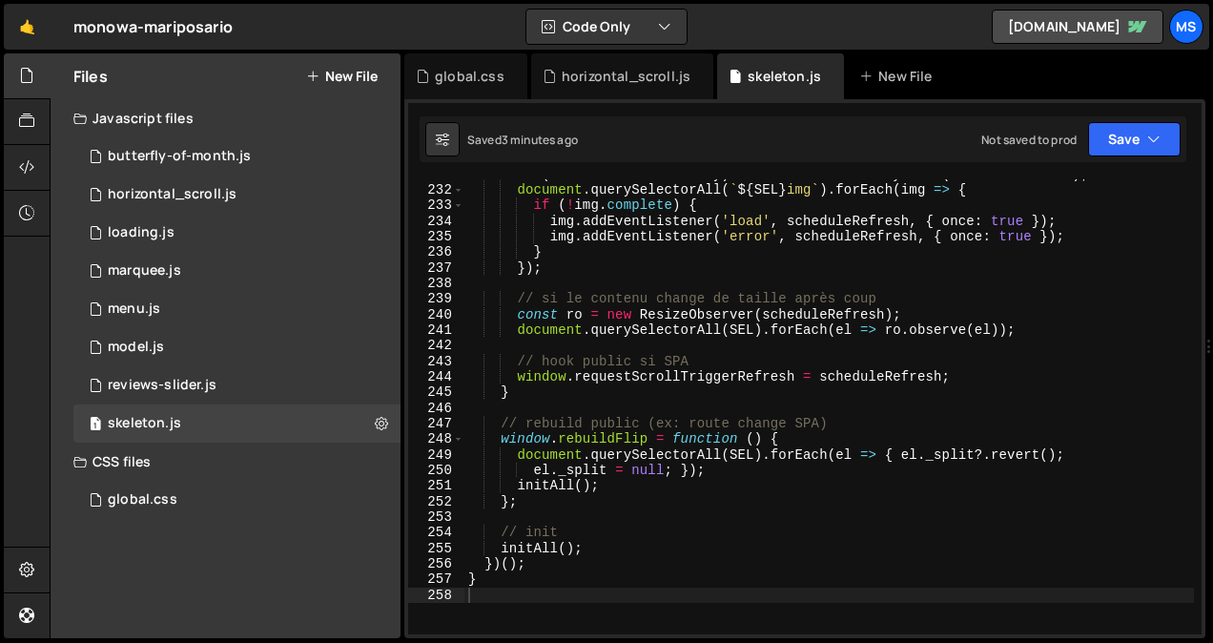
click at [691, 386] on div "if ( document . fonts ?. ready ) document . fonts . ready . then ( scheduleRefr…" at bounding box center [828, 410] width 729 height 486
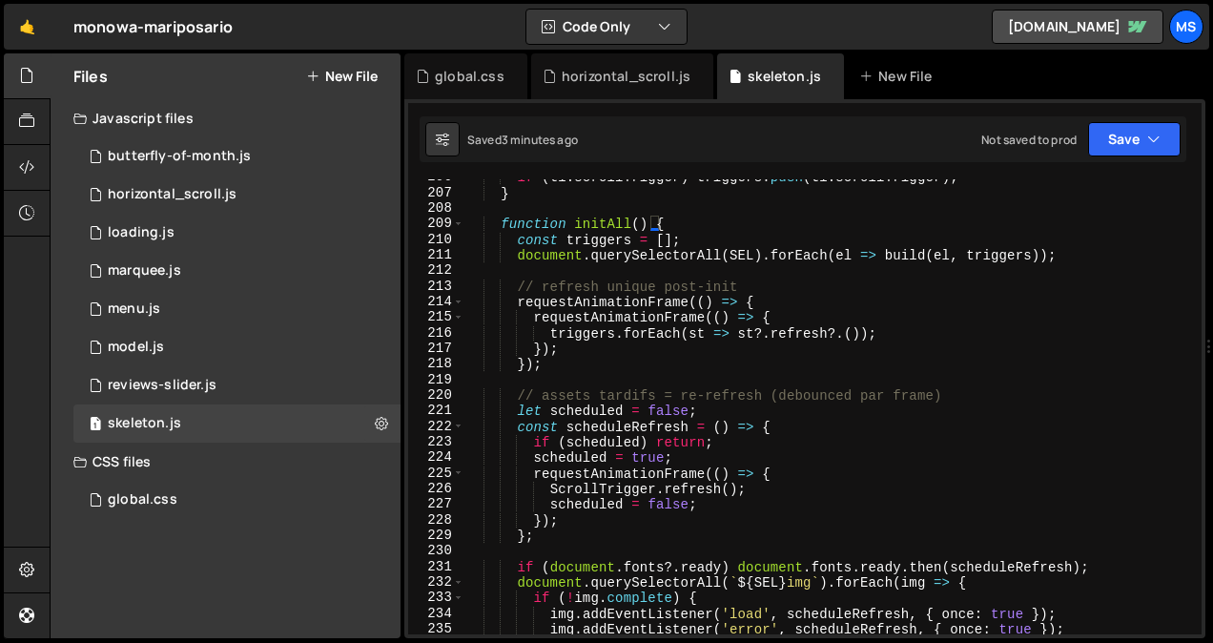
type textarea "}"
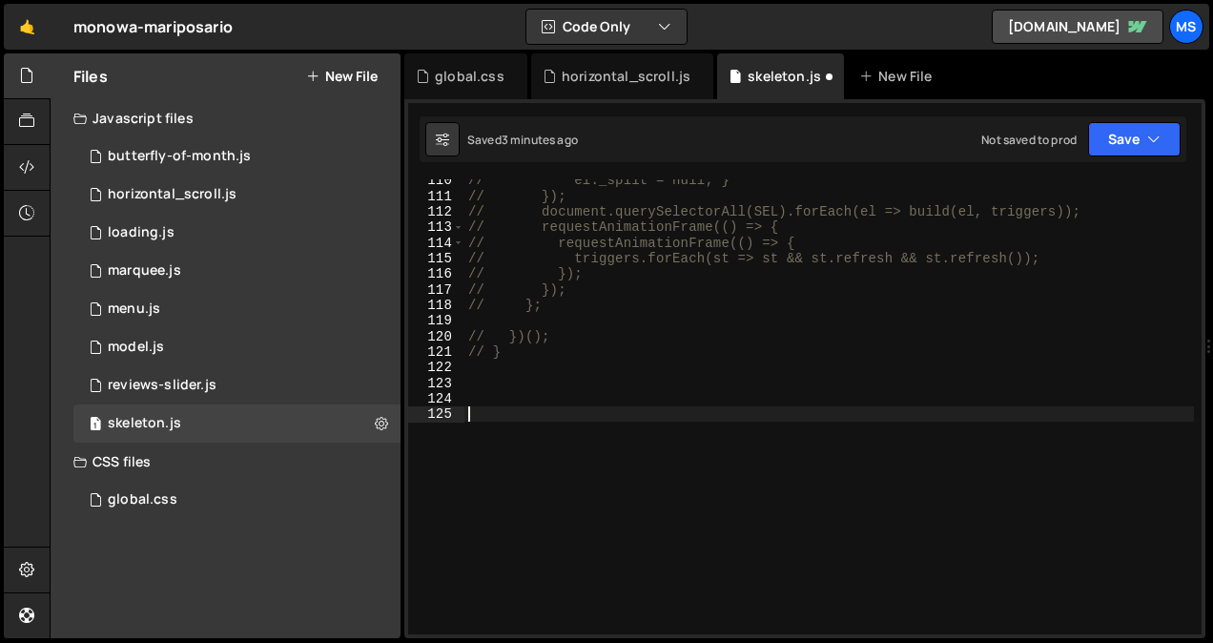
paste textarea "})();"
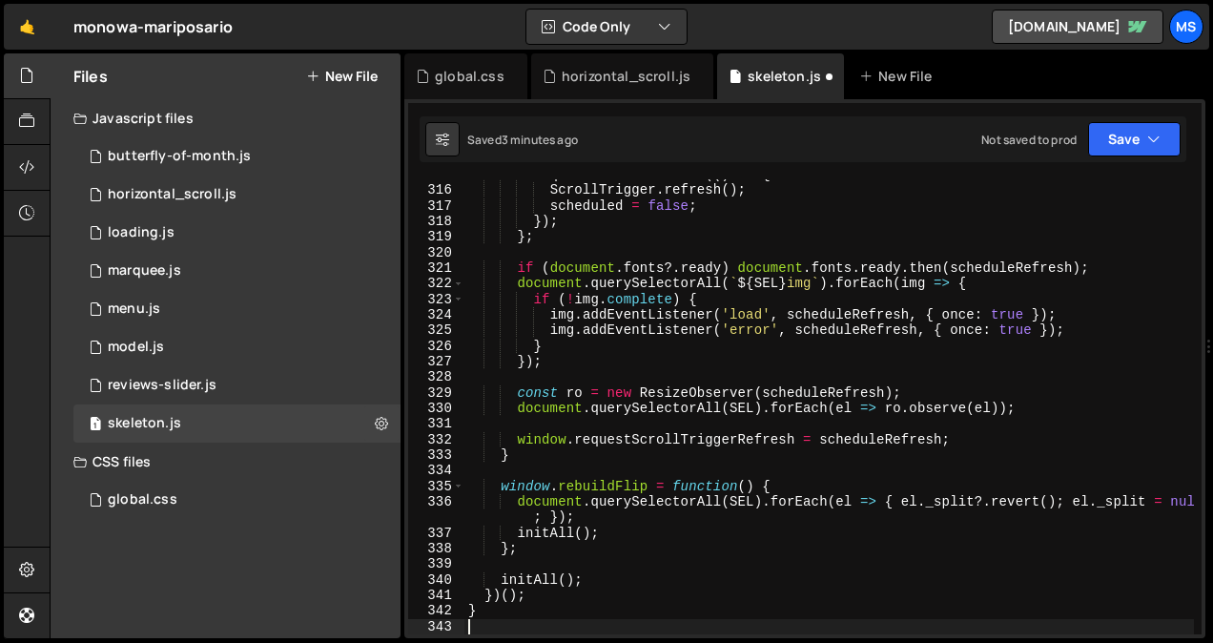
scroll to position [4917, 0]
type textarea "})();"
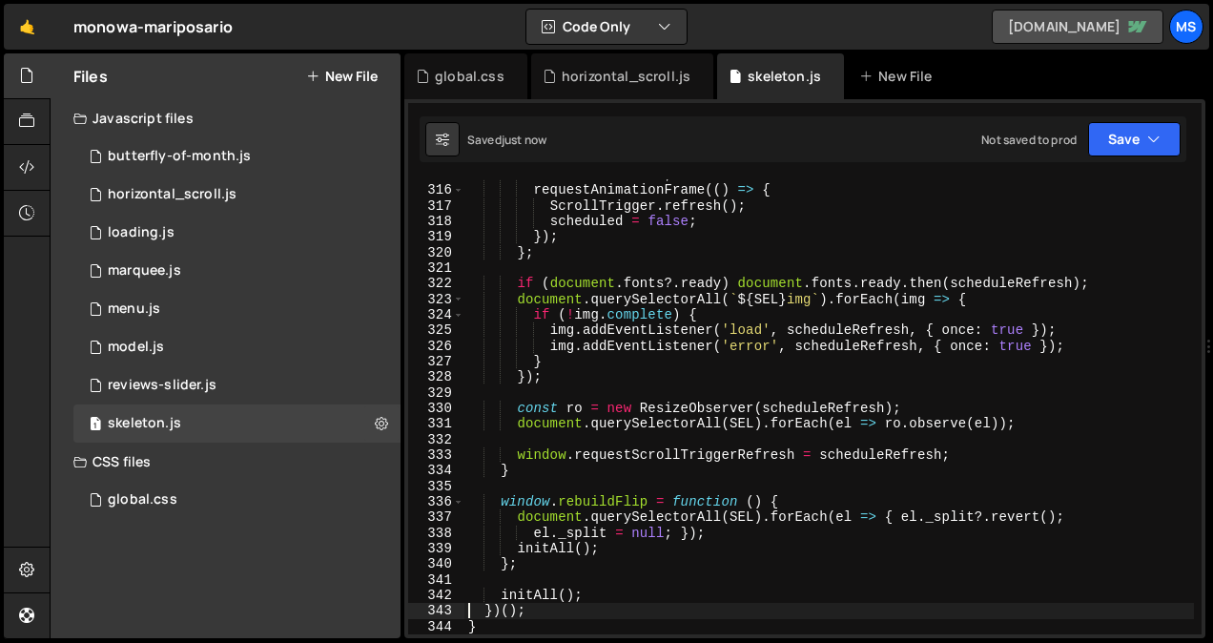
click at [1039, 27] on link "[DOMAIN_NAME]" at bounding box center [1077, 27] width 172 height 34
click at [473, 88] on div "global.css" at bounding box center [465, 76] width 123 height 46
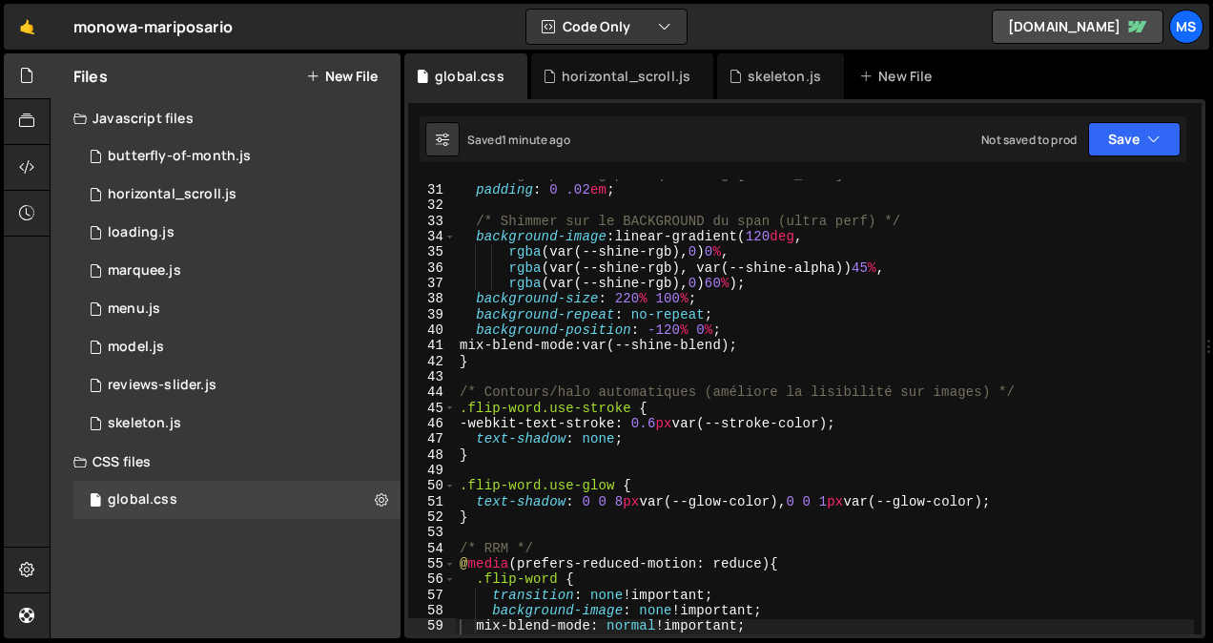
click at [636, 421] on div "/* léger padding pour que le bg [PERSON_NAME] dans le mot */ padding : 0 .02 em…" at bounding box center [825, 410] width 738 height 486
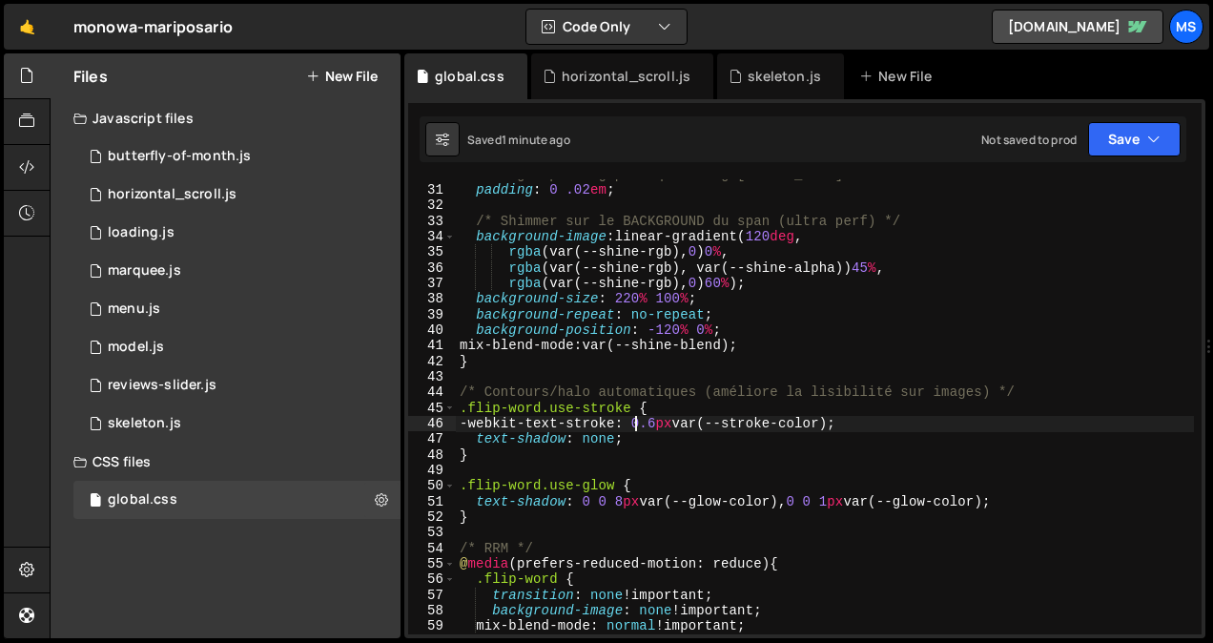
type textarea "}"
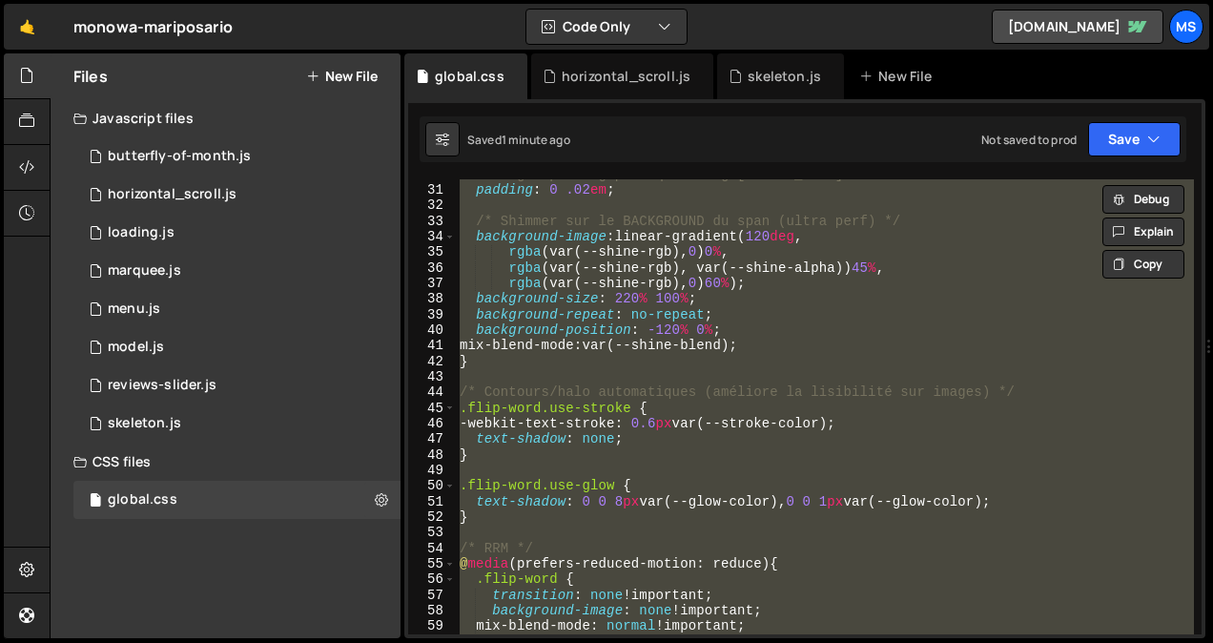
paste textarea
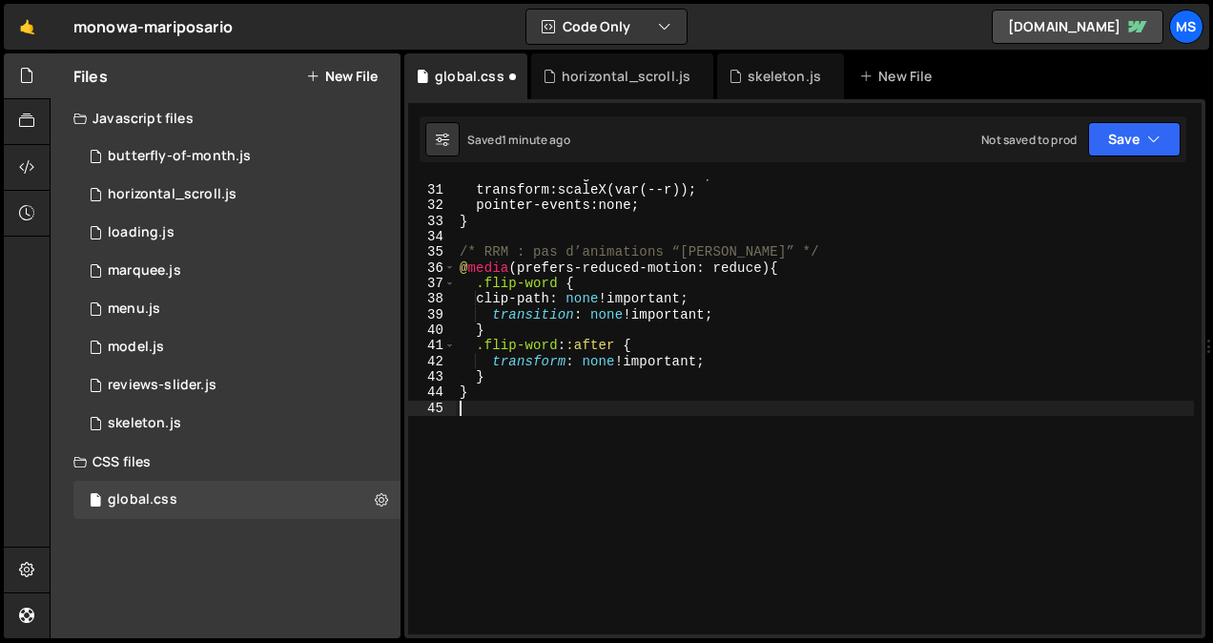
type textarea "transform: none !important;"
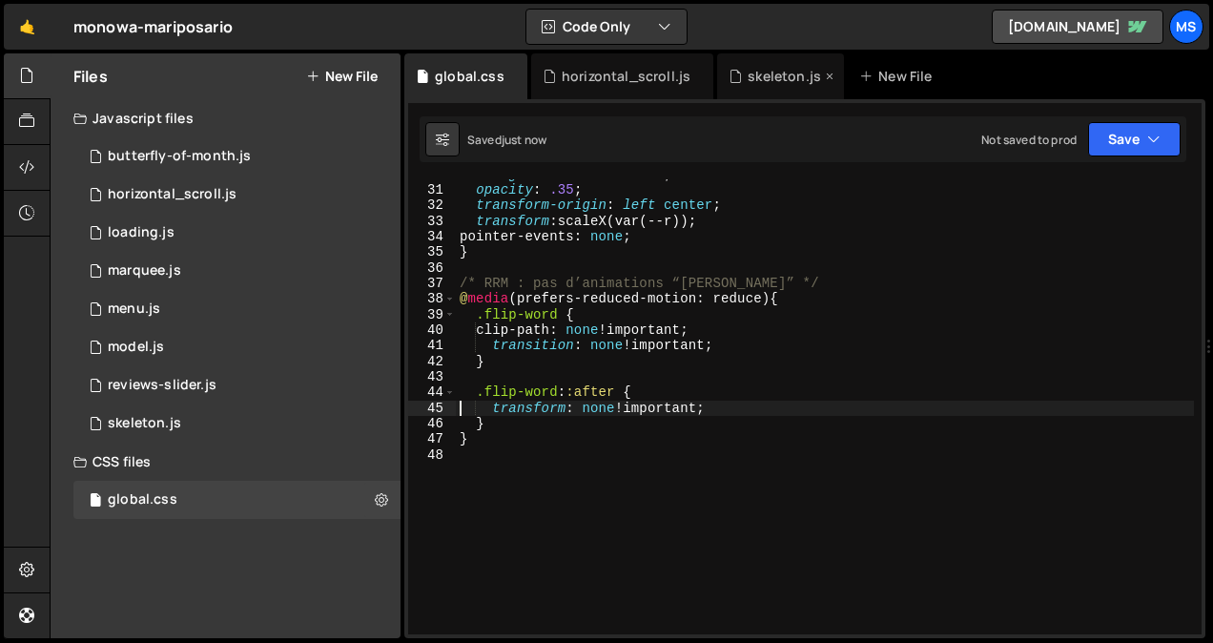
click at [765, 66] on div "skeleton.js" at bounding box center [780, 76] width 127 height 46
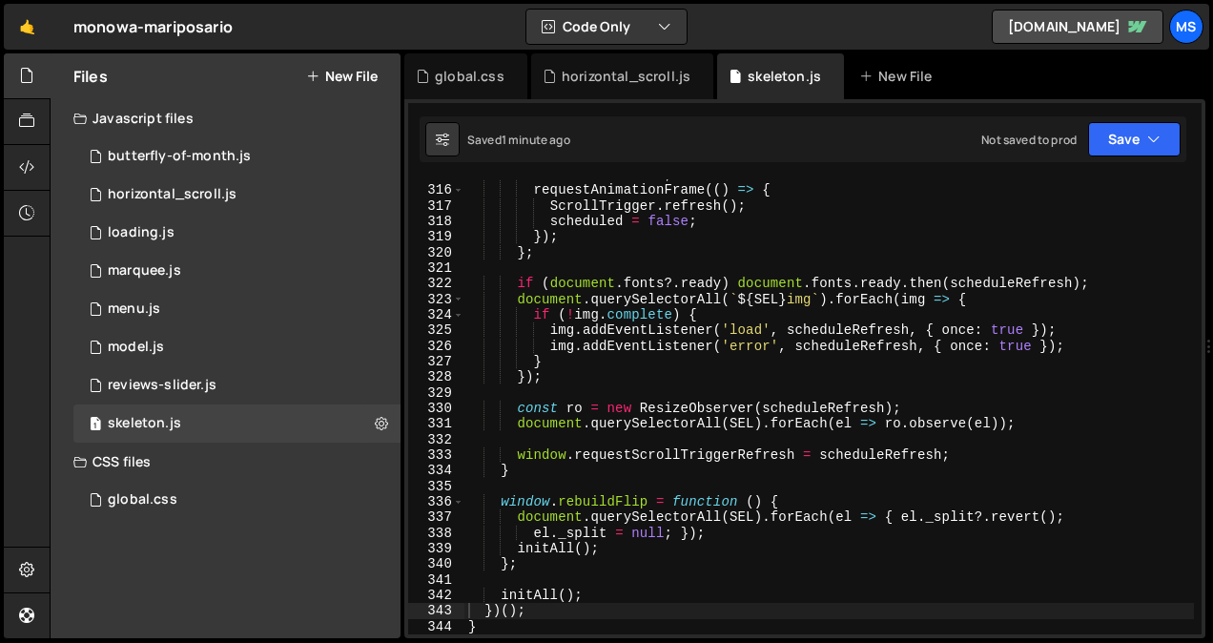
click at [597, 371] on div "scheduled = true ; requestAnimationFrame (( ) => { ScrollTrigger . refresh ( ) …" at bounding box center [828, 410] width 729 height 486
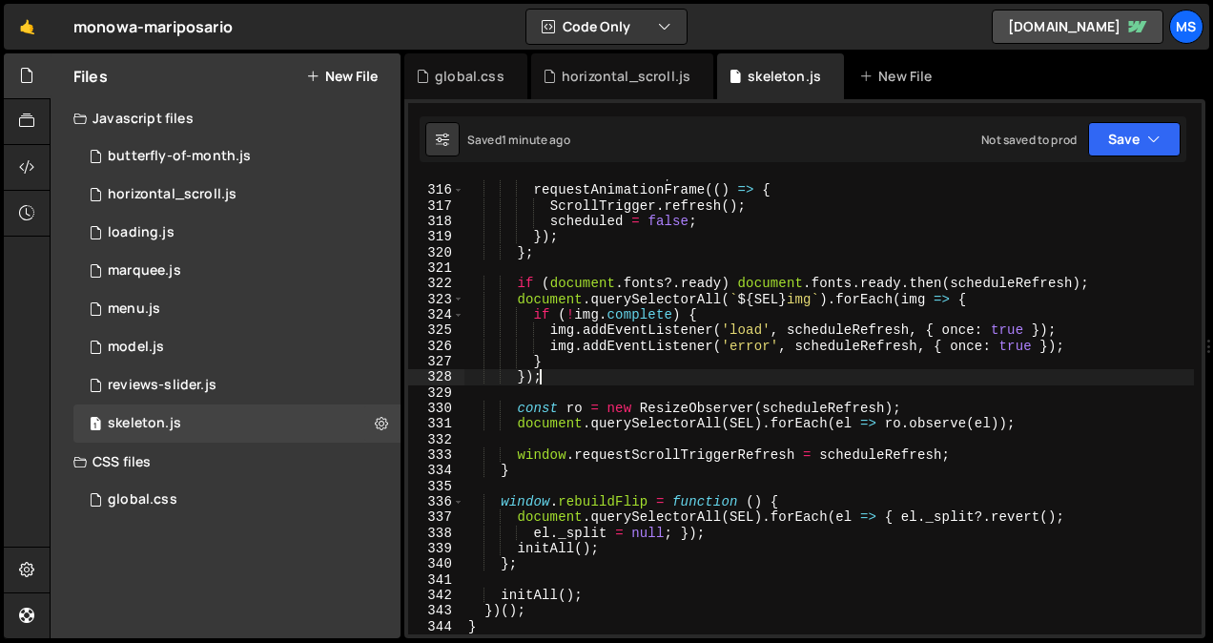
type textarea "}"
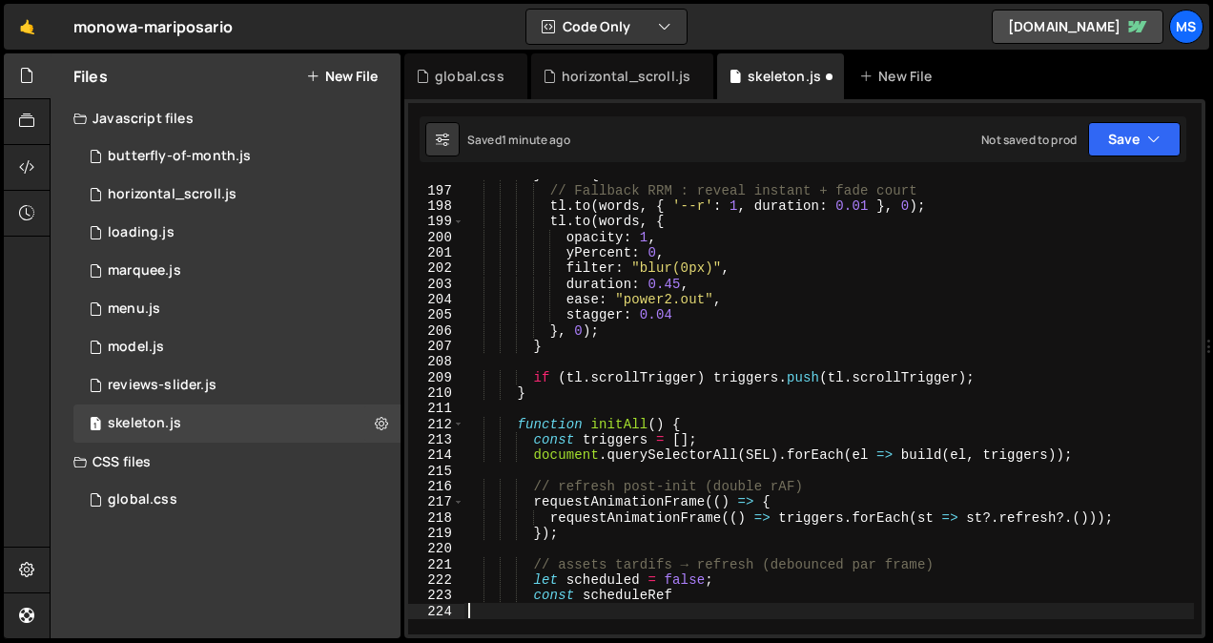
scroll to position [3111, 0]
click at [1092, 23] on link "[DOMAIN_NAME]" at bounding box center [1077, 27] width 172 height 34
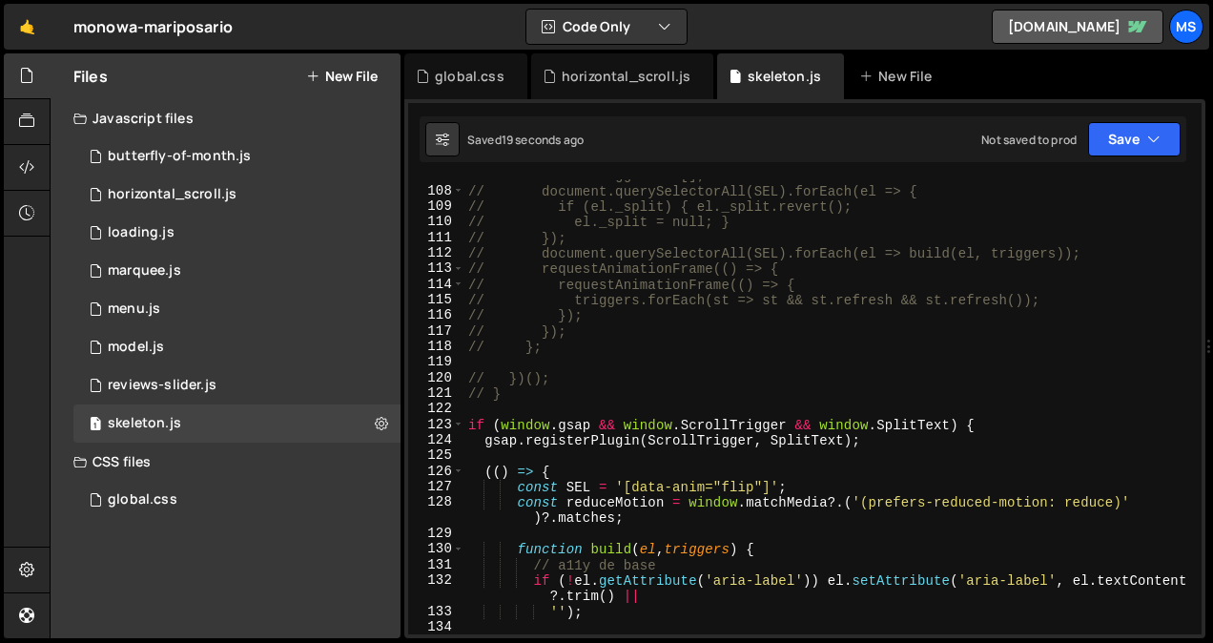
scroll to position [1666, 0]
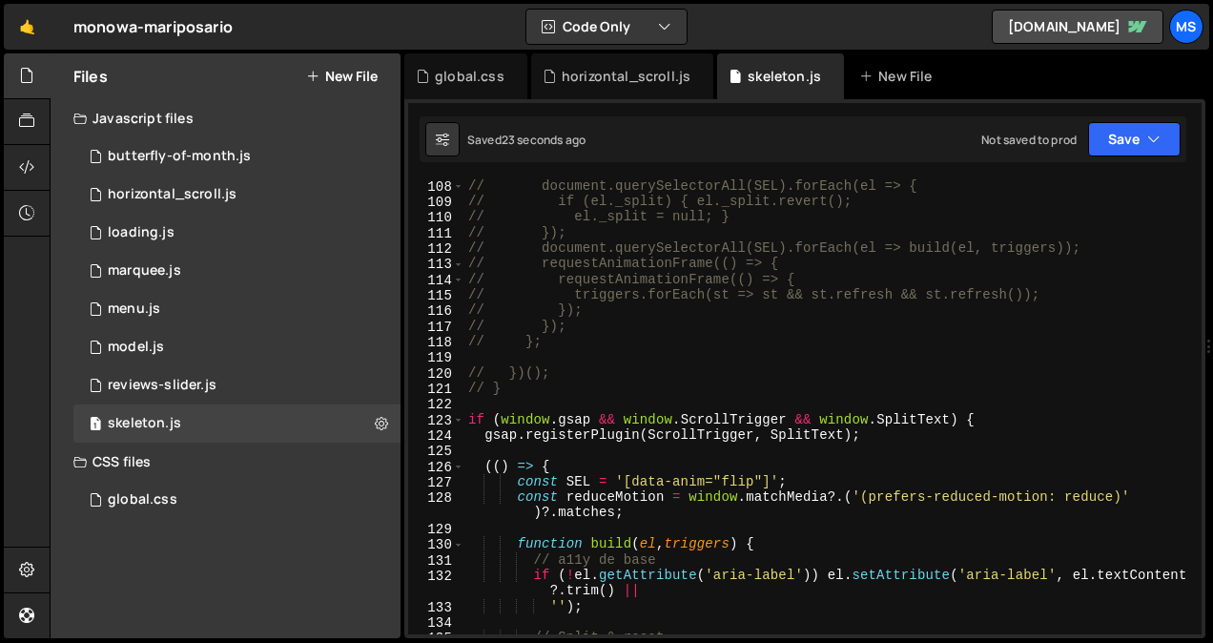
click at [630, 384] on div "// document.querySelectorAll(SEL).forEach(el => { // if (el._split) { el._split…" at bounding box center [828, 421] width 729 height 486
type textarea "const scheduleRef"
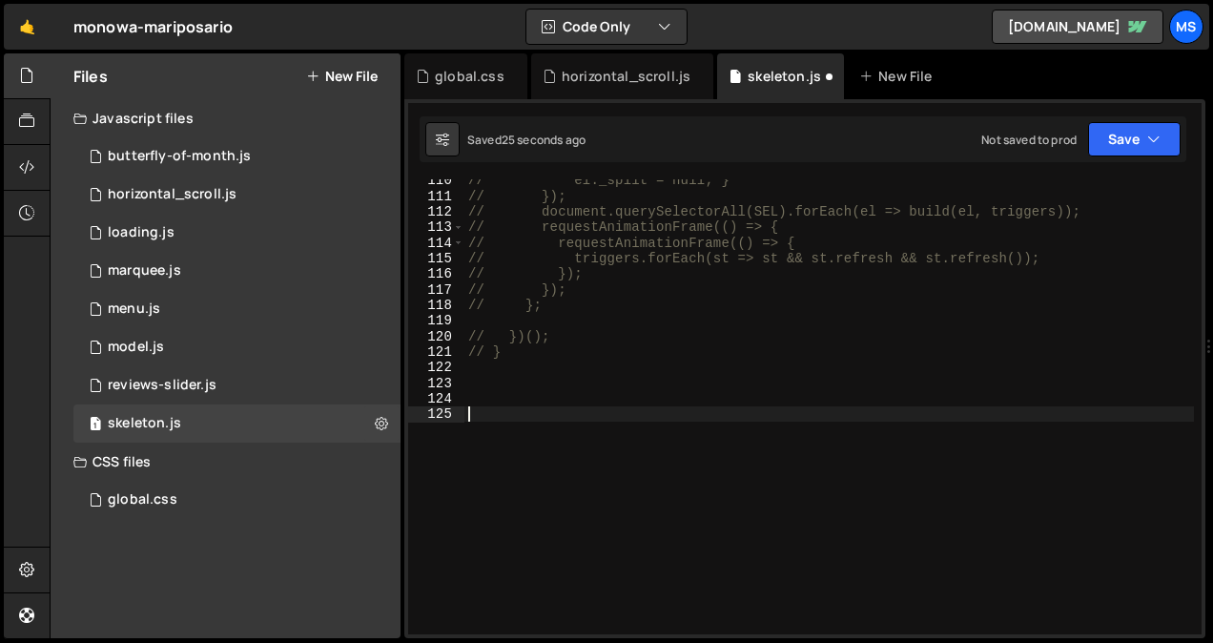
paste textarea "}"
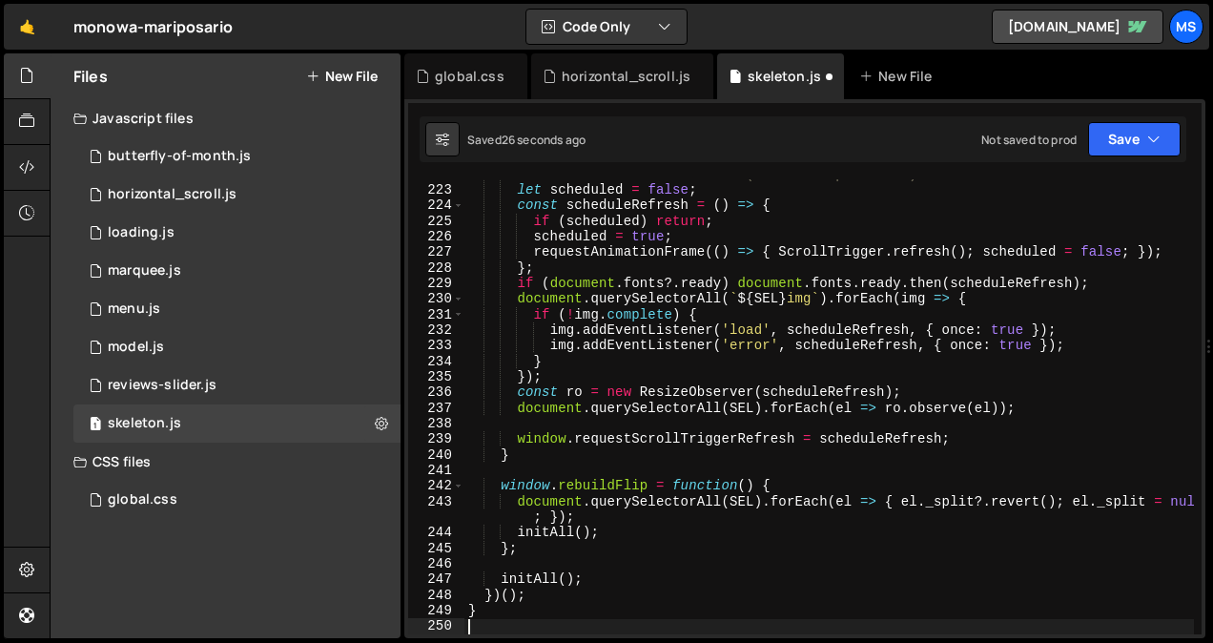
type textarea "}"
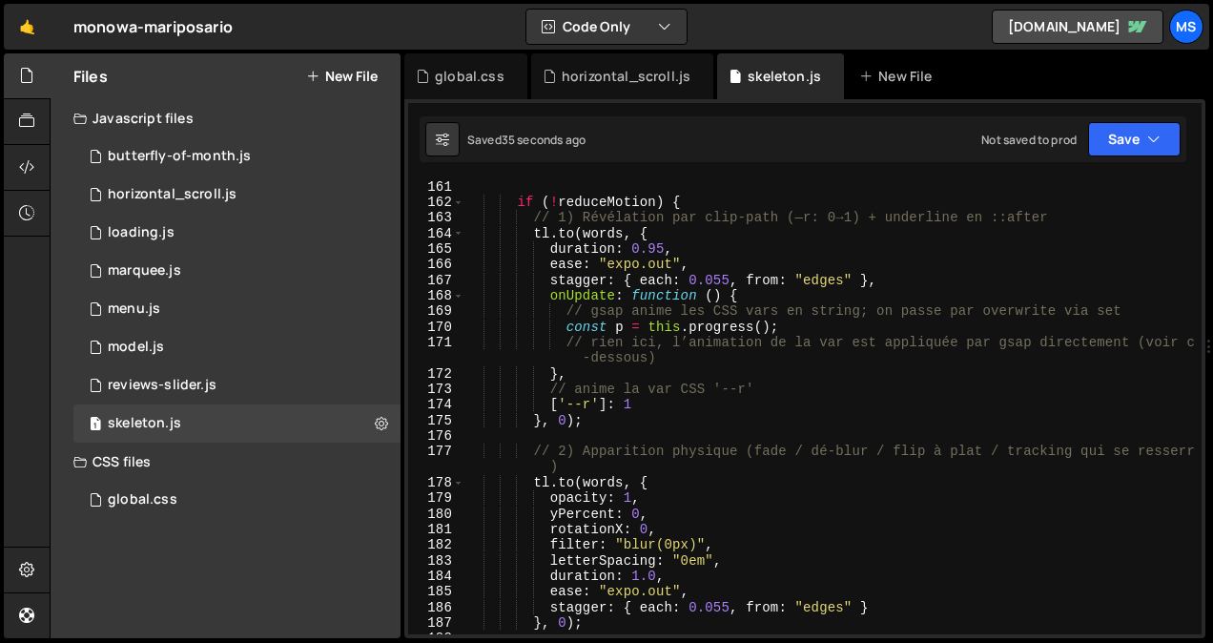
scroll to position [2510, 0]
click at [440, 65] on div "global.css" at bounding box center [465, 76] width 123 height 46
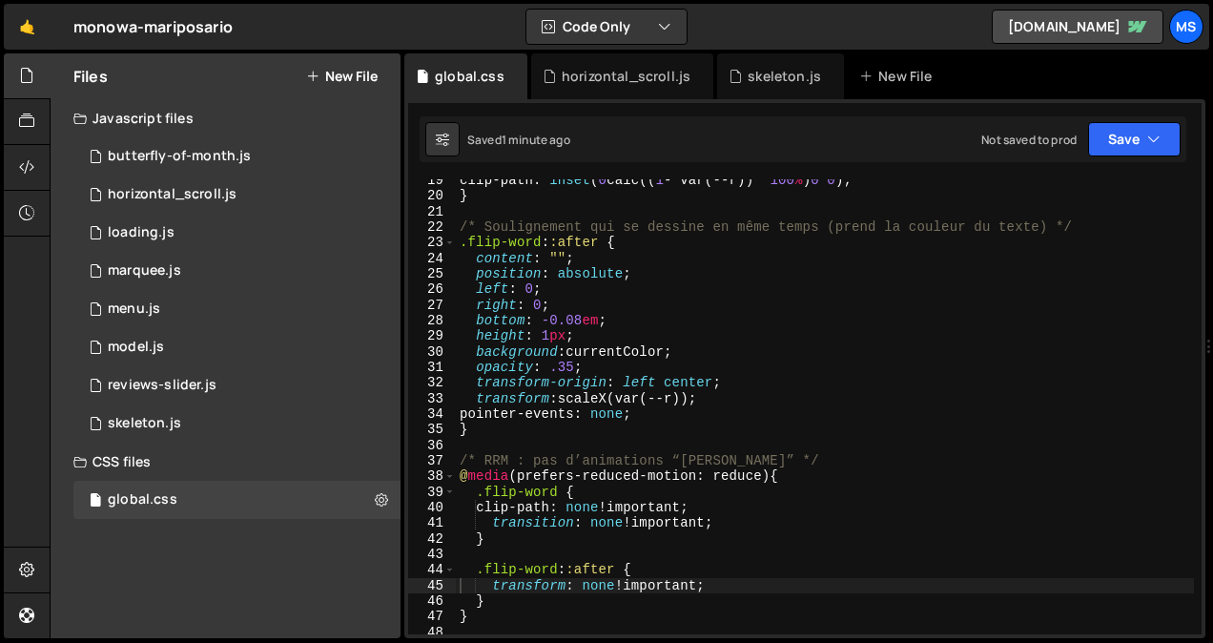
scroll to position [286, 0]
click at [202, 241] on div "1 loading.js 0" at bounding box center [236, 233] width 327 height 38
click at [385, 228] on icon at bounding box center [381, 232] width 13 height 18
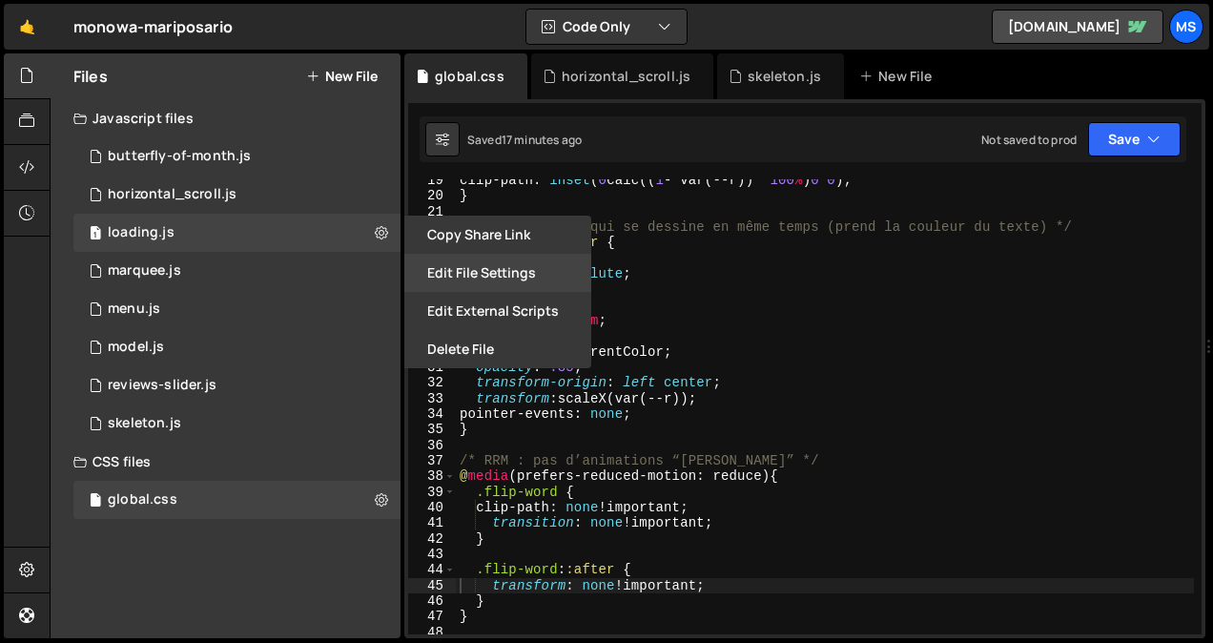
click at [474, 279] on button "Edit File Settings" at bounding box center [497, 273] width 187 height 38
checkbox input "false"
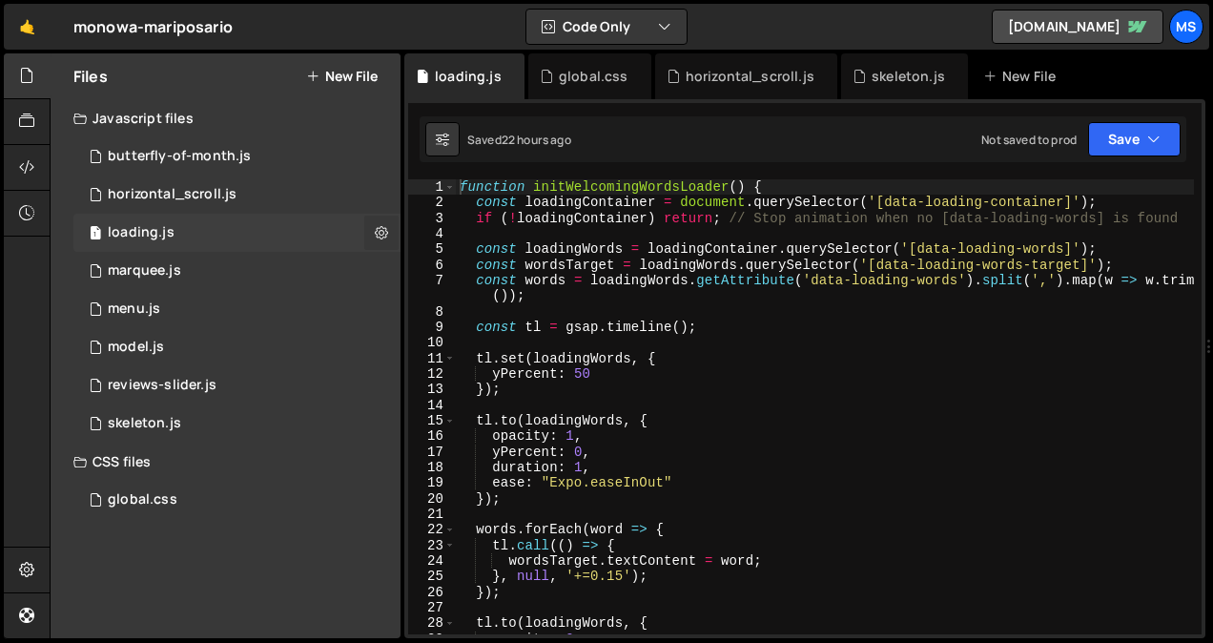
click at [379, 233] on icon at bounding box center [381, 232] width 13 height 18
type input "loading"
radio input "true"
checkbox input "true"
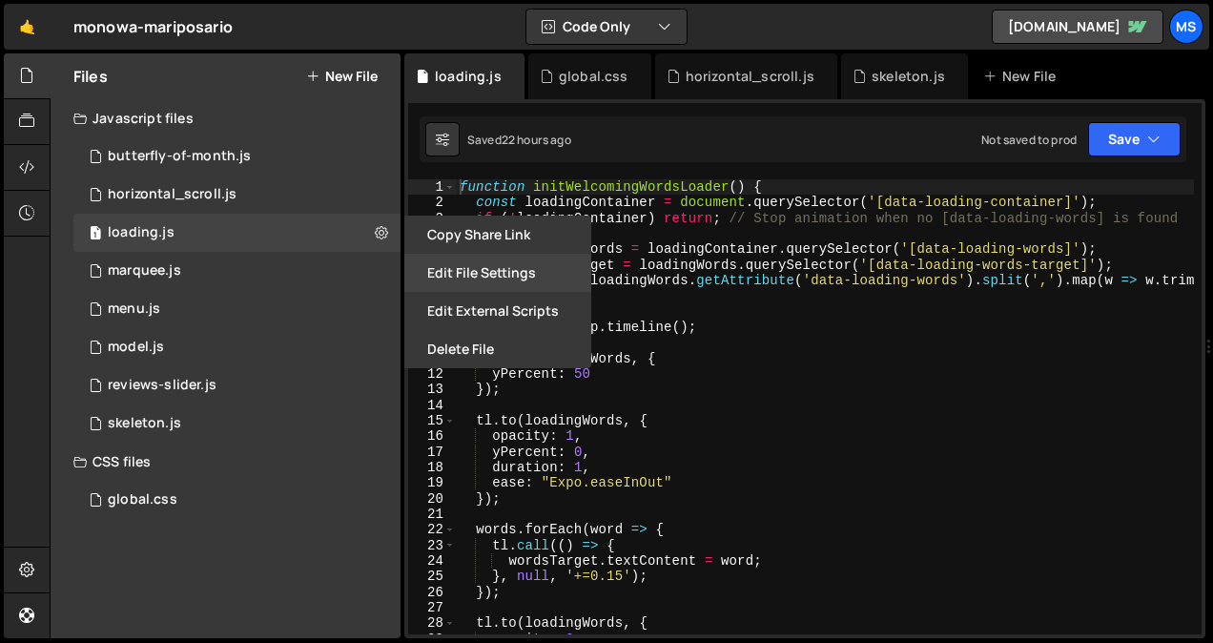
click at [461, 278] on button "Edit File Settings" at bounding box center [497, 273] width 187 height 38
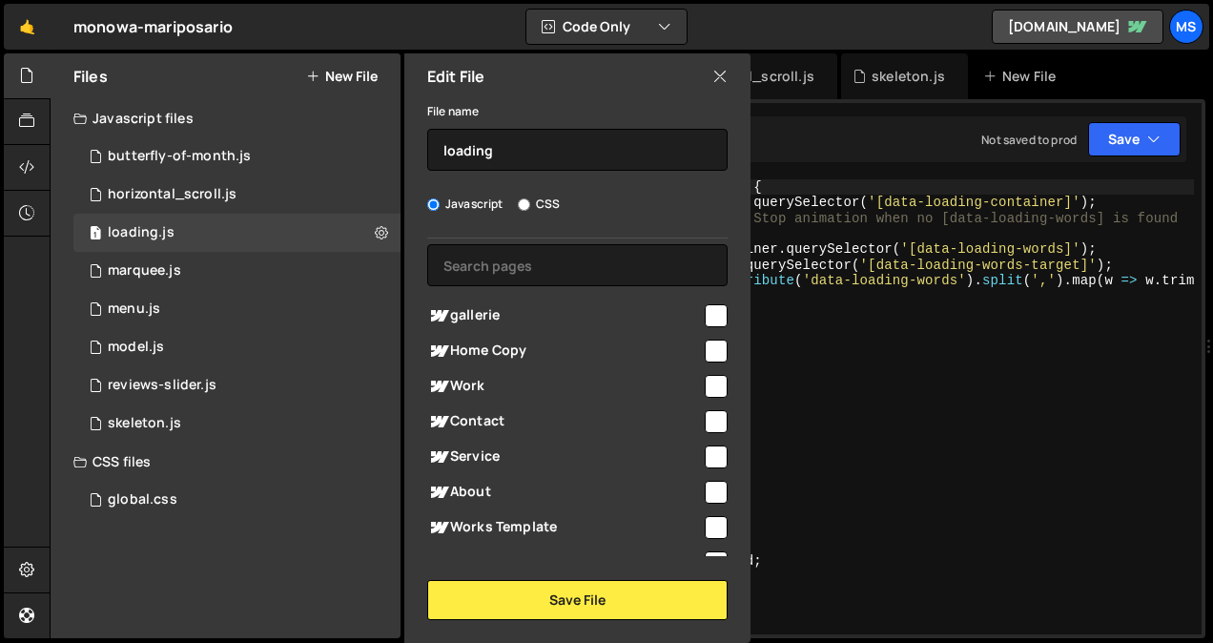
scroll to position [22, 0]
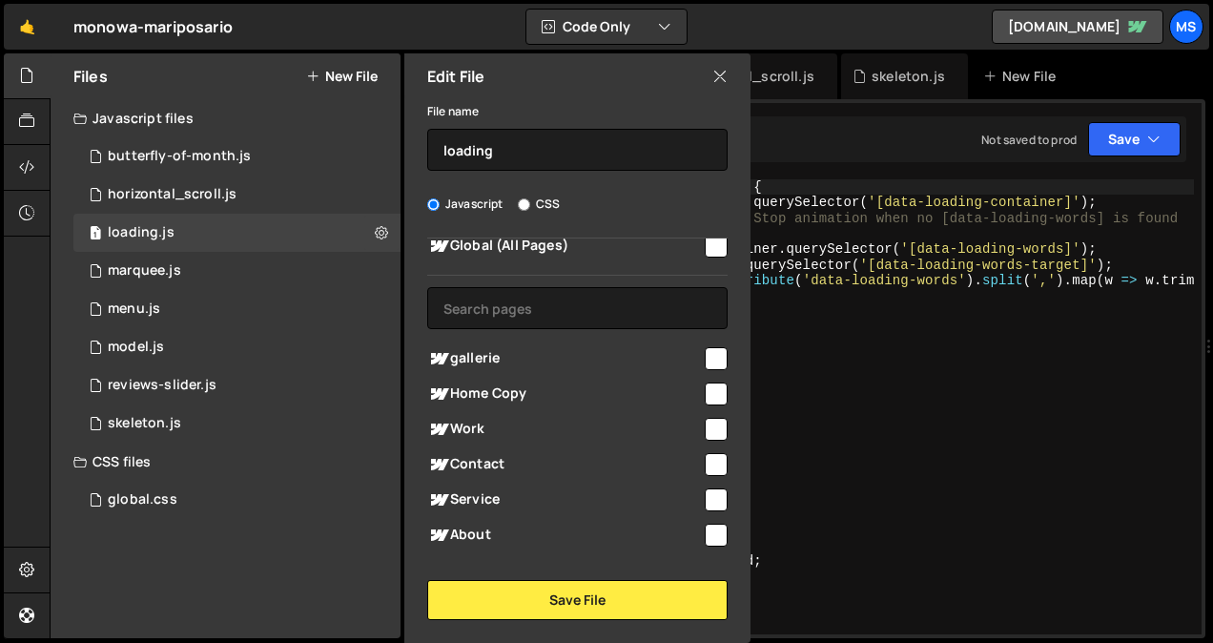
click at [714, 351] on input "checkbox" at bounding box center [715, 358] width 23 height 23
checkbox input "true"
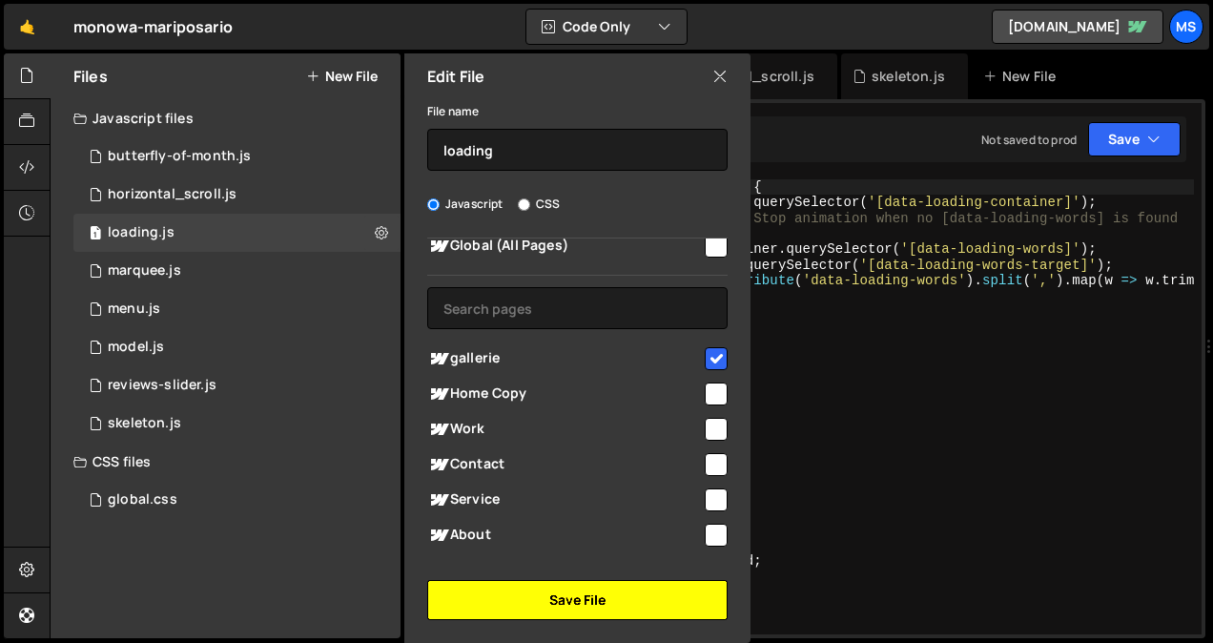
click at [613, 597] on button "Save File" at bounding box center [577, 600] width 300 height 40
